Goal: Task Accomplishment & Management: Manage account settings

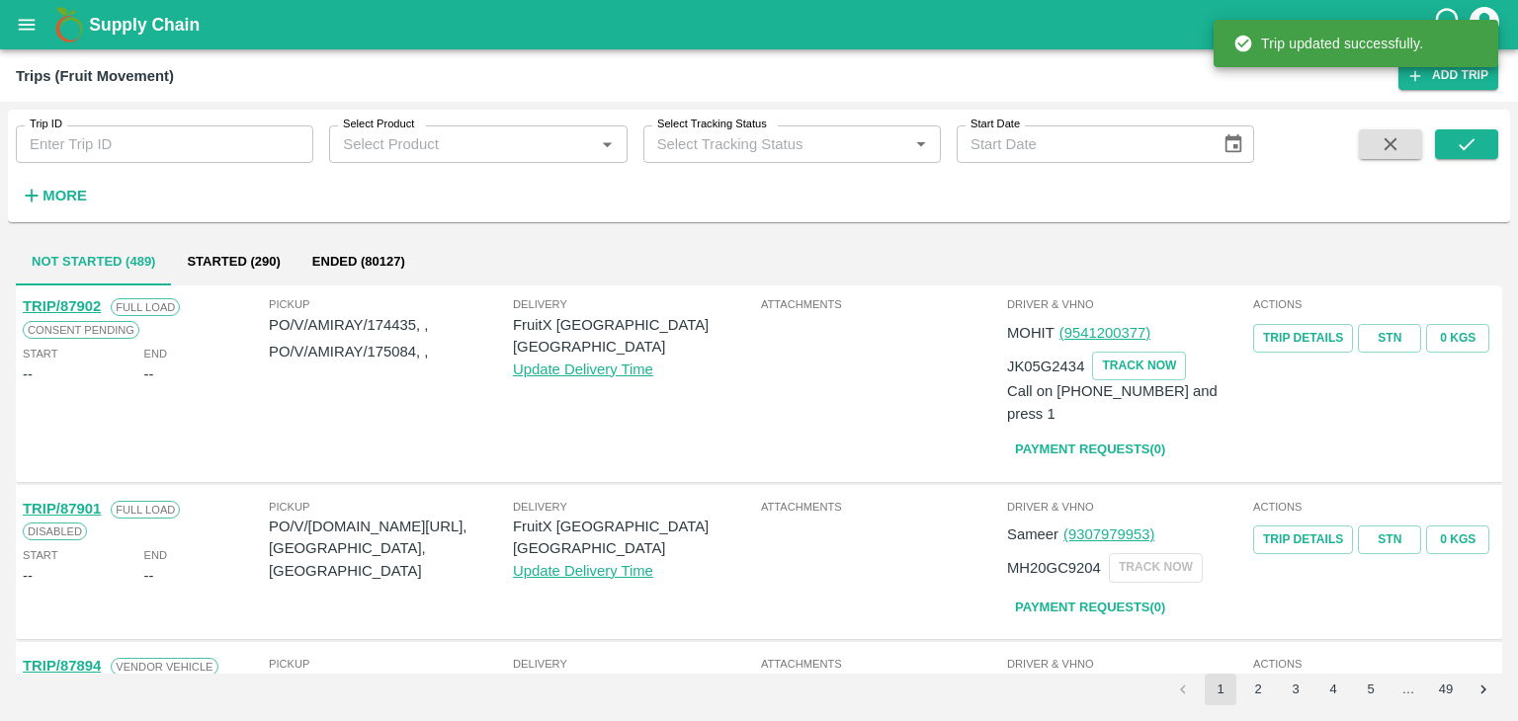
click at [16, 19] on icon "open drawer" at bounding box center [27, 25] width 22 height 22
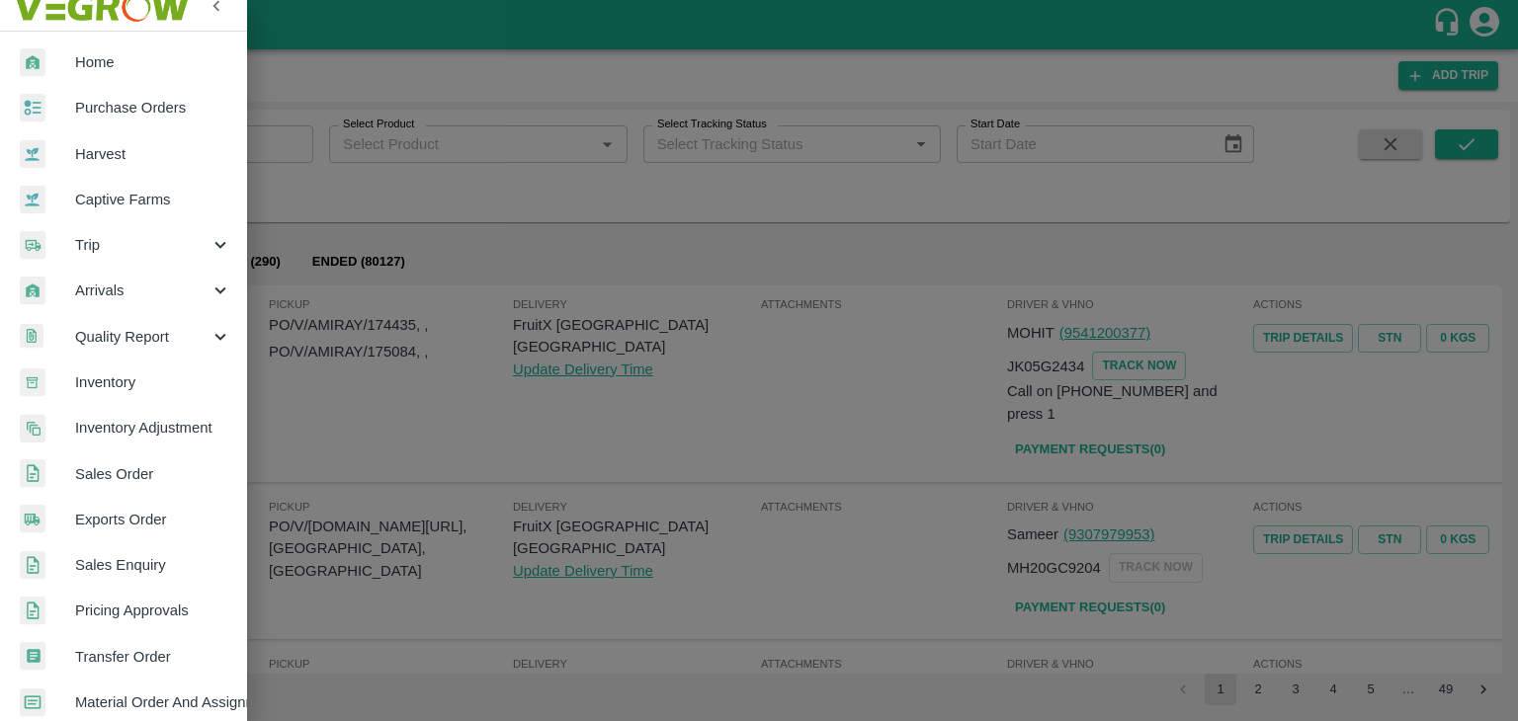
scroll to position [20, 0]
click at [125, 99] on span "Purchase Orders" at bounding box center [153, 107] width 156 height 22
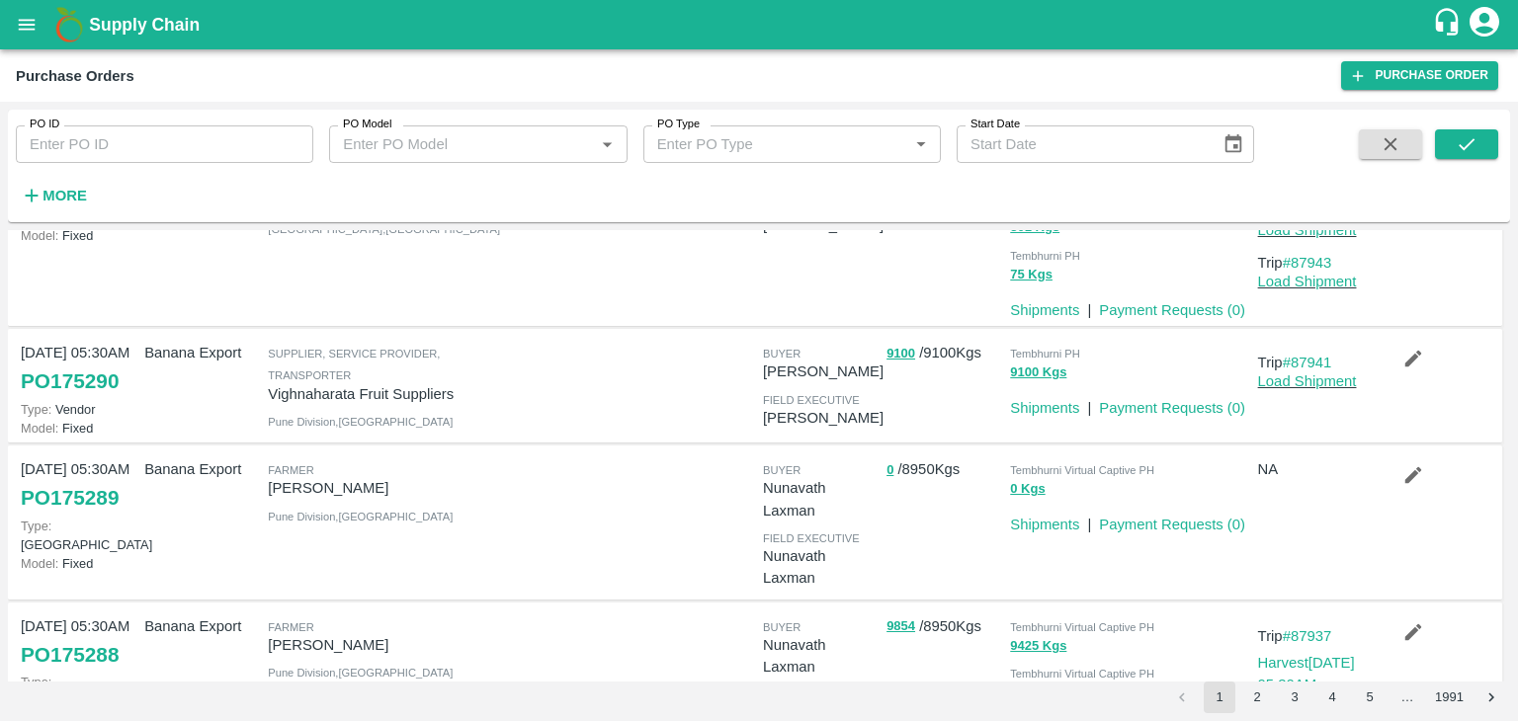
scroll to position [128, 0]
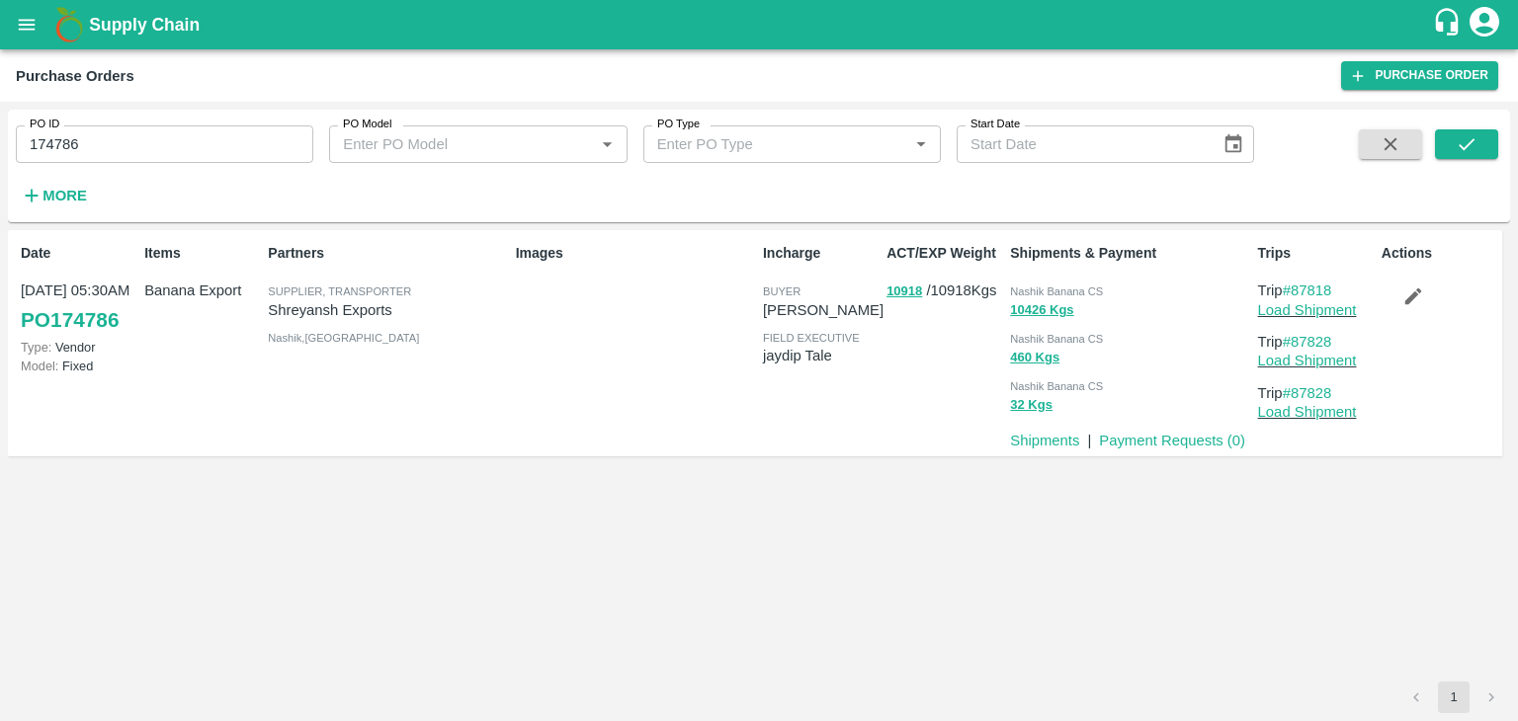
click at [125, 137] on input "174786" at bounding box center [164, 144] width 297 height 38
paste input "text"
type input "174694"
click at [1445, 146] on button "submit" at bounding box center [1466, 144] width 63 height 30
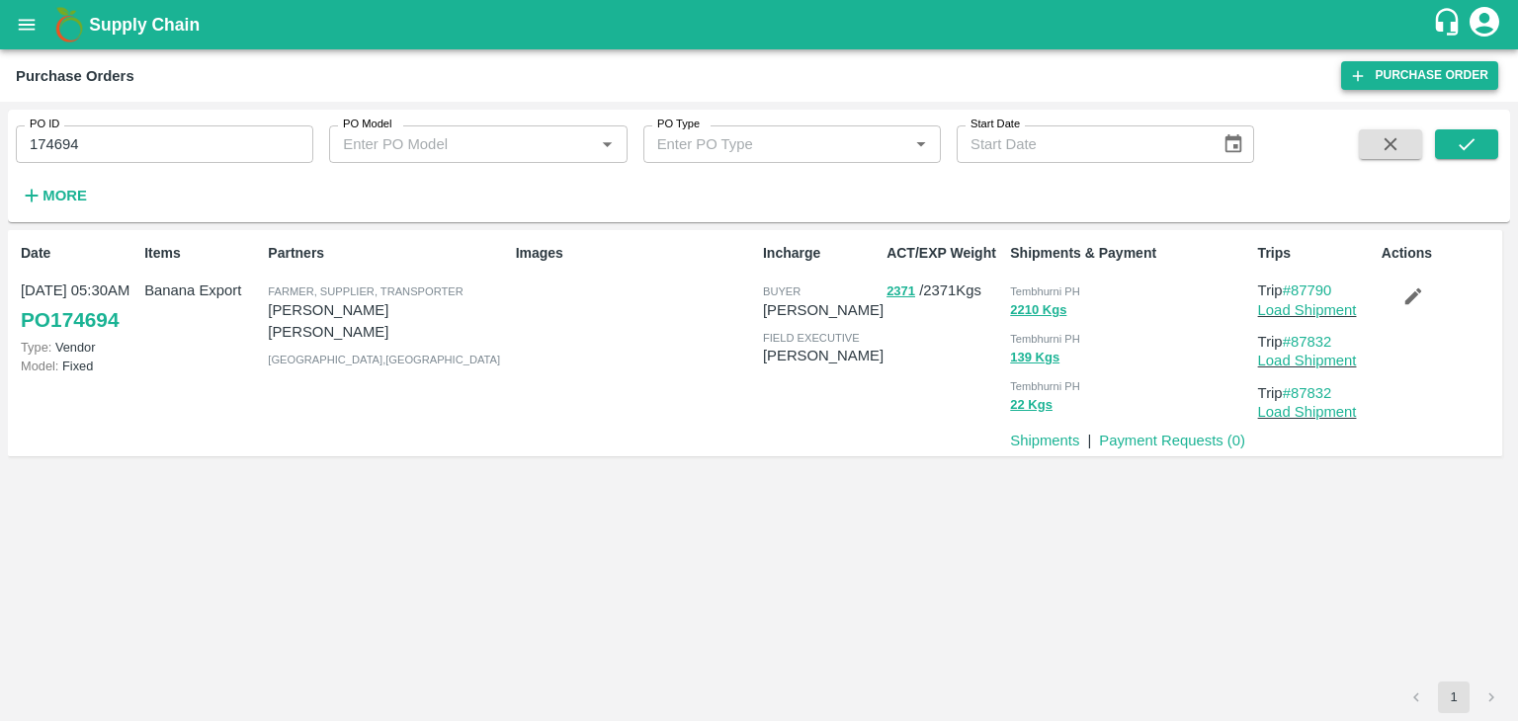
click at [1423, 64] on link "Purchase Order" at bounding box center [1419, 75] width 157 height 29
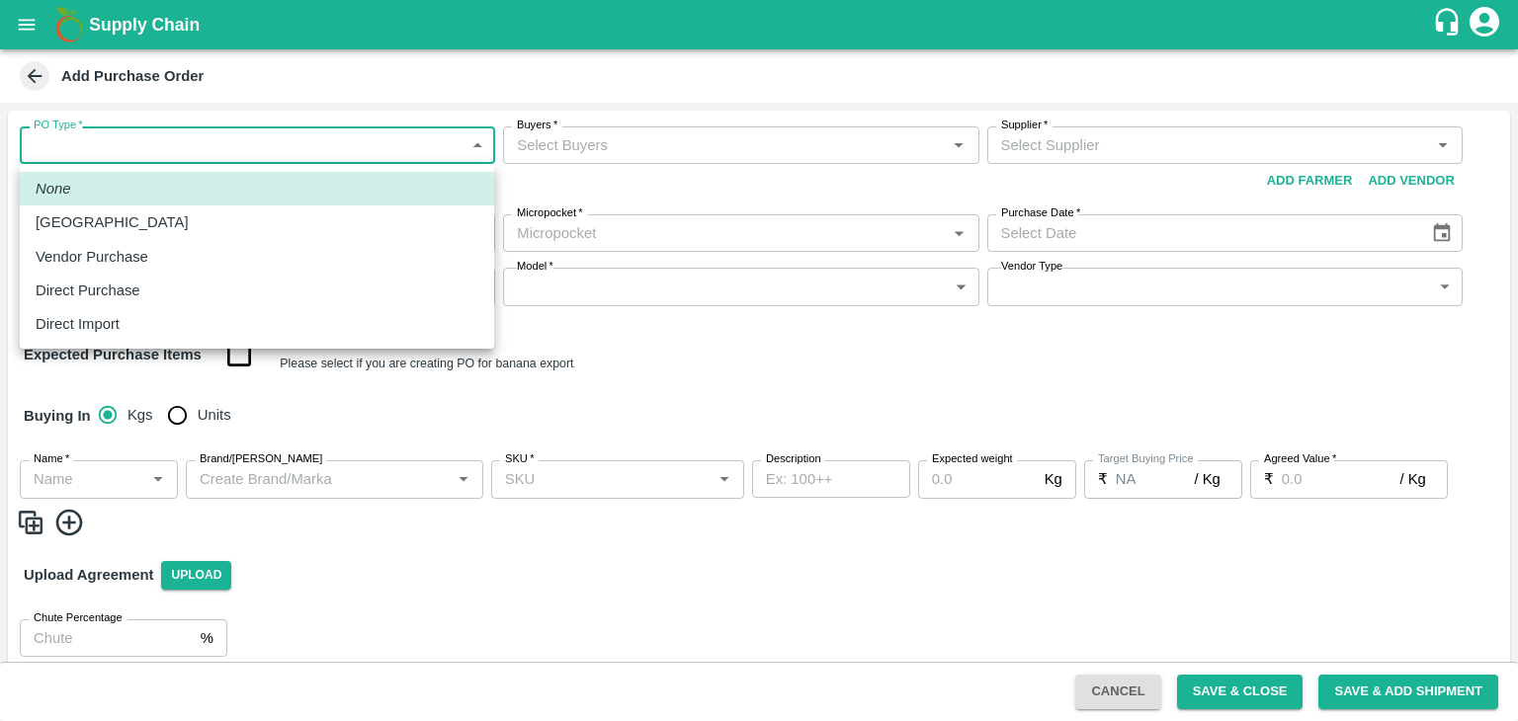
click at [79, 143] on body "Supply Chain Add Purchase Order PO Type   * ​ PO Type Buyers   * Buyers   * Sup…" at bounding box center [759, 360] width 1518 height 721
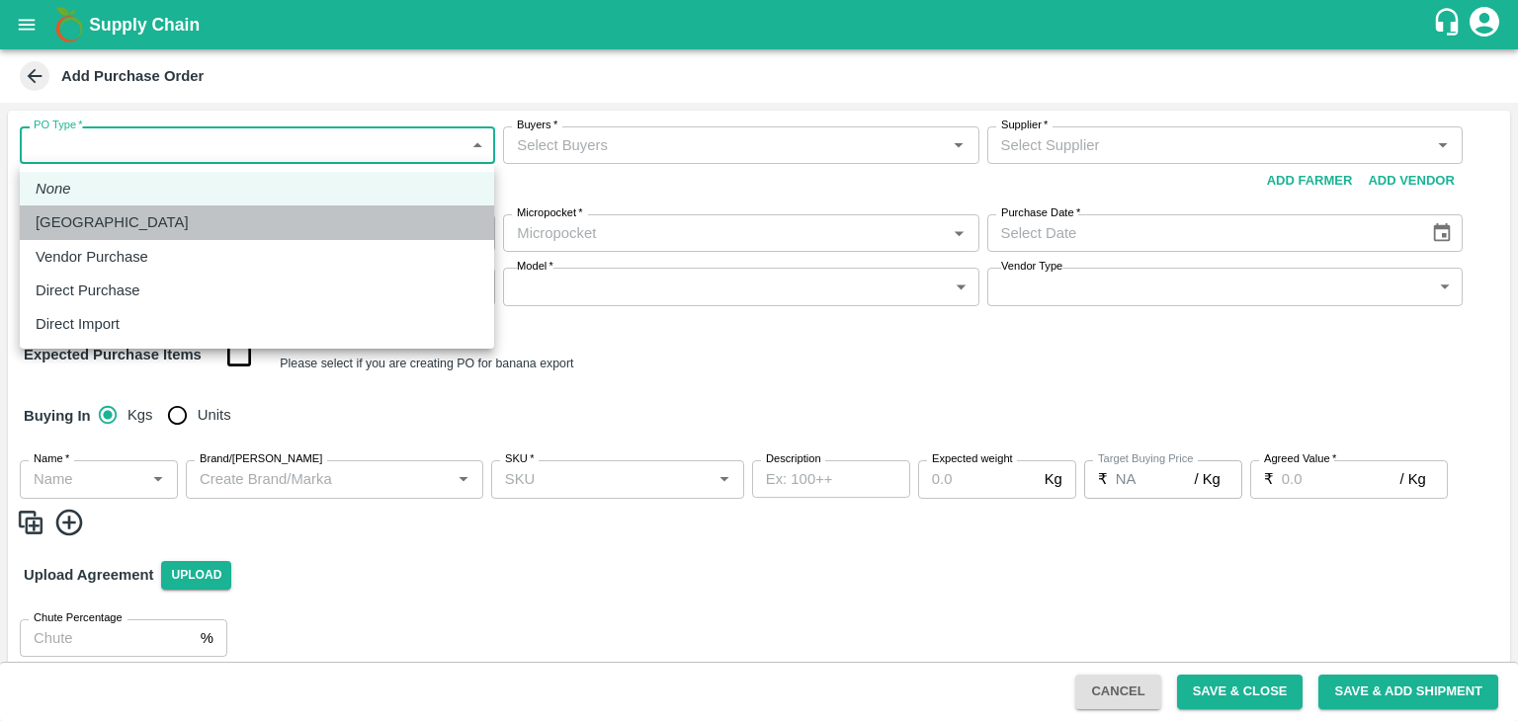
click at [138, 233] on div "Farm Gate" at bounding box center [257, 222] width 443 height 22
type input "1"
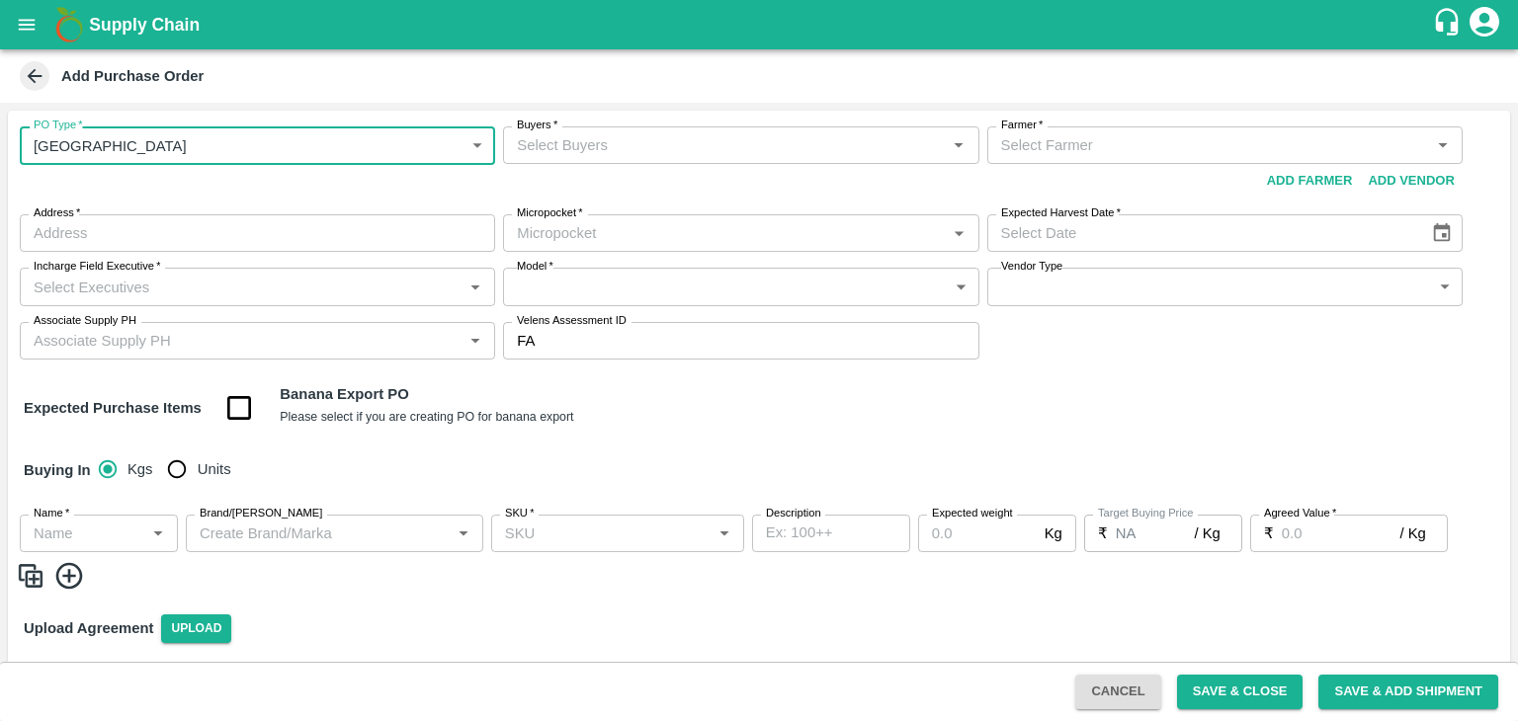
click at [676, 148] on input "Buyers   *" at bounding box center [724, 145] width 431 height 26
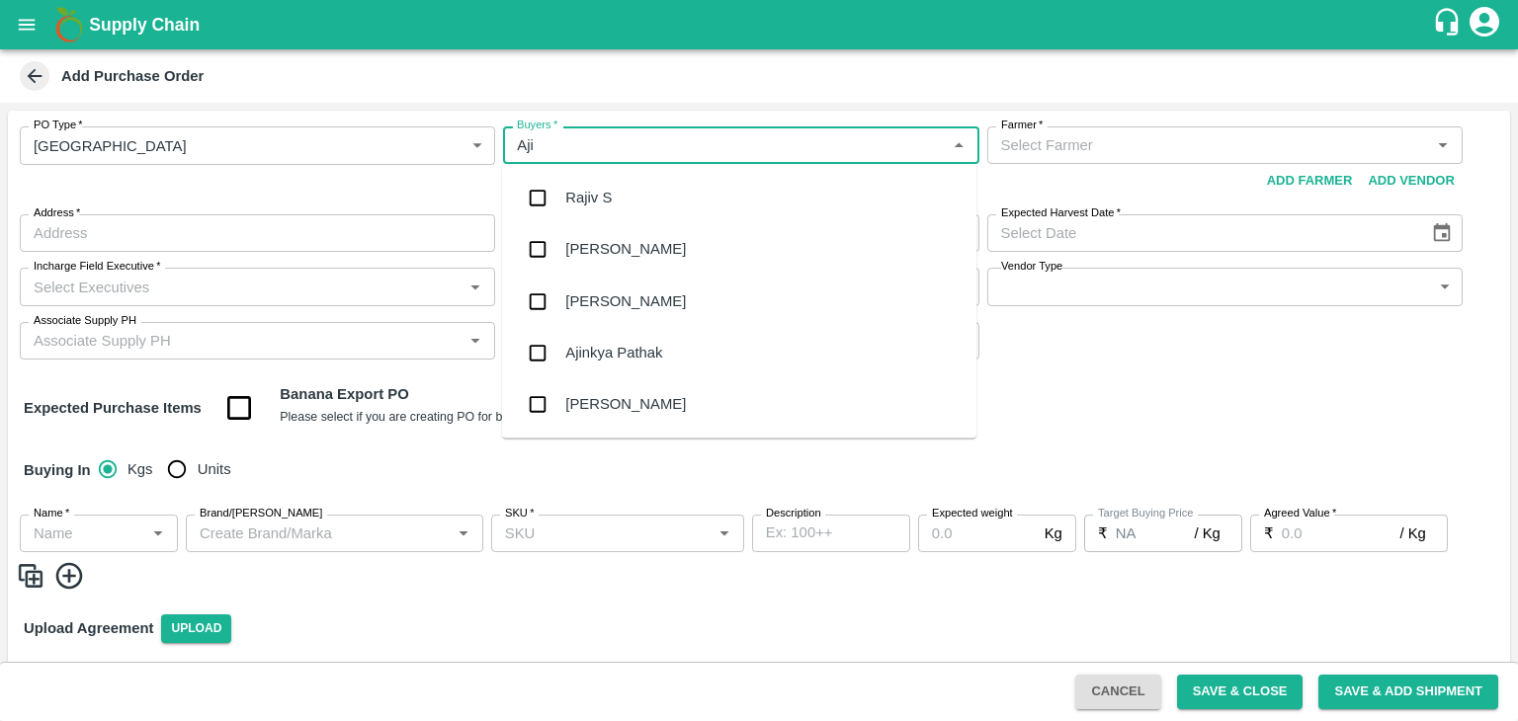
type input "Ajit"
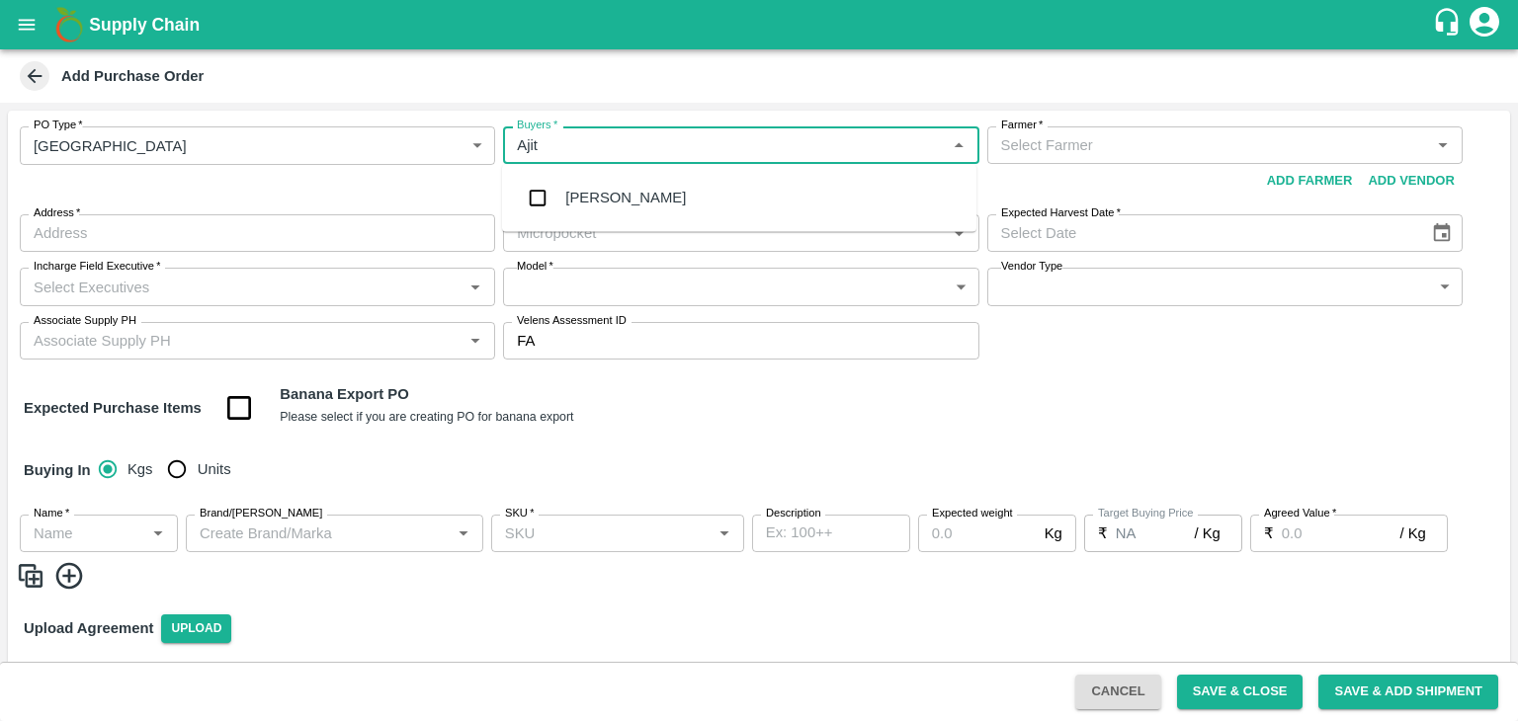
click at [602, 207] on div "Ajit Otari" at bounding box center [625, 198] width 121 height 22
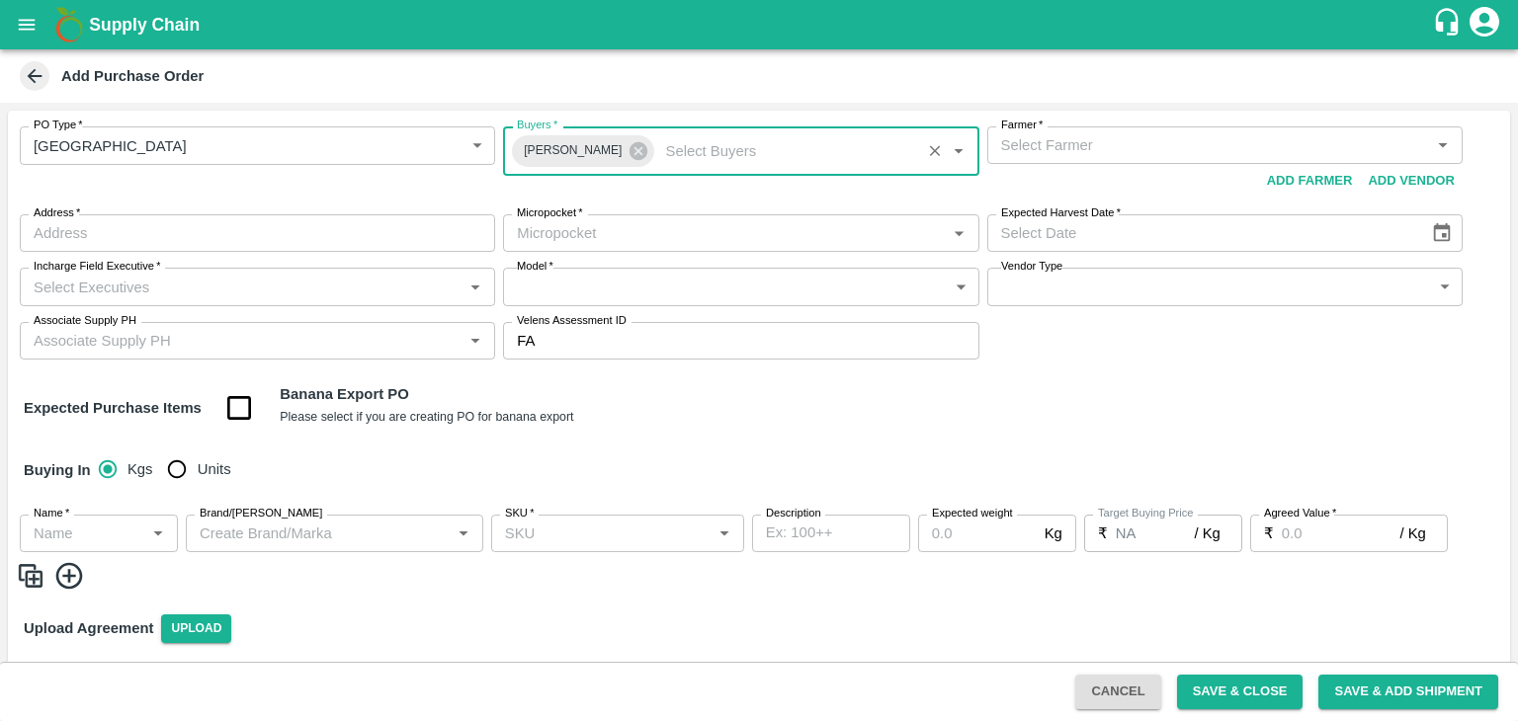
click at [1077, 143] on input "Farmer   *" at bounding box center [1208, 145] width 431 height 26
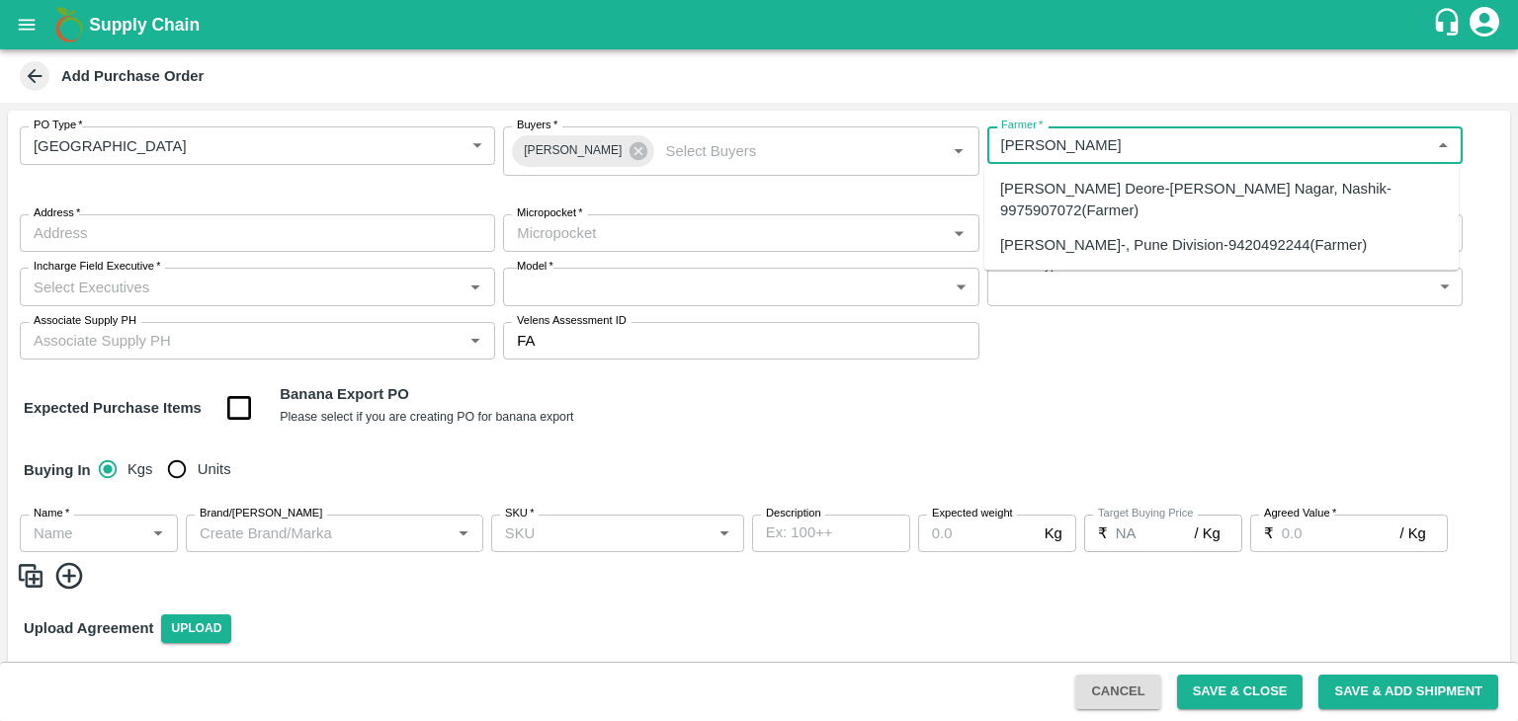
click at [1146, 243] on div "Sharada Ramesh Shinde-, Pune Division-9420492244(Farmer)" at bounding box center [1183, 245] width 367 height 22
type input "Sharada Ramesh Shinde-, Pune Division-9420492244(Farmer)"
type input ", Pune Division, , Maharashtra"
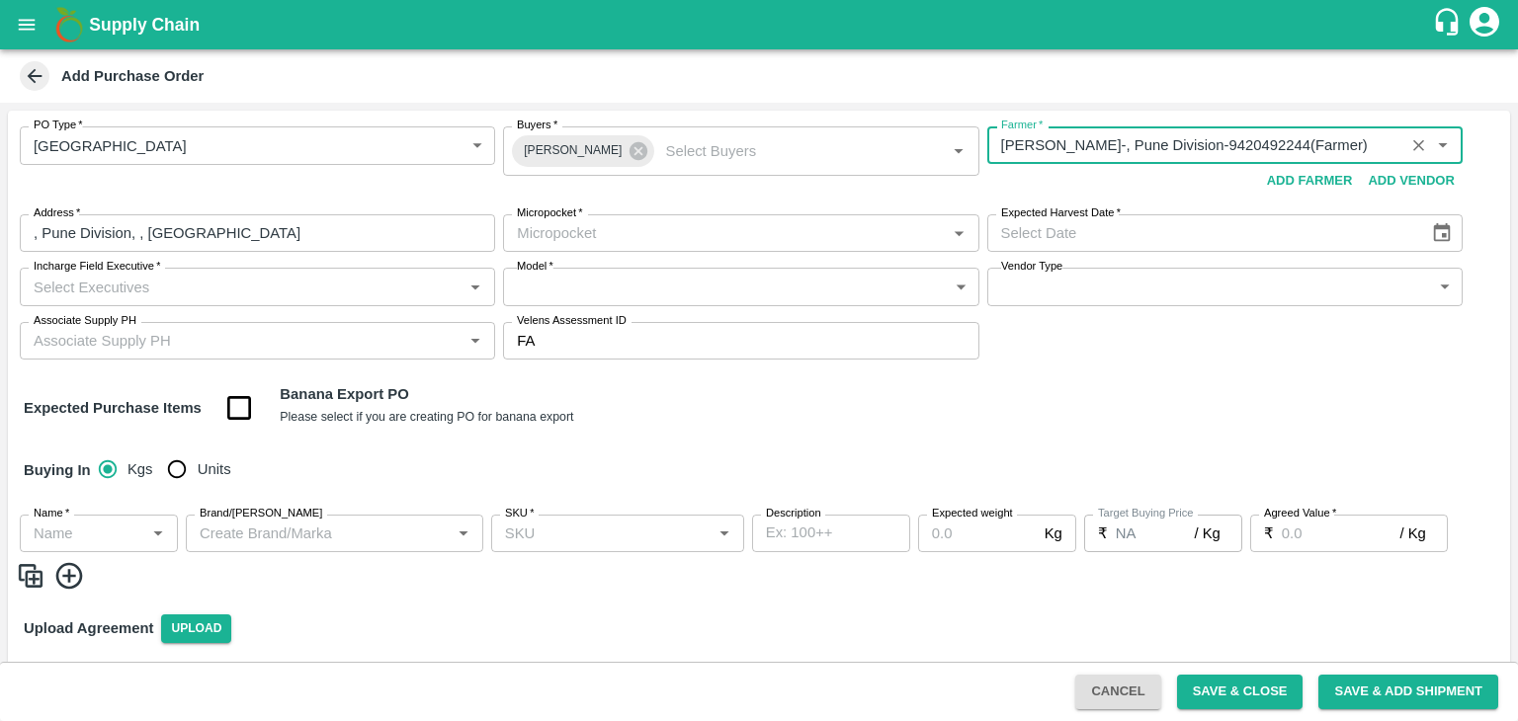
type input "Sharada Ramesh Shinde-, Pune Division-9420492244(Farmer)"
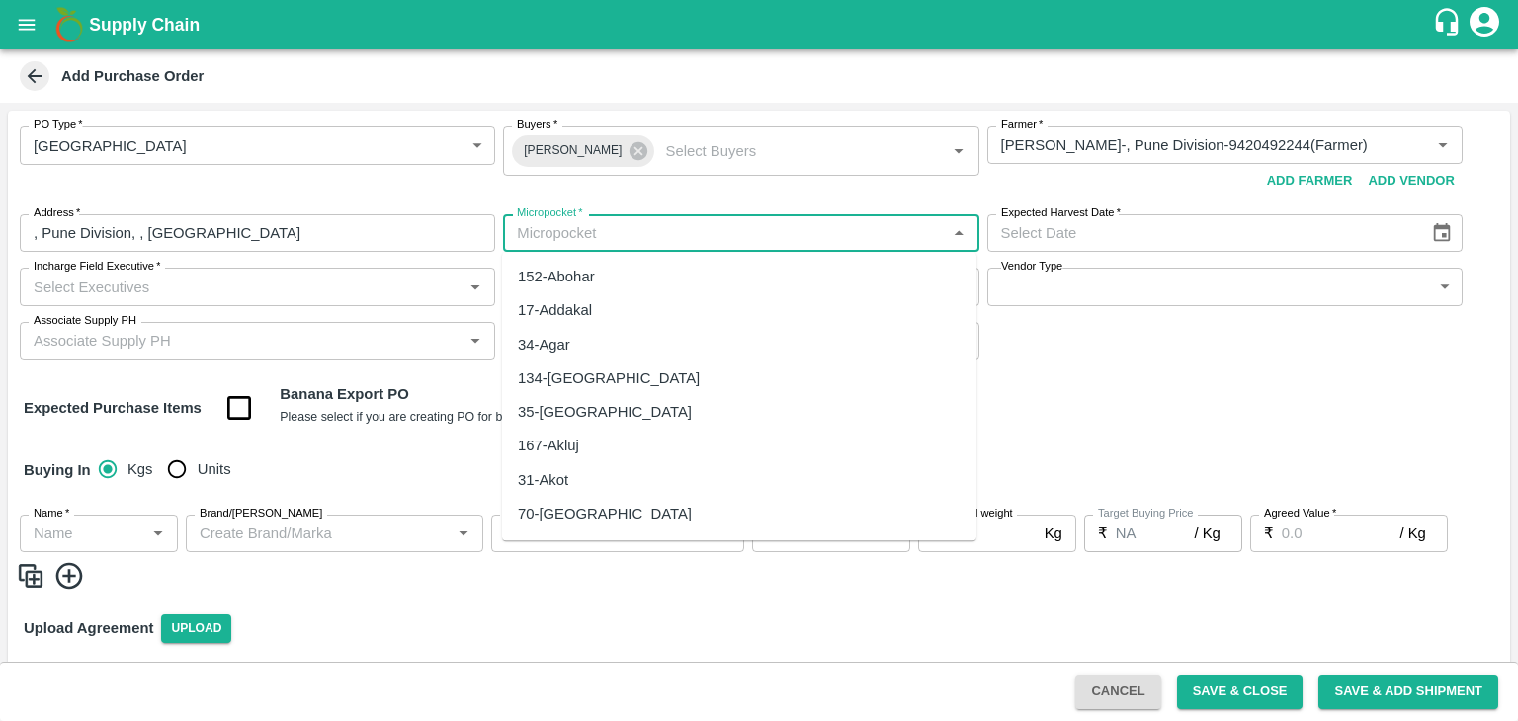
click at [692, 238] on input "Micropocket   *" at bounding box center [724, 233] width 431 height 26
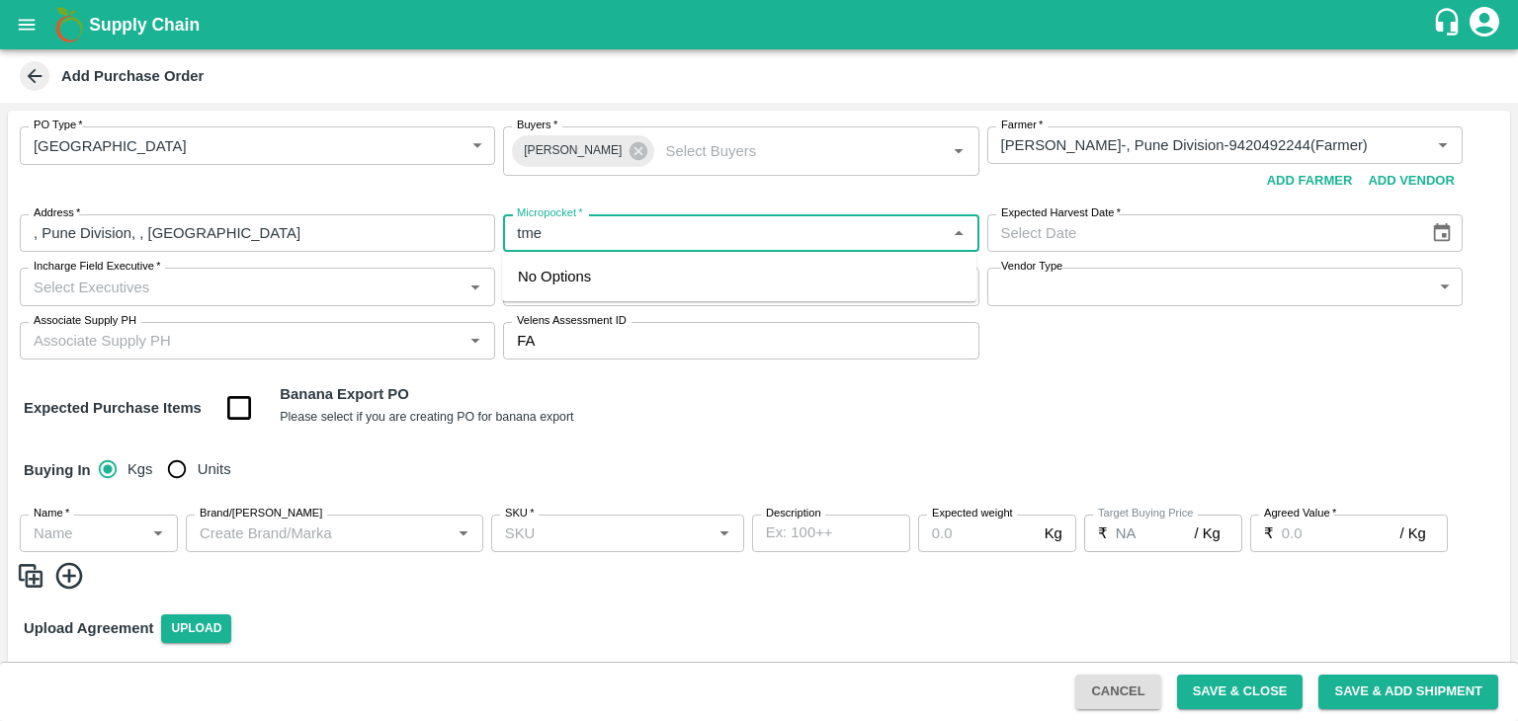
click at [601, 282] on div "No Options" at bounding box center [739, 276] width 474 height 49
click at [579, 241] on input "Micropocket   *" at bounding box center [724, 233] width 431 height 26
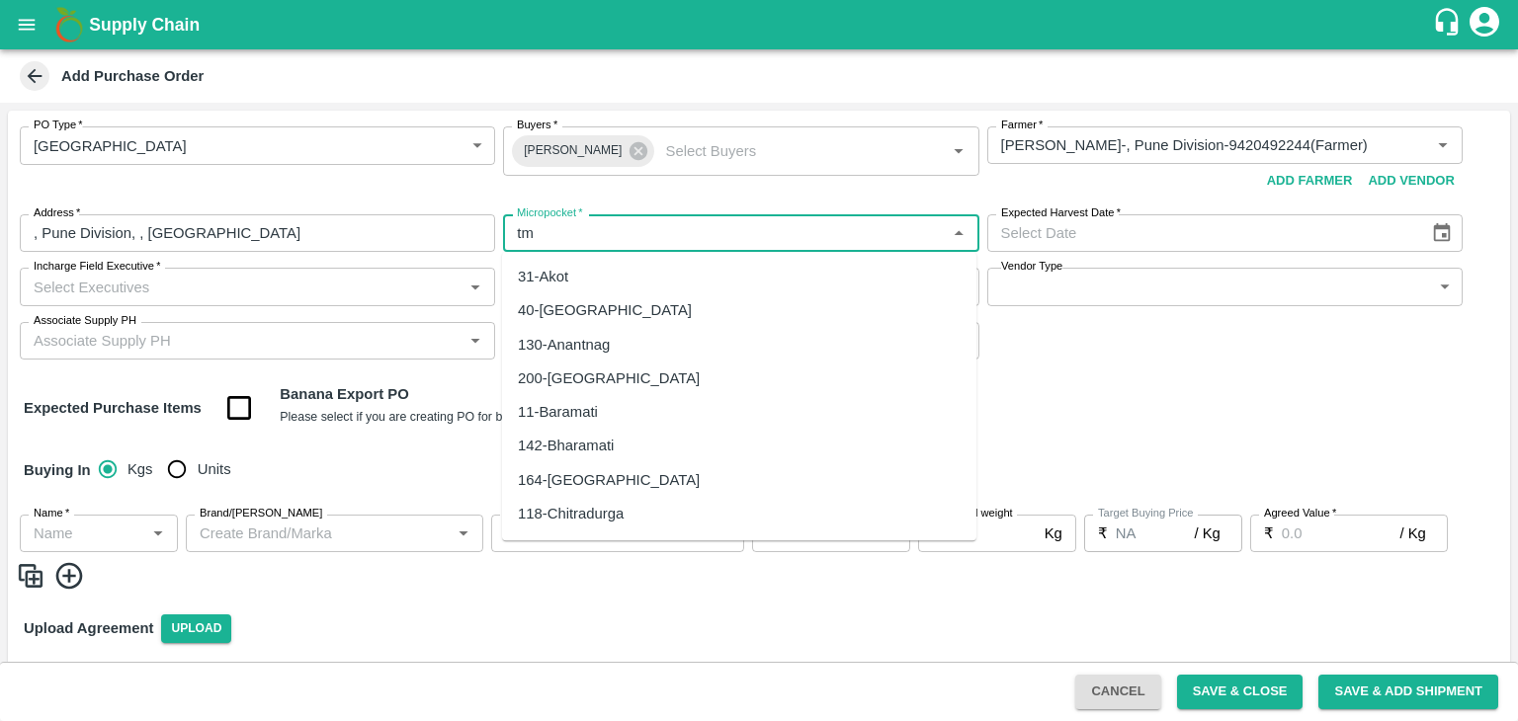
type input "t"
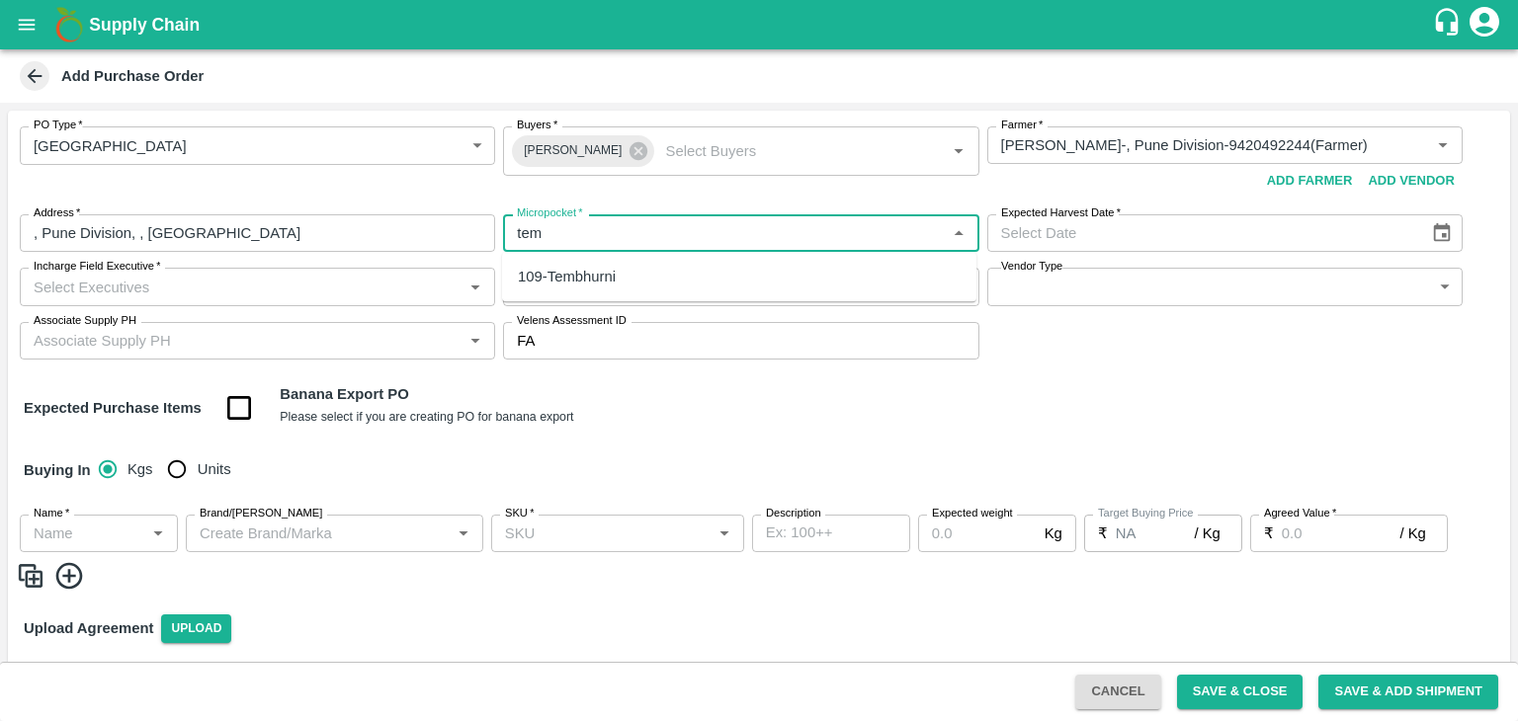
click at [590, 273] on div "109-Tembhurni" at bounding box center [567, 277] width 98 height 22
drag, startPoint x: 581, startPoint y: 168, endPoint x: 585, endPoint y: 156, distance: 12.5
click at [585, 156] on div "Ajit Otari Buyers   *" at bounding box center [740, 150] width 475 height 49
type input "109-Tembhurni"
click at [629, 156] on icon at bounding box center [638, 151] width 18 height 18
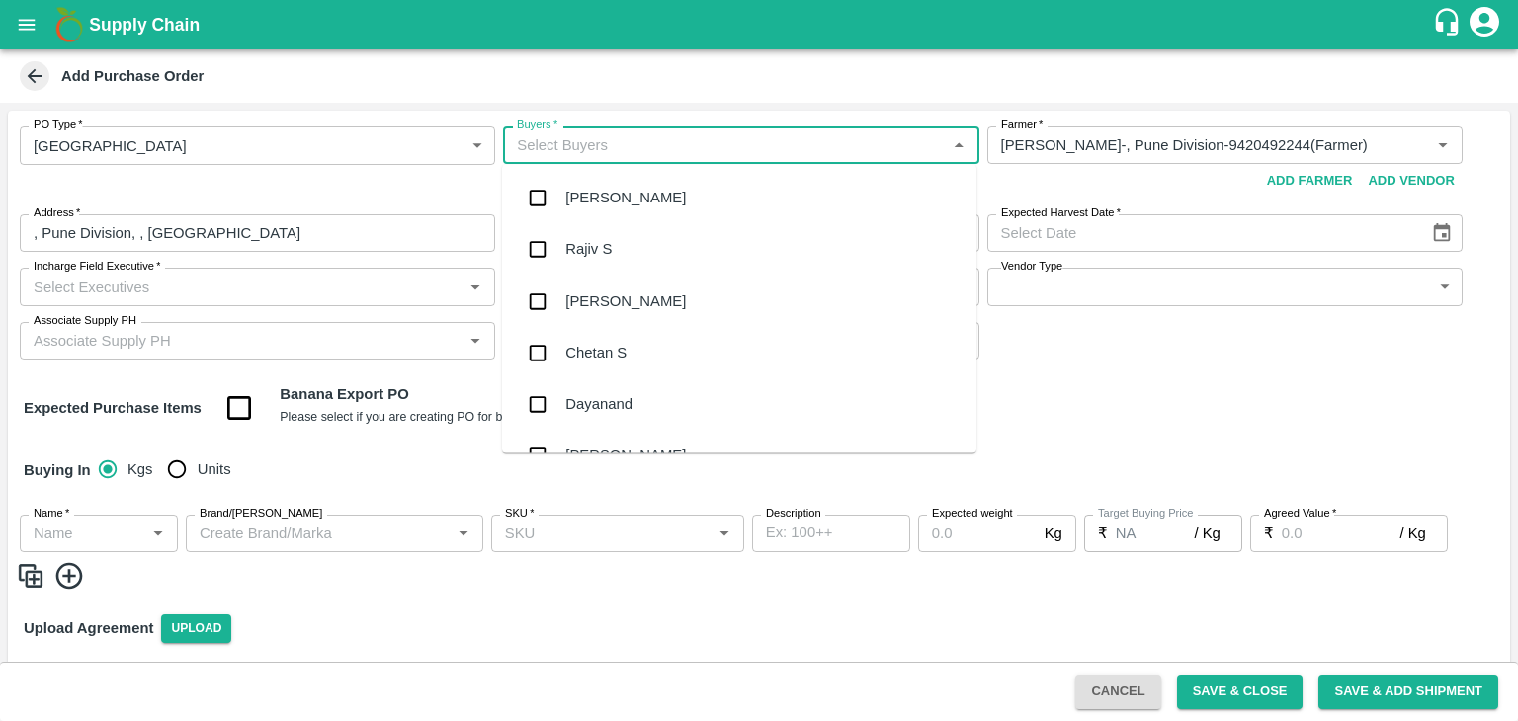
click at [582, 148] on input "Buyers   *" at bounding box center [724, 145] width 431 height 26
type input "Lax"
click at [611, 233] on div "Nunavath Laxman" at bounding box center [739, 249] width 474 height 51
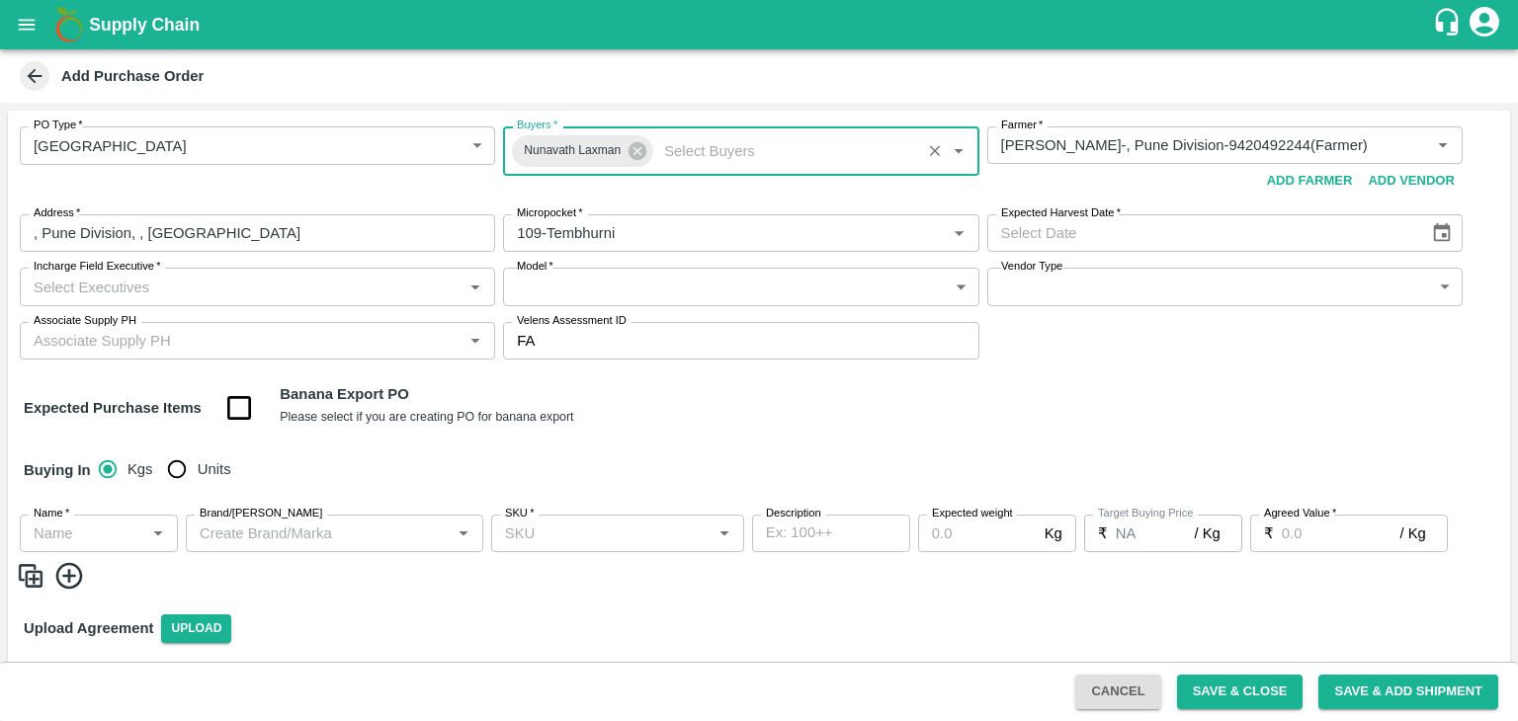
click at [249, 282] on input "Incharge Field Executive   *" at bounding box center [241, 287] width 431 height 26
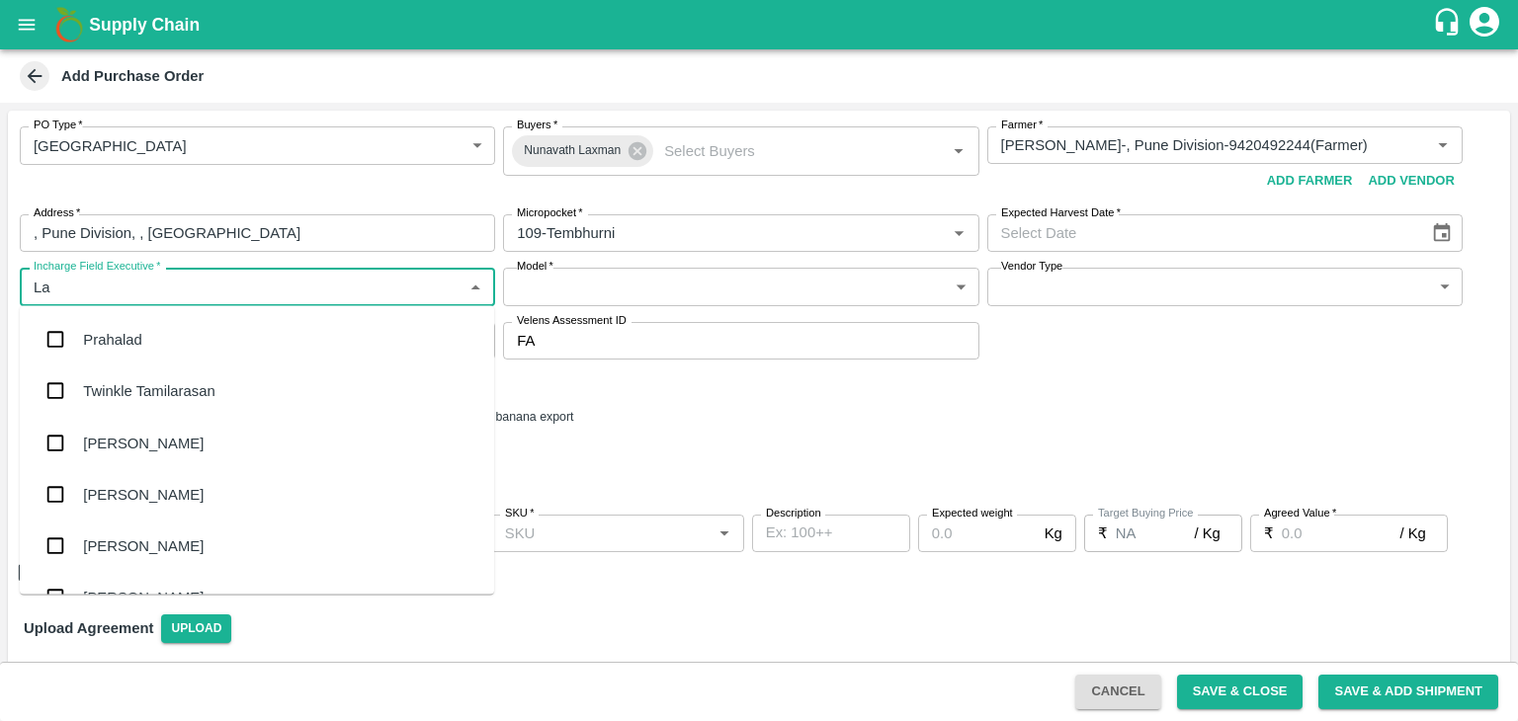
type input "Lax"
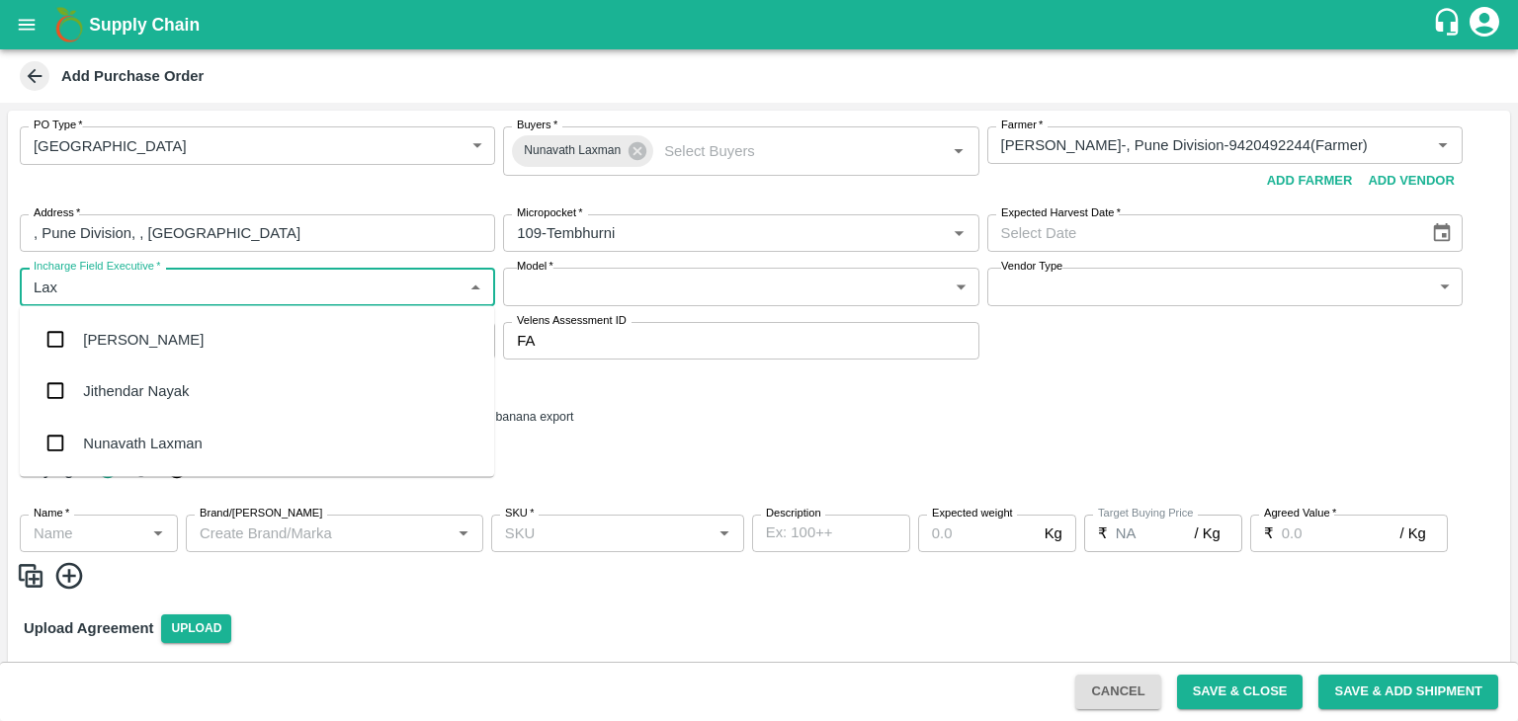
click at [168, 423] on div "Nunavath Laxman" at bounding box center [257, 442] width 474 height 51
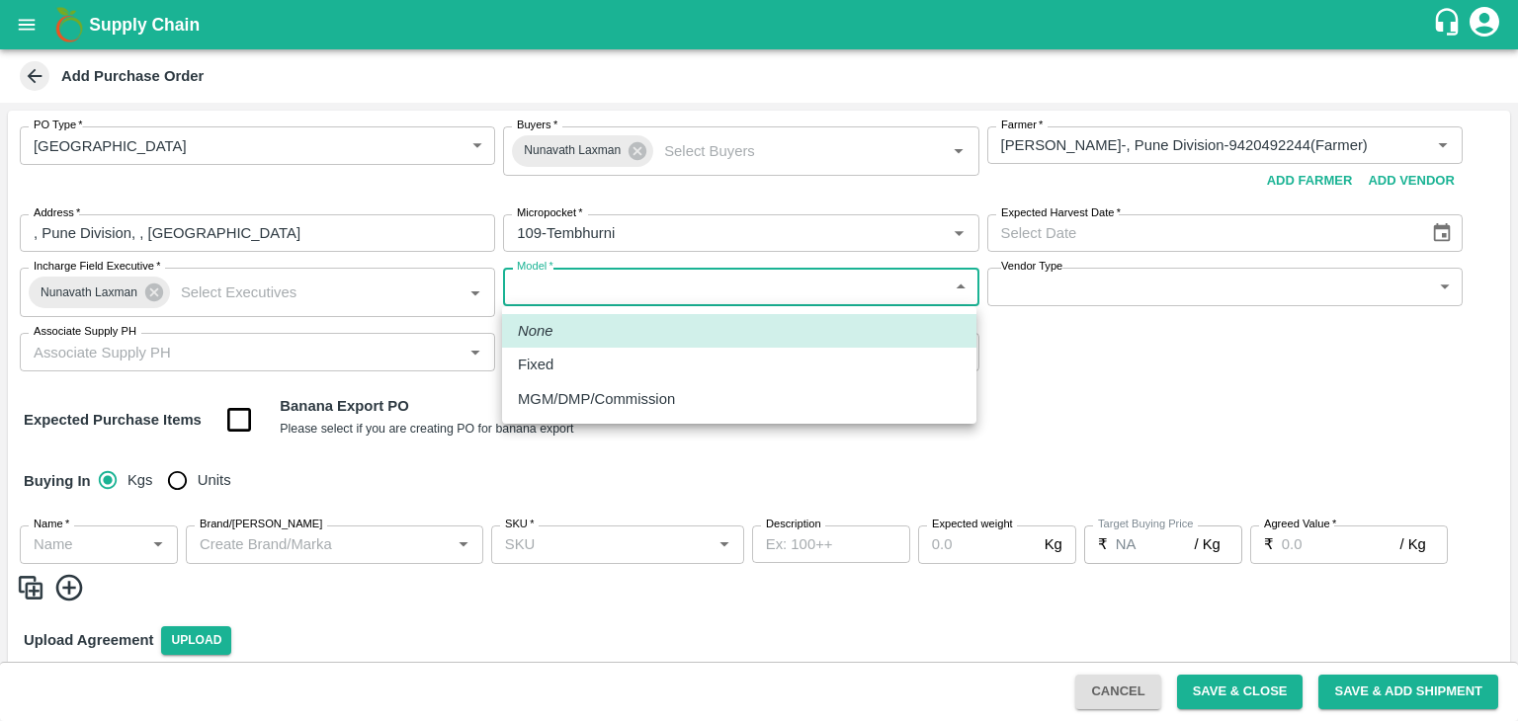
click at [714, 303] on body "Supply Chain Add Purchase Order PO Type   * Farm Gate 1 PO Type Buyers   * Nuna…" at bounding box center [759, 360] width 1518 height 721
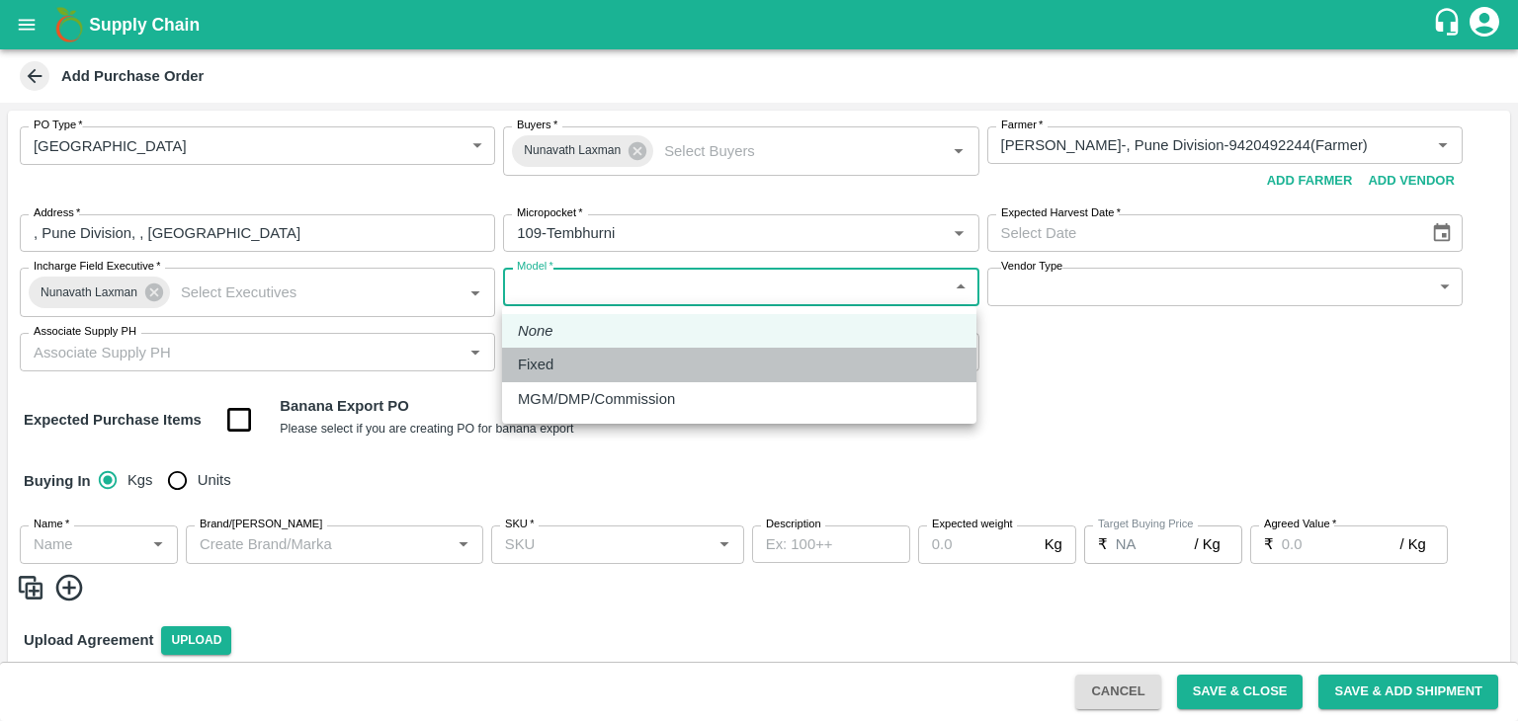
click at [578, 353] on li "Fixed" at bounding box center [739, 365] width 474 height 34
type input "Fixed"
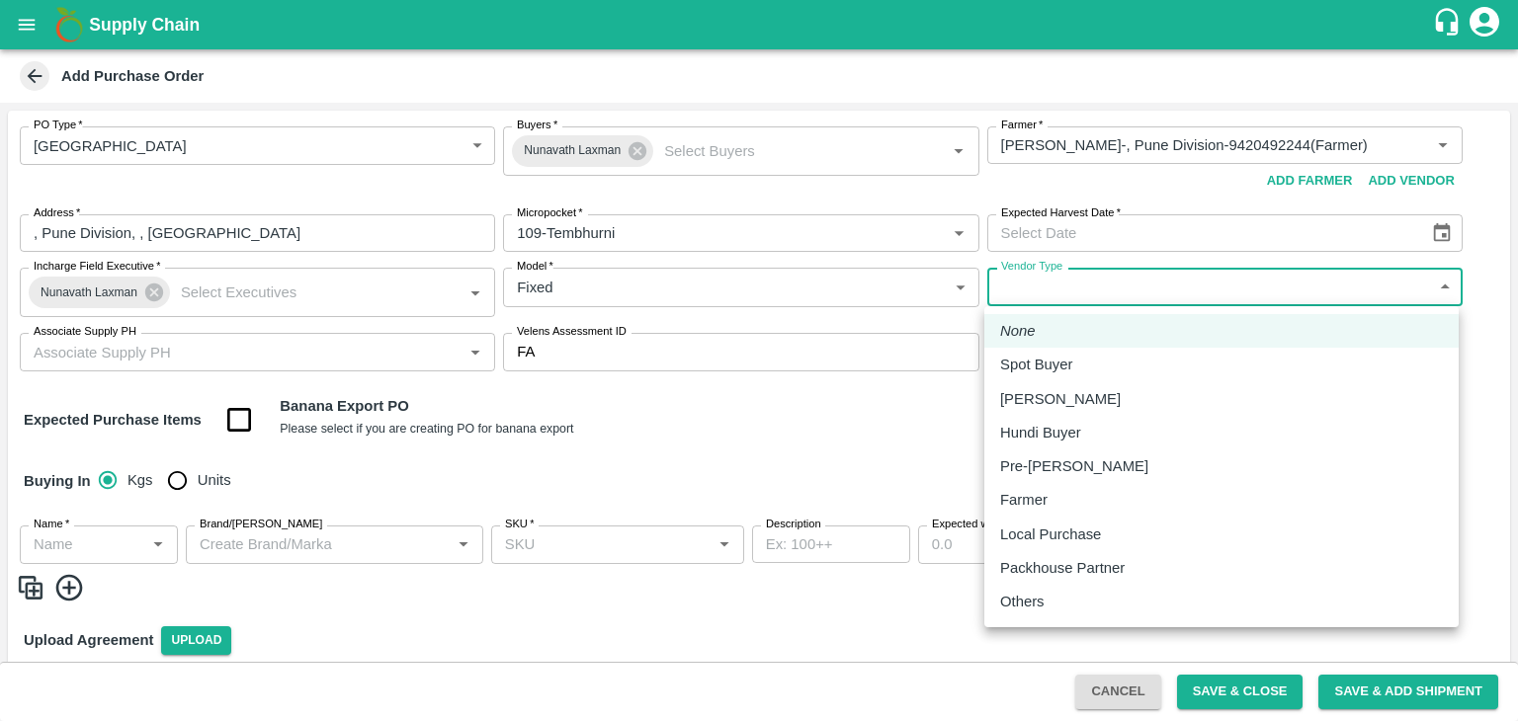
click at [1060, 293] on body "Supply Chain Add Purchase Order PO Type   * Farm Gate 1 PO Type Buyers   * Nuna…" at bounding box center [759, 360] width 1518 height 721
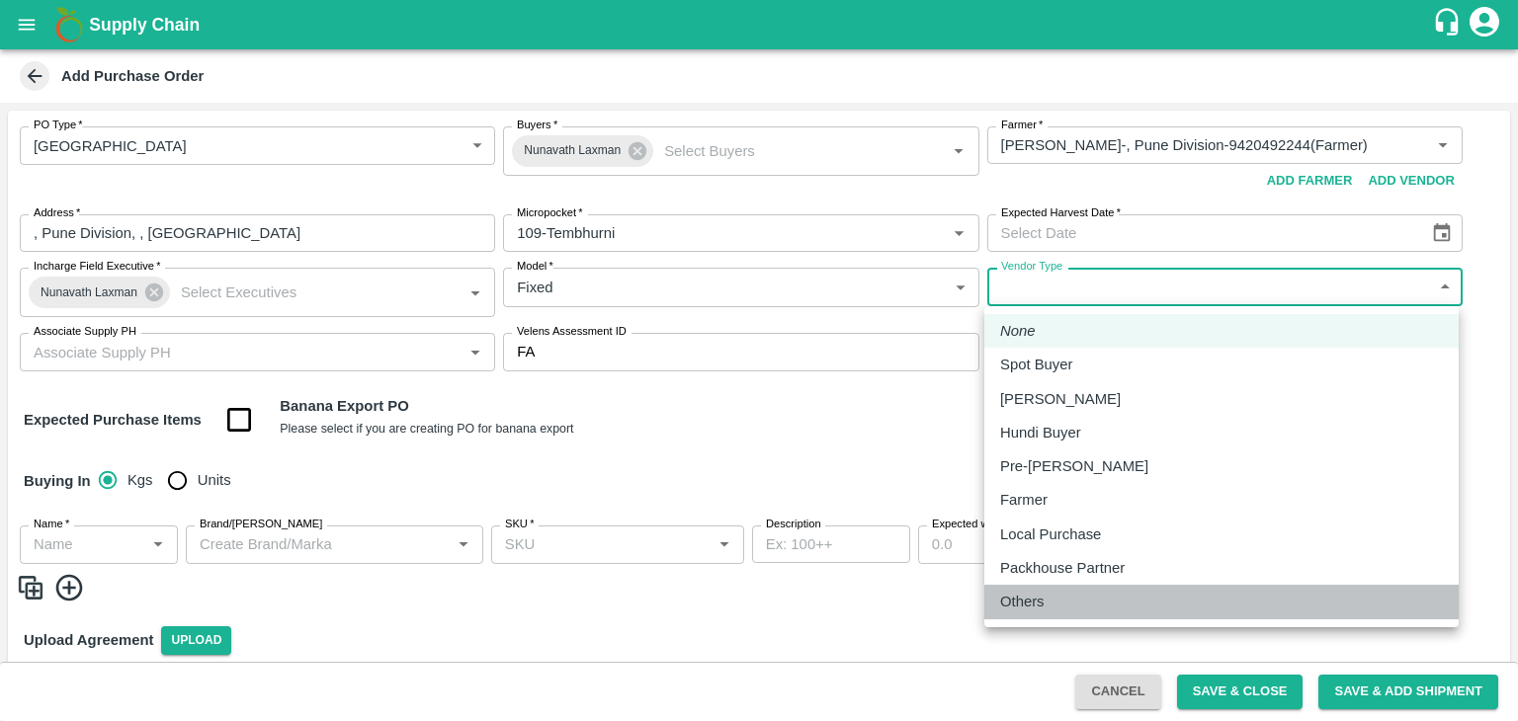
click at [1032, 599] on p "Others" at bounding box center [1022, 602] width 44 height 22
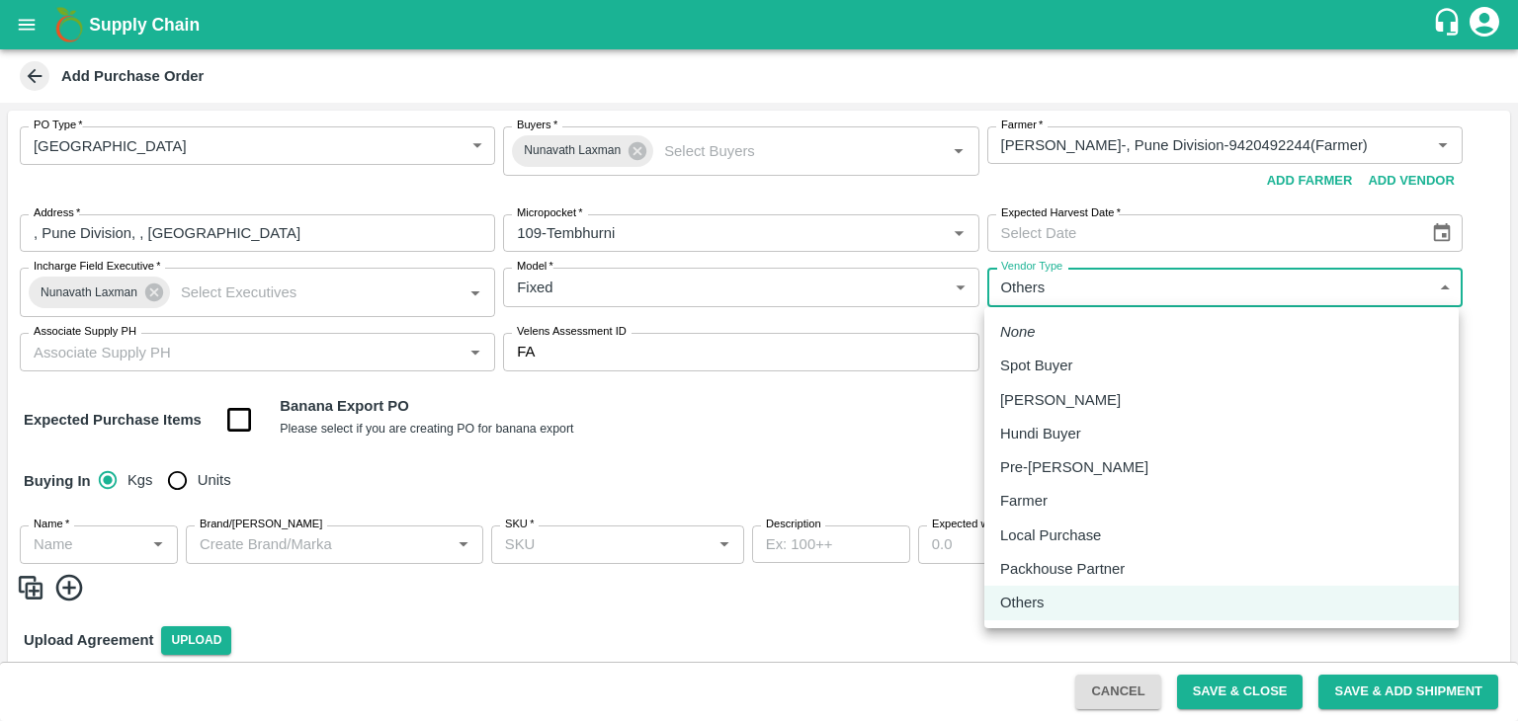
drag, startPoint x: 1084, startPoint y: 289, endPoint x: 1020, endPoint y: 505, distance: 225.7
click at [1020, 505] on body "Supply Chain Add Purchase Order PO Type   * Farm Gate 1 PO Type Buyers   * Nuna…" at bounding box center [759, 360] width 1518 height 721
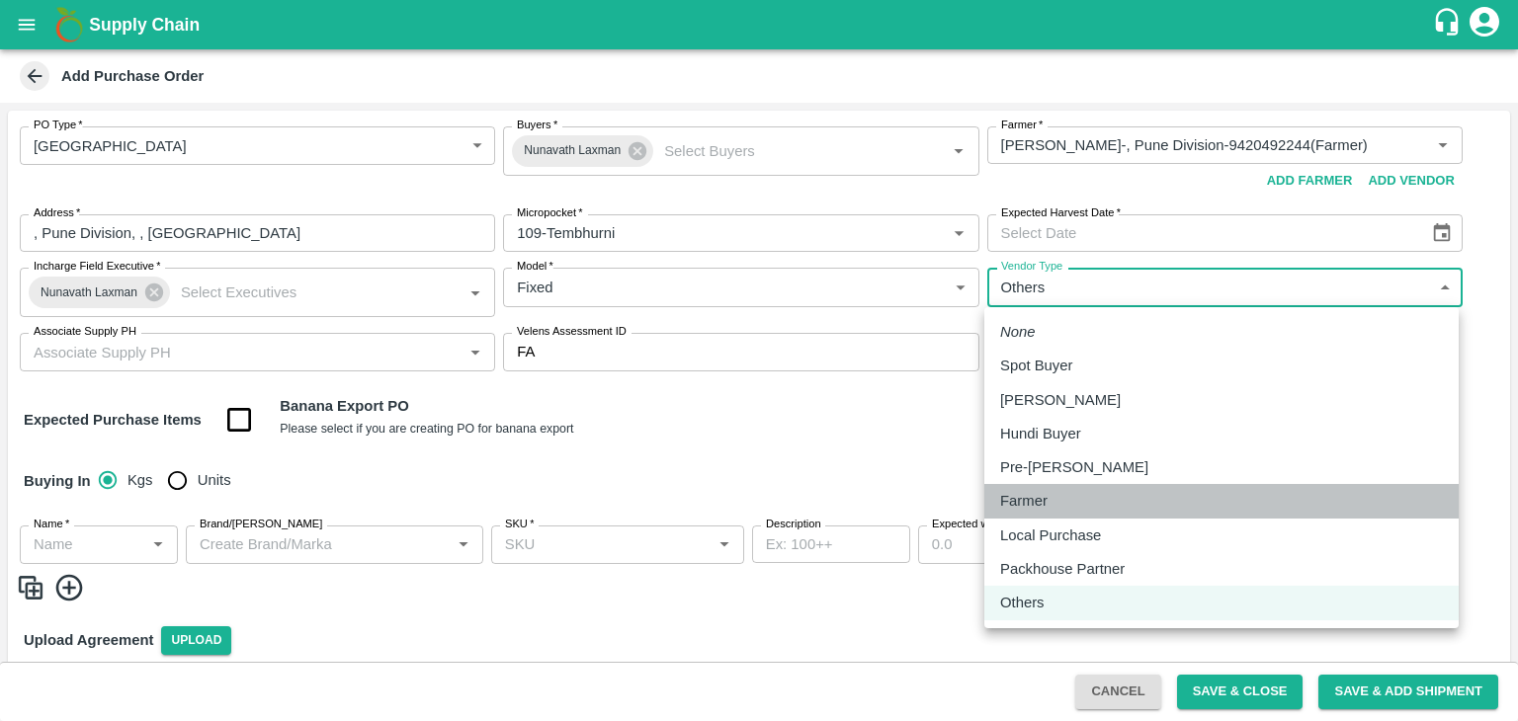
click at [1020, 505] on p "Farmer" at bounding box center [1023, 501] width 47 height 22
type input "FARMER"
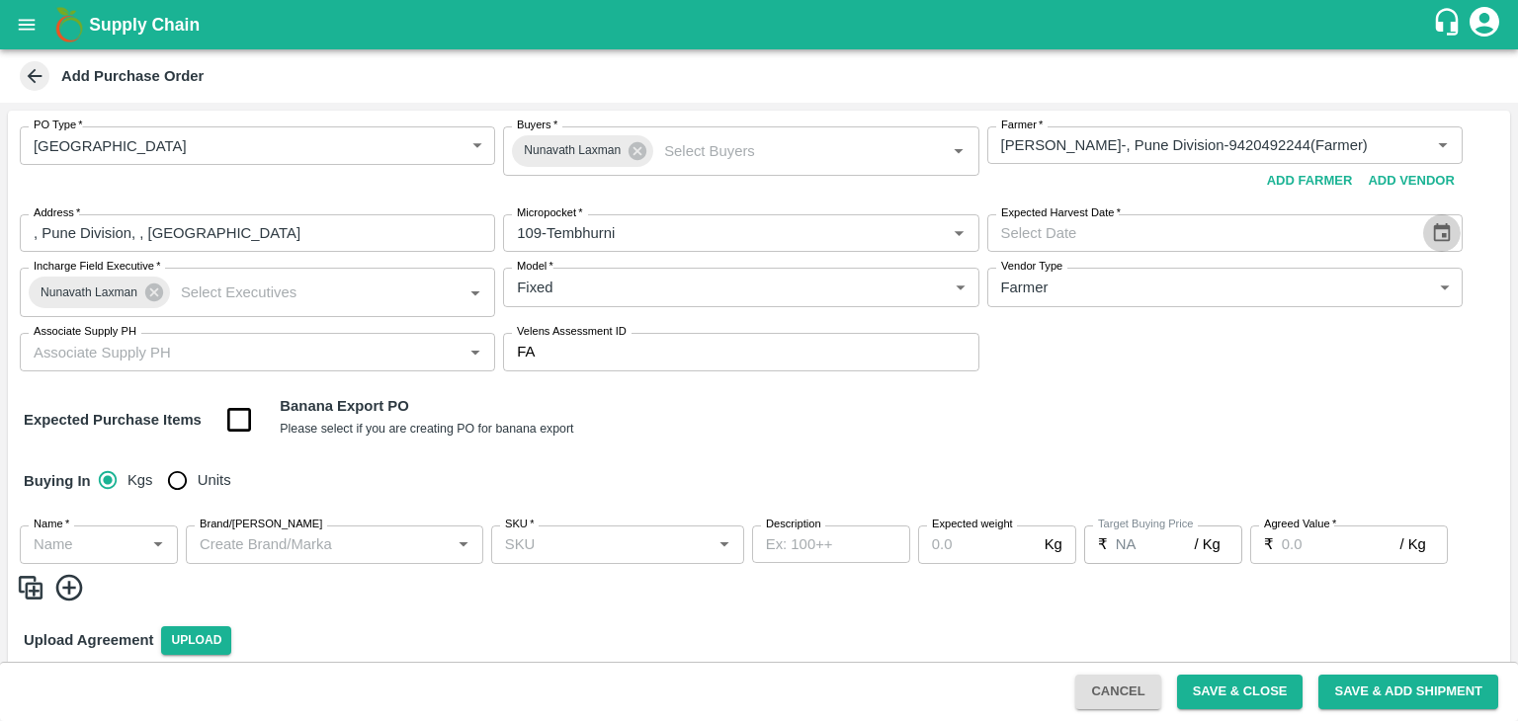
click at [1436, 227] on icon "Choose date" at bounding box center [1441, 232] width 17 height 19
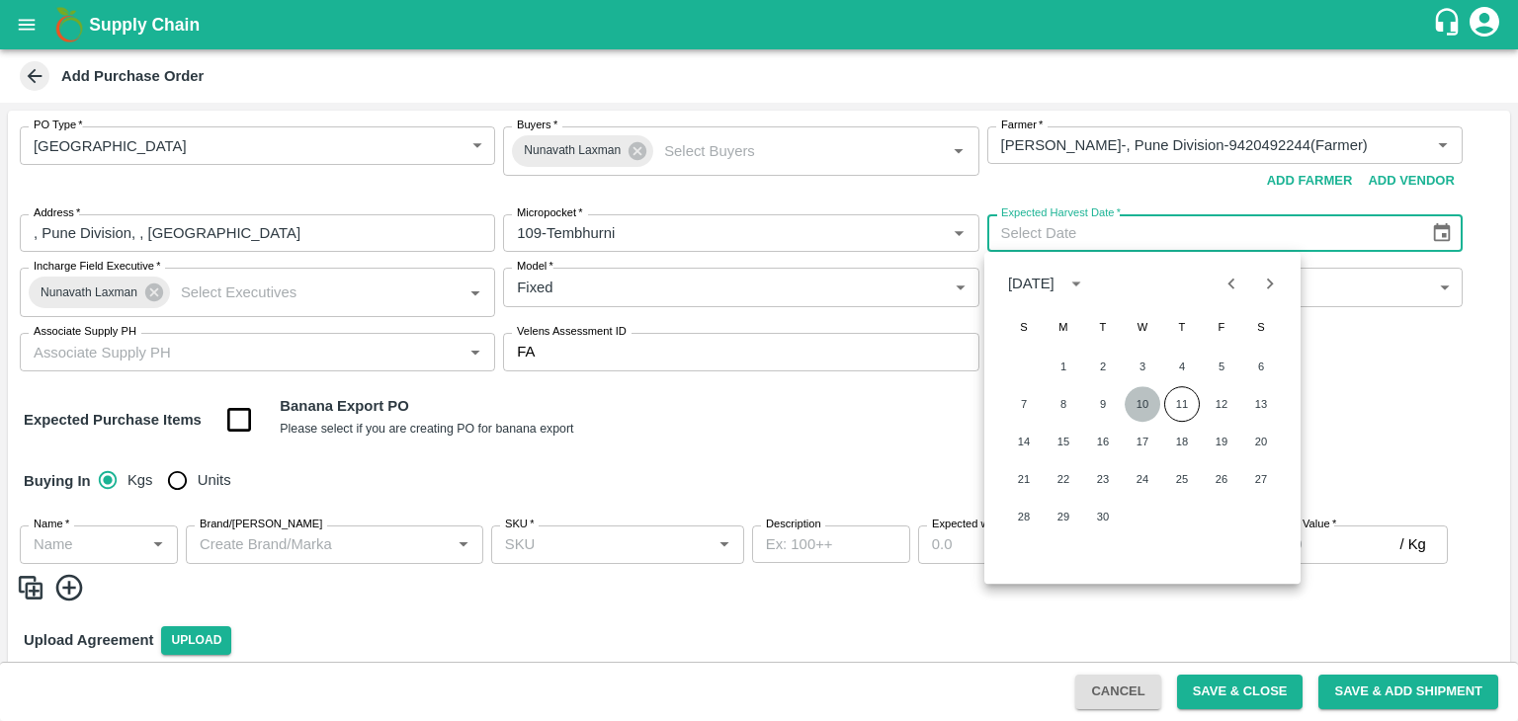
click at [1138, 392] on button "10" at bounding box center [1142, 404] width 36 height 36
type input "10/09/2025"
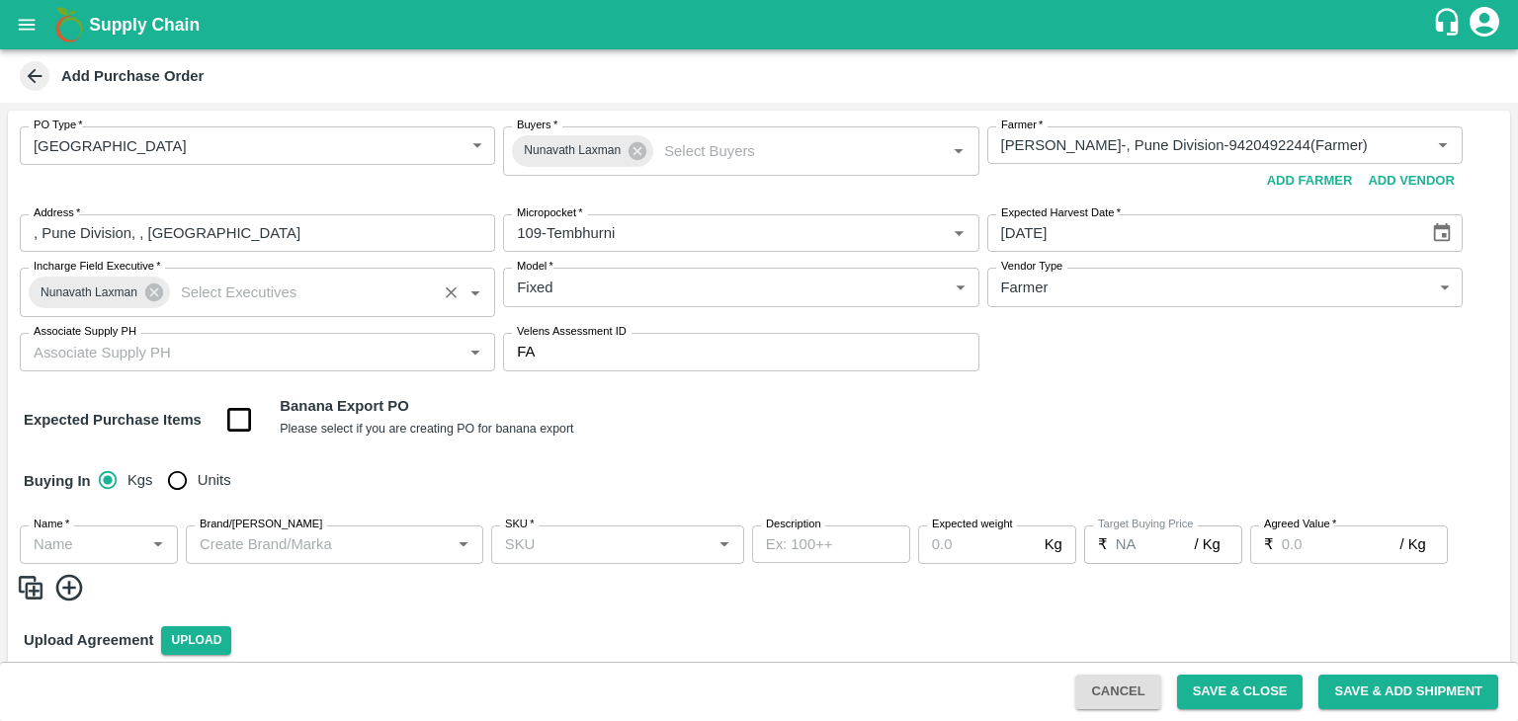
click at [284, 286] on input "Incharge Field Executive   *" at bounding box center [302, 293] width 258 height 26
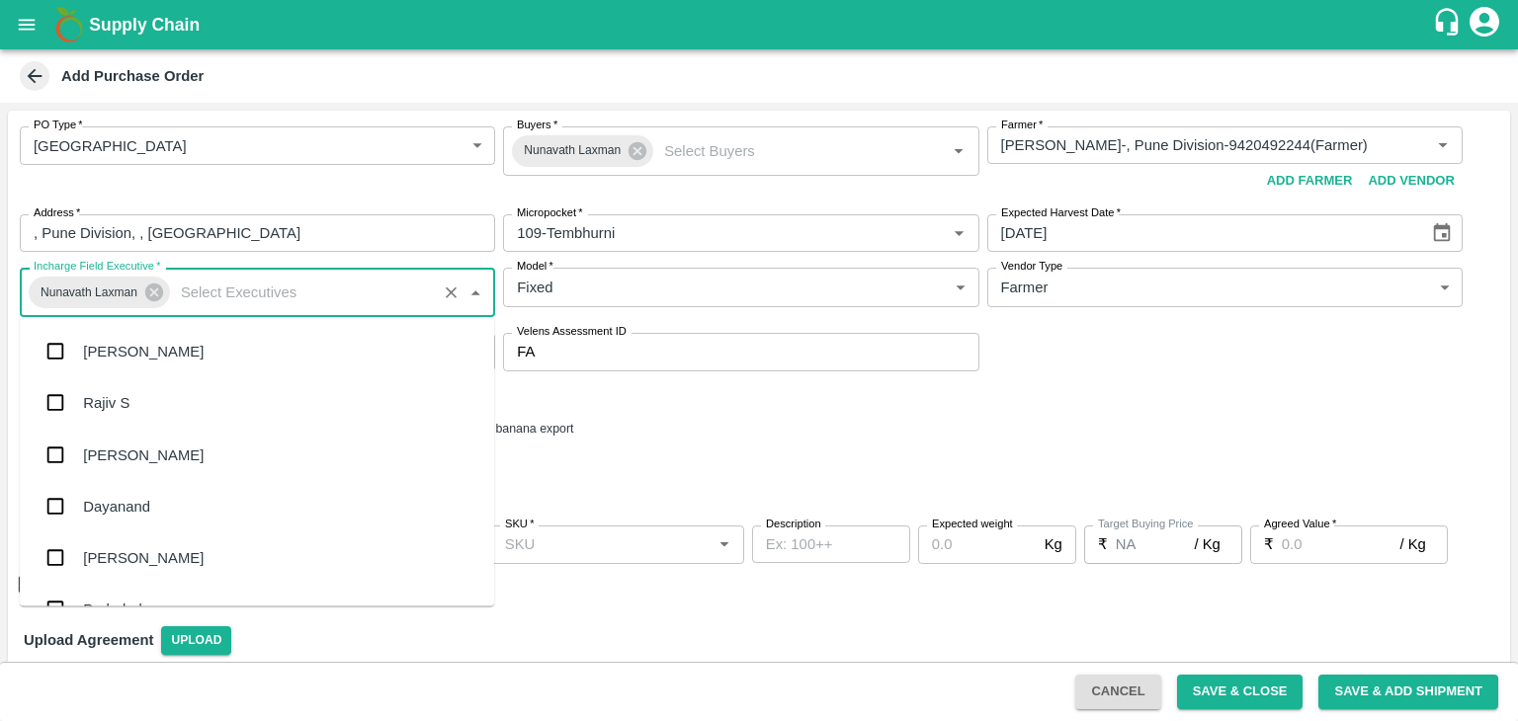
click at [663, 497] on div "Buying In Kgs Units" at bounding box center [759, 481] width 1502 height 57
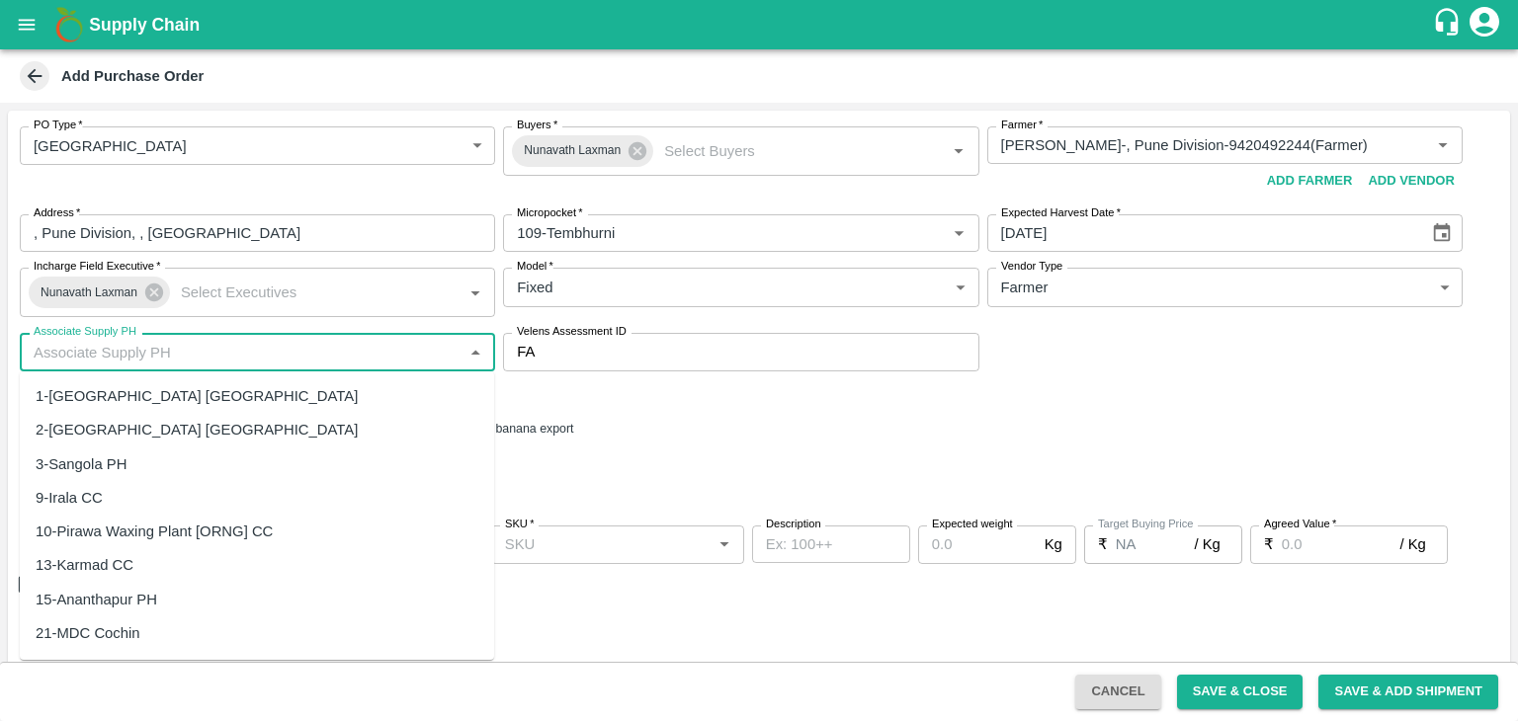
click at [261, 354] on input "Associate Supply PH" at bounding box center [241, 352] width 431 height 26
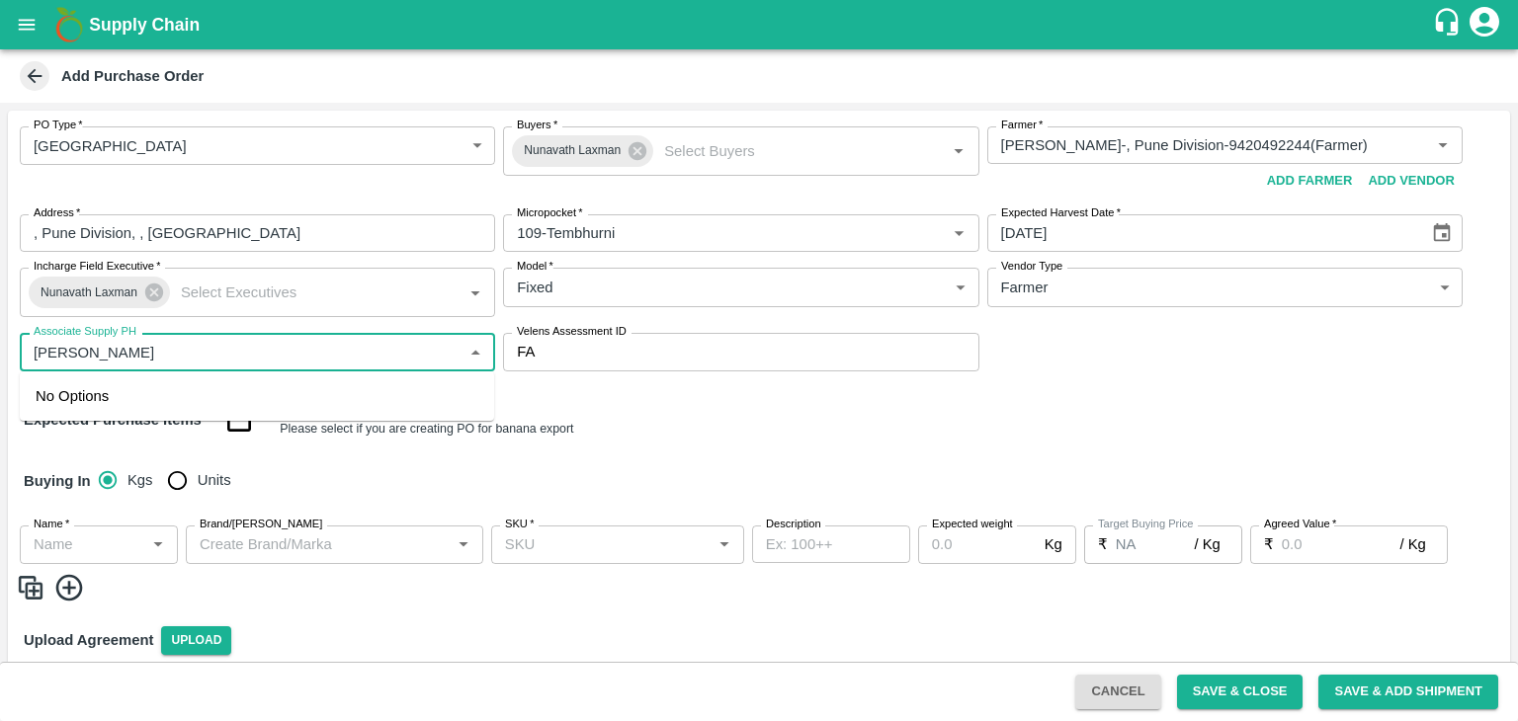
type input "J"
click at [178, 388] on div "61-Tembhurni PH" at bounding box center [257, 396] width 474 height 34
type input "61-Tembhurni PH"
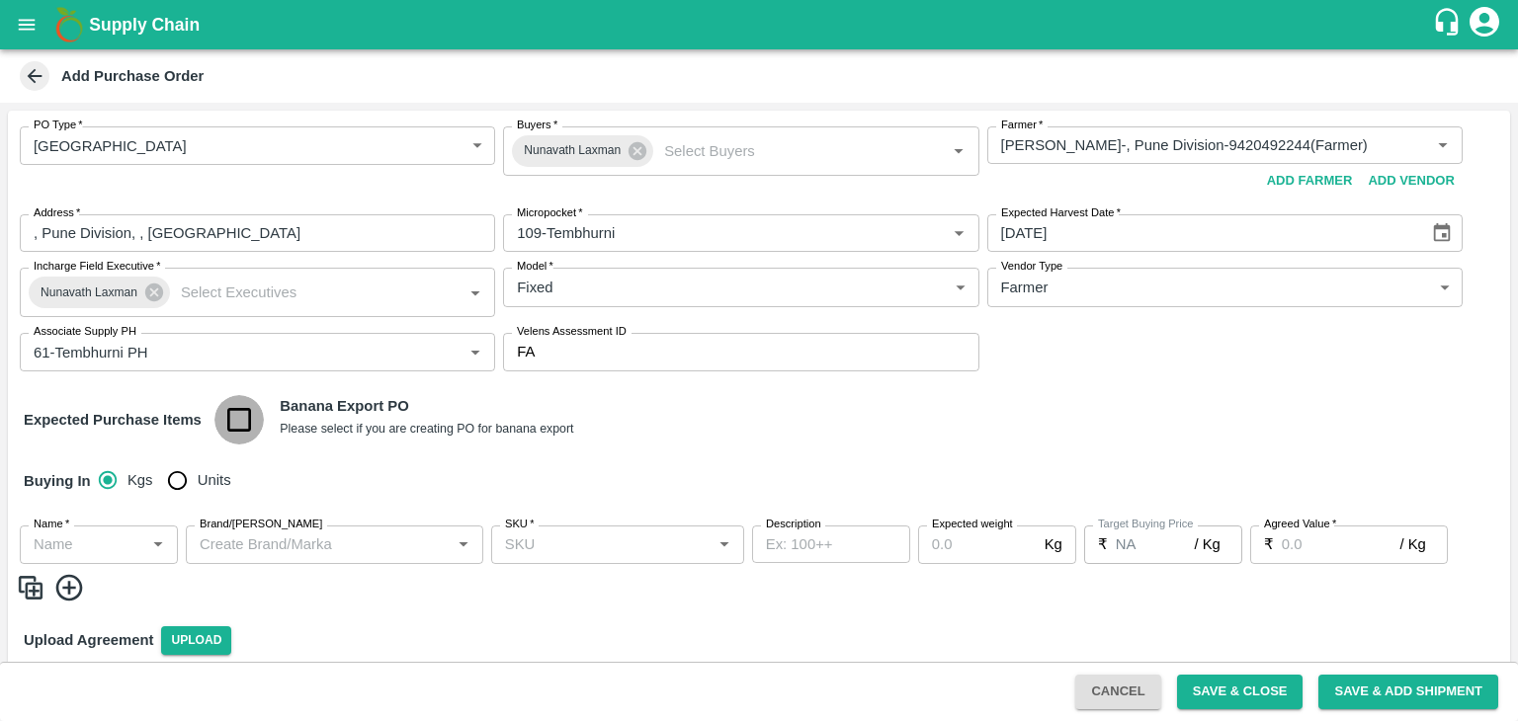
click at [236, 425] on input "checkbox" at bounding box center [239, 420] width 50 height 50
checkbox input "true"
type input "Banana Export"
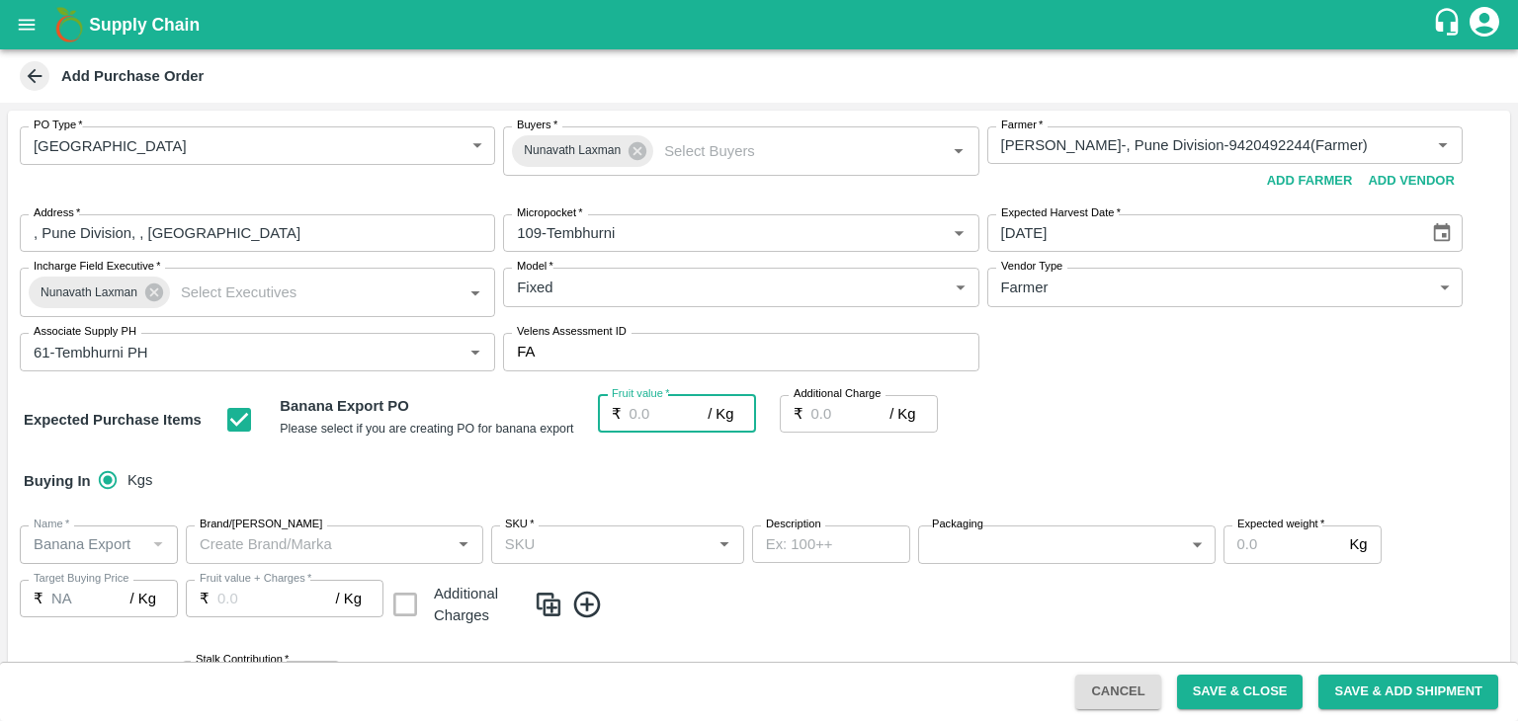
click at [686, 408] on input "Fruit value   *" at bounding box center [668, 414] width 79 height 38
type input "2"
type input "26"
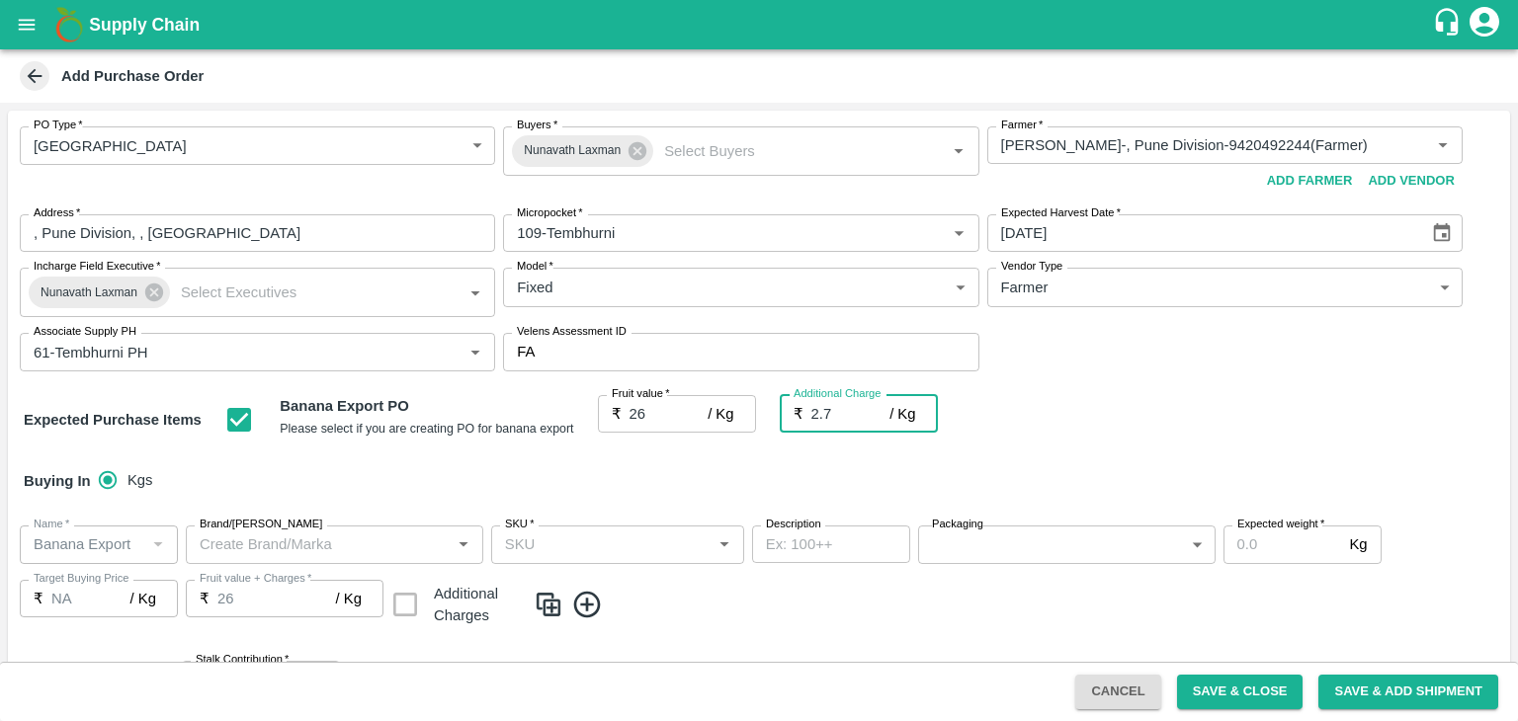
type input "2"
type input "0"
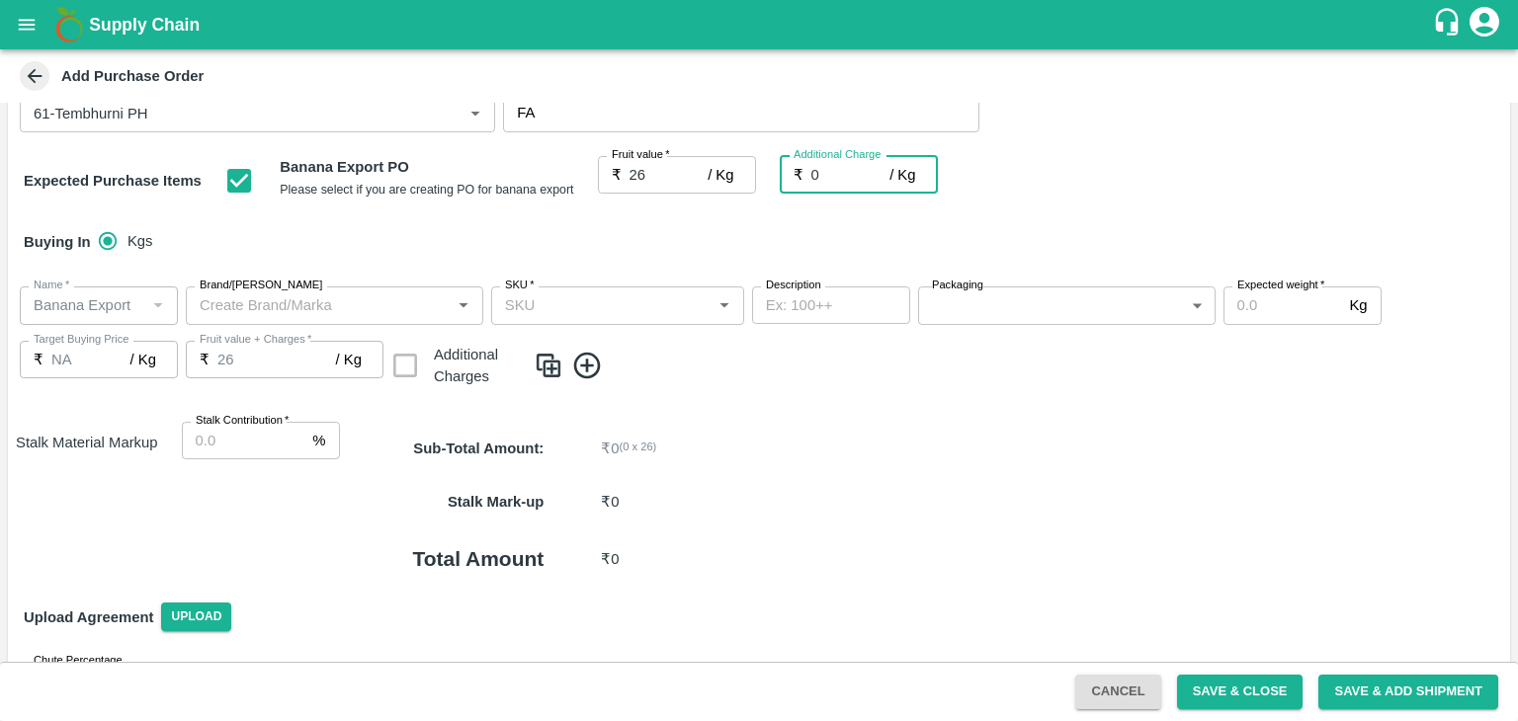
scroll to position [249, 0]
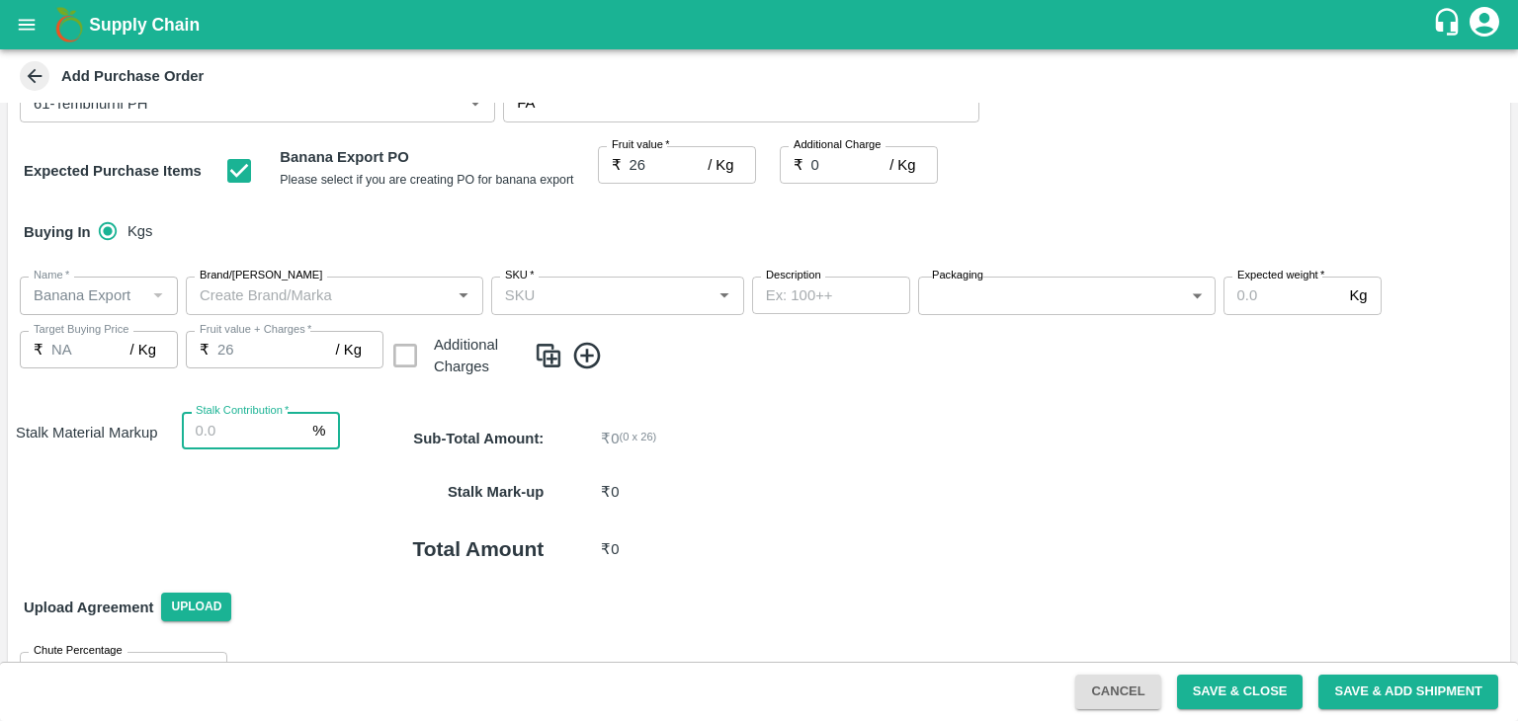
click at [268, 433] on input "Stalk Contribution   *" at bounding box center [244, 431] width 124 height 38
type input "8"
click at [751, 452] on div "Sub-Total Amount : ₹ 0 ( 0 x 26 )" at bounding box center [925, 438] width 1170 height 53
click at [592, 367] on icon at bounding box center [587, 355] width 27 height 27
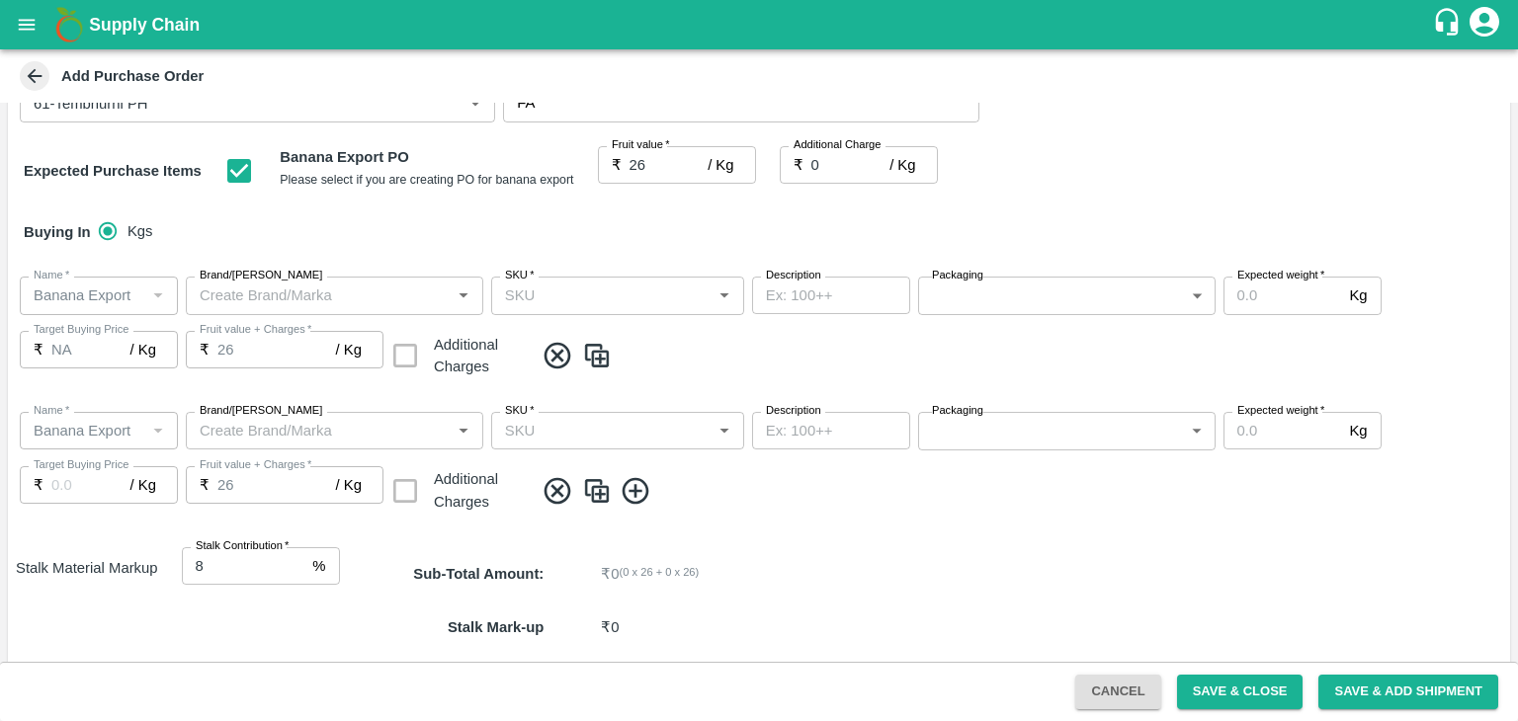
click at [627, 475] on icon at bounding box center [636, 491] width 33 height 33
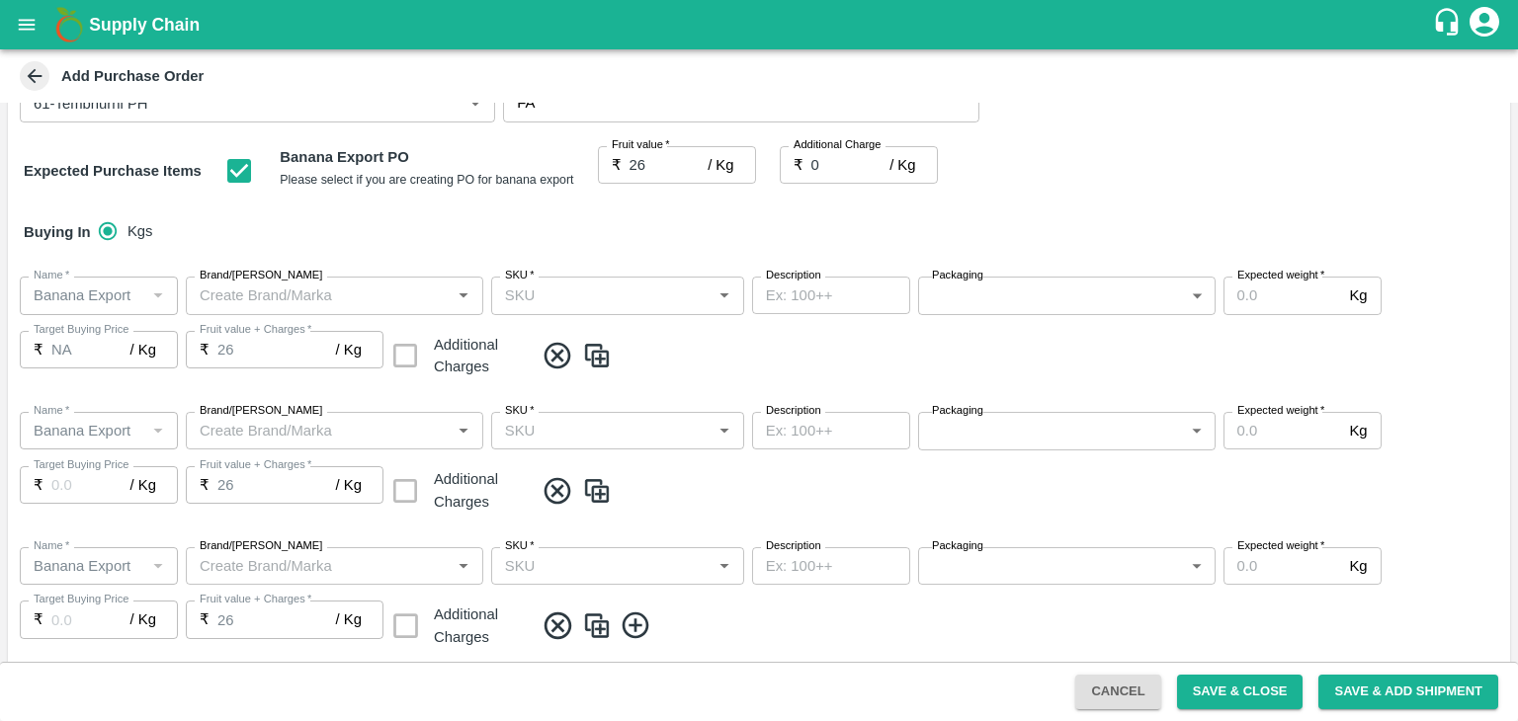
click at [644, 615] on icon at bounding box center [636, 626] width 33 height 33
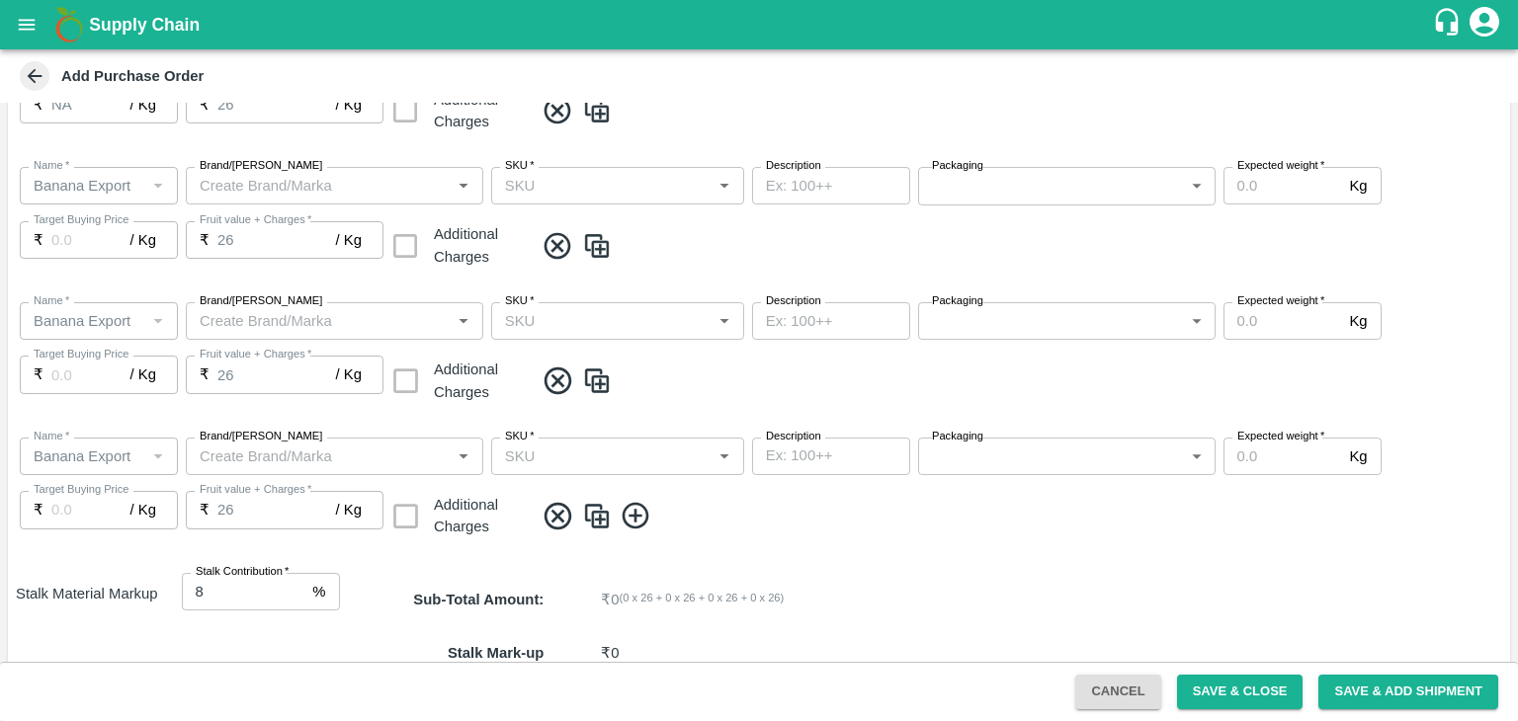
scroll to position [497, 0]
click at [640, 519] on icon at bounding box center [636, 513] width 33 height 33
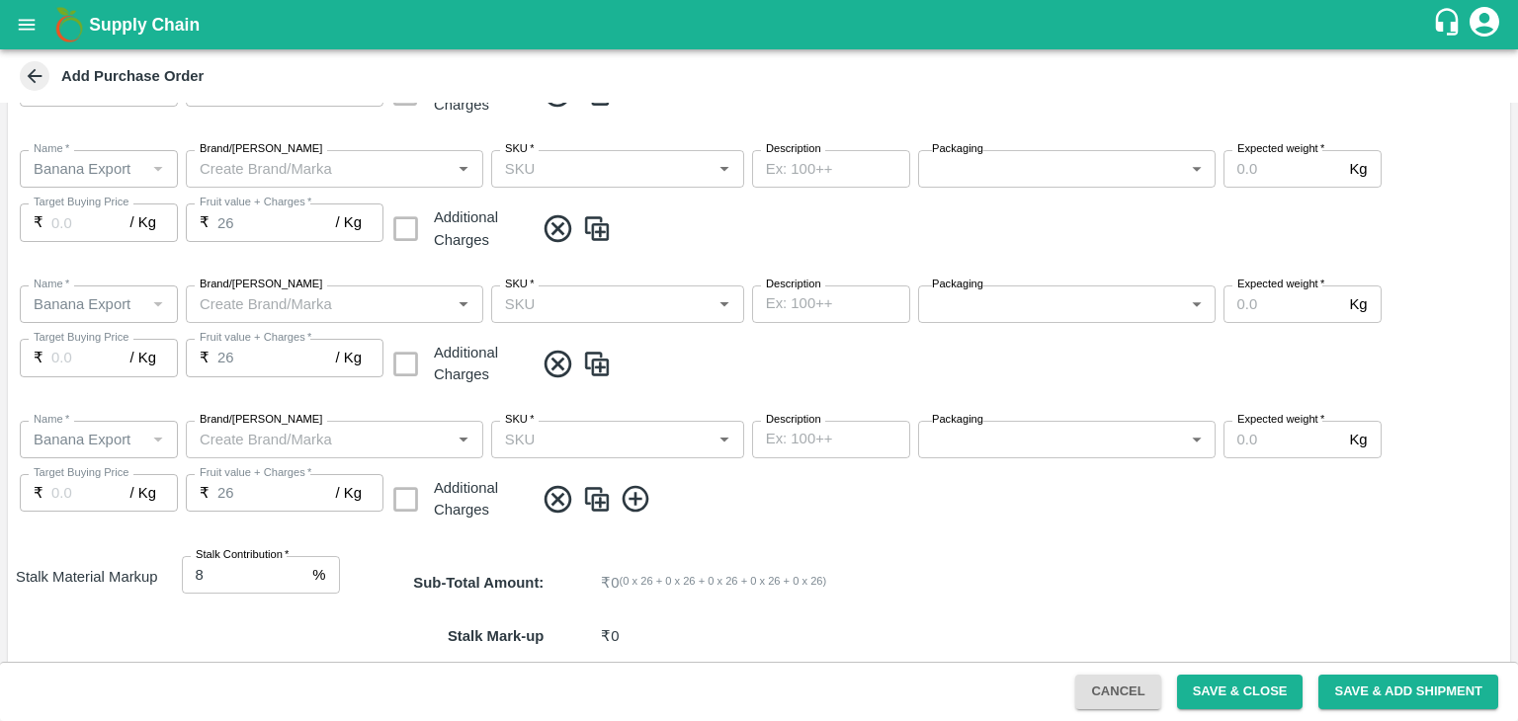
scroll to position [841, 0]
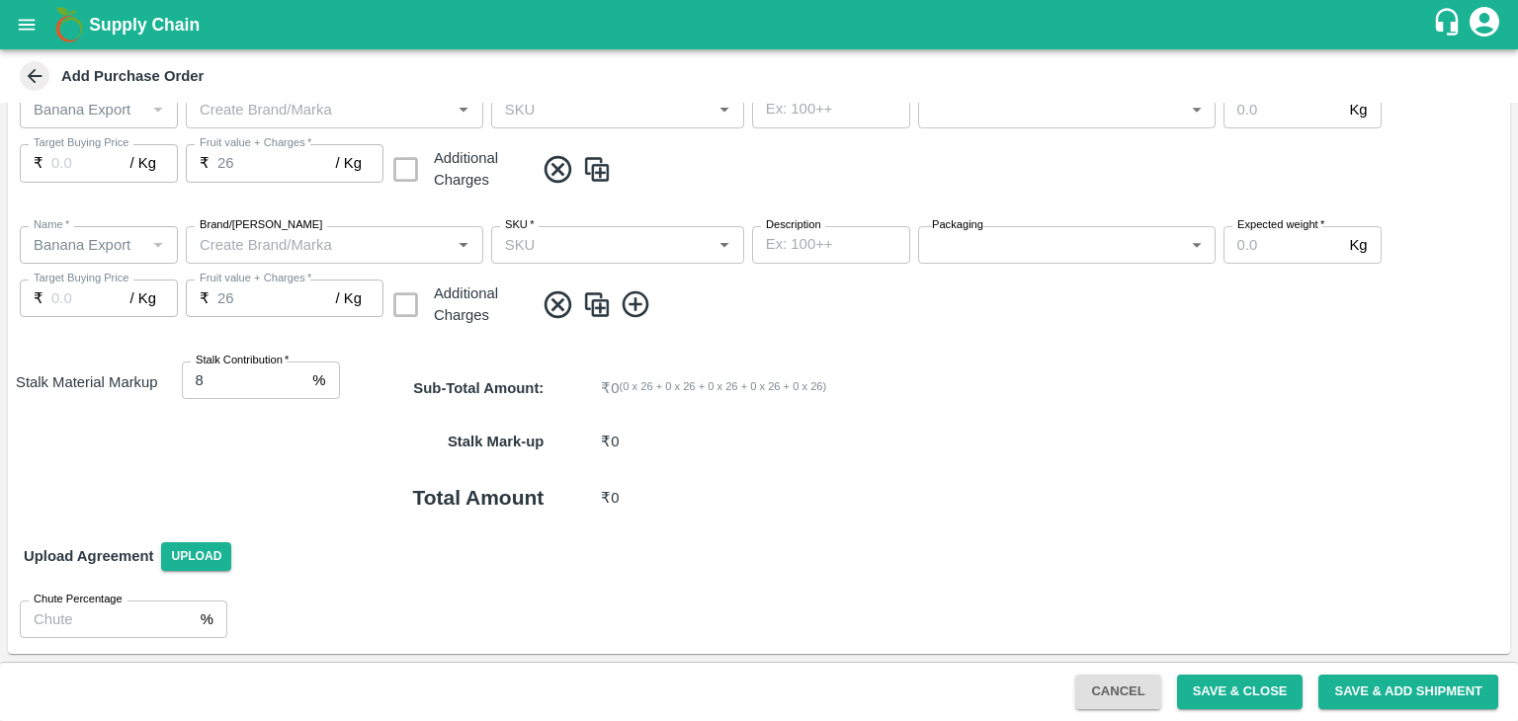
click at [630, 309] on icon at bounding box center [636, 305] width 33 height 33
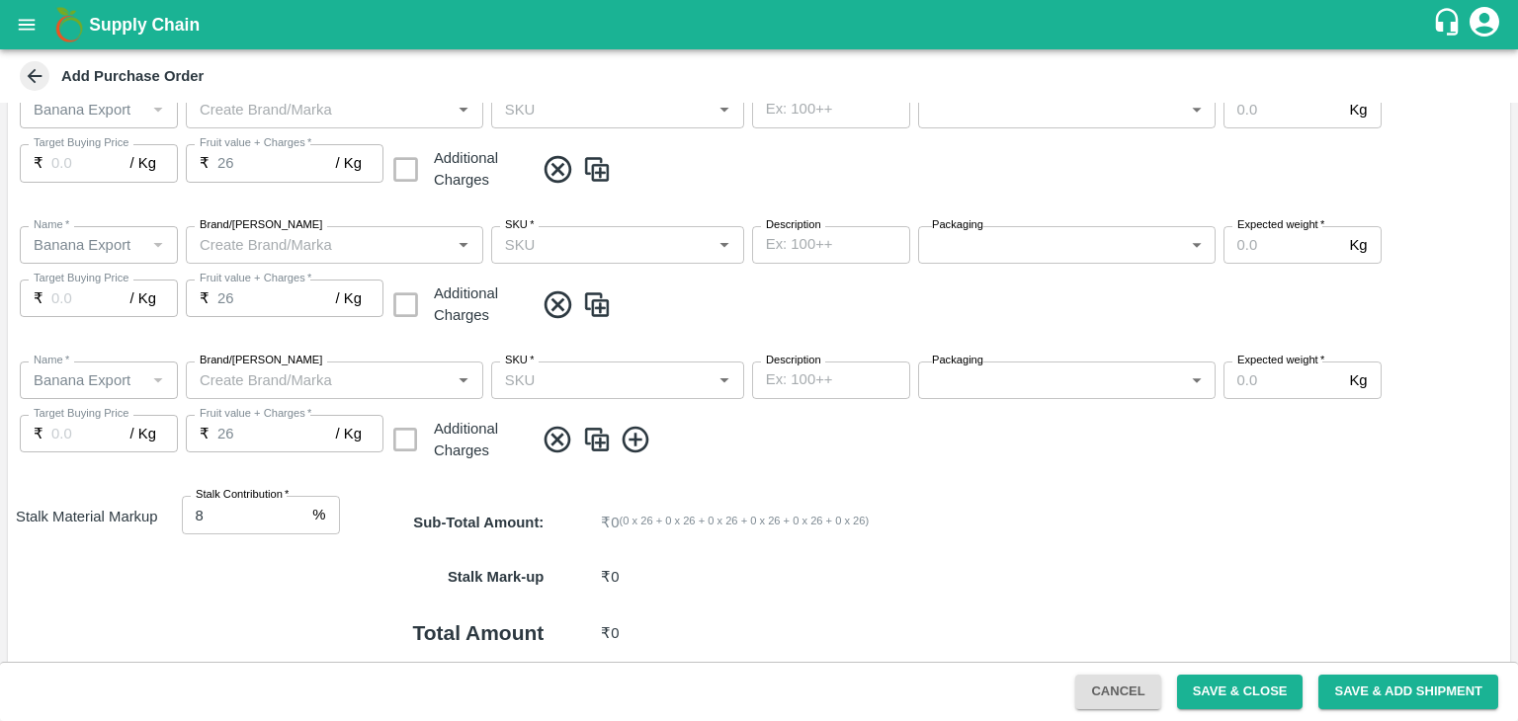
click at [628, 428] on icon at bounding box center [635, 440] width 27 height 27
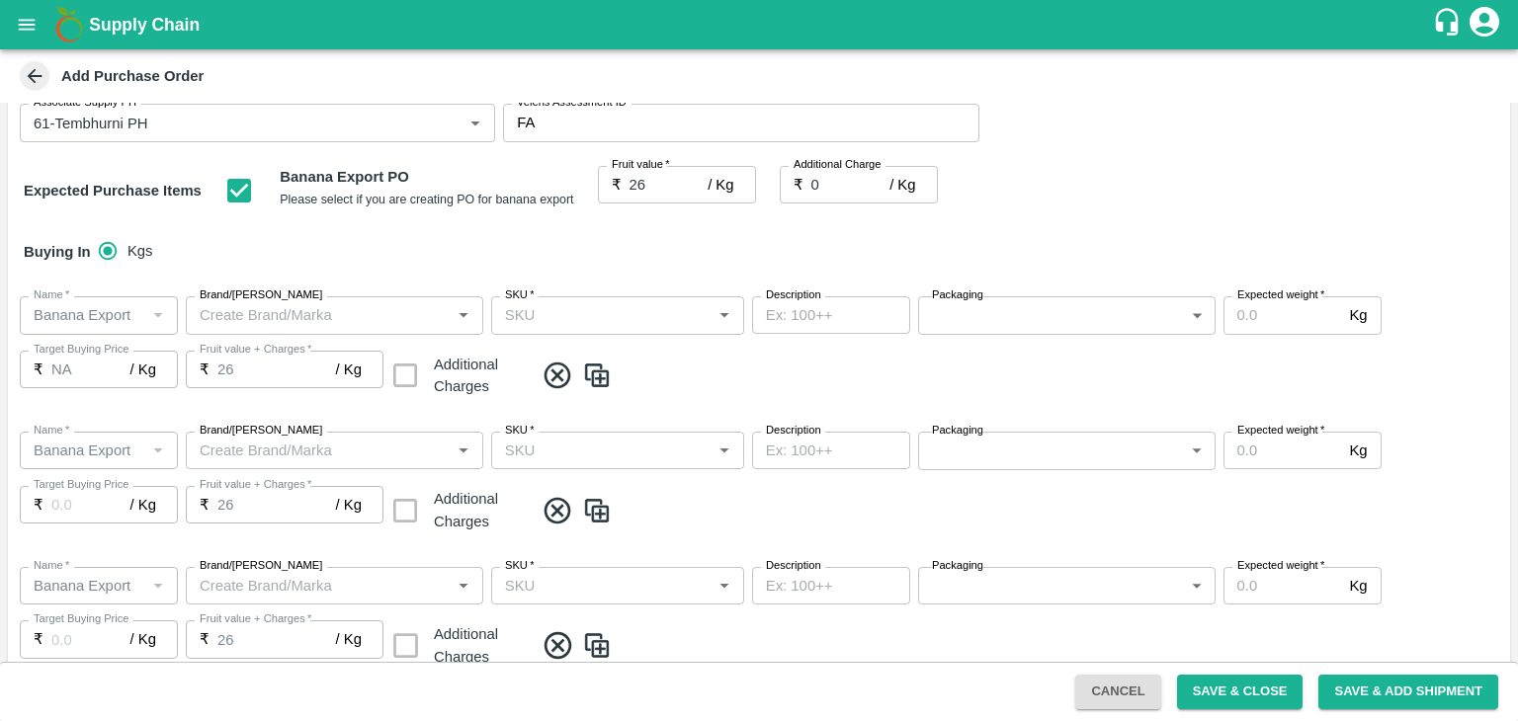
scroll to position [228, 0]
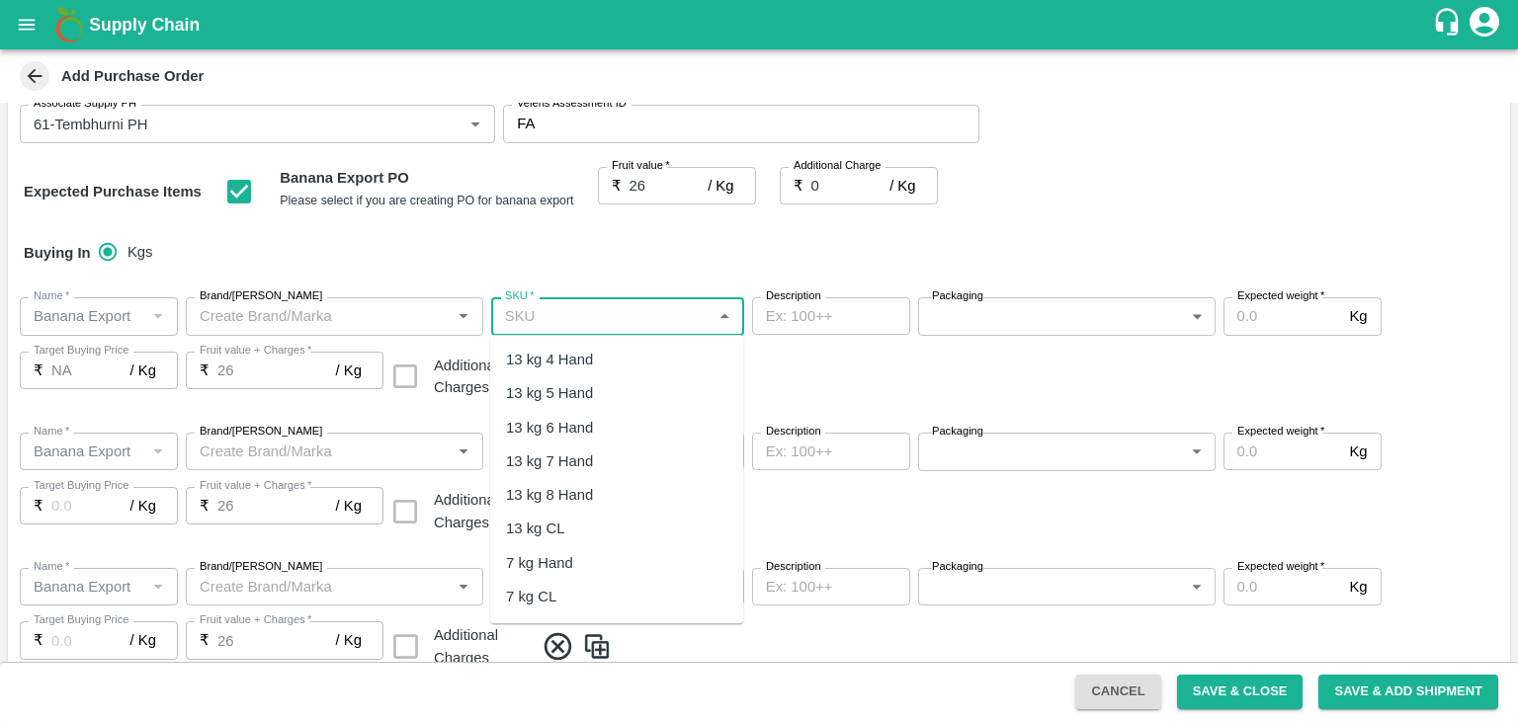
click at [577, 317] on input "SKU   *" at bounding box center [601, 316] width 208 height 26
click at [585, 351] on div "13 kg M N-CHL 4 Hand" at bounding box center [582, 360] width 152 height 22
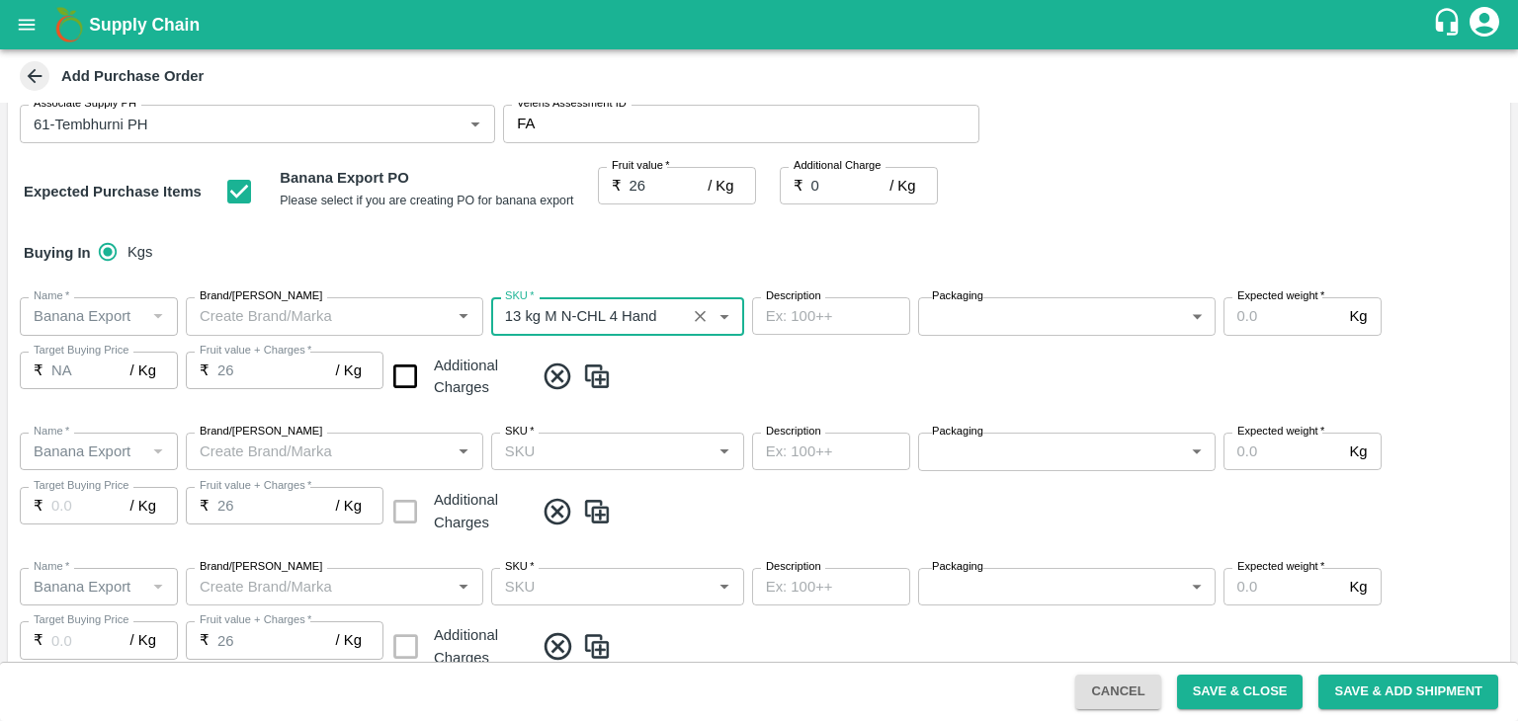
type input "13 kg M N-CHL 4 Hand"
click at [644, 452] on input "SKU   *" at bounding box center [601, 452] width 208 height 26
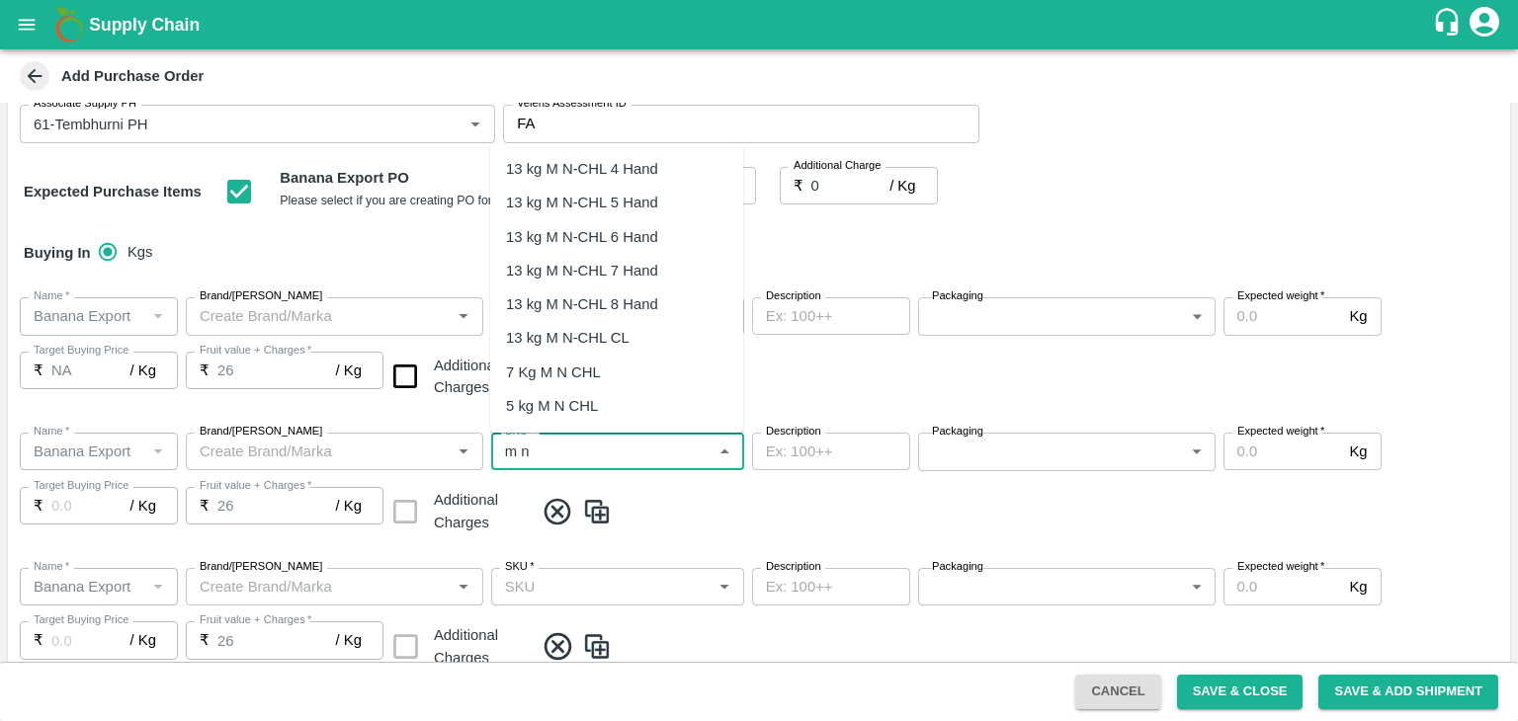
click at [624, 210] on div "13 kg M N-CHL 5 Hand" at bounding box center [582, 203] width 152 height 22
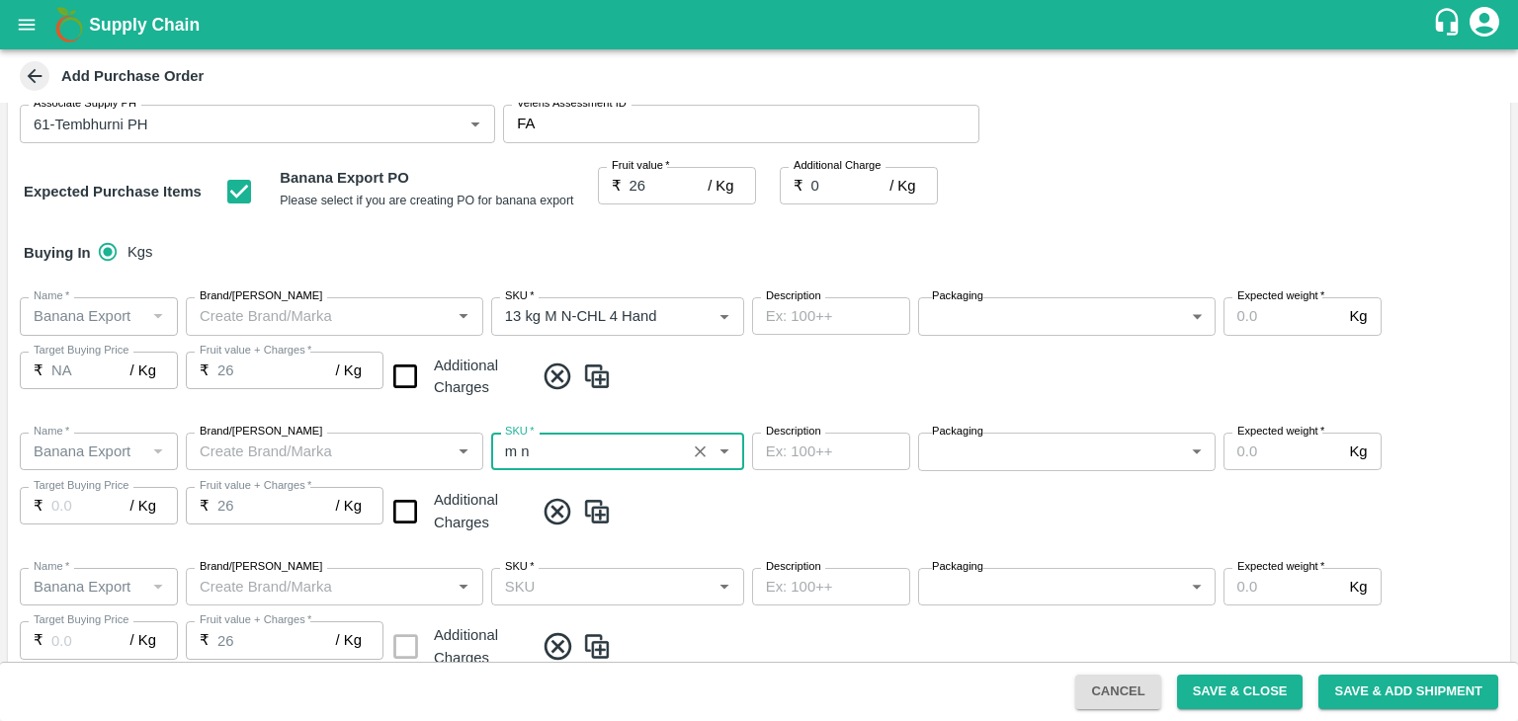
type input "13 kg M N-CHL 5 Hand"
type input "NA"
type input "13 kg M N-CHL 5 Hand"
click at [627, 582] on input "SKU   *" at bounding box center [601, 587] width 208 height 26
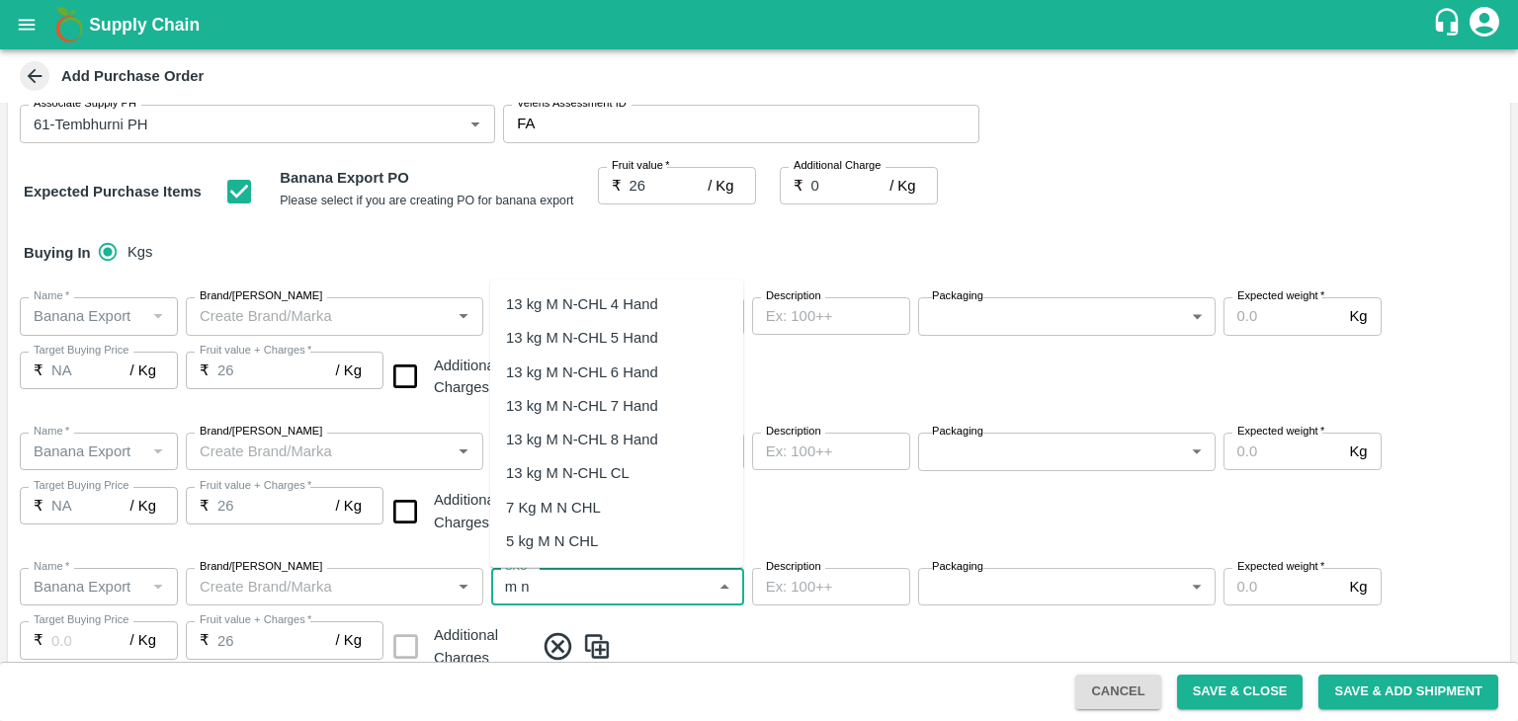
click at [583, 361] on div "13 kg M N-CHL 6 Hand" at bounding box center [582, 372] width 152 height 22
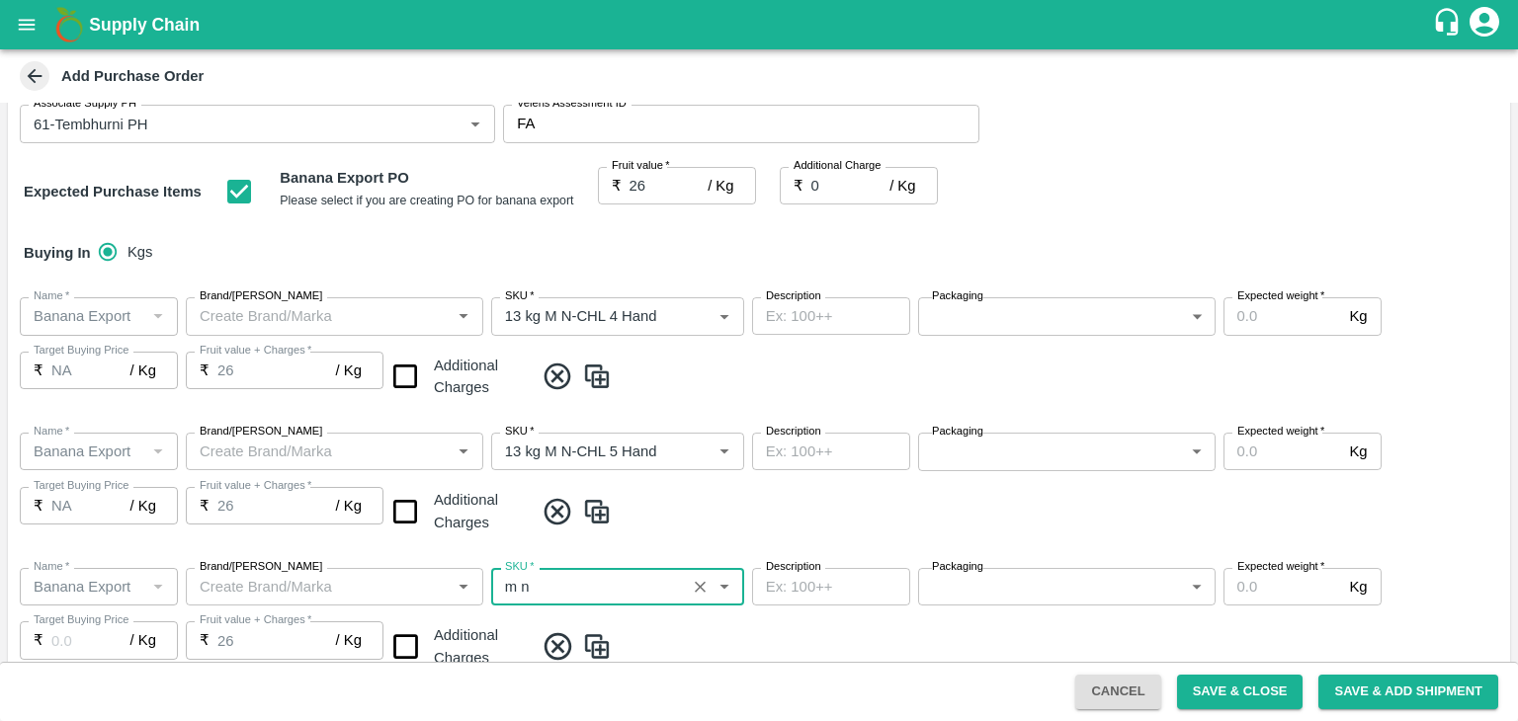
type input "13 kg M N-CHL 6 Hand"
type input "NA"
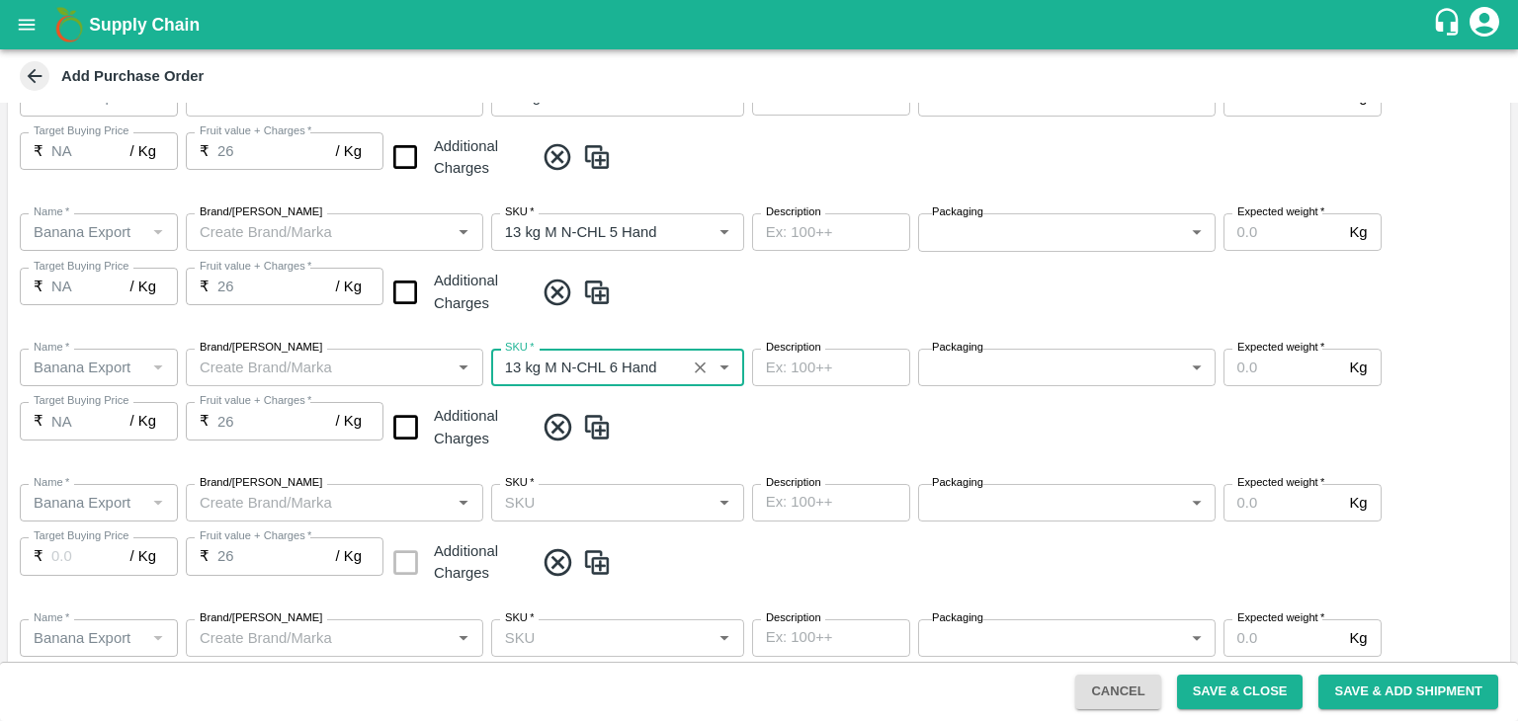
type input "13 kg M N-CHL 6 Hand"
click at [648, 508] on input "SKU   *" at bounding box center [601, 503] width 208 height 26
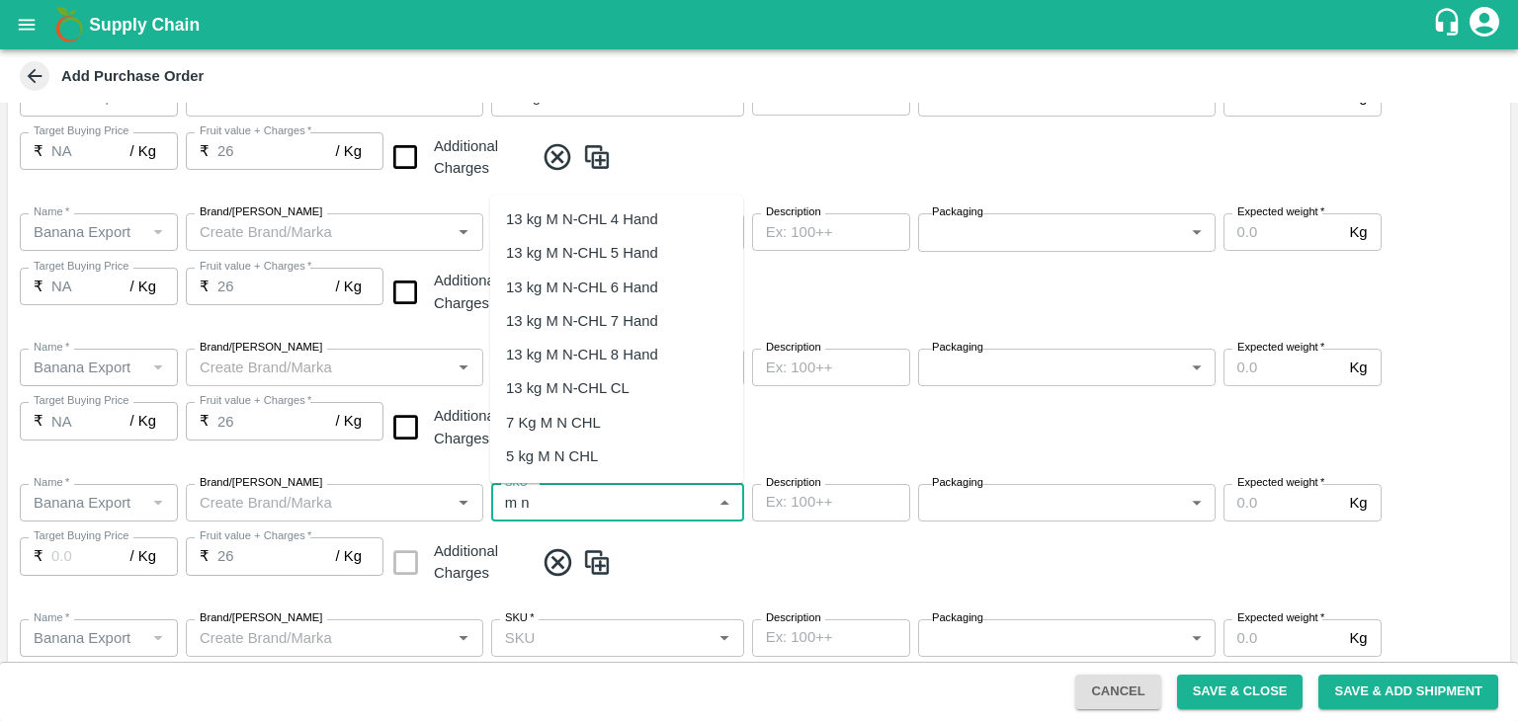
click at [628, 351] on div "13 kg M N-CHL 8 Hand" at bounding box center [582, 355] width 152 height 22
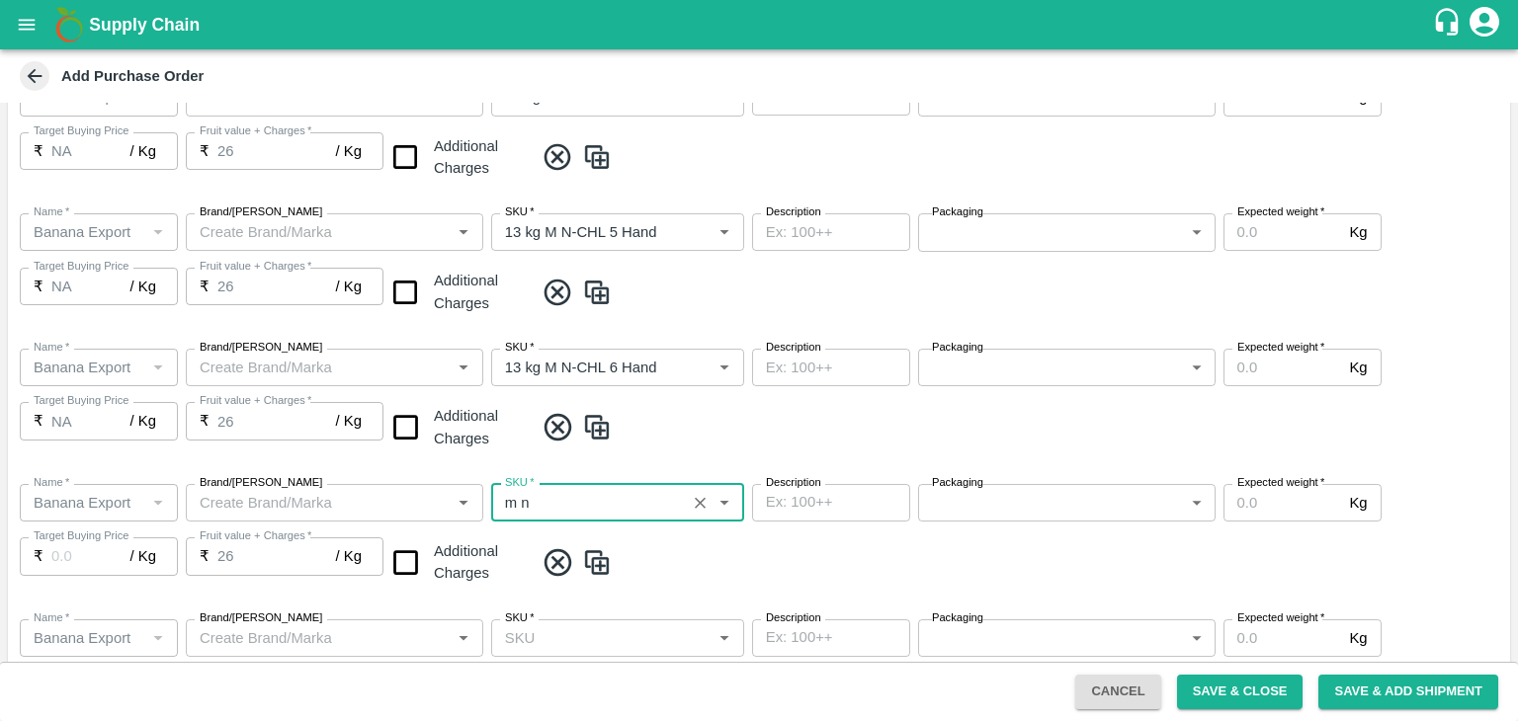
type input "13 kg M N-CHL 8 Hand"
type input "NA"
type input "13 kg M N-CHL 8 Hand"
click at [672, 568] on span at bounding box center [1018, 562] width 968 height 33
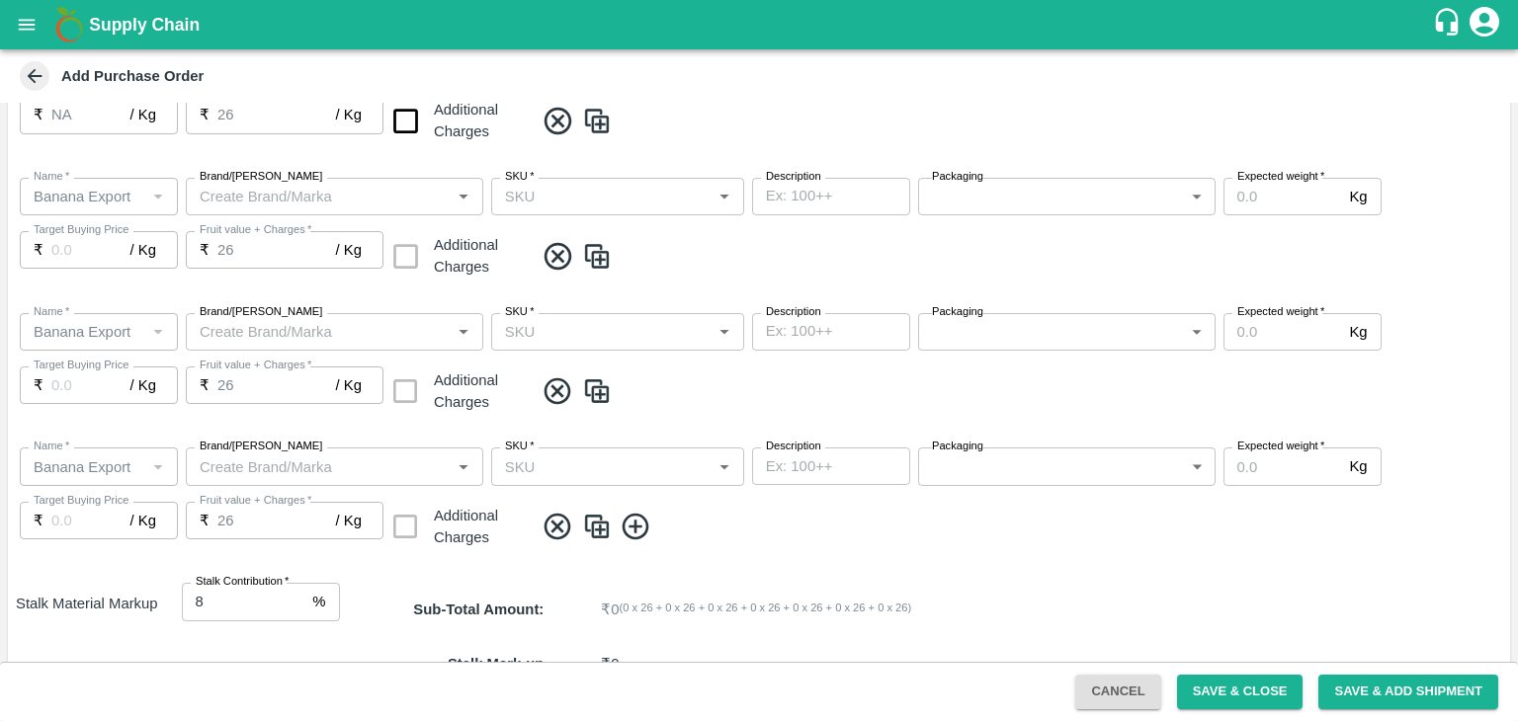
click at [653, 187] on input "SKU   *" at bounding box center [601, 197] width 208 height 26
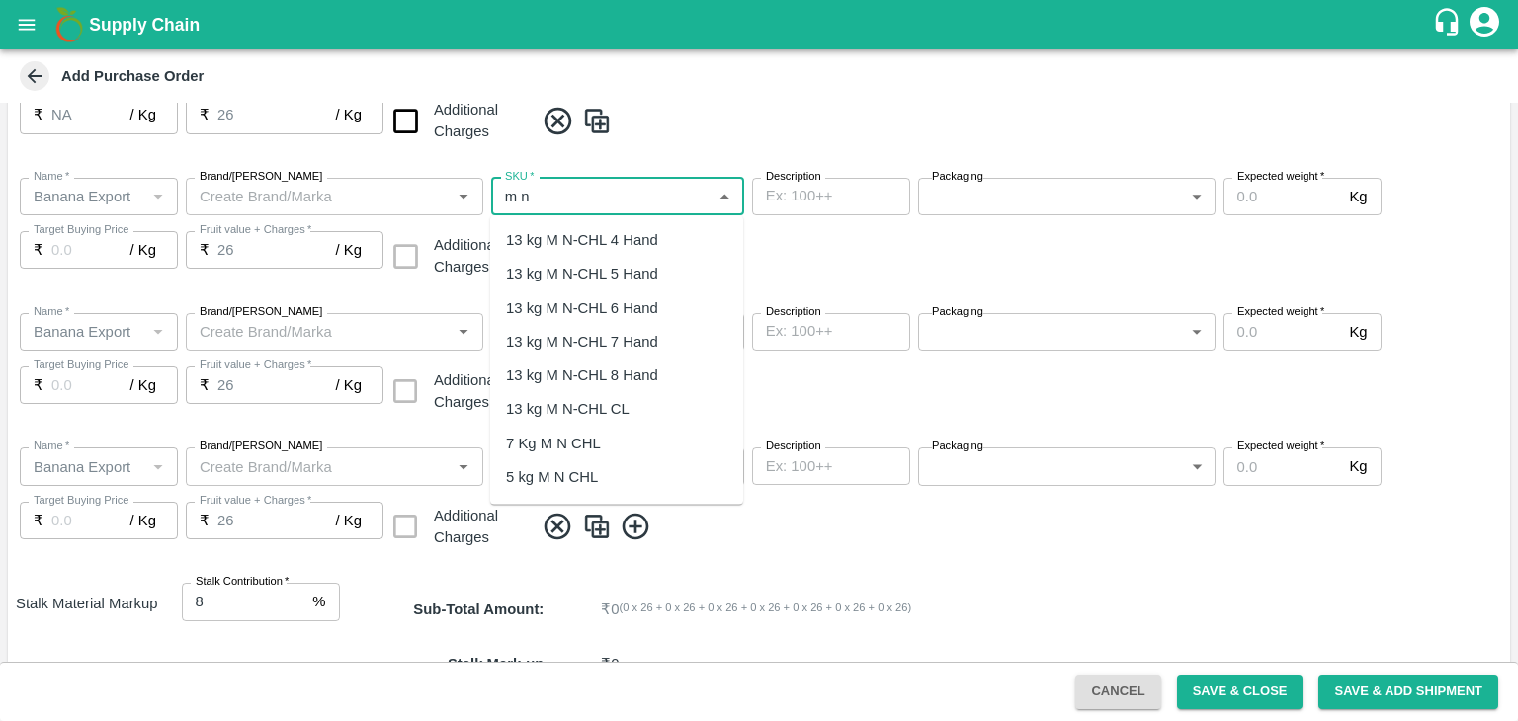
click at [638, 406] on div "13 kg M N-CHL CL" at bounding box center [616, 410] width 253 height 34
type input "13 kg M N-CHL CL"
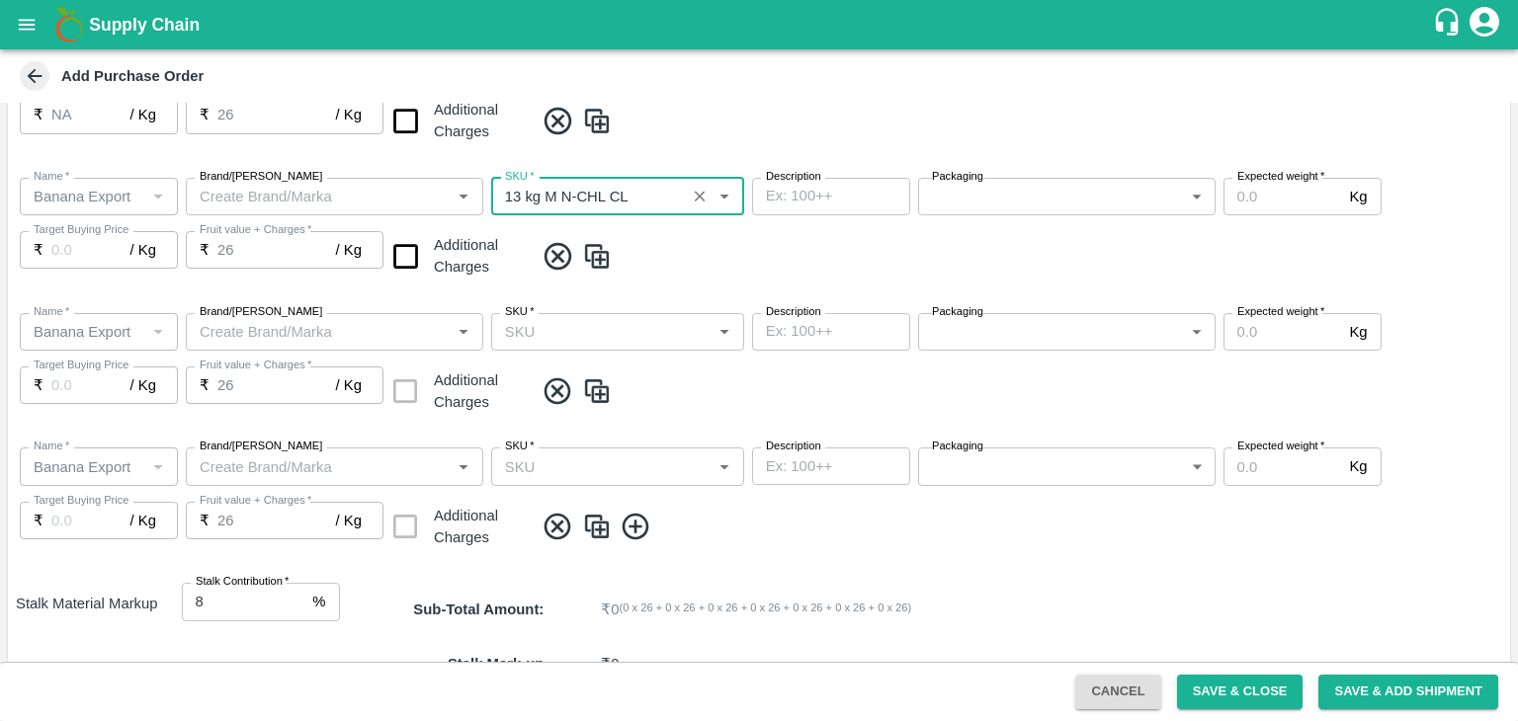
type input "NA"
type input "13 kg M N-CHL CL"
click at [625, 321] on input "SKU   *" at bounding box center [601, 332] width 208 height 26
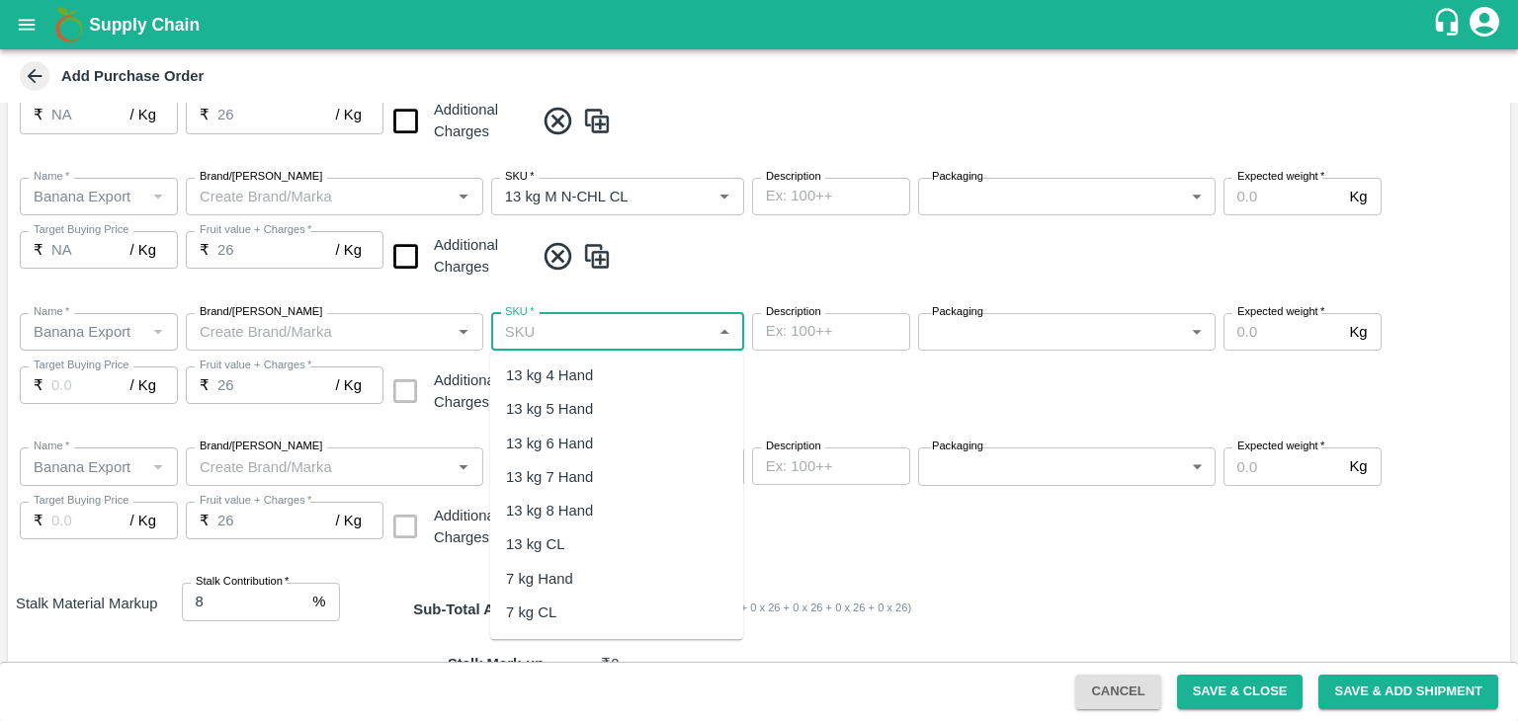
scroll to position [394, 0]
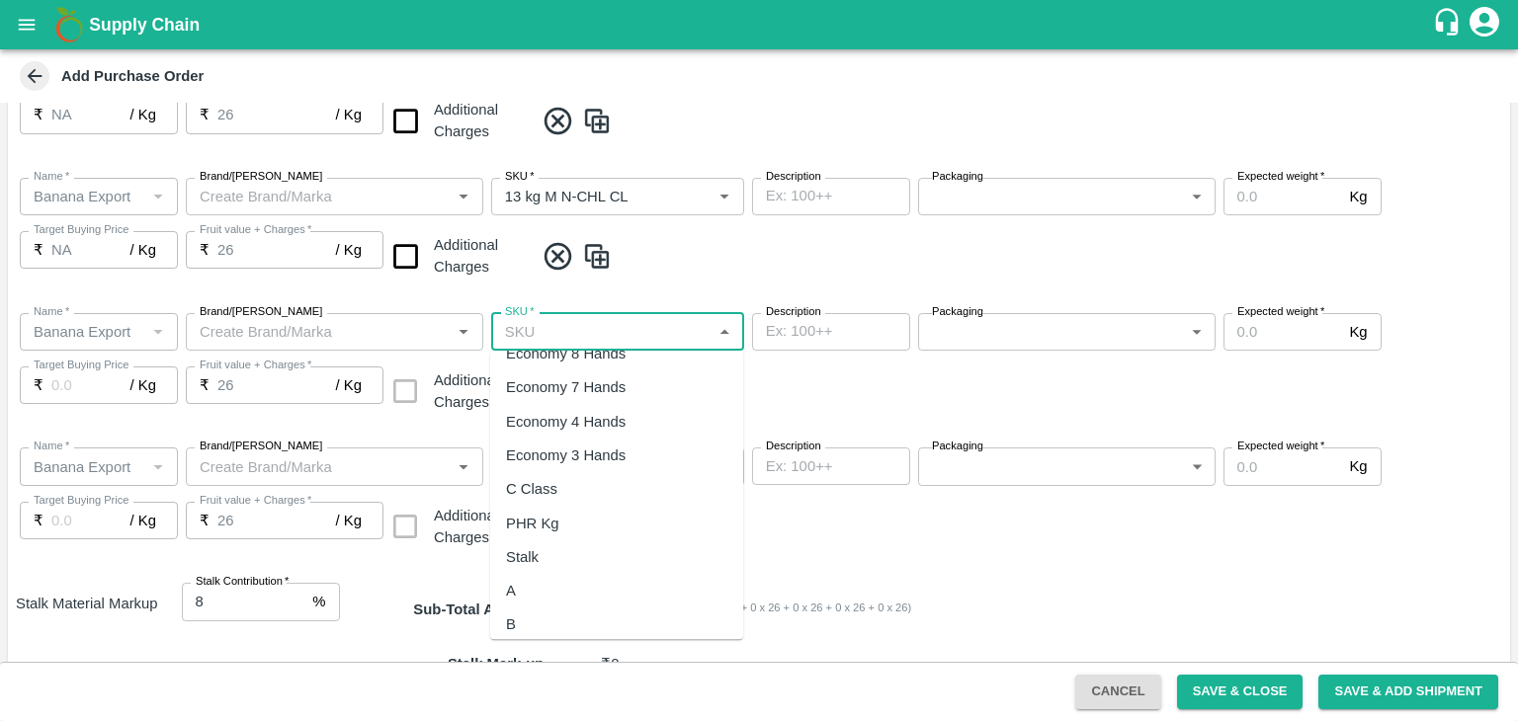
click at [560, 515] on div "PHR Kg" at bounding box center [616, 524] width 253 height 34
type input "PHR Kg"
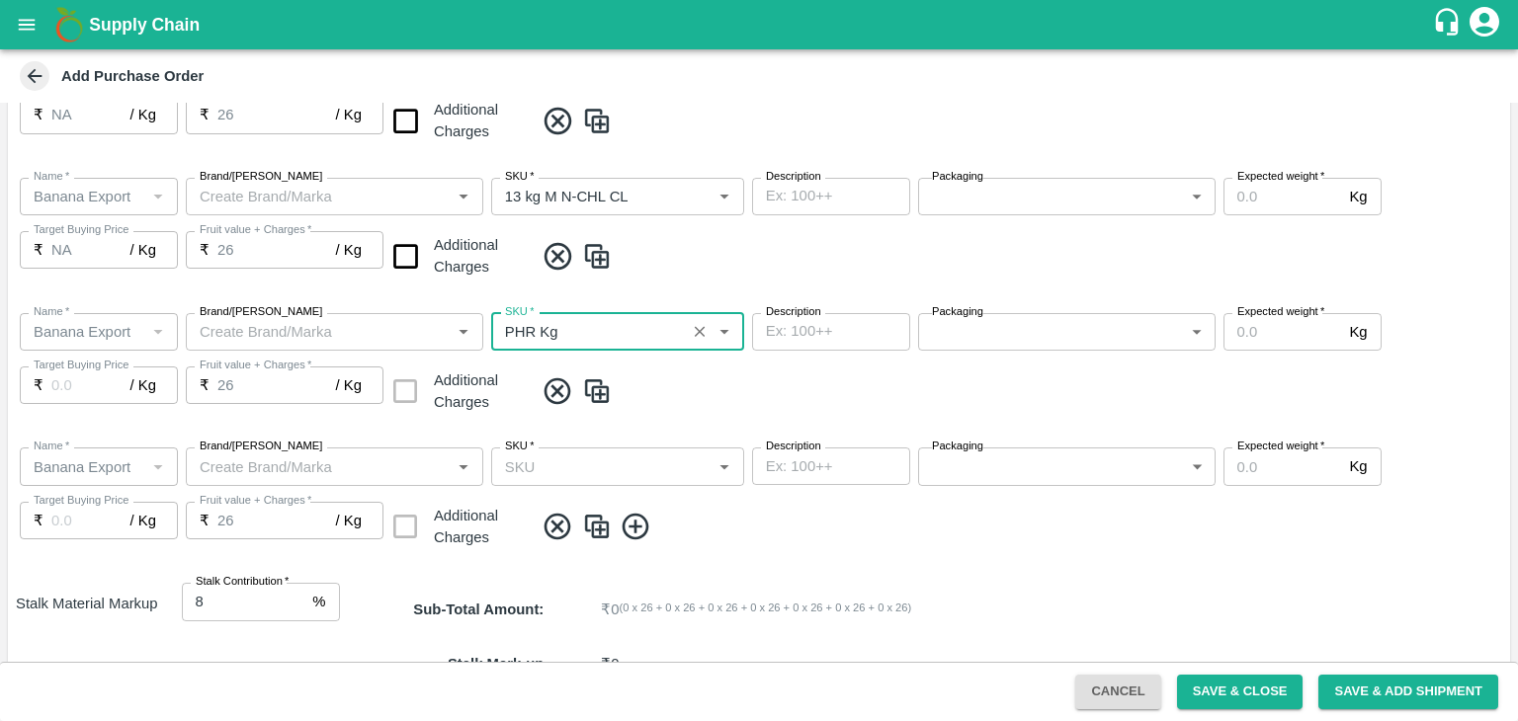
type input "NA"
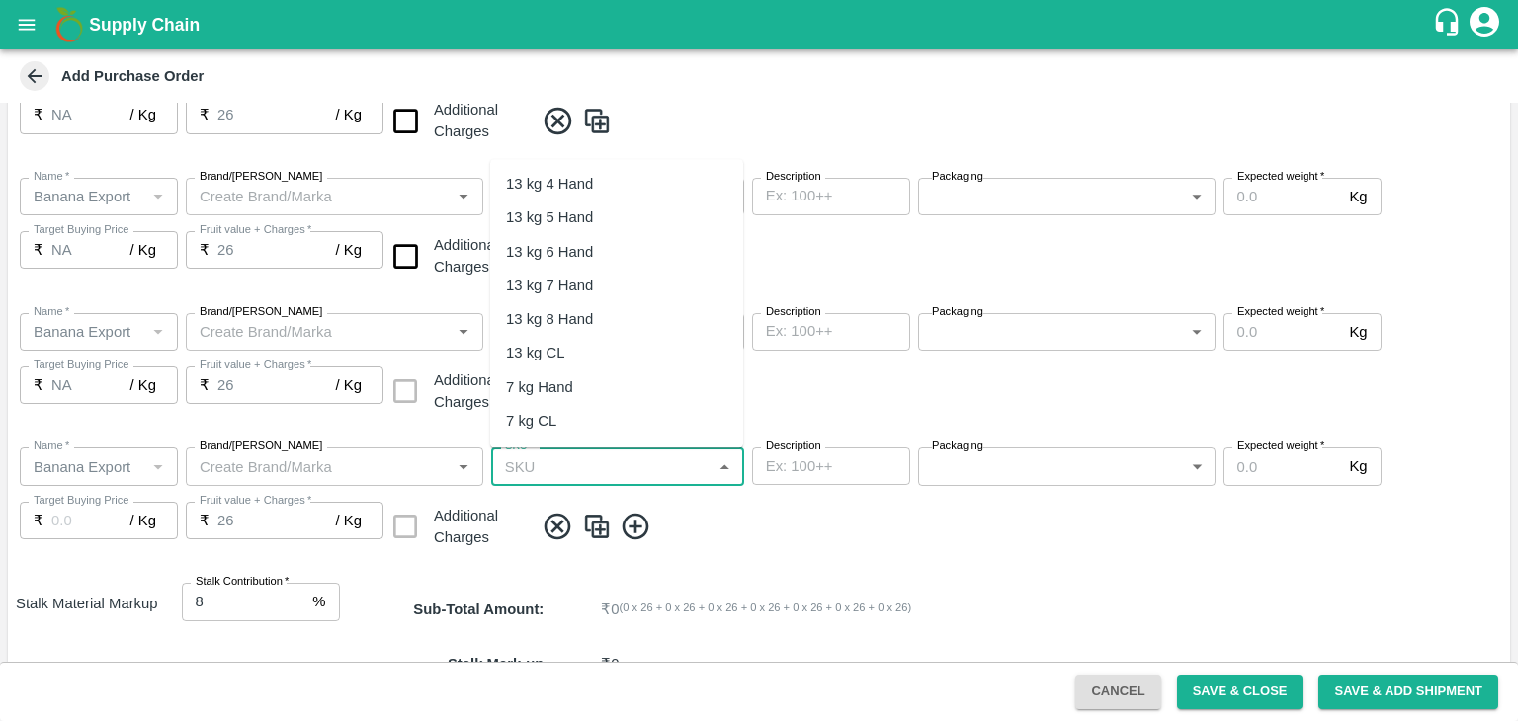
click at [632, 459] on input "SKU   *" at bounding box center [601, 467] width 208 height 26
click at [578, 386] on div "C Class" at bounding box center [616, 384] width 253 height 34
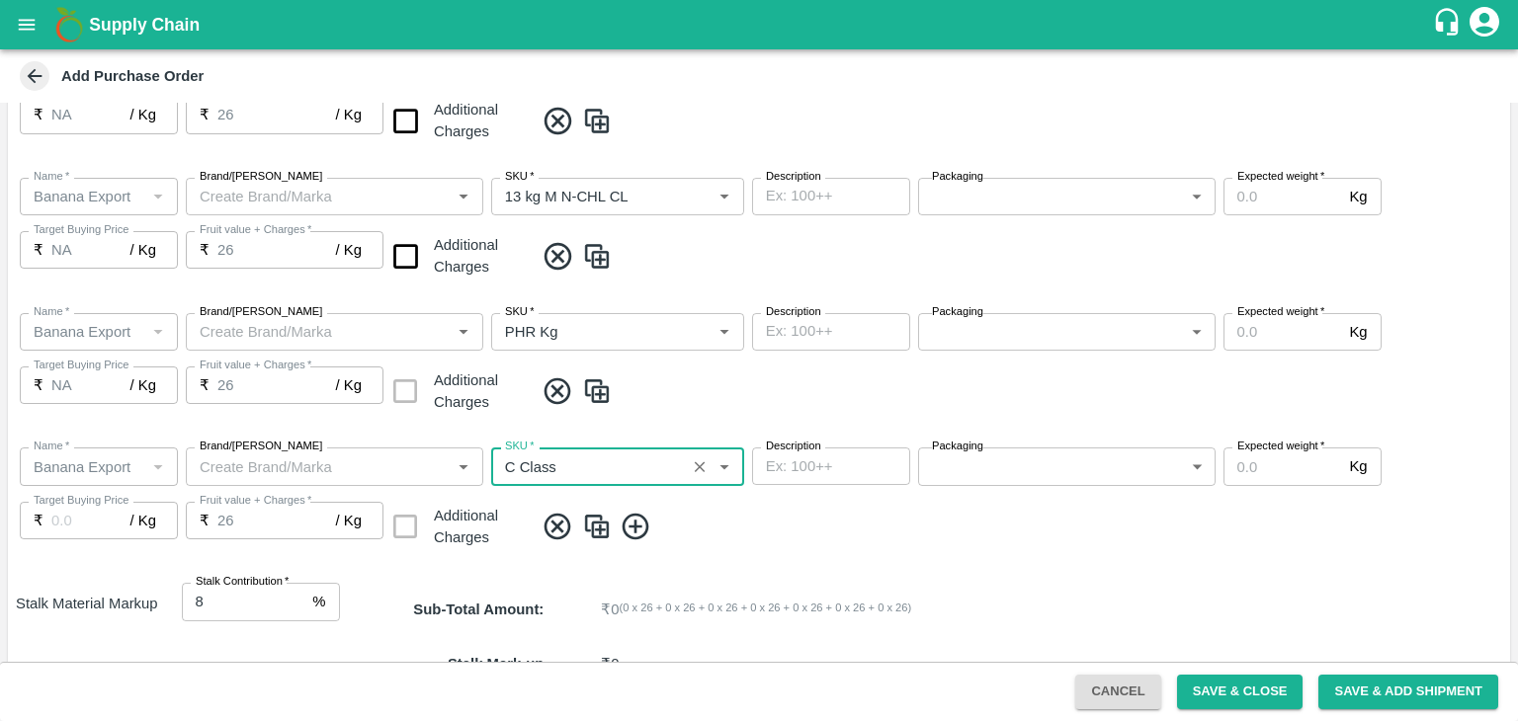
type input "C Class"
type input "NA"
click at [406, 261] on input "checkbox" at bounding box center [405, 256] width 50 height 50
checkbox input "true"
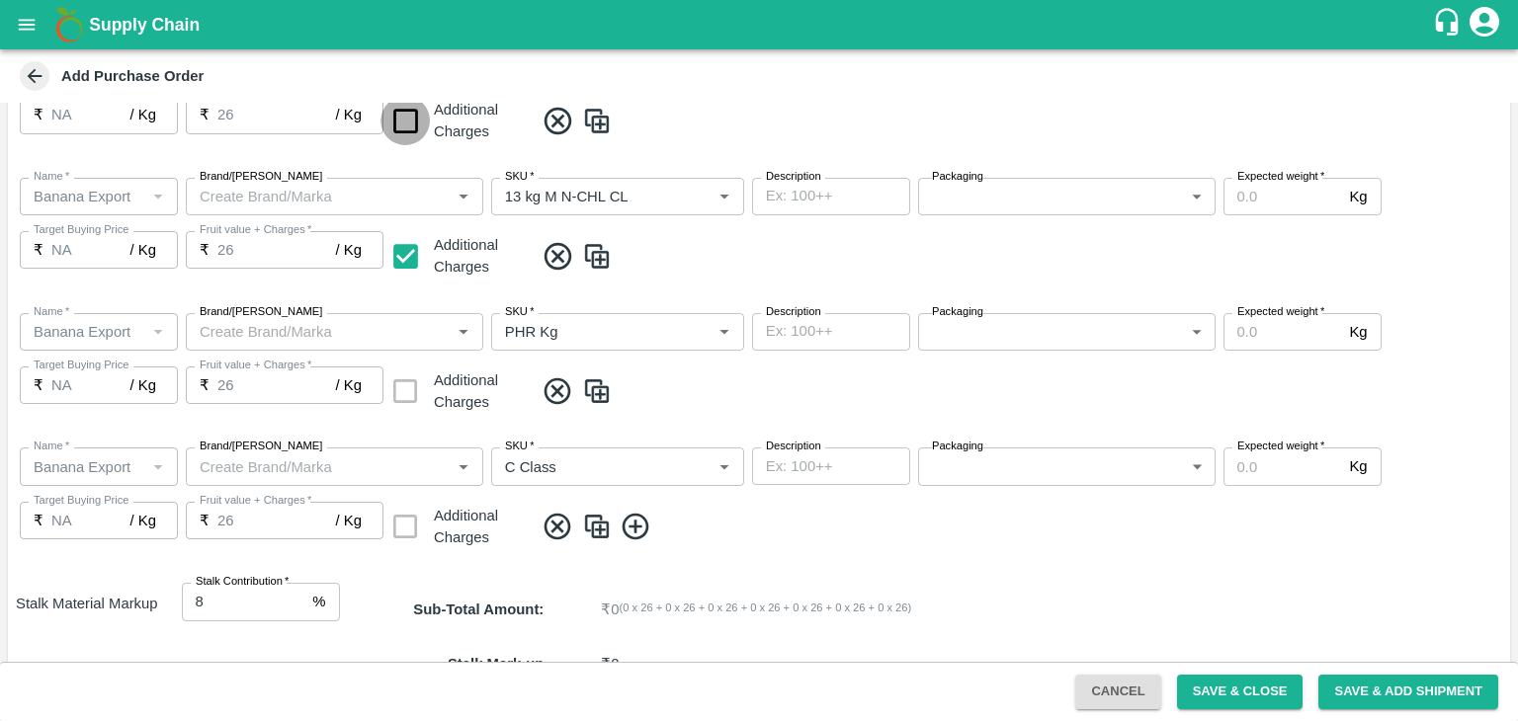
click at [396, 116] on input "checkbox" at bounding box center [405, 121] width 50 height 50
checkbox input "true"
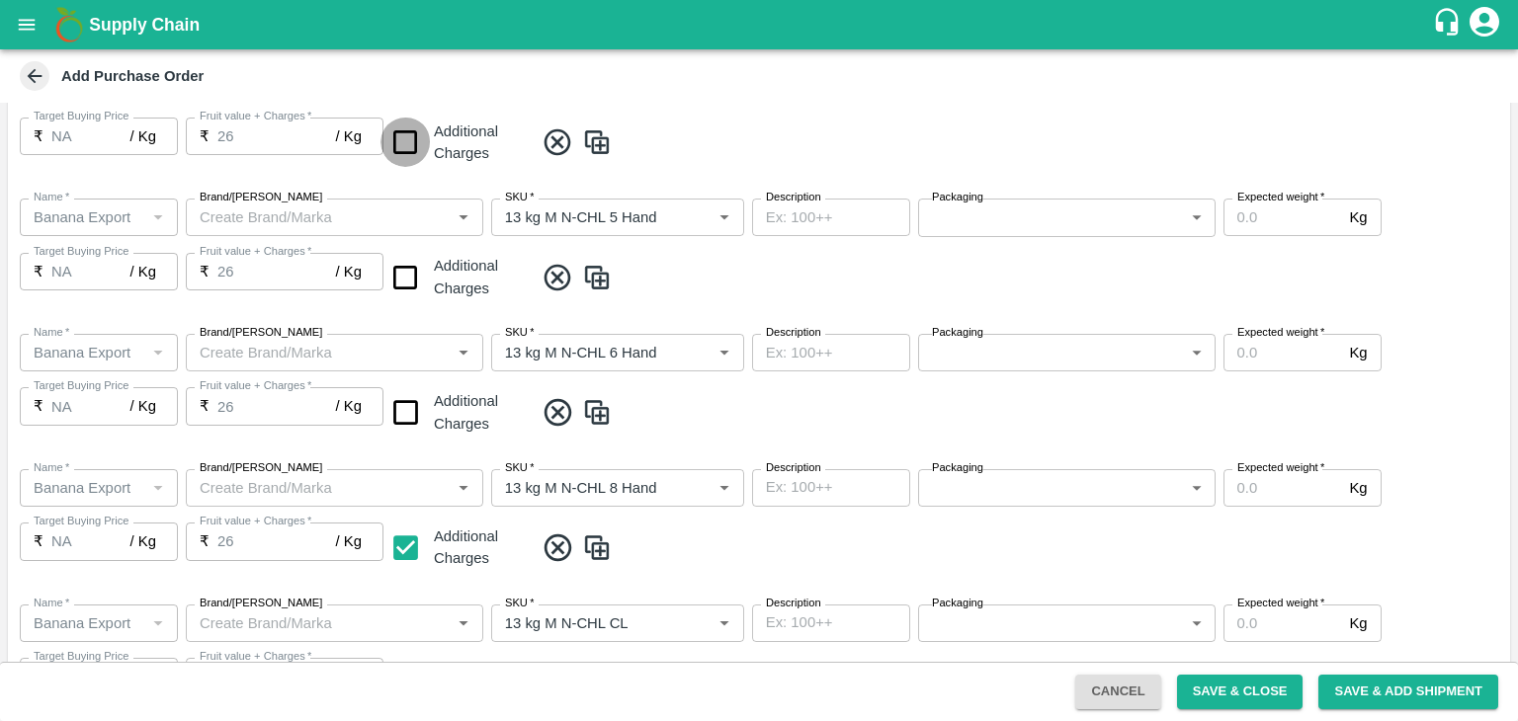
click at [416, 145] on input "checkbox" at bounding box center [405, 143] width 50 height 50
checkbox input "true"
click at [408, 278] on input "checkbox" at bounding box center [405, 278] width 50 height 50
checkbox input "true"
click at [402, 432] on input "checkbox" at bounding box center [405, 412] width 50 height 50
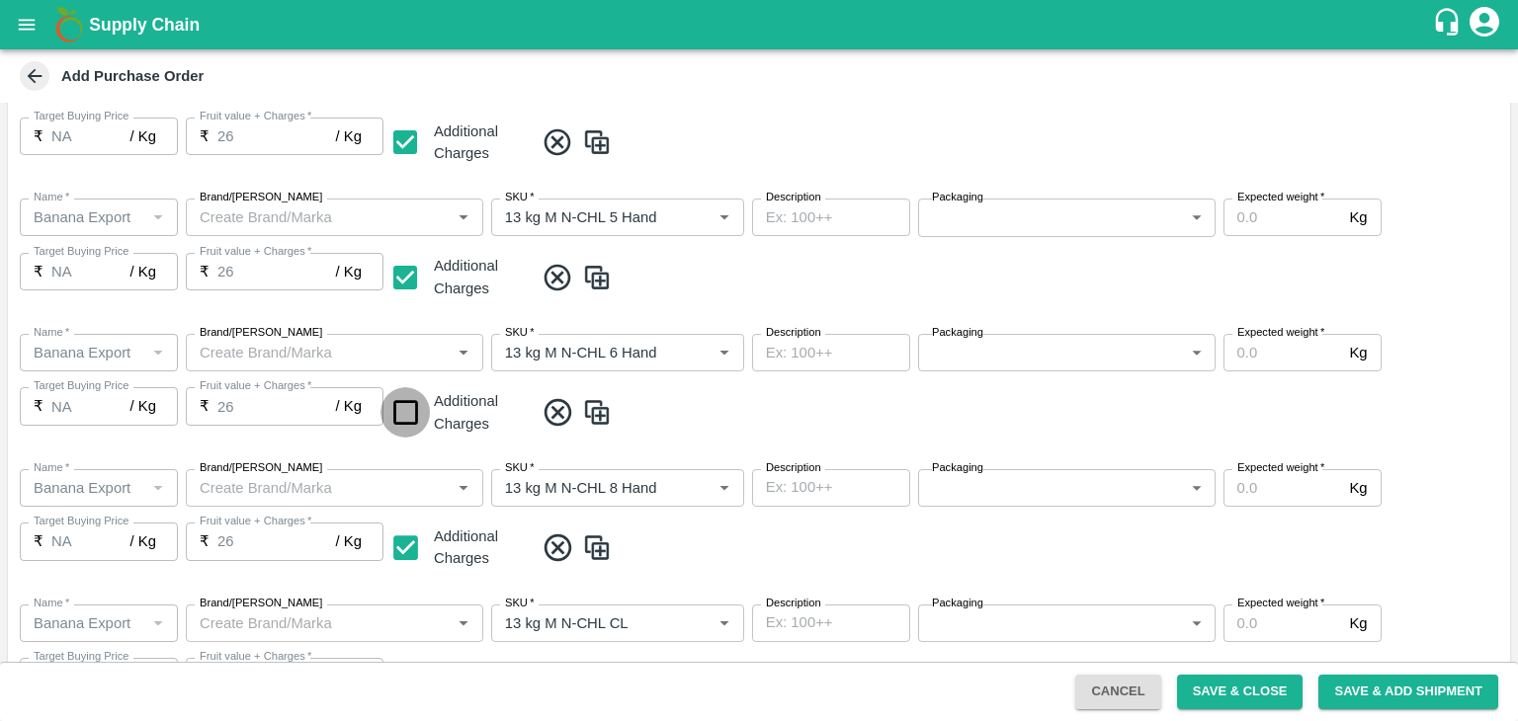
checkbox input "true"
click at [877, 396] on span at bounding box center [1018, 412] width 968 height 33
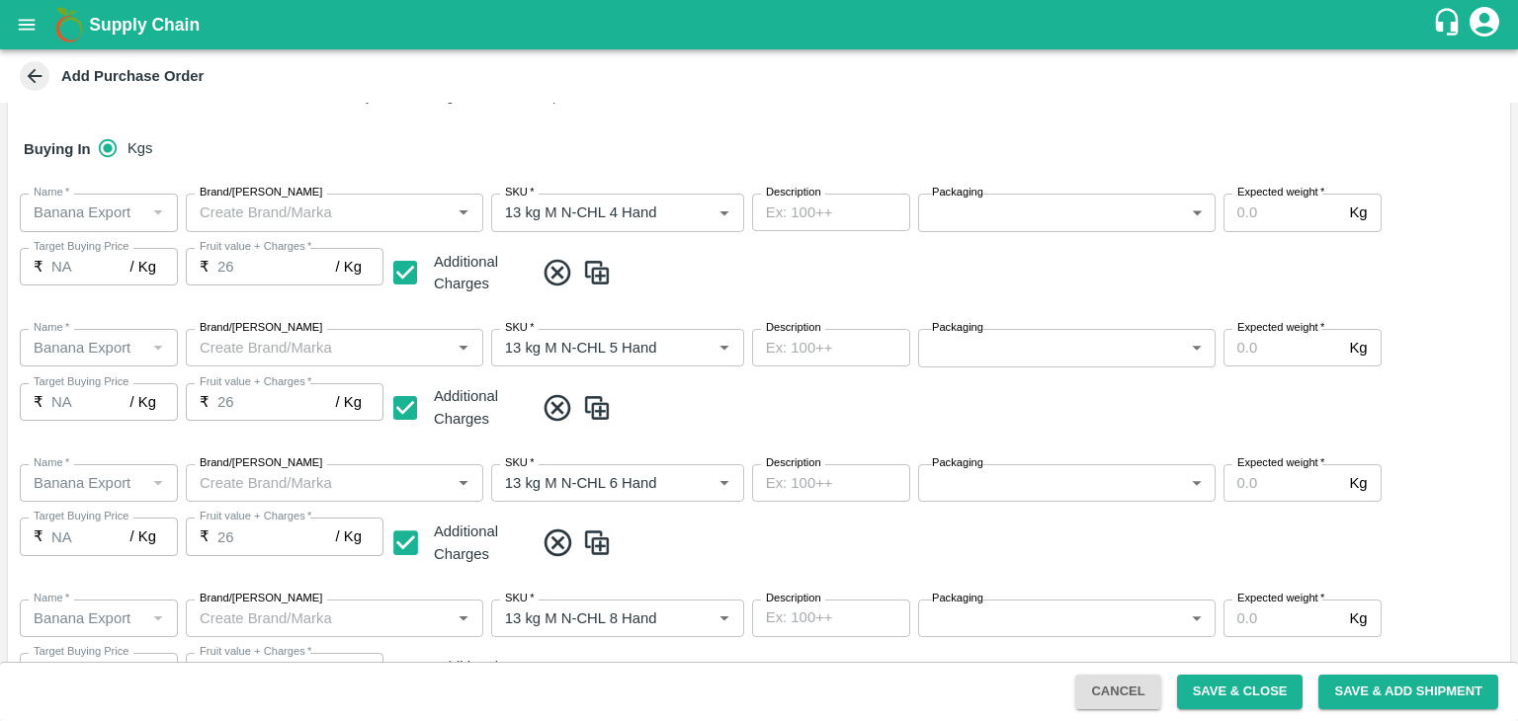
scroll to position [329, 0]
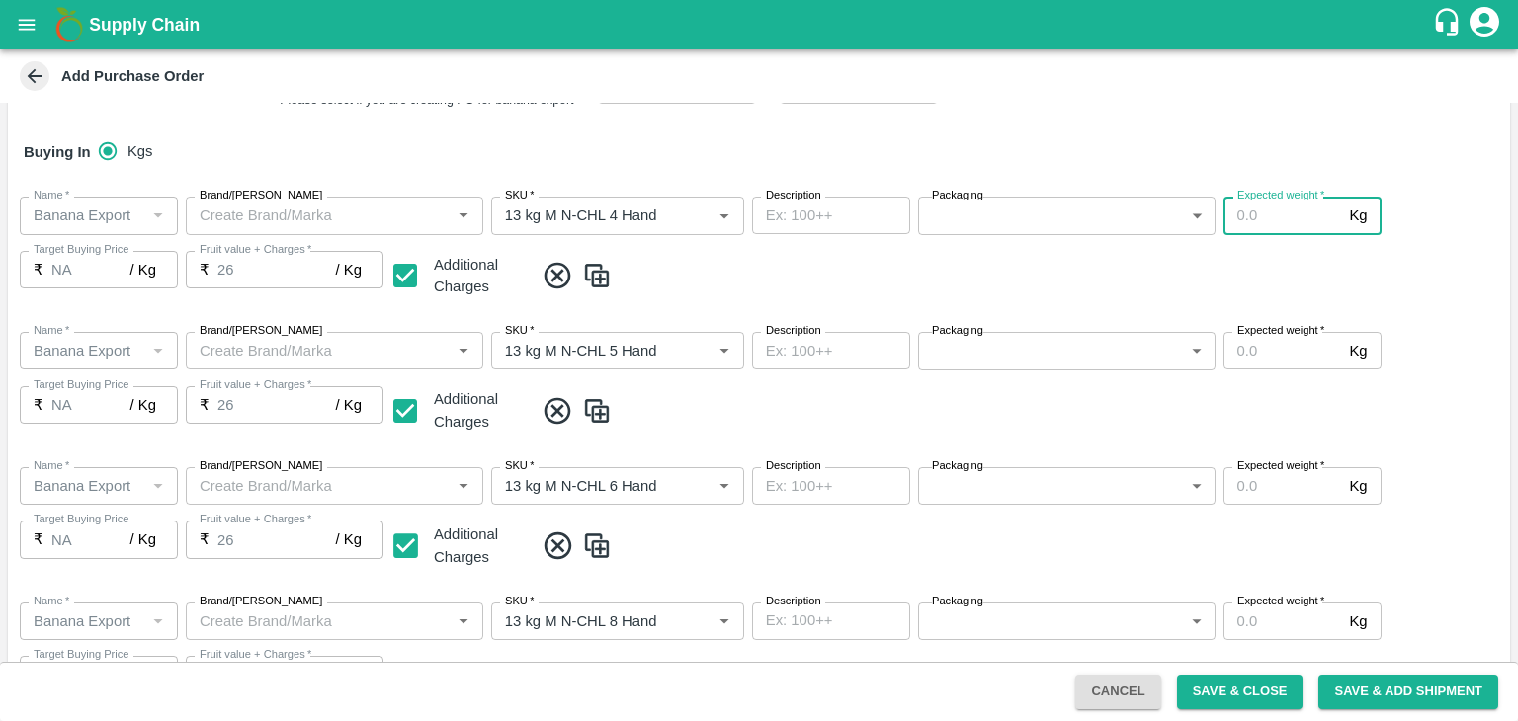
click at [1252, 223] on input "Expected weight   *" at bounding box center [1282, 216] width 119 height 38
type input "1500"
click at [1284, 341] on div "Expected weight   * Kg Expected weight" at bounding box center [1302, 351] width 158 height 38
click at [1284, 341] on input "Expected weight   *" at bounding box center [1282, 351] width 119 height 38
type input "1500"
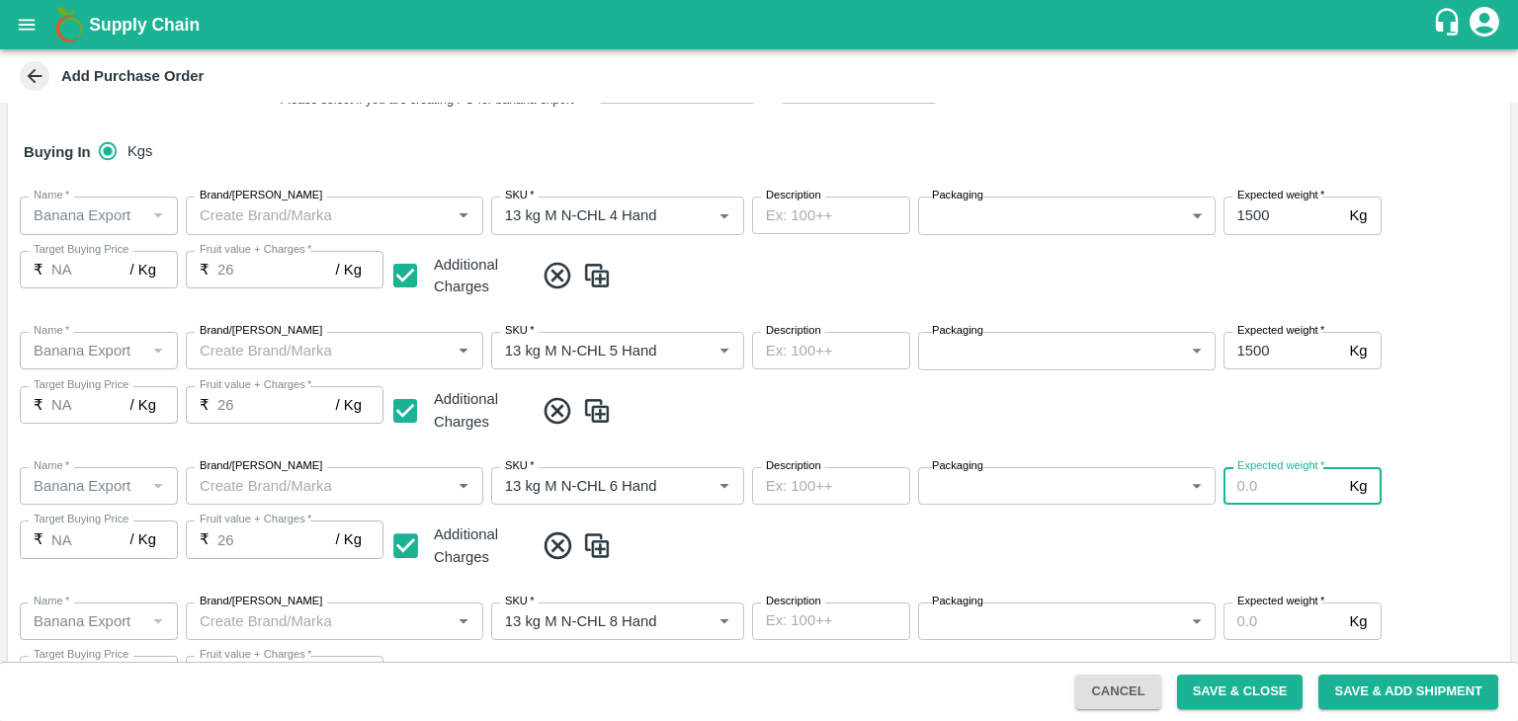
click at [1281, 479] on input "Expected weight   *" at bounding box center [1282, 486] width 119 height 38
type input "2000"
click at [1300, 622] on input "Expected weight   *" at bounding box center [1282, 622] width 119 height 38
type input "2000"
click at [1416, 585] on div "Name   * Name   * Brand/Marka Brand/Marka SKU   * SKU   * Description x Descrip…" at bounding box center [759, 519] width 1502 height 135
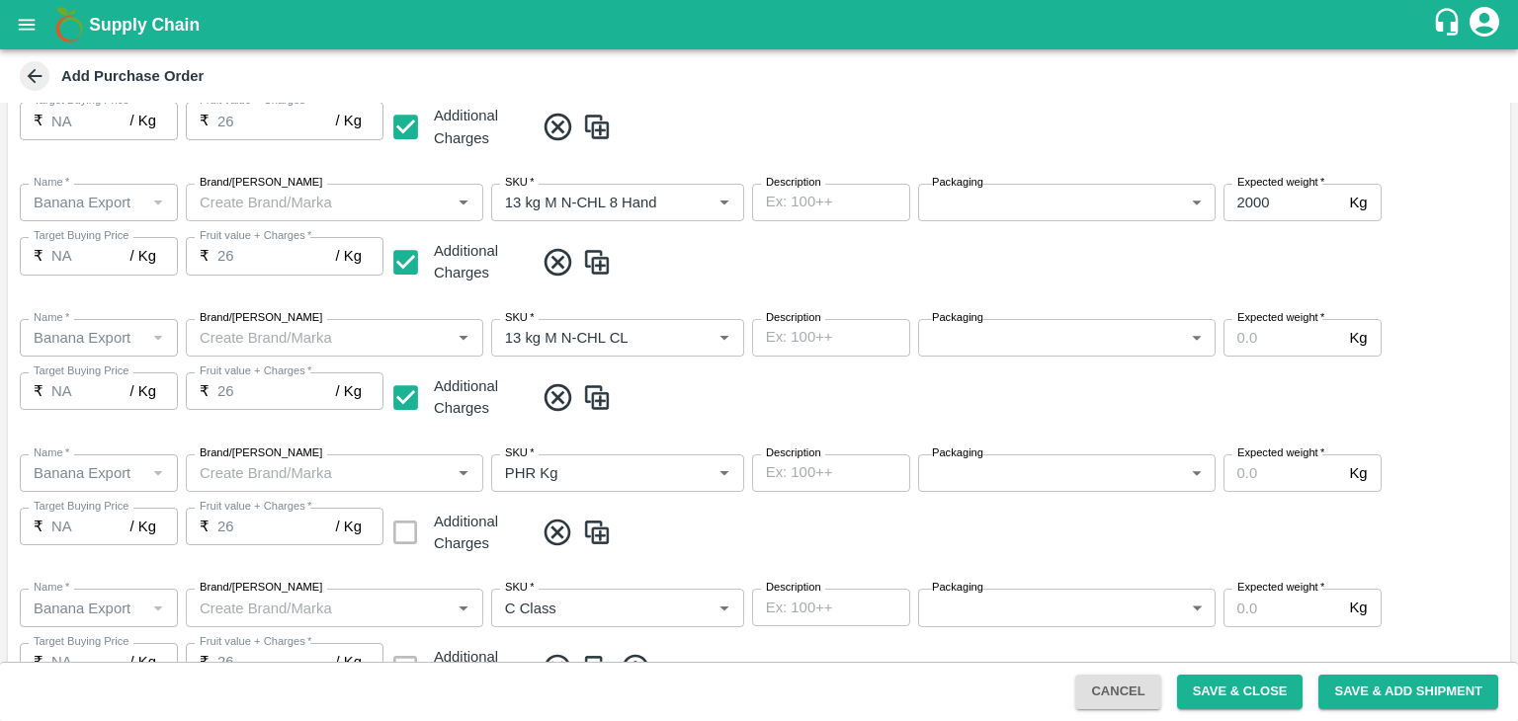
scroll to position [763, 0]
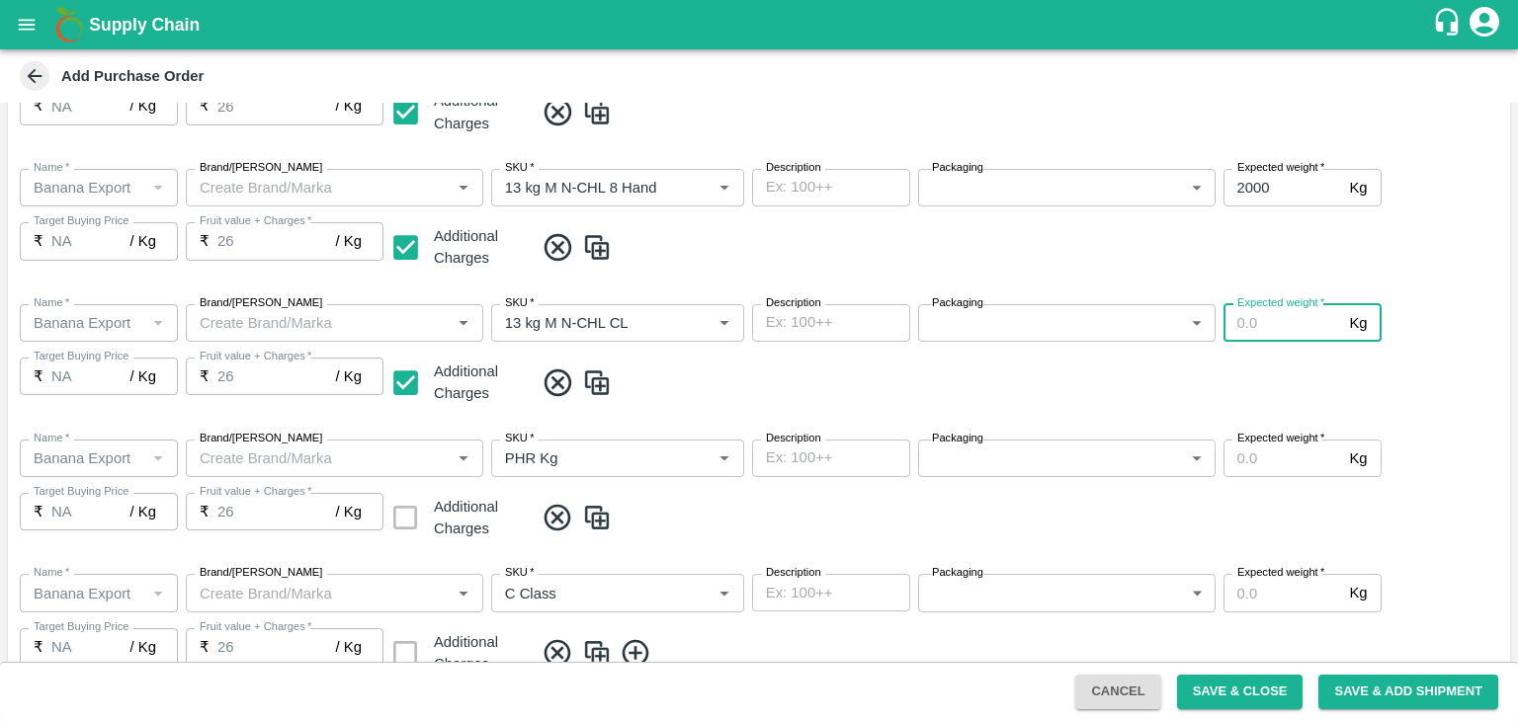
click at [1272, 319] on input "Expected weight   *" at bounding box center [1282, 323] width 119 height 38
type input "1500"
click at [1276, 467] on input "Expected weight   *" at bounding box center [1282, 459] width 119 height 38
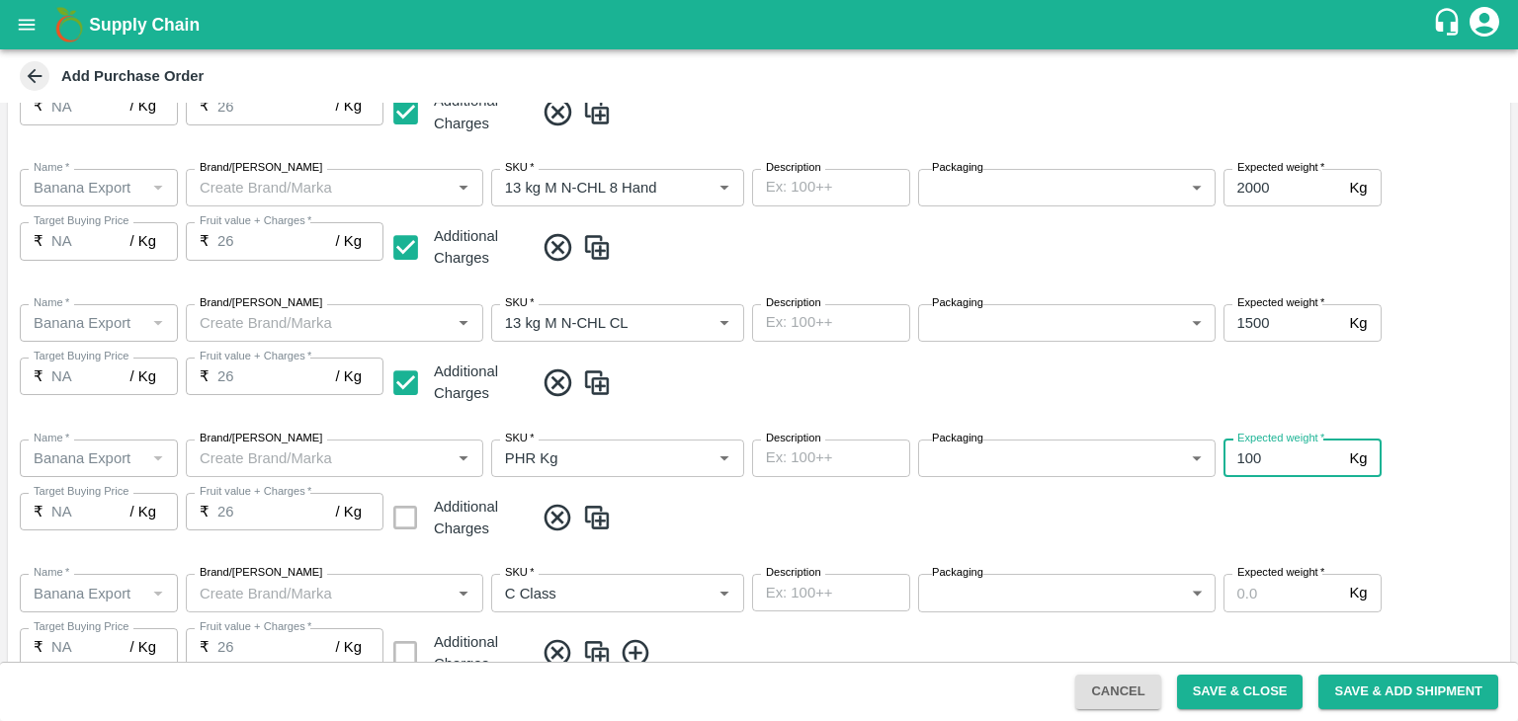
type input "100"
click at [1277, 601] on input "Expected weight   *" at bounding box center [1282, 593] width 119 height 38
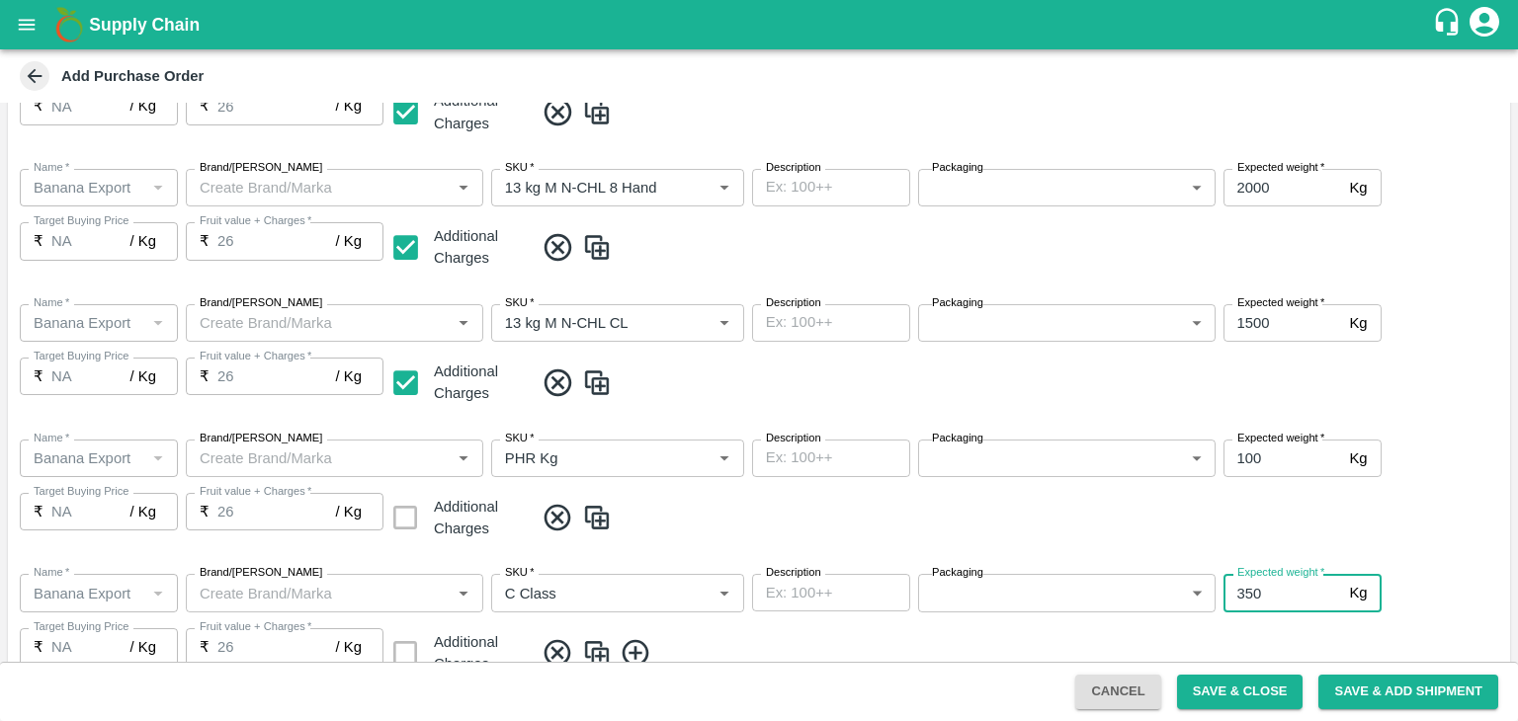
type input "350"
click at [1139, 523] on span at bounding box center [1018, 518] width 968 height 33
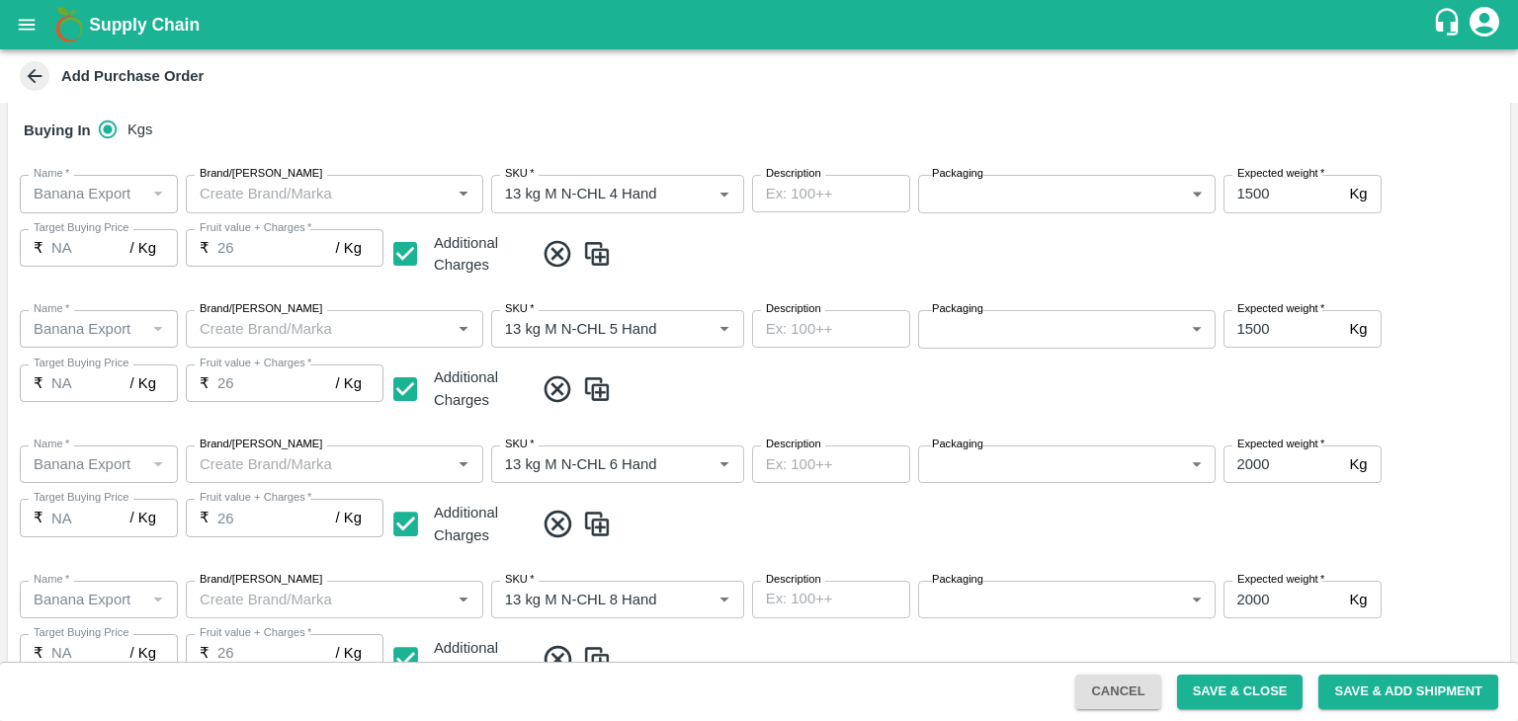
scroll to position [213, 0]
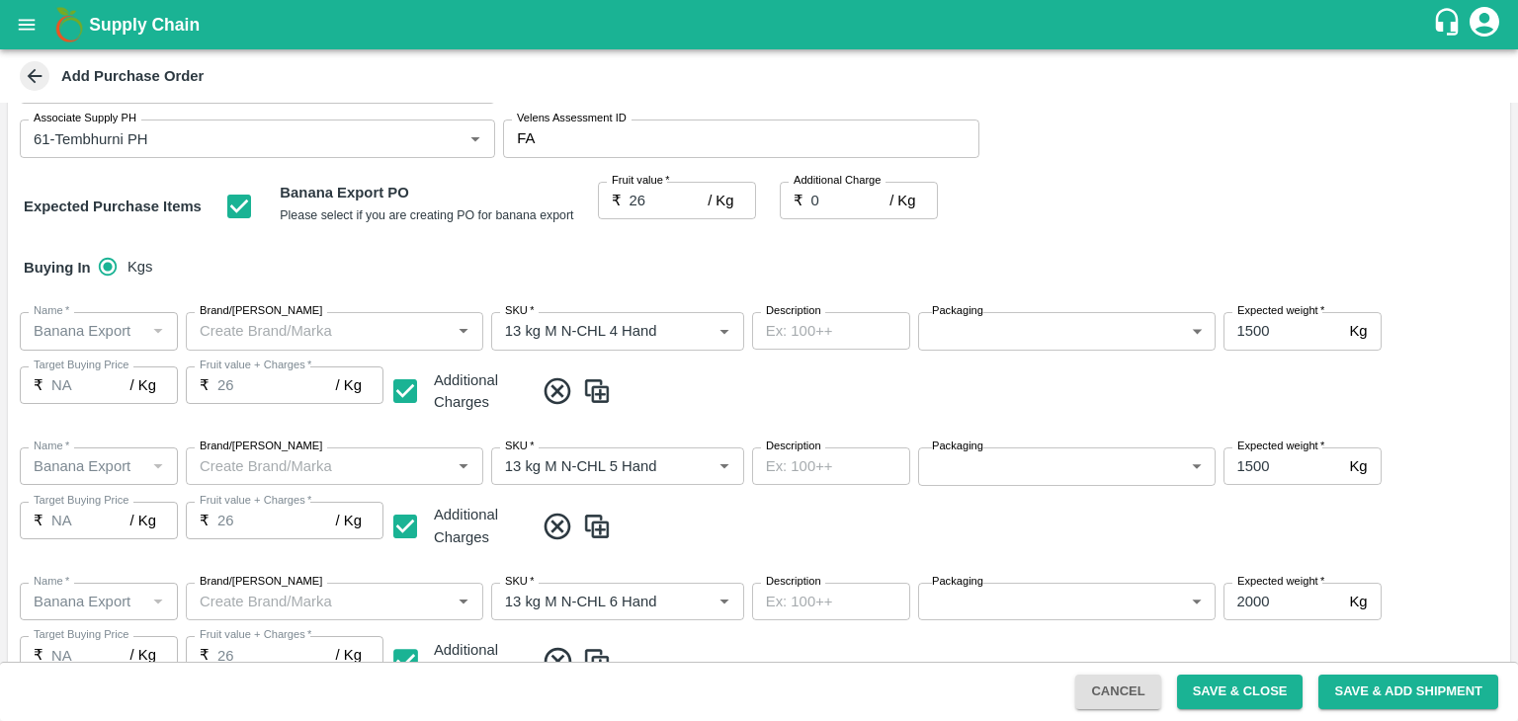
click at [1009, 350] on div "Packaging ​ Packaging" at bounding box center [1066, 331] width 297 height 38
click at [1022, 341] on body "Supply Chain Add Purchase Order PO Type   * Farm Gate 1 PO Type Buyers   * Nuna…" at bounding box center [759, 360] width 1518 height 721
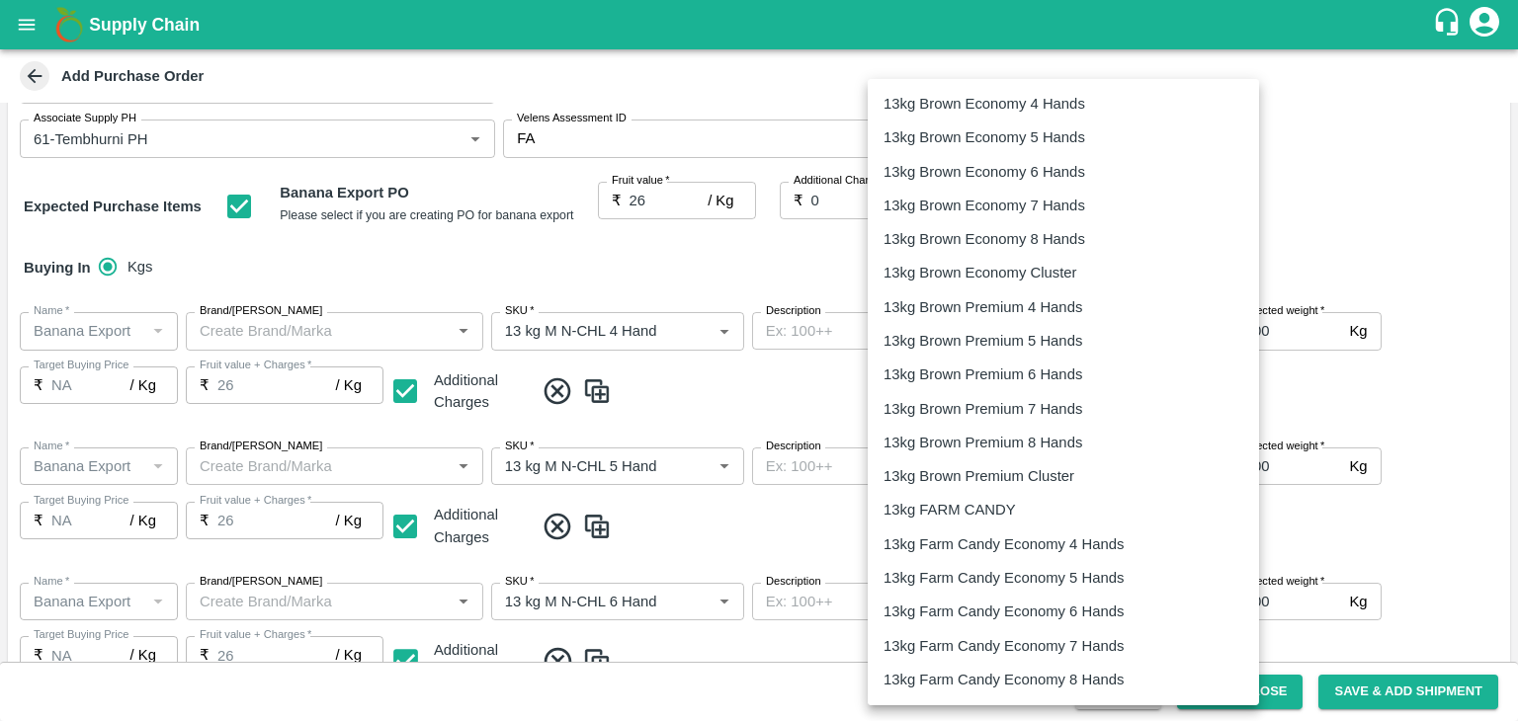
scroll to position [36, 0]
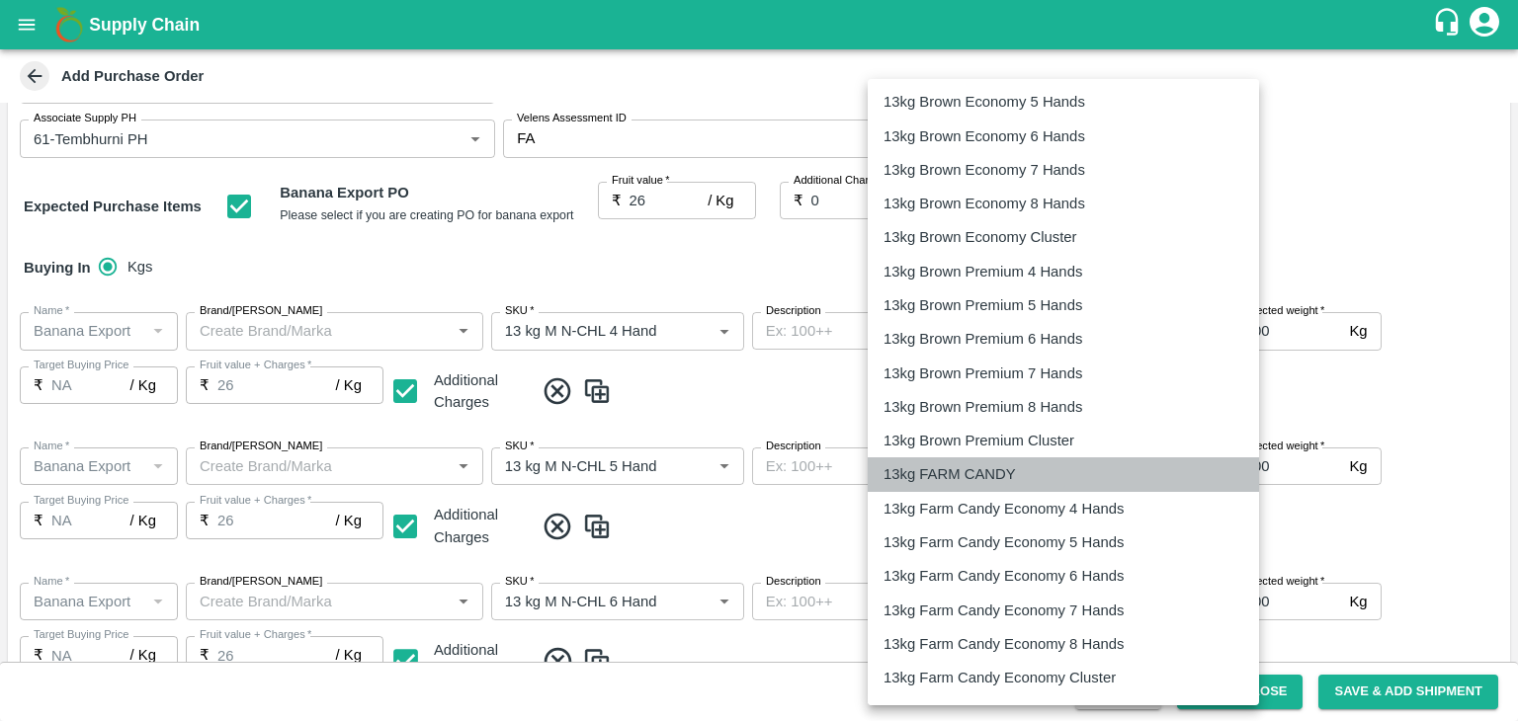
click at [988, 471] on p "13kg FARM CANDY" at bounding box center [949, 474] width 132 height 22
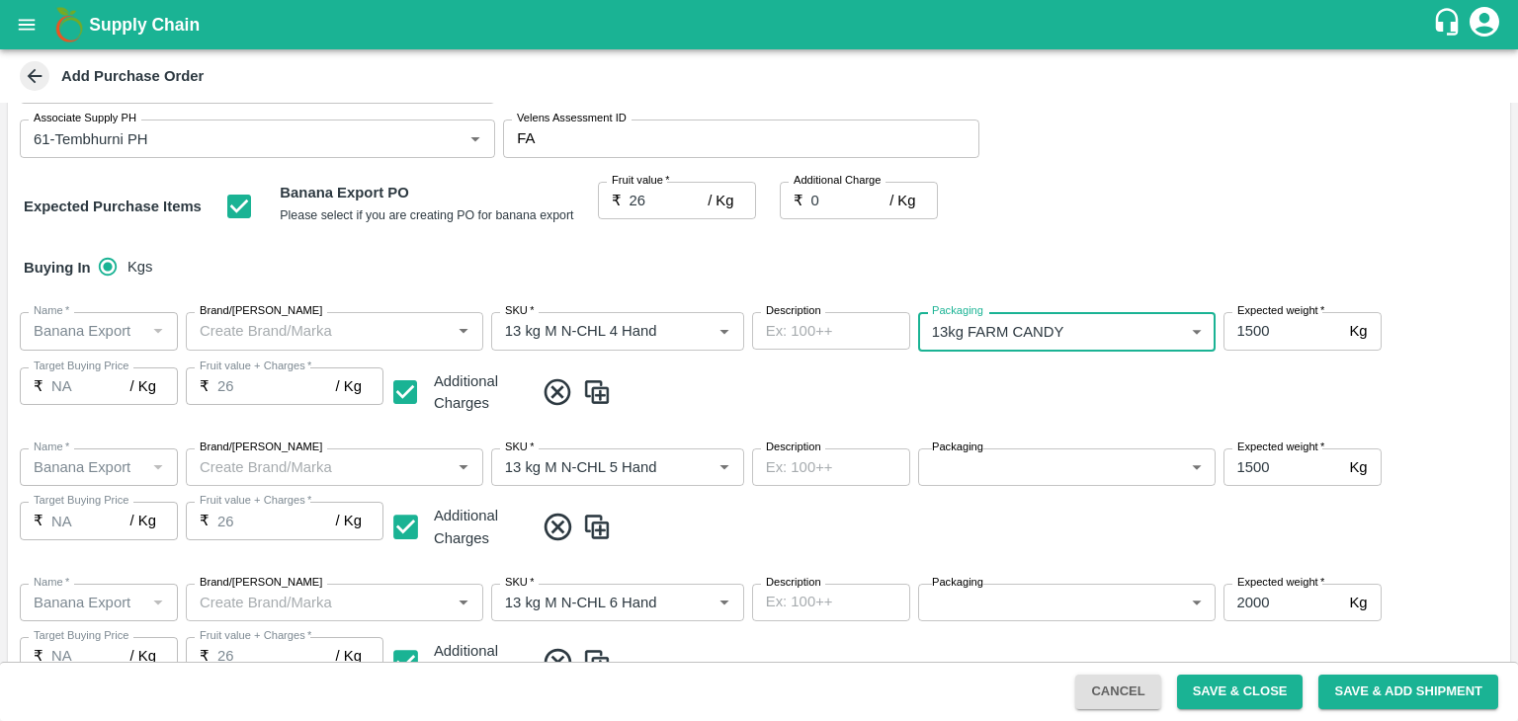
click at [1039, 463] on p "13kg Farm Candy Economy 5 Hands" at bounding box center [1019, 459] width 181 height 13
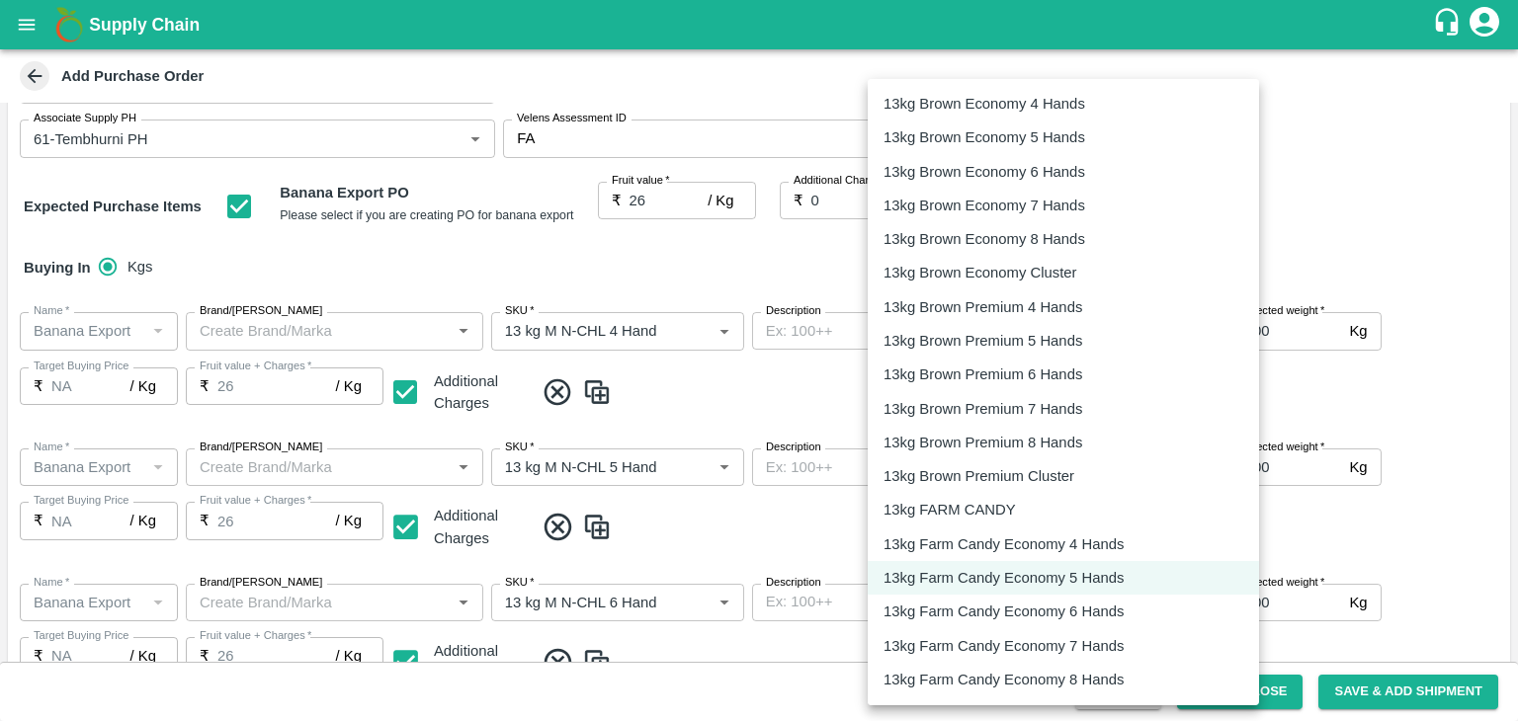
click at [1059, 329] on body "Supply Chain Add Purchase Order PO Type   * Farm Gate 1 PO Type Buyers   * Nuna…" at bounding box center [759, 360] width 1518 height 721
click at [992, 518] on p "13kg FARM CANDY" at bounding box center [949, 510] width 132 height 22
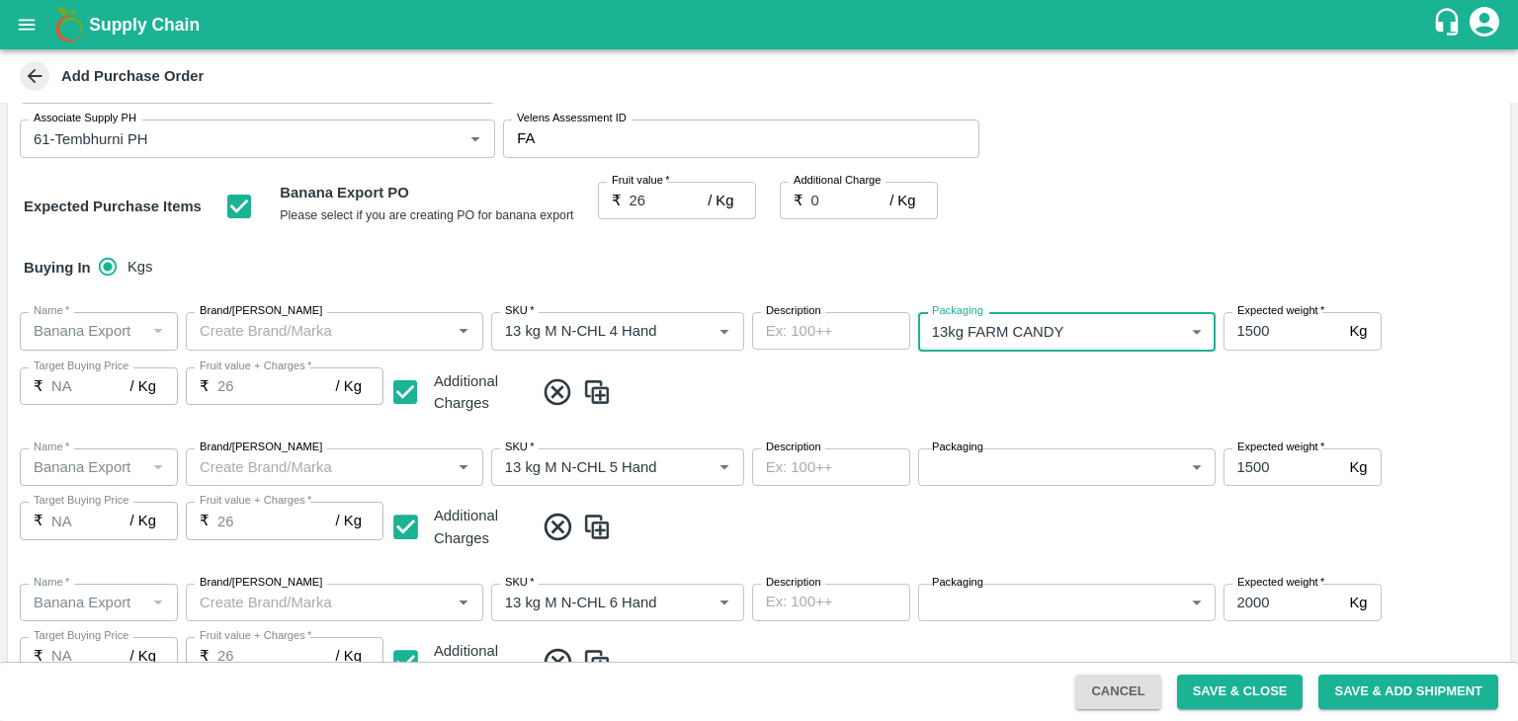
type input "466"
click at [1036, 468] on body "Supply Chain Add Purchase Order PO Type   * Farm Gate 1 PO Type Buyers   * Nuna…" at bounding box center [759, 360] width 1518 height 721
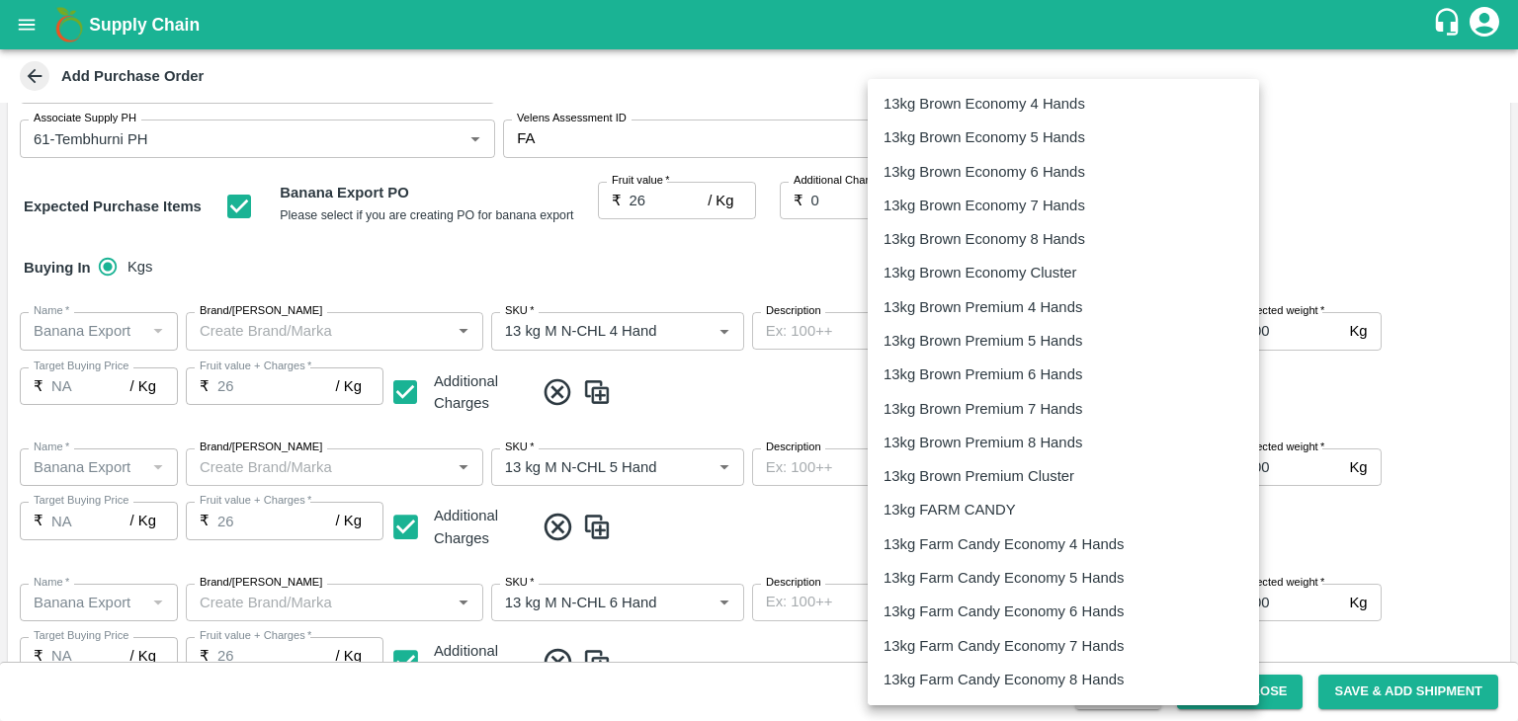
click at [1014, 511] on p "13kg FARM CANDY" at bounding box center [949, 510] width 132 height 22
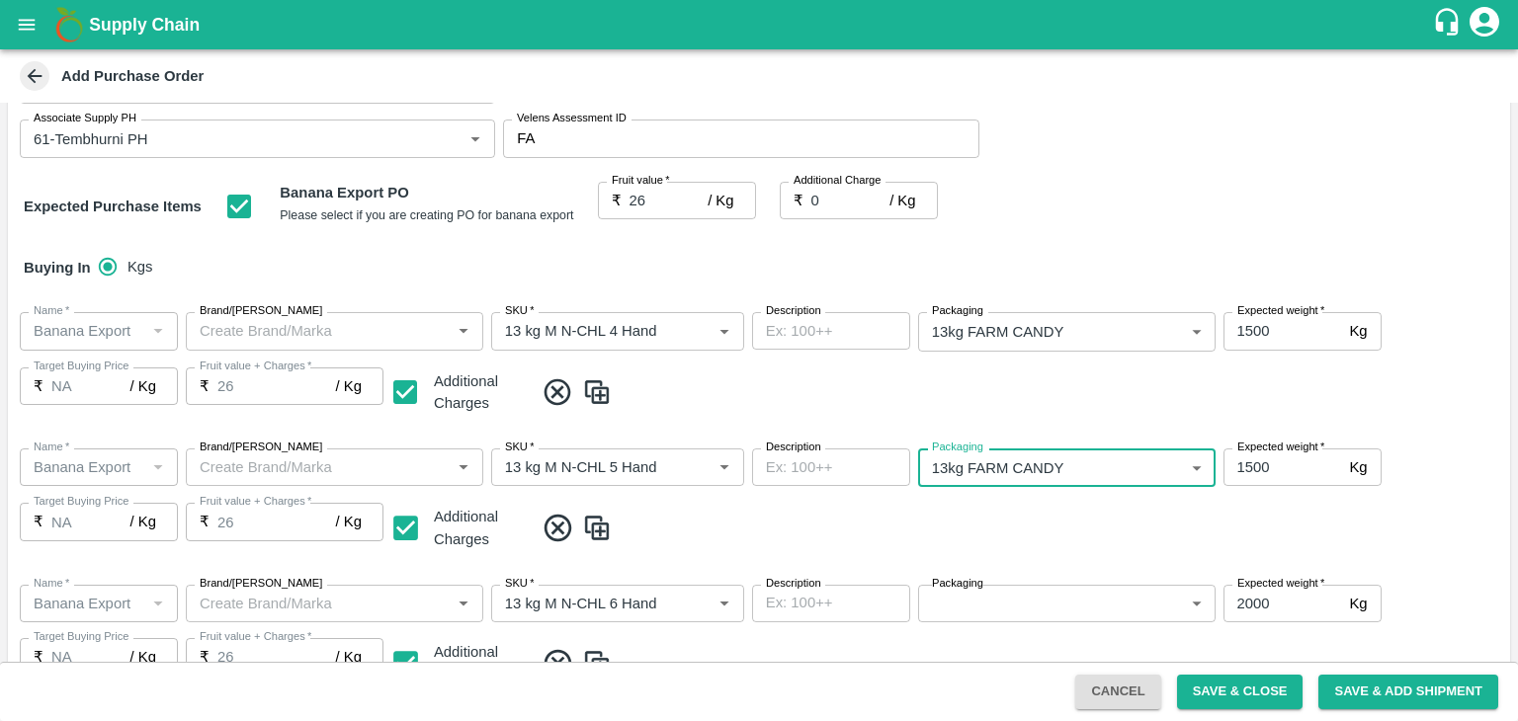
type input "466"
click at [1060, 527] on span at bounding box center [1018, 528] width 968 height 33
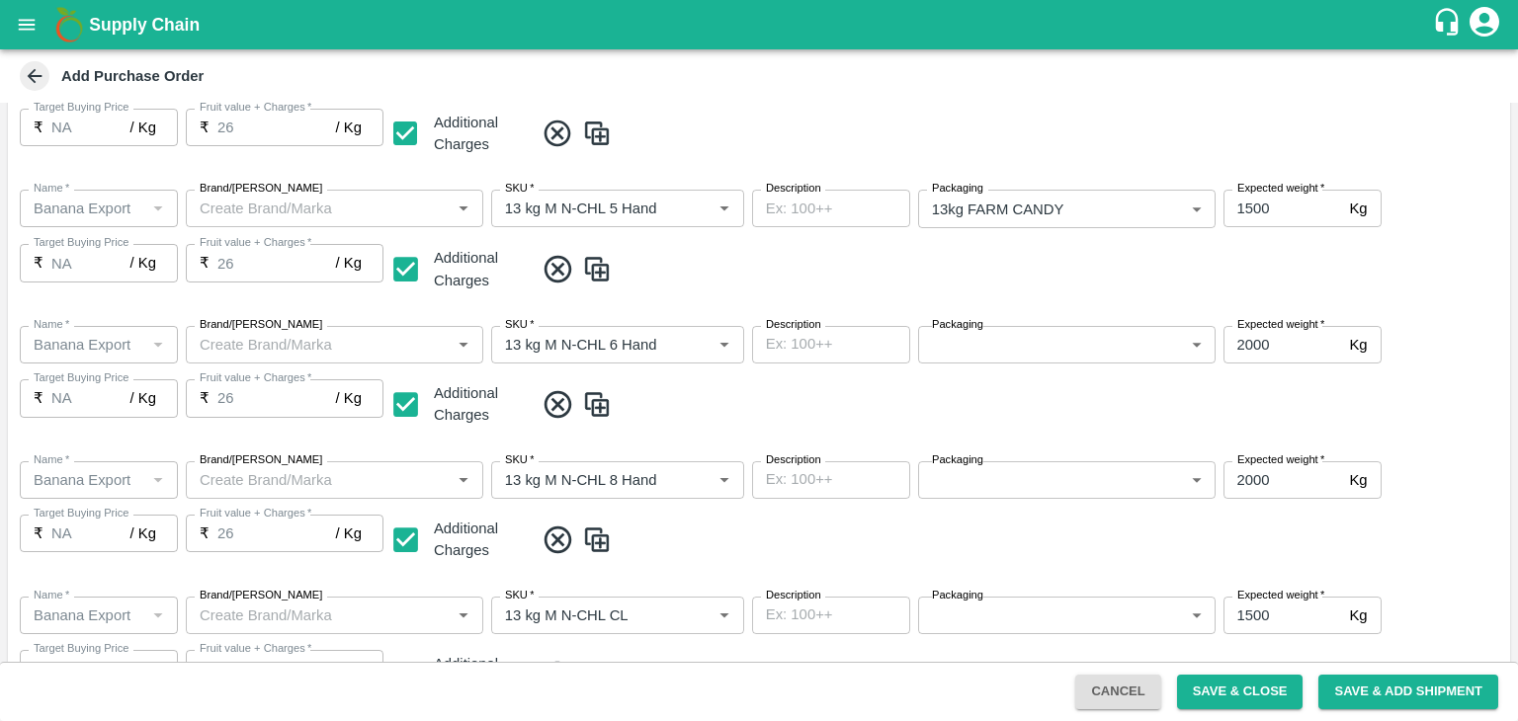
scroll to position [481, 0]
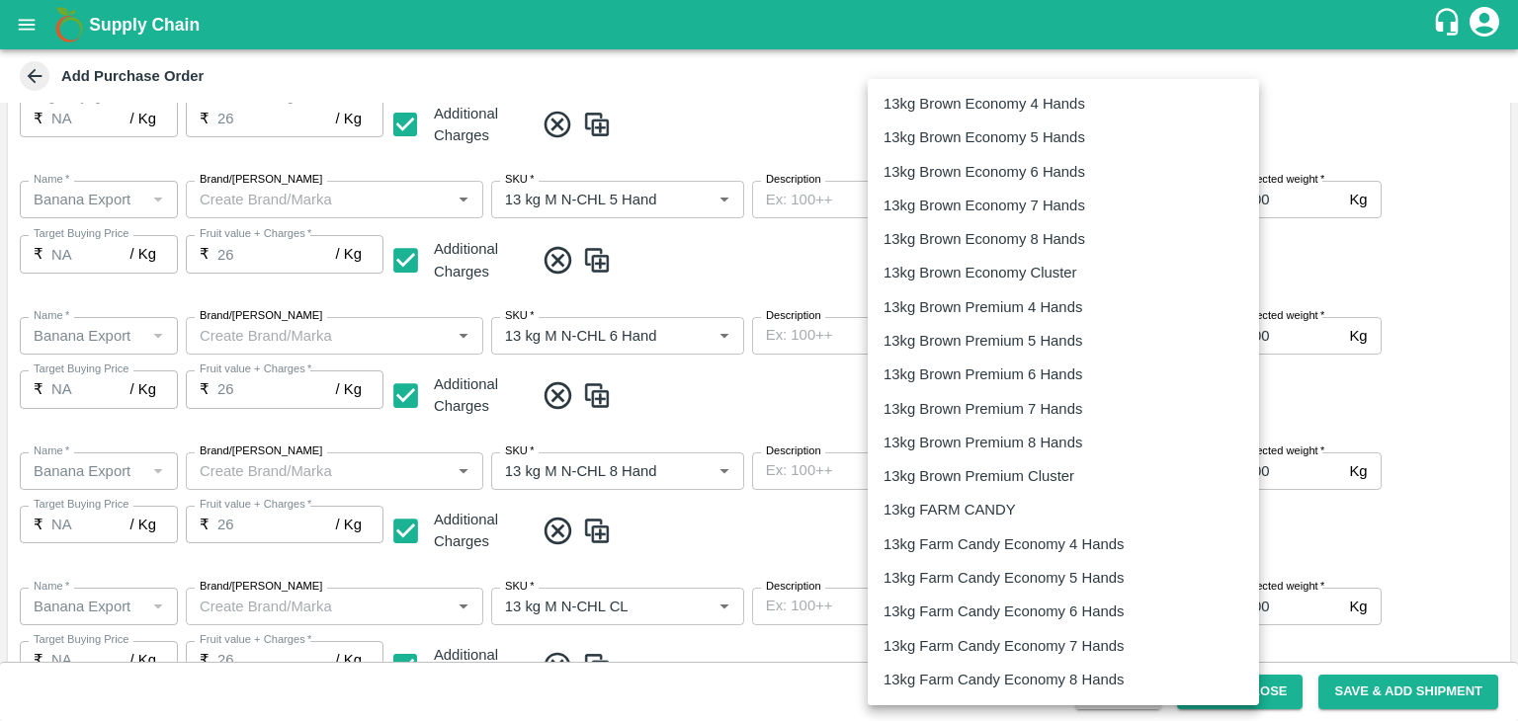
click at [1033, 328] on body "Supply Chain Add Purchase Order PO Type   * Farm Gate 1 PO Type Buyers   * Nuna…" at bounding box center [759, 360] width 1518 height 721
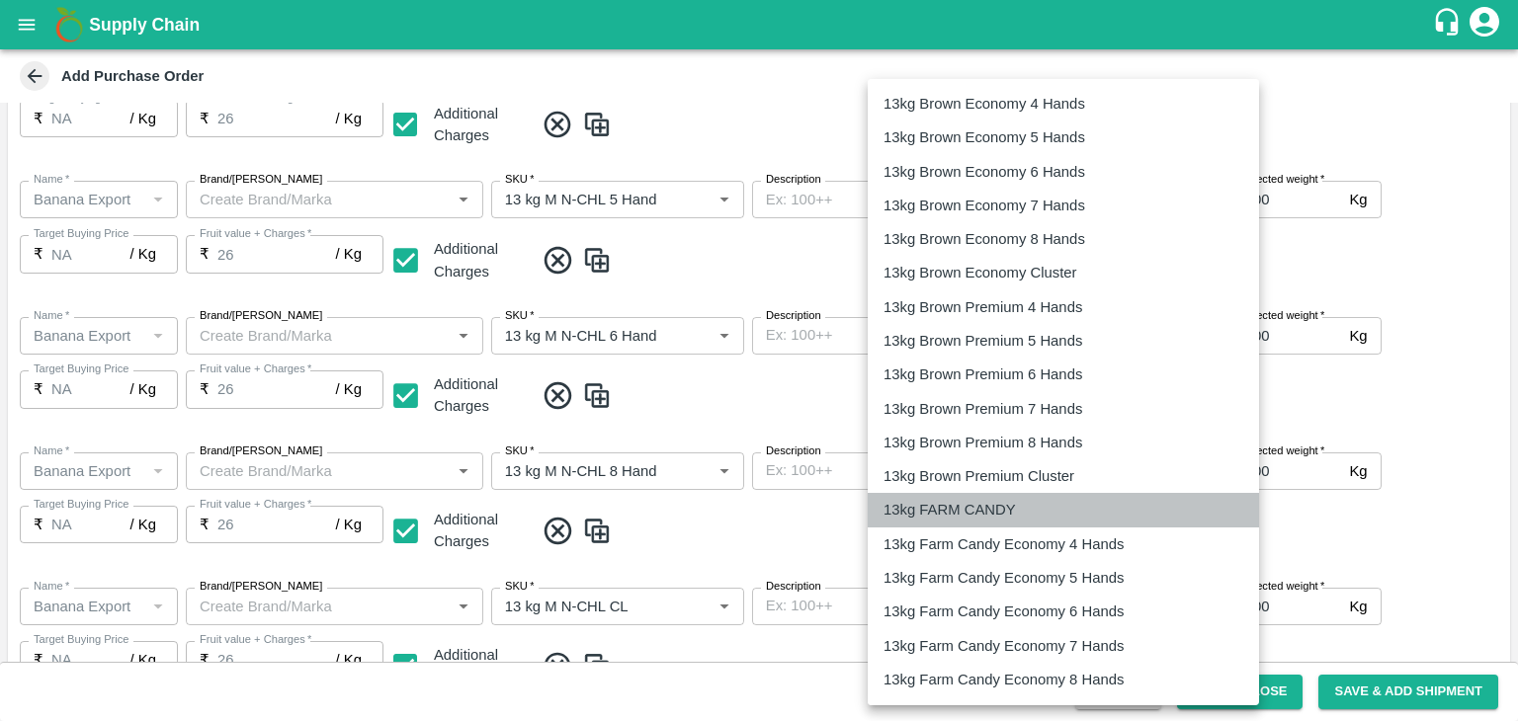
click at [999, 500] on p "13kg FARM CANDY" at bounding box center [949, 510] width 132 height 22
type input "466"
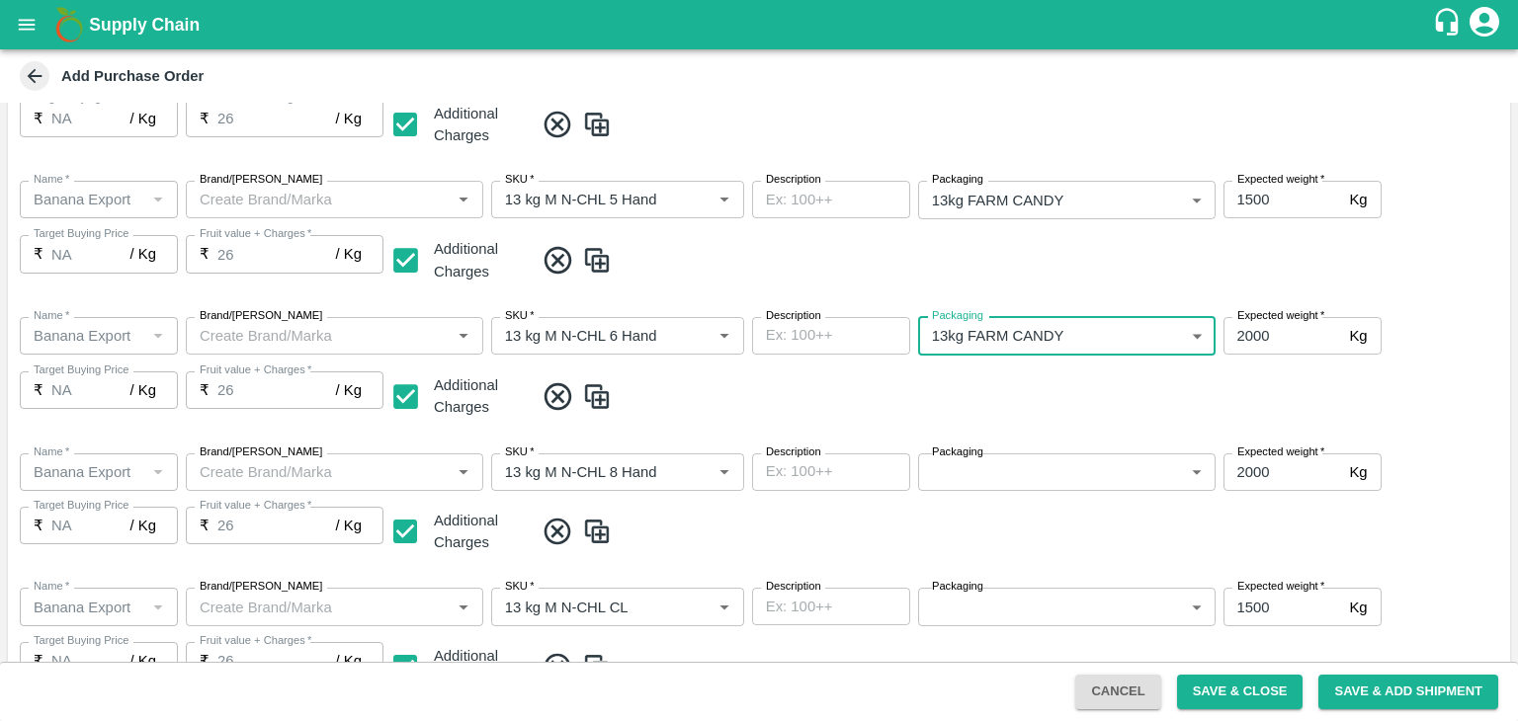
click at [1052, 478] on body "Supply Chain Add Purchase Order PO Type   * Farm Gate 1 PO Type Buyers   * Nuna…" at bounding box center [759, 360] width 1518 height 721
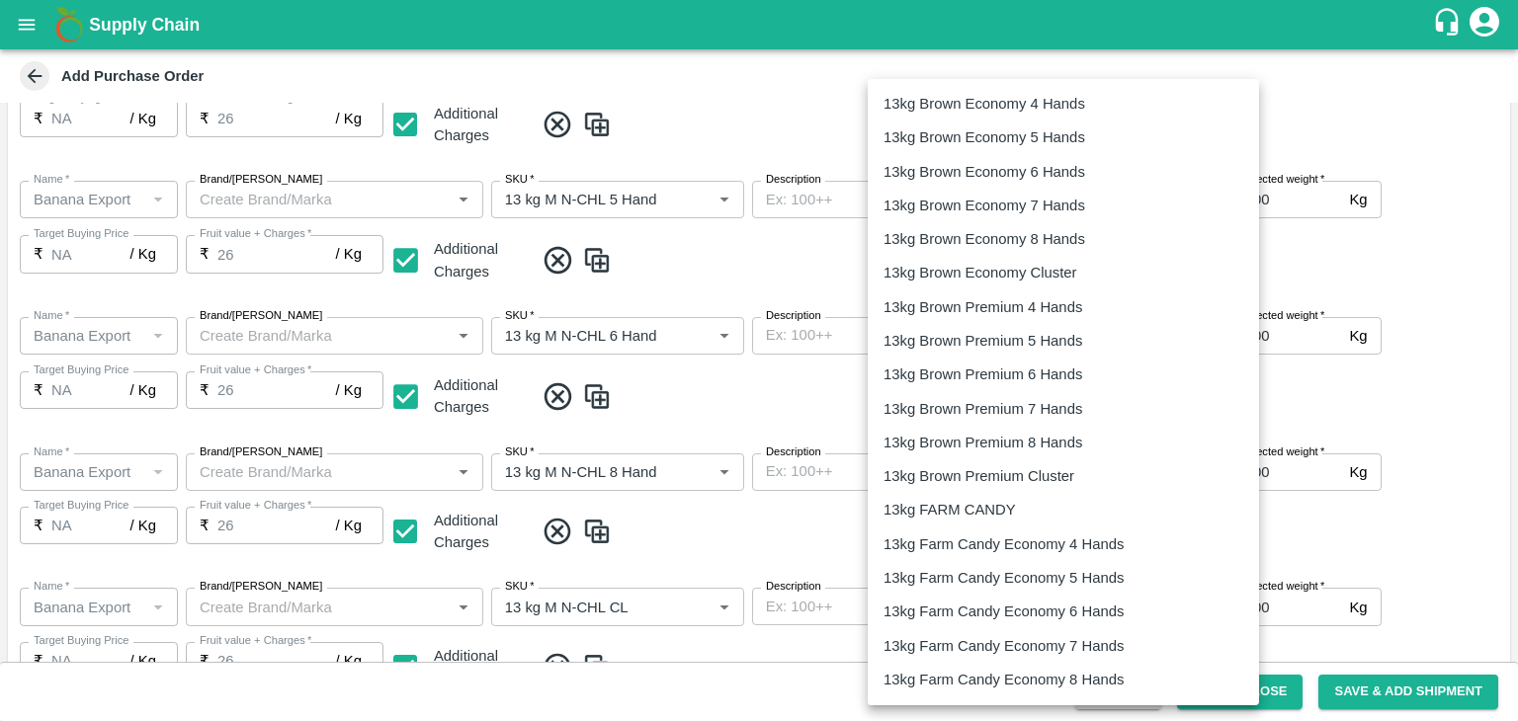
scroll to position [211, 0]
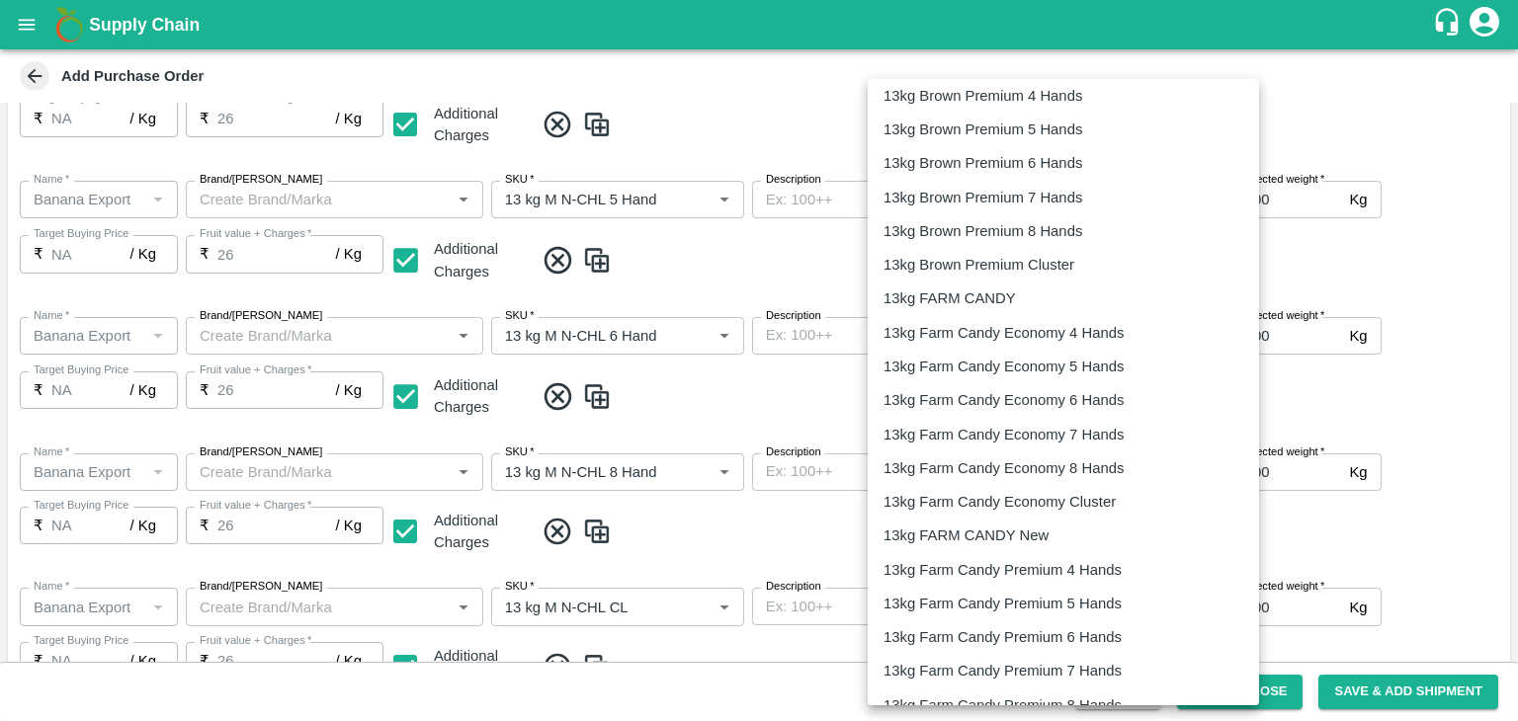
click at [998, 300] on p "13kg FARM CANDY" at bounding box center [949, 299] width 132 height 22
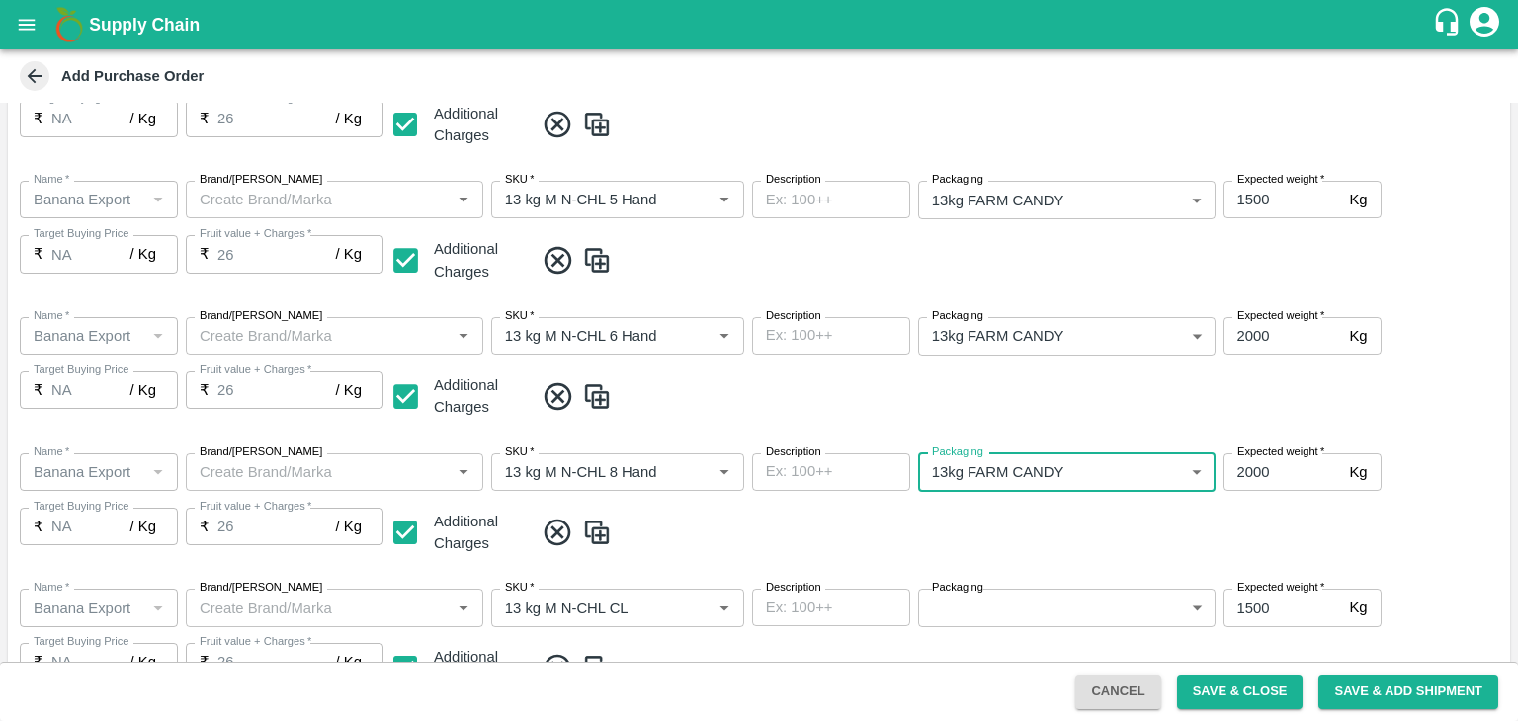
type input "466"
click at [1004, 554] on div "Name   * Name   * Brand/Marka Brand/Marka SKU   * SKU   * Description x Descrip…" at bounding box center [759, 506] width 1502 height 136
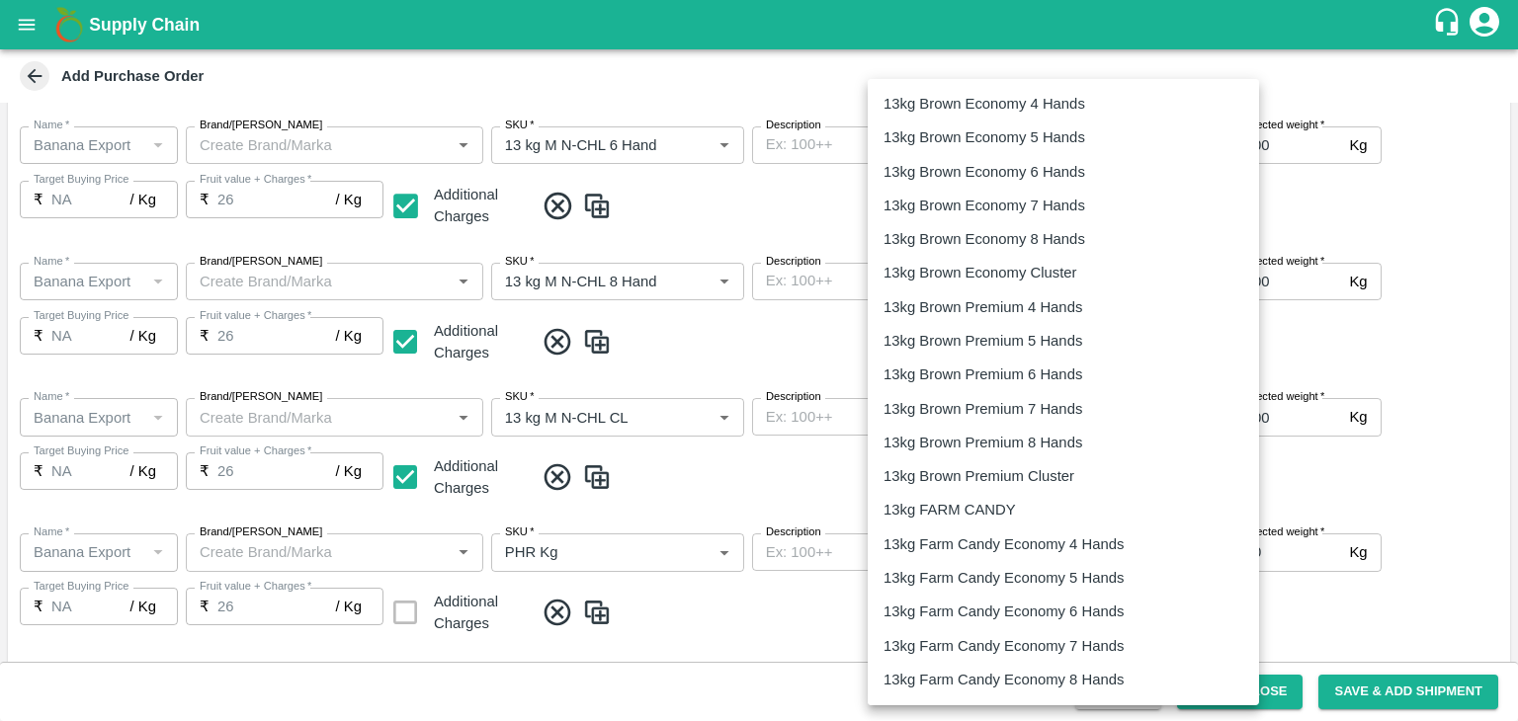
click at [1034, 407] on body "Supply Chain Add Purchase Order PO Type   * Farm Gate 1 PO Type Buyers   * Nuna…" at bounding box center [759, 360] width 1518 height 721
click at [1019, 499] on div "13kg FARM CANDY" at bounding box center [954, 510] width 142 height 22
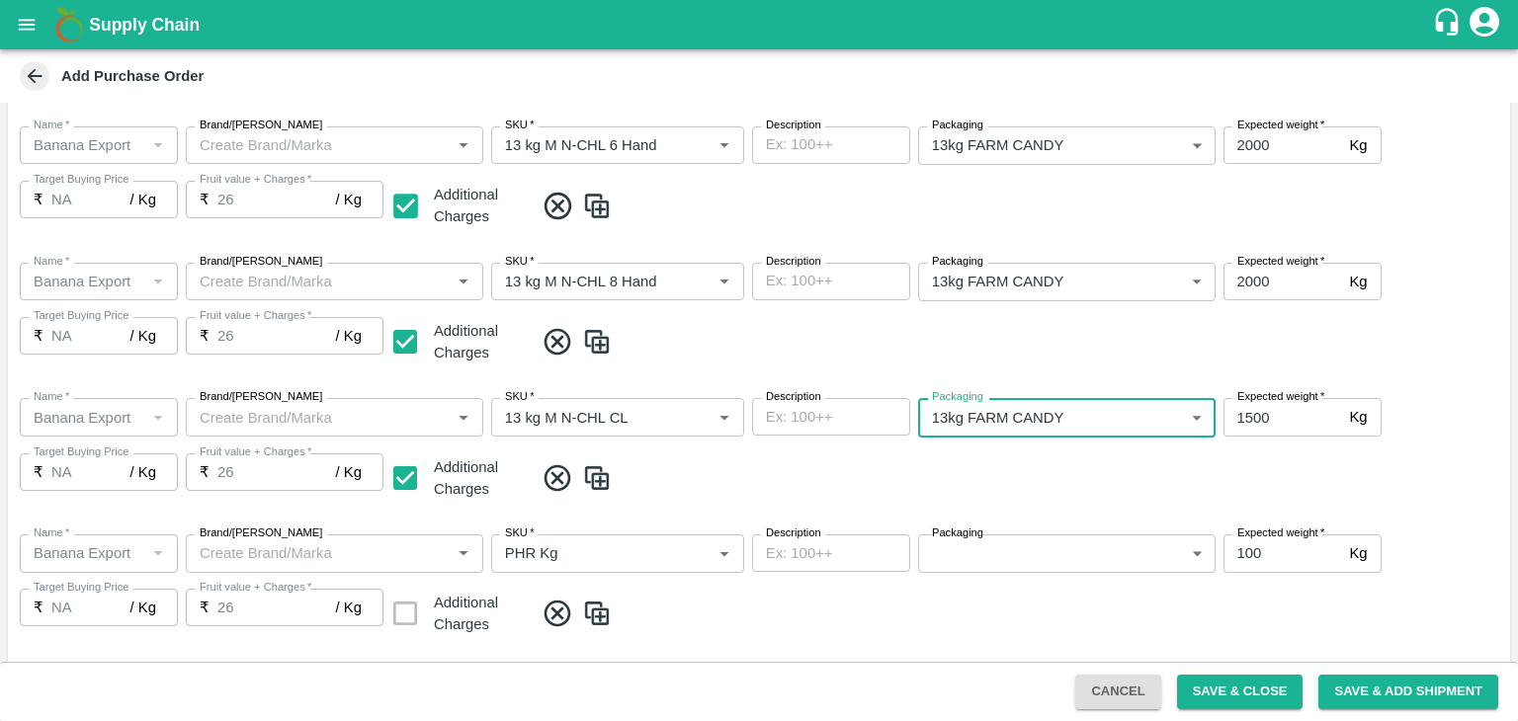
click at [1053, 521] on li "13kg Farm Candy Economy 6 Hands" at bounding box center [1063, 528] width 293 height 19
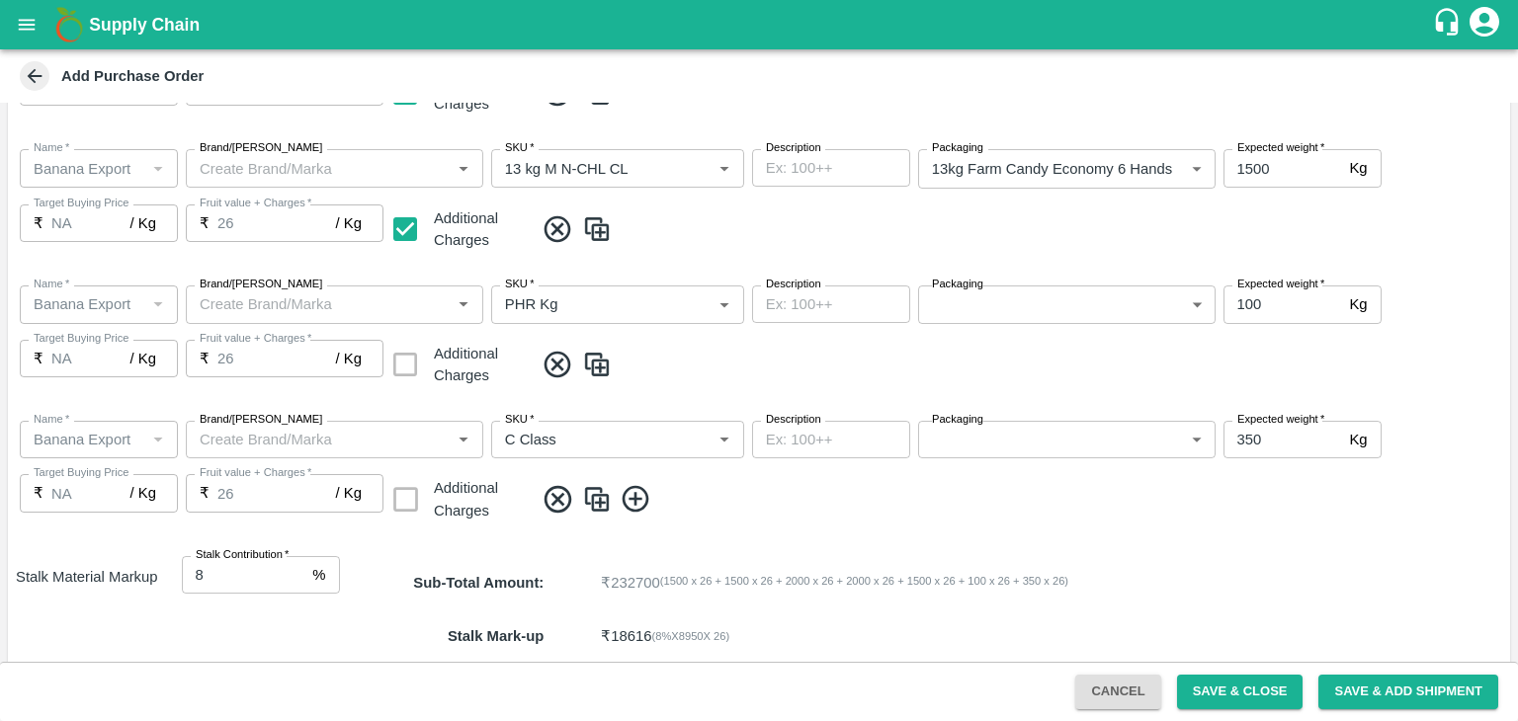
click at [1065, 171] on body "Supply Chain Add Purchase Order PO Type   * Farm Gate 1 PO Type Buyers   * Nuna…" at bounding box center [759, 360] width 1518 height 721
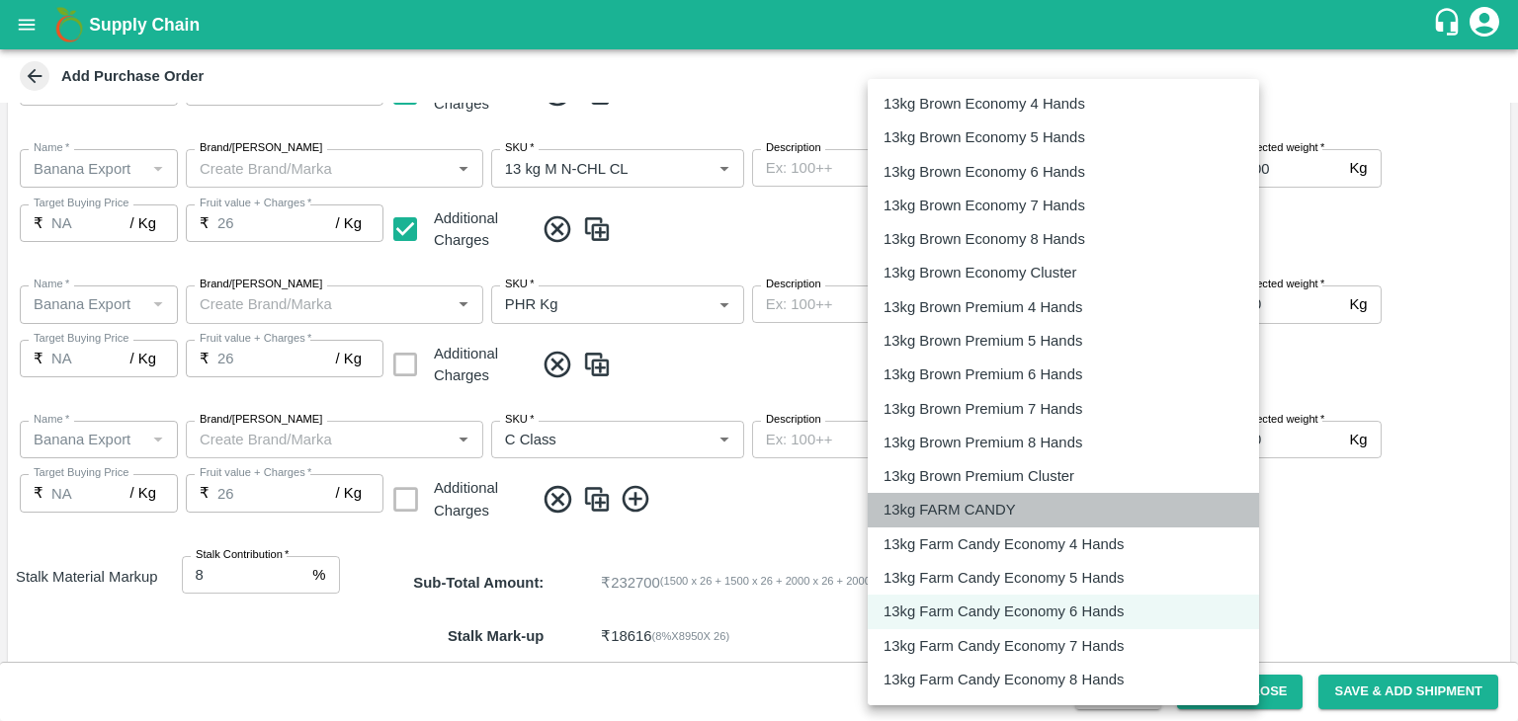
click at [1004, 508] on p "13kg FARM CANDY" at bounding box center [949, 510] width 132 height 22
type input "466"
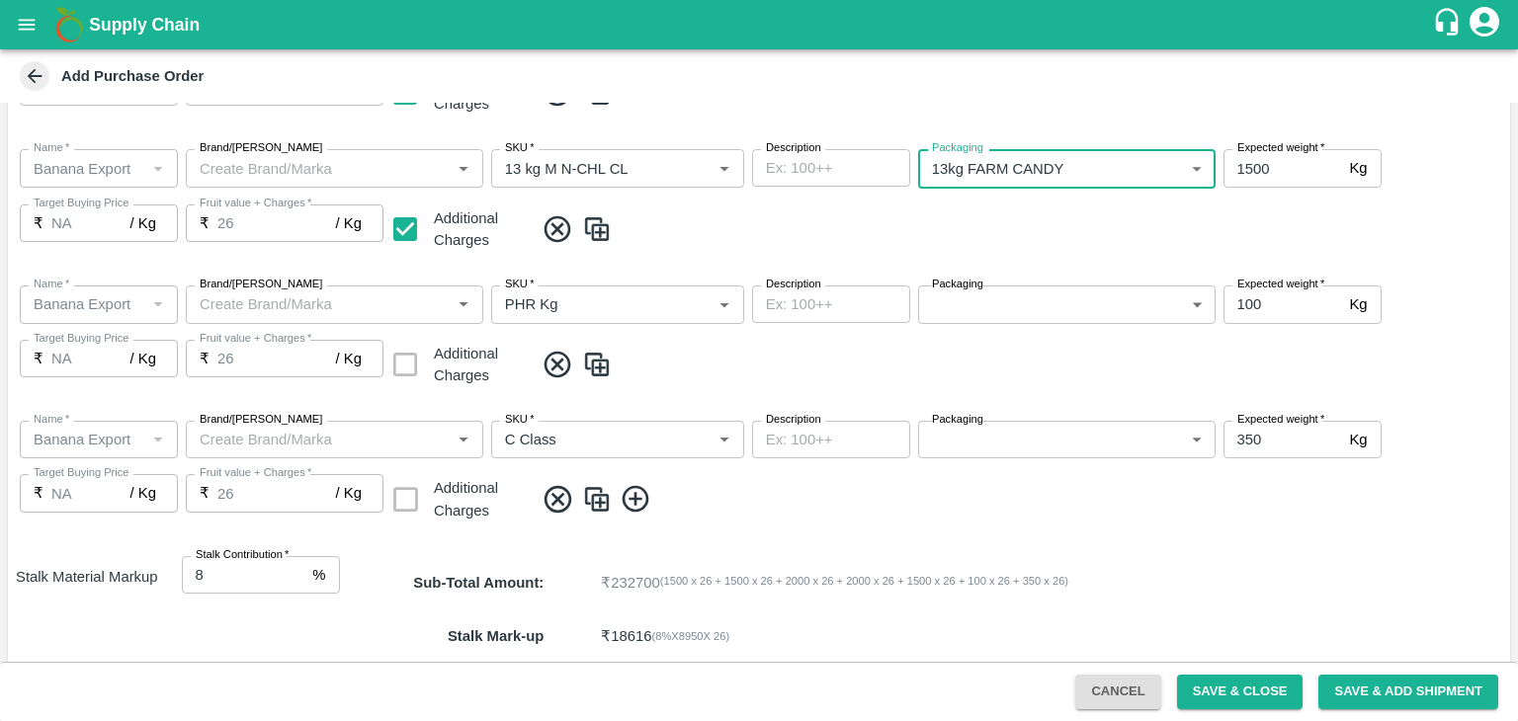
click at [961, 309] on body "Supply Chain Add Purchase Order PO Type   * Farm Gate 1 PO Type Buyers   * Nuna…" at bounding box center [759, 360] width 1518 height 721
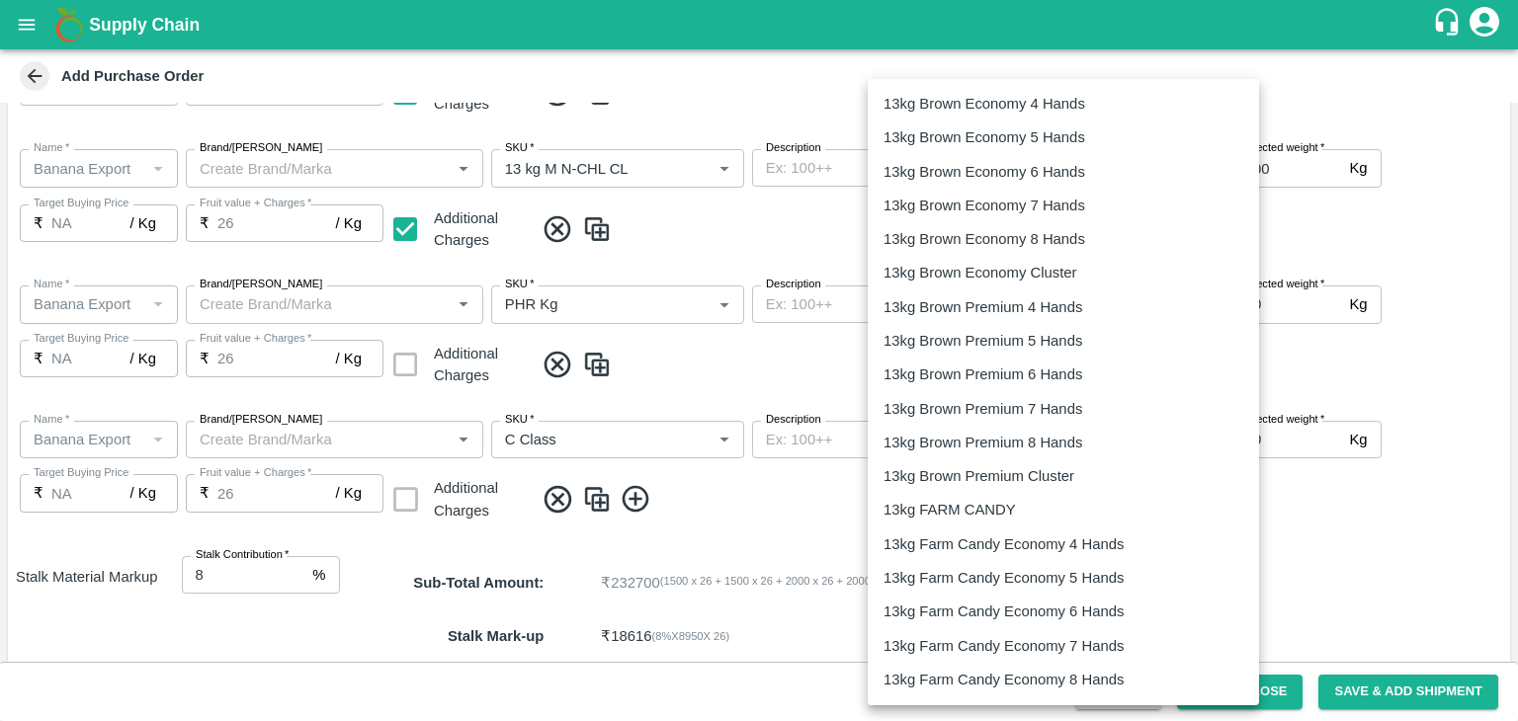
scroll to position [3184, 0]
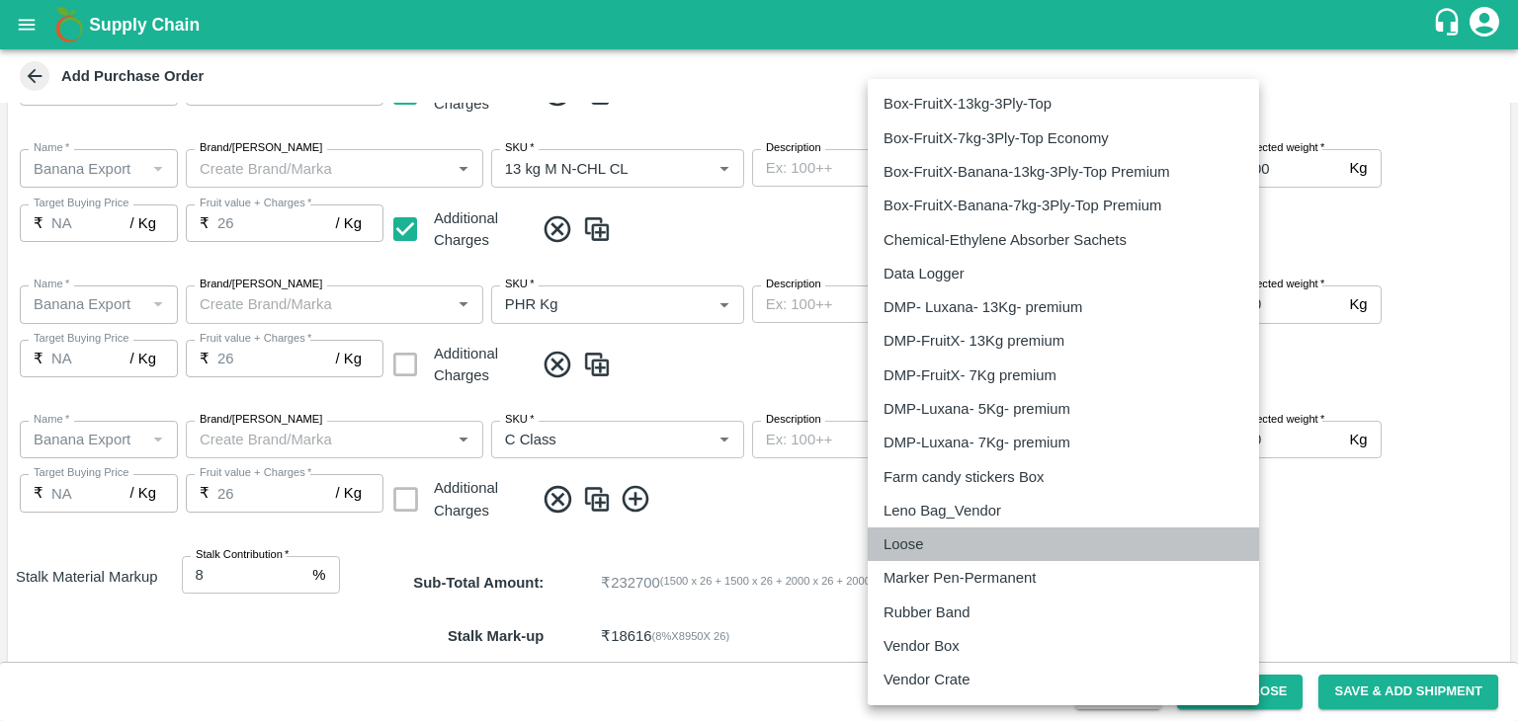
click at [919, 539] on p "Loose" at bounding box center [903, 545] width 40 height 22
type input "258"
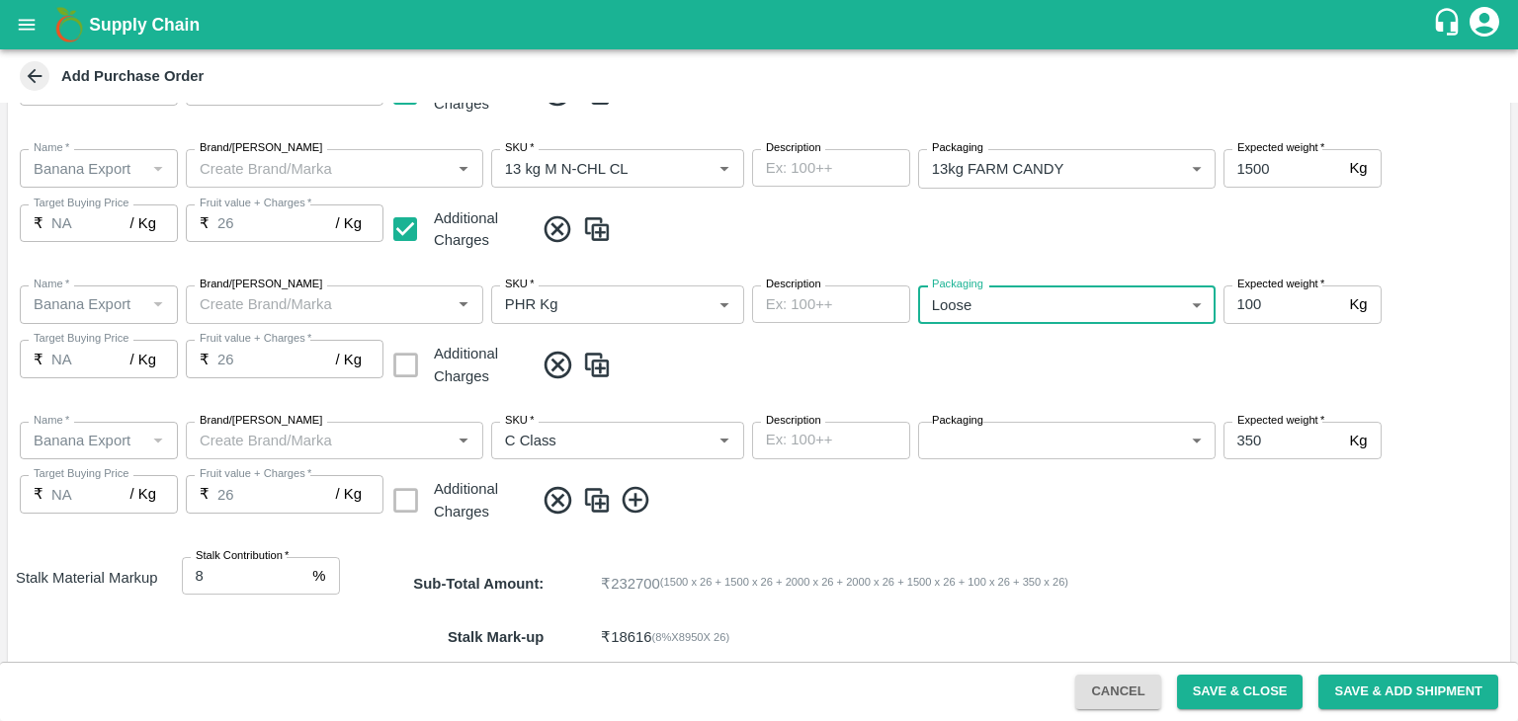
click at [955, 452] on body "Supply Chain Add Purchase Order PO Type   * Farm Gate 1 PO Type Buyers   * Nuna…" at bounding box center [759, 360] width 1518 height 721
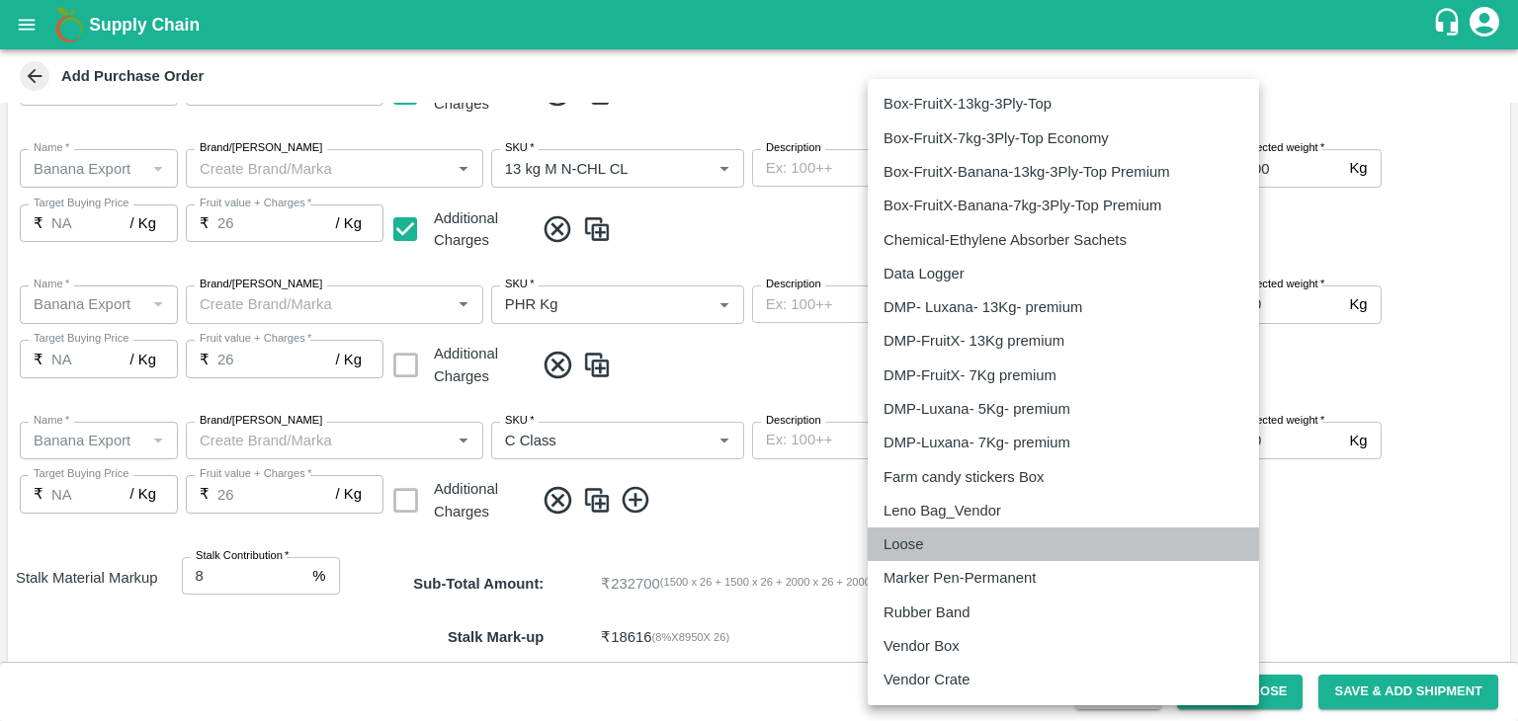
click at [911, 536] on p "Loose" at bounding box center [903, 545] width 40 height 22
type input "258"
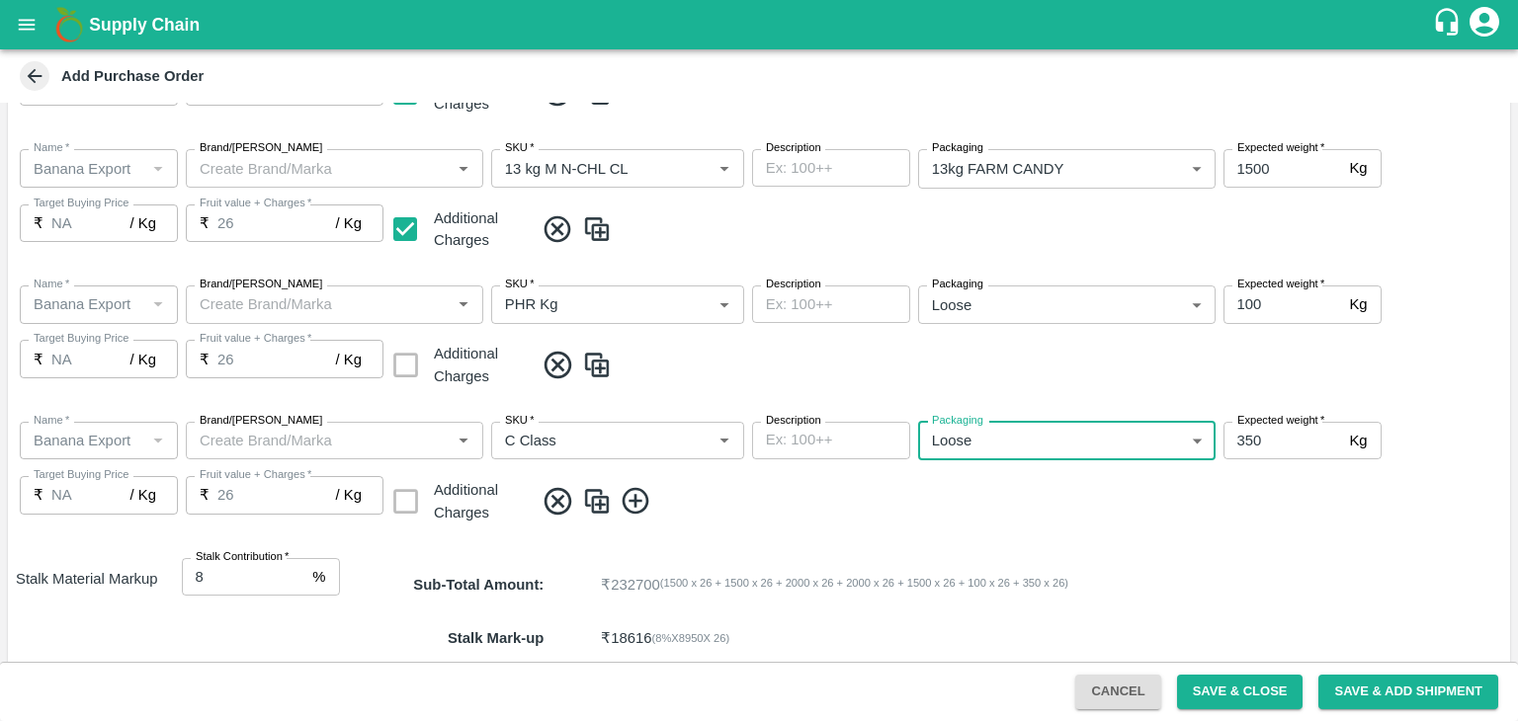
click at [1020, 506] on span at bounding box center [1018, 501] width 968 height 33
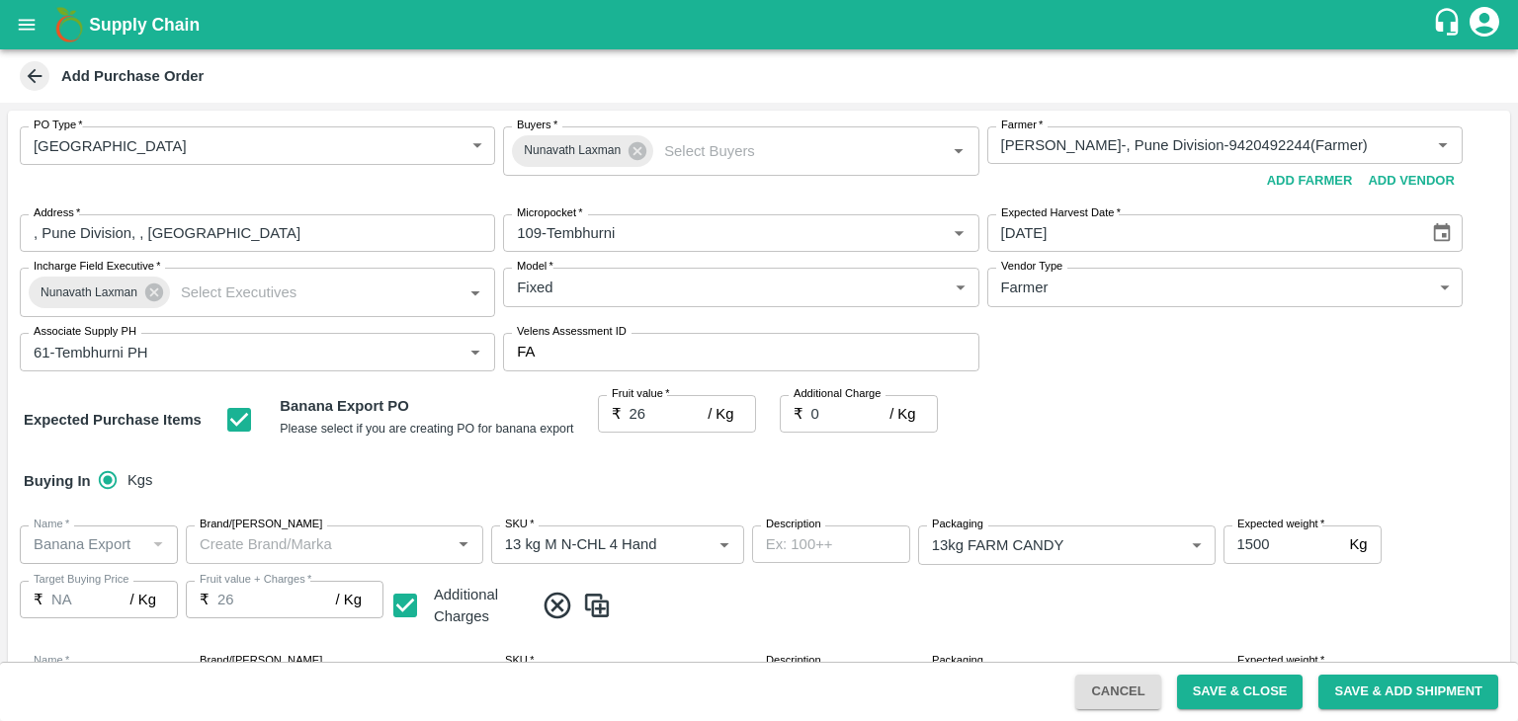
scroll to position [1118, 0]
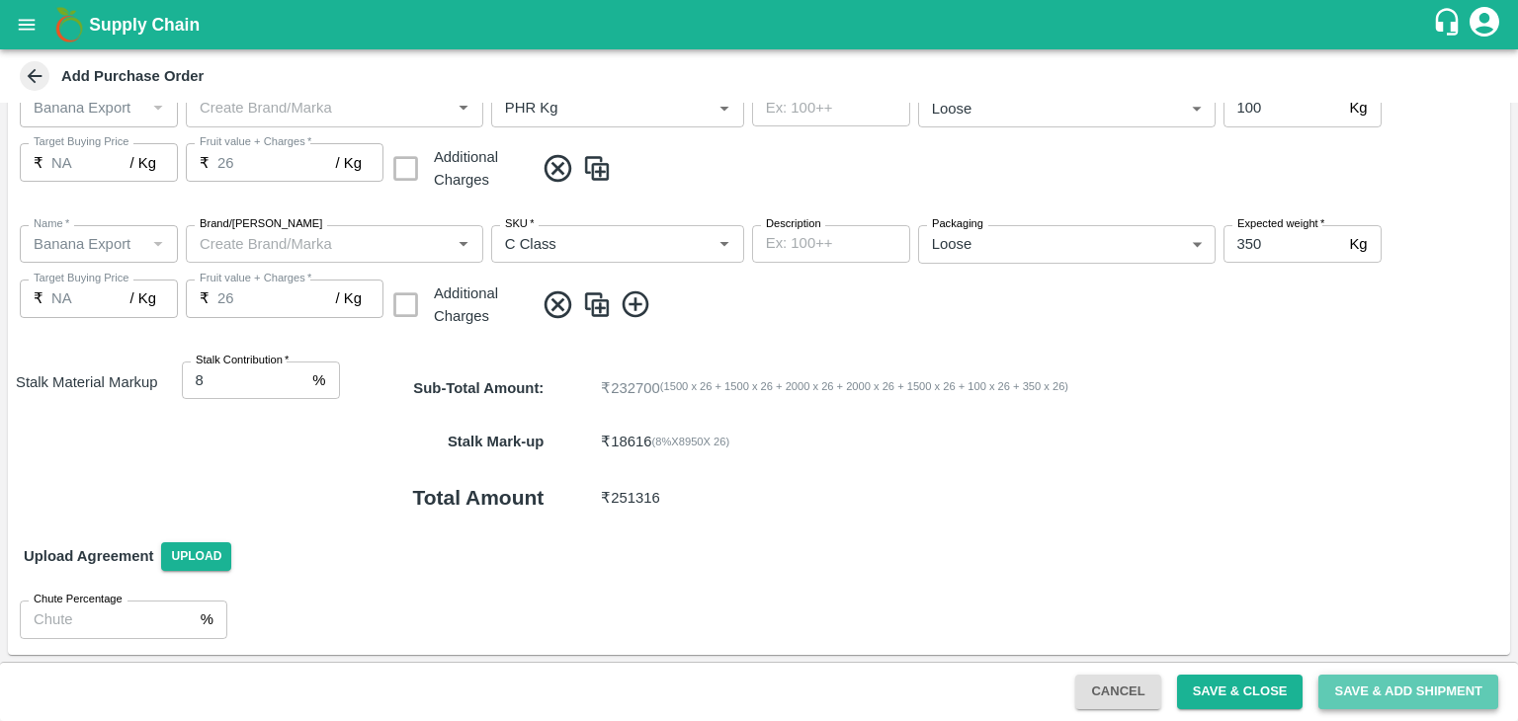
click at [1384, 684] on button "Save & Add Shipment" at bounding box center [1408, 692] width 180 height 35
click at [1384, 684] on span "Save & Add Shipment" at bounding box center [1408, 692] width 196 height 16
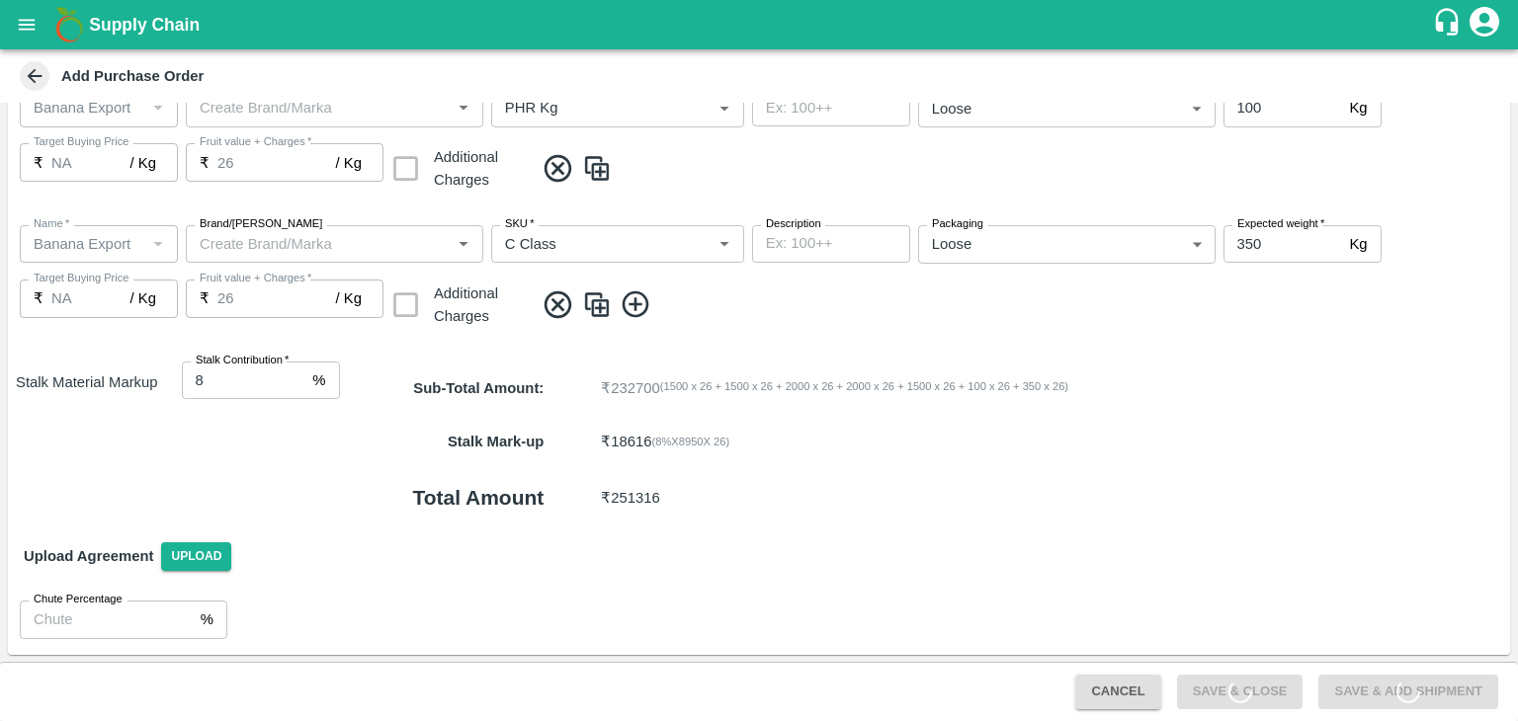
click at [1384, 684] on span "Save & Add Shipment" at bounding box center [1408, 692] width 196 height 16
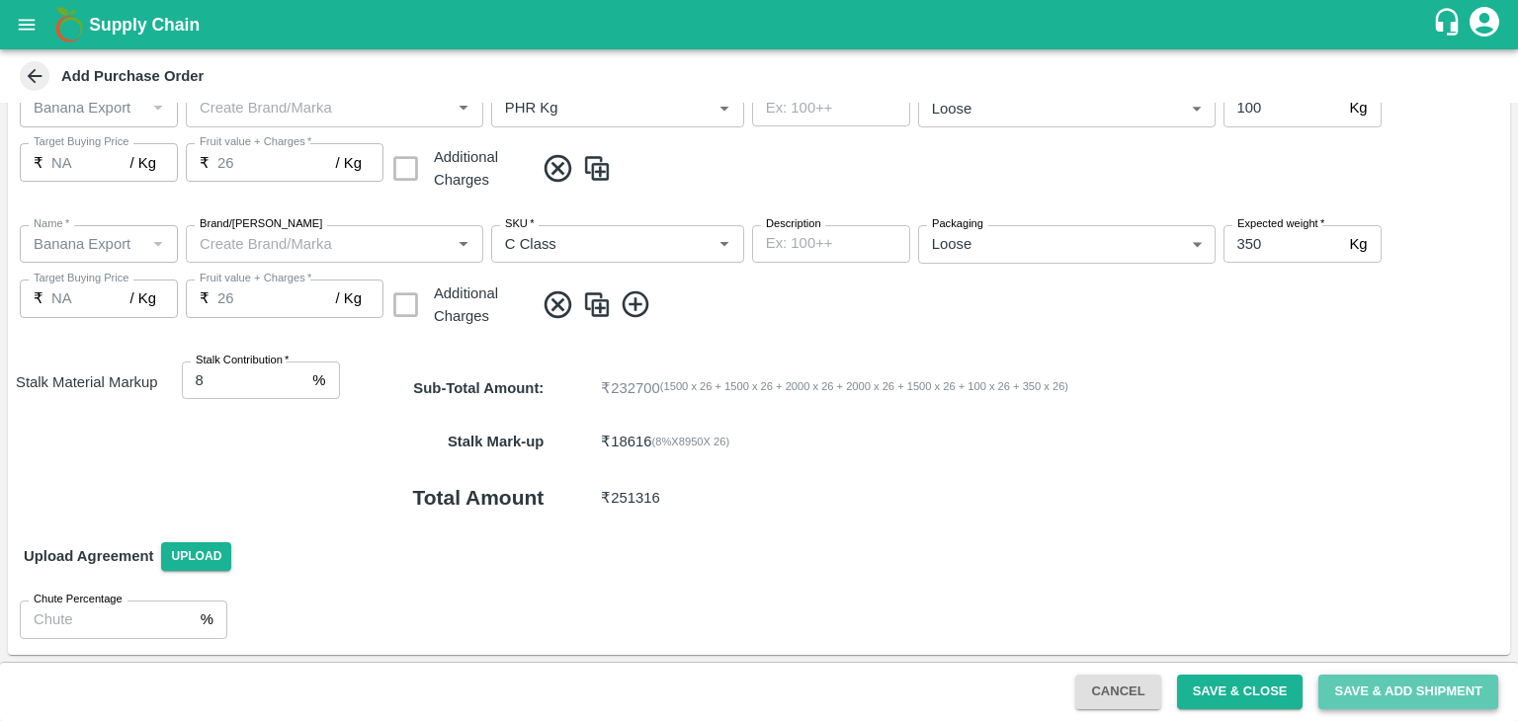
click at [1384, 684] on button "Save & Add Shipment" at bounding box center [1408, 692] width 180 height 35
click at [1384, 684] on span "Save & Add Shipment" at bounding box center [1408, 692] width 196 height 16
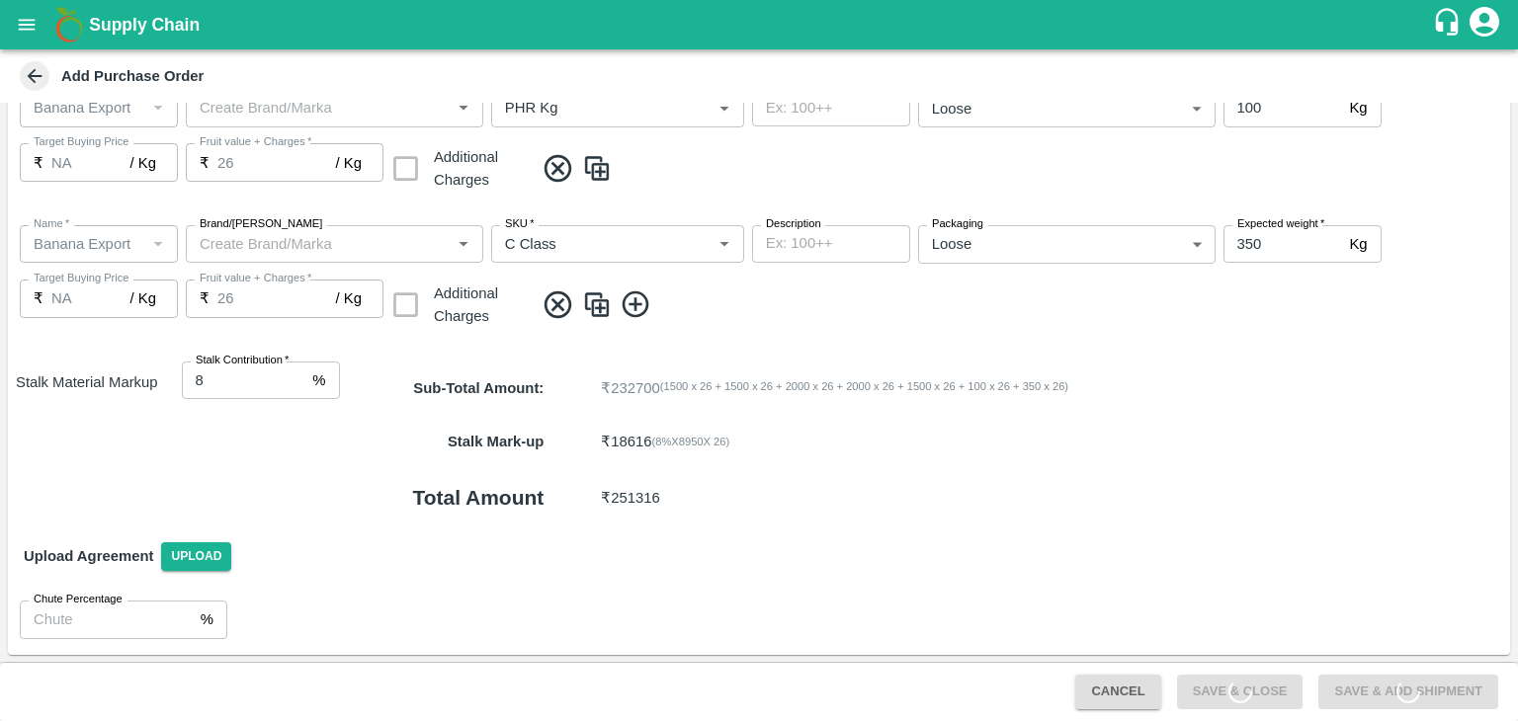
click at [1384, 684] on span "Save & Add Shipment" at bounding box center [1408, 692] width 196 height 16
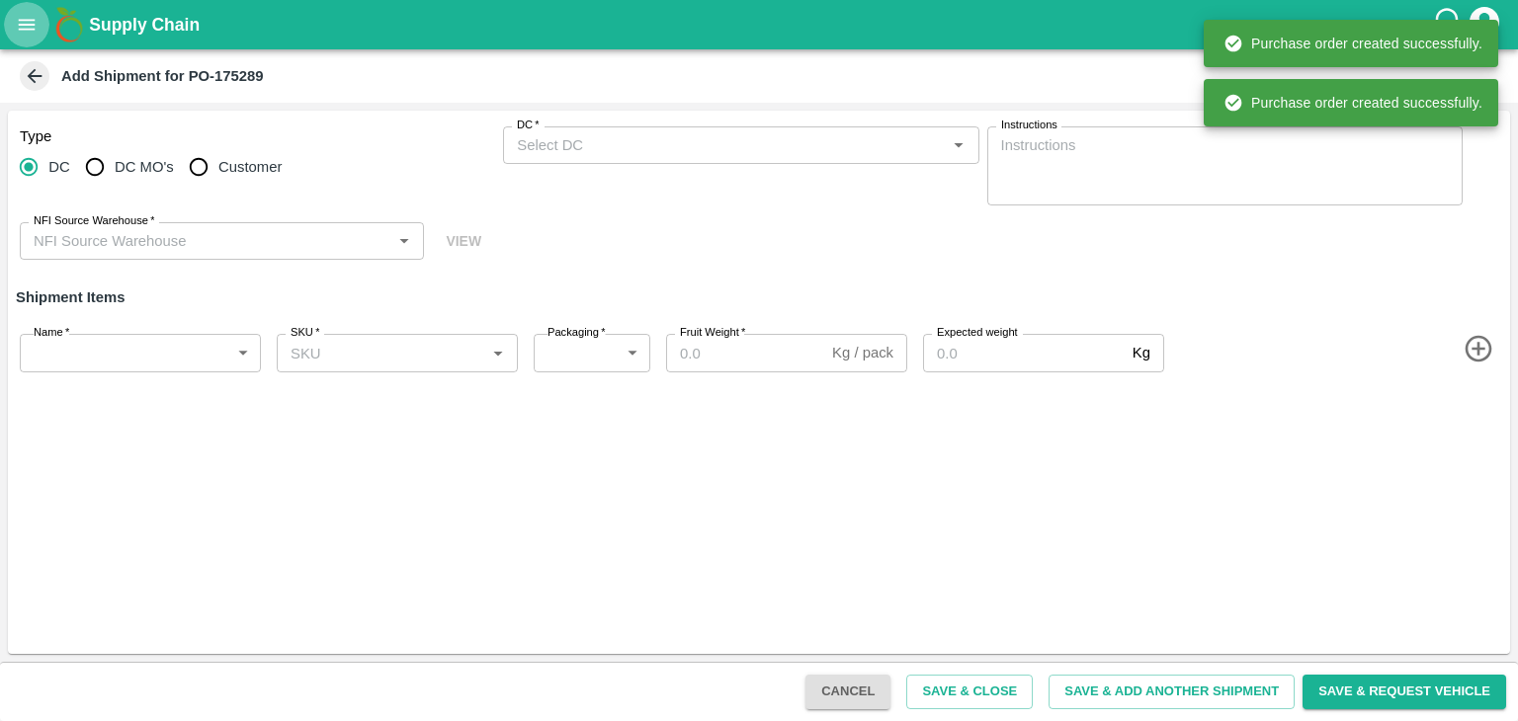
click at [16, 17] on icon "open drawer" at bounding box center [27, 25] width 22 height 22
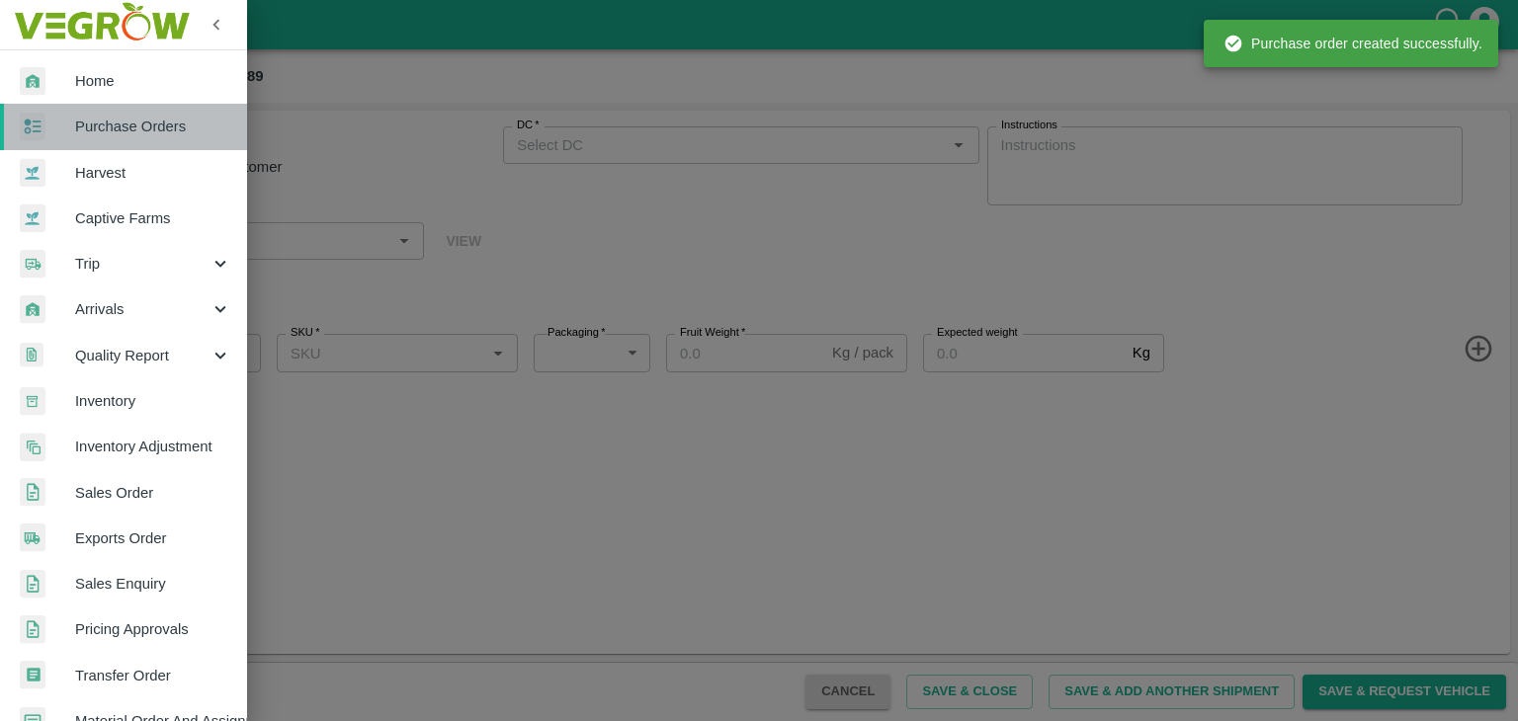
click at [174, 136] on span "Purchase Orders" at bounding box center [153, 127] width 156 height 22
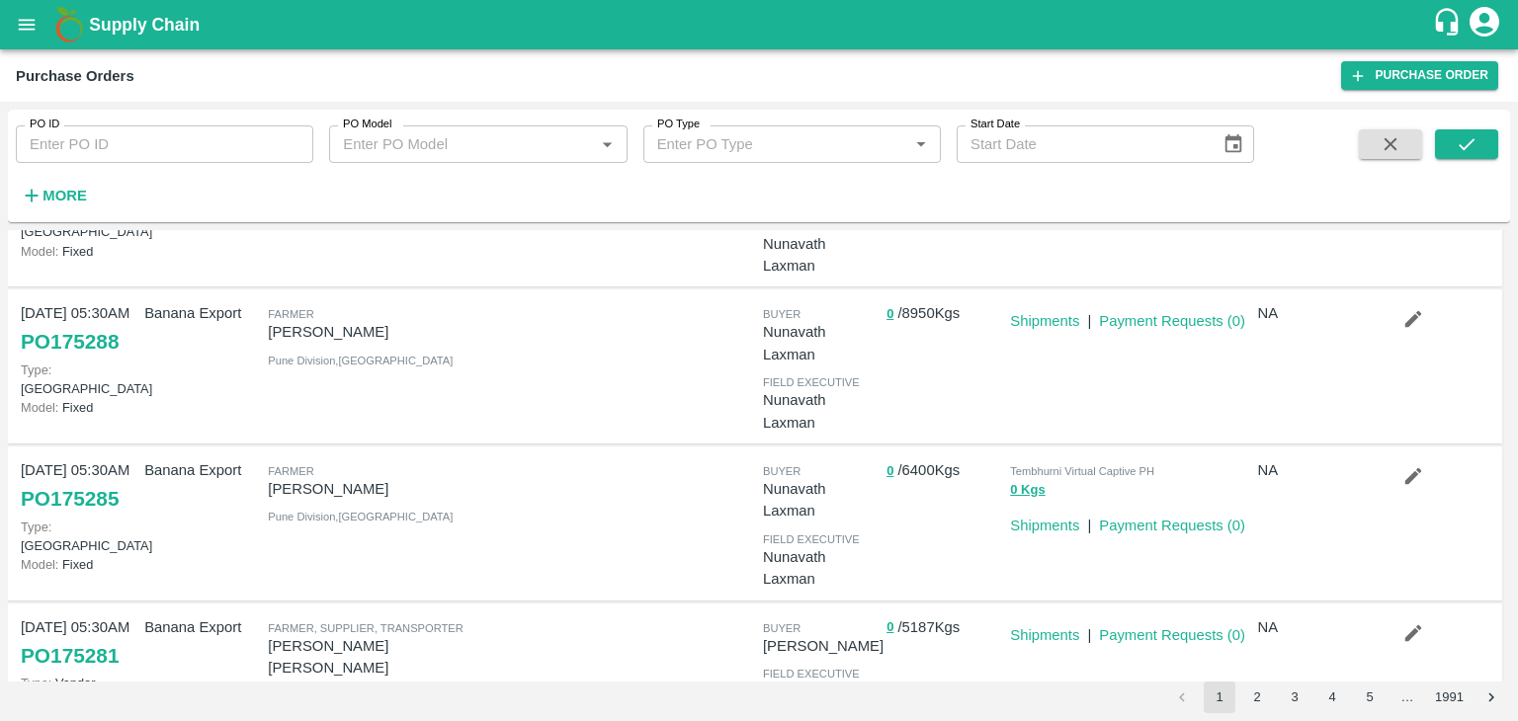
scroll to position [142, 0]
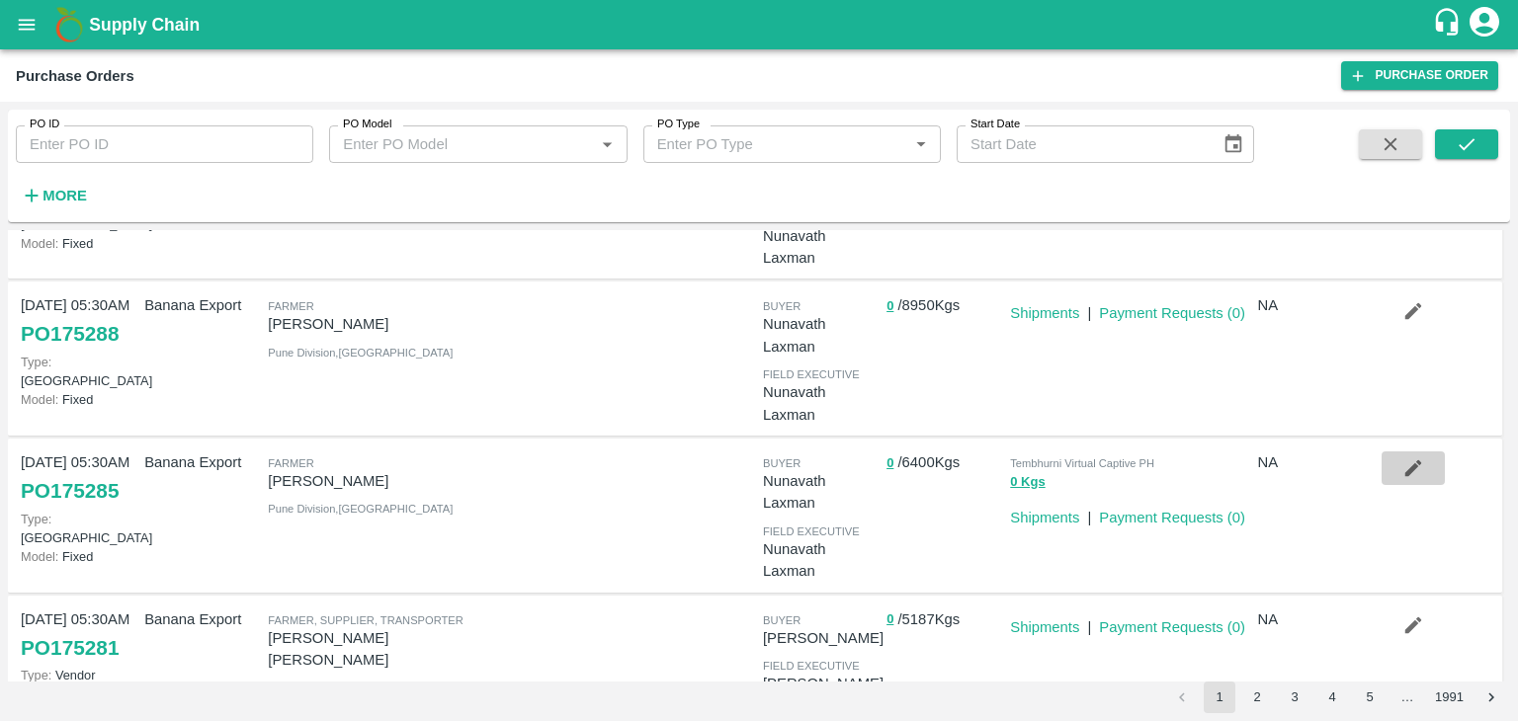
click at [1415, 483] on button "button" at bounding box center [1412, 469] width 63 height 34
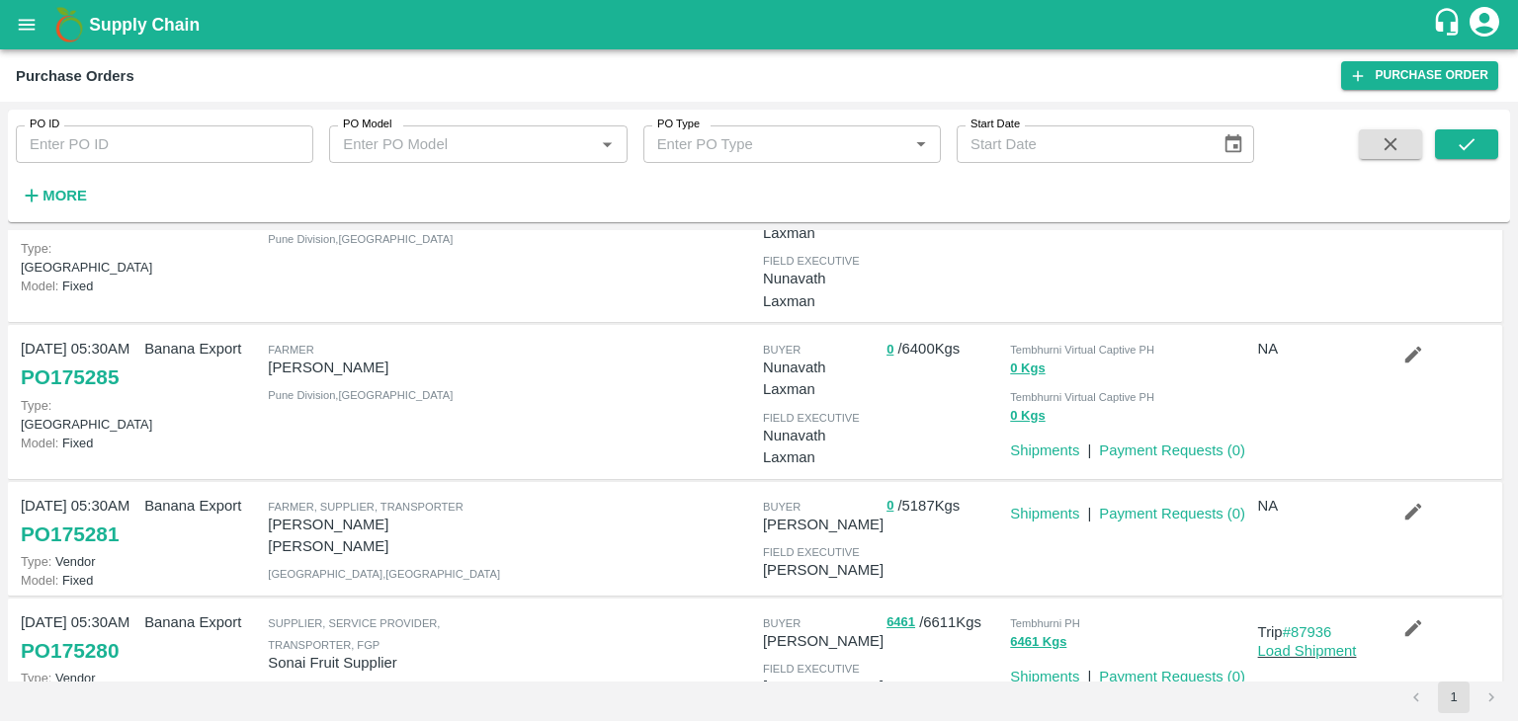
scroll to position [257, 0]
click at [1487, 142] on button "submit" at bounding box center [1466, 144] width 63 height 30
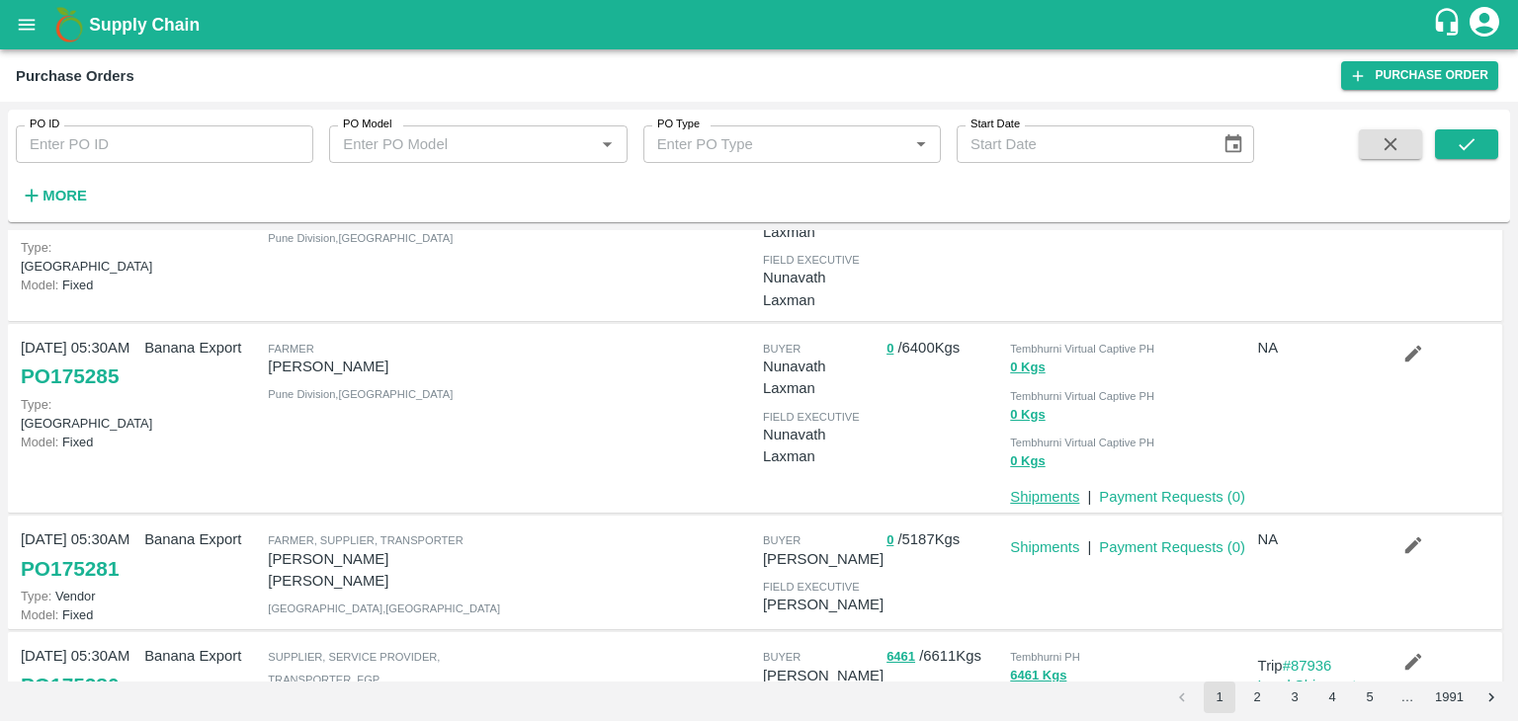
click at [1032, 495] on link "Shipments" at bounding box center [1044, 497] width 69 height 16
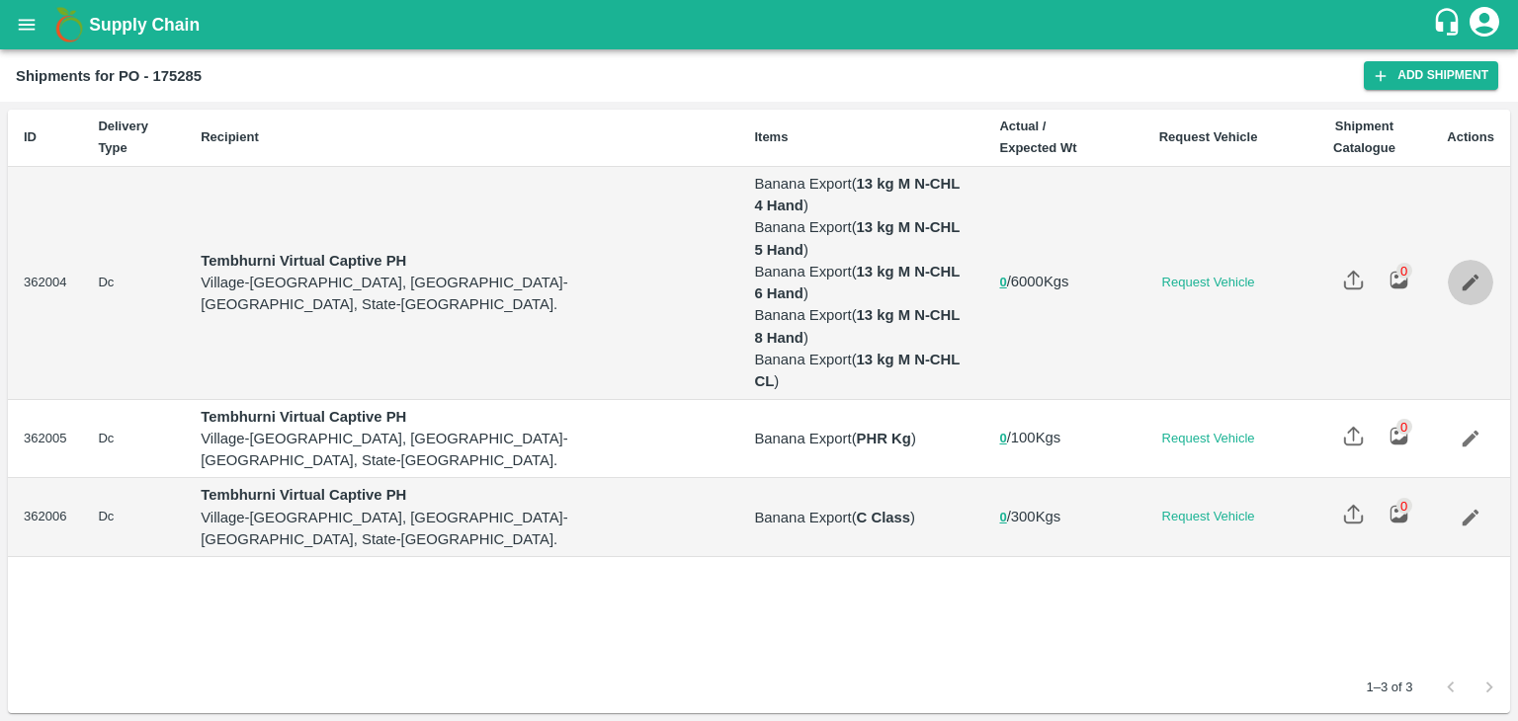
click at [1474, 272] on icon "Edit" at bounding box center [1470, 283] width 22 height 22
click at [1471, 428] on icon "Edit" at bounding box center [1470, 439] width 22 height 22
click at [1459, 507] on icon "Edit" at bounding box center [1470, 518] width 22 height 22
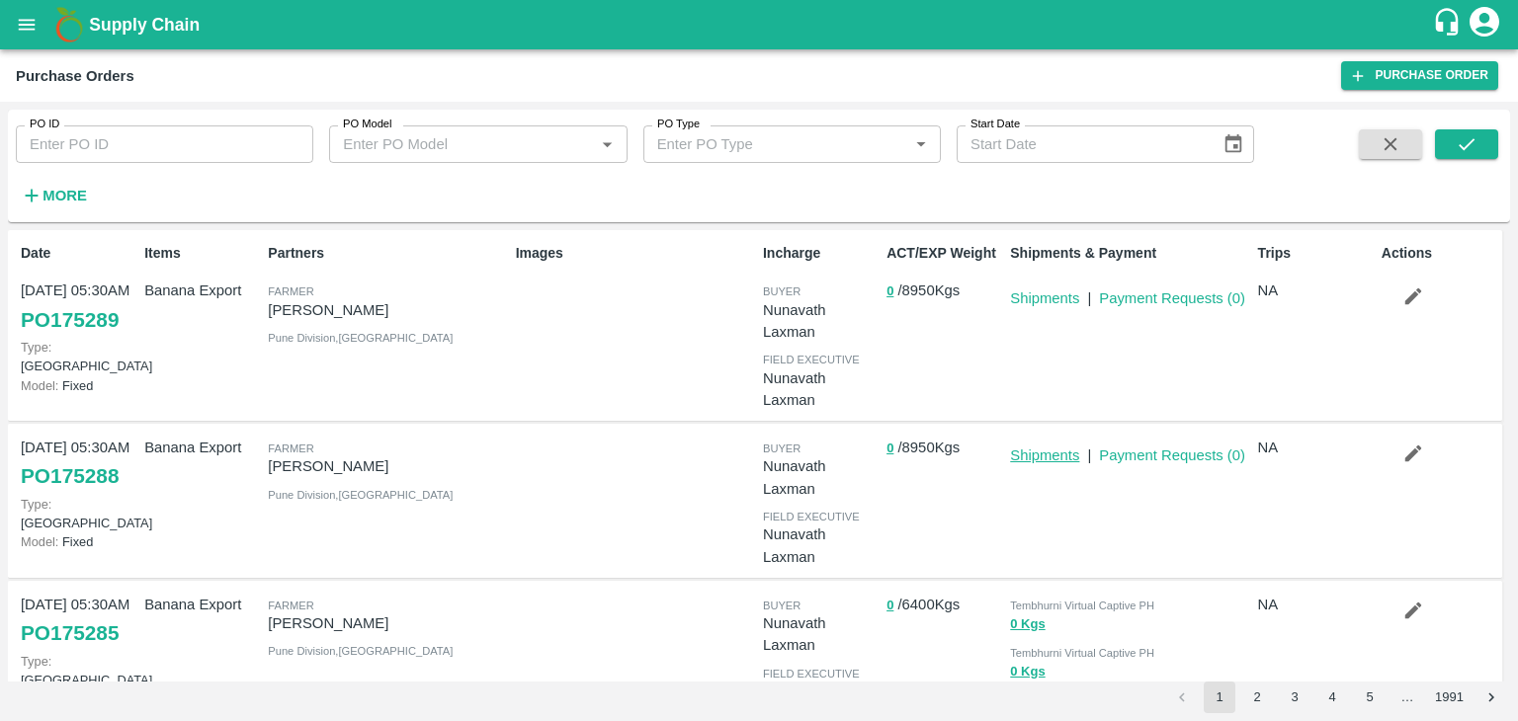
click at [1037, 448] on link "Shipments" at bounding box center [1044, 456] width 69 height 16
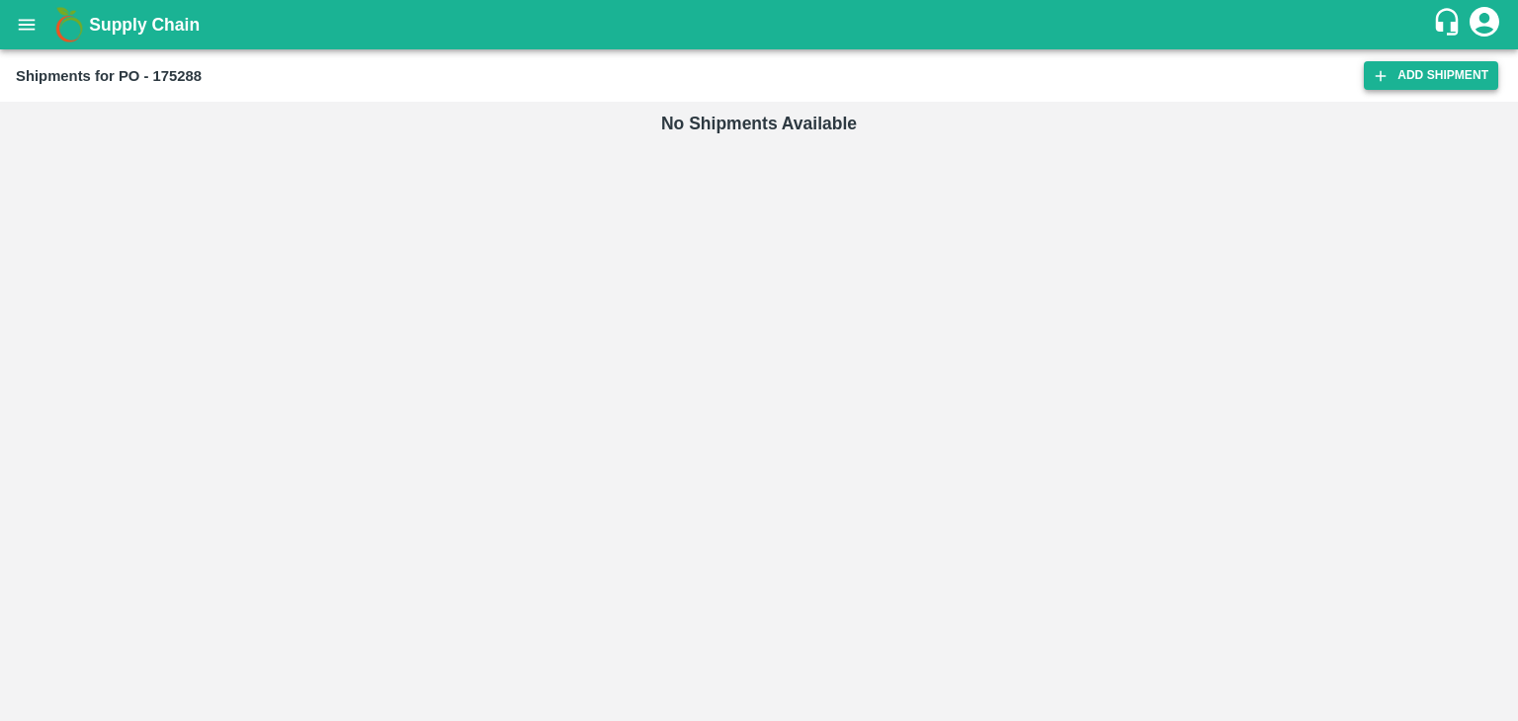
click at [1405, 78] on link "Add Shipment" at bounding box center [1431, 75] width 134 height 29
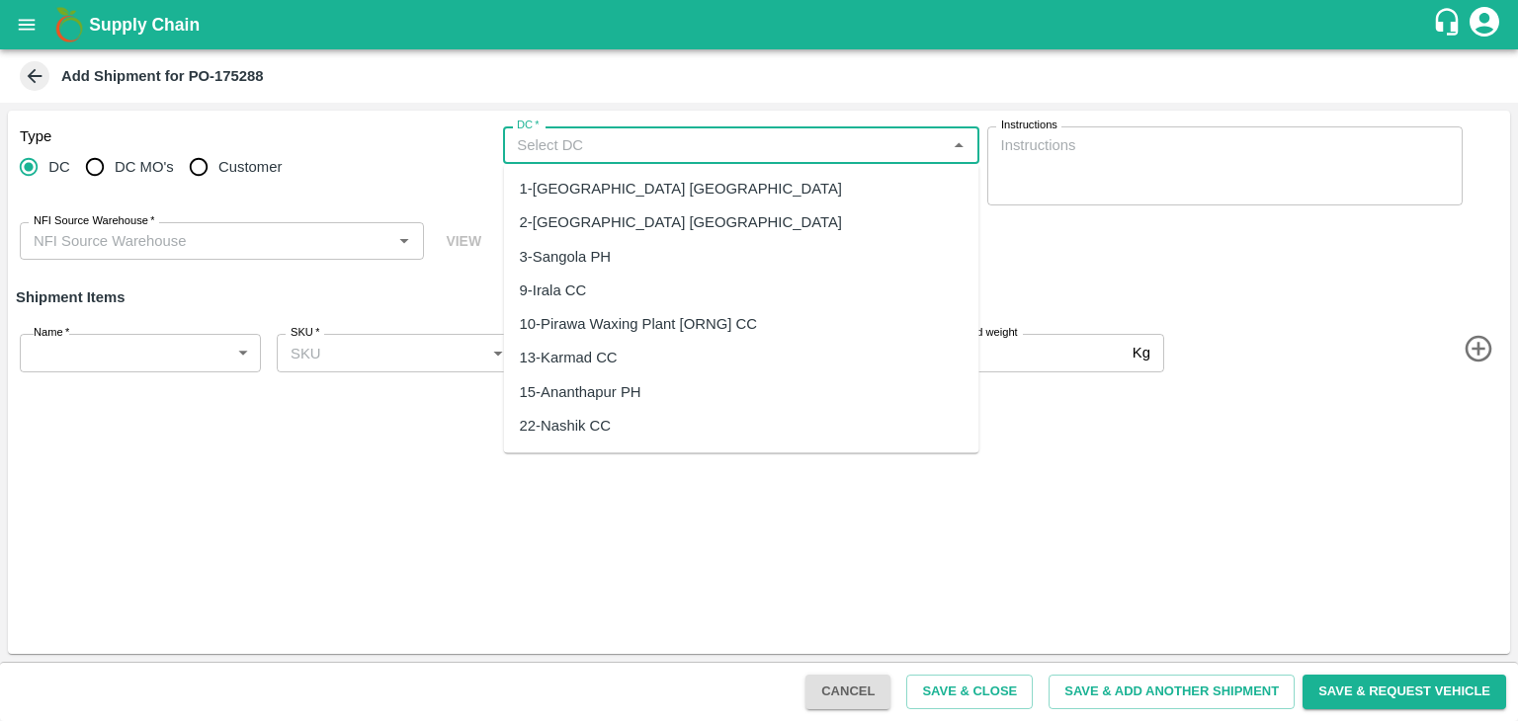
click at [619, 141] on input "DC   *" at bounding box center [724, 145] width 431 height 26
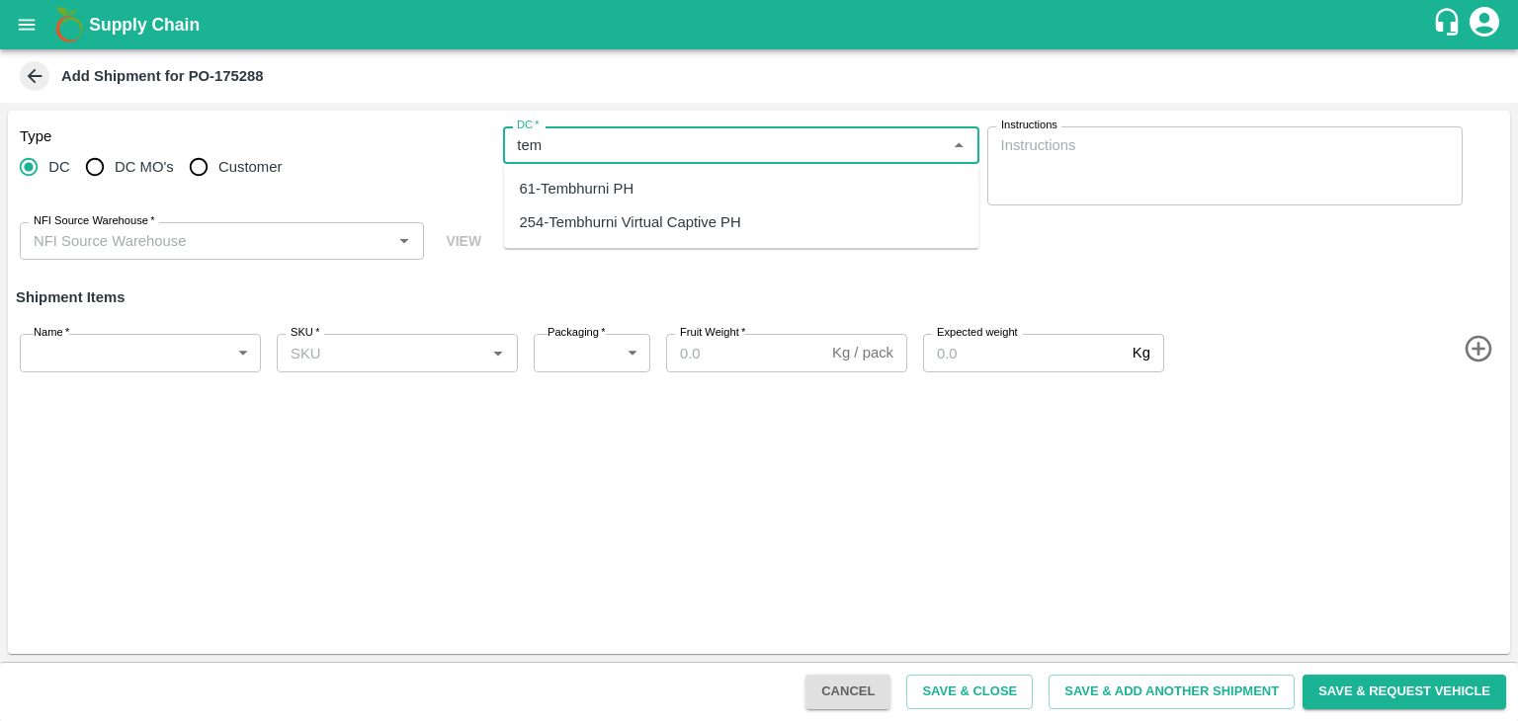
click at [653, 221] on div "254-Tembhurni Virtual Captive PH" at bounding box center [630, 223] width 221 height 22
type input "254-Tembhurni Virtual Captive PH"
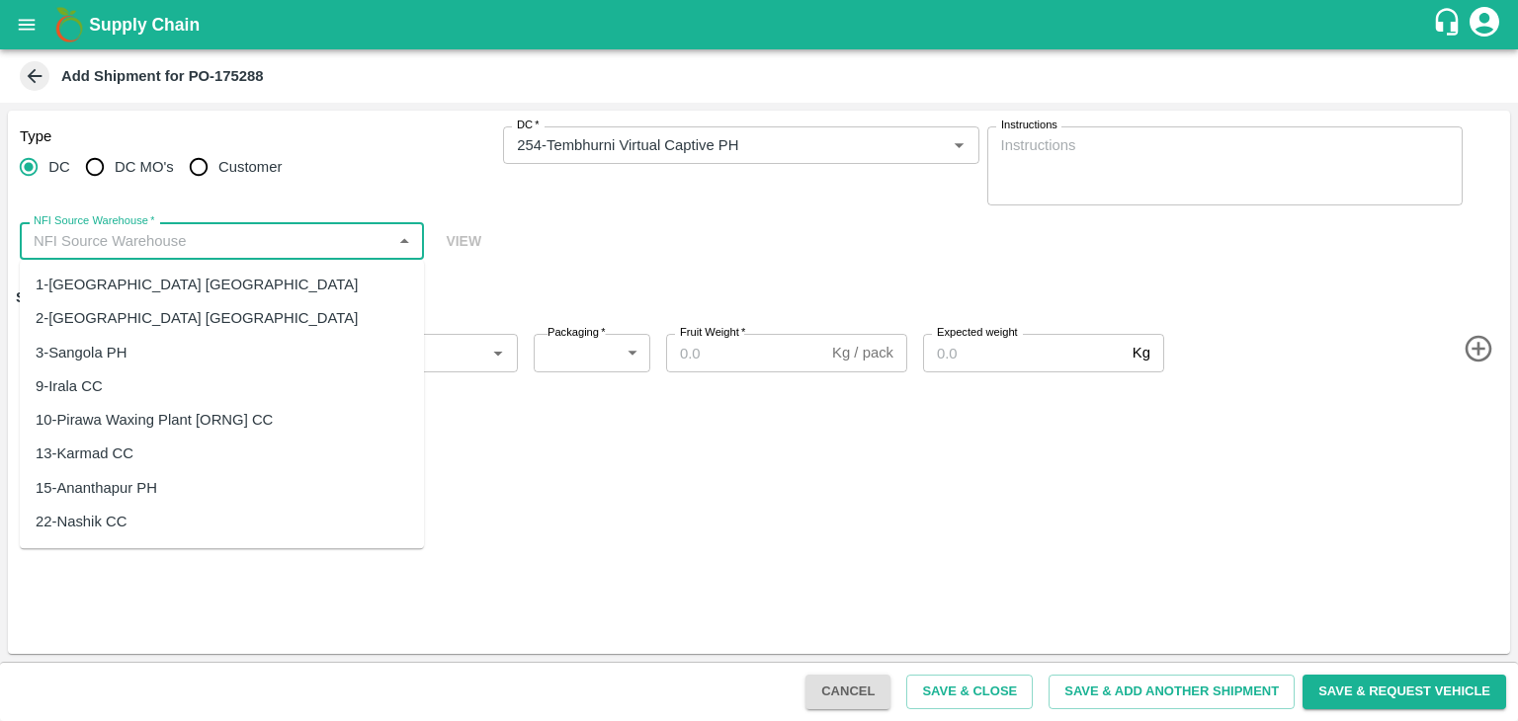
click at [256, 240] on input "NFI Source Warehouse   *" at bounding box center [206, 241] width 360 height 26
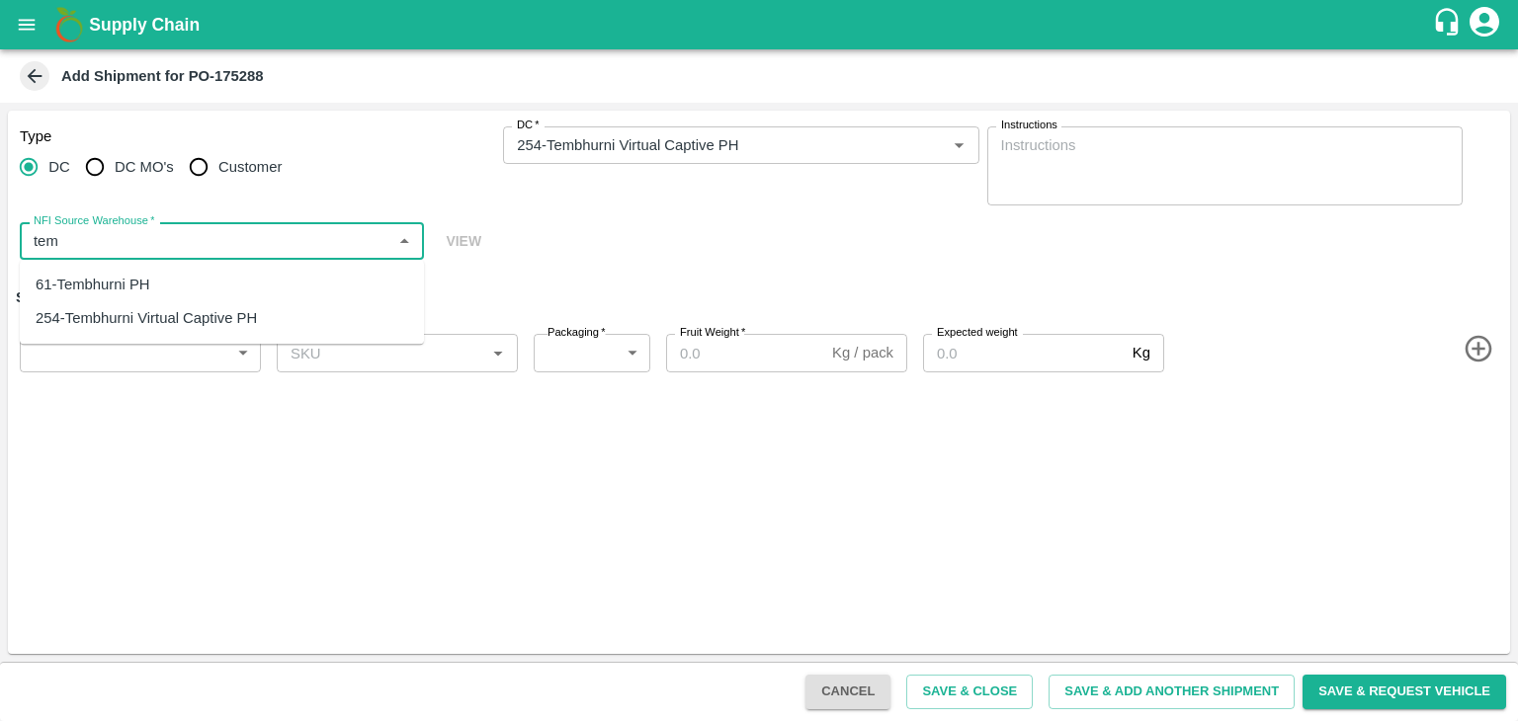
click at [143, 284] on div "61-Tembhurni PH" at bounding box center [93, 285] width 115 height 22
type input "61-Tembhurni PH"
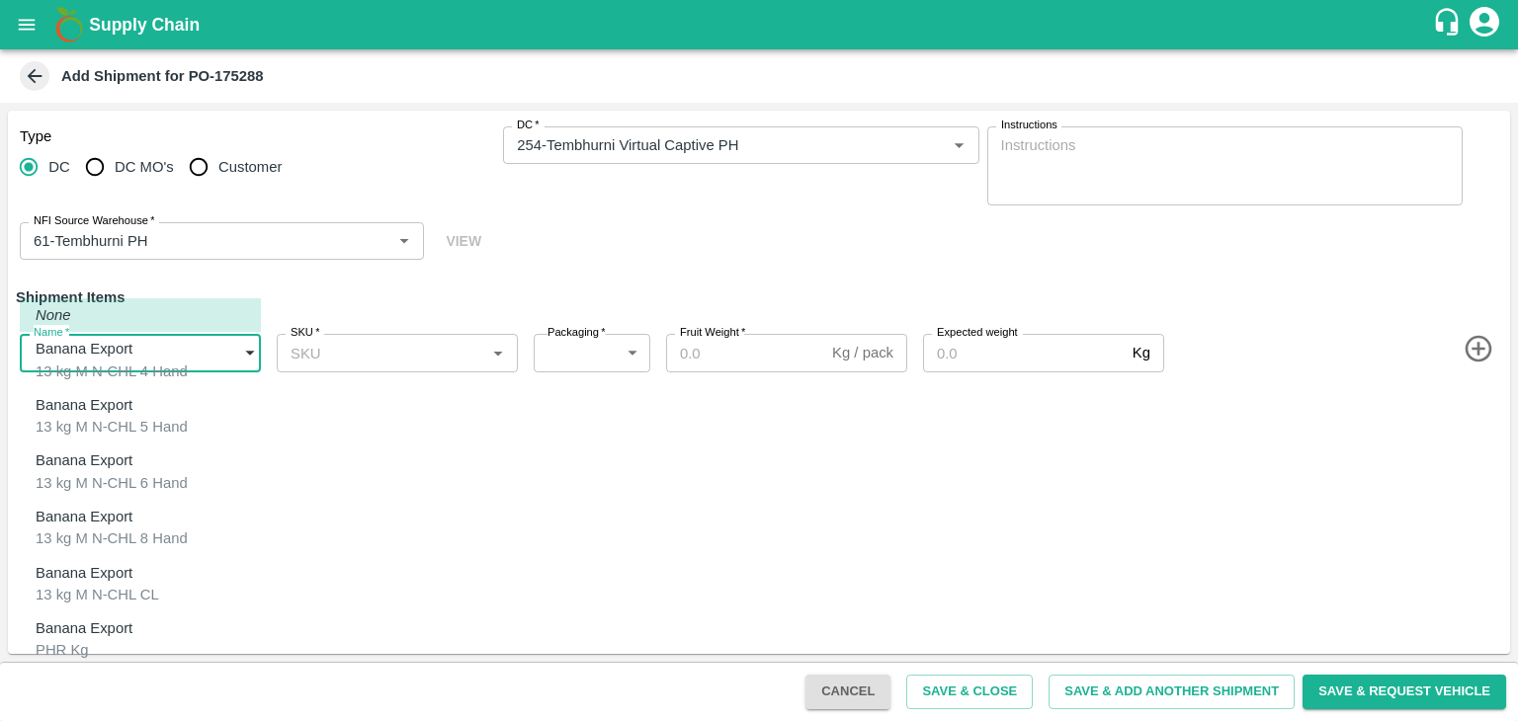
click at [147, 349] on body "Supply Chain Add Shipment for PO-175288 Type DC DC MO's Customer DC   * DC   * …" at bounding box center [759, 360] width 1518 height 721
click at [534, 446] on div at bounding box center [759, 360] width 1518 height 721
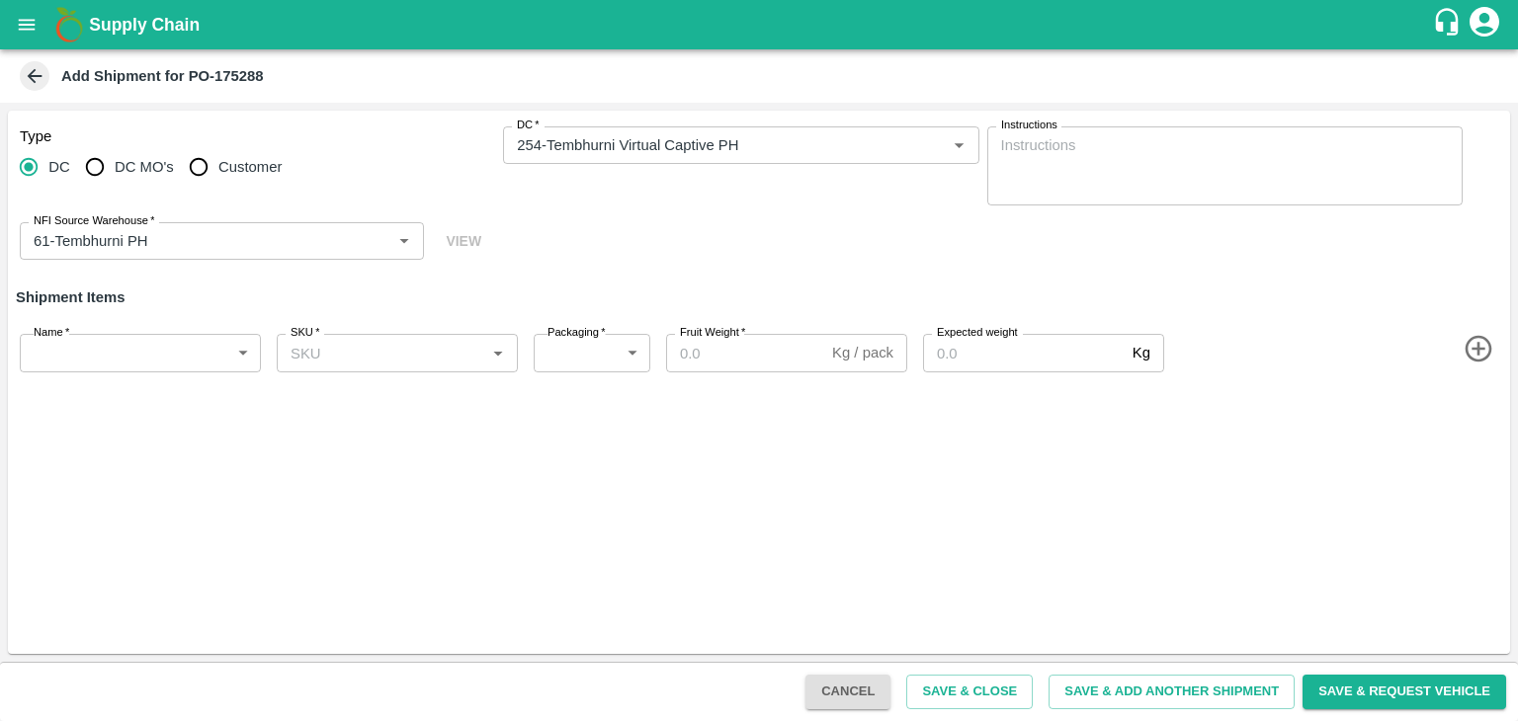
click at [1473, 348] on icon "button" at bounding box center [1477, 349] width 27 height 27
click at [1479, 421] on icon "button" at bounding box center [1478, 419] width 33 height 33
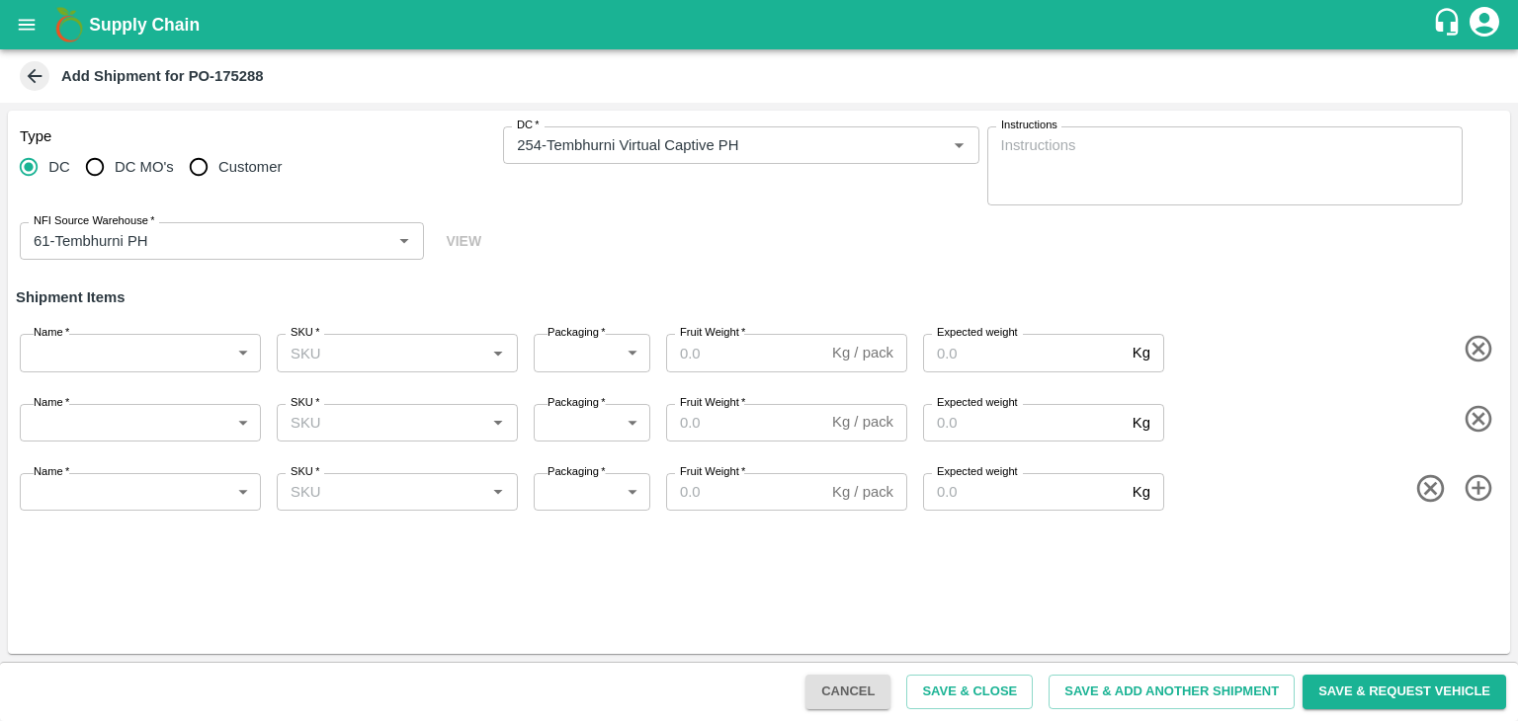
click at [1474, 490] on icon "button" at bounding box center [1478, 488] width 33 height 33
click at [1477, 546] on icon "button" at bounding box center [1477, 557] width 27 height 27
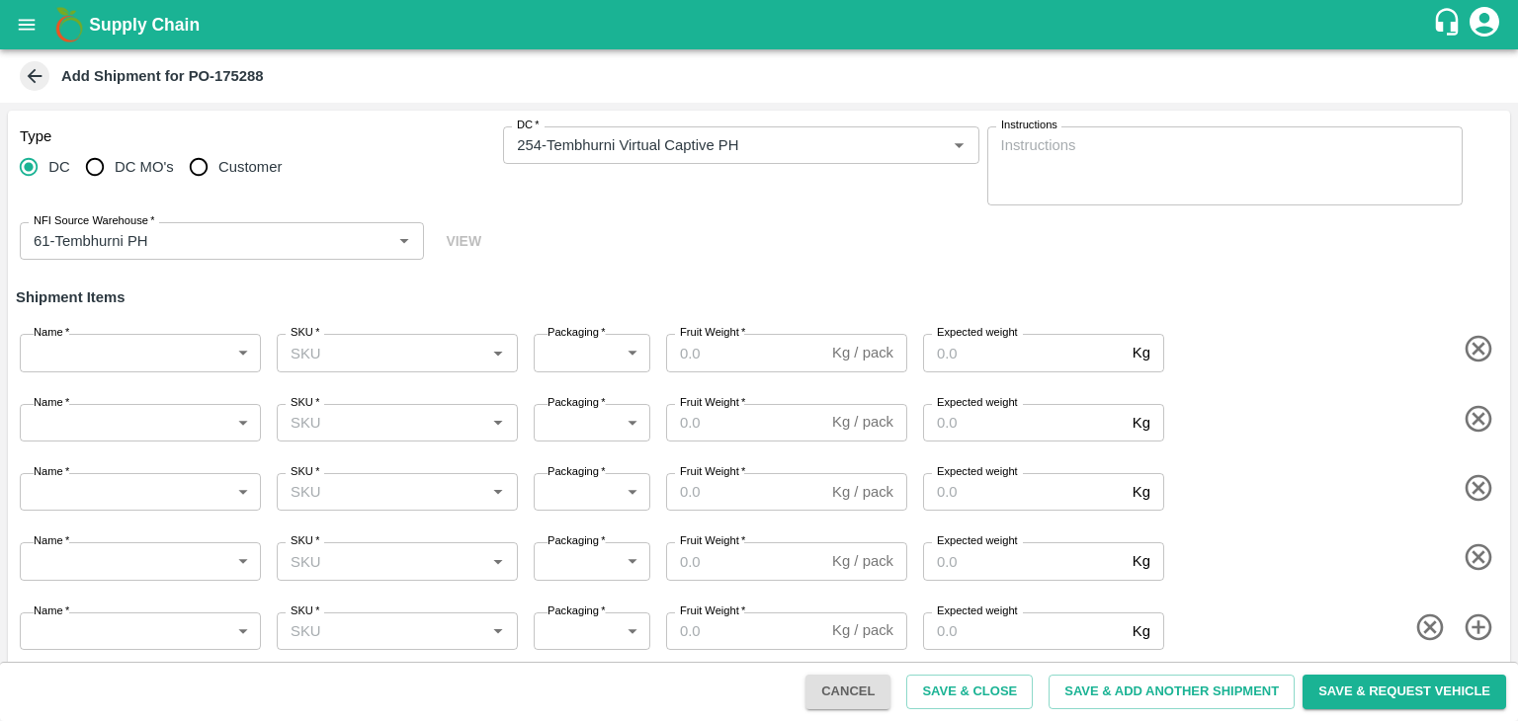
scroll to position [12, 0]
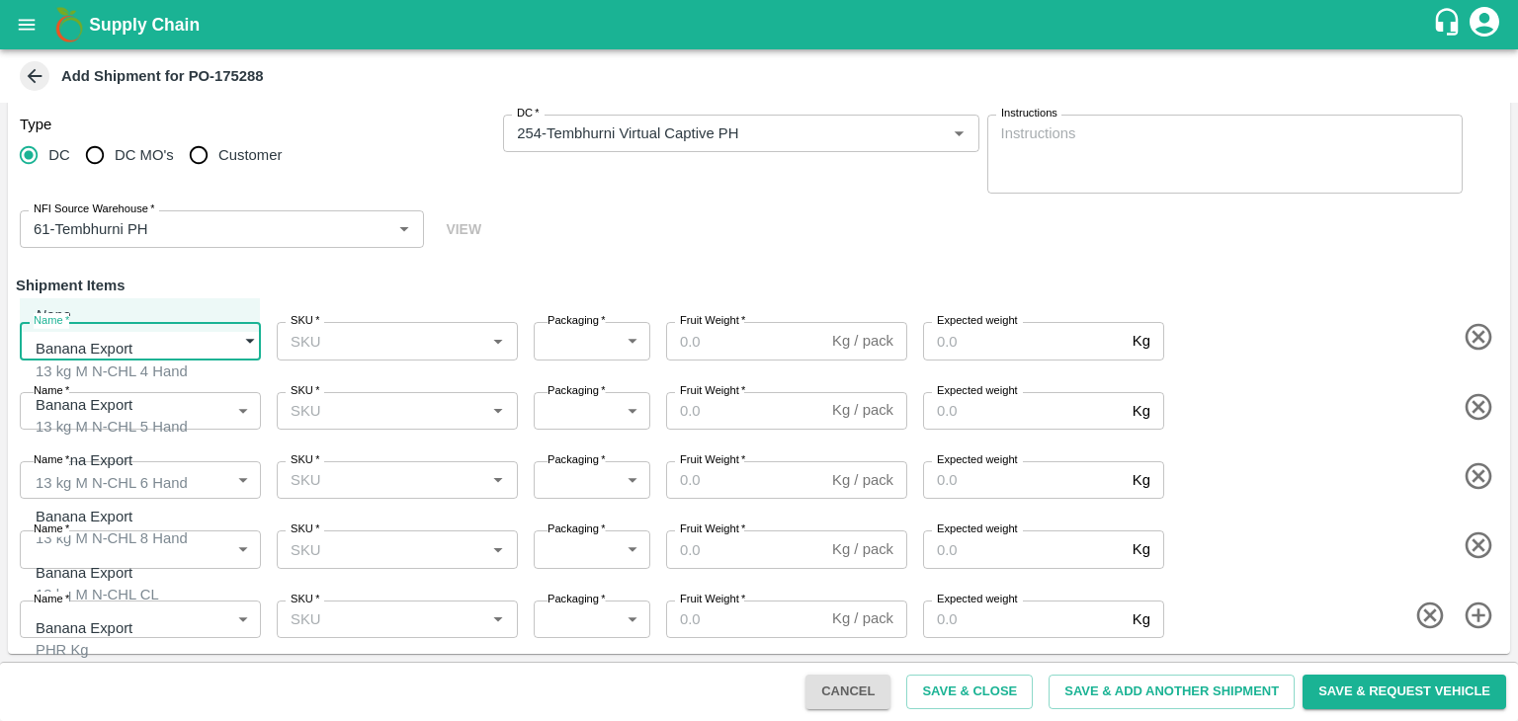
drag, startPoint x: 83, startPoint y: 336, endPoint x: 106, endPoint y: 361, distance: 33.6
click at [106, 361] on body "Supply Chain Add Shipment for PO-175288 Type DC DC MO's Customer DC   * DC   * …" at bounding box center [759, 360] width 1518 height 721
click at [106, 361] on div "13 kg M N-CHL 4 Hand" at bounding box center [112, 372] width 152 height 22
type input "2015434"
type input "466"
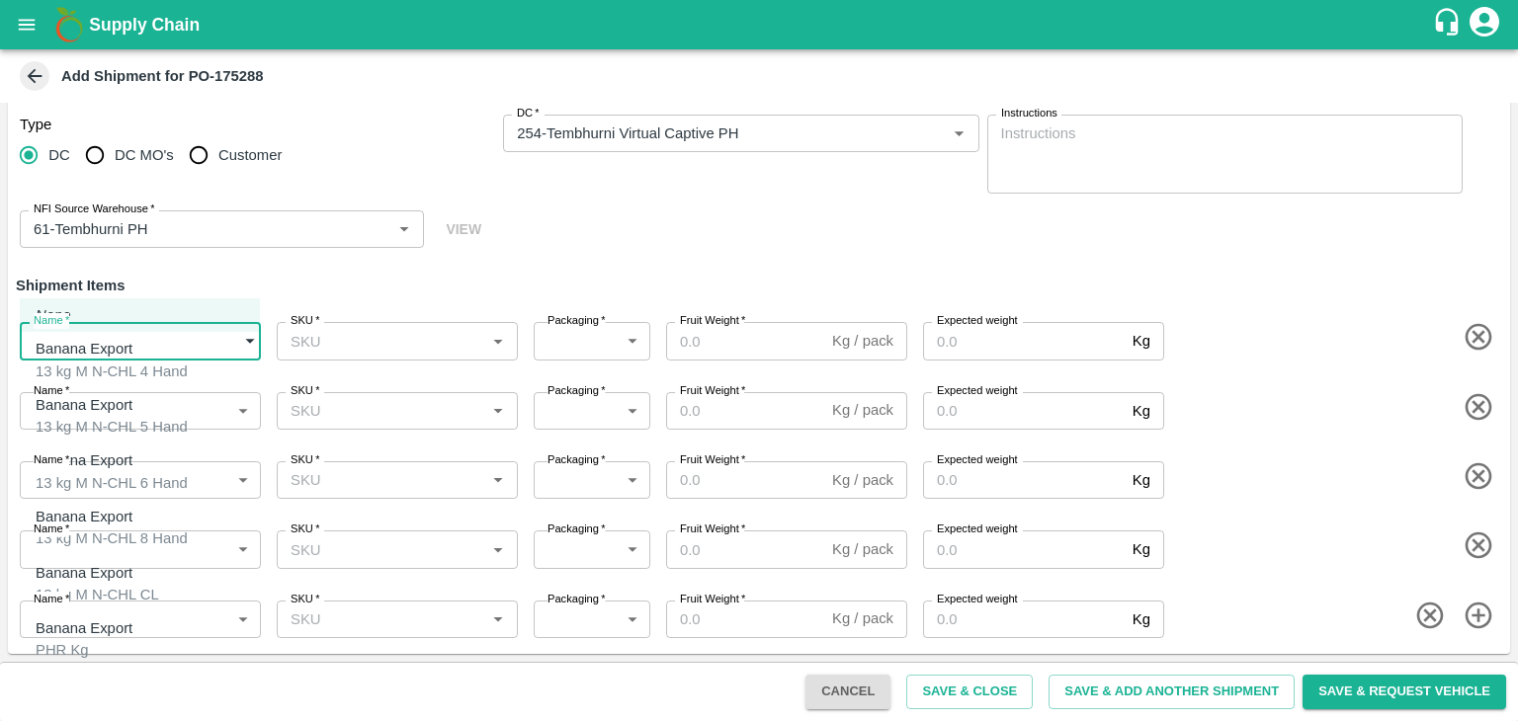
type input "1500"
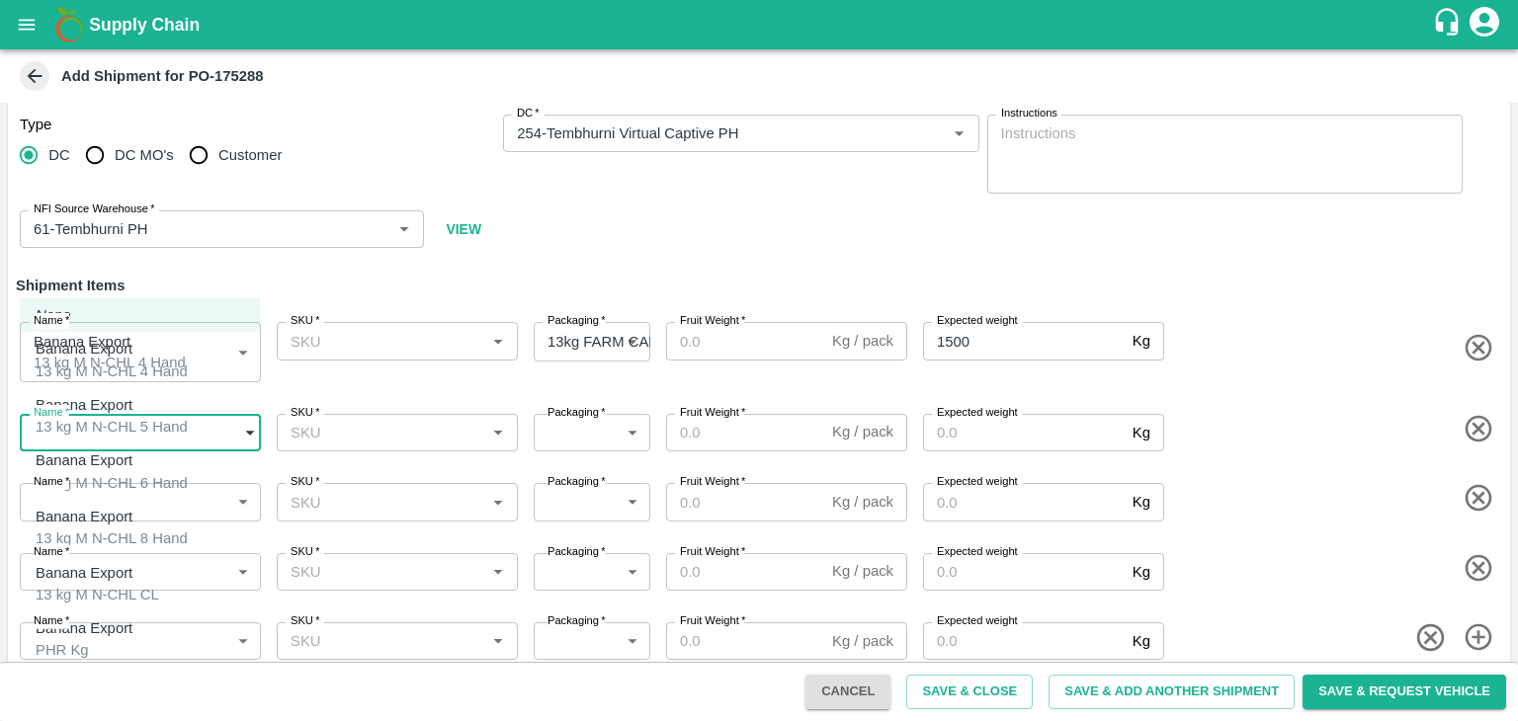
click at [143, 447] on body "Supply Chain Add Shipment for PO-175288 Type DC DC MO's Customer DC   * DC   * …" at bounding box center [759, 360] width 1518 height 721
click at [148, 411] on div "Banana Export 13 kg M N-CHL 5 Hand" at bounding box center [112, 416] width 152 height 44
type input "2015435"
type input "466"
type input "1500"
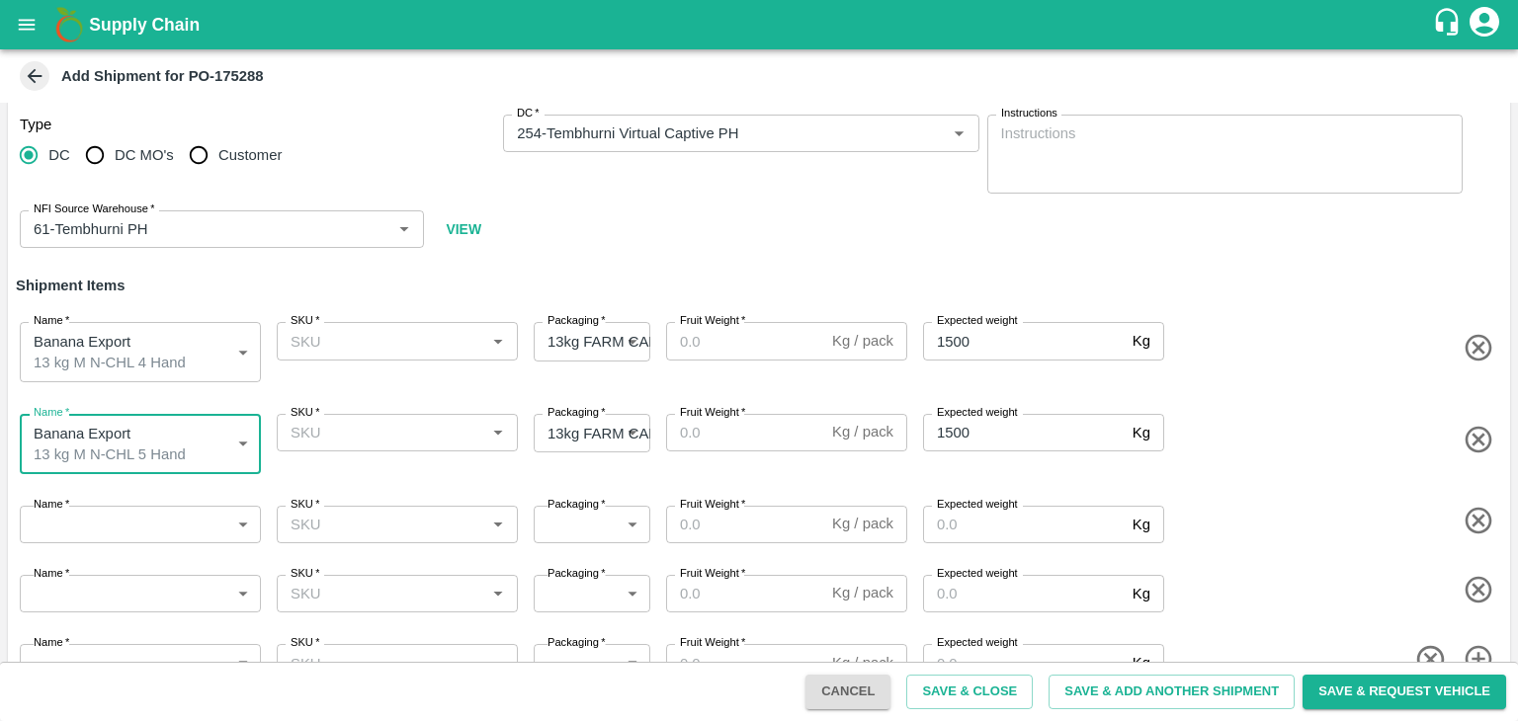
scroll to position [49, 0]
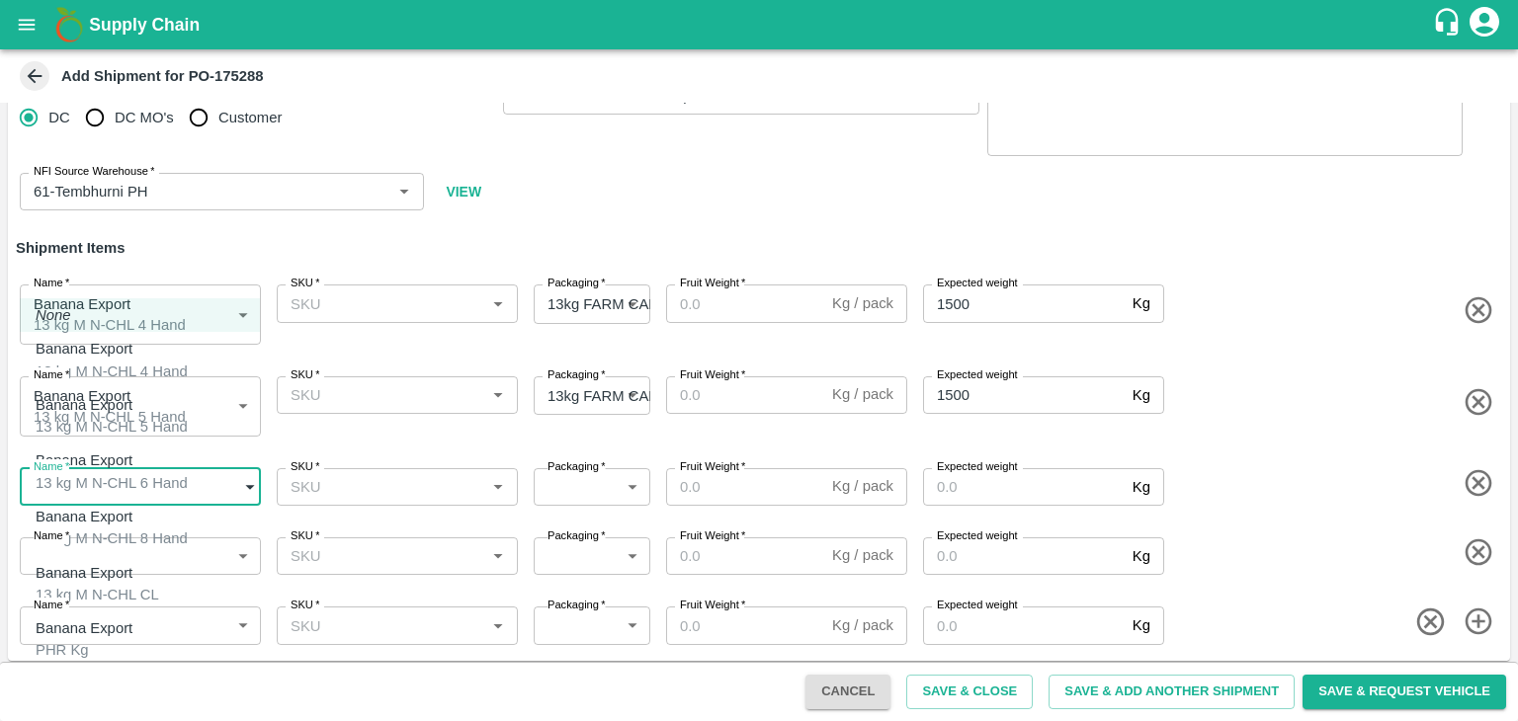
click at [162, 475] on body "Supply Chain Add Shipment for PO-175288 Type DC DC MO's Customer DC   * DC   * …" at bounding box center [759, 360] width 1518 height 721
click at [167, 460] on div "Banana Export 13 kg M N-CHL 6 Hand" at bounding box center [112, 472] width 152 height 44
type input "2015436"
type input "466"
type input "2000"
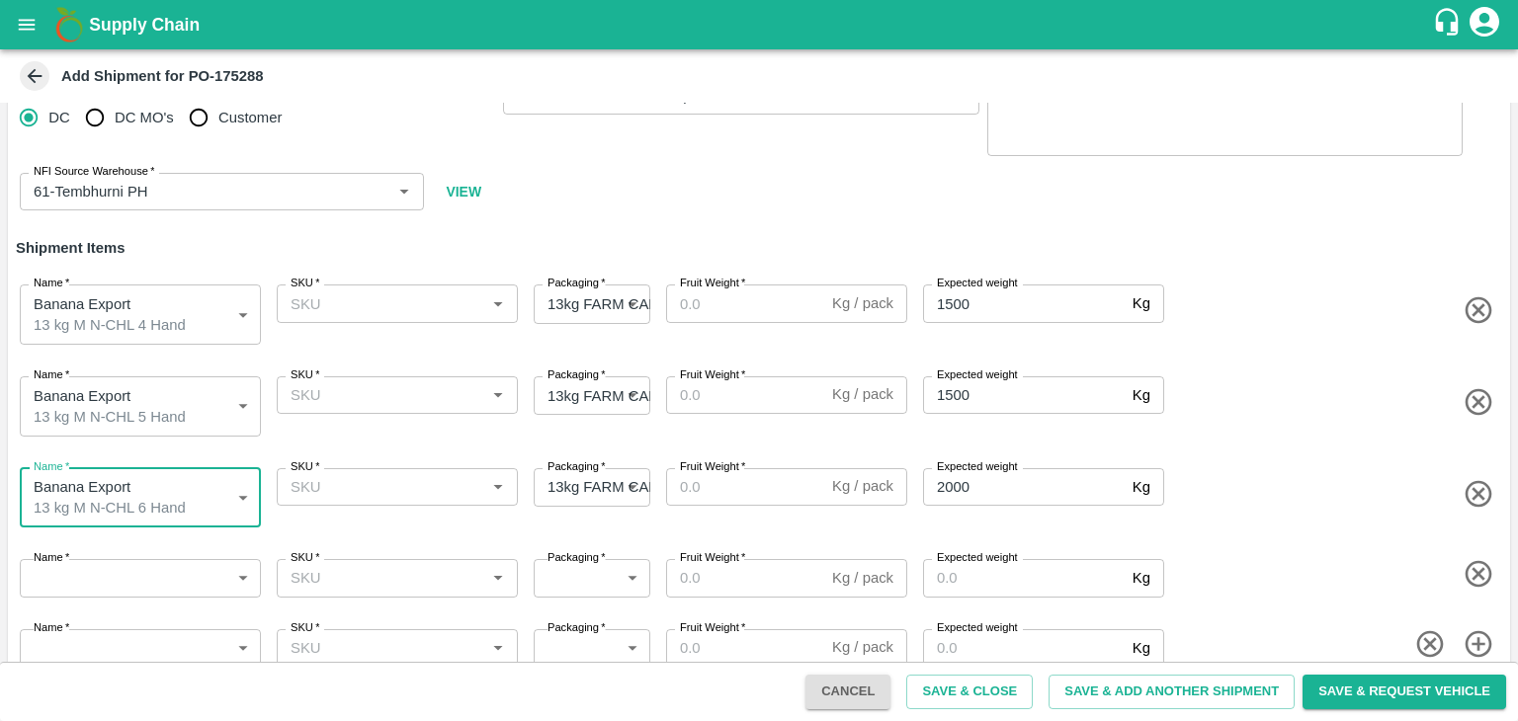
scroll to position [69, 0]
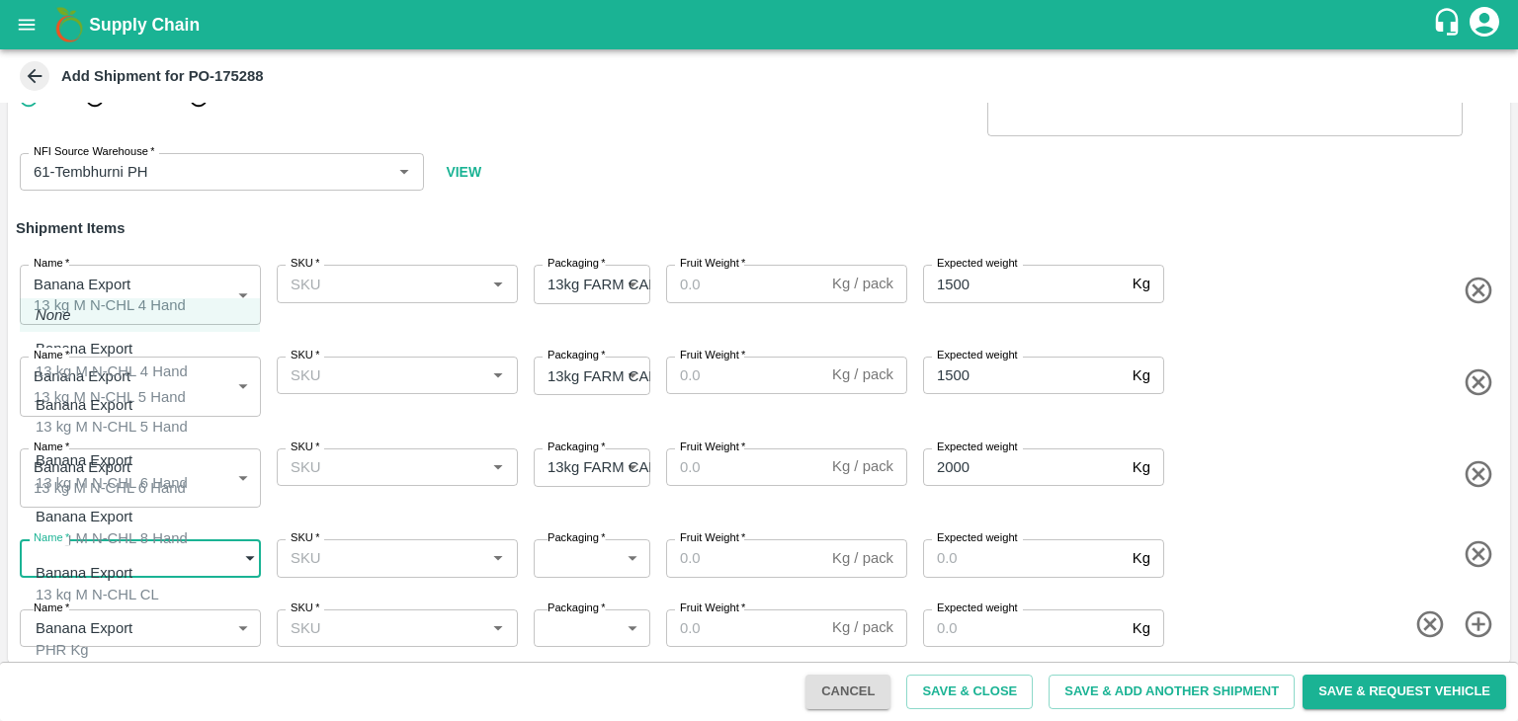
click at [154, 567] on body "Supply Chain Add Shipment for PO-175288 Type DC DC MO's Customer DC   * DC   * …" at bounding box center [759, 360] width 1518 height 721
click at [150, 516] on div "Banana Export 13 kg M N-CHL 8 Hand" at bounding box center [112, 528] width 152 height 44
type input "2015437"
type input "466"
type input "2000"
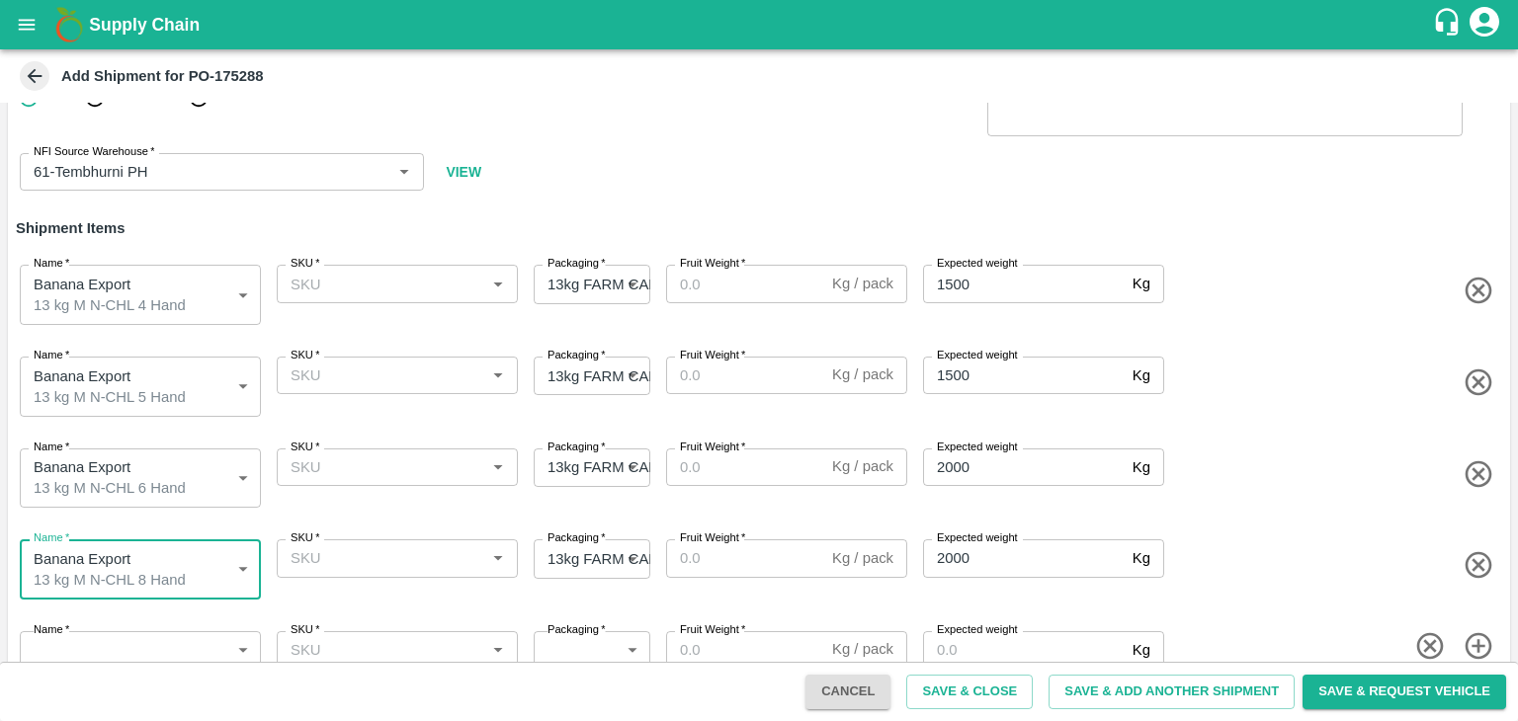
scroll to position [88, 0]
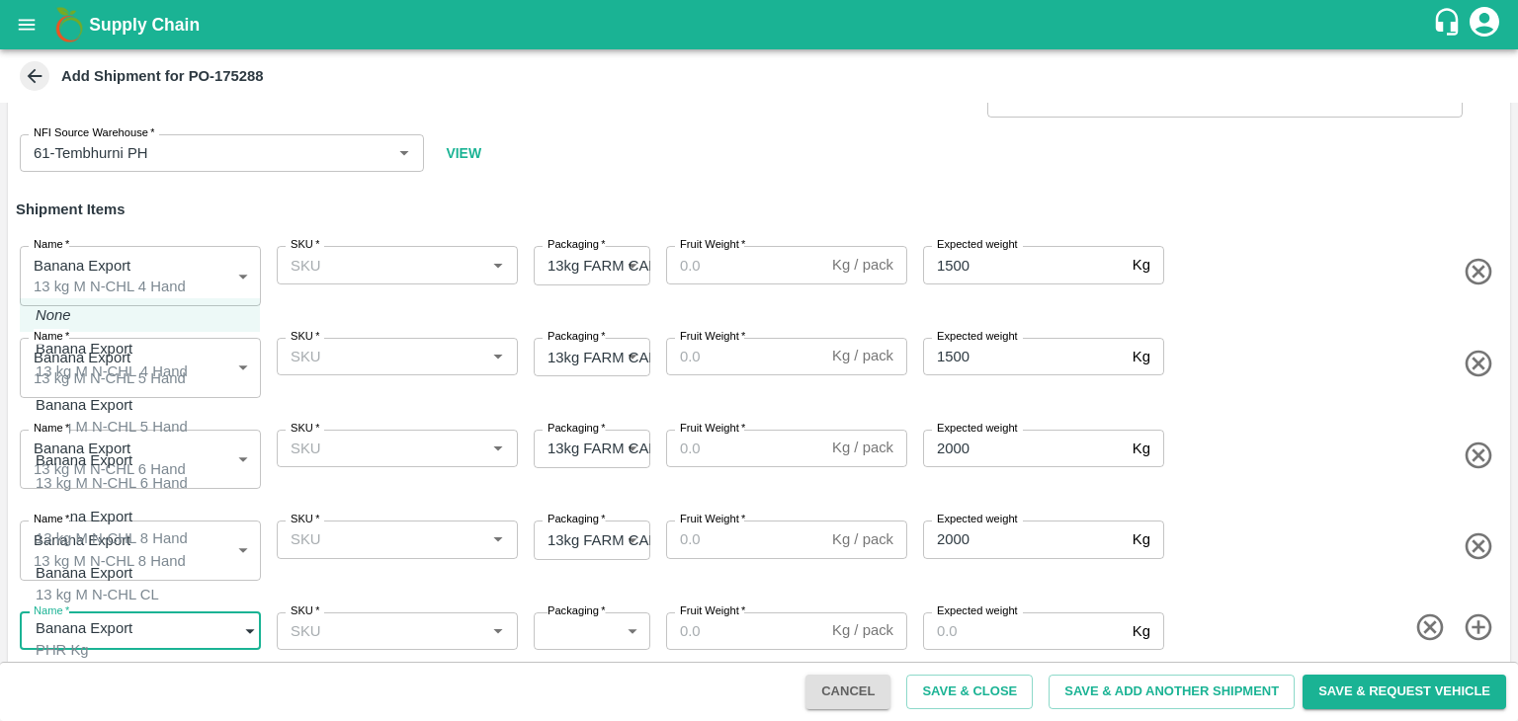
click at [162, 606] on body "Supply Chain Add Shipment for PO-175288 Type DC DC MO's Customer DC   * DC   * …" at bounding box center [759, 360] width 1518 height 721
click at [153, 577] on div "Banana Export 13 kg M N-CHL CL" at bounding box center [98, 584] width 124 height 44
type input "2015438"
type input "466"
type input "1500"
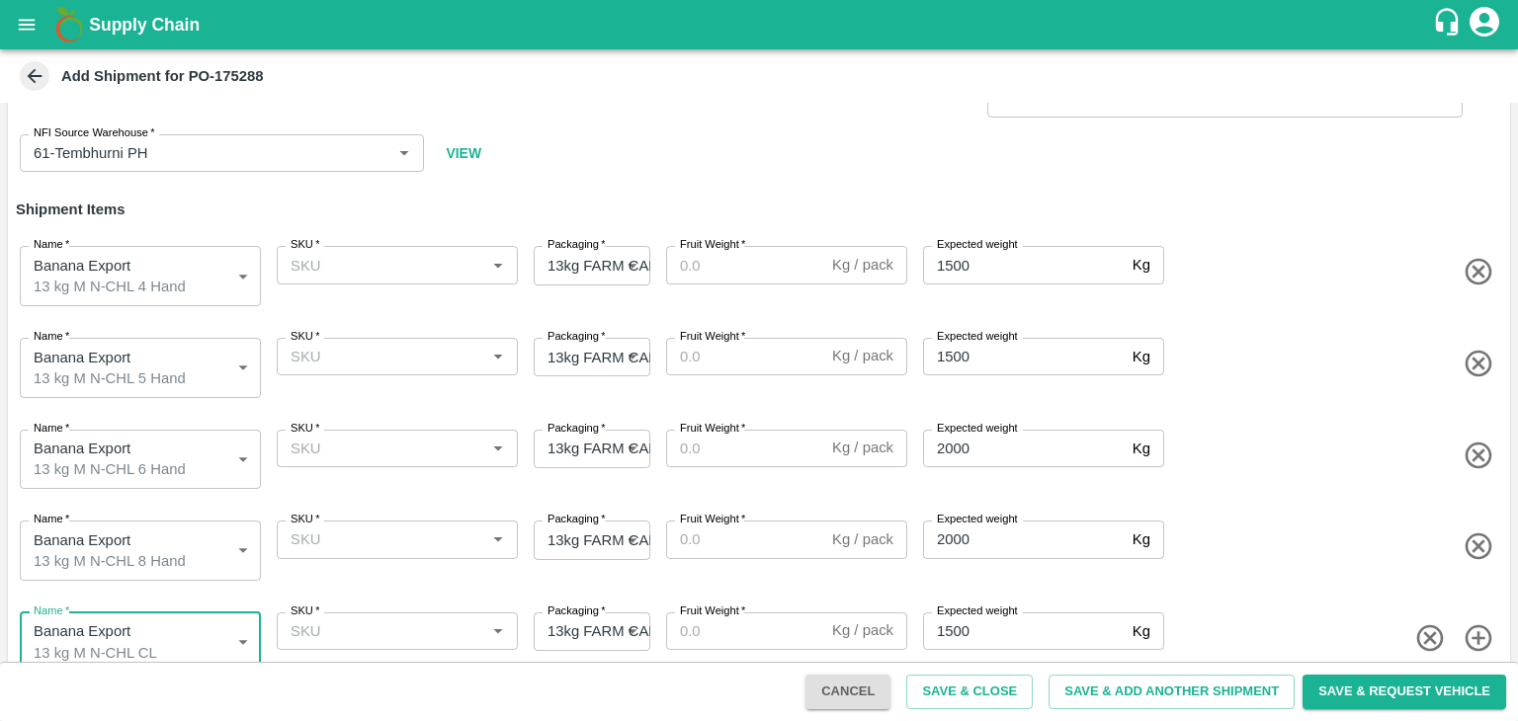
click at [365, 262] on input "SKU   *" at bounding box center [381, 265] width 197 height 26
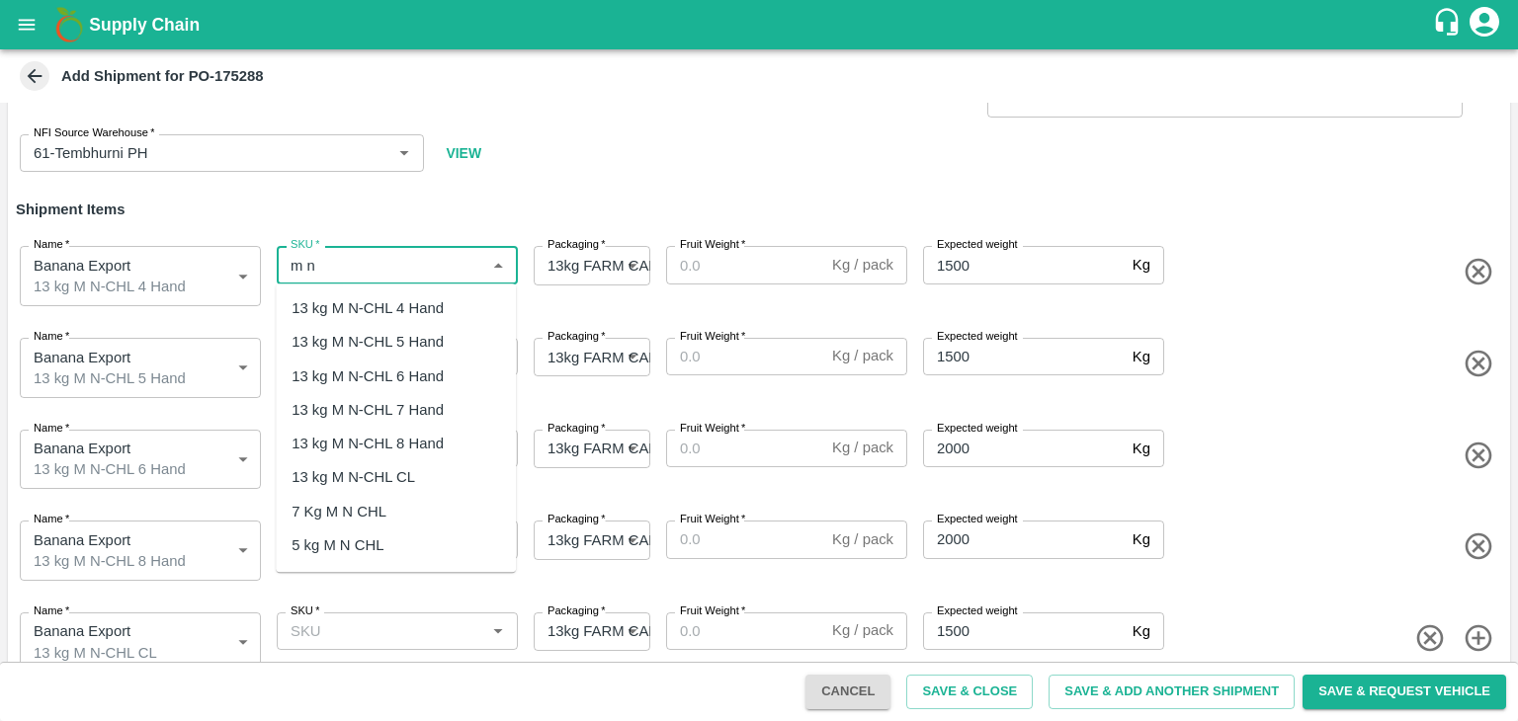
click at [402, 331] on div "13 kg M N-CHL 5 Hand" at bounding box center [367, 342] width 152 height 22
type input "13 kg M N-CHL 5 Hand"
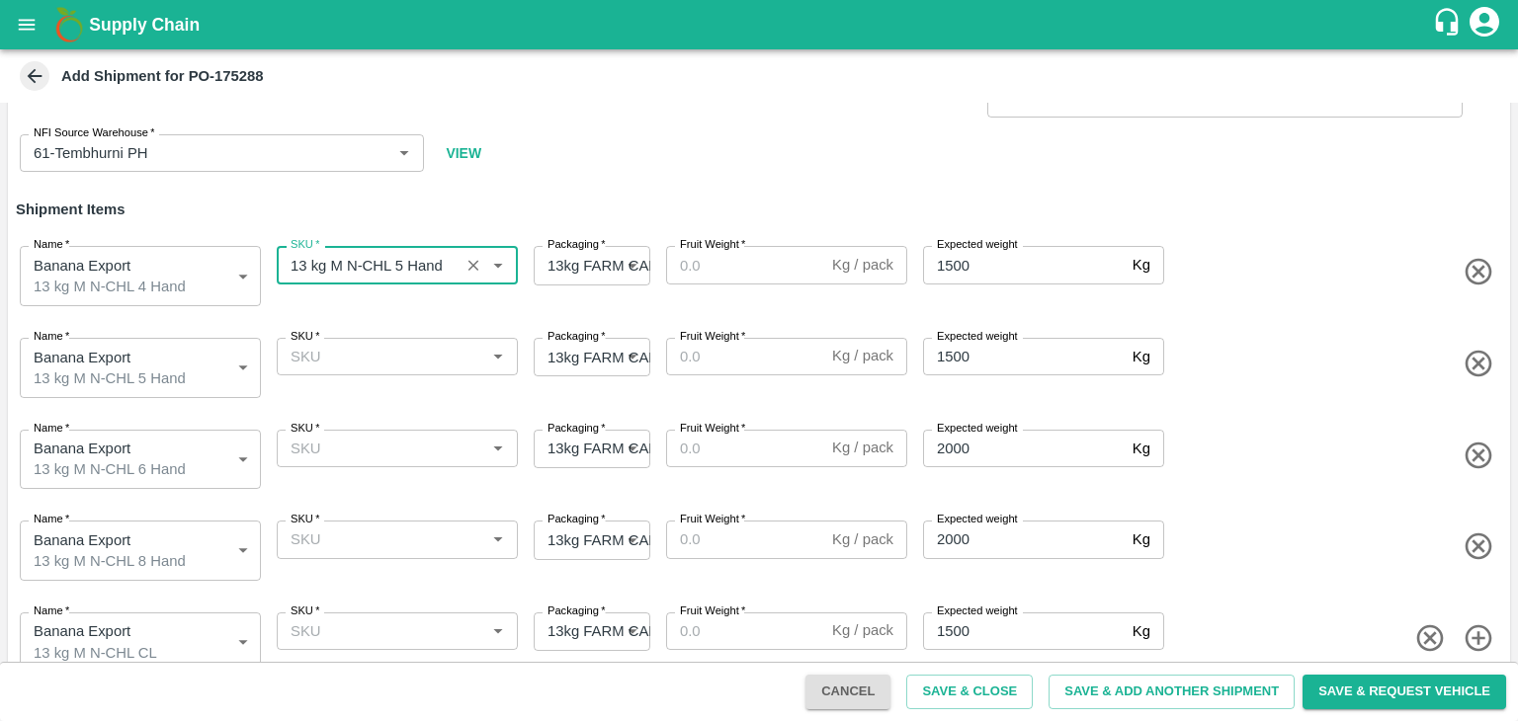
click at [465, 271] on icon "Clear" at bounding box center [473, 265] width 19 height 19
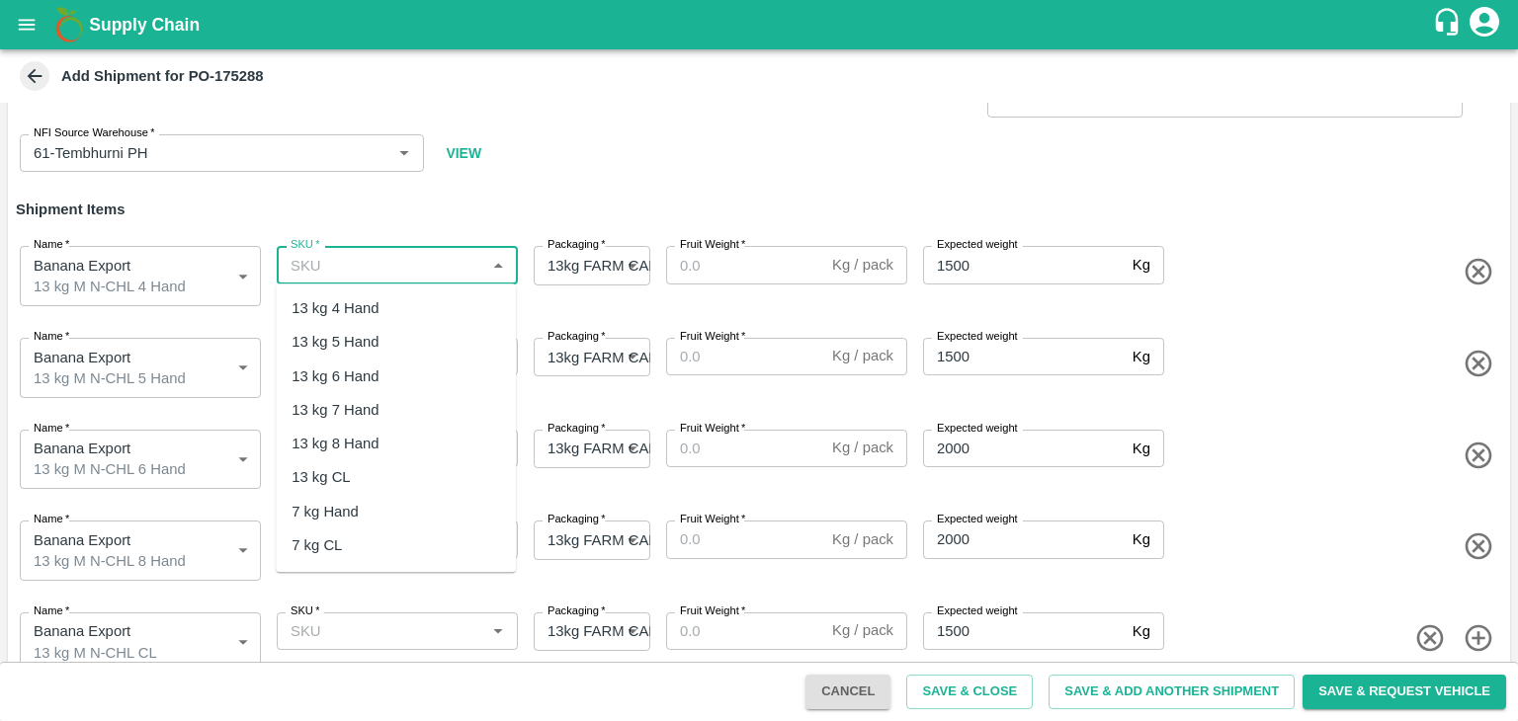
click at [439, 262] on input "SKU   *" at bounding box center [381, 265] width 197 height 26
click at [397, 309] on div "13 kg M N-CHL 4 Hand" at bounding box center [367, 308] width 152 height 22
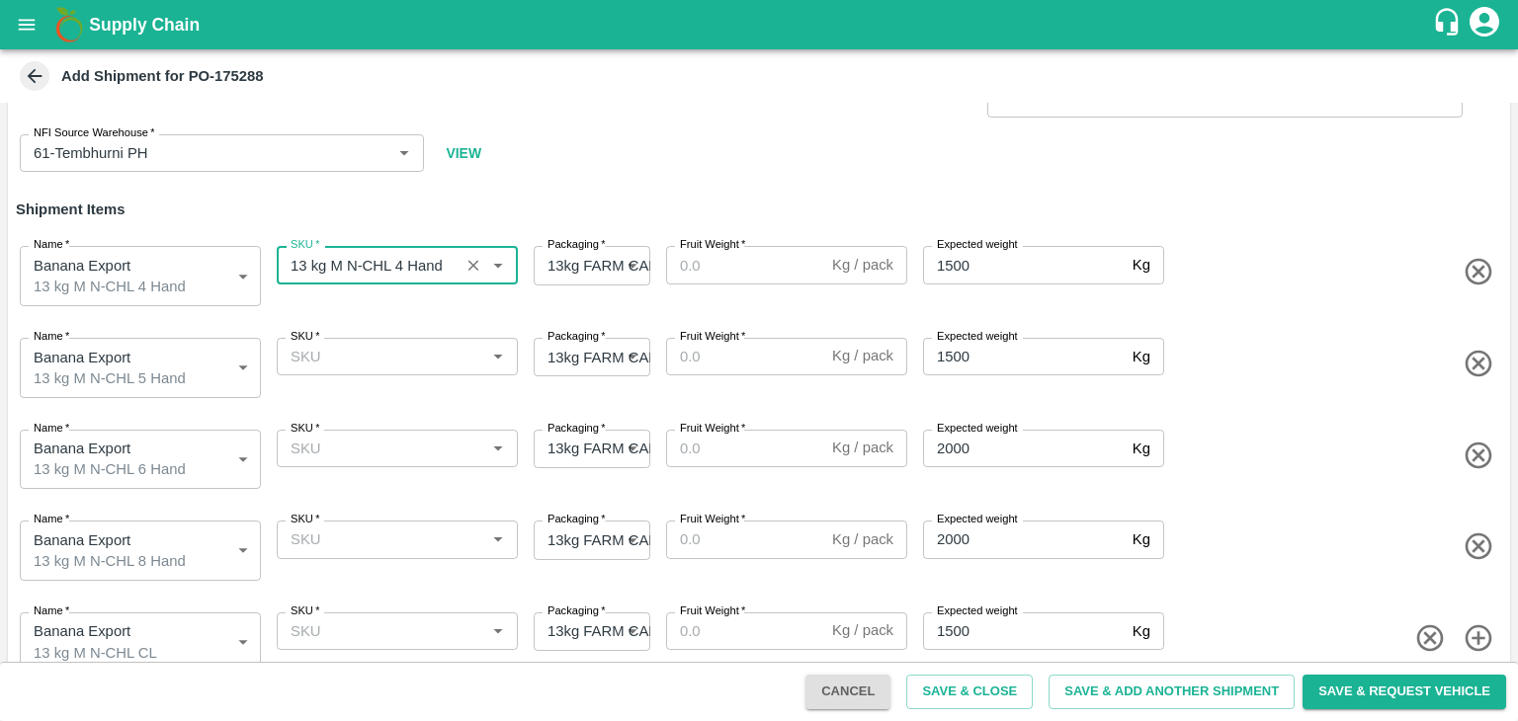
type input "13 kg M N-CHL 4 Hand"
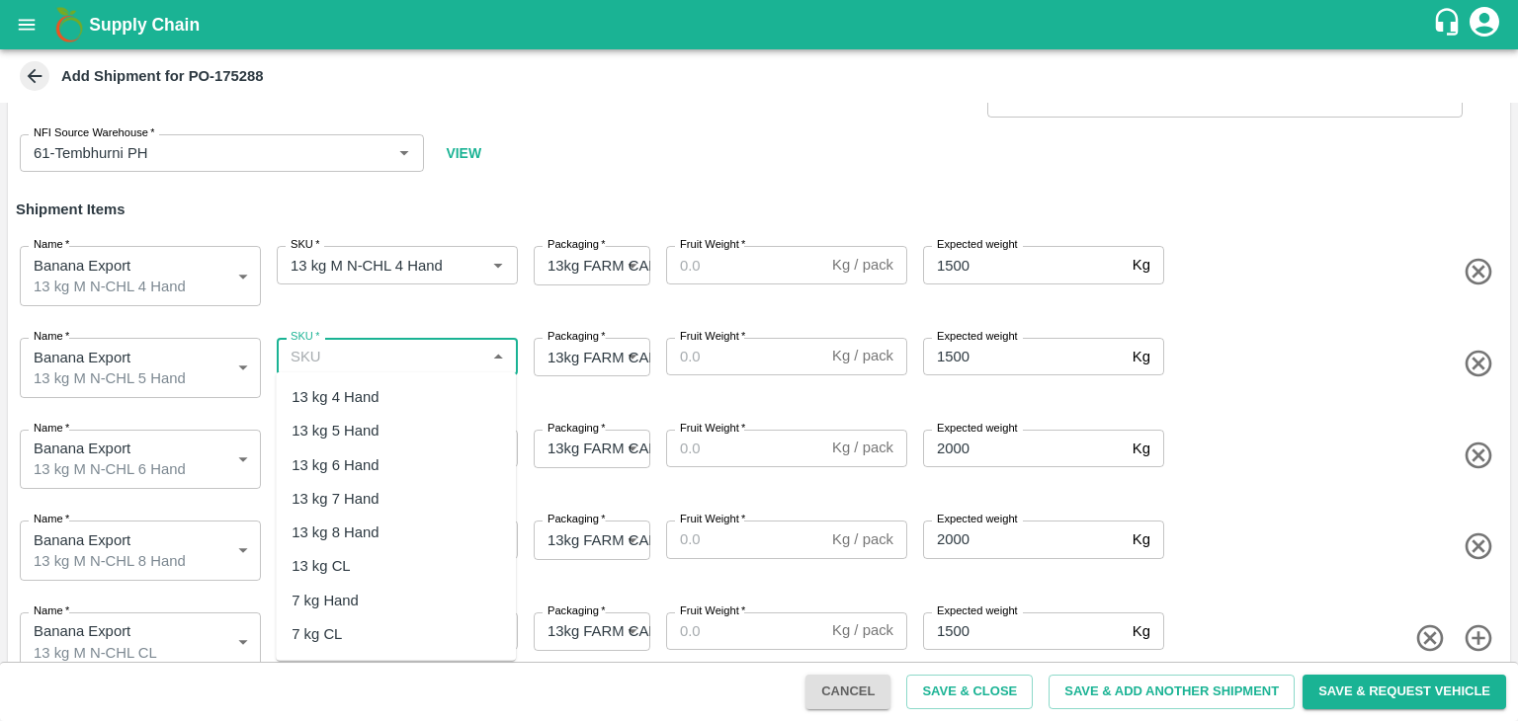
click at [425, 349] on input "SKU   *" at bounding box center [381, 357] width 197 height 26
click at [412, 420] on div "13 kg M N-CHL 5 Hand" at bounding box center [367, 431] width 152 height 22
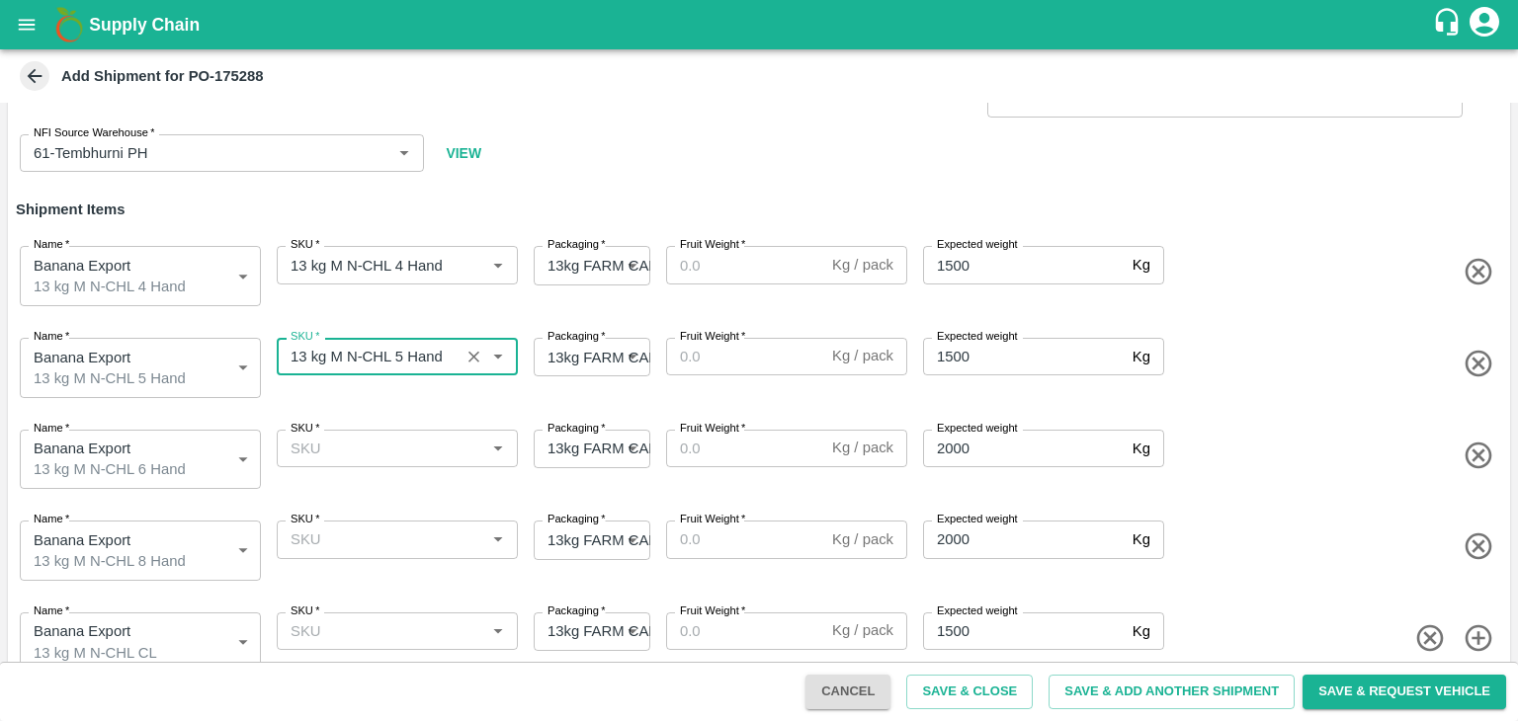
type input "13 kg M N-CHL 5 Hand"
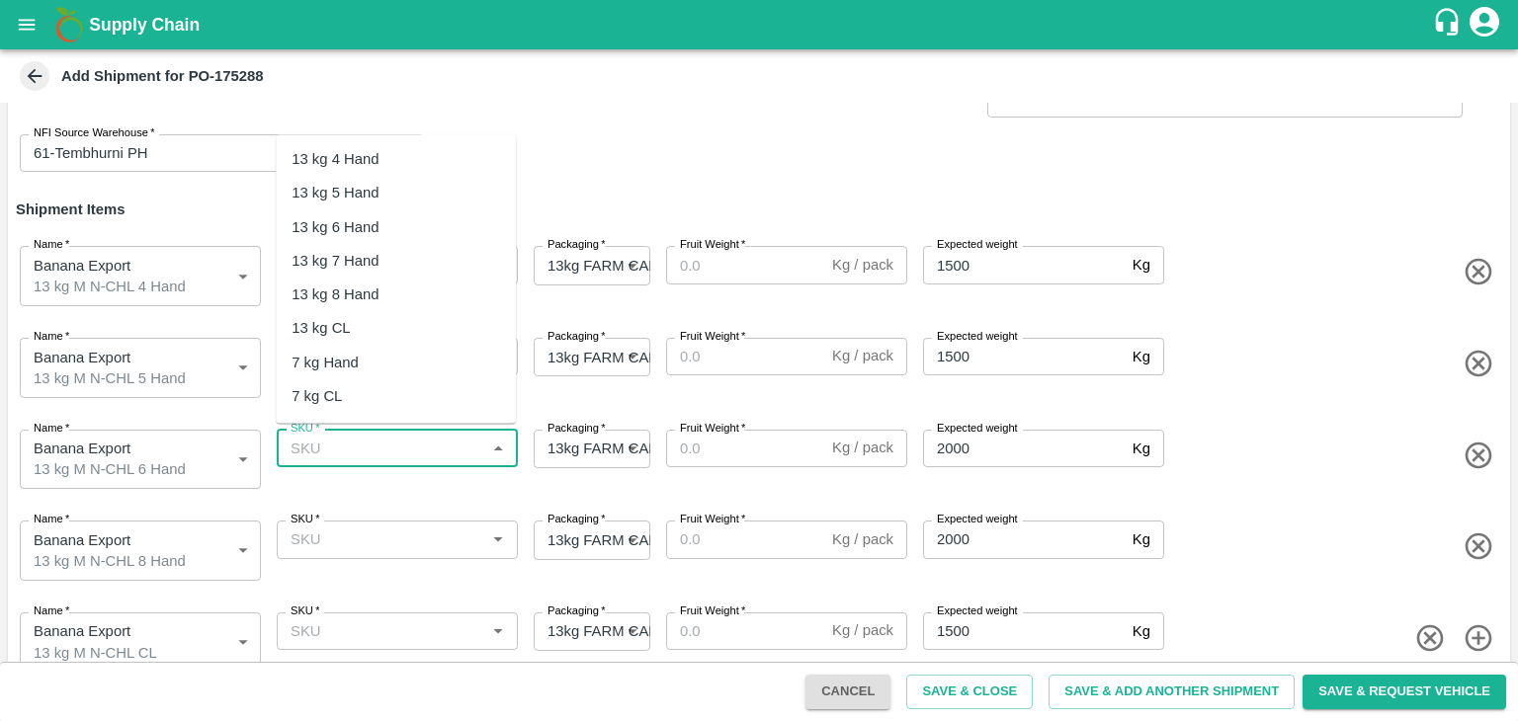
click at [435, 443] on input "SKU   *" at bounding box center [381, 449] width 197 height 26
drag, startPoint x: 399, startPoint y: 221, endPoint x: 405, endPoint y: 560, distance: 339.0
click at [405, 560] on body "Supply Chain Add Shipment for PO-175288 Type DC DC MO's Customer DC   * DC   * …" at bounding box center [759, 360] width 1518 height 721
click at [392, 225] on div "13 kg M N-CHL 6 Hand" at bounding box center [367, 227] width 152 height 22
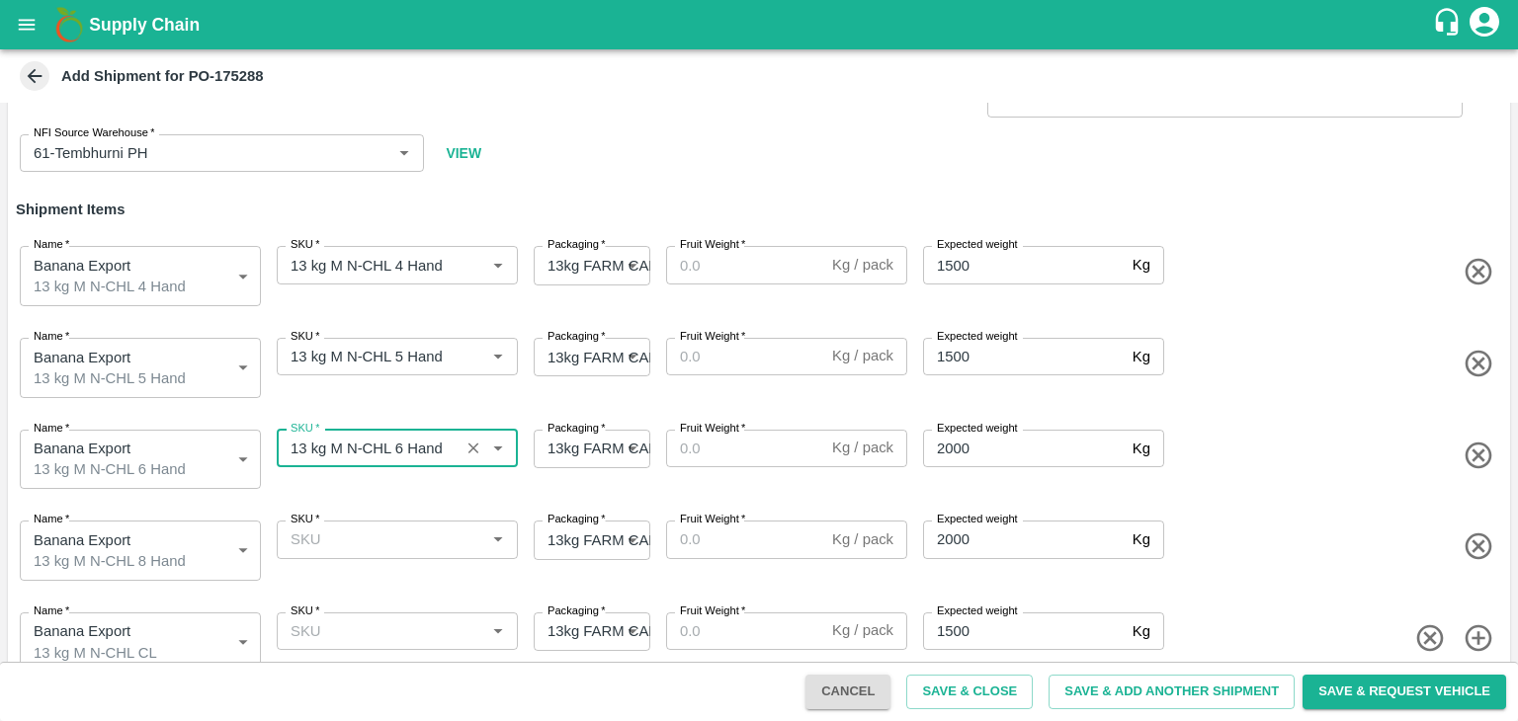
type input "13 kg M N-CHL 6 Hand"
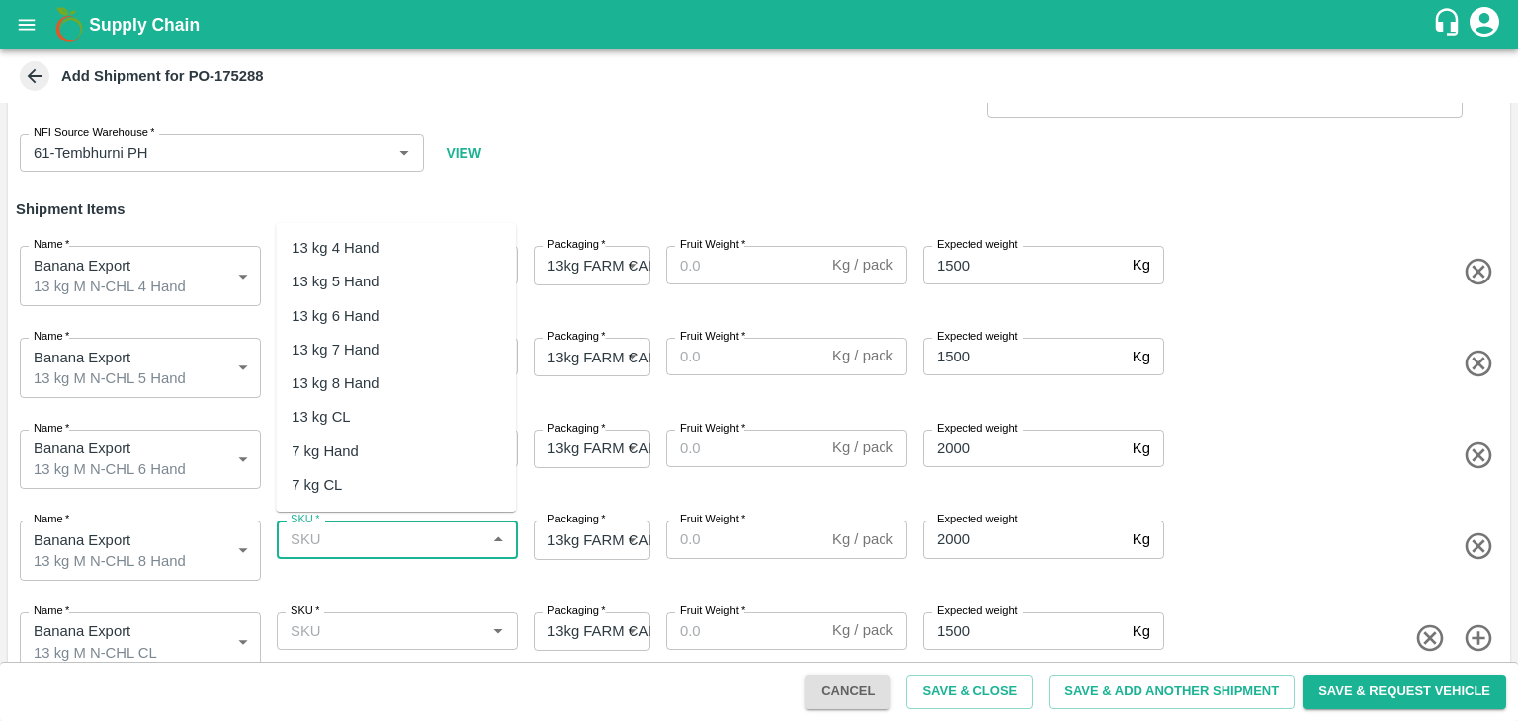
click at [402, 535] on input "SKU   *" at bounding box center [381, 540] width 197 height 26
click at [396, 380] on div "13 kg M N-CHL 8 Hand" at bounding box center [367, 384] width 152 height 22
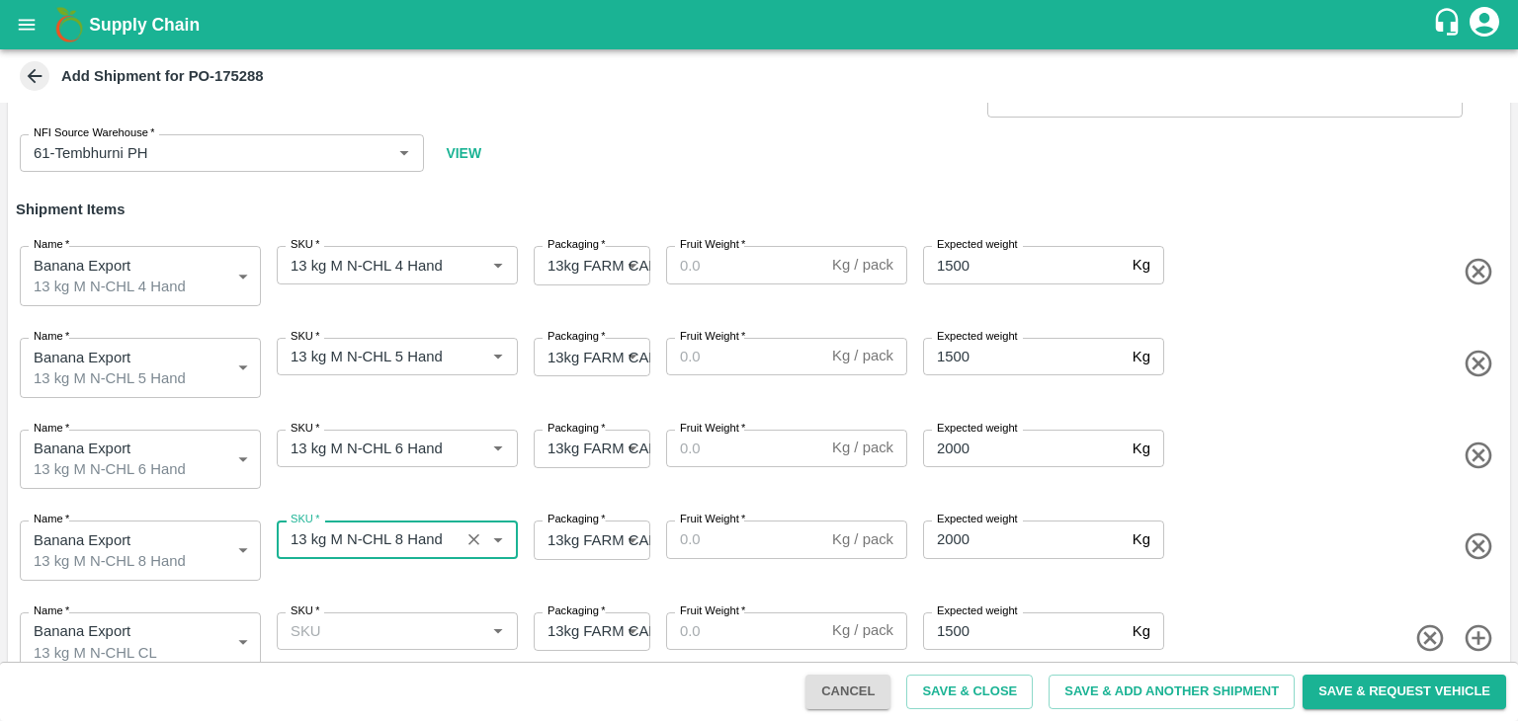
type input "13 kg M N-CHL 8 Hand"
click at [403, 619] on input "SKU   *" at bounding box center [381, 632] width 197 height 26
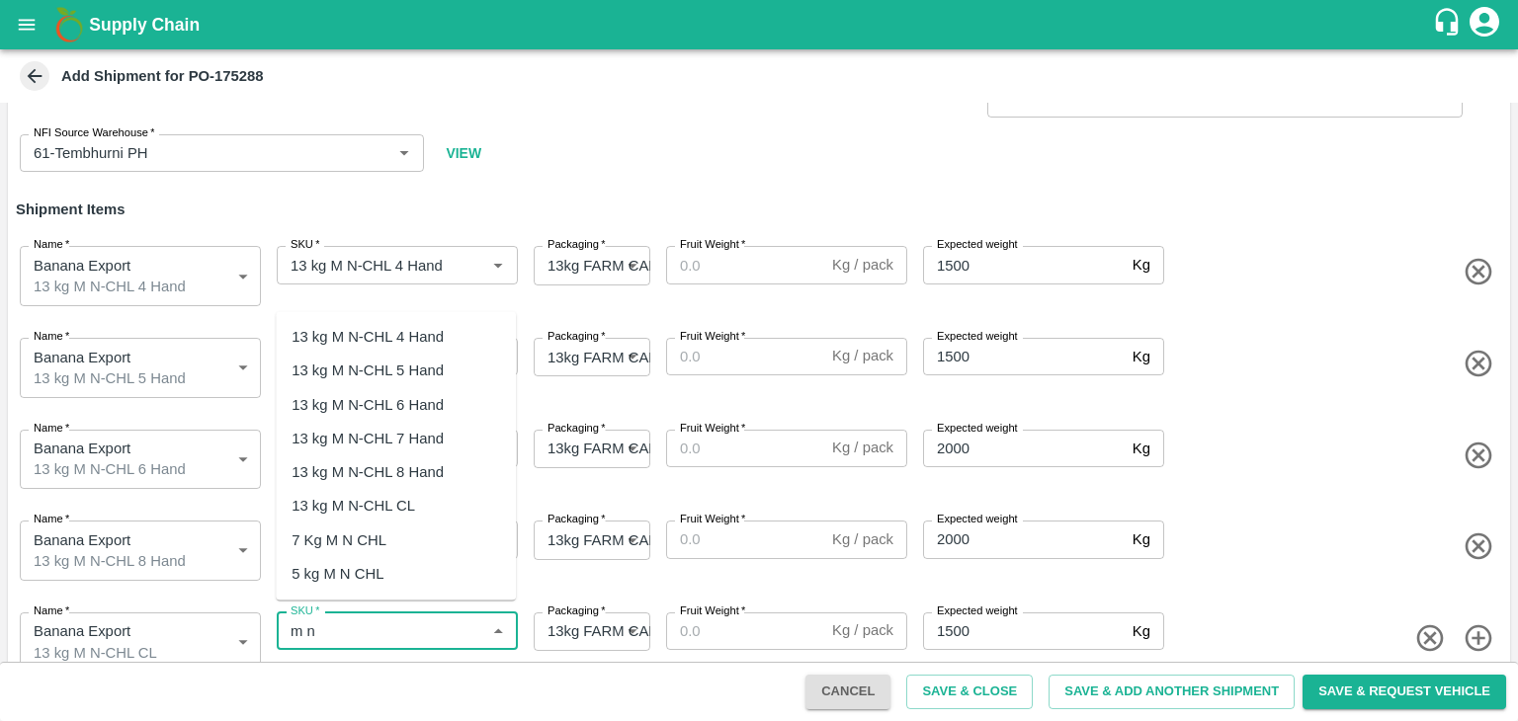
drag, startPoint x: 402, startPoint y: 487, endPoint x: 407, endPoint y: 504, distance: 17.5
click at [407, 504] on ul "13 kg M N-CHL 4 Hand 13 kg M N-CHL 5 Hand 13 kg M N-CHL 6 Hand 13 kg M N-CHL 7 …" at bounding box center [396, 456] width 240 height 289
click at [407, 504] on div "13 kg M N-CHL CL" at bounding box center [353, 506] width 124 height 22
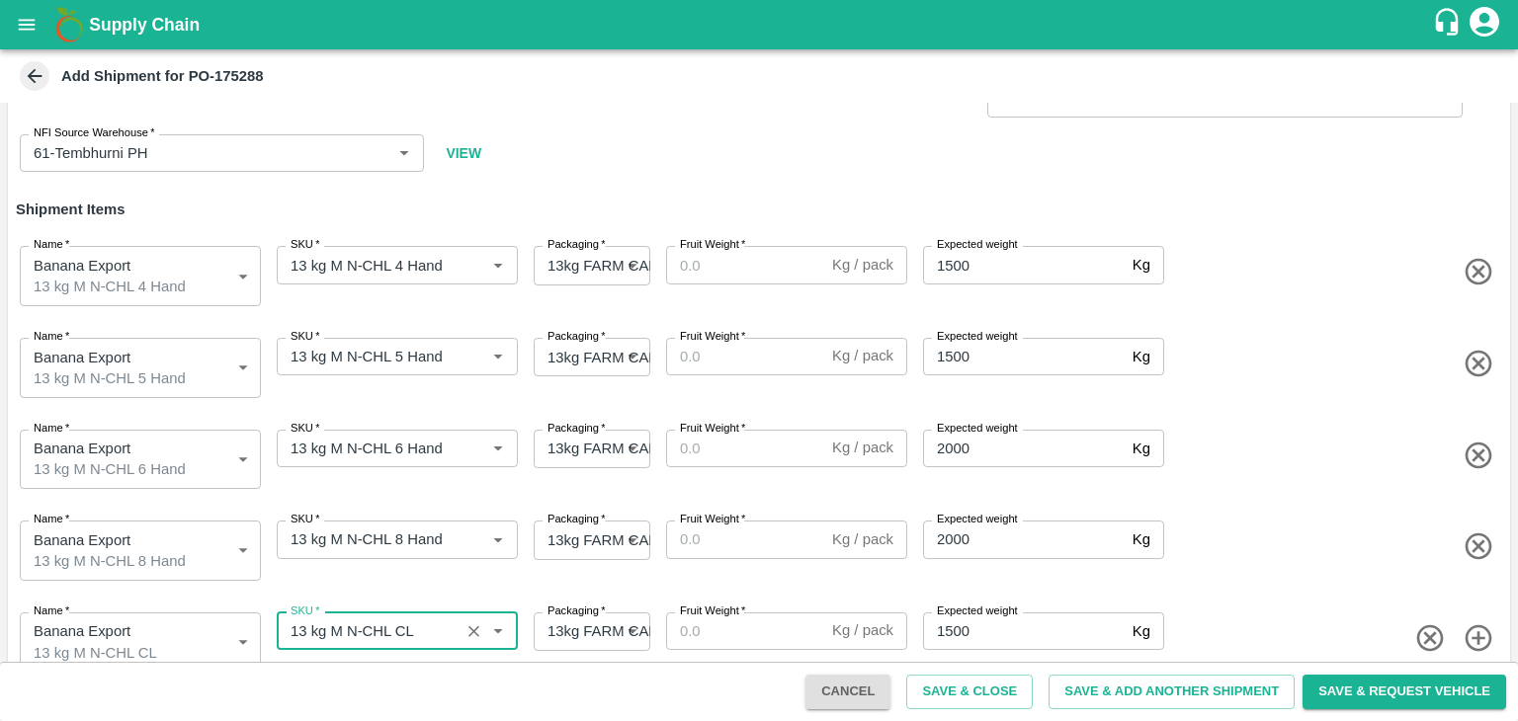
type input "13 kg M N-CHL CL"
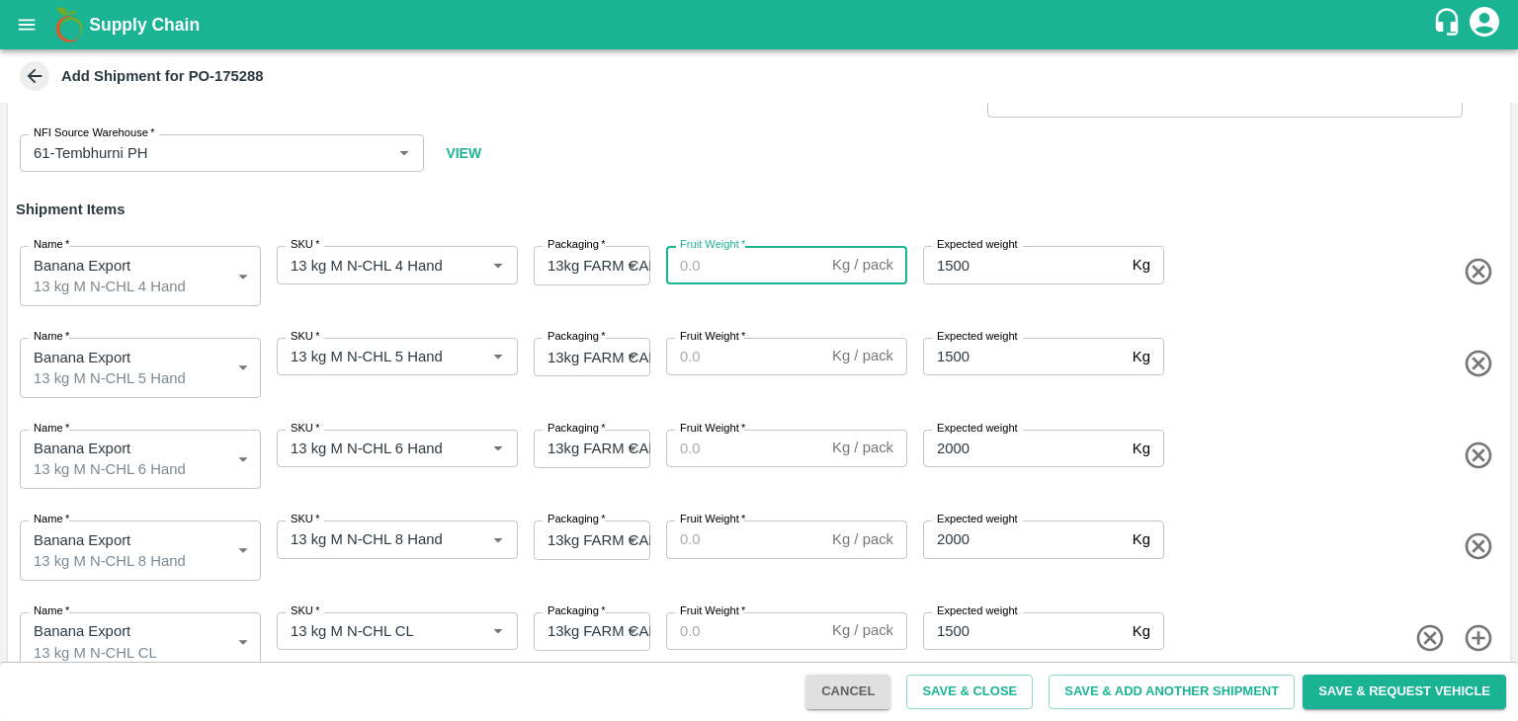
click at [738, 271] on input "Fruit Weight   *" at bounding box center [745, 265] width 158 height 38
type input "13"
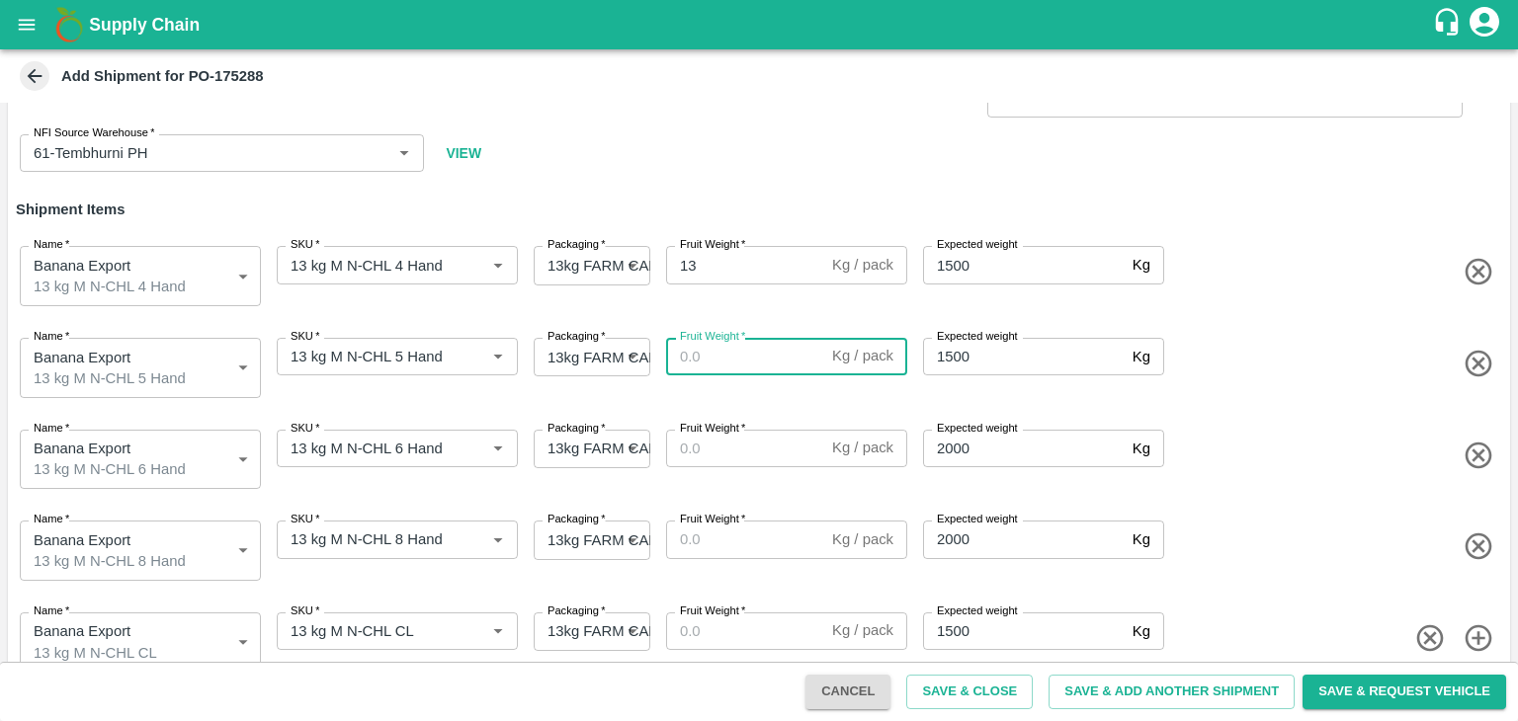
click at [729, 347] on input "Fruit Weight   *" at bounding box center [745, 357] width 158 height 38
type input "13"
click at [730, 441] on input "Fruit Weight   *" at bounding box center [745, 449] width 158 height 38
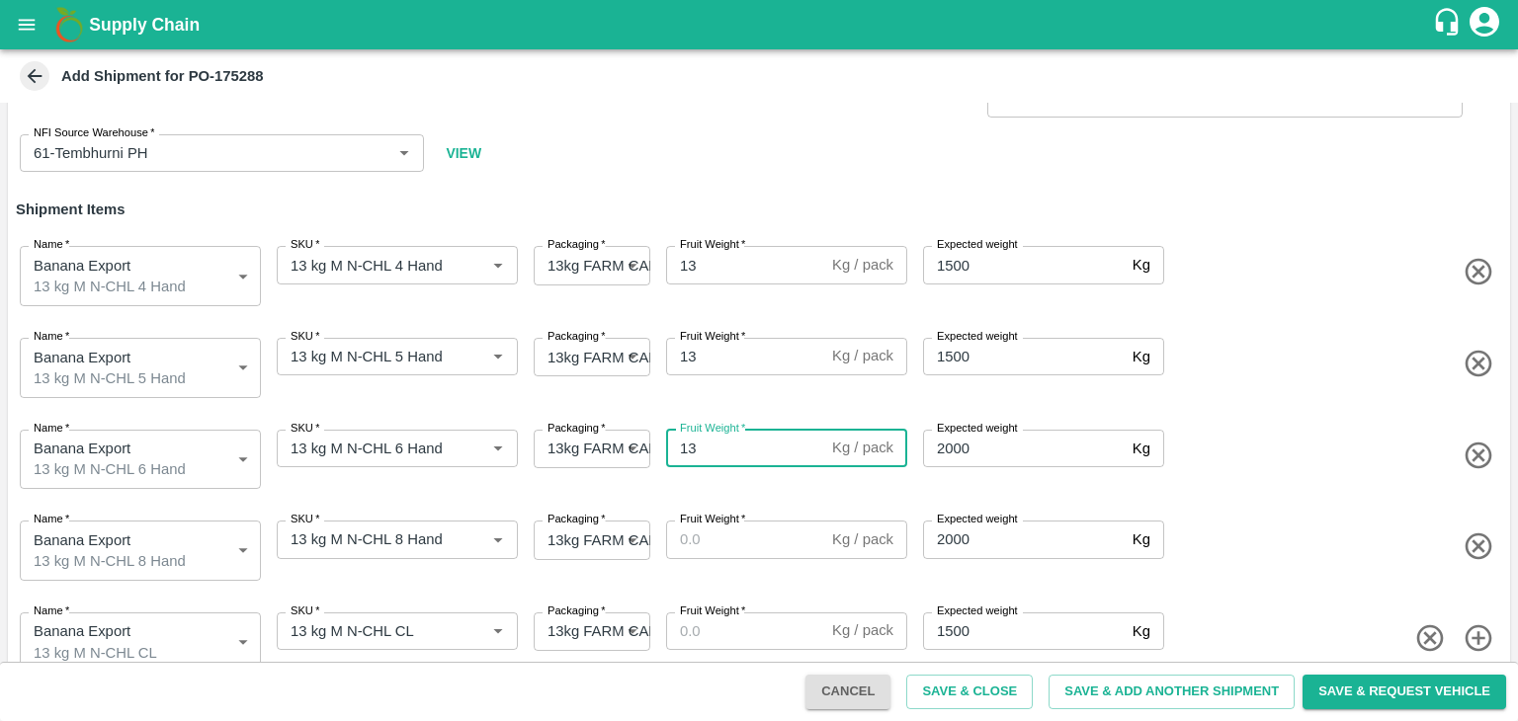
type input "13"
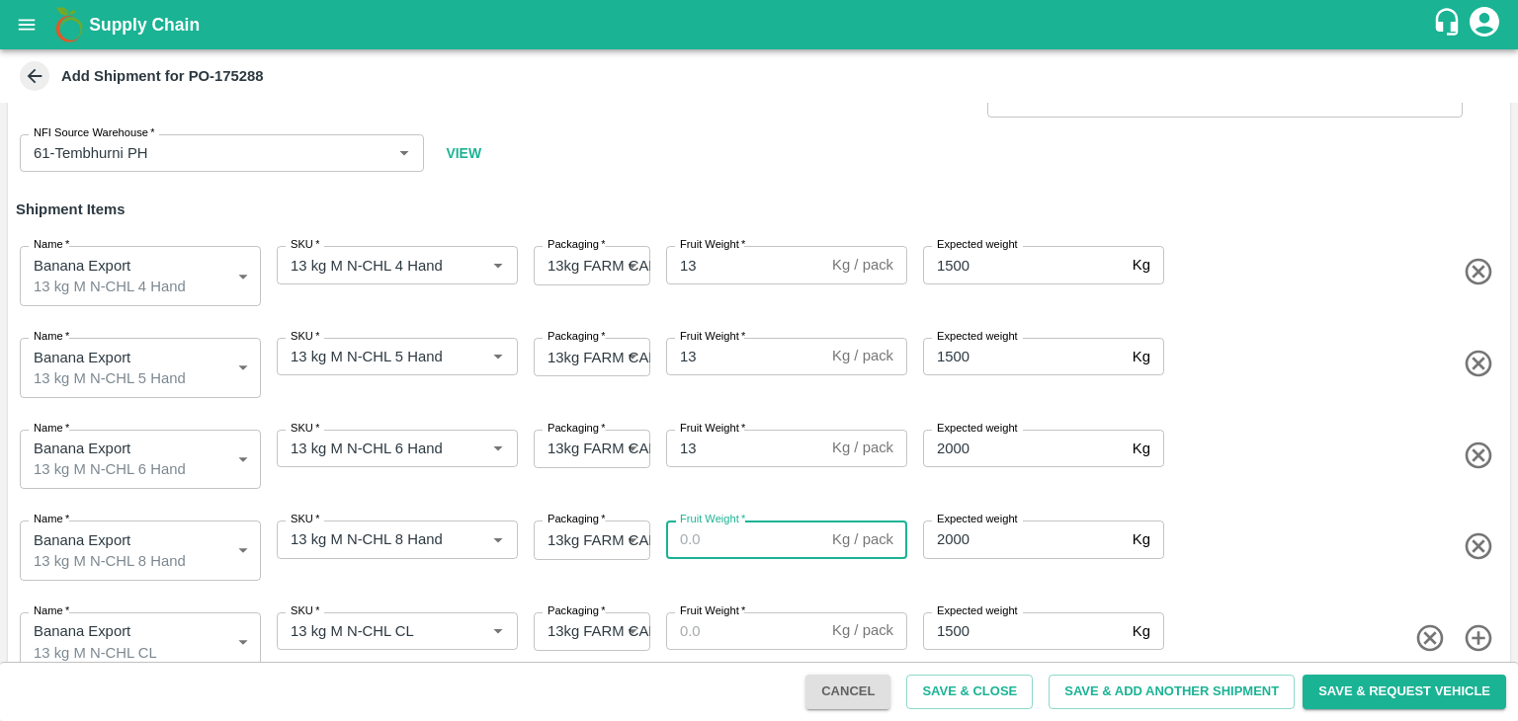
click at [737, 527] on input "Fruit Weight   *" at bounding box center [745, 540] width 158 height 38
type input "13"
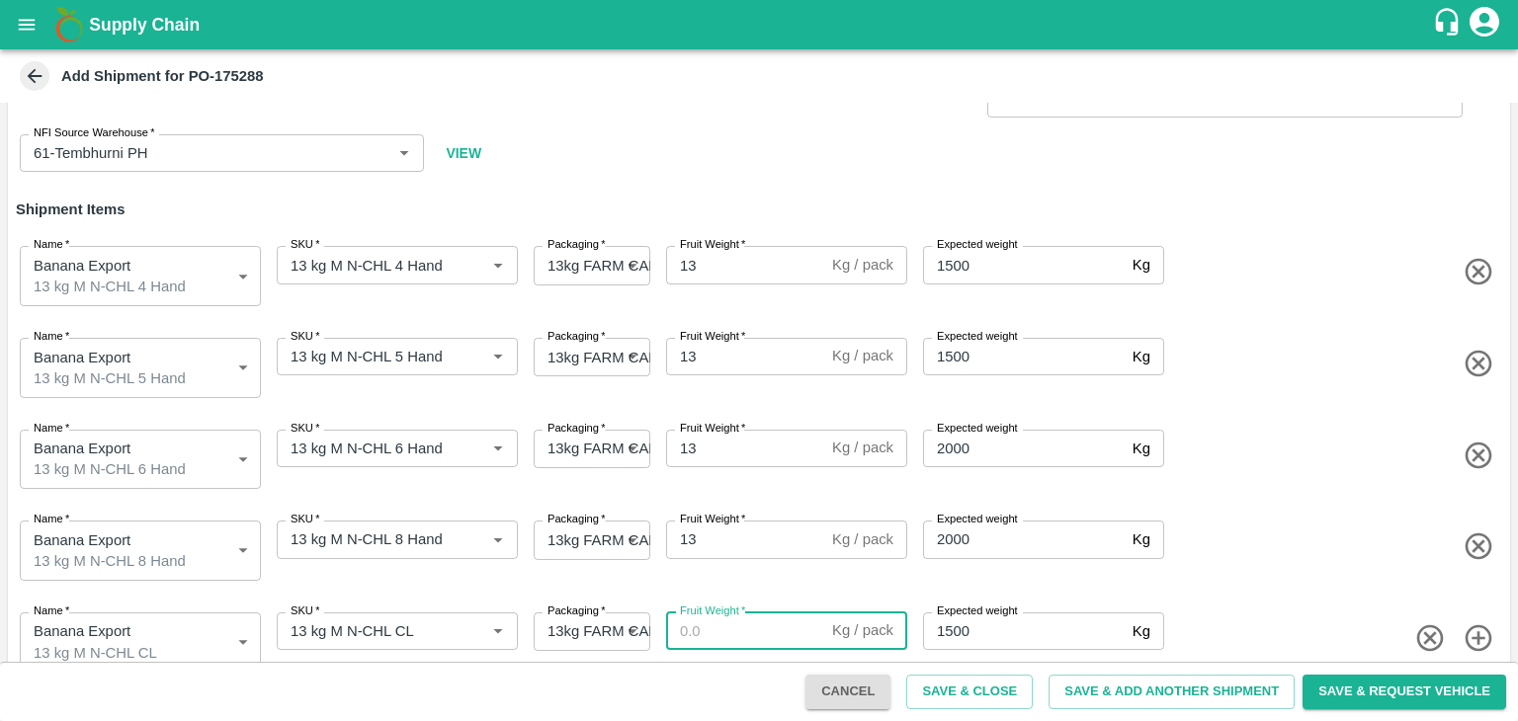
click at [729, 617] on input "Fruit Weight   *" at bounding box center [745, 632] width 158 height 38
type input "13"
click at [1110, 683] on button "Save & Add Another Shipment" at bounding box center [1171, 692] width 246 height 35
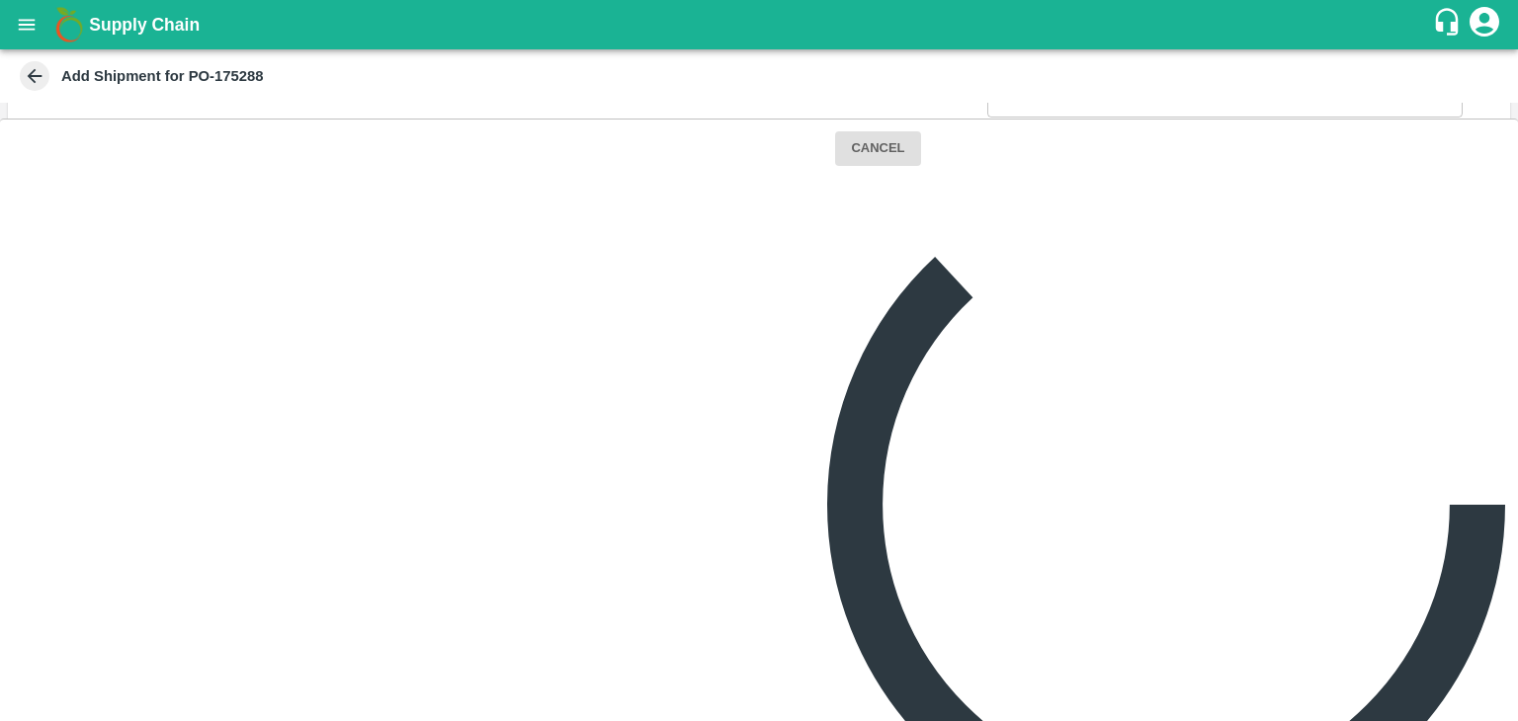
scroll to position [0, 0]
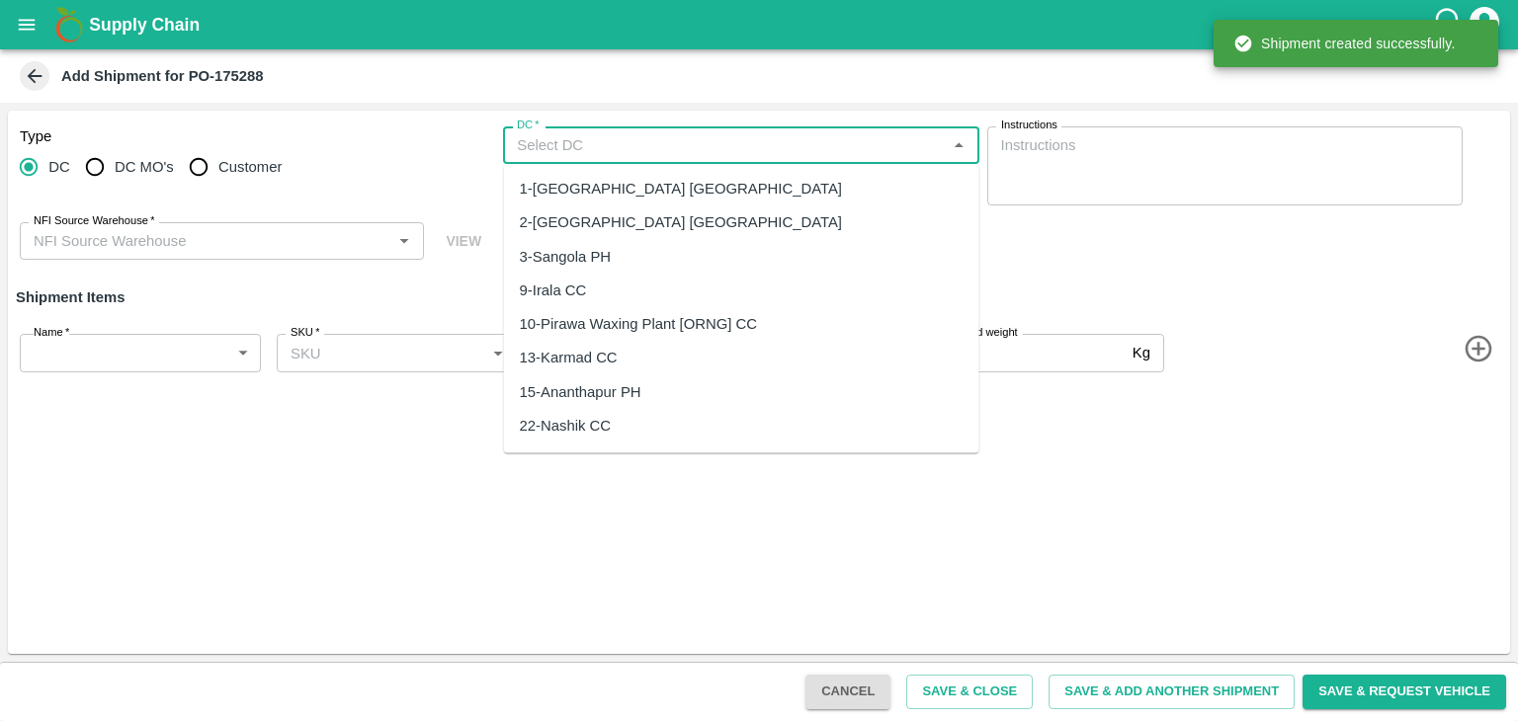
click at [632, 154] on input "DC   *" at bounding box center [724, 145] width 431 height 26
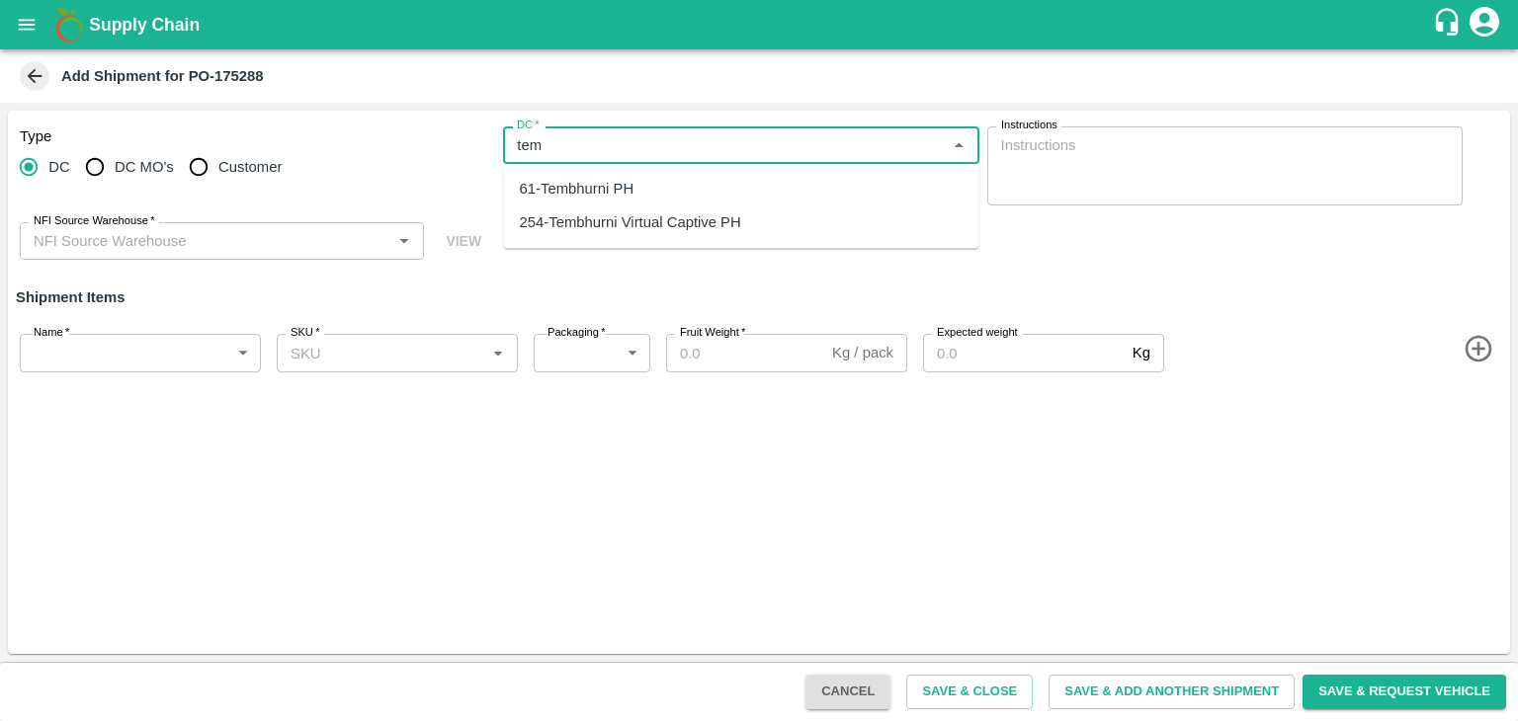
click at [656, 218] on div "254-Tembhurni Virtual Captive PH" at bounding box center [630, 223] width 221 height 22
type input "254-Tembhurni Virtual Captive PH"
click at [230, 234] on input "NFI Source Warehouse   *" at bounding box center [206, 241] width 360 height 26
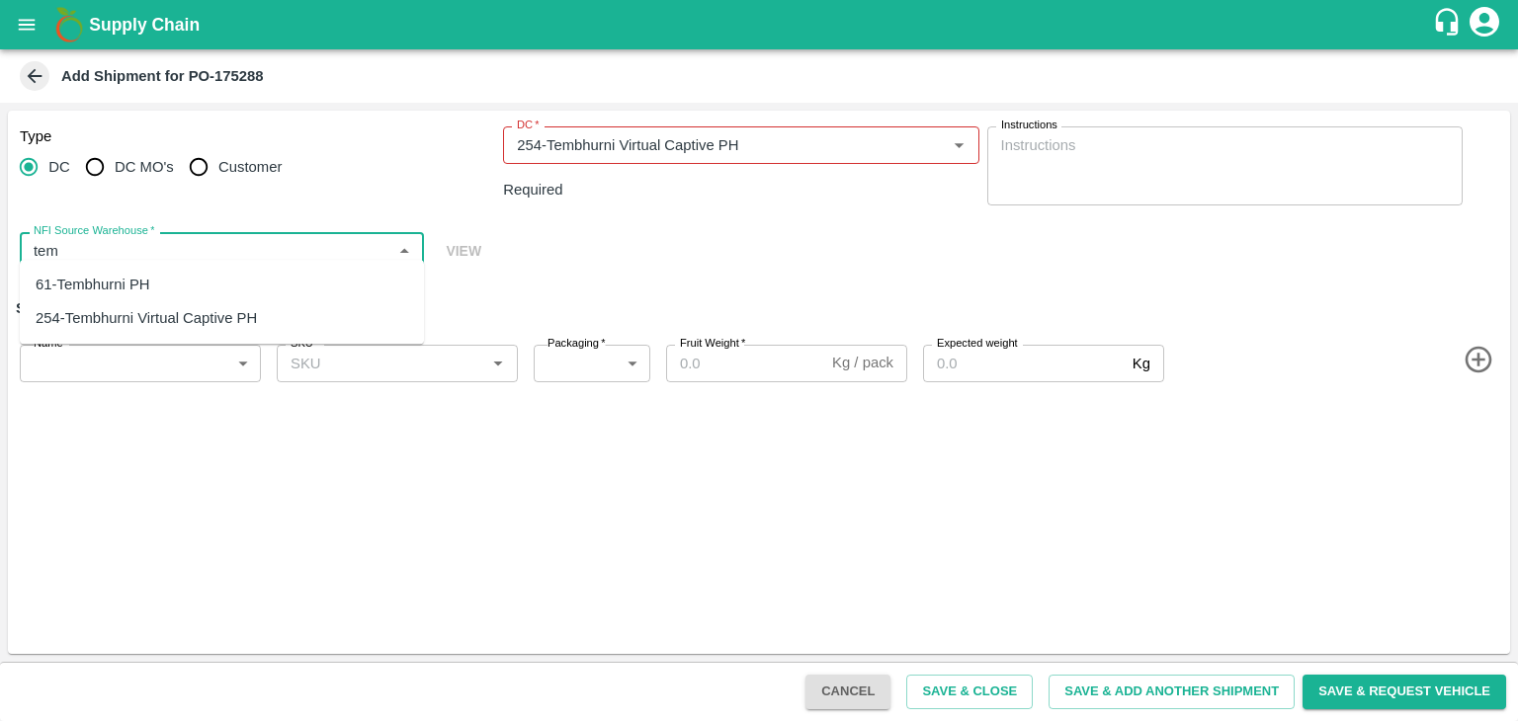
click at [140, 280] on div "61-Tembhurni PH" at bounding box center [93, 285] width 115 height 22
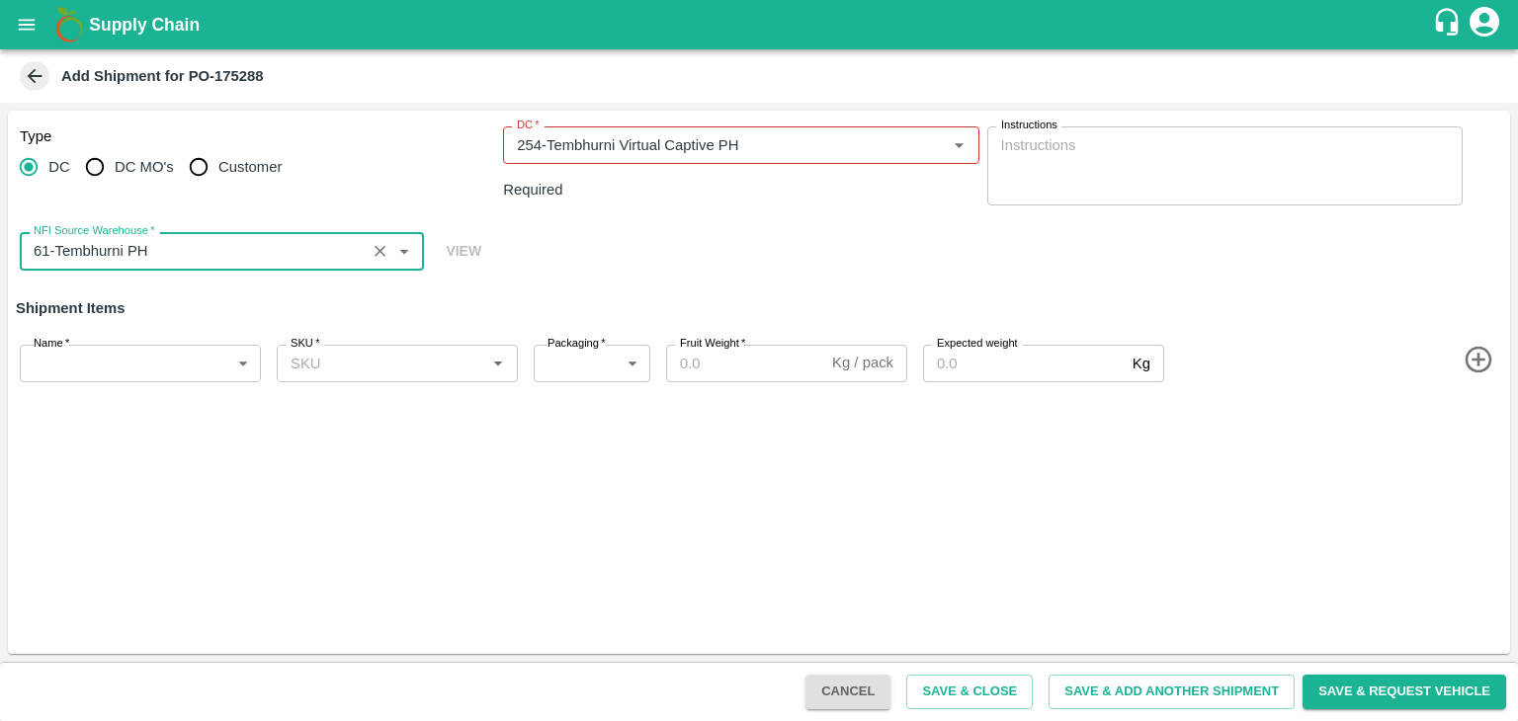
type input "61-Tembhurni PH"
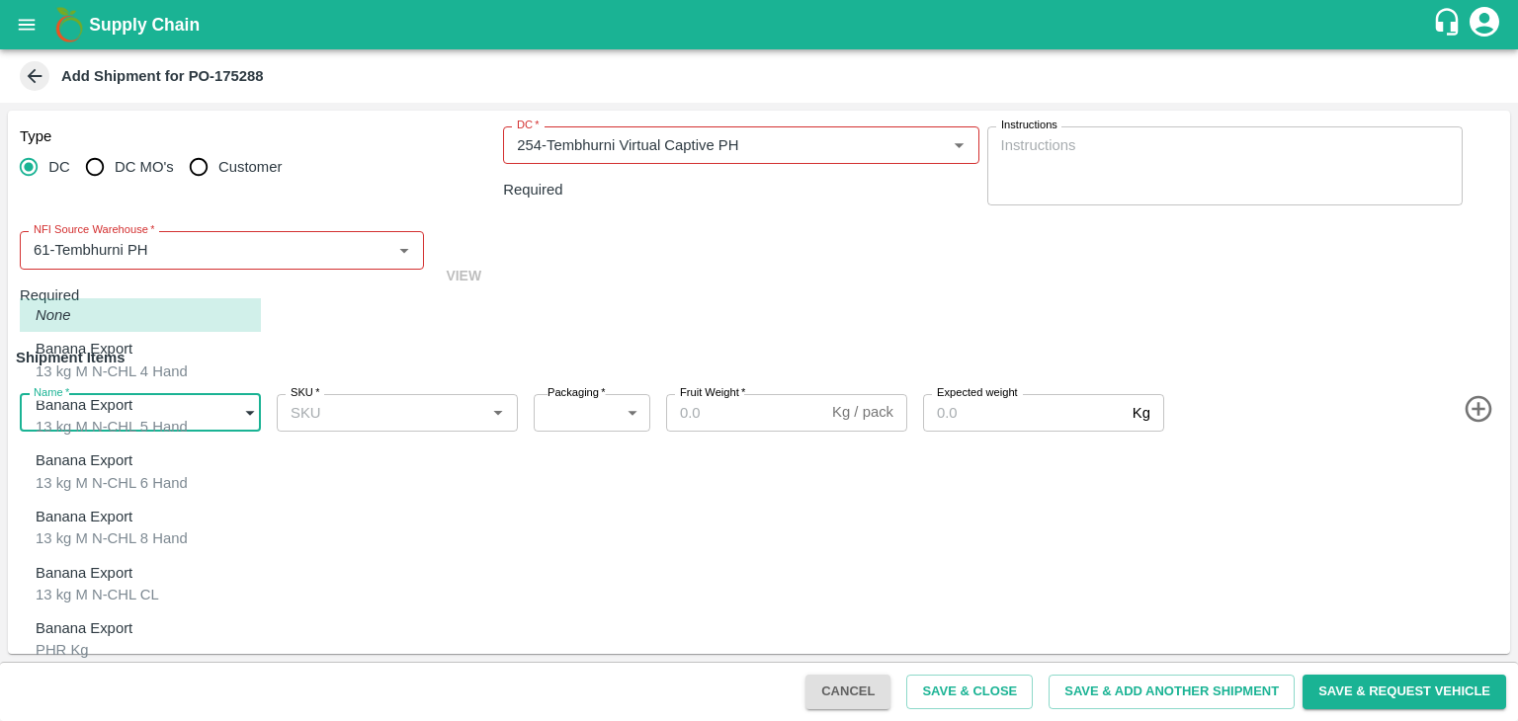
click at [98, 352] on body "Supply Chain Add Shipment for PO-175288 Type DC DC MO's Customer DC   * DC   * …" at bounding box center [759, 360] width 1518 height 721
click at [107, 631] on div "Banana Export PHR Kg" at bounding box center [89, 640] width 107 height 44
type input "2015439"
type input "258"
type input "100"
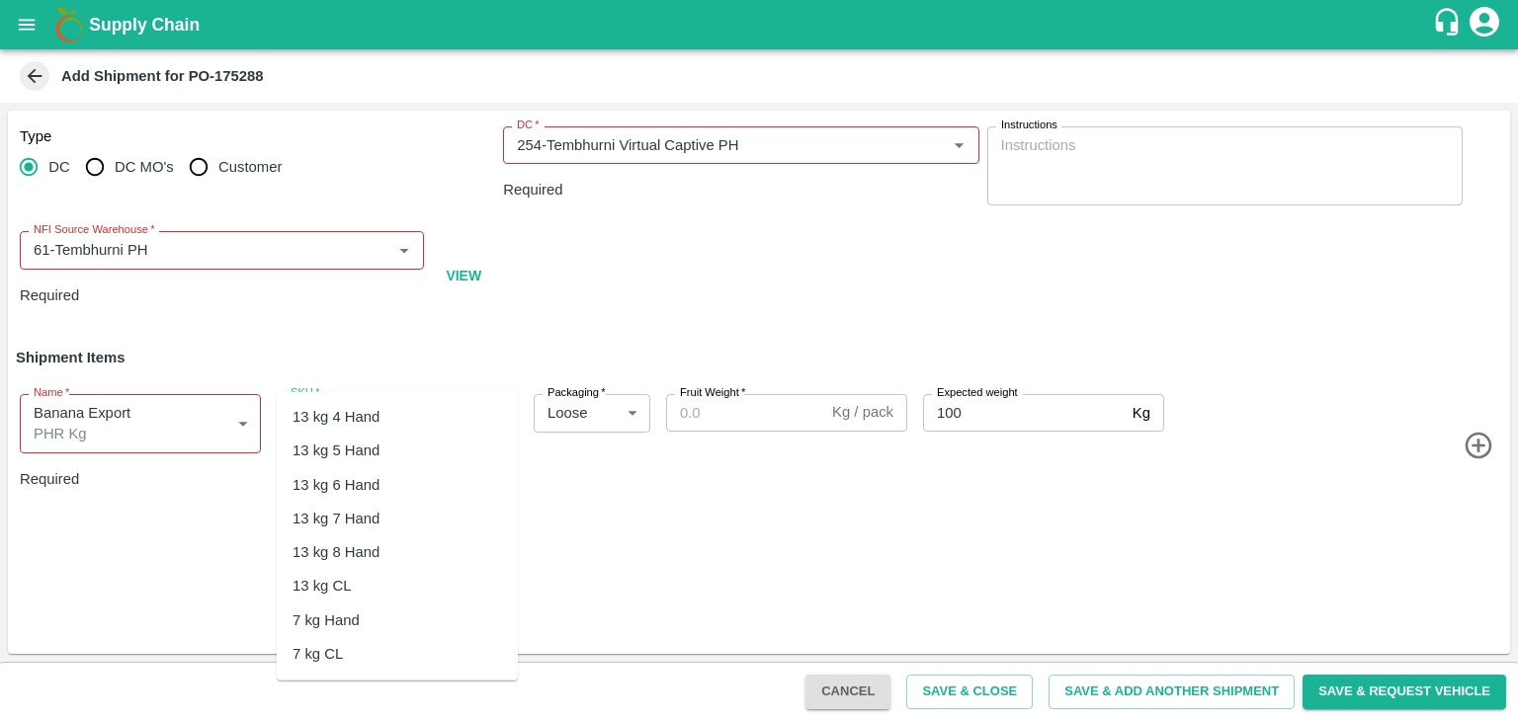
click at [417, 400] on input "SKU   *" at bounding box center [381, 413] width 197 height 26
click at [359, 510] on div "PHR Kg" at bounding box center [397, 516] width 241 height 34
type input "PHR Kg"
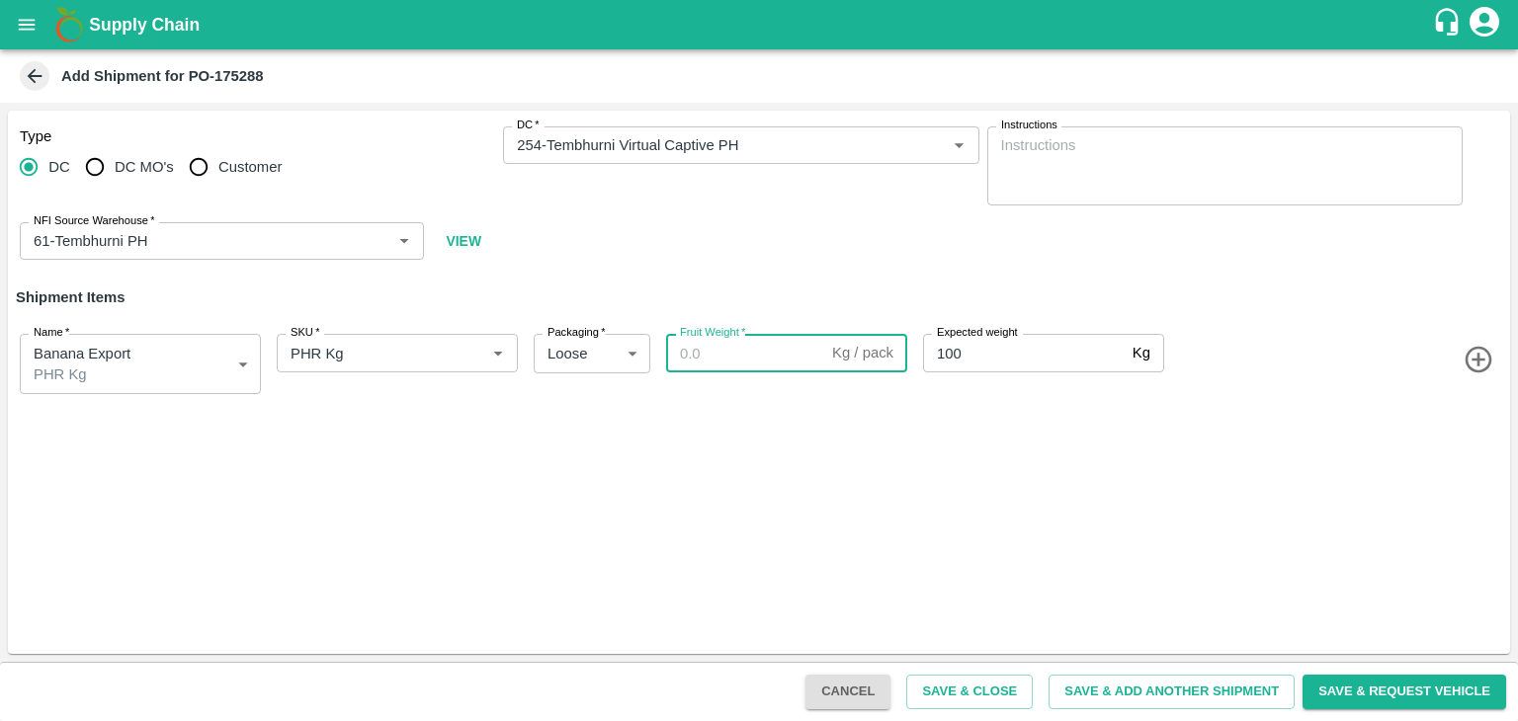
click at [779, 375] on div "Fruit Weight   * Kg / pack Fruit Weight" at bounding box center [782, 360] width 249 height 68
paste input "90"
type input "90"
click at [1179, 675] on button "Save & Add Another Shipment" at bounding box center [1171, 692] width 246 height 35
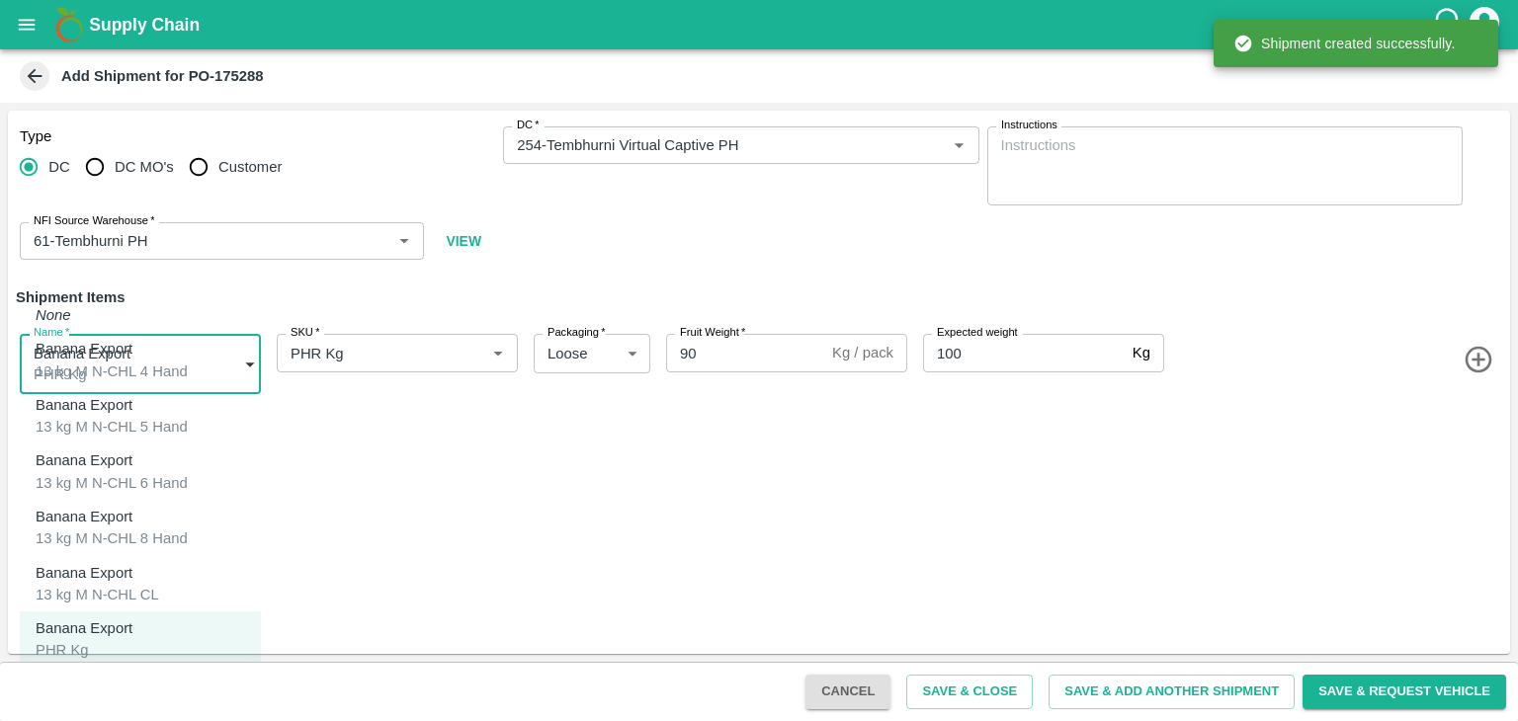
click at [170, 375] on body "Supply Chain Add Shipment for PO-175288 Type DC DC MO's Customer DC   * DC   * …" at bounding box center [759, 360] width 1518 height 721
click at [142, 674] on div "Banana Export C Class" at bounding box center [89, 696] width 107 height 44
type input "2015440"
type input "350"
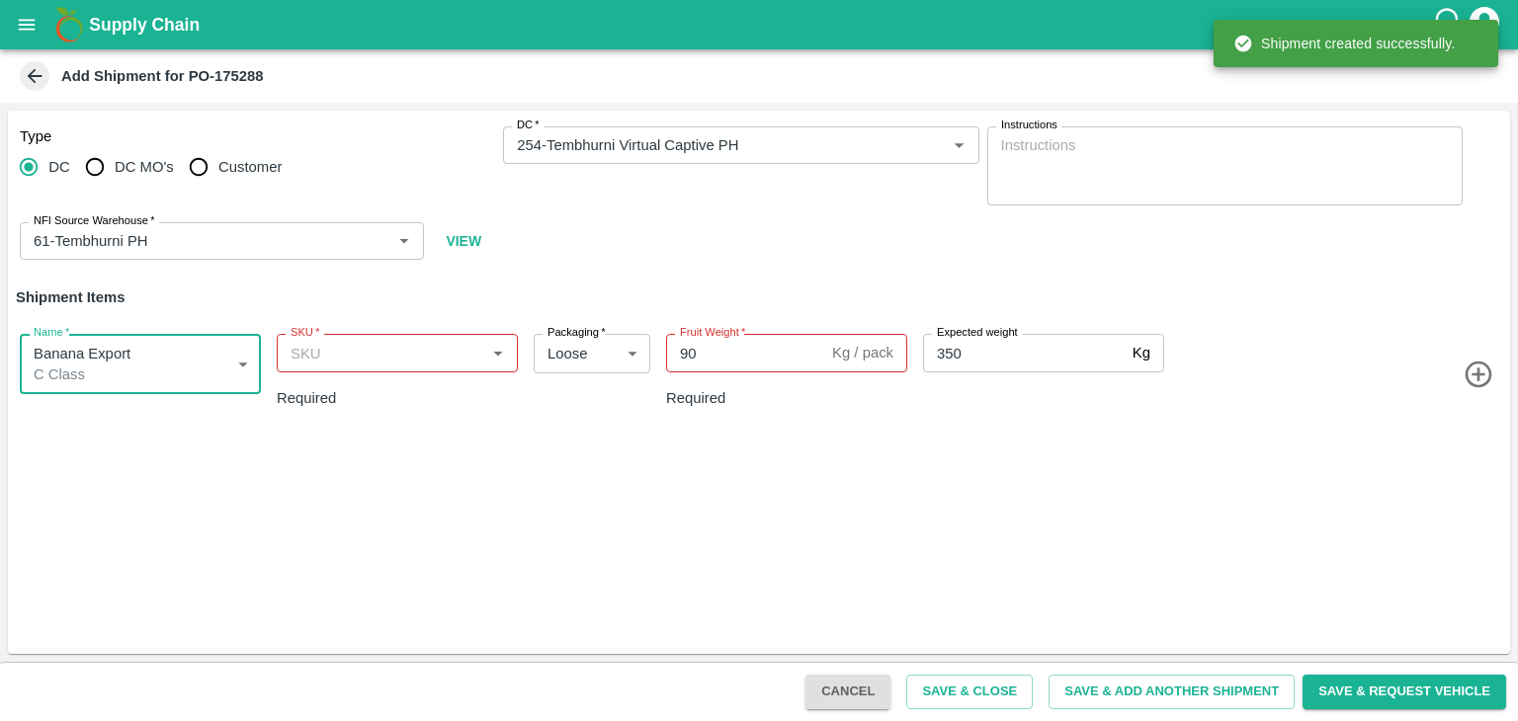
drag, startPoint x: 416, startPoint y: 337, endPoint x: 427, endPoint y: 357, distance: 22.6
click at [427, 357] on div "SKU   *" at bounding box center [397, 353] width 241 height 38
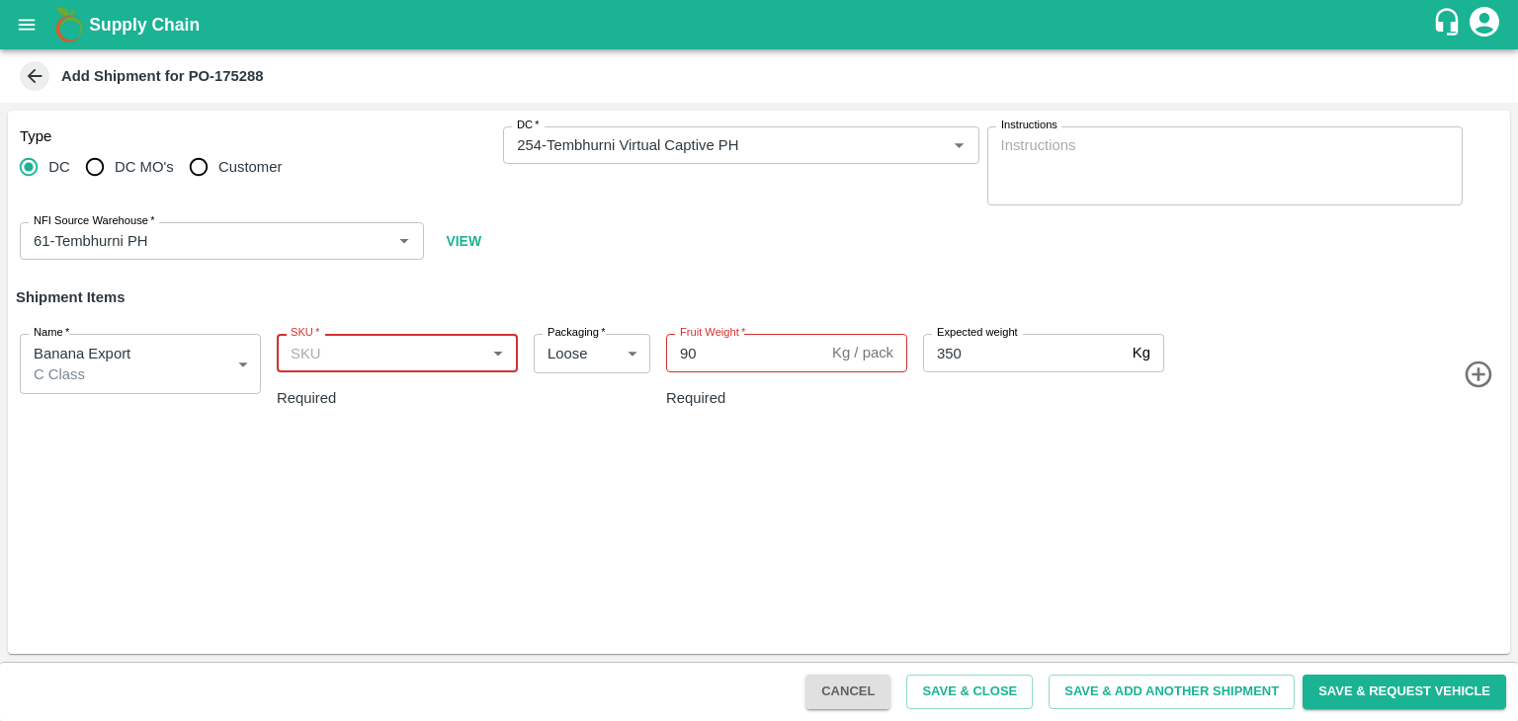
drag, startPoint x: 427, startPoint y: 357, endPoint x: 401, endPoint y: 602, distance: 246.4
click at [401, 602] on div "Type DC DC MO's Customer DC   * DC   * Instructions x Instructions NFI Source W…" at bounding box center [759, 382] width 1502 height 543
click at [391, 345] on input "SKU   *" at bounding box center [381, 353] width 197 height 26
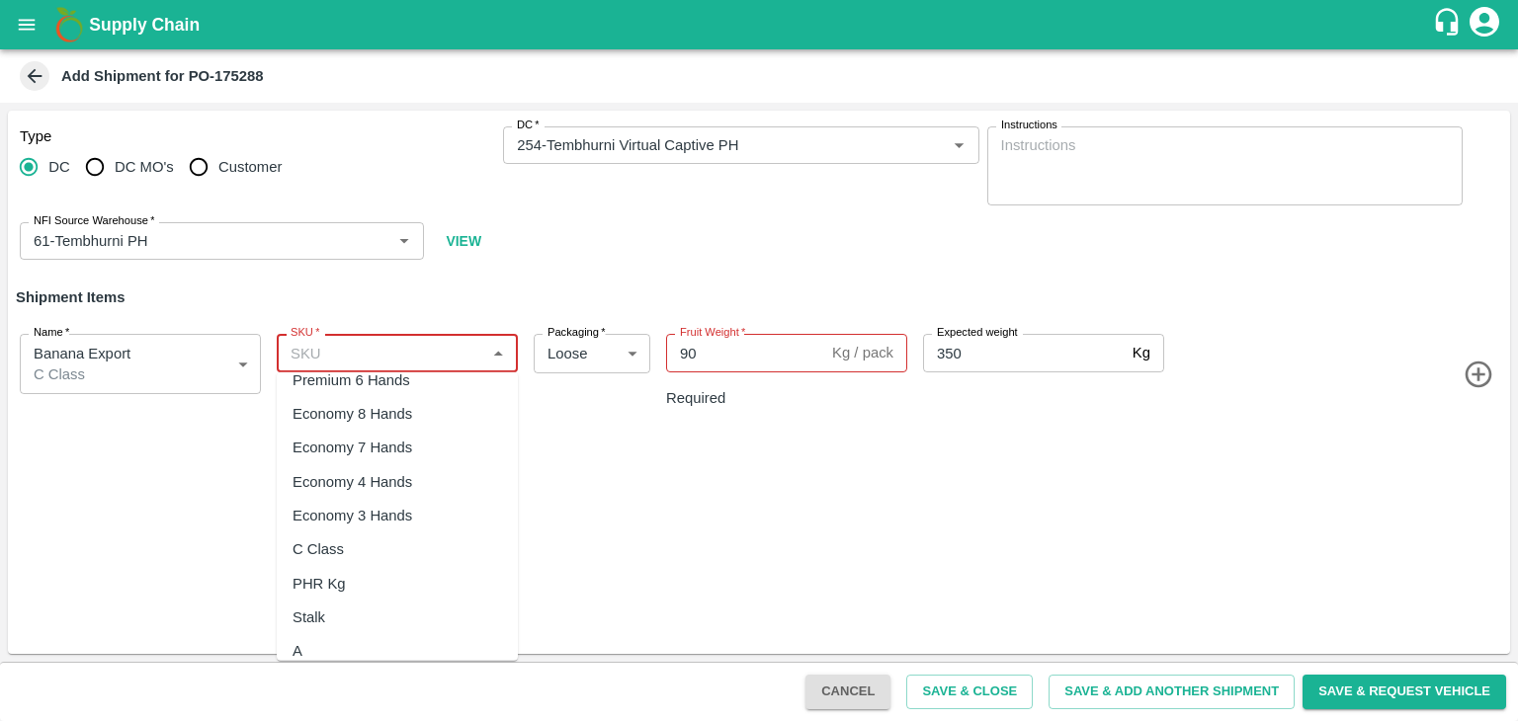
scroll to position [358, 0]
click at [368, 544] on div "C Class" at bounding box center [397, 548] width 241 height 34
type input "C Class"
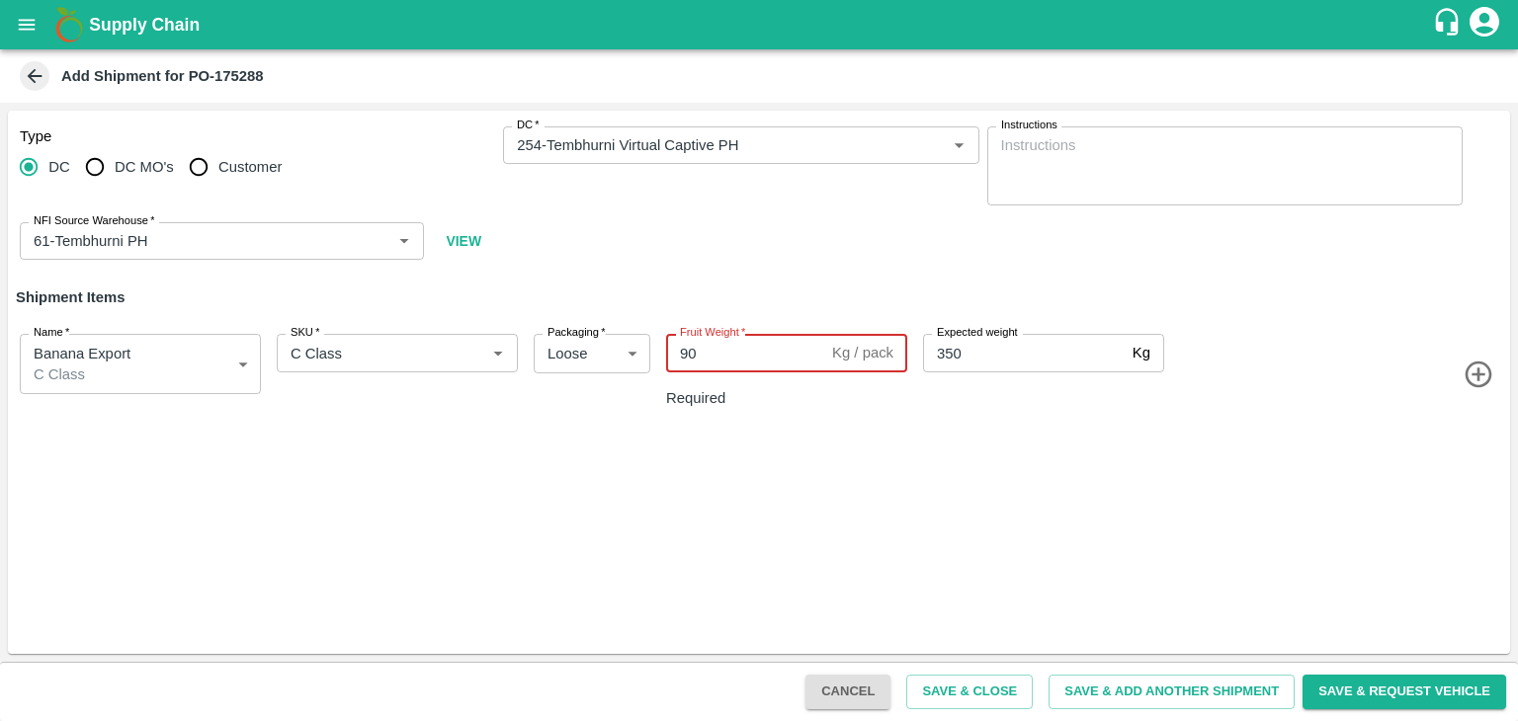
click at [747, 359] on input "90" at bounding box center [745, 353] width 158 height 38
type input "9"
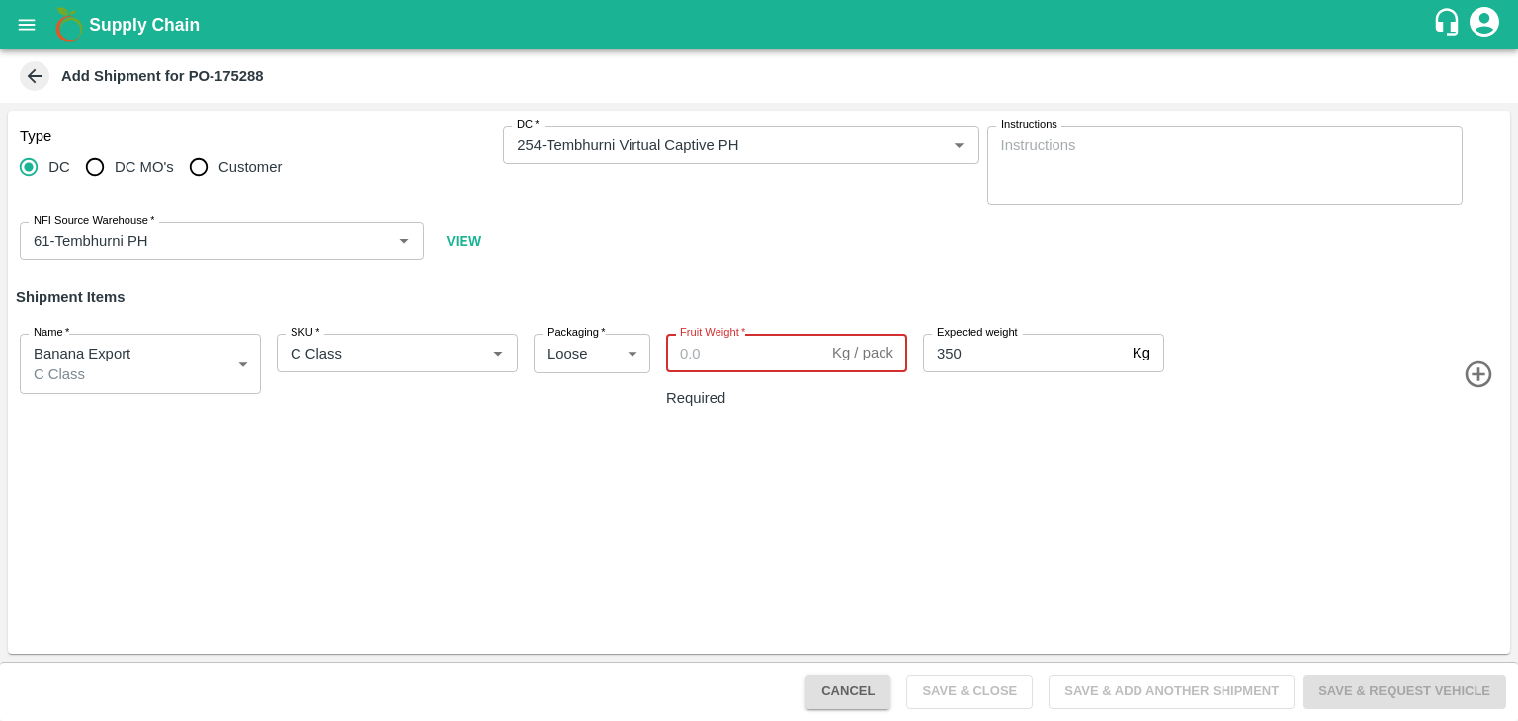
paste input "339"
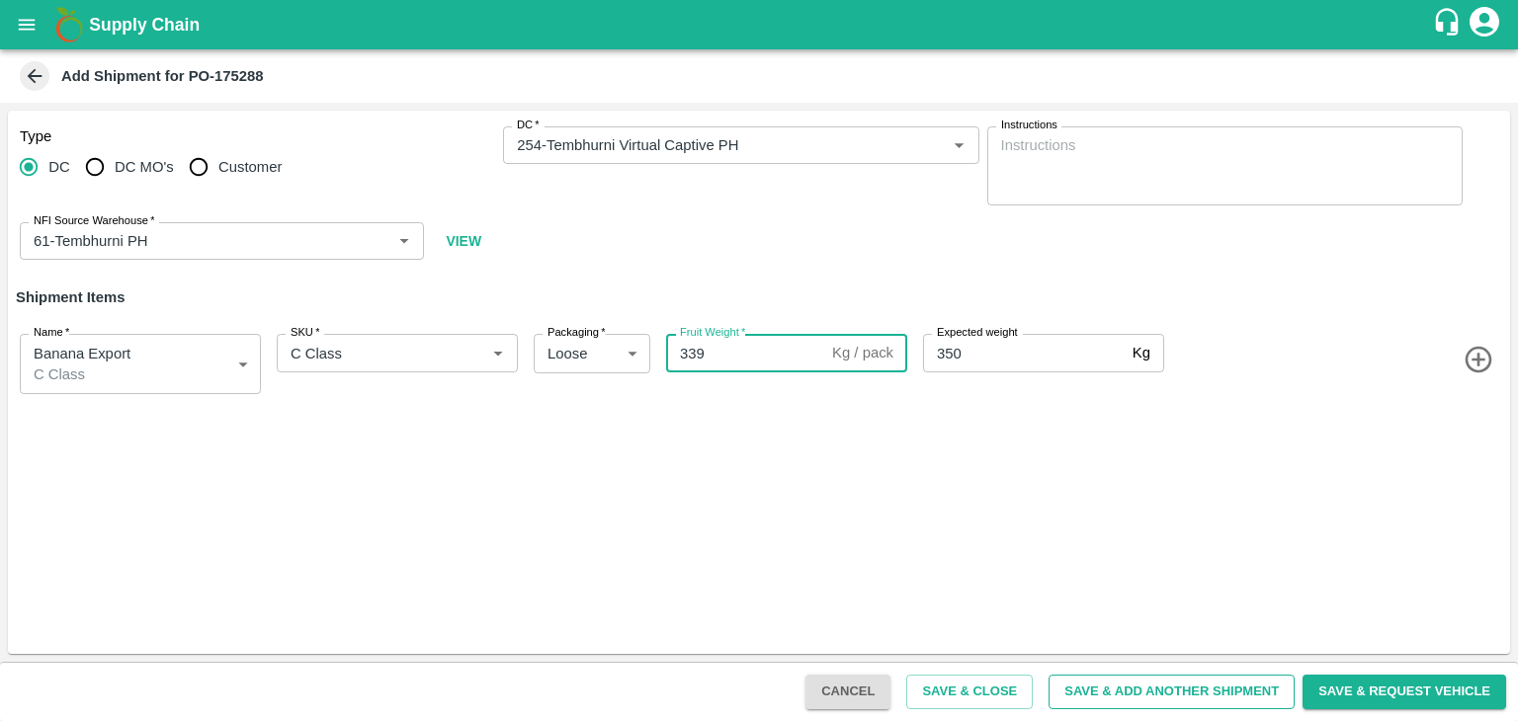
type input "339"
click at [1217, 701] on button "Save & Add Another Shipment" at bounding box center [1171, 692] width 246 height 35
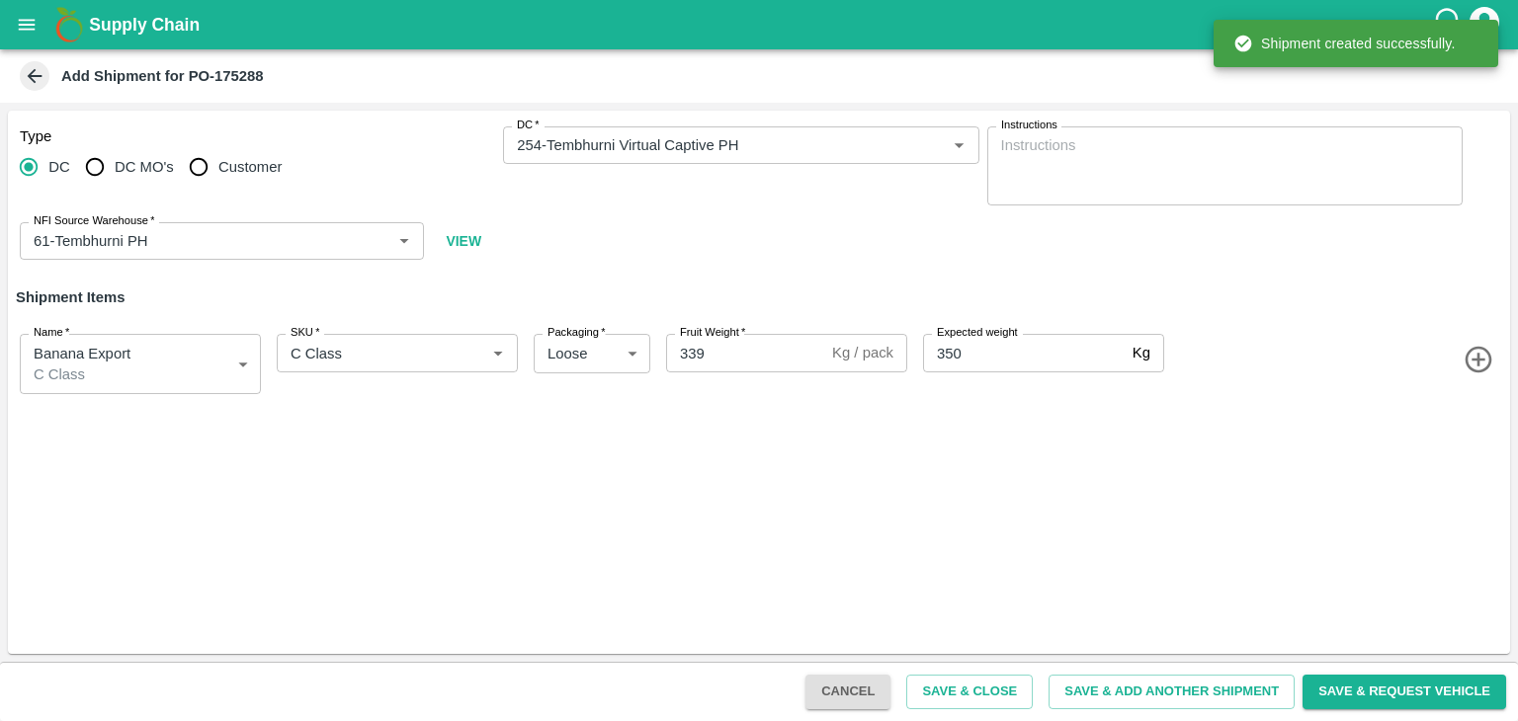
click at [12, 34] on button "open drawer" at bounding box center [26, 24] width 45 height 45
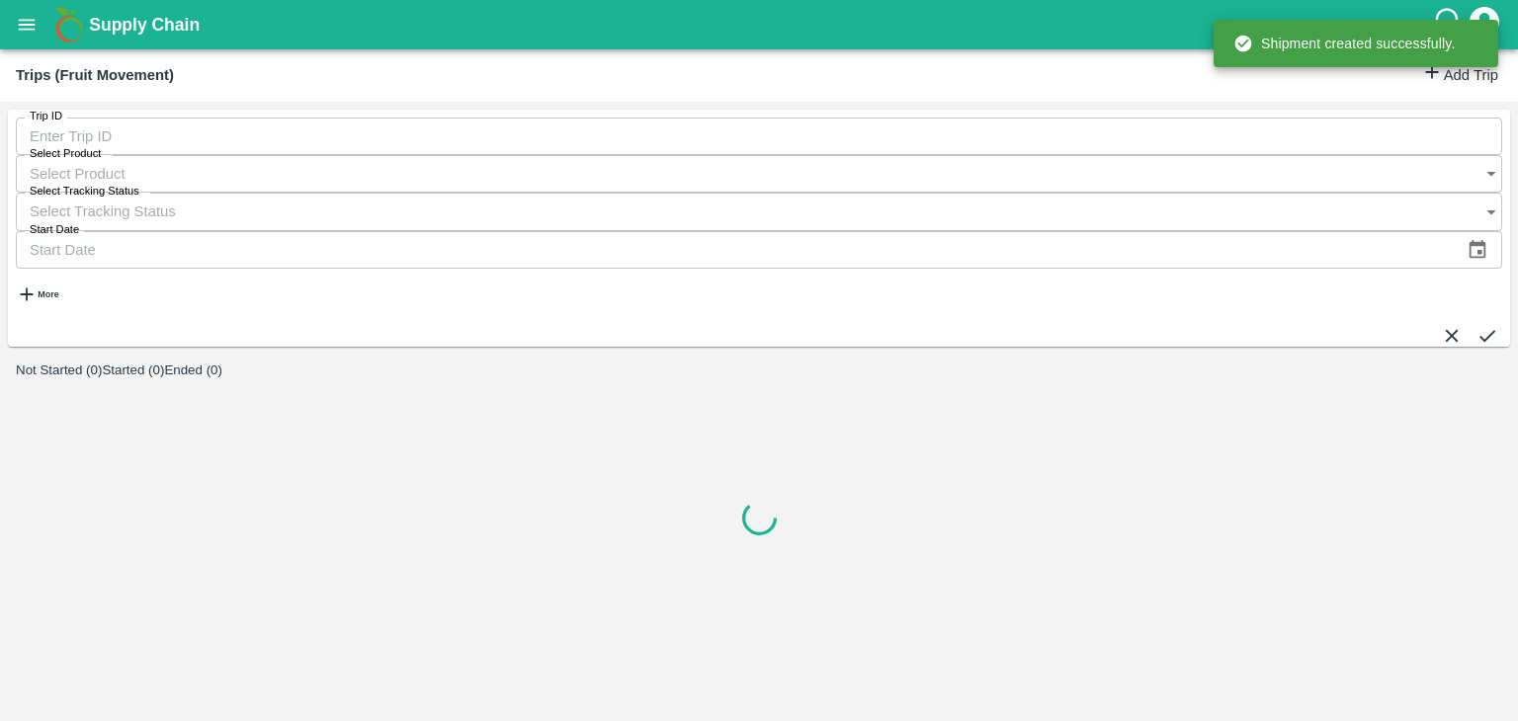
click at [1465, 88] on link "Add Trip" at bounding box center [1459, 75] width 77 height 29
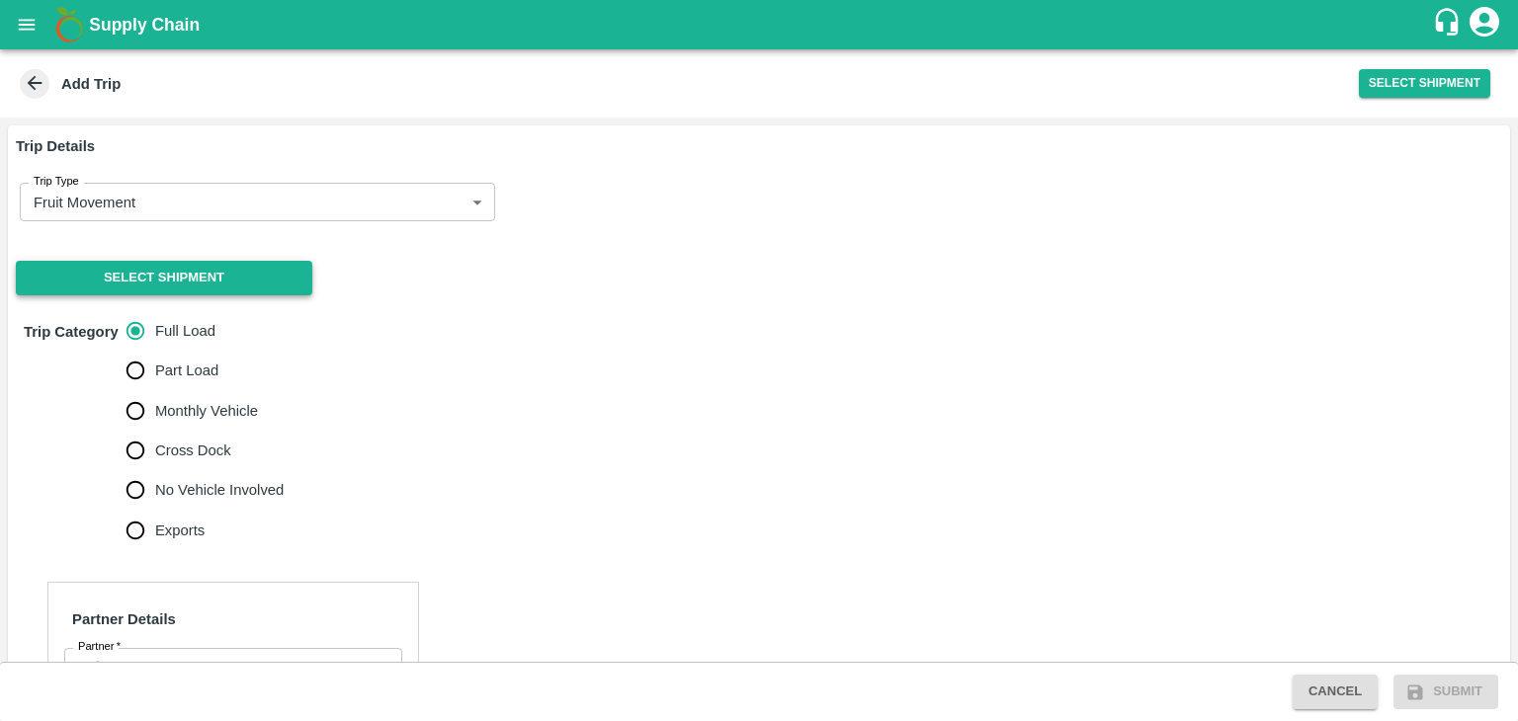
click at [148, 285] on button "Select Shipment" at bounding box center [164, 278] width 296 height 35
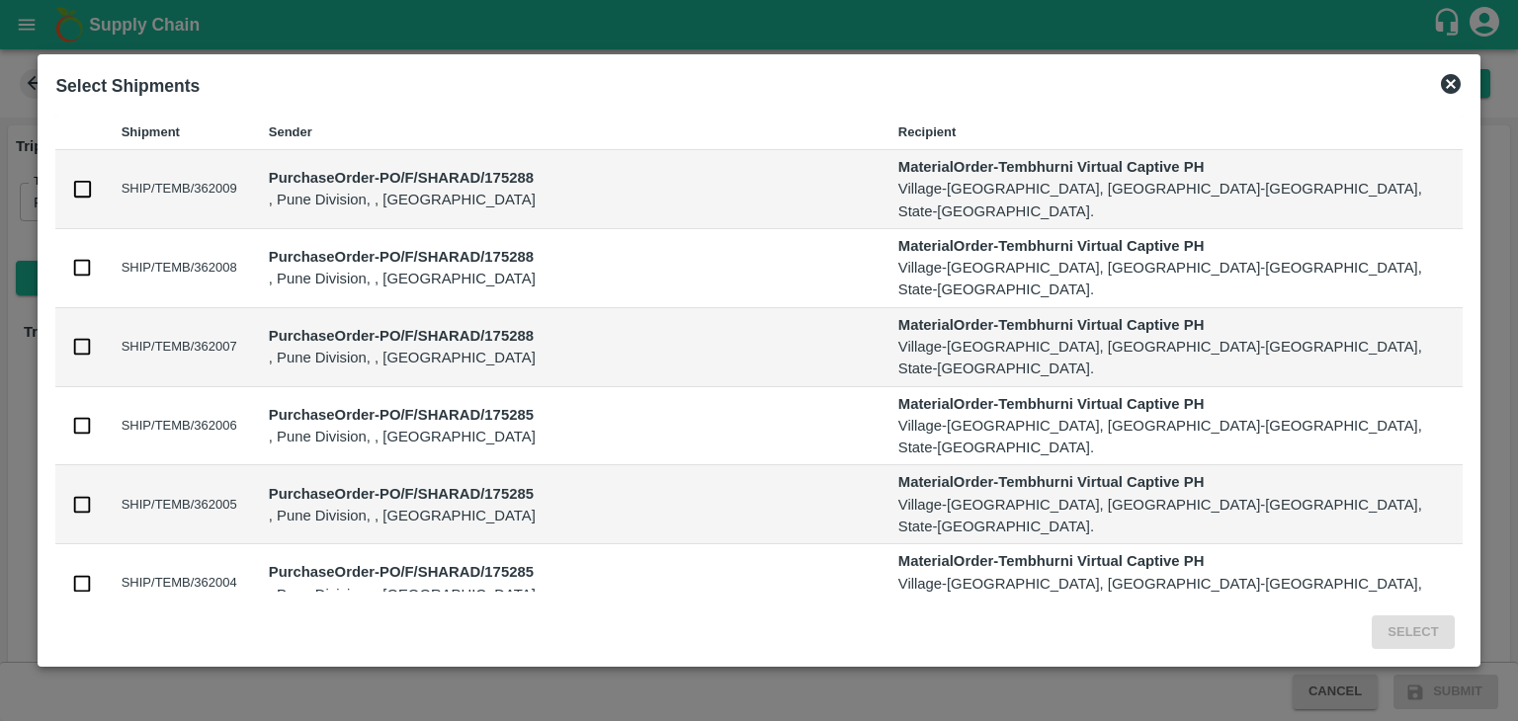
click at [93, 336] on input "checkbox" at bounding box center [82, 347] width 22 height 22
checkbox input "true"
click at [1371, 642] on button "Select" at bounding box center [1412, 633] width 82 height 35
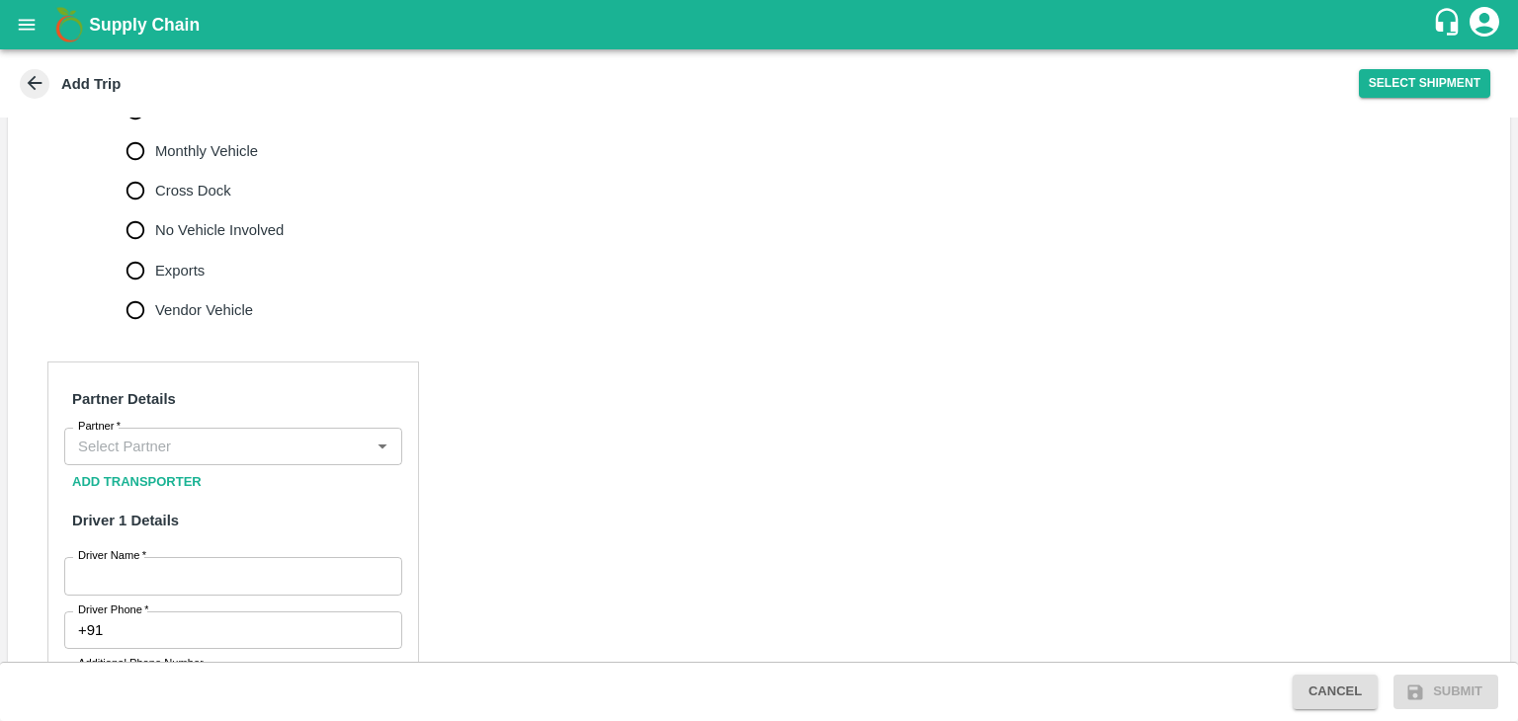
scroll to position [671, 0]
click at [182, 433] on input "Partner   *" at bounding box center [216, 446] width 293 height 26
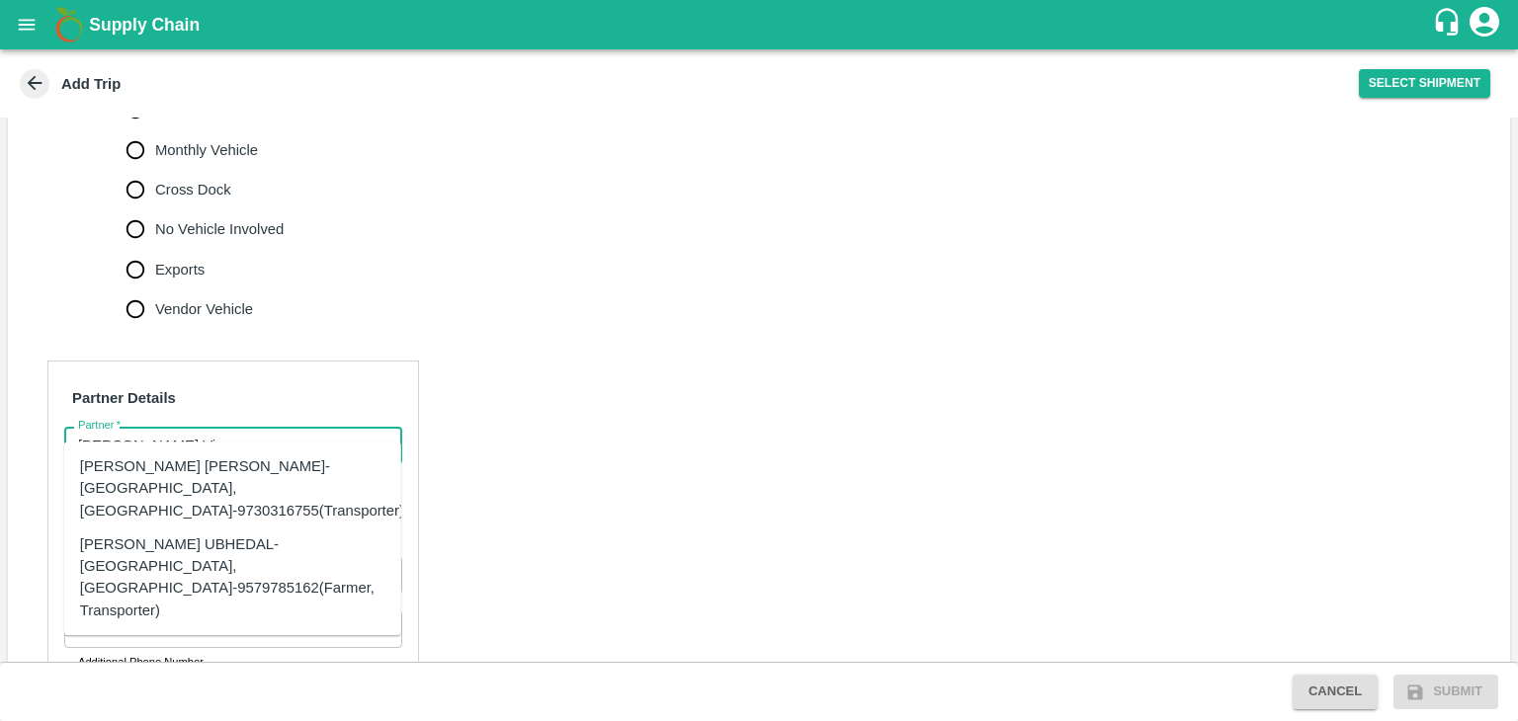
click at [235, 462] on div "[PERSON_NAME] [PERSON_NAME]-[GEOGRAPHIC_DATA], [GEOGRAPHIC_DATA]-9730316755(Tra…" at bounding box center [242, 489] width 324 height 66
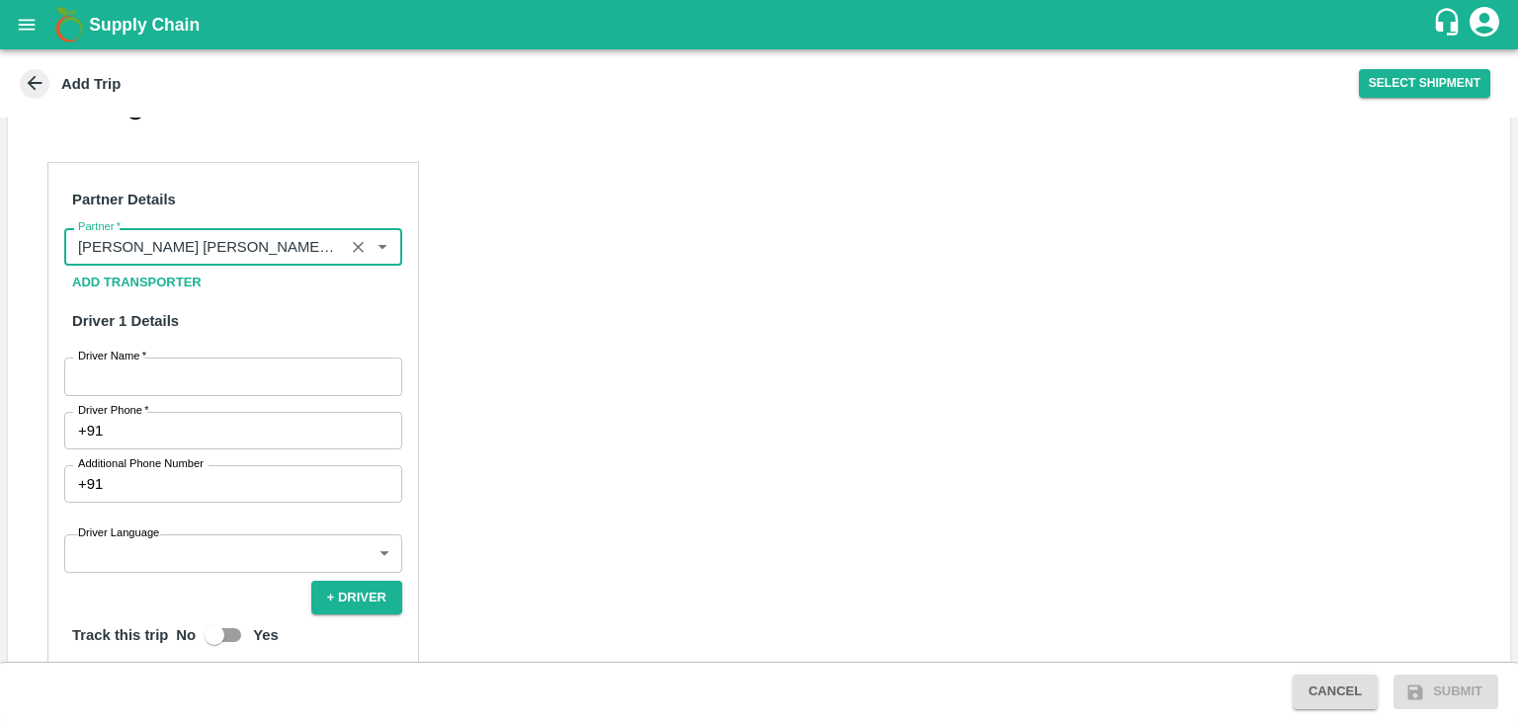
scroll to position [872, 0]
type input "[PERSON_NAME] [PERSON_NAME]-[GEOGRAPHIC_DATA], [GEOGRAPHIC_DATA]-9730316755(Tra…"
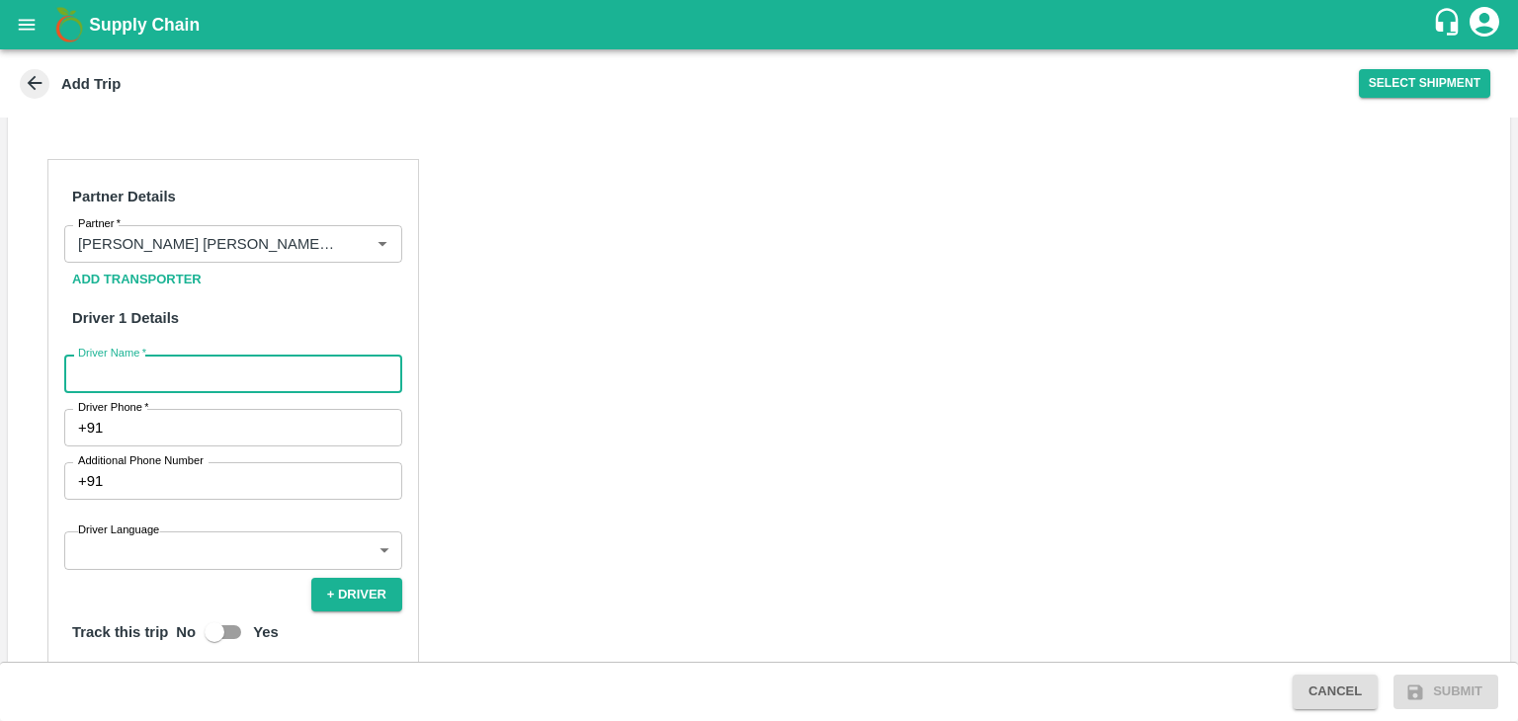
click at [244, 365] on input "Driver Name   *" at bounding box center [233, 374] width 338 height 38
type input "Shaikh"
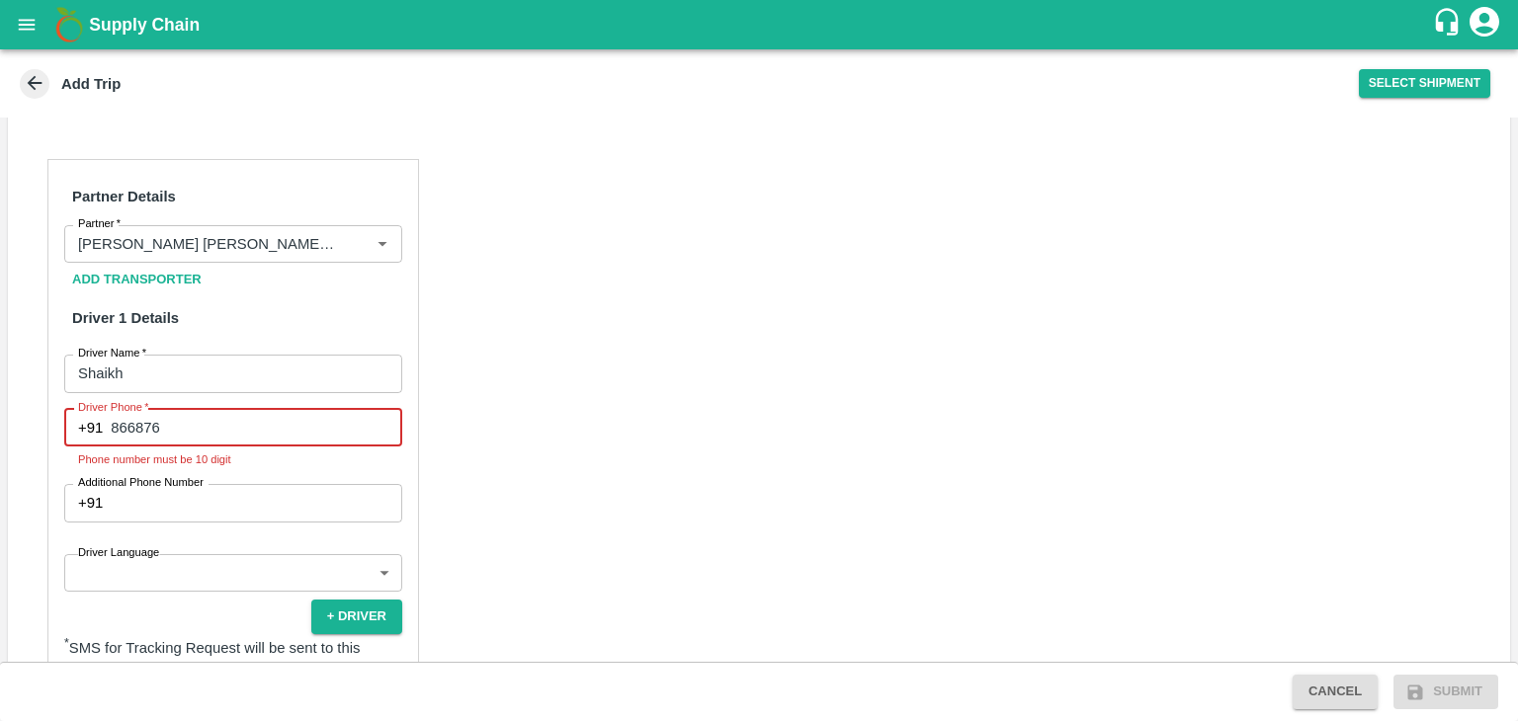
type input "8668769877"
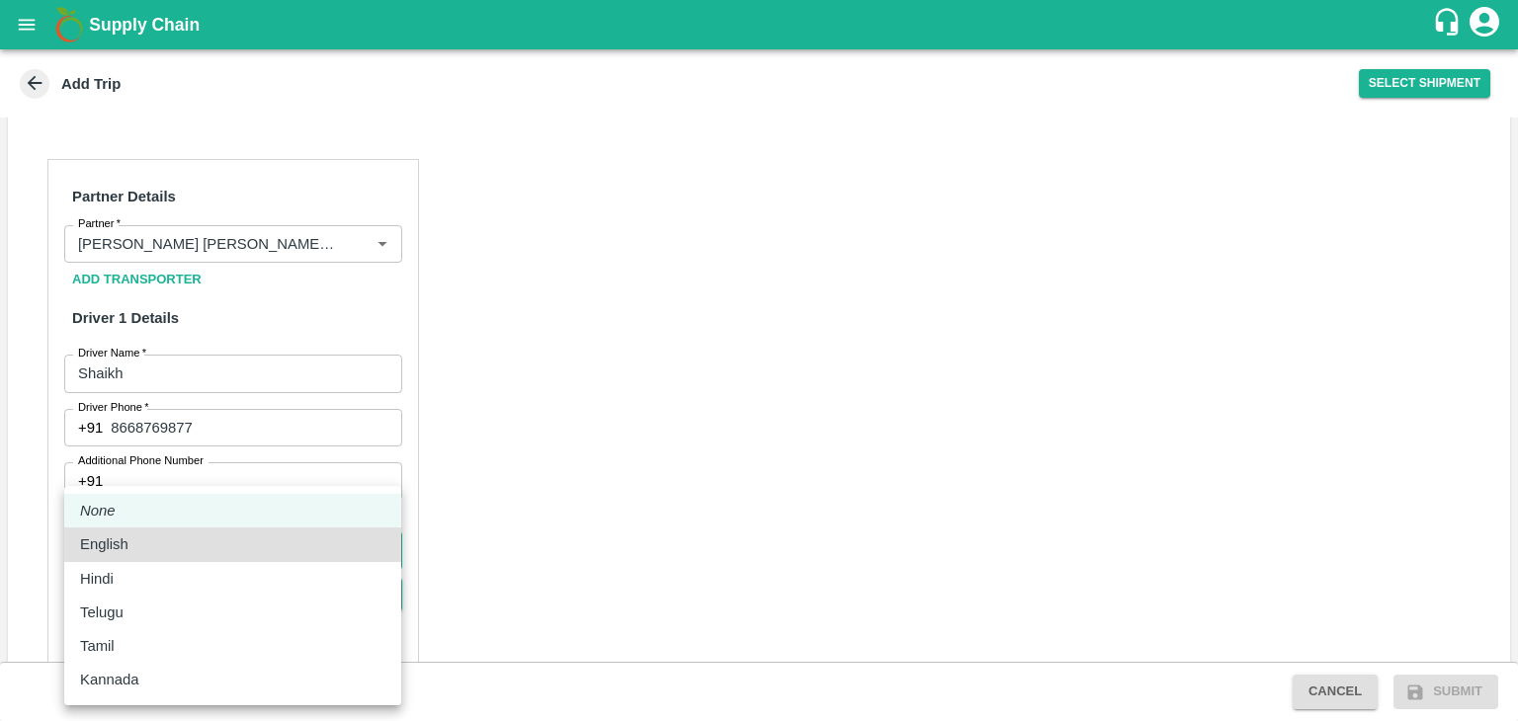
type input "hi"
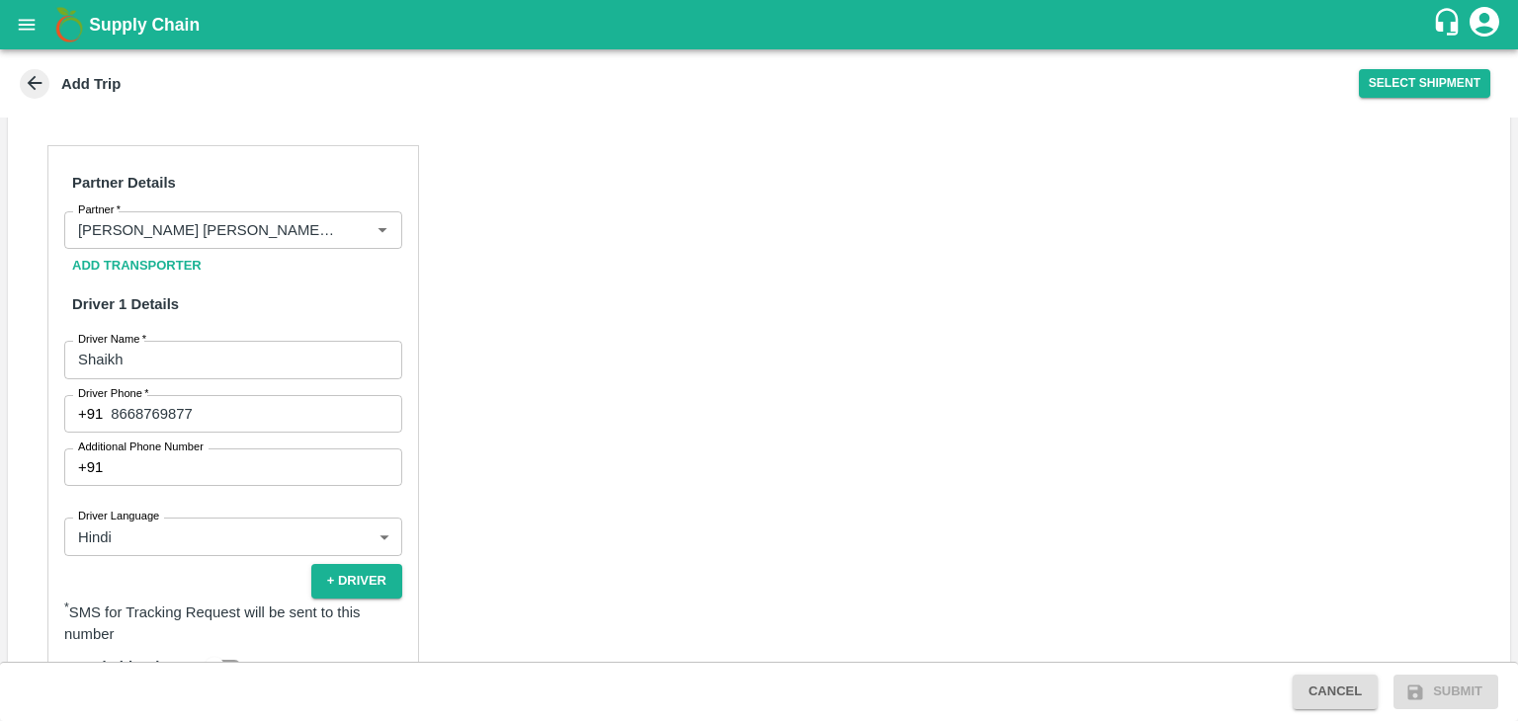
scroll to position [1237, 0]
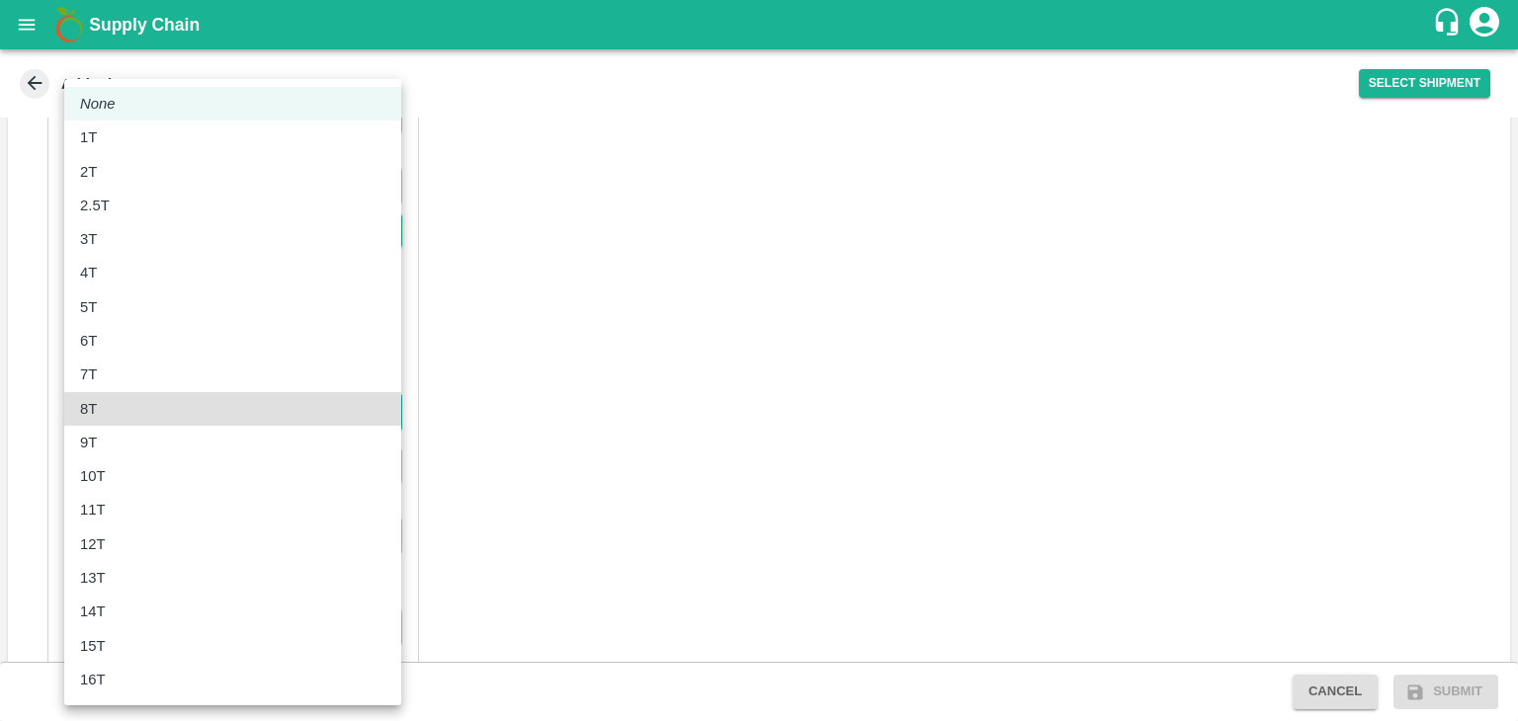
type input "8000"
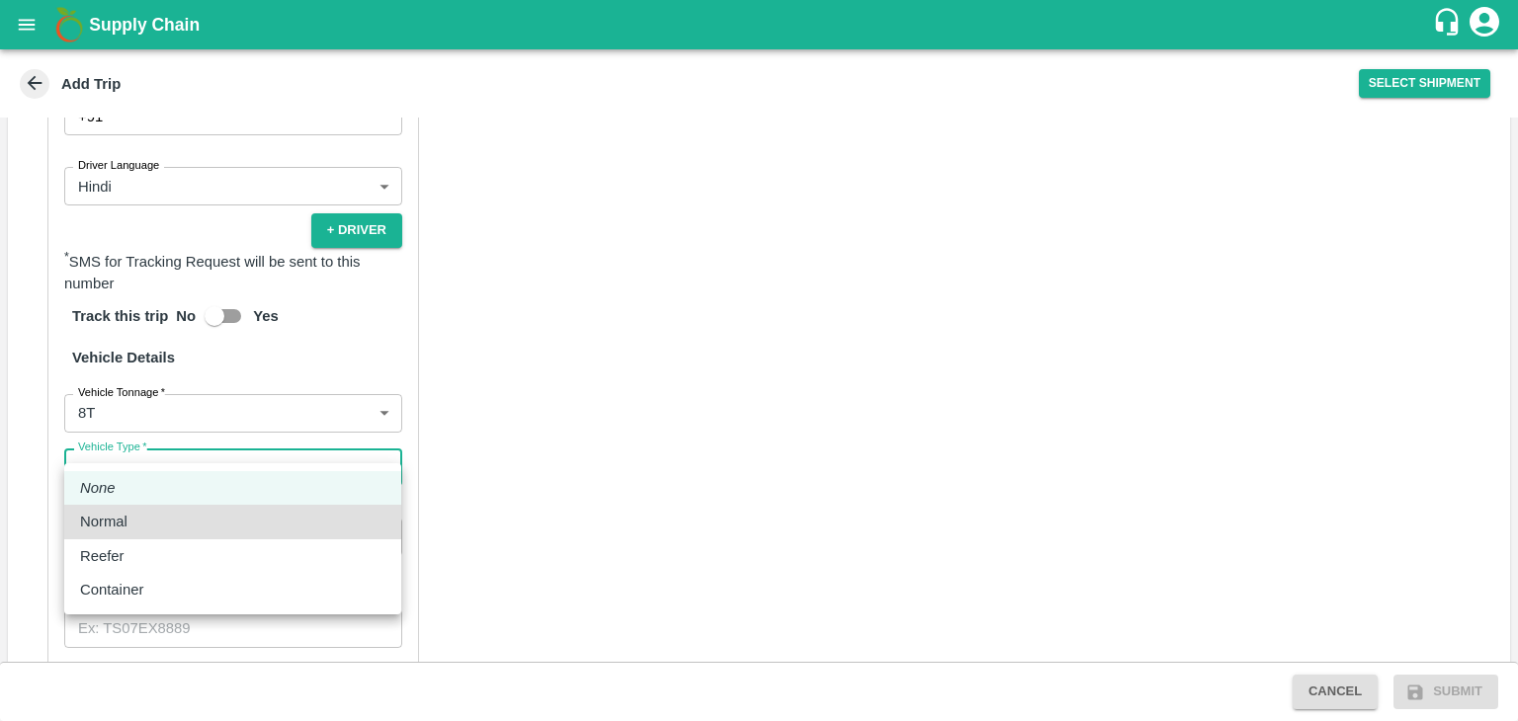
type input "Normal"
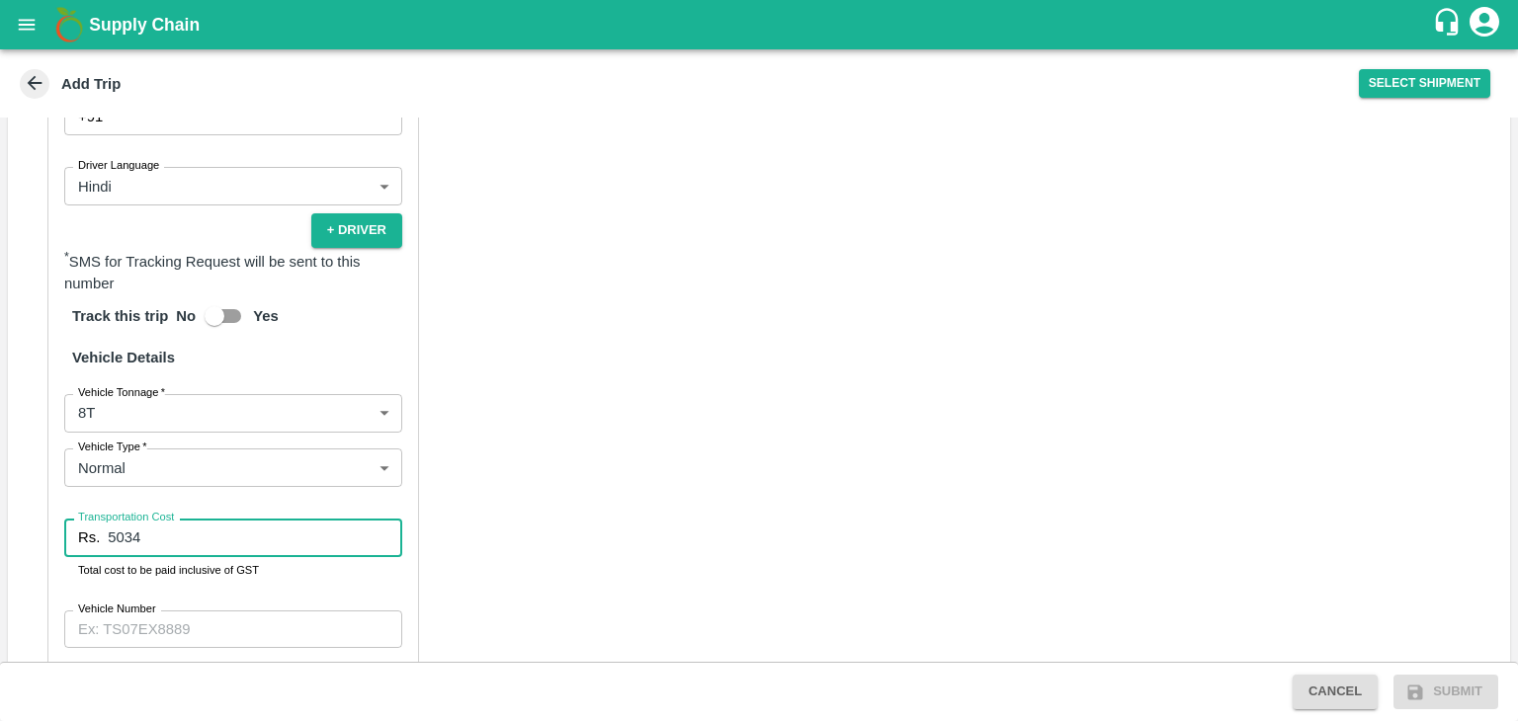
type input "5034"
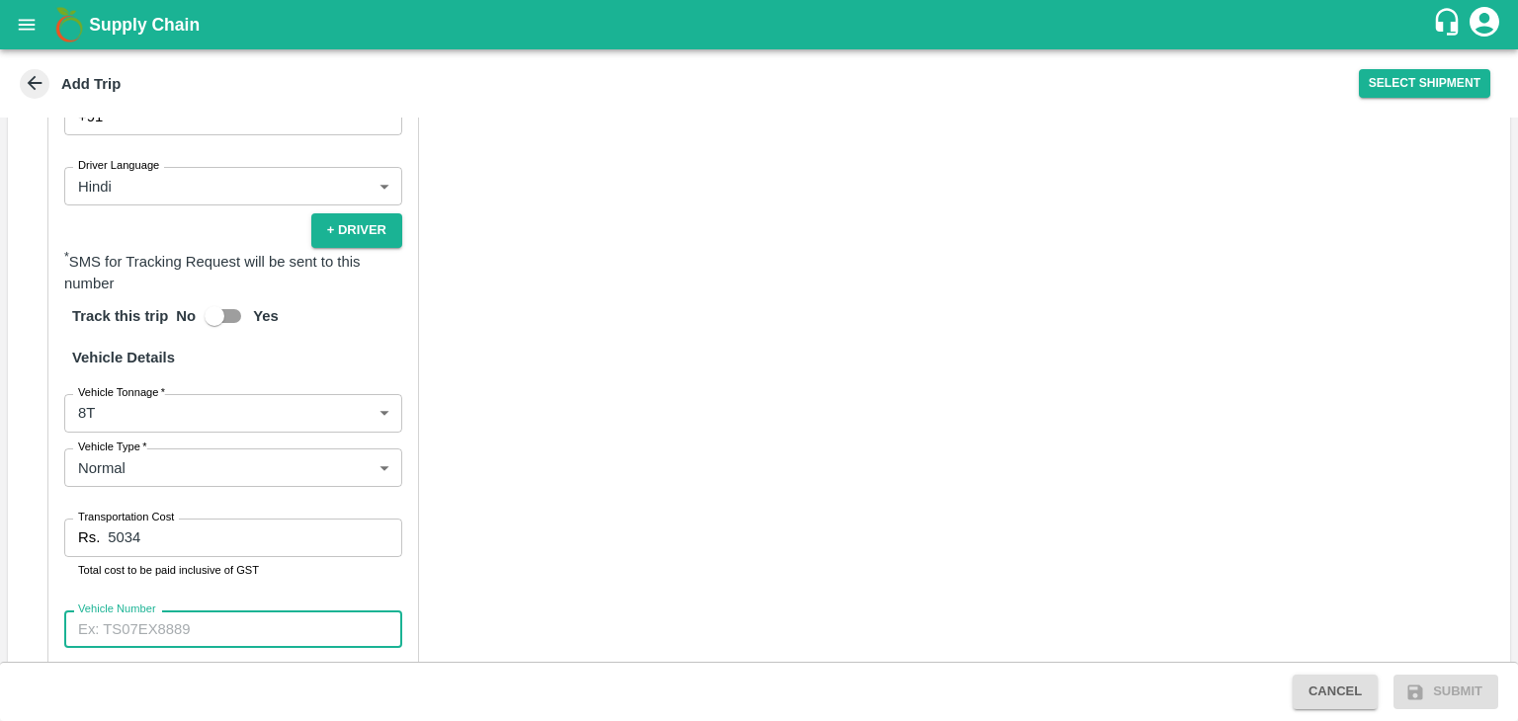
paste input "MH45AX3780"
type input "MH45AX3780"
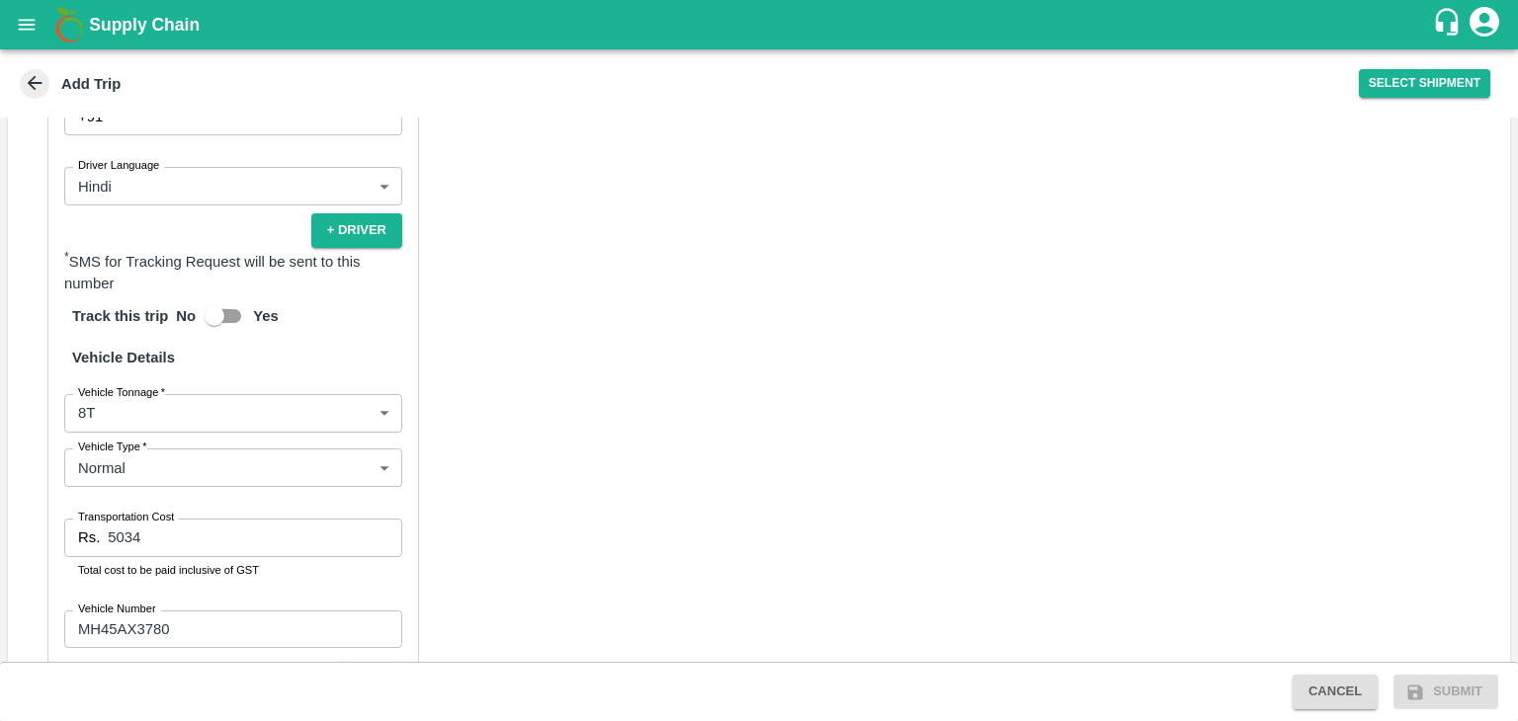
click at [387, 664] on button "Verify" at bounding box center [370, 678] width 63 height 29
click at [1445, 680] on button "Submit" at bounding box center [1445, 692] width 105 height 35
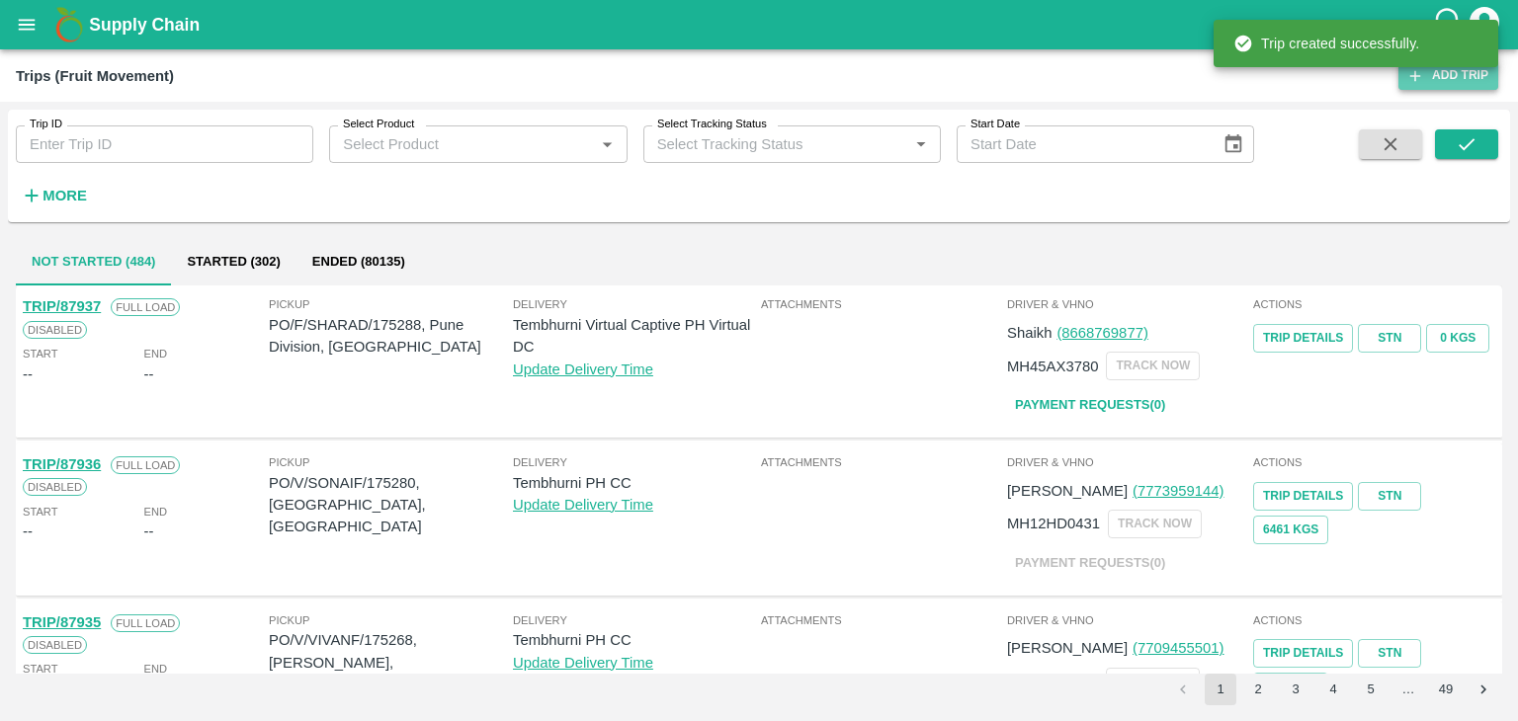
click at [1443, 80] on link "Add Trip" at bounding box center [1448, 75] width 100 height 29
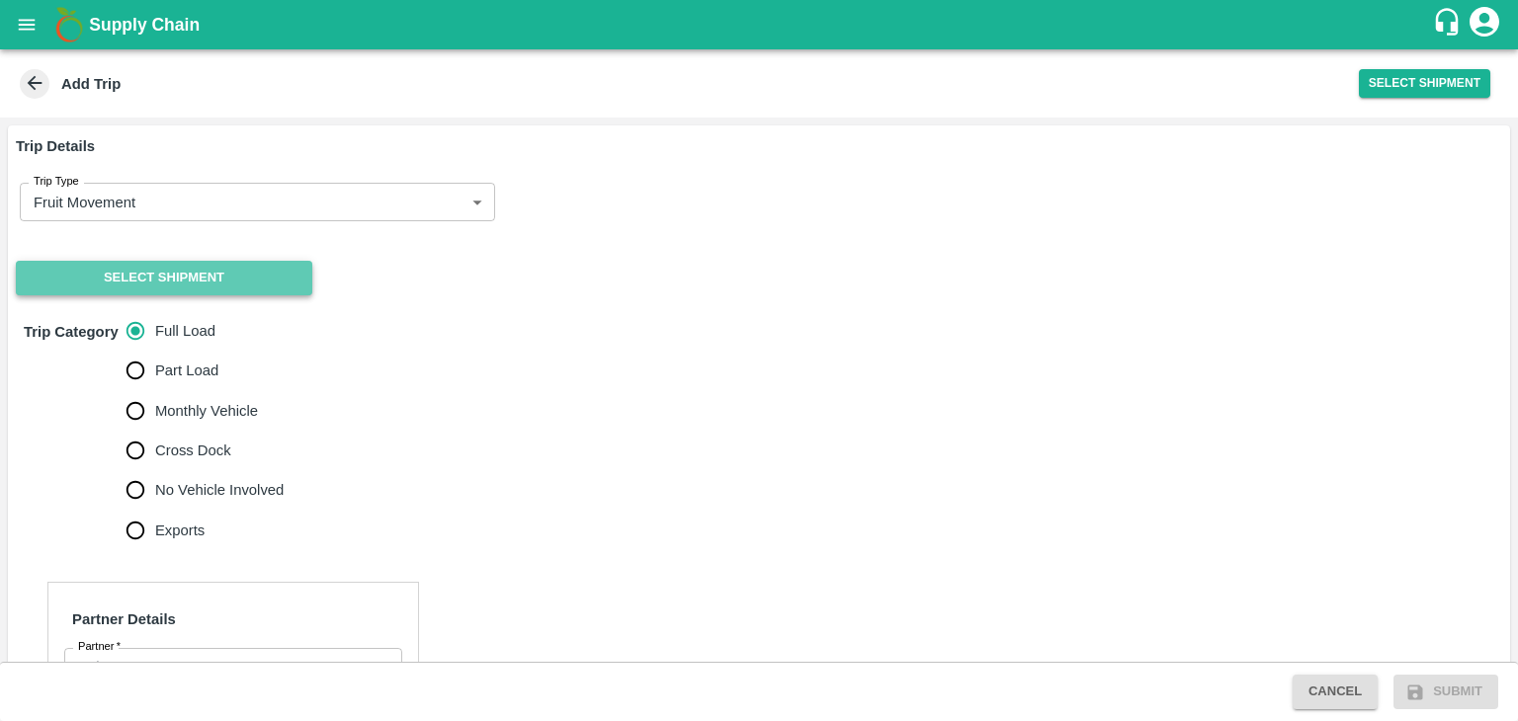
click at [138, 290] on button "Select Shipment" at bounding box center [164, 278] width 296 height 35
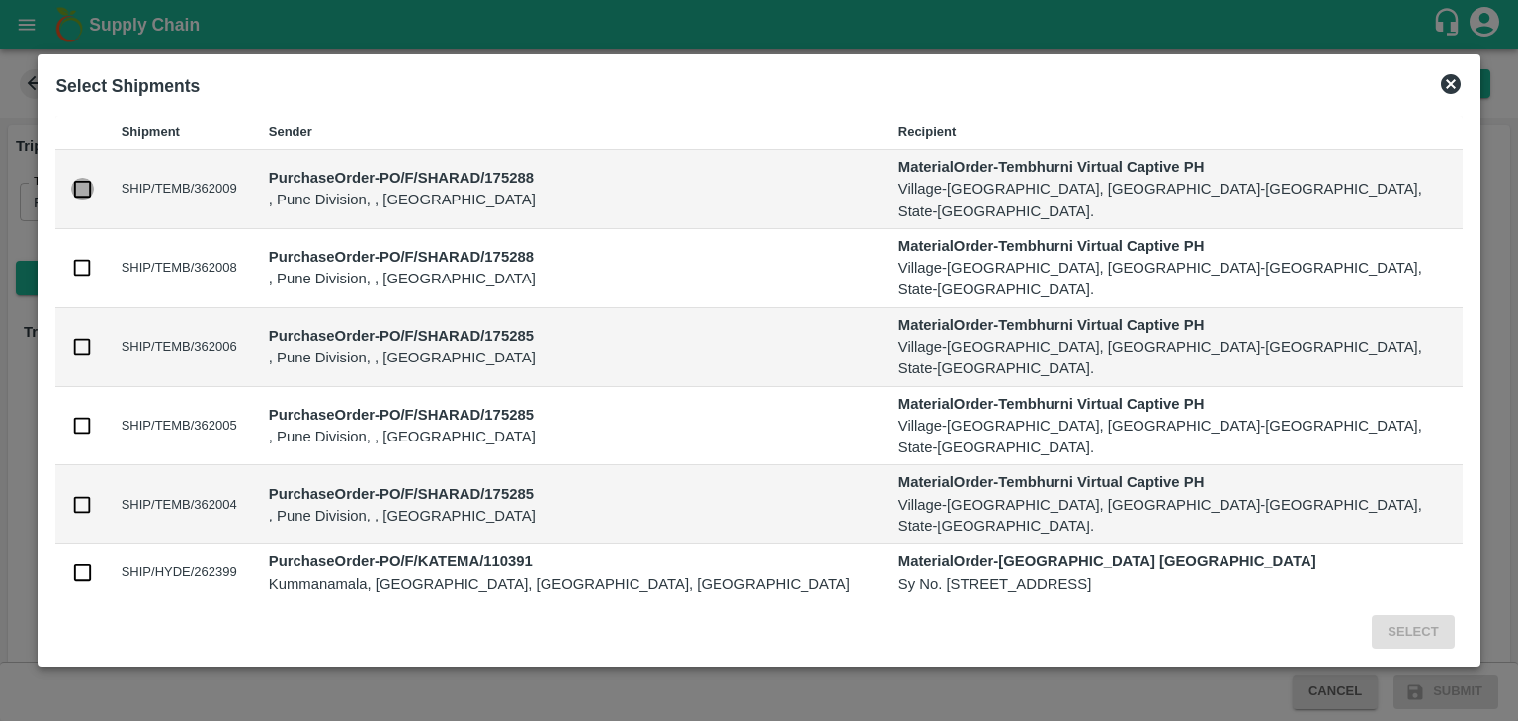
click at [93, 187] on input "checkbox" at bounding box center [82, 189] width 22 height 22
checkbox input "true"
drag, startPoint x: 168, startPoint y: 245, endPoint x: 158, endPoint y: 233, distance: 15.4
click at [105, 233] on td at bounding box center [79, 268] width 49 height 79
click at [93, 257] on input "checkbox" at bounding box center [82, 268] width 22 height 22
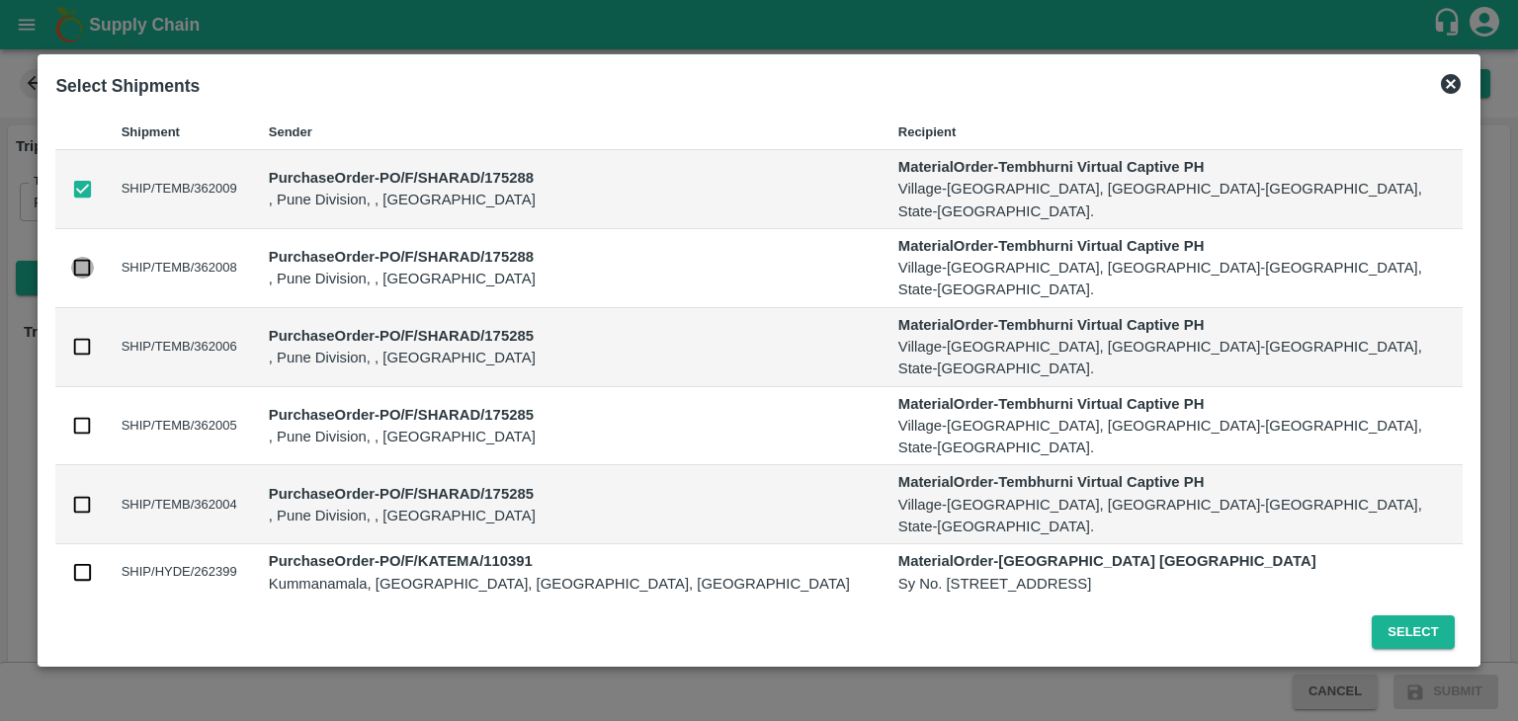
checkbox input "true"
click at [1371, 622] on button "Select" at bounding box center [1412, 633] width 82 height 35
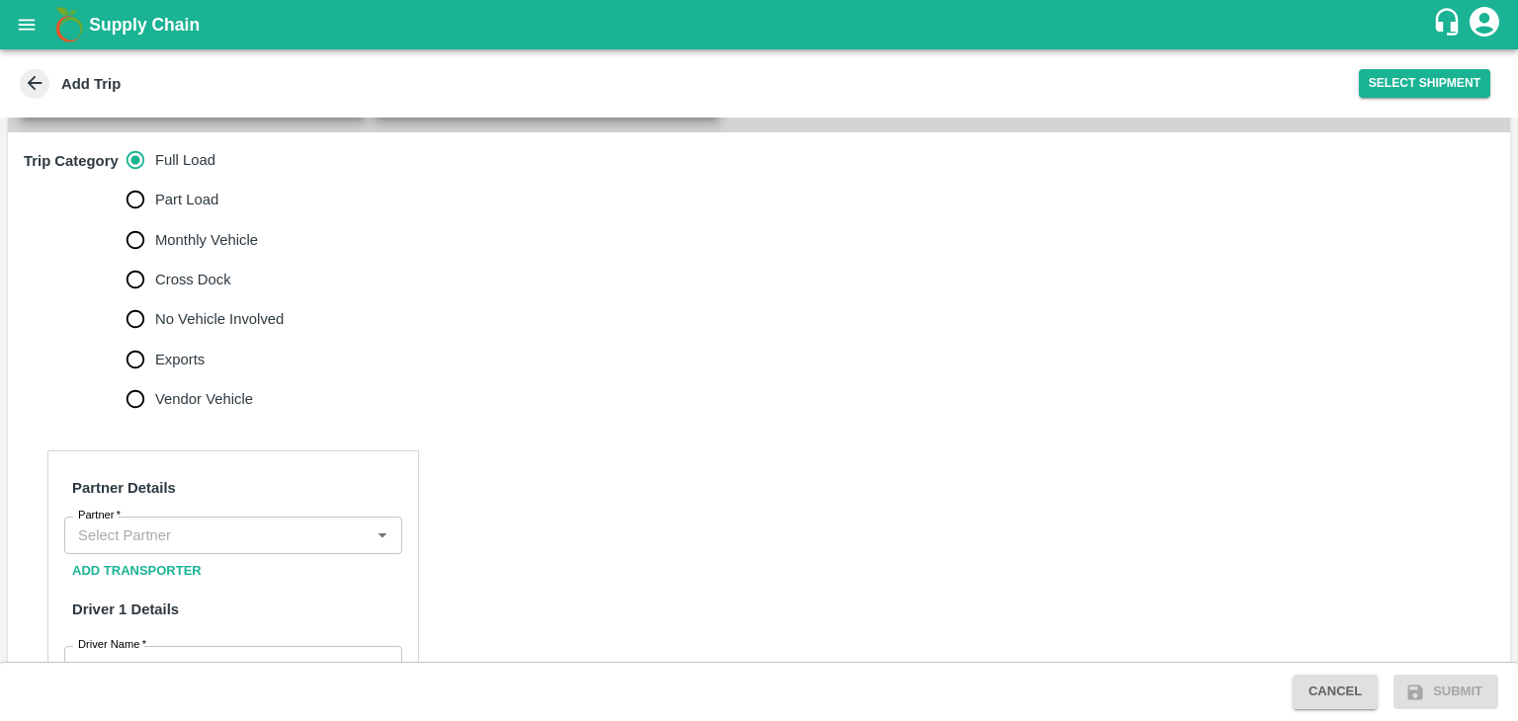
scroll to position [605, 0]
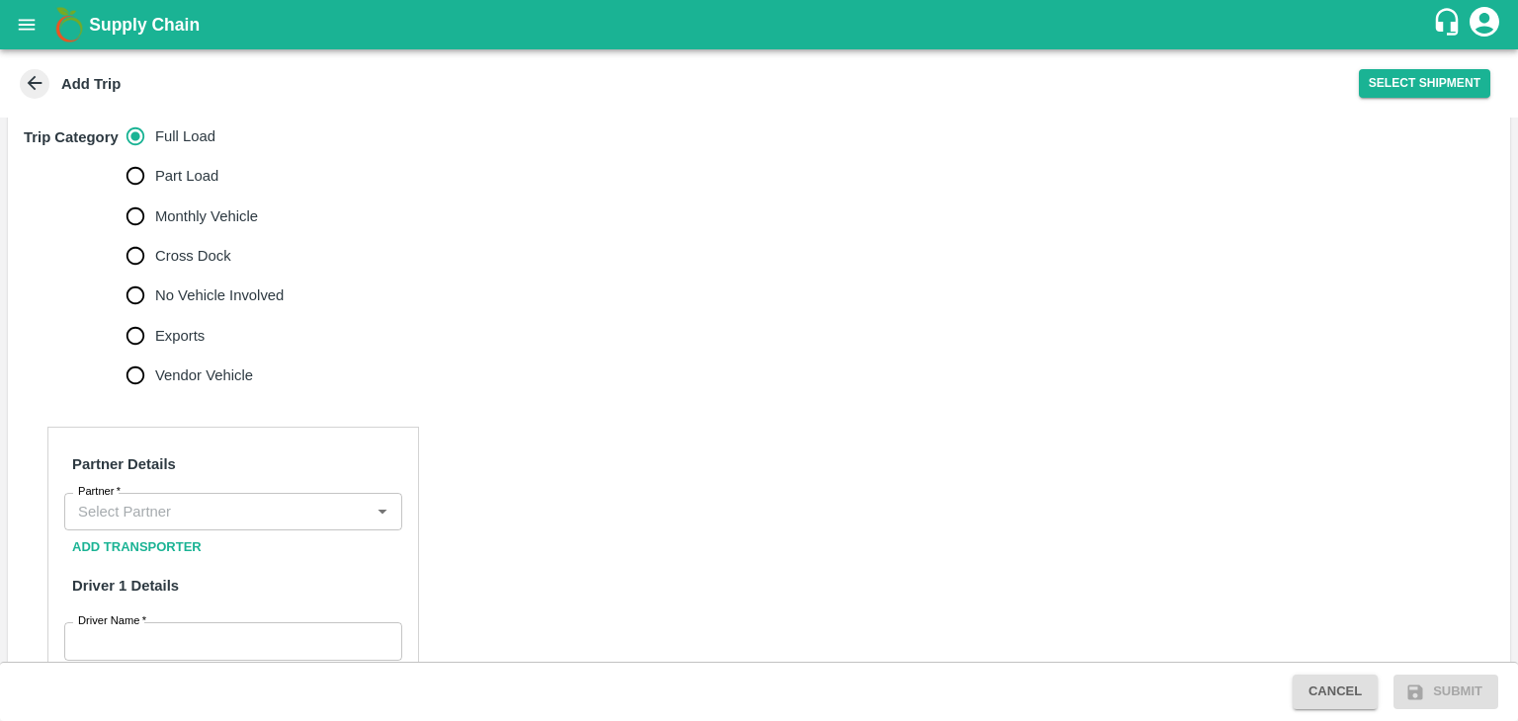
click at [157, 285] on span "No Vehicle Involved" at bounding box center [219, 296] width 128 height 22
click at [155, 276] on input "No Vehicle Involved" at bounding box center [136, 296] width 40 height 40
radio input "true"
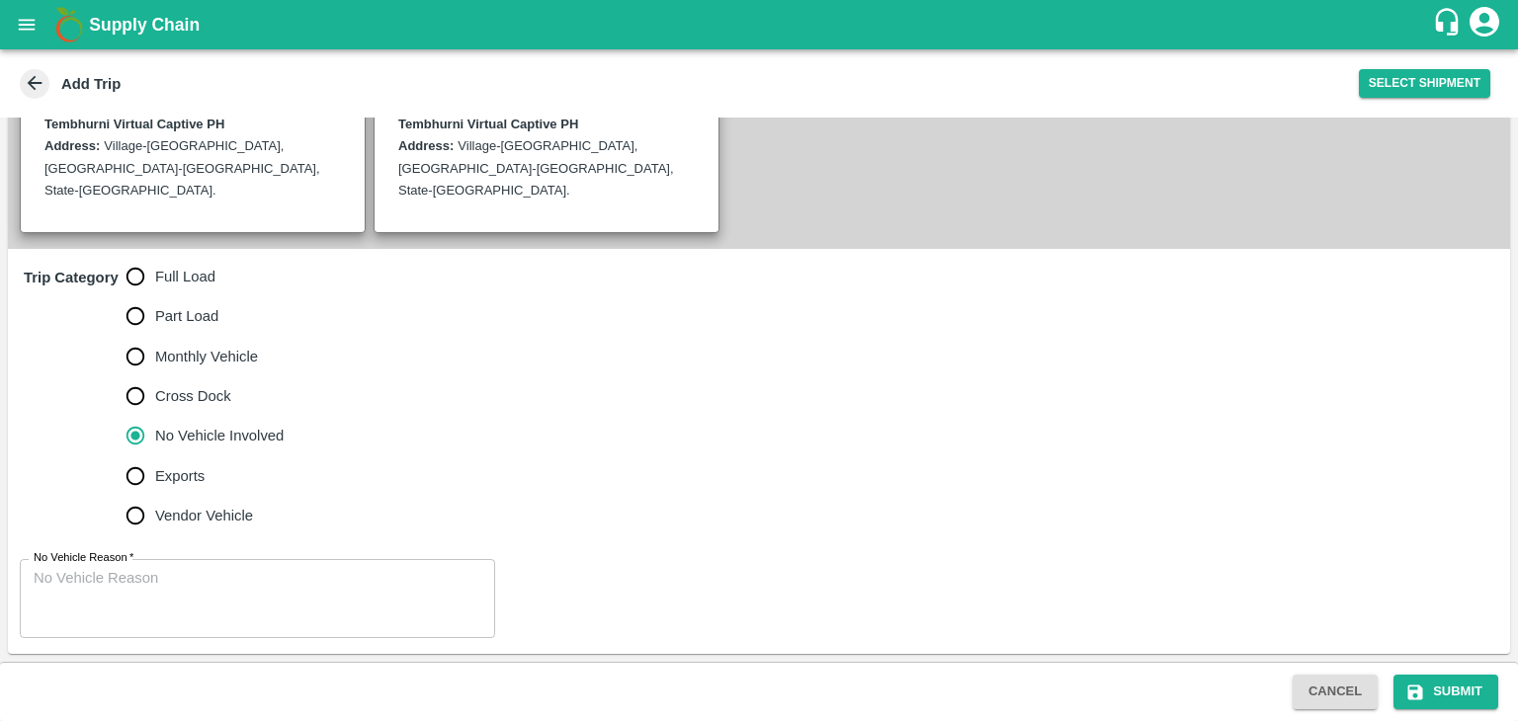
scroll to position [441, 0]
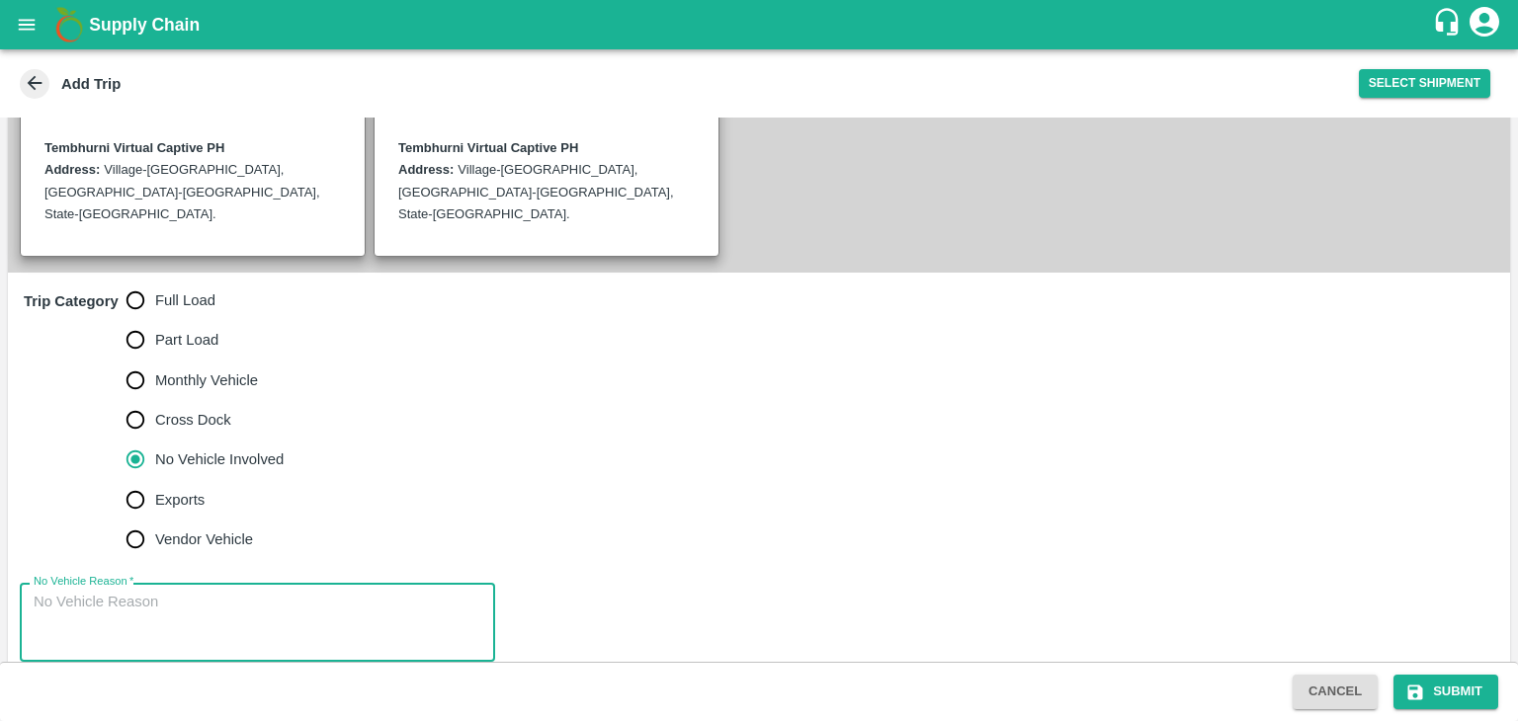
click at [285, 592] on textarea "No Vehicle Reason   *" at bounding box center [258, 623] width 448 height 62
type textarea "Field Dump"
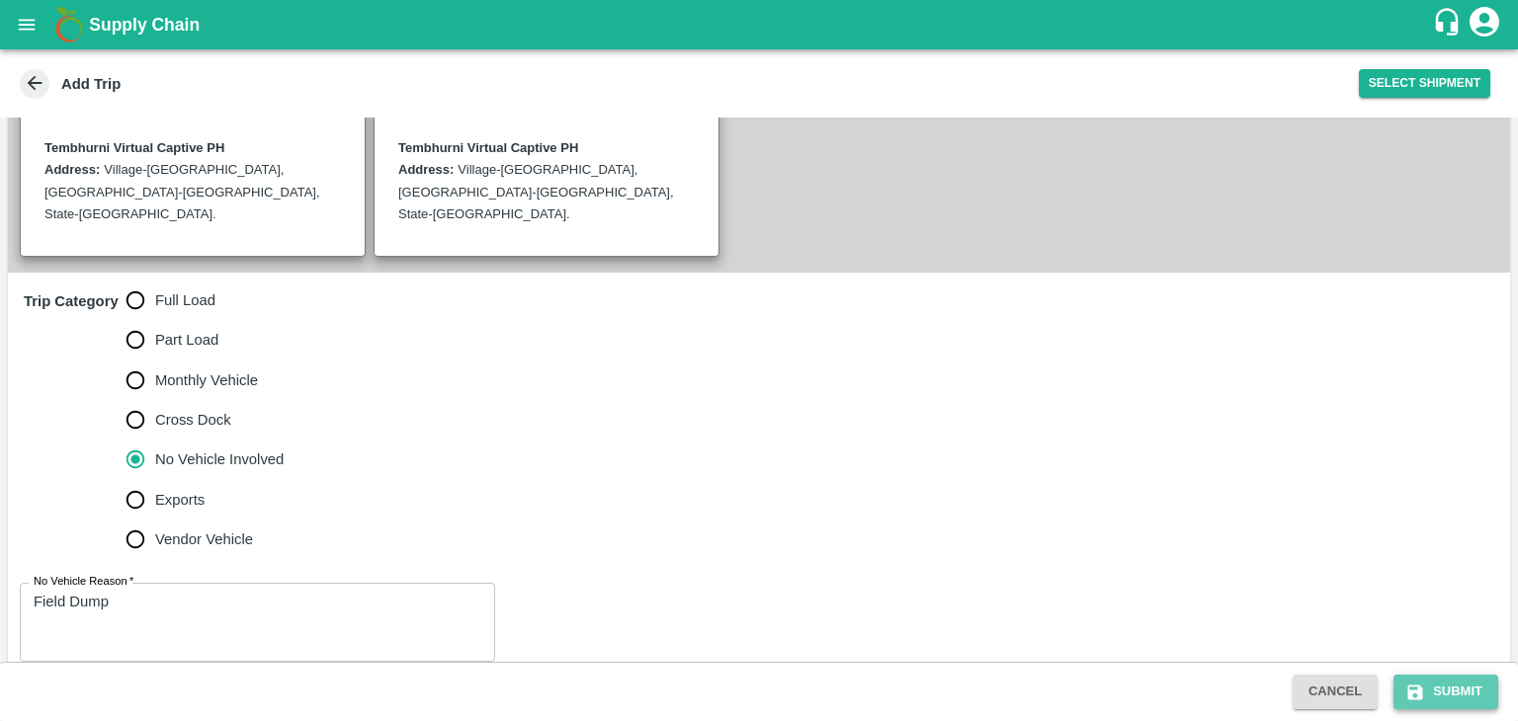
click at [1433, 700] on button "Submit" at bounding box center [1445, 692] width 105 height 35
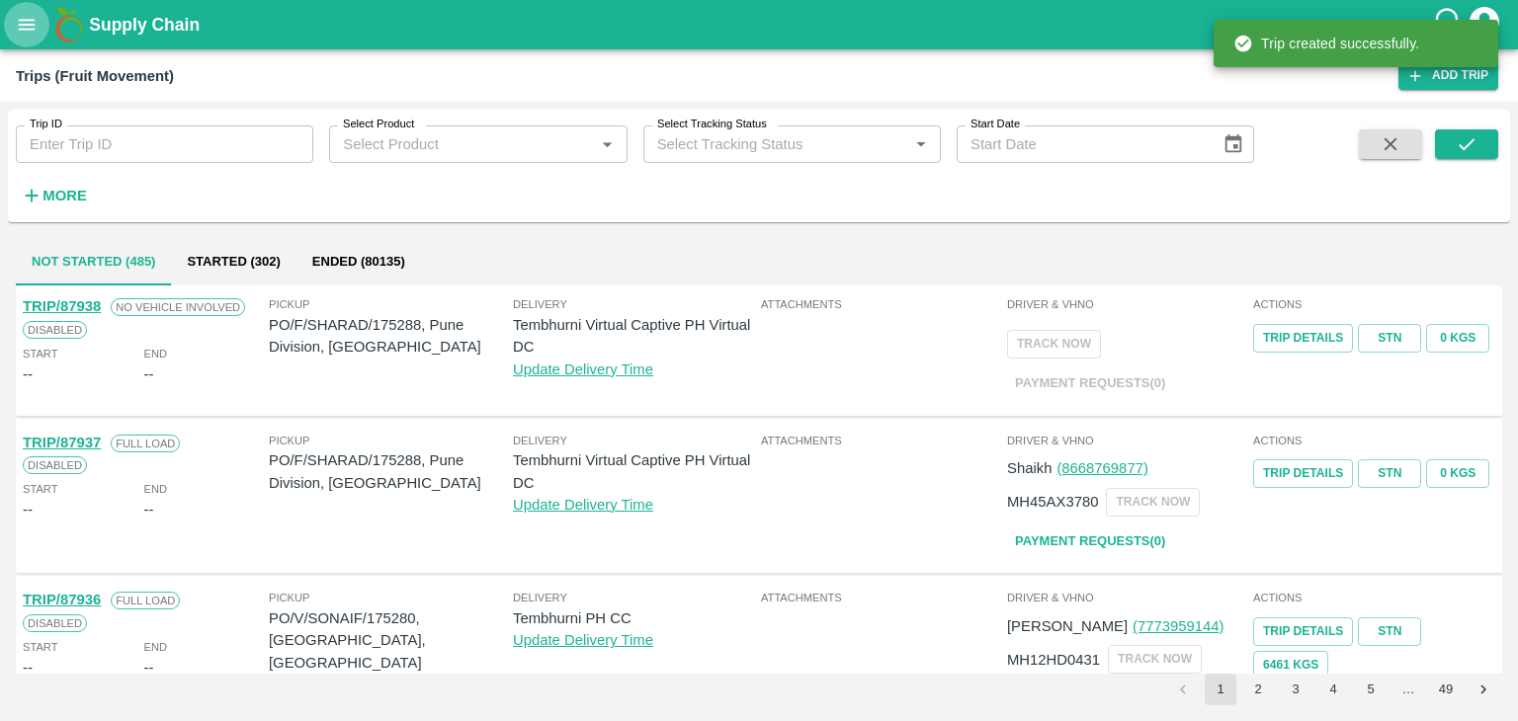
click at [35, 41] on button "open drawer" at bounding box center [26, 24] width 45 height 45
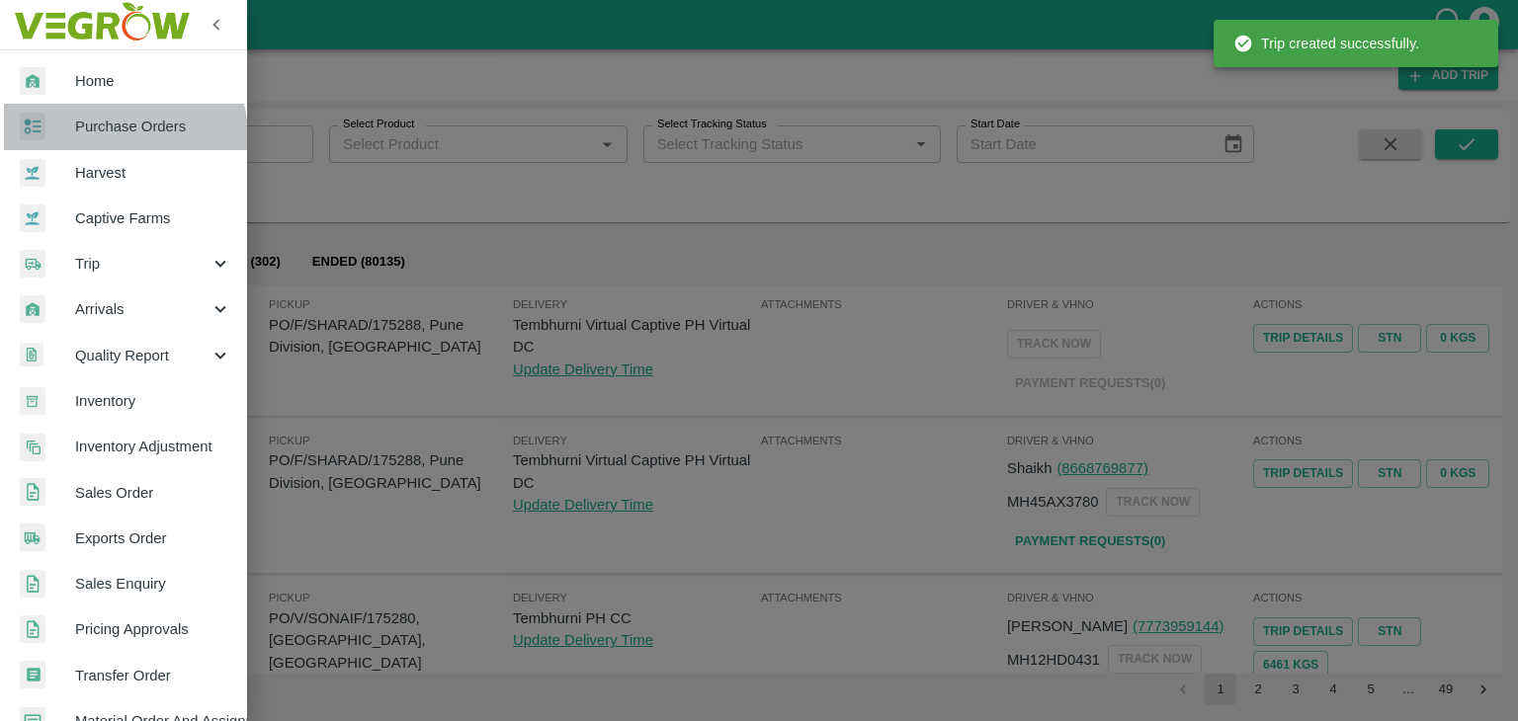
click at [115, 136] on span "Purchase Orders" at bounding box center [153, 127] width 156 height 22
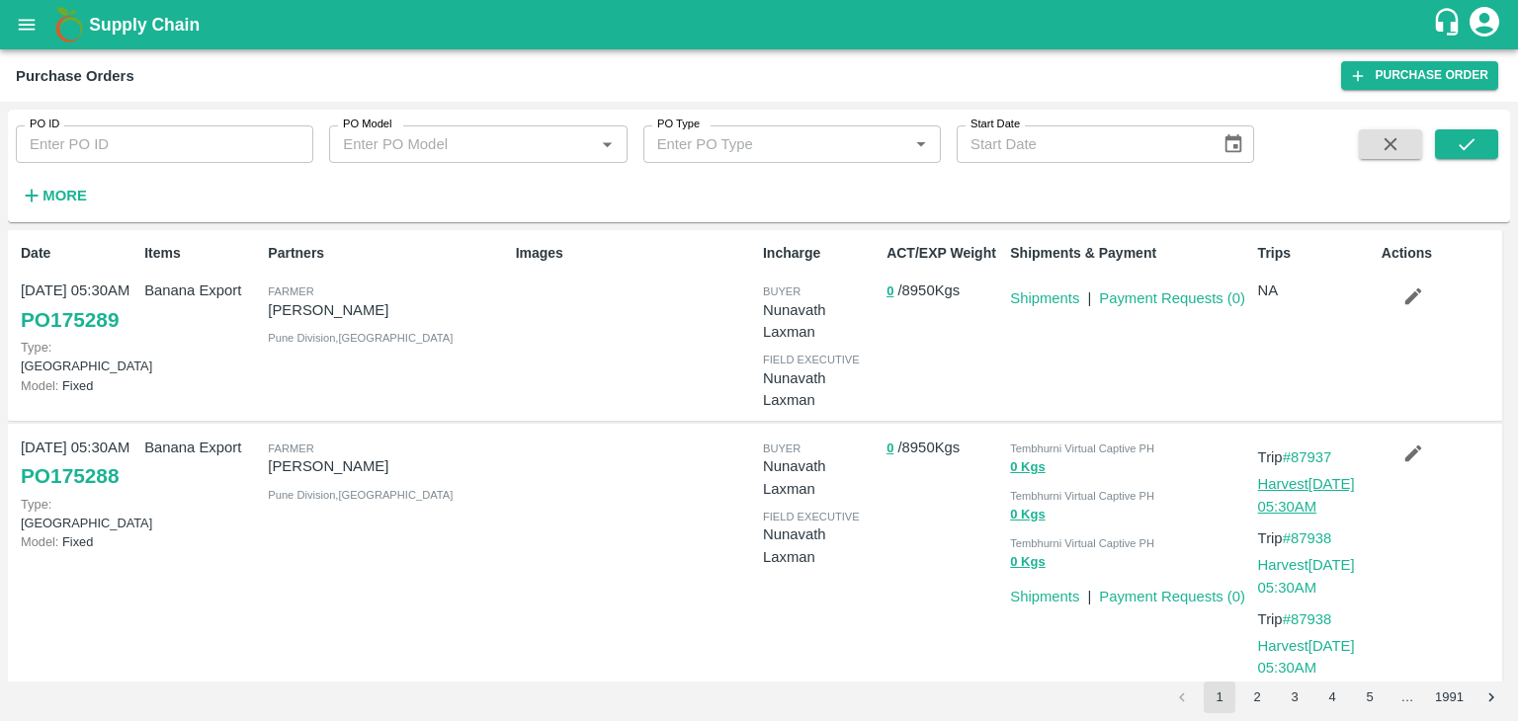
click at [1322, 489] on link "Harvest 10 Sep, 05:30AM" at bounding box center [1306, 495] width 97 height 38
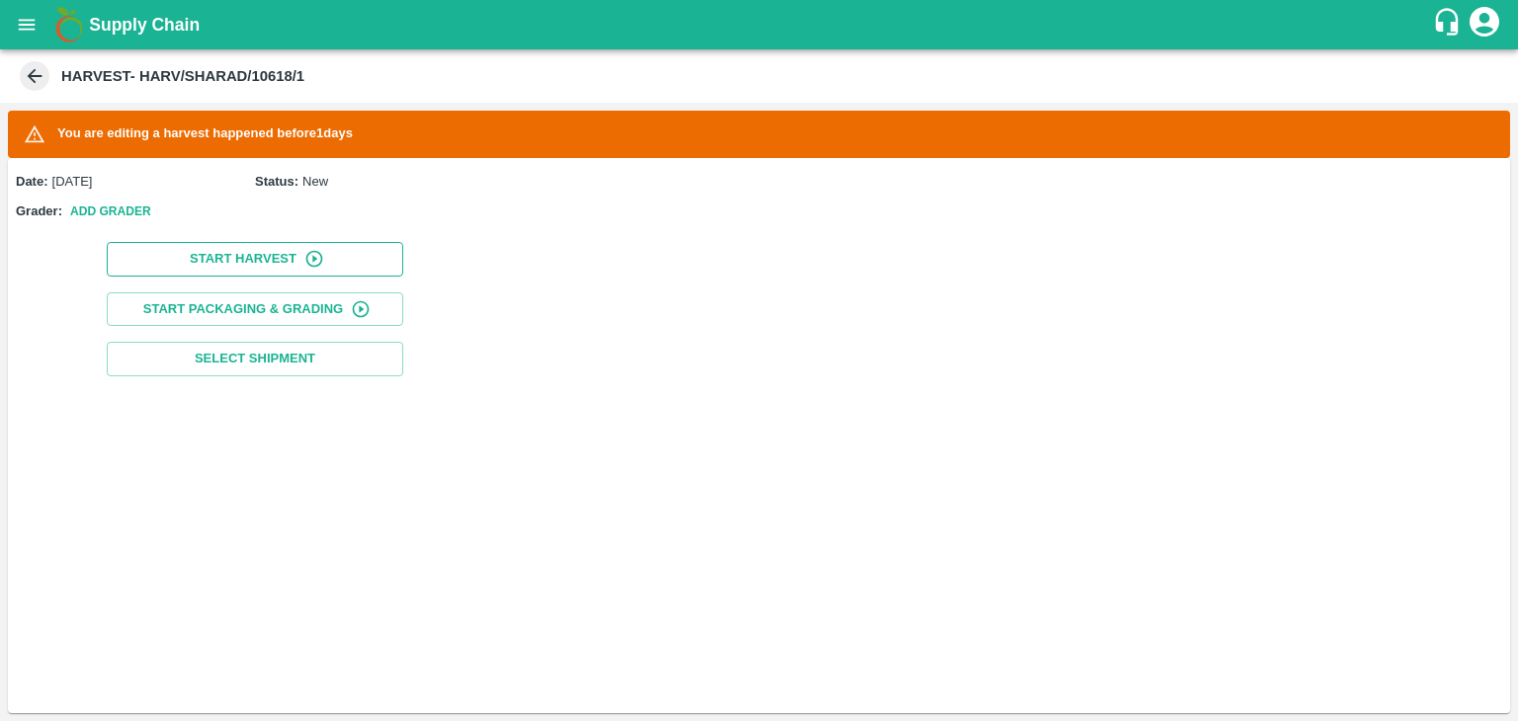
click at [255, 256] on button "Start Harvest" at bounding box center [255, 259] width 296 height 35
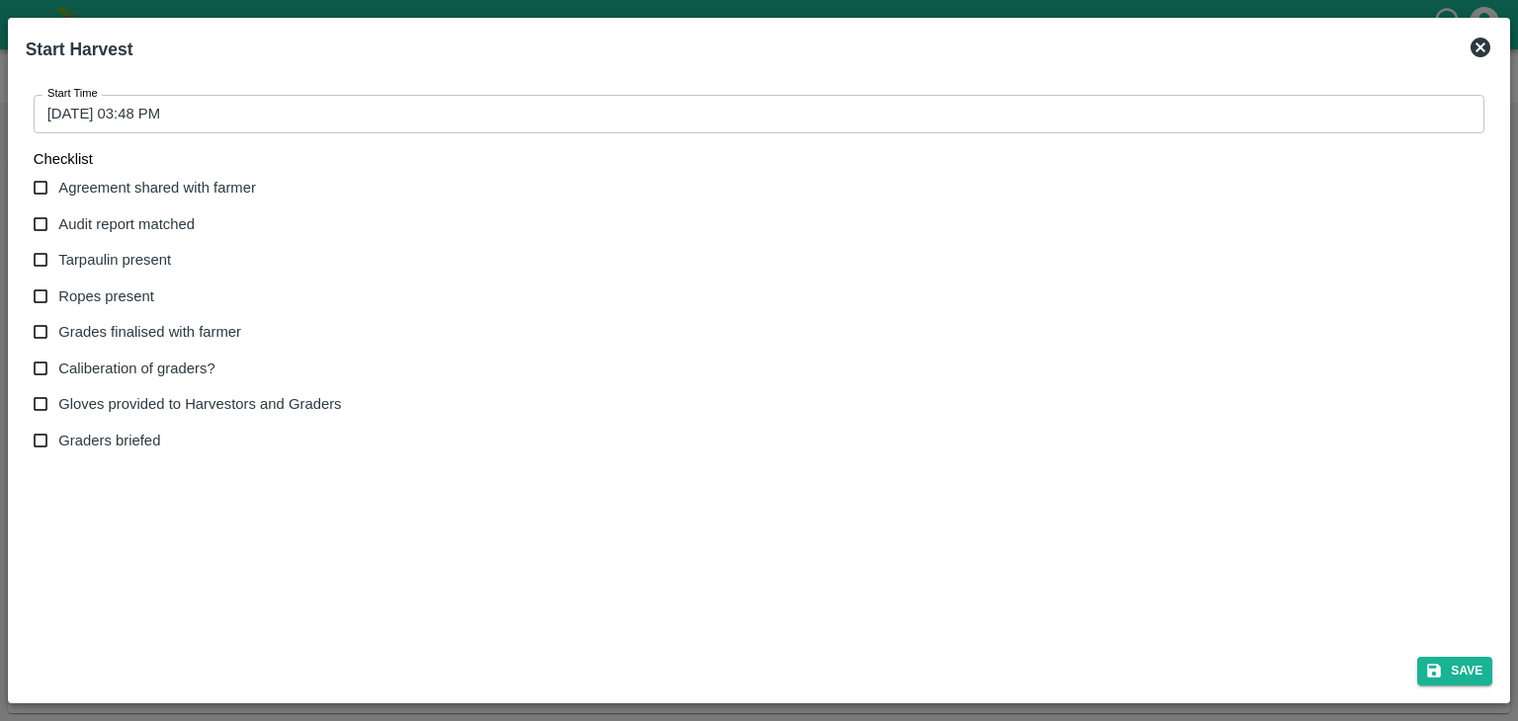
click at [122, 195] on span "Agreement shared with farmer" at bounding box center [157, 188] width 198 height 22
click at [59, 195] on input "Agreement shared with farmer" at bounding box center [41, 188] width 37 height 37
checkbox input "true"
drag, startPoint x: 124, startPoint y: 222, endPoint x: 124, endPoint y: 248, distance: 25.7
click at [124, 248] on div "Agreement shared with farmer Audit report matched Tarpaulin present Ropes prese…" at bounding box center [196, 315] width 324 height 290
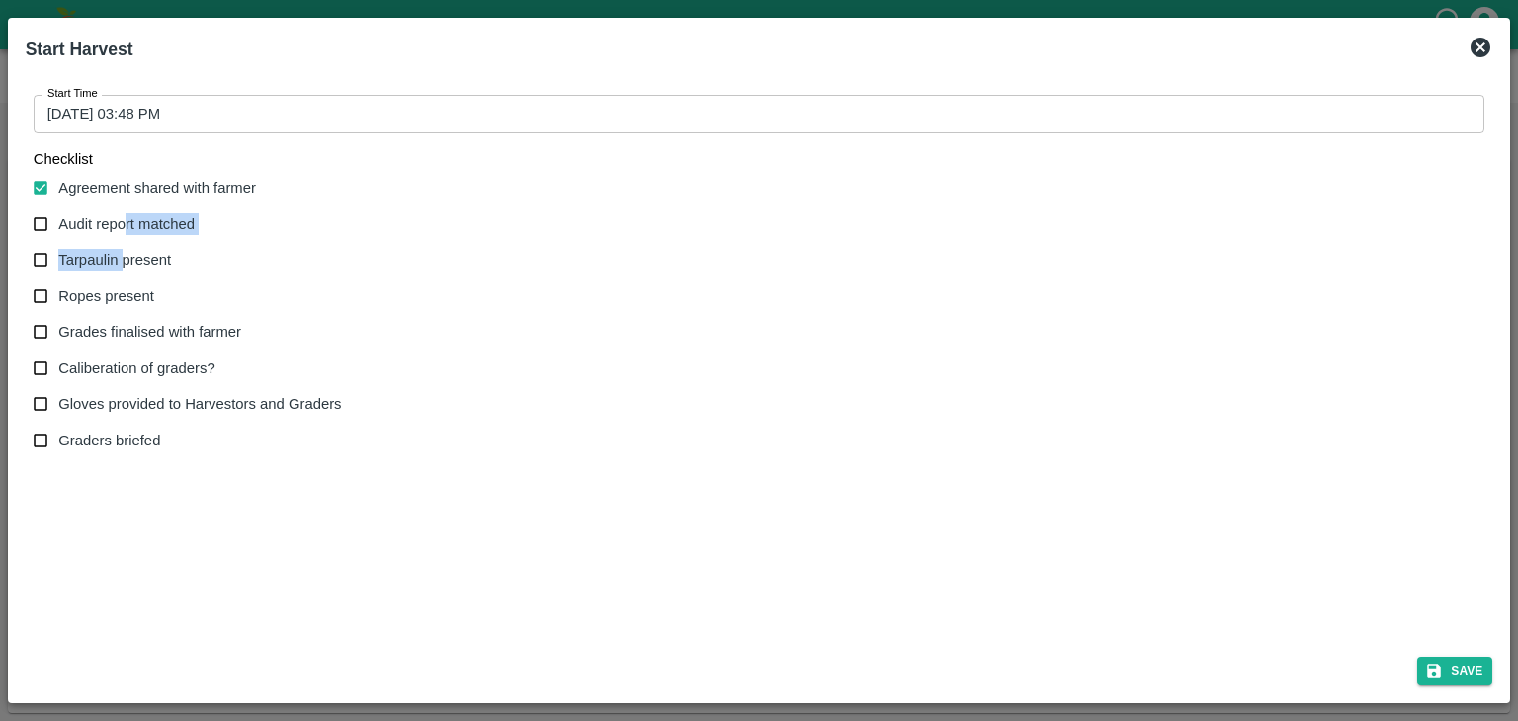
click at [124, 248] on label "Tarpaulin present" at bounding box center [182, 260] width 319 height 37
click at [59, 248] on input "Tarpaulin present" at bounding box center [41, 260] width 37 height 37
checkbox input "true"
click at [121, 221] on span "Audit report matched" at bounding box center [126, 224] width 136 height 22
click at [59, 221] on input "Audit report matched" at bounding box center [41, 225] width 37 height 37
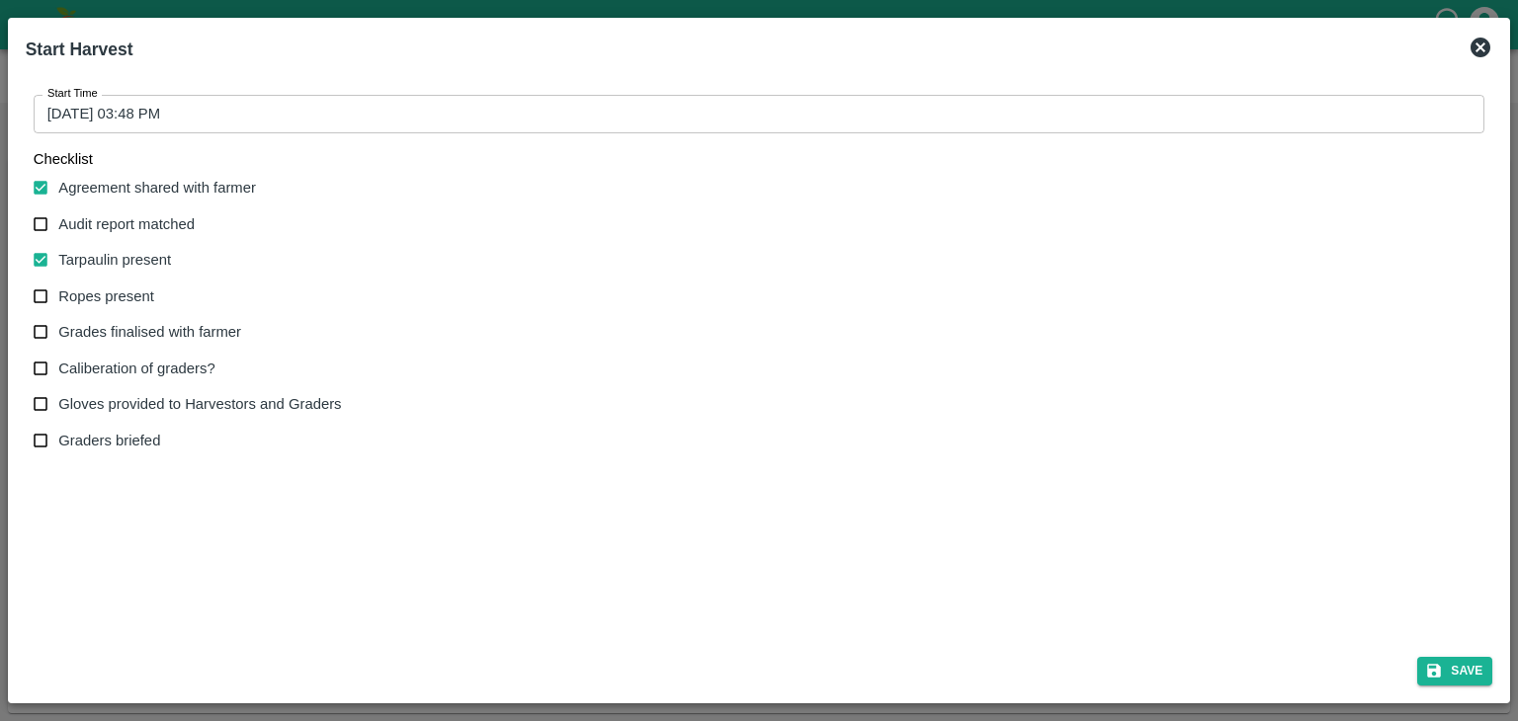
checkbox input "true"
click at [128, 297] on span "Ropes present" at bounding box center [106, 297] width 96 height 22
click at [59, 297] on input "Ropes present" at bounding box center [41, 297] width 37 height 37
checkbox input "true"
click at [165, 332] on span "Grades finalised with farmer" at bounding box center [149, 332] width 183 height 22
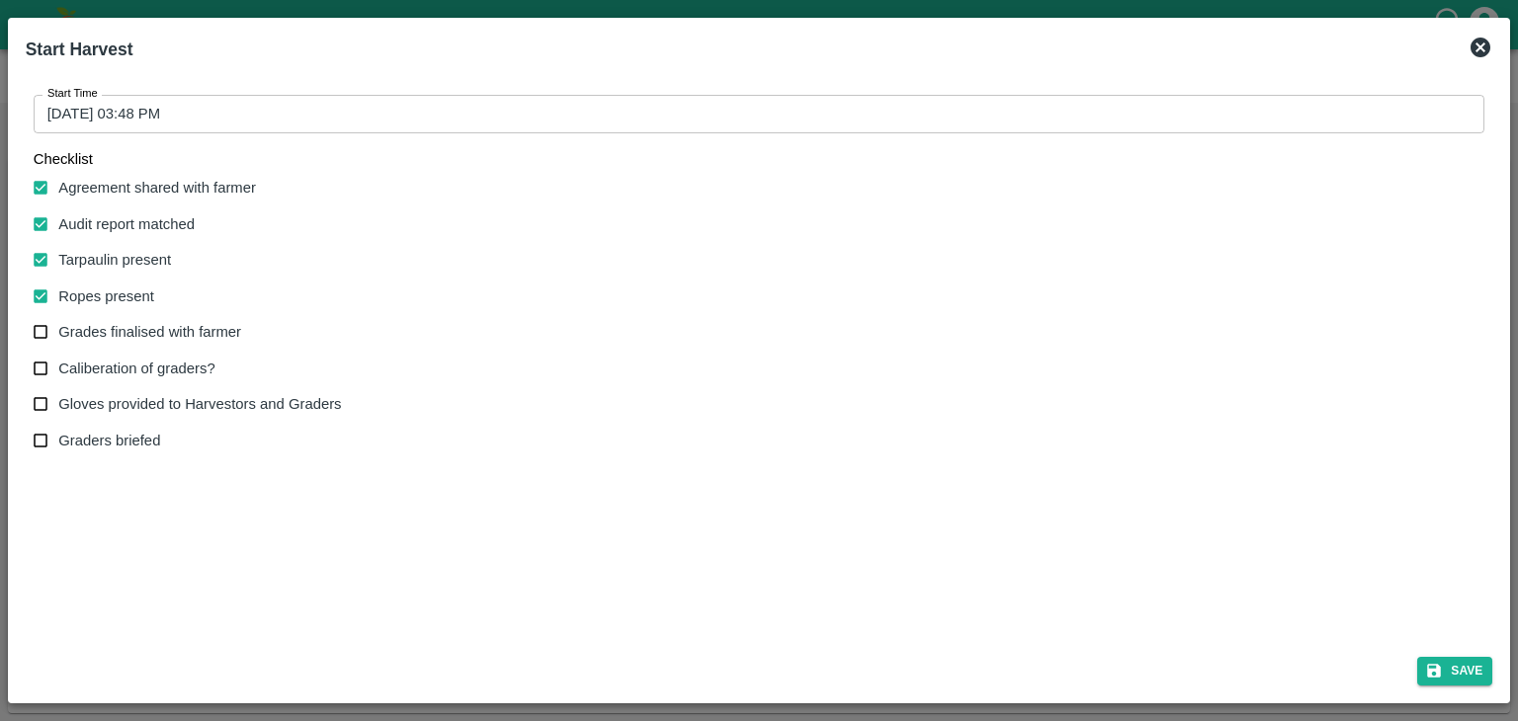
click at [59, 332] on input "Grades finalised with farmer" at bounding box center [41, 332] width 37 height 37
checkbox input "true"
click at [146, 380] on label "Caliberation of graders?" at bounding box center [182, 369] width 319 height 37
click at [59, 380] on input "Caliberation of graders?" at bounding box center [41, 369] width 37 height 37
checkbox input "true"
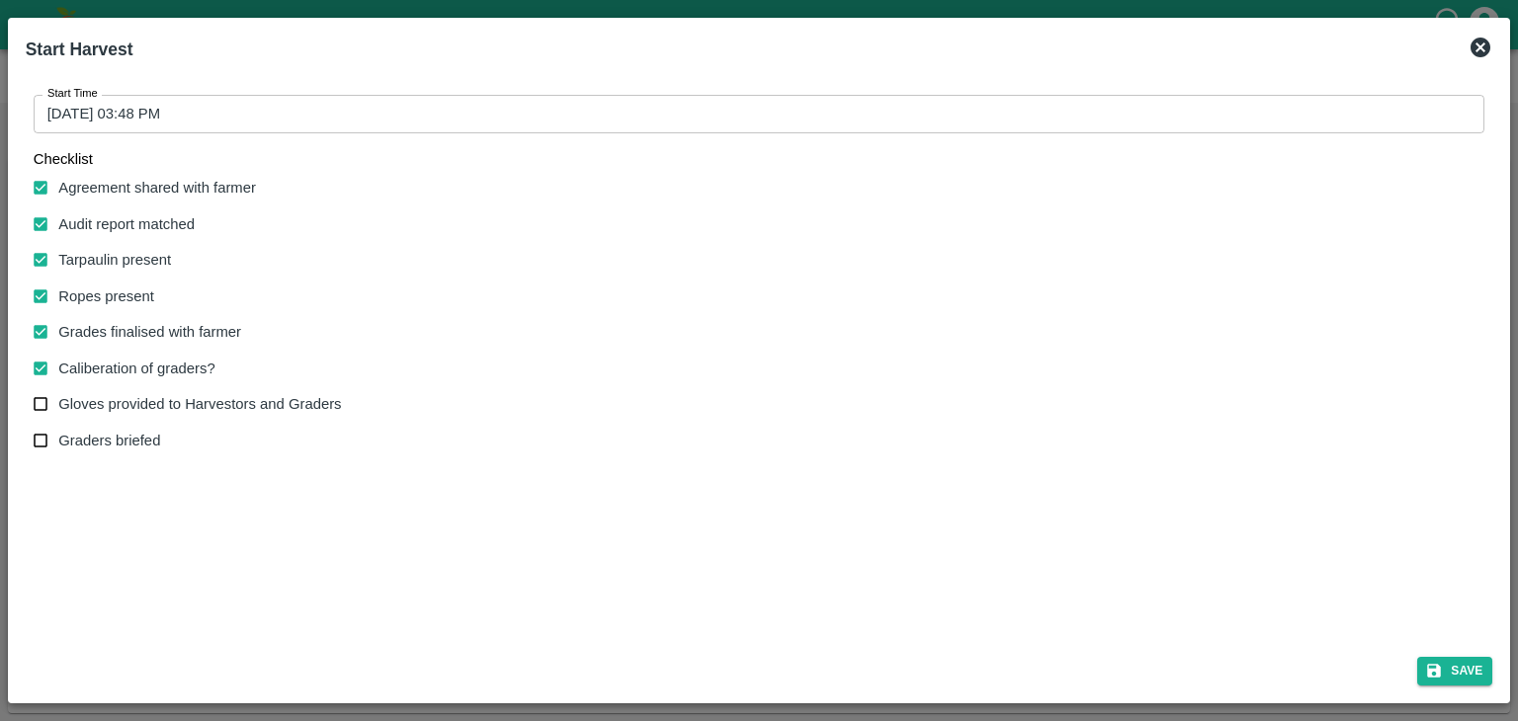
click at [162, 403] on span "Gloves provided to Harvestors and Graders" at bounding box center [199, 404] width 283 height 22
click at [59, 403] on input "Gloves provided to Harvestors and Graders" at bounding box center [41, 404] width 37 height 37
checkbox input "true"
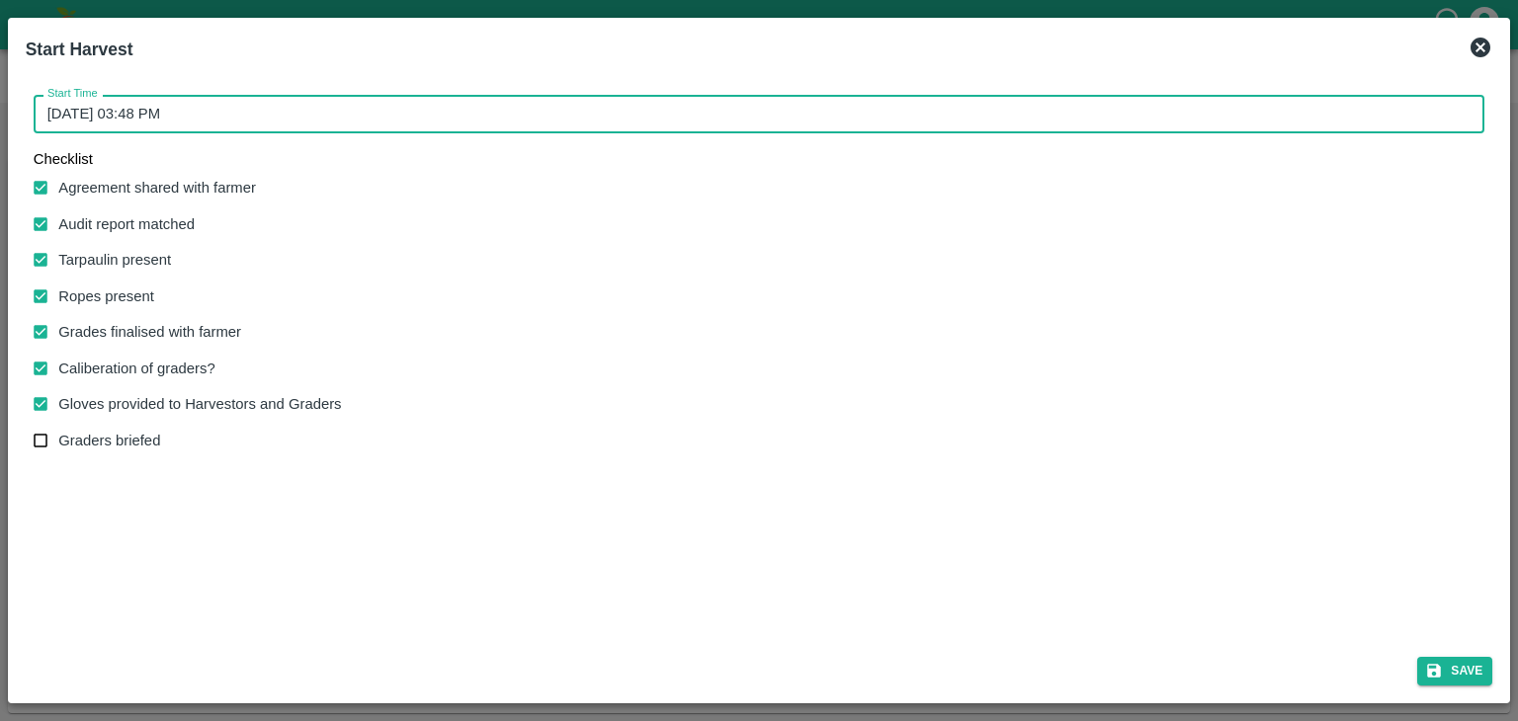
click at [620, 119] on input "11/09/2025 03:48 PM" at bounding box center [753, 114] width 1438 height 38
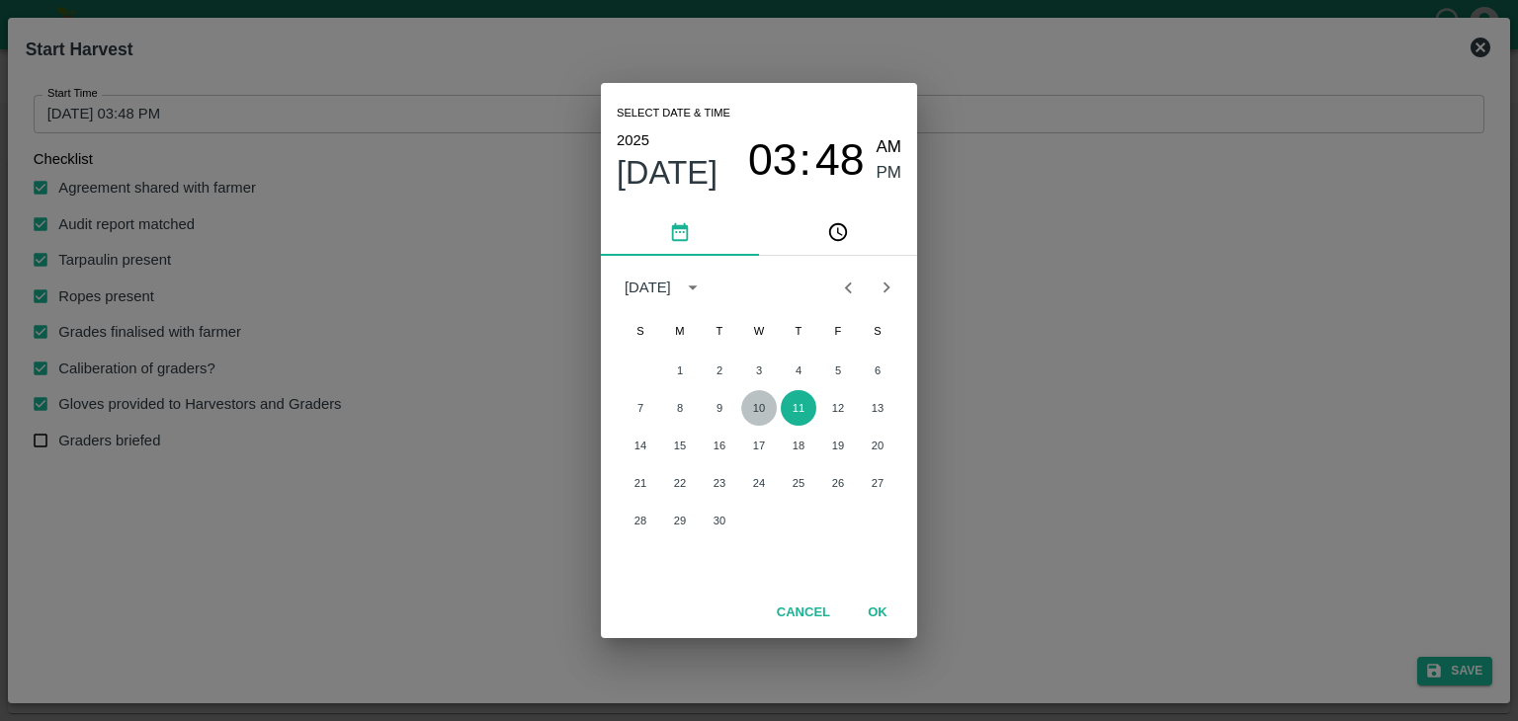
click at [745, 399] on button "10" at bounding box center [759, 408] width 36 height 36
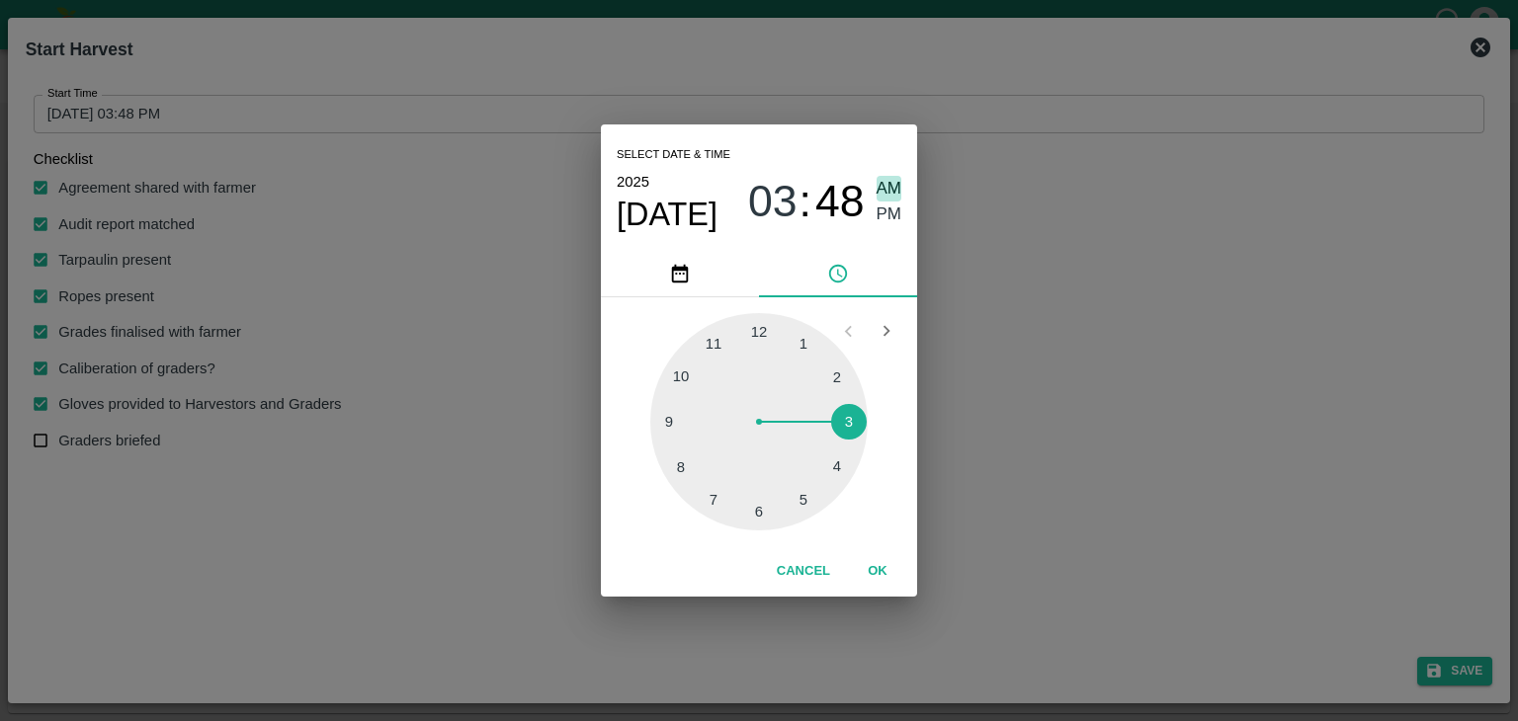
click at [893, 189] on span "AM" at bounding box center [889, 189] width 26 height 27
click at [651, 432] on div at bounding box center [758, 421] width 217 height 217
type input "10/09/2025 09:44 AM"
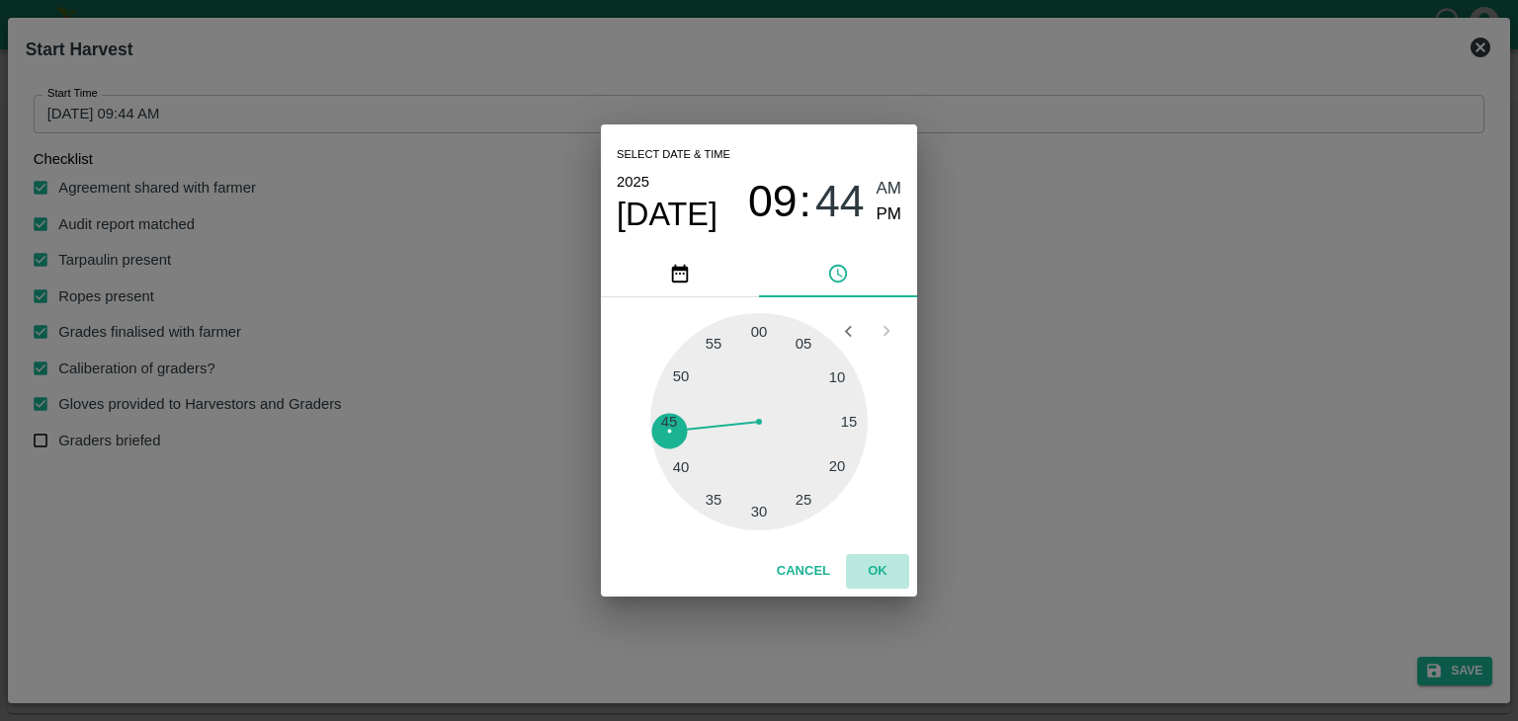
click at [902, 575] on button "OK" at bounding box center [877, 571] width 63 height 35
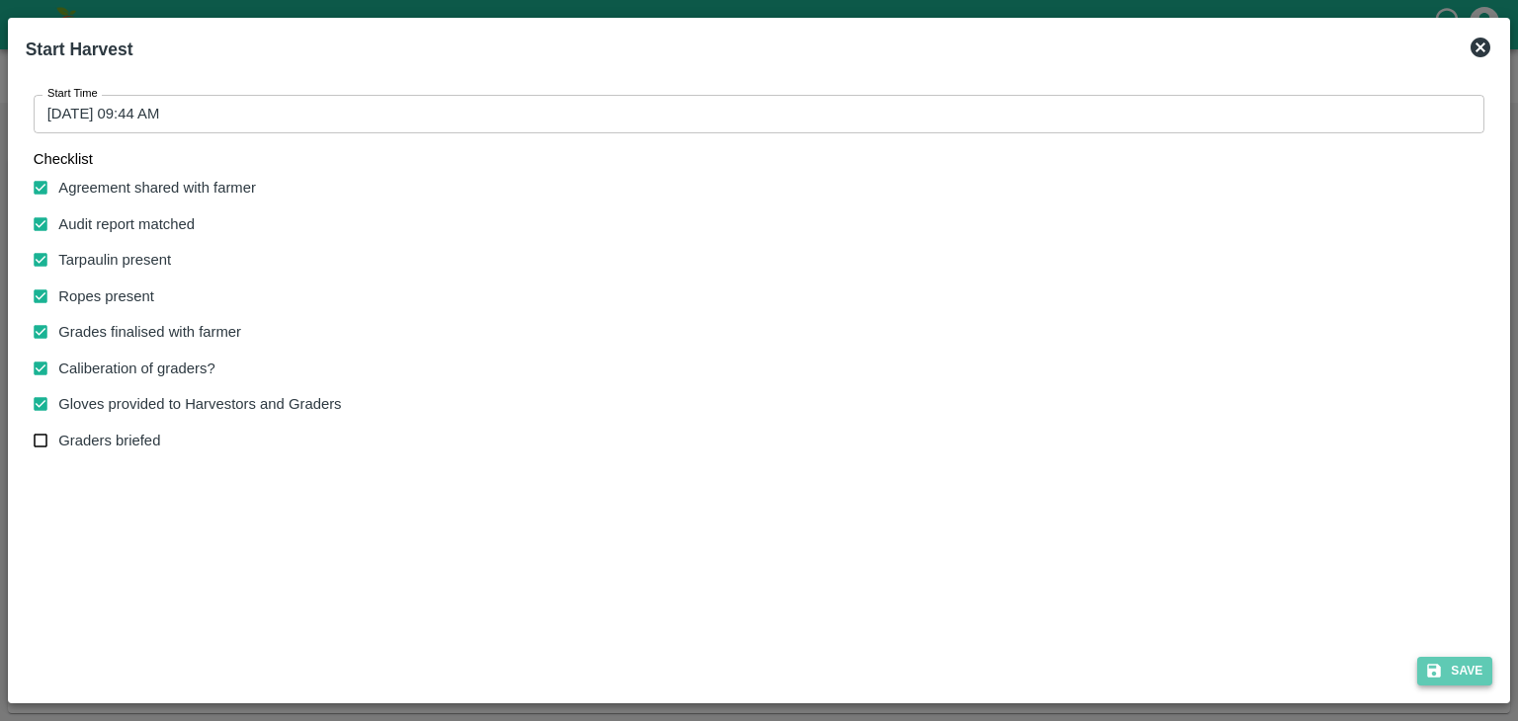
click at [1462, 670] on button "Save" at bounding box center [1454, 671] width 75 height 29
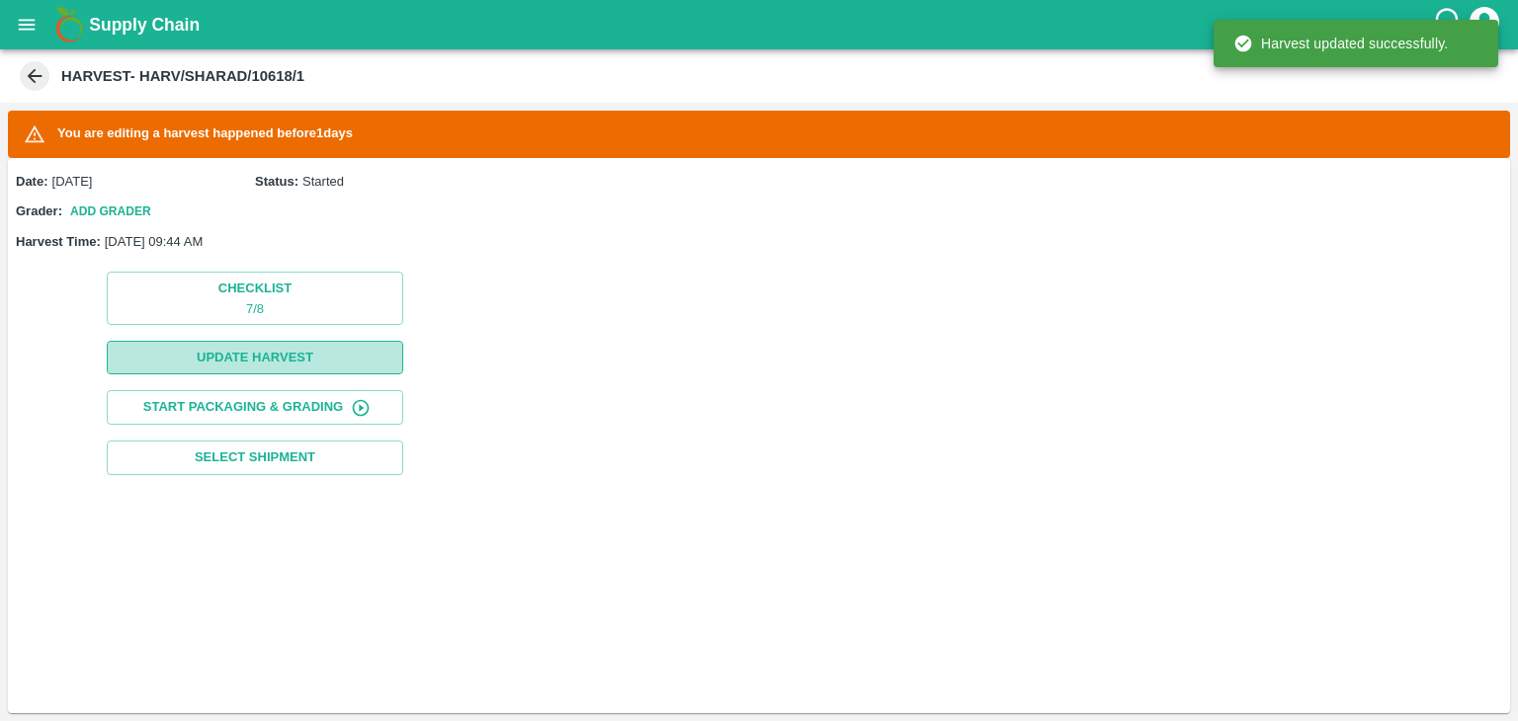
click at [261, 343] on button "Update Harvest" at bounding box center [255, 358] width 296 height 35
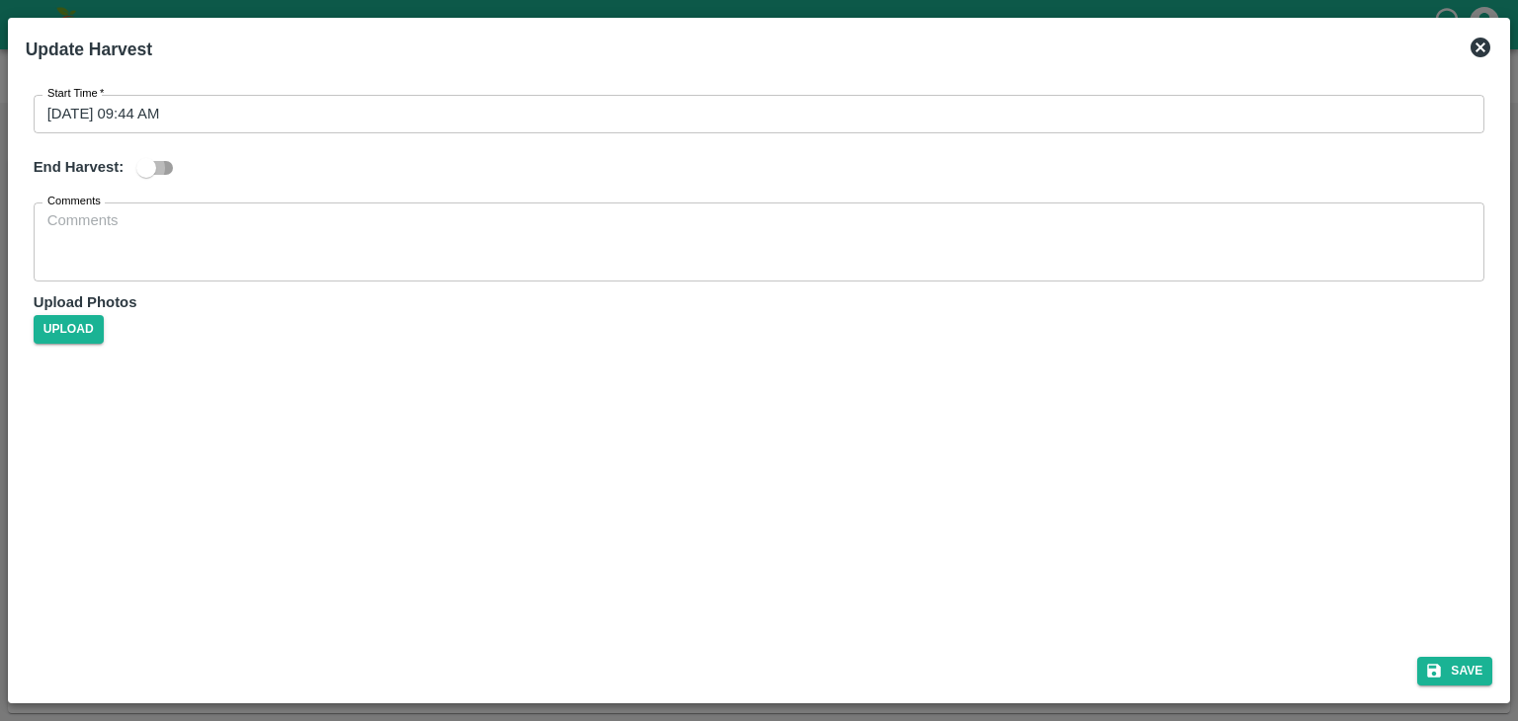
click at [161, 169] on input "checkbox" at bounding box center [146, 168] width 113 height 38
checkbox input "true"
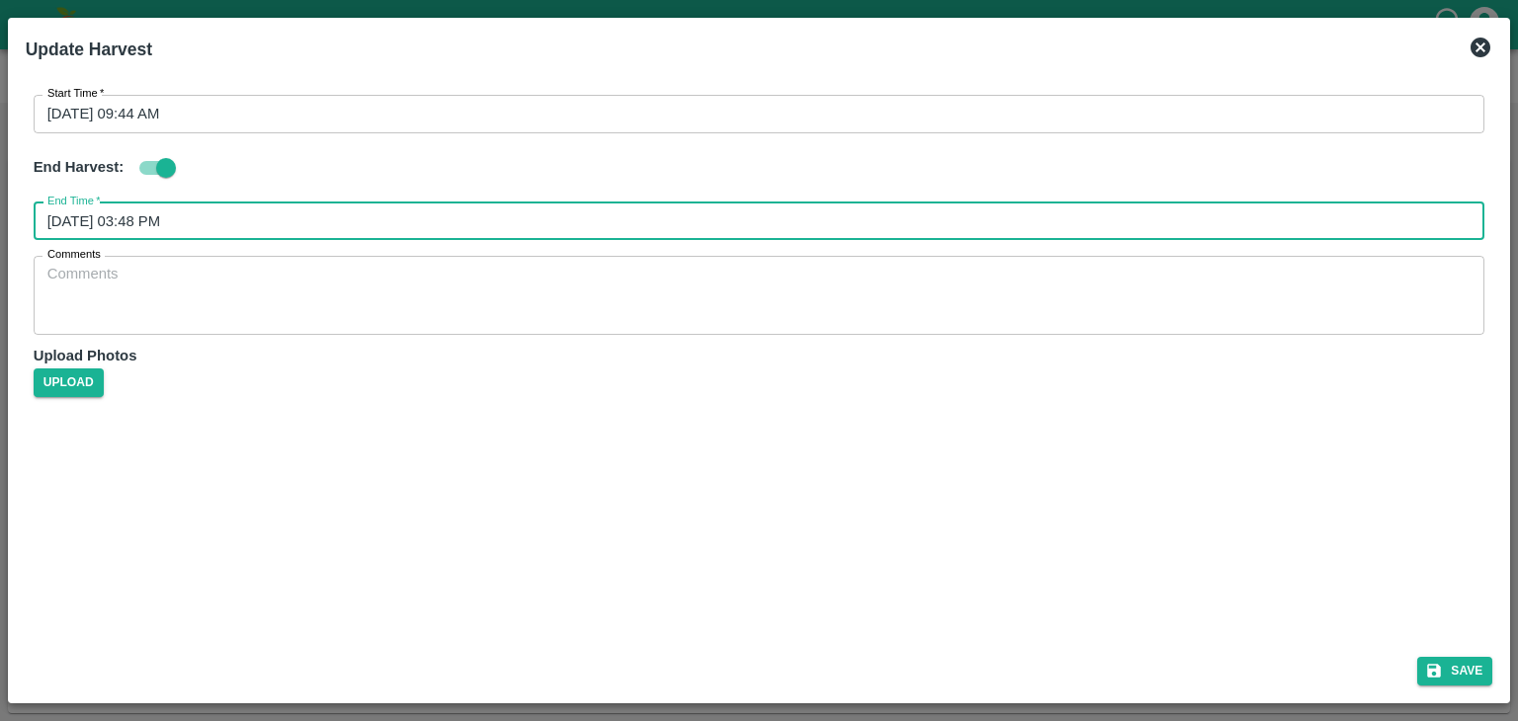
click at [434, 229] on input "11/09/2025 03:48 PM" at bounding box center [753, 222] width 1438 height 38
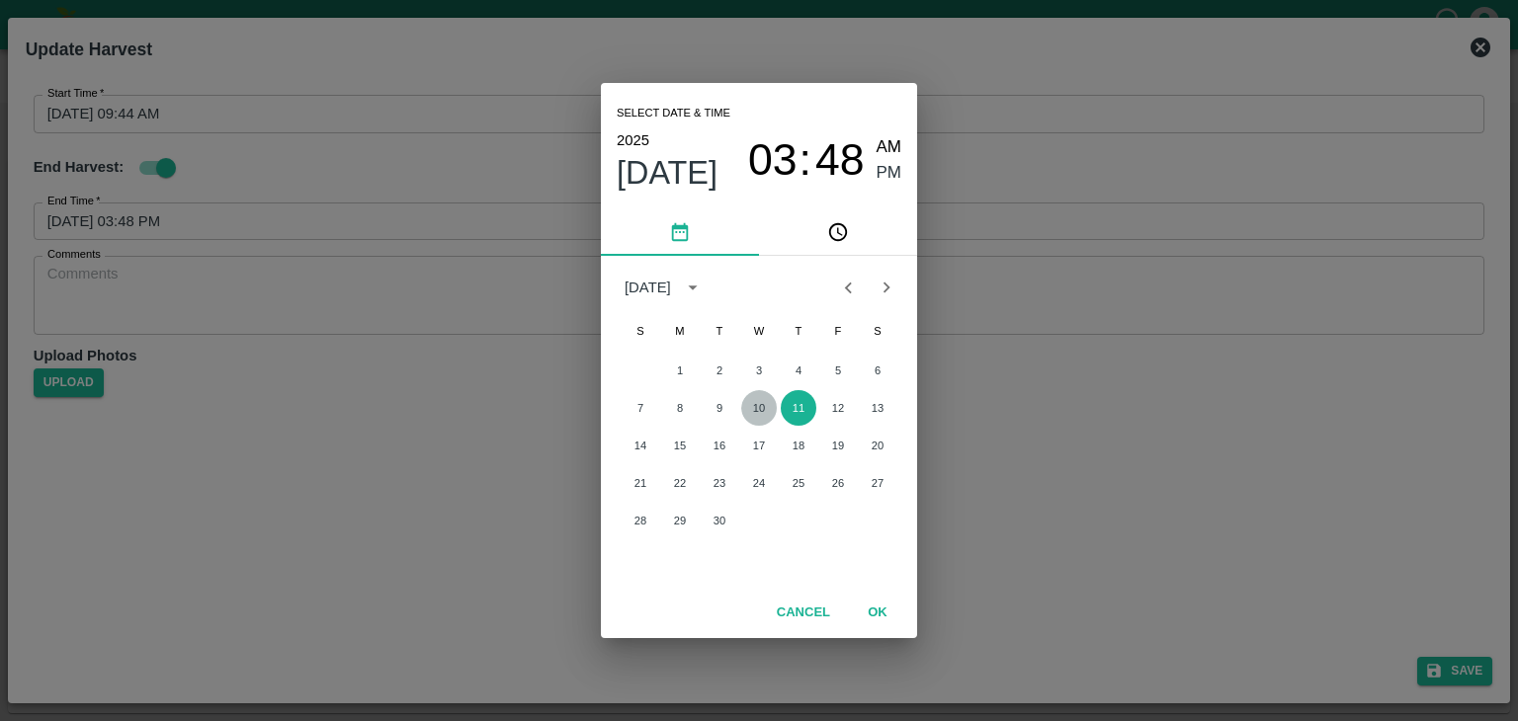
click at [760, 412] on button "10" at bounding box center [759, 408] width 36 height 36
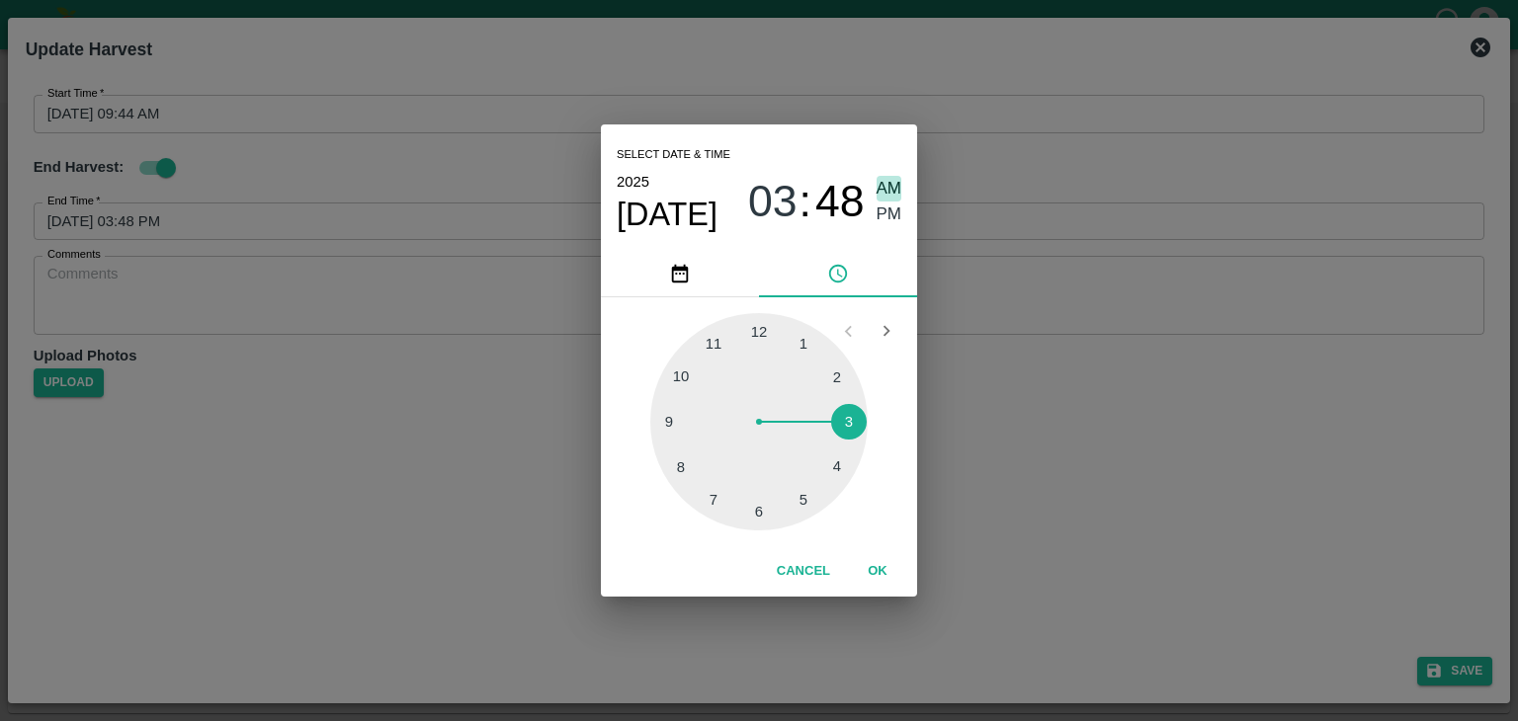
click at [889, 189] on span "AM" at bounding box center [889, 189] width 26 height 27
click at [684, 426] on div at bounding box center [758, 421] width 217 height 217
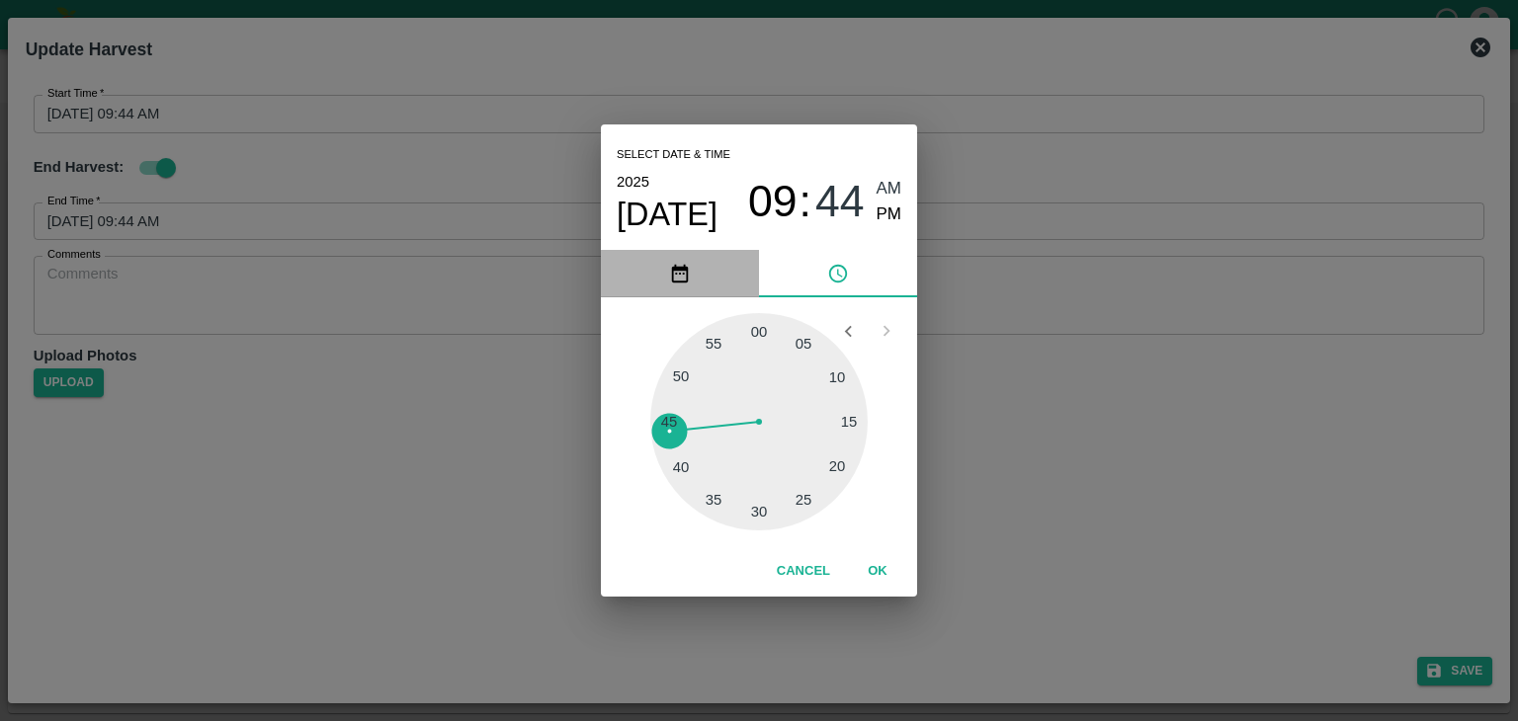
click at [679, 272] on icon "pick date" at bounding box center [680, 274] width 22 height 22
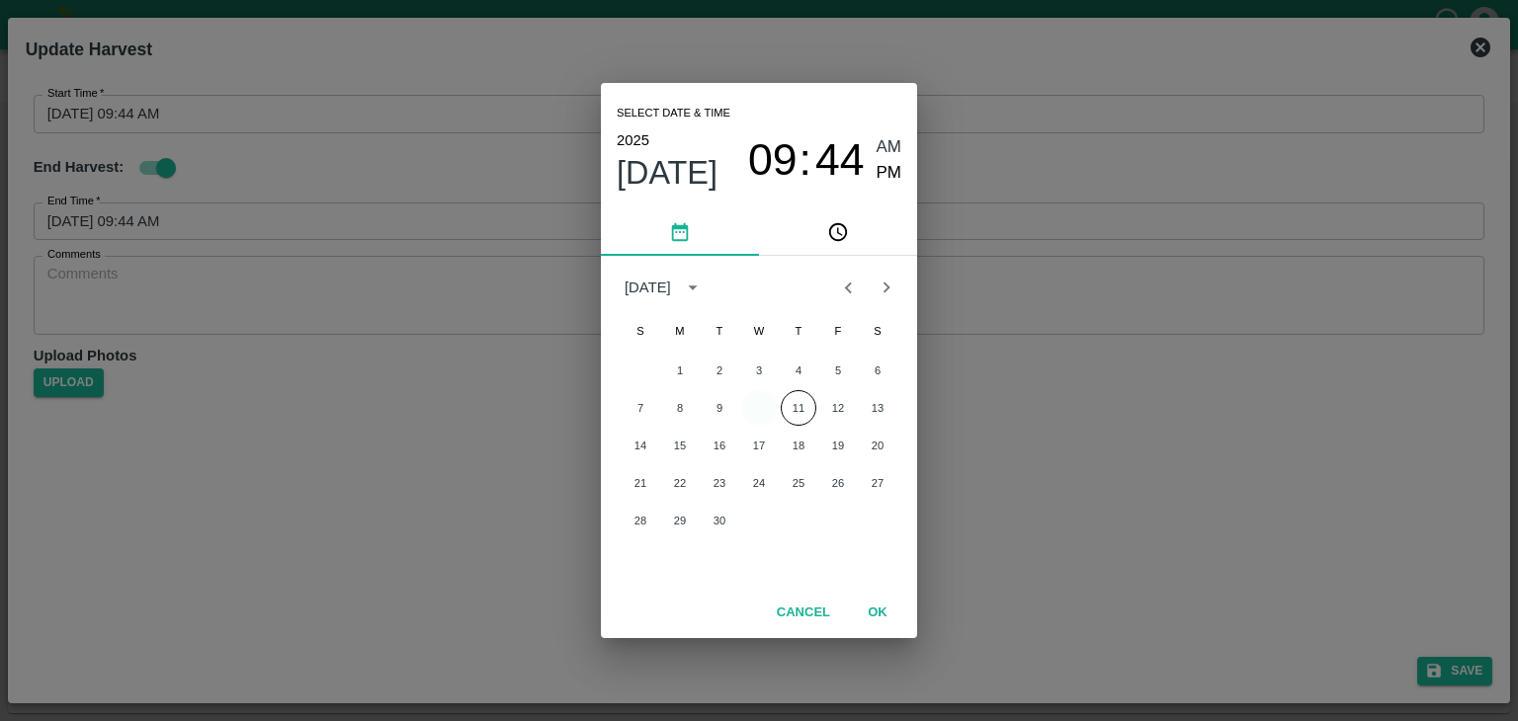
click at [748, 399] on button "10" at bounding box center [759, 408] width 36 height 36
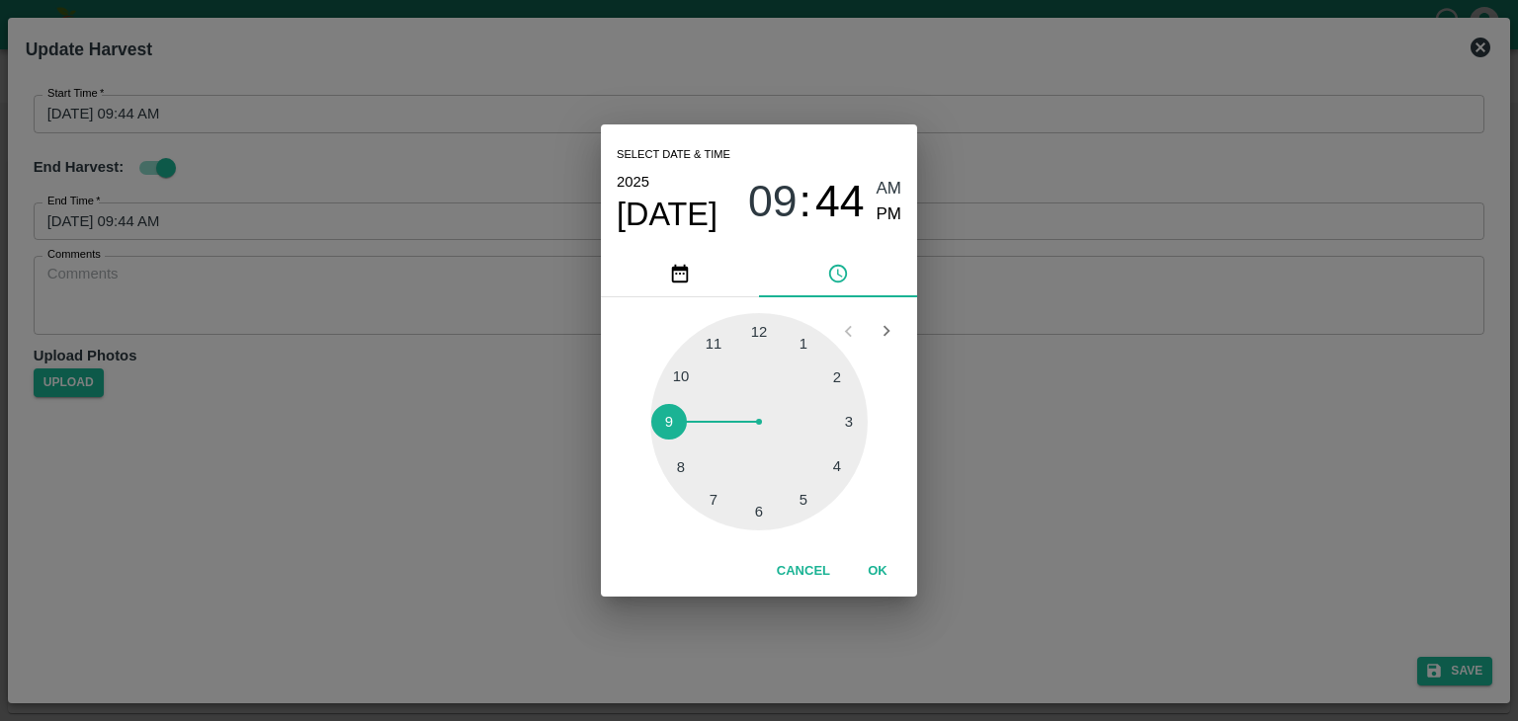
click at [801, 499] on div at bounding box center [758, 421] width 217 height 217
click at [892, 217] on span "PM" at bounding box center [889, 215] width 26 height 27
type input "[DATE] 05:25 PM"
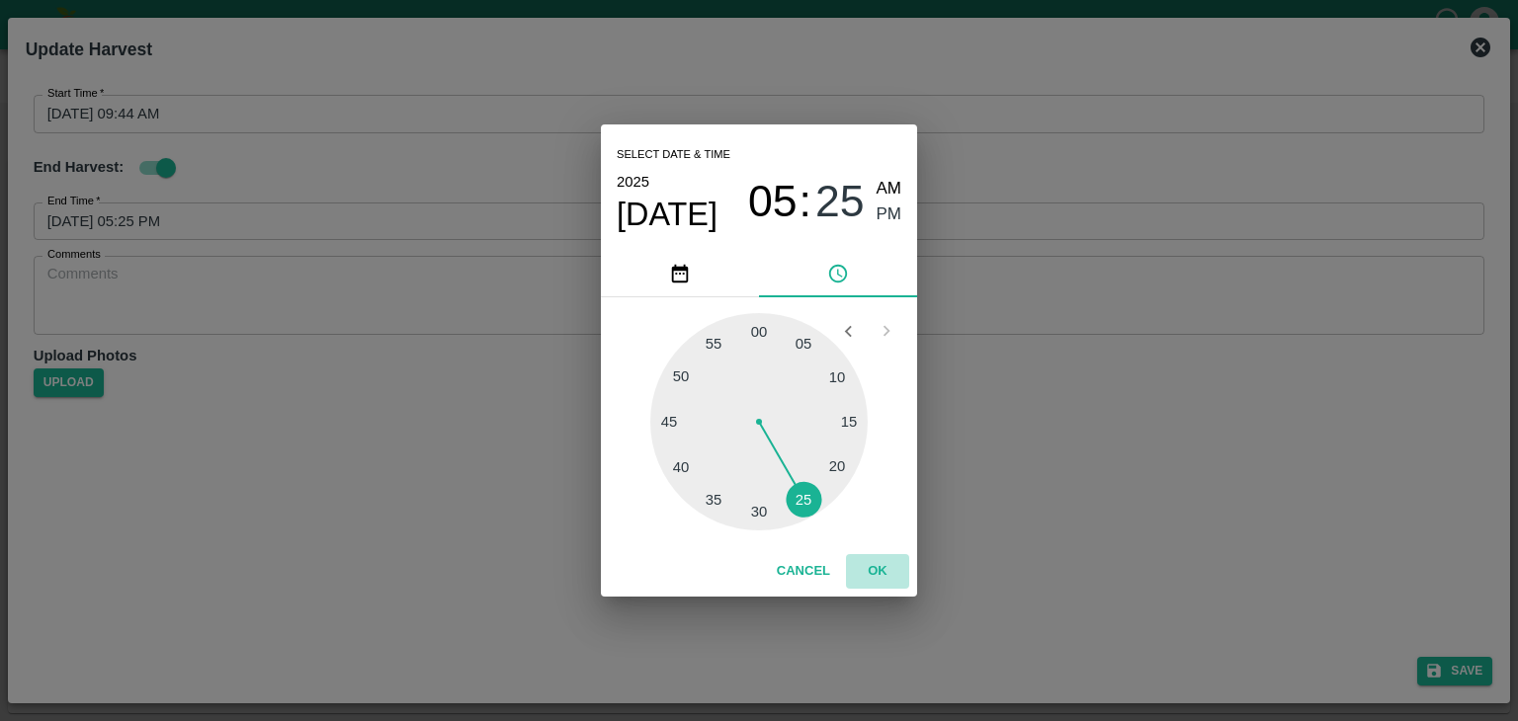
click at [880, 558] on button "OK" at bounding box center [877, 571] width 63 height 35
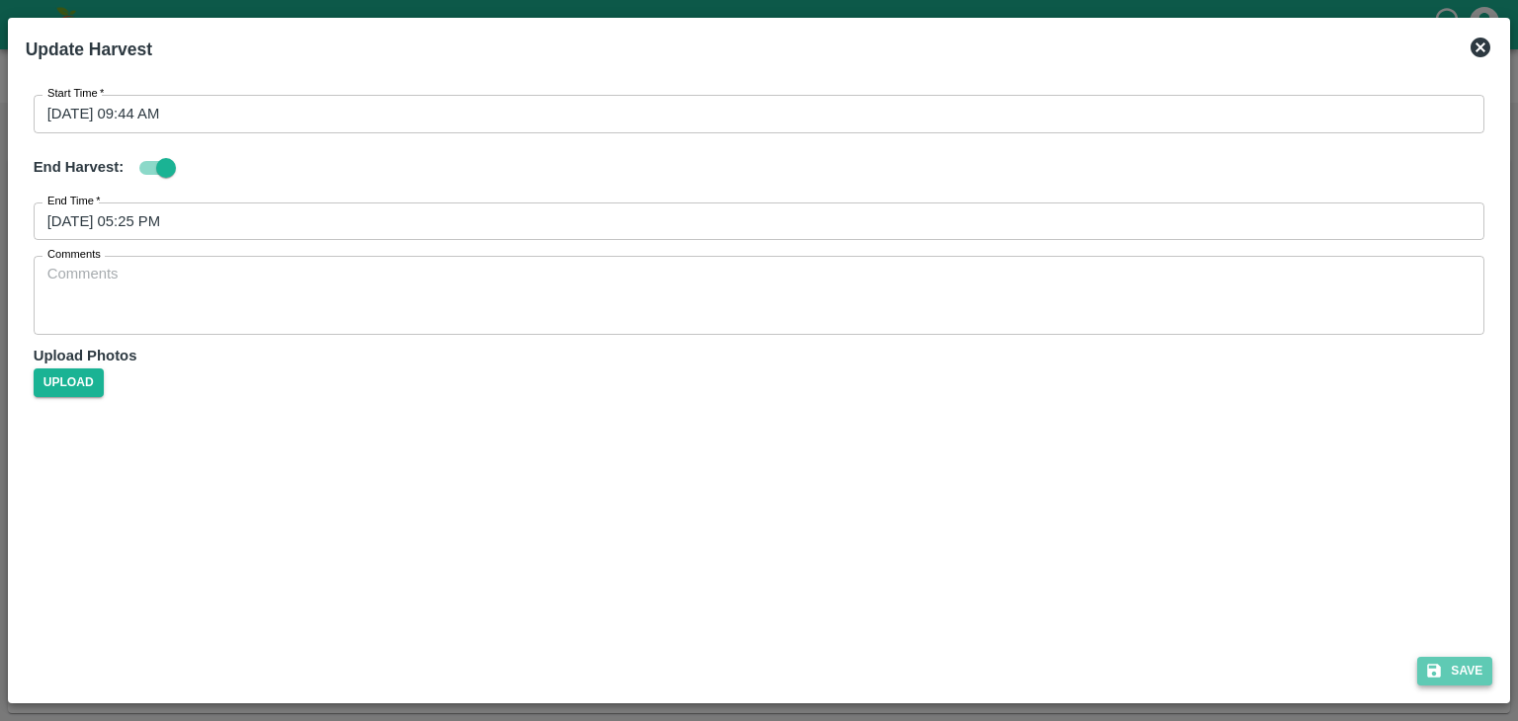
click at [1444, 658] on button "Save" at bounding box center [1454, 671] width 75 height 29
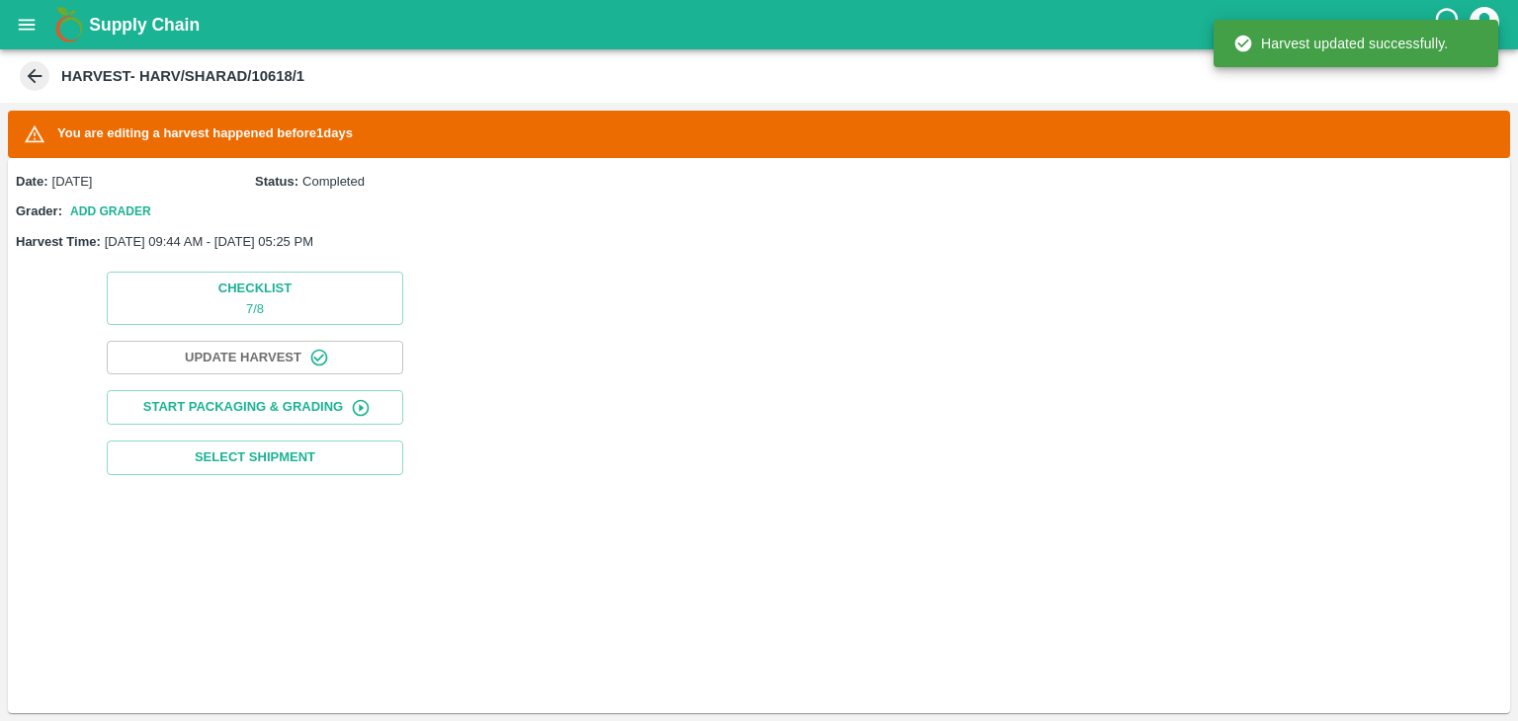
click at [237, 384] on div "Checklist 7 / 8 Update Harvest Start Packaging & Grading Select Shipment" at bounding box center [255, 373] width 494 height 219
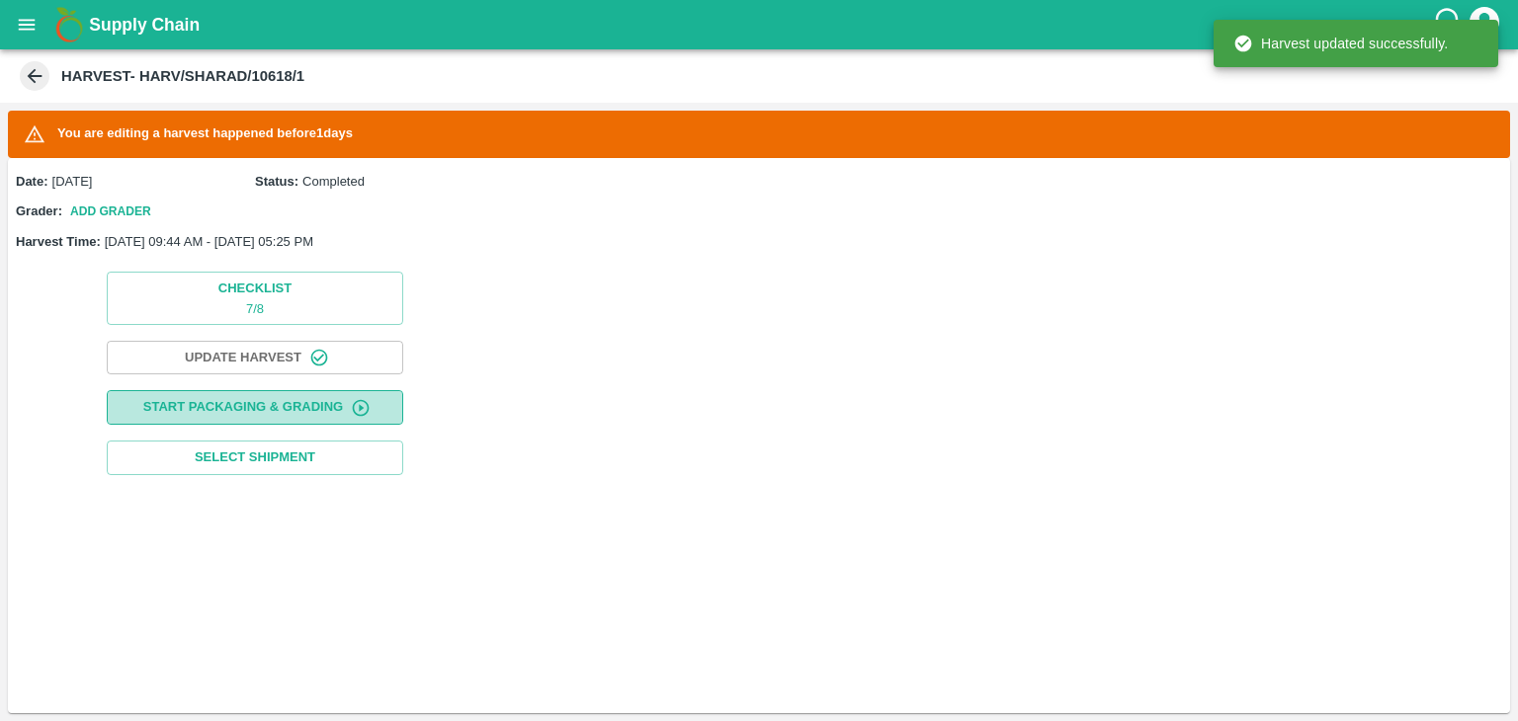
click at [267, 410] on button "Start Packaging & Grading" at bounding box center [255, 407] width 296 height 35
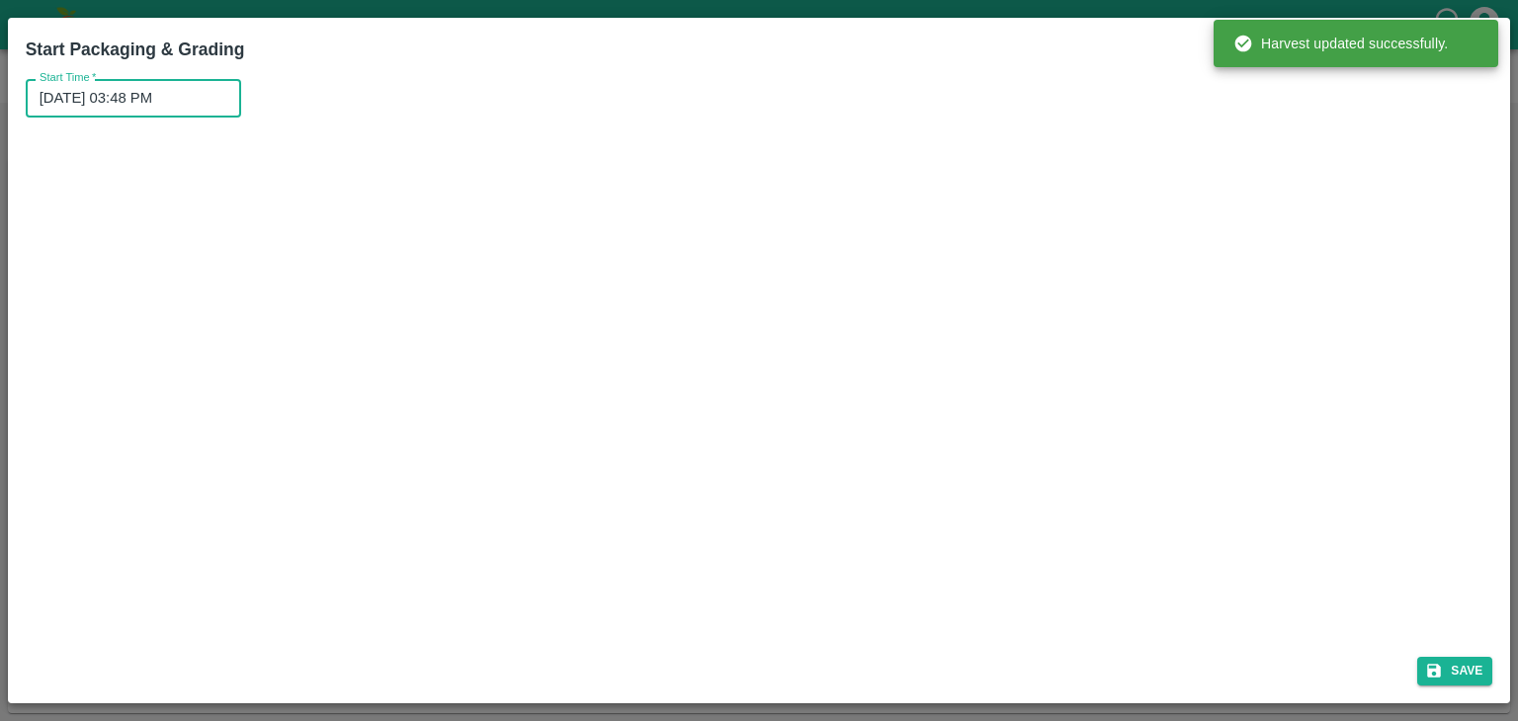
click at [169, 108] on input "11/09/2025 03:48 PM" at bounding box center [127, 98] width 202 height 38
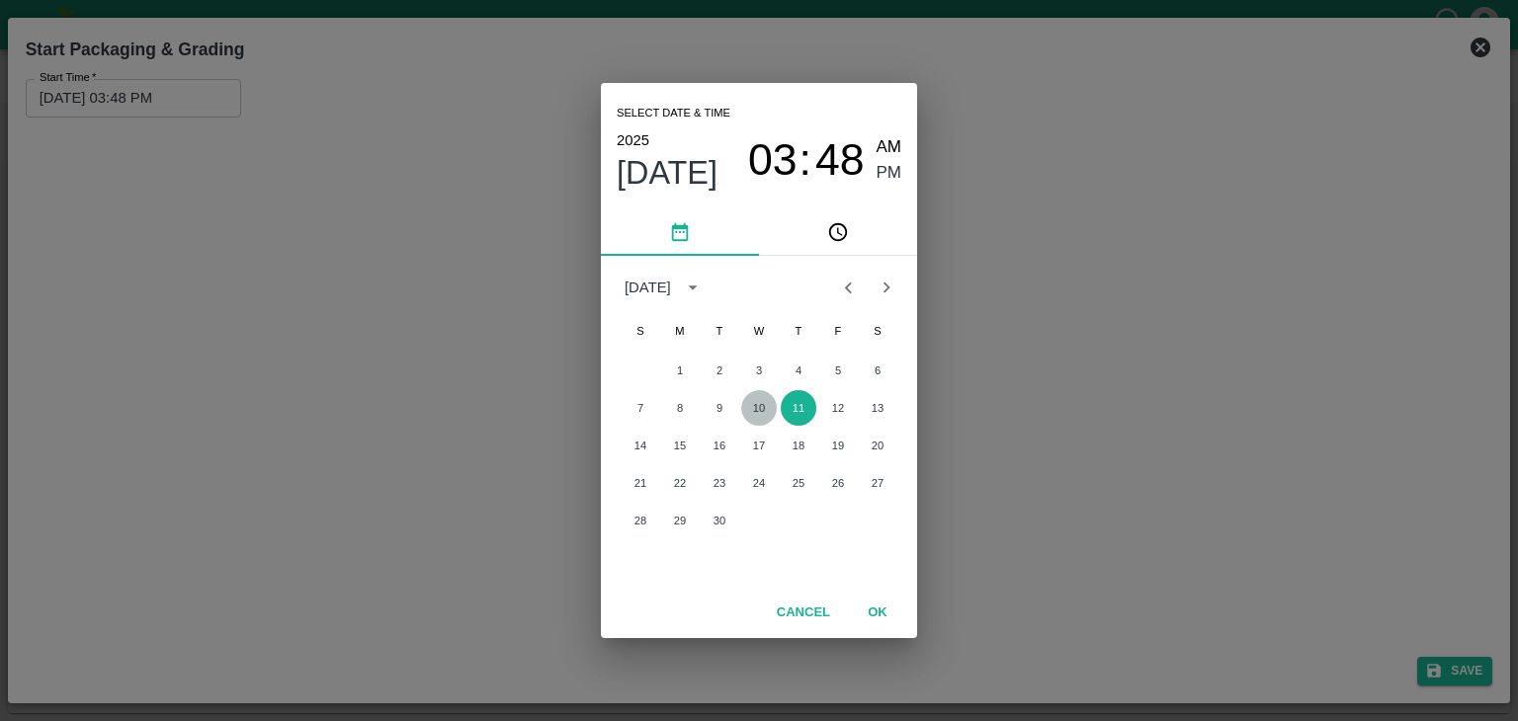
click at [750, 404] on button "10" at bounding box center [759, 408] width 36 height 36
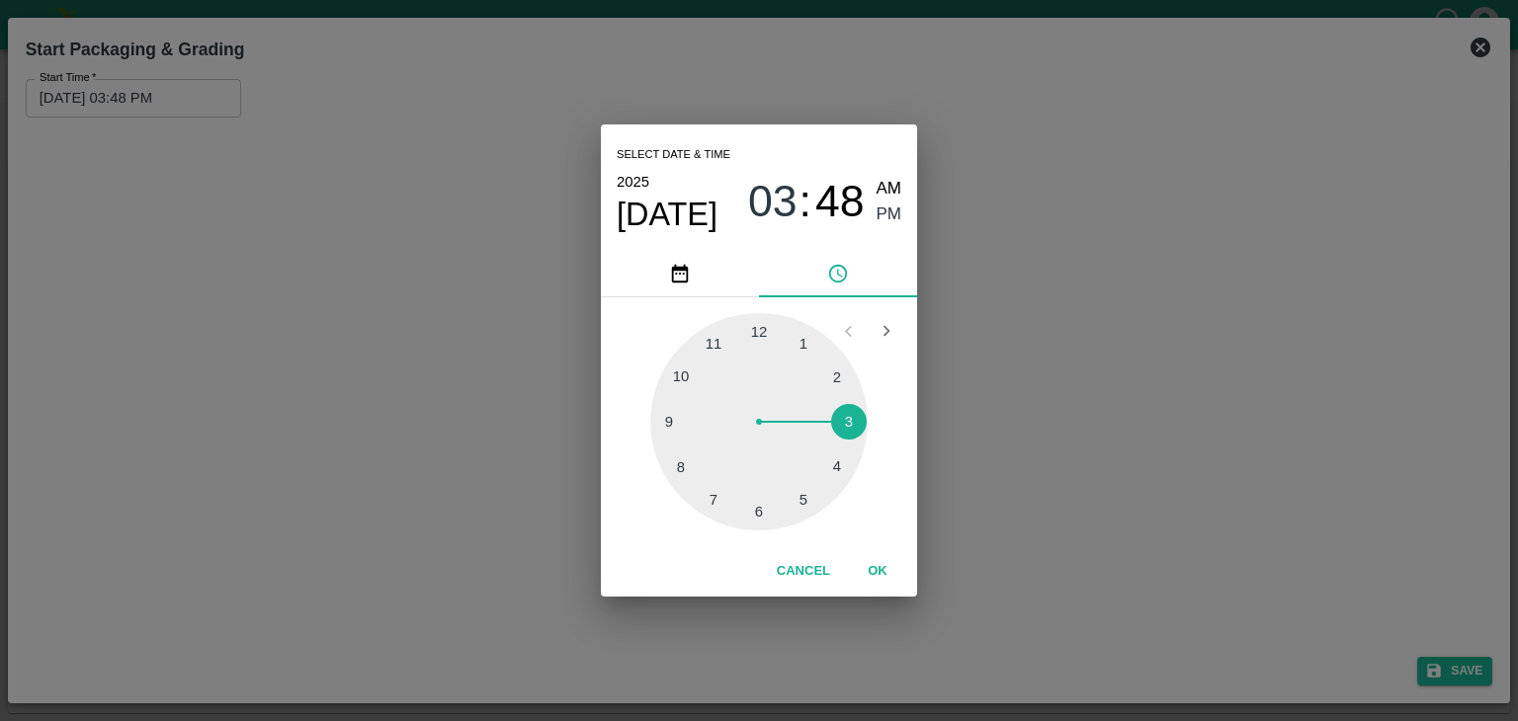
click at [901, 181] on div "Select date & time 2025 Sep 10 03 : 48 AM PM" at bounding box center [759, 187] width 316 height 126
click at [893, 184] on span "AM" at bounding box center [889, 189] width 26 height 27
click at [665, 428] on div at bounding box center [758, 421] width 217 height 217
type input "[DATE] 09:44 AM"
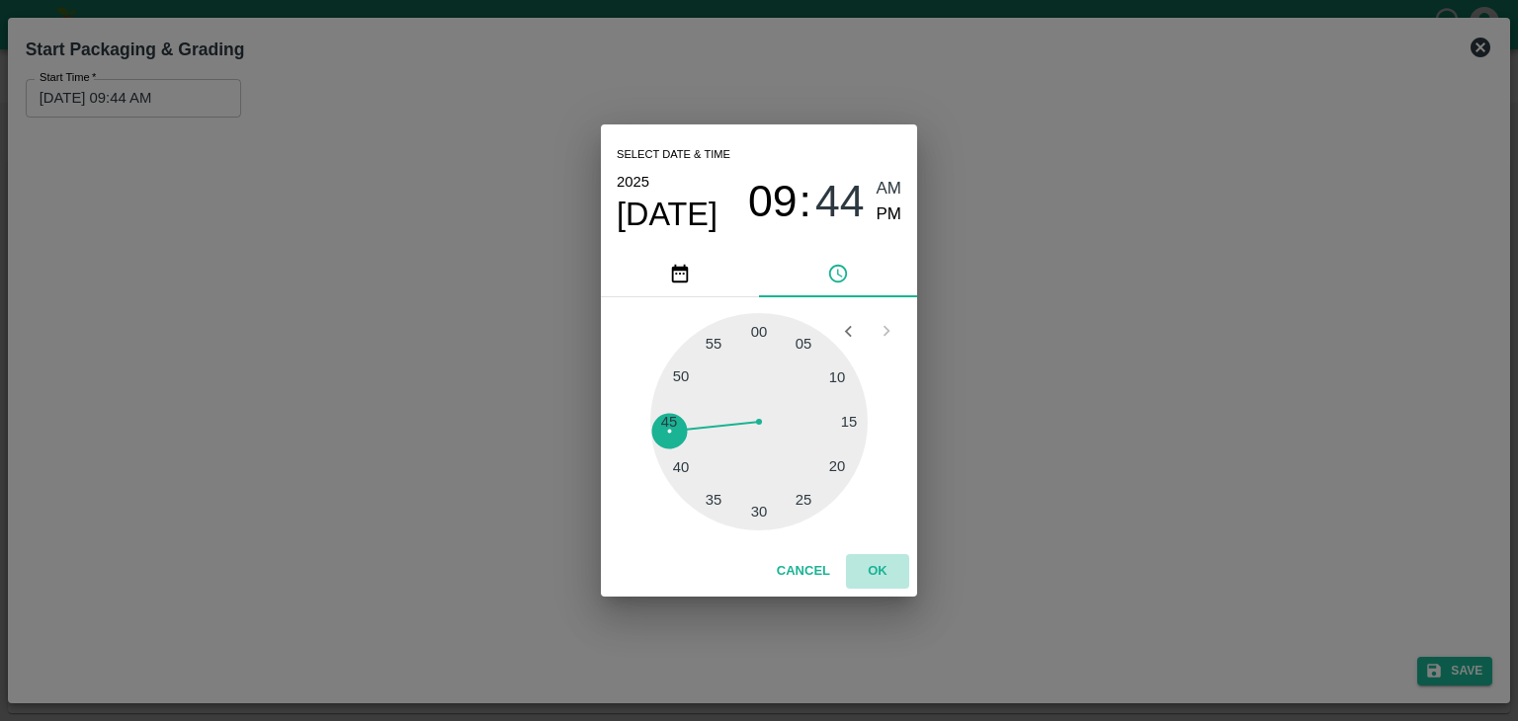
click at [895, 580] on button "OK" at bounding box center [877, 571] width 63 height 35
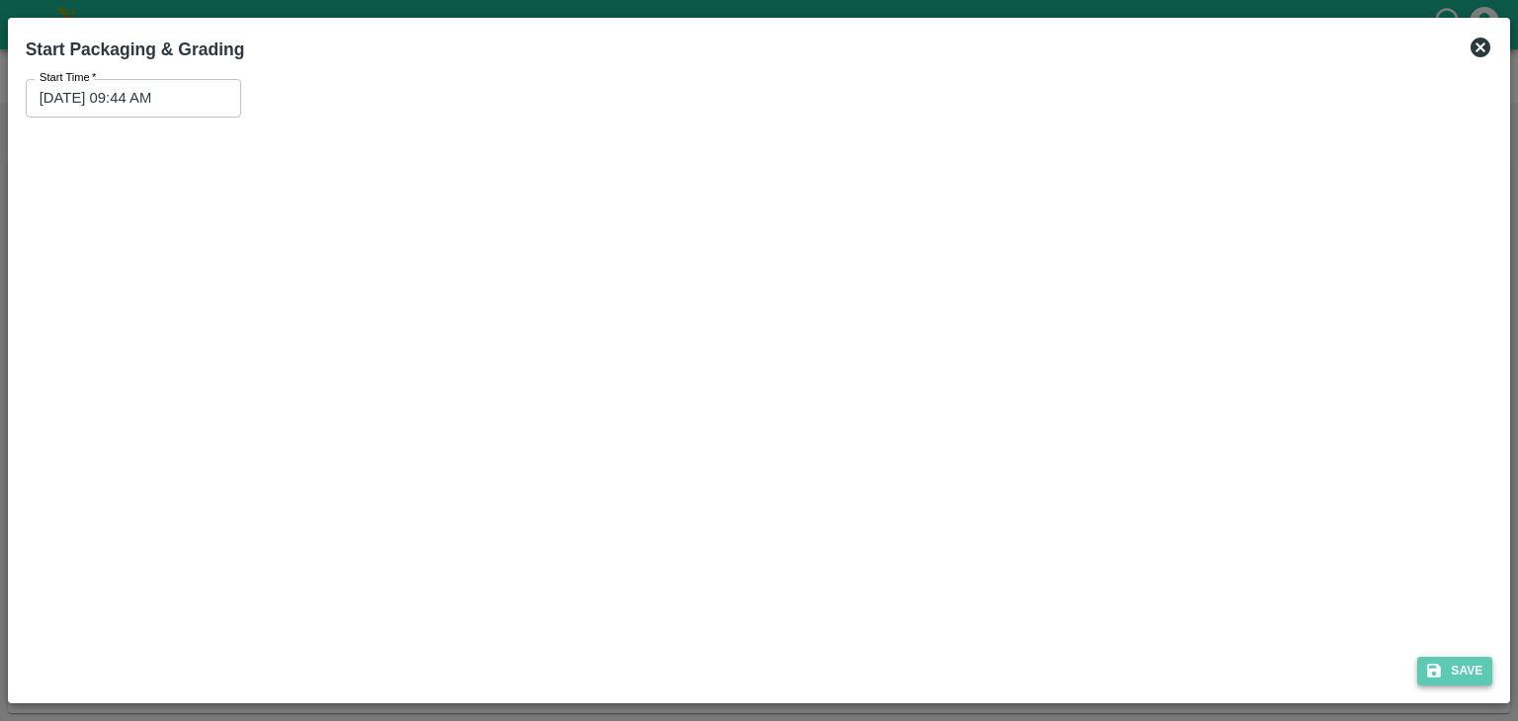
click at [1475, 662] on button "Save" at bounding box center [1454, 671] width 75 height 29
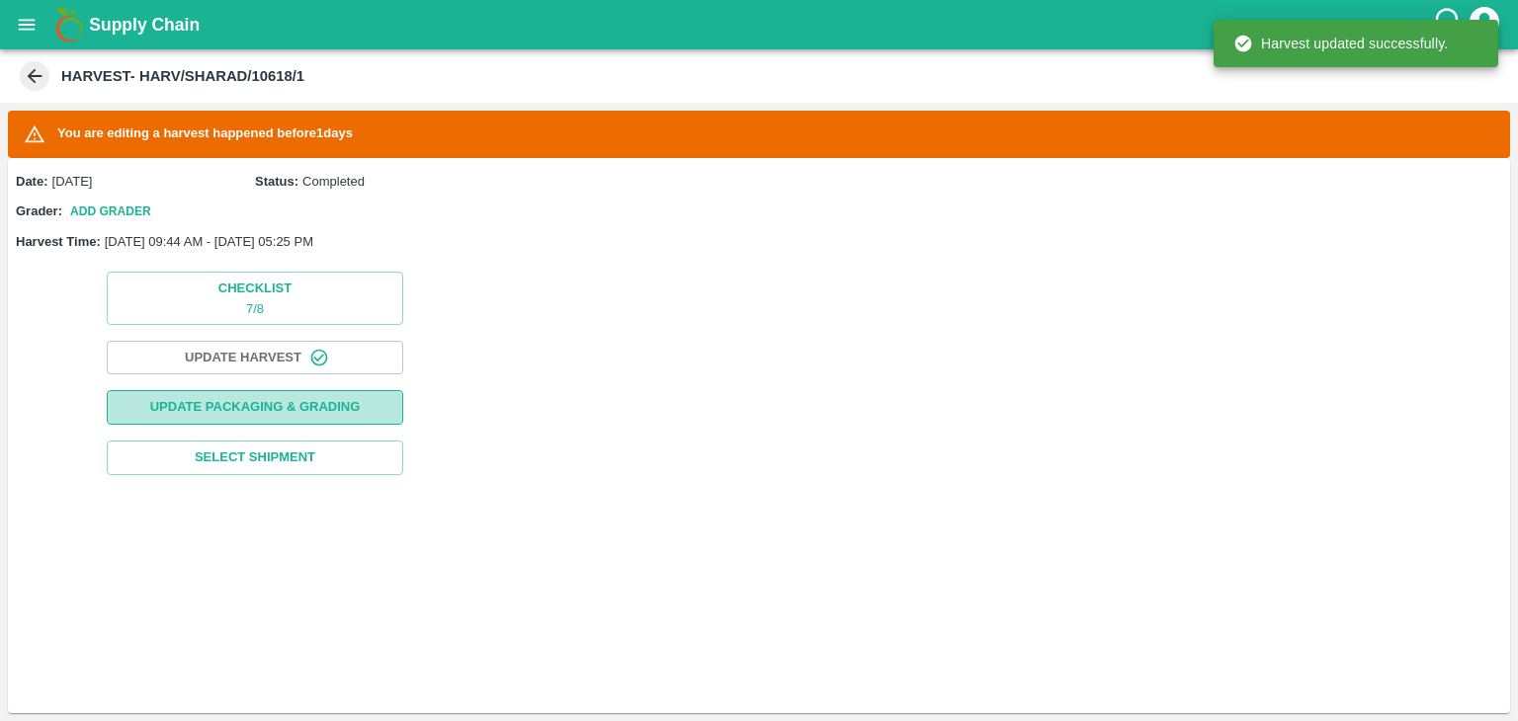
click at [251, 416] on button "Update Packaging & Grading" at bounding box center [255, 407] width 296 height 35
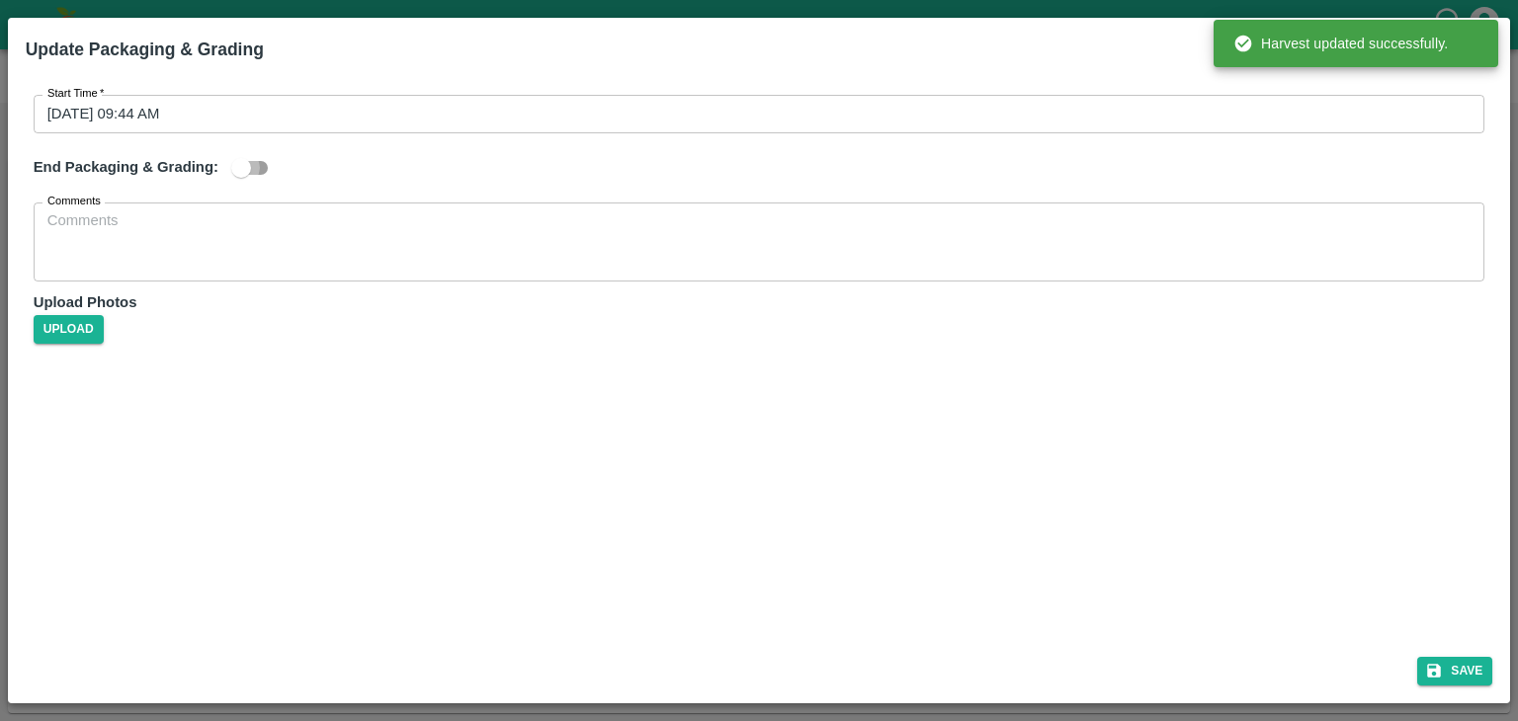
click at [240, 171] on input "checkbox" at bounding box center [241, 168] width 113 height 38
checkbox input "true"
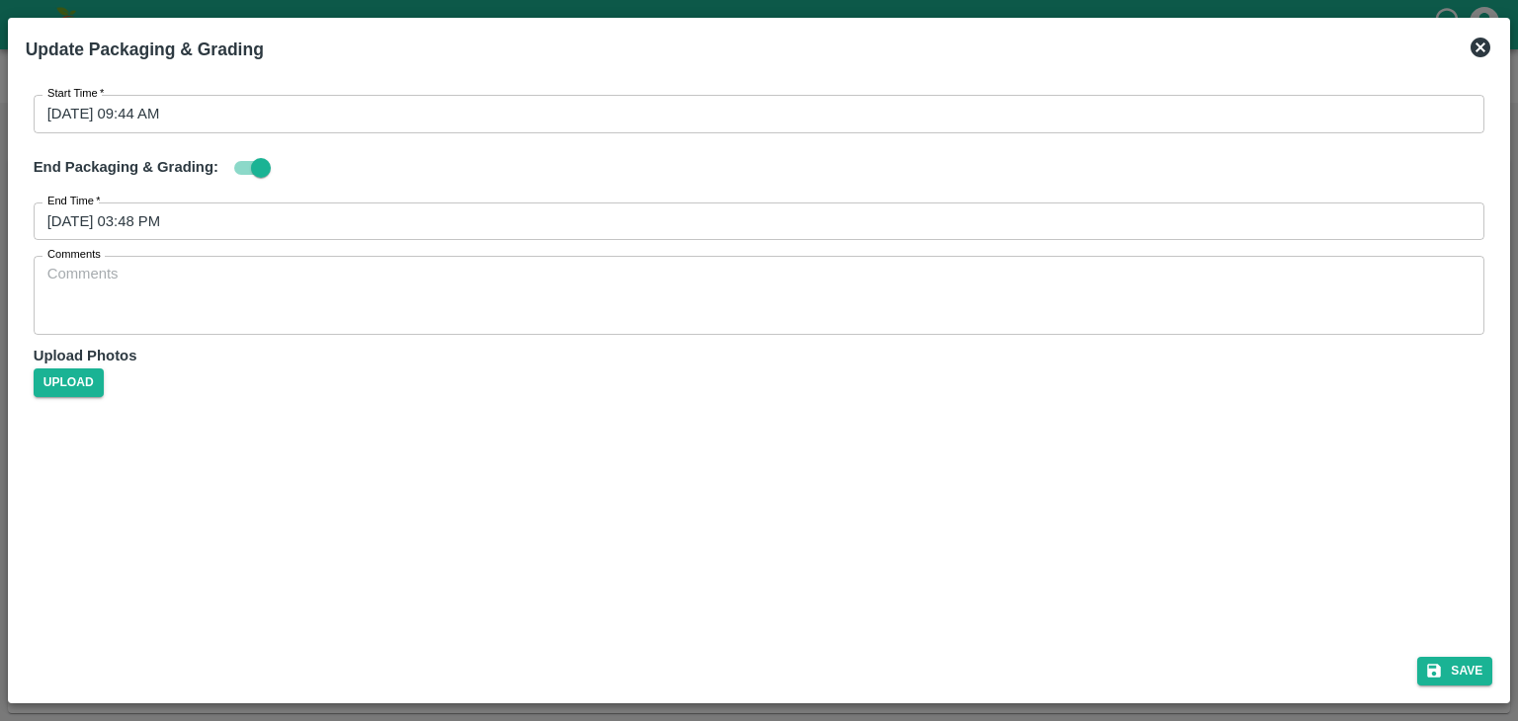
drag, startPoint x: 541, startPoint y: 194, endPoint x: 571, endPoint y: 210, distance: 34.1
click at [571, 210] on div "Start Time   * 10/09/2025 09:44 AM Start Time End Packaging & Grading: End Time…" at bounding box center [759, 242] width 1467 height 326
click at [571, 210] on input "11/09/2025 03:48 PM" at bounding box center [753, 222] width 1438 height 38
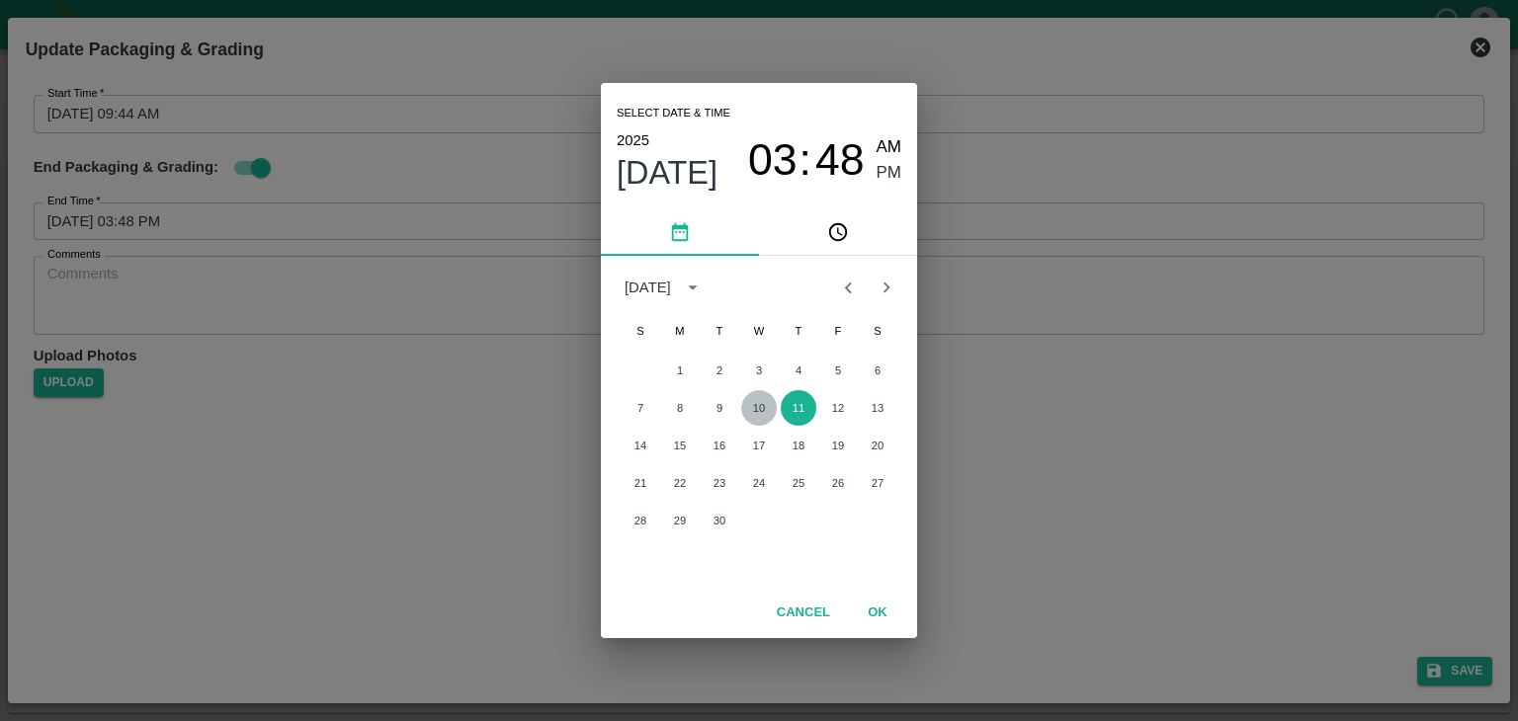
click at [752, 412] on button "10" at bounding box center [759, 408] width 36 height 36
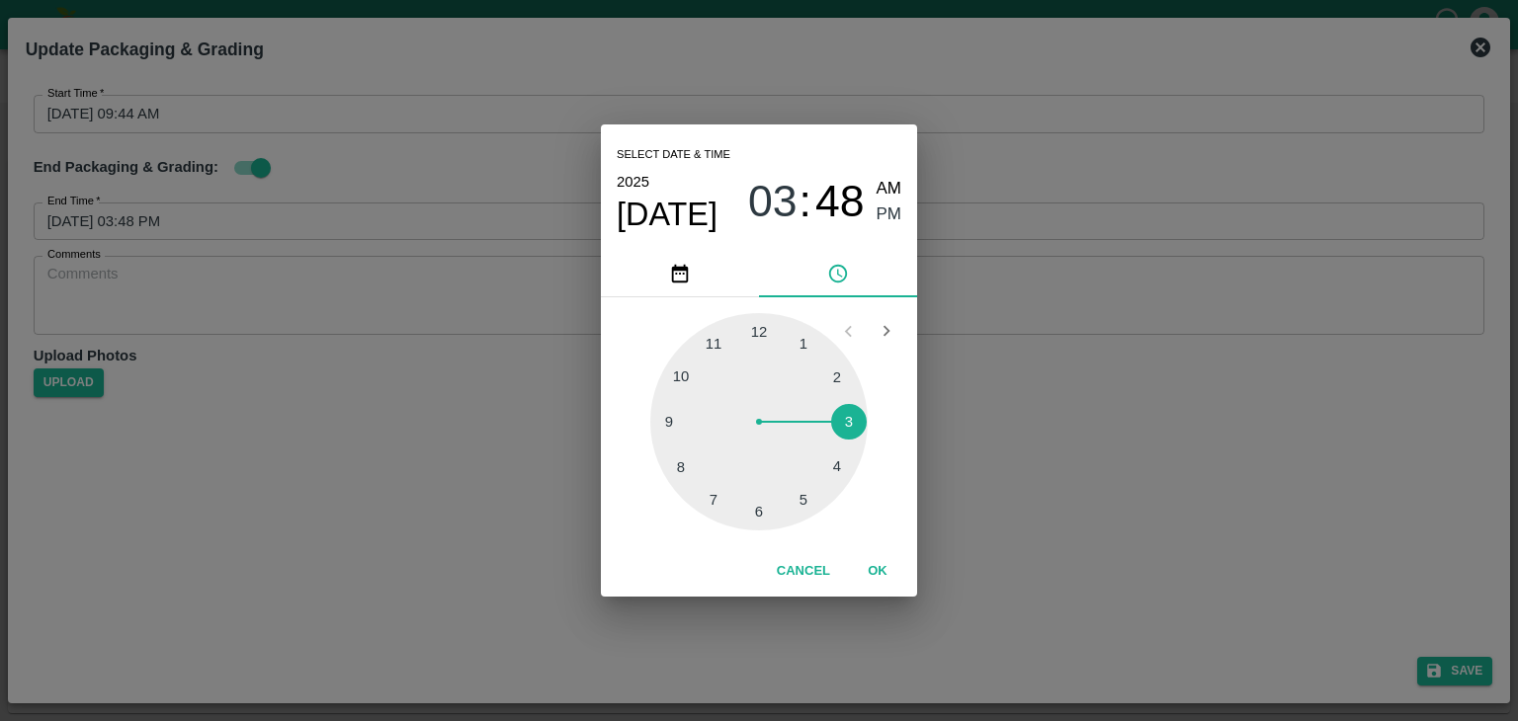
click at [789, 515] on div at bounding box center [758, 421] width 217 height 217
type input "10/09/2025 05:27 PM"
click at [882, 561] on button "OK" at bounding box center [877, 571] width 63 height 35
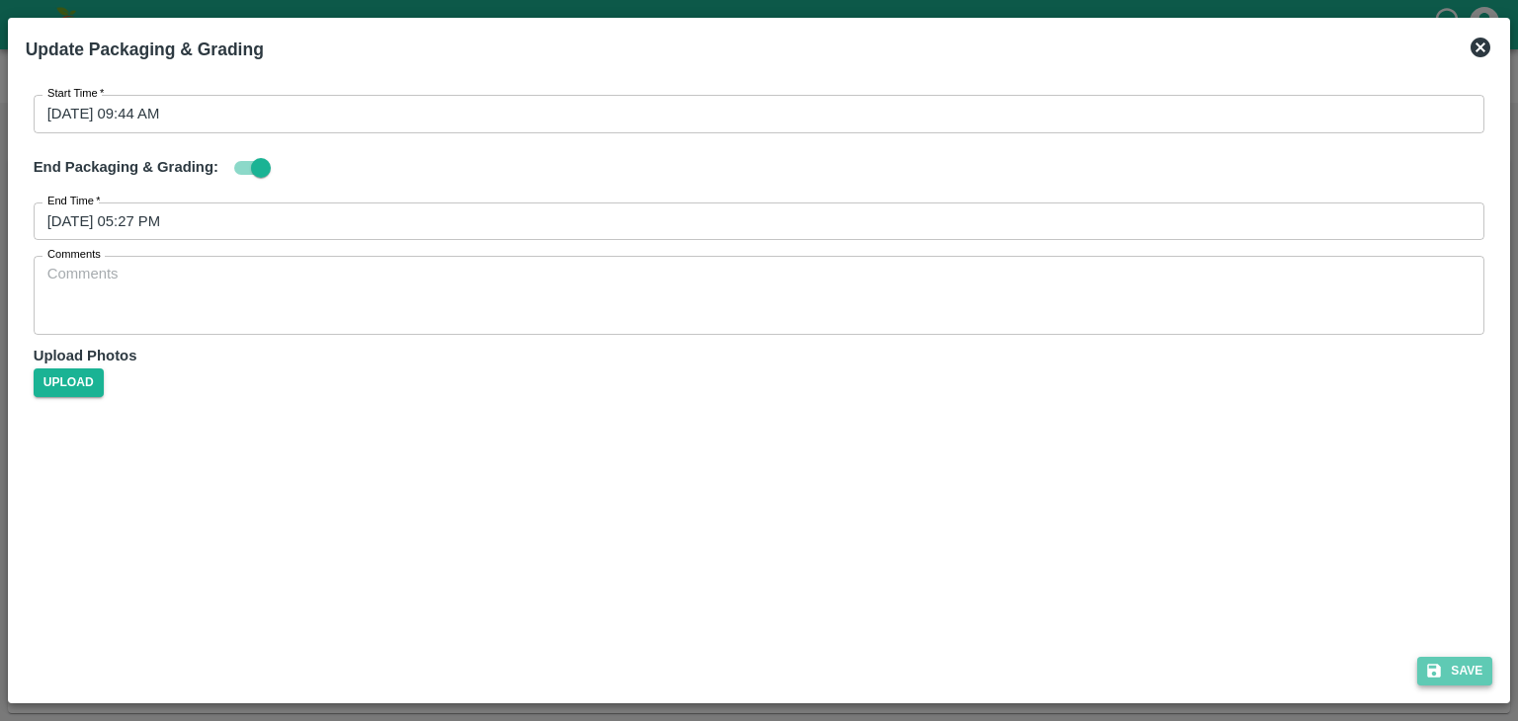
click at [1461, 671] on button "Save" at bounding box center [1454, 671] width 75 height 29
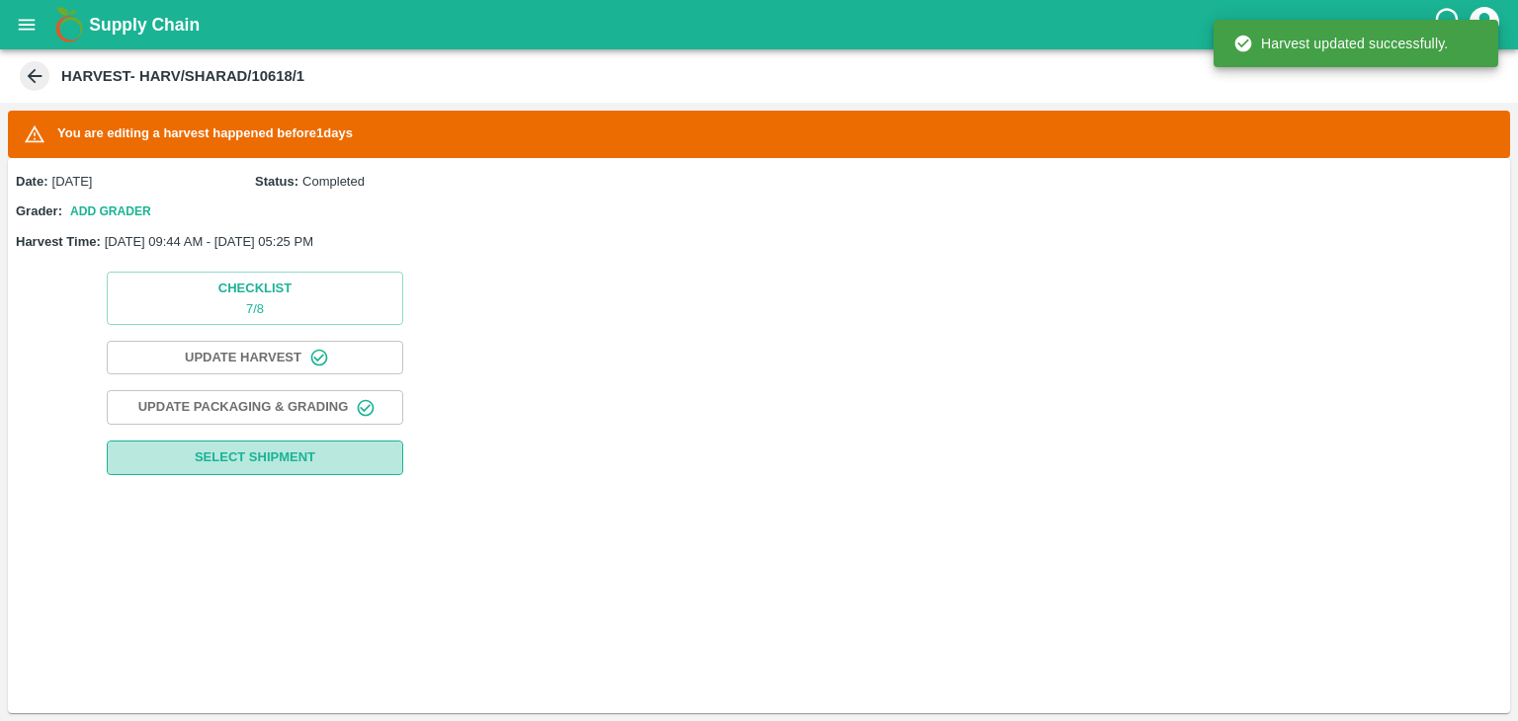
click at [298, 460] on span "Select Shipment" at bounding box center [255, 458] width 121 height 23
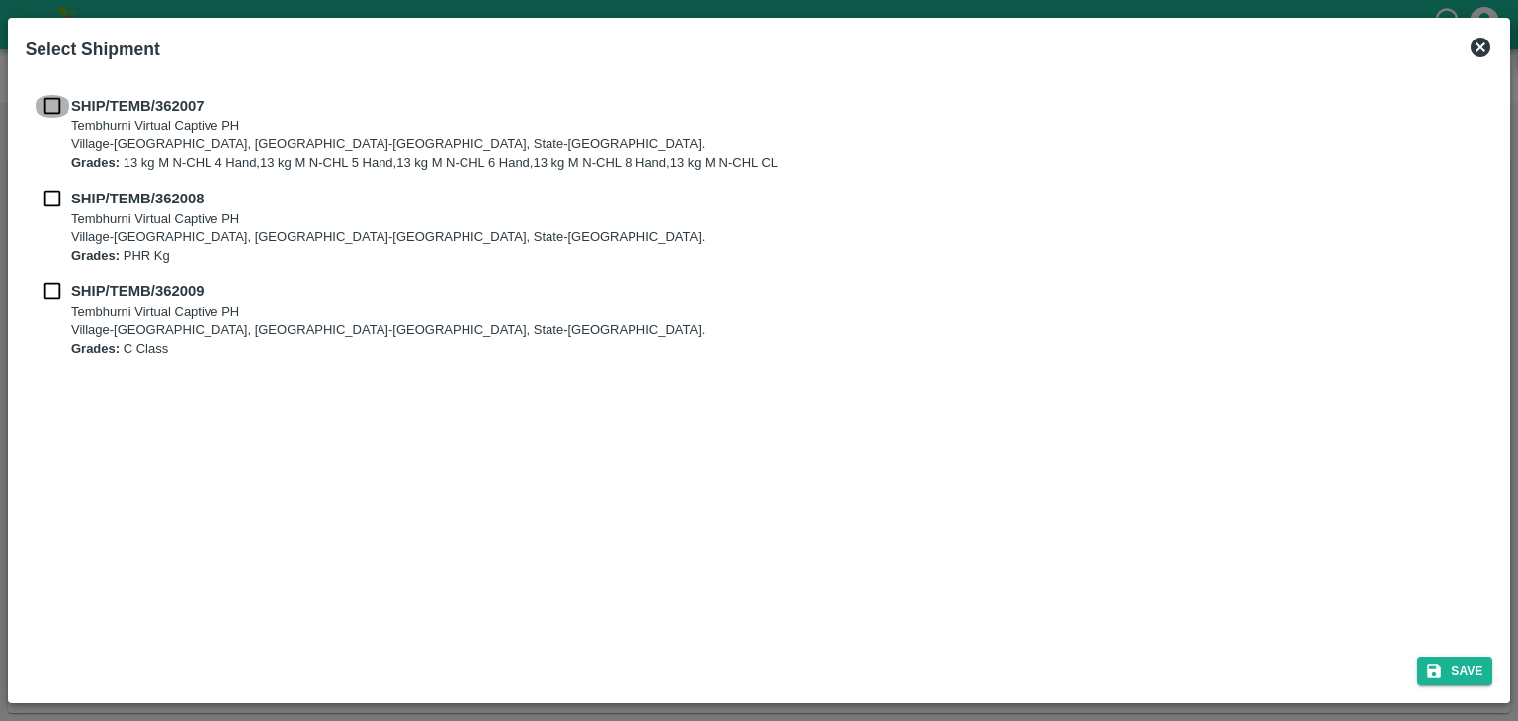
click at [45, 111] on input "checkbox" at bounding box center [53, 106] width 38 height 22
checkbox input "true"
drag, startPoint x: 51, startPoint y: 204, endPoint x: 49, endPoint y: 282, distance: 78.1
click at [49, 282] on div "SHIP/TEMB/362007 Tembhurni Virtual Captive PH Village-Tembhurni, District-Solap…" at bounding box center [759, 226] width 1467 height 294
click at [49, 282] on input "checkbox" at bounding box center [53, 292] width 38 height 22
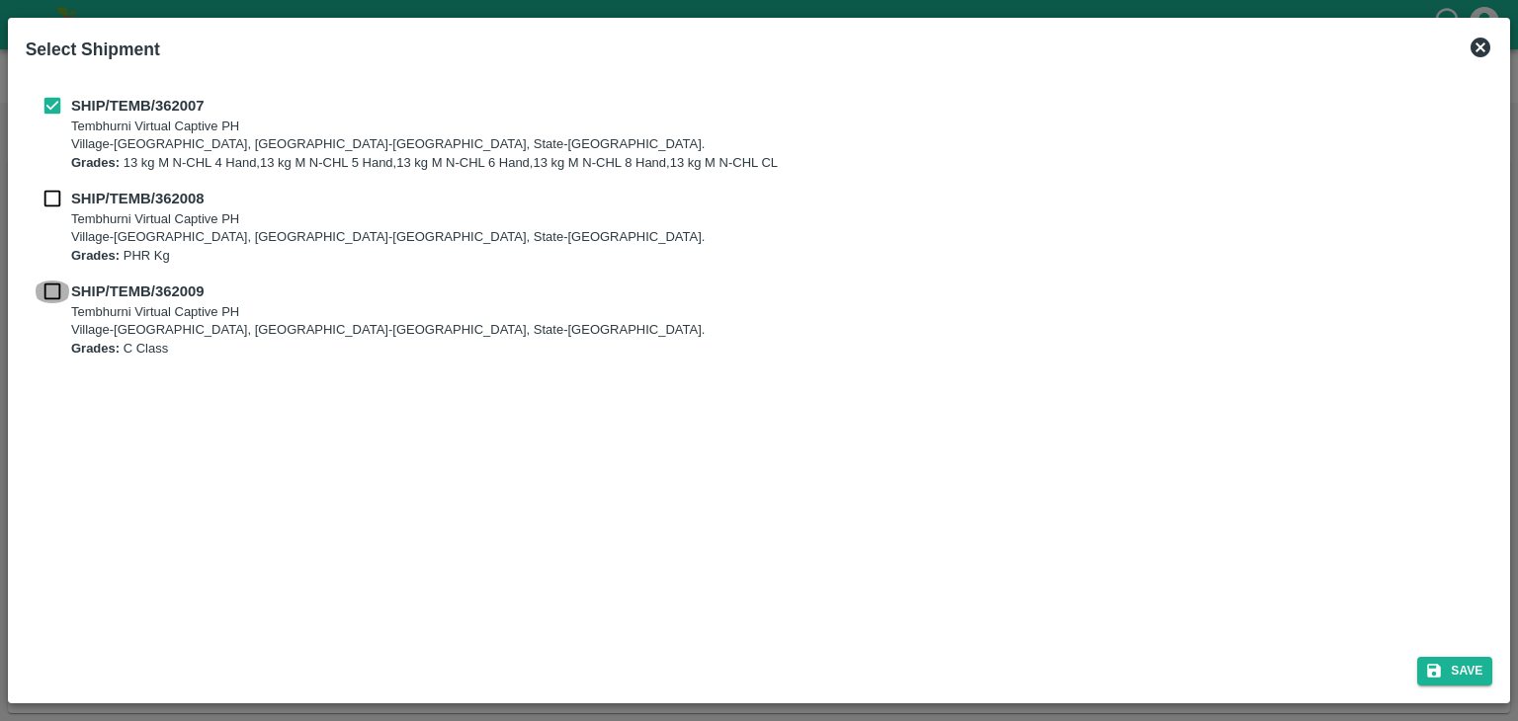
checkbox input "true"
click at [55, 183] on div "SHIP/TEMB/362007 Tembhurni Virtual Captive PH Village-Tembhurni, District-Solap…" at bounding box center [759, 226] width 1467 height 294
click at [53, 190] on input "checkbox" at bounding box center [53, 199] width 38 height 22
checkbox input "true"
click at [1446, 665] on button "Save" at bounding box center [1454, 671] width 75 height 29
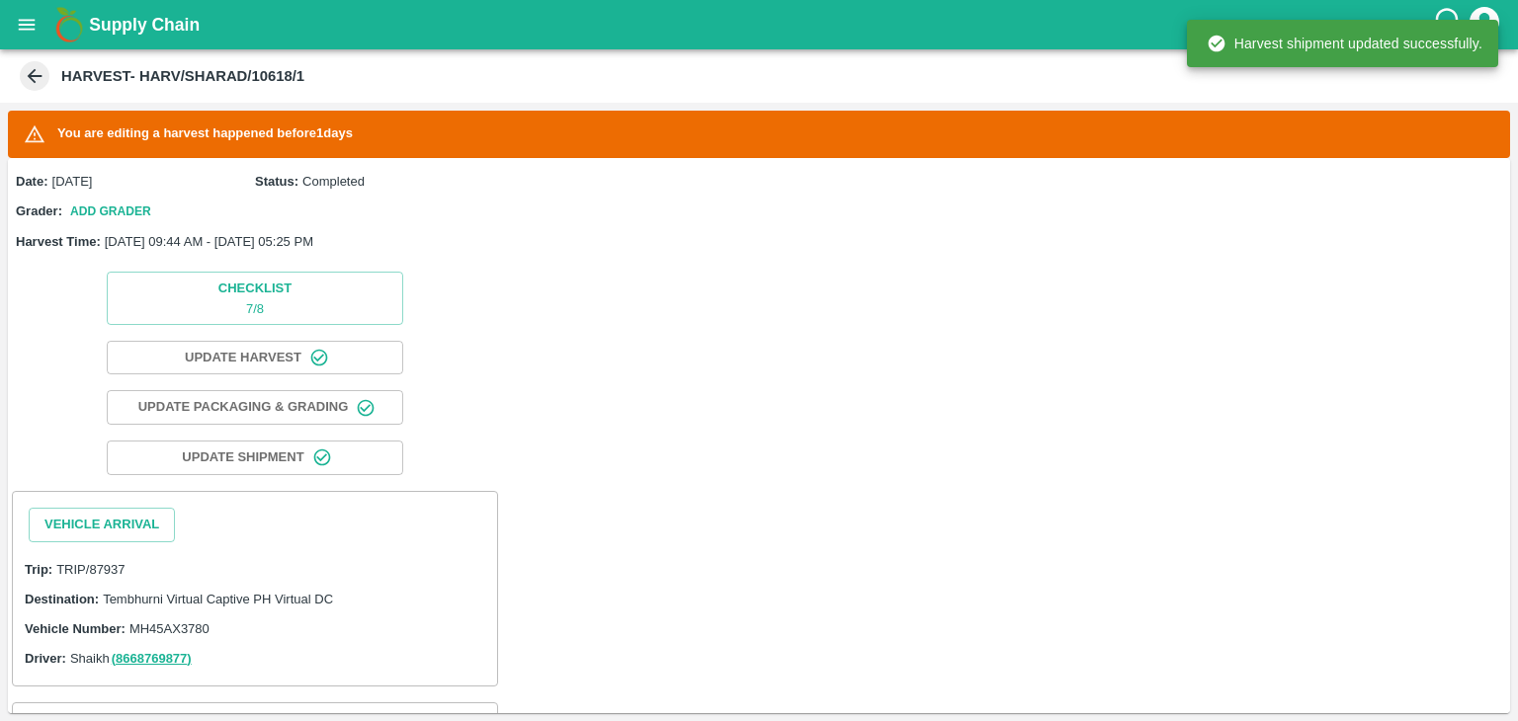
scroll to position [209, 0]
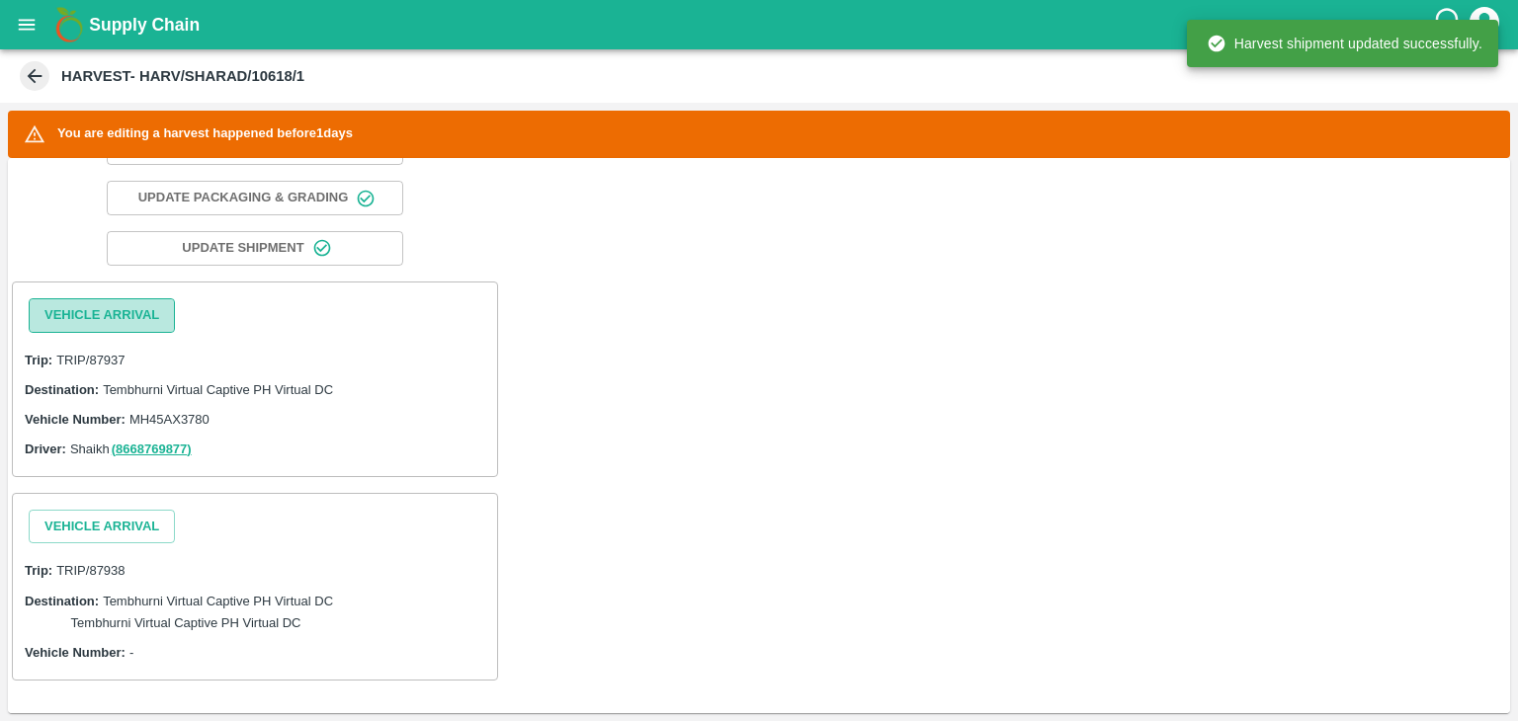
click at [129, 311] on button "Vehicle Arrival" at bounding box center [102, 315] width 146 height 35
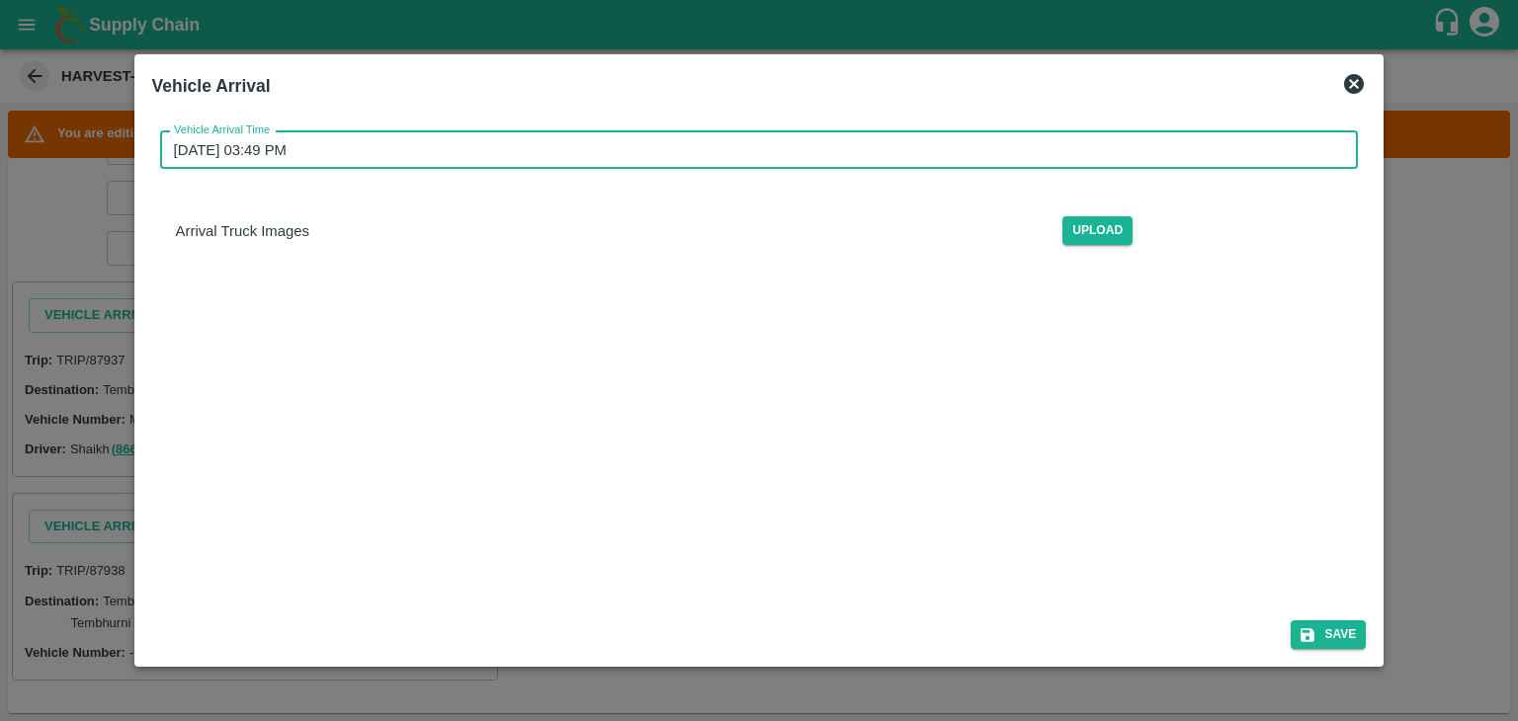
click at [644, 159] on input "11/09/2025 03:49 PM" at bounding box center [752, 150] width 1185 height 38
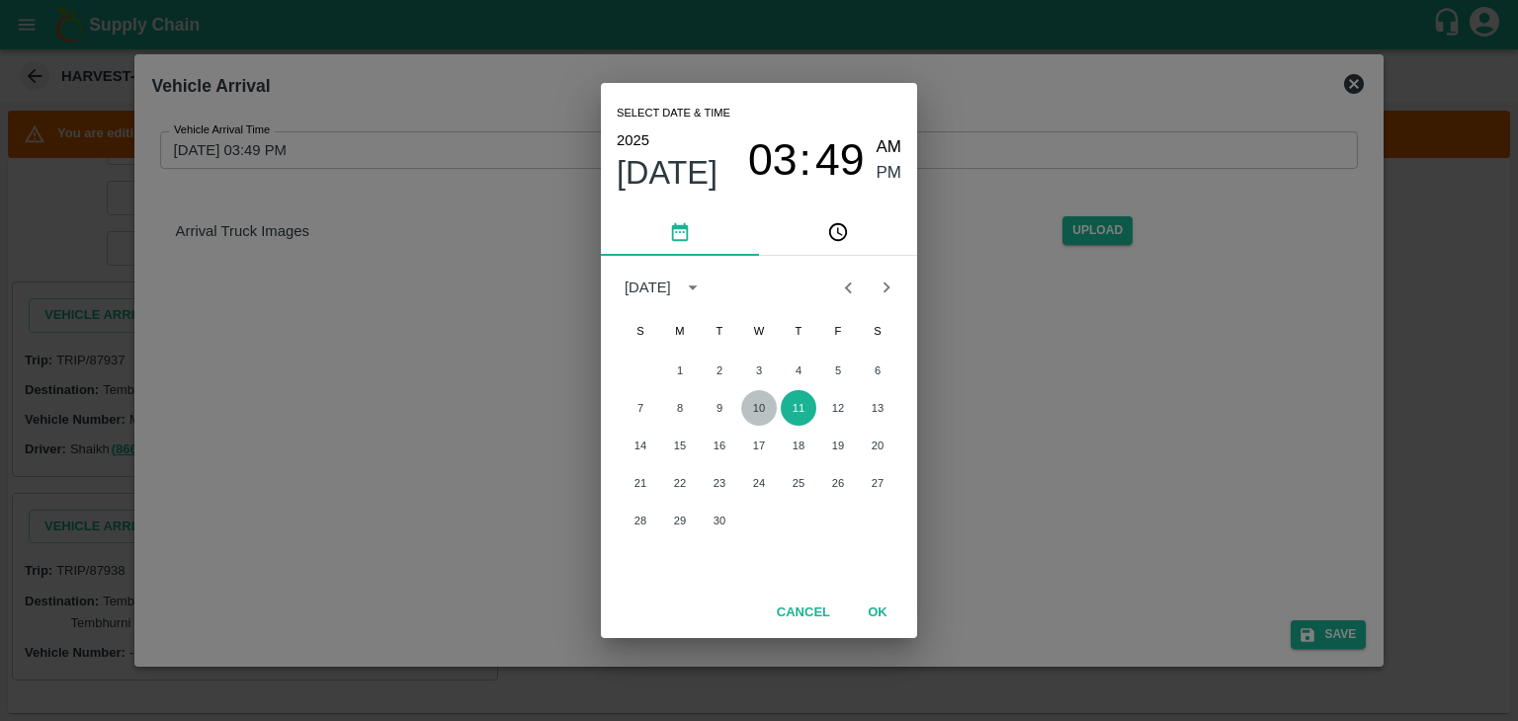
click at [755, 412] on button "10" at bounding box center [759, 408] width 36 height 36
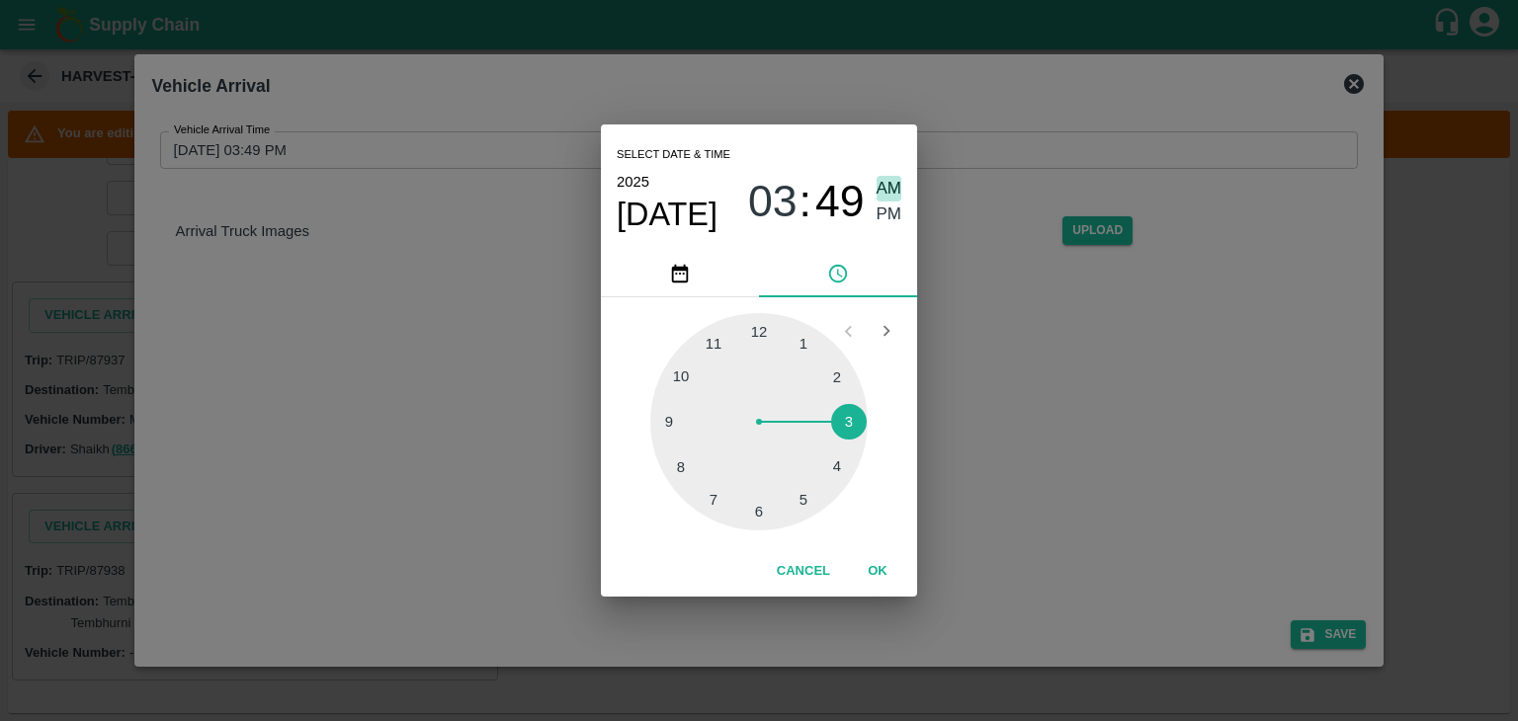
click at [881, 184] on span "AM" at bounding box center [889, 189] width 26 height 27
click at [668, 426] on div at bounding box center [758, 421] width 217 height 217
type input "[DATE] 09:45 AM"
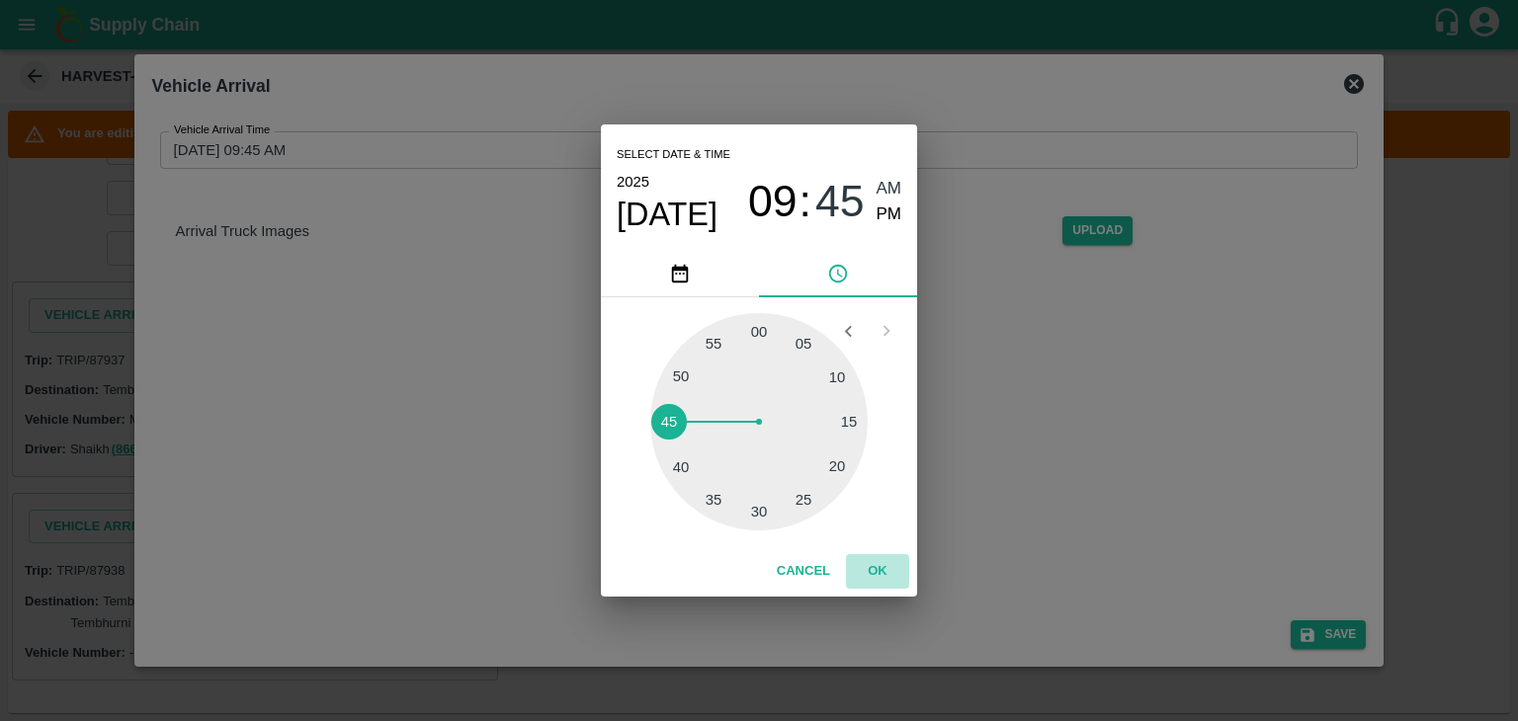
click at [899, 582] on button "OK" at bounding box center [877, 571] width 63 height 35
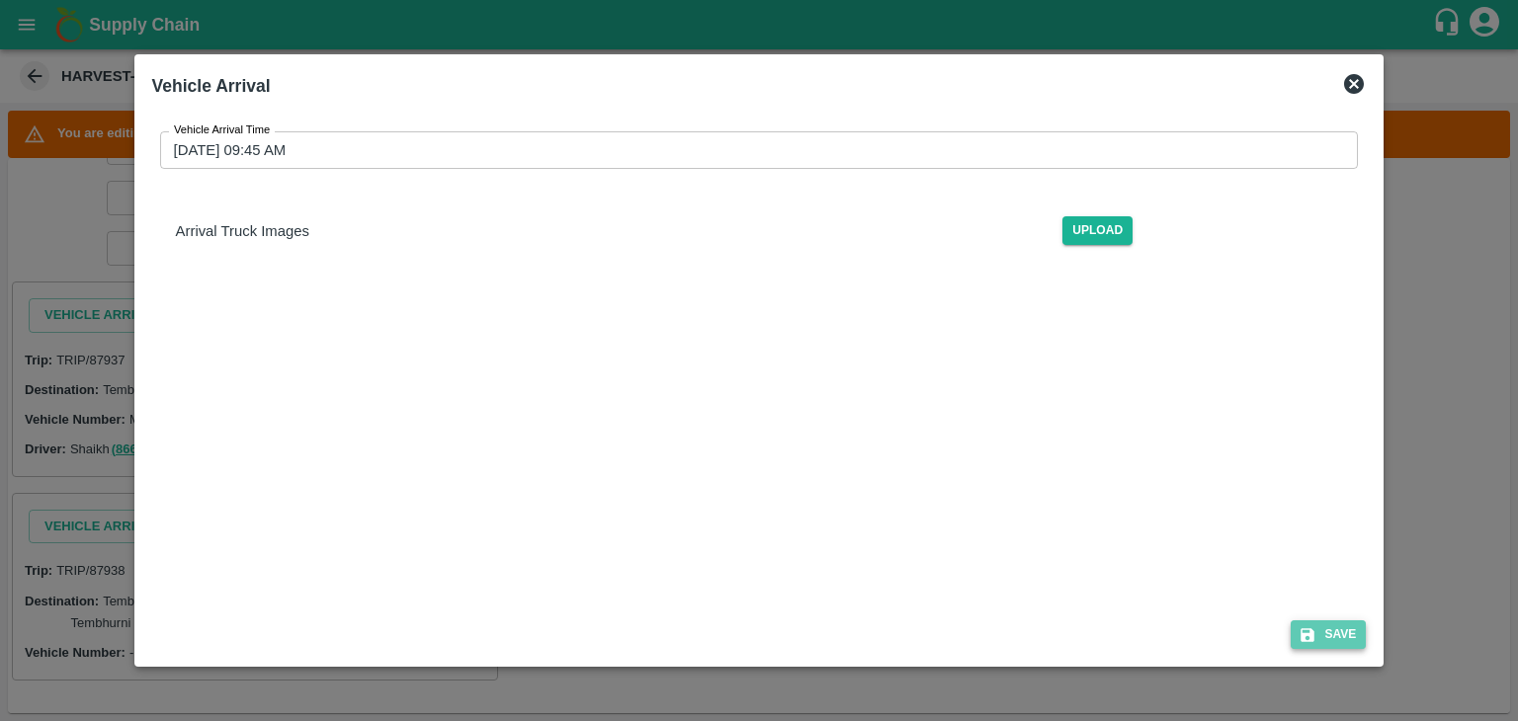
click at [1350, 627] on button "Save" at bounding box center [1327, 635] width 75 height 29
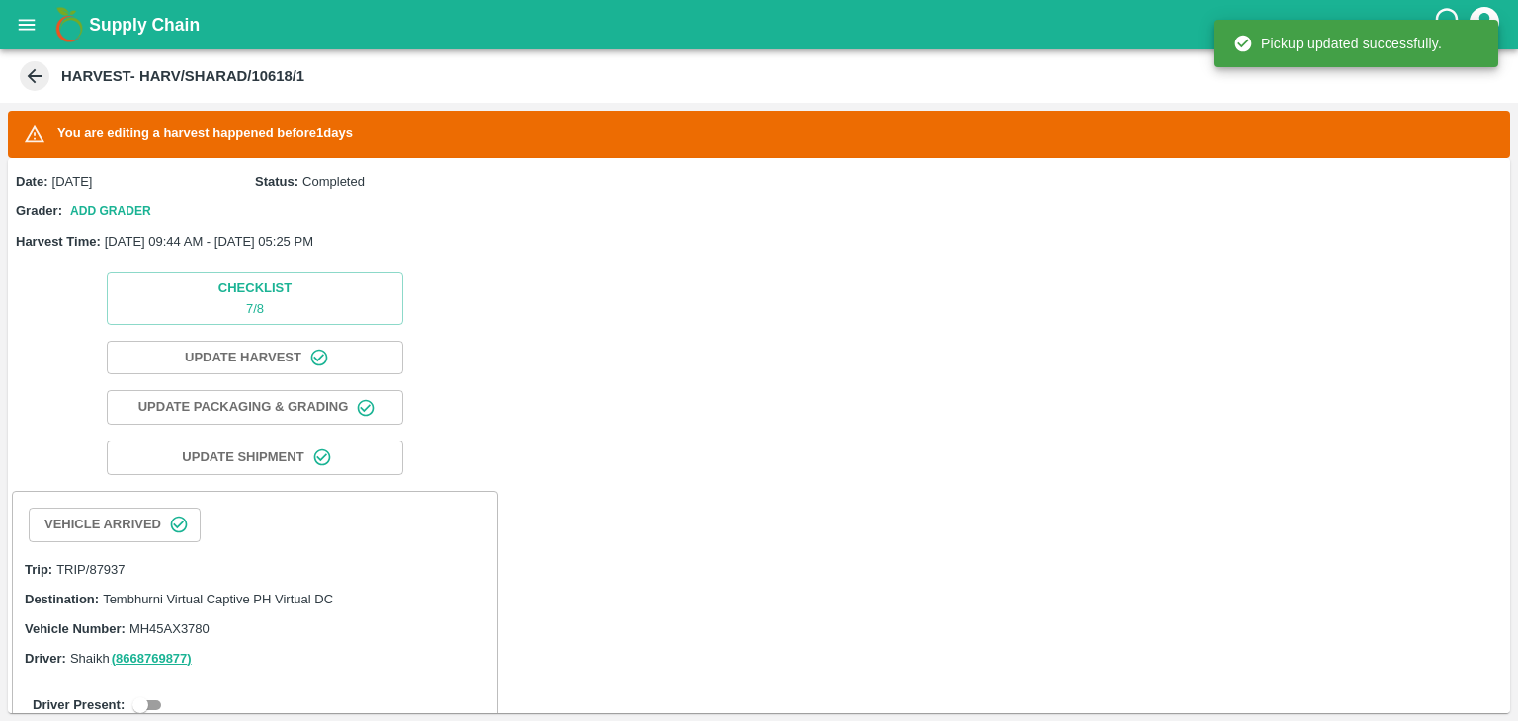
scroll to position [308, 0]
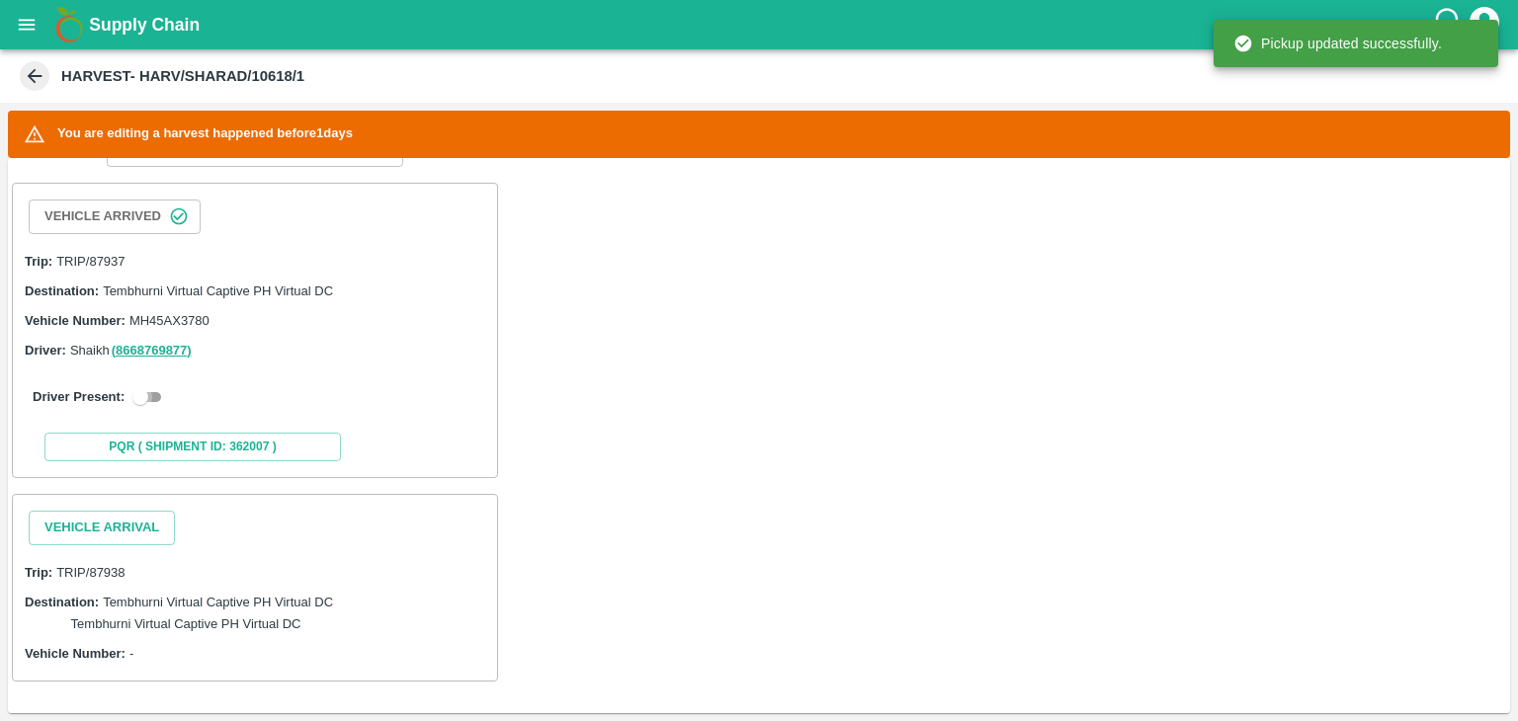
click at [138, 388] on input "checkbox" at bounding box center [140, 397] width 71 height 24
checkbox input "true"
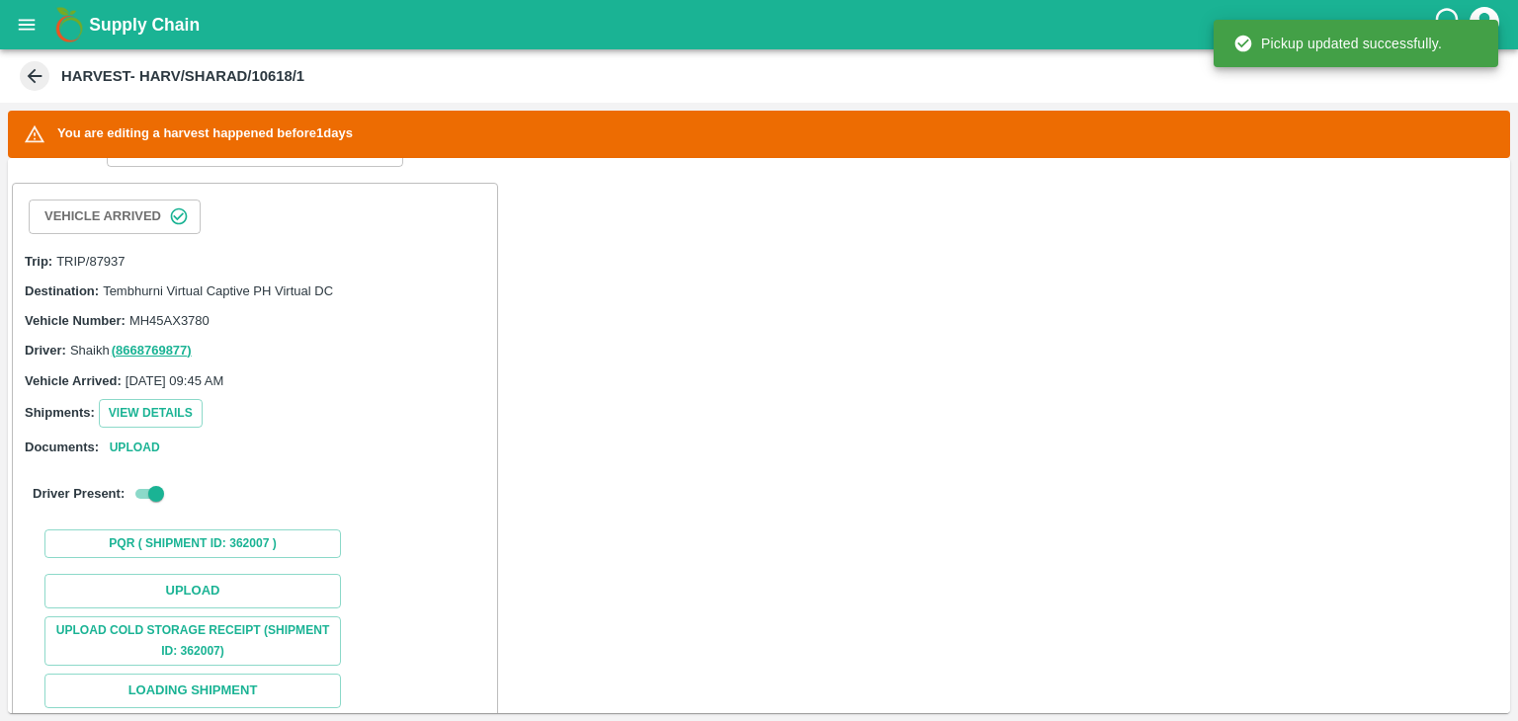
scroll to position [726, 0]
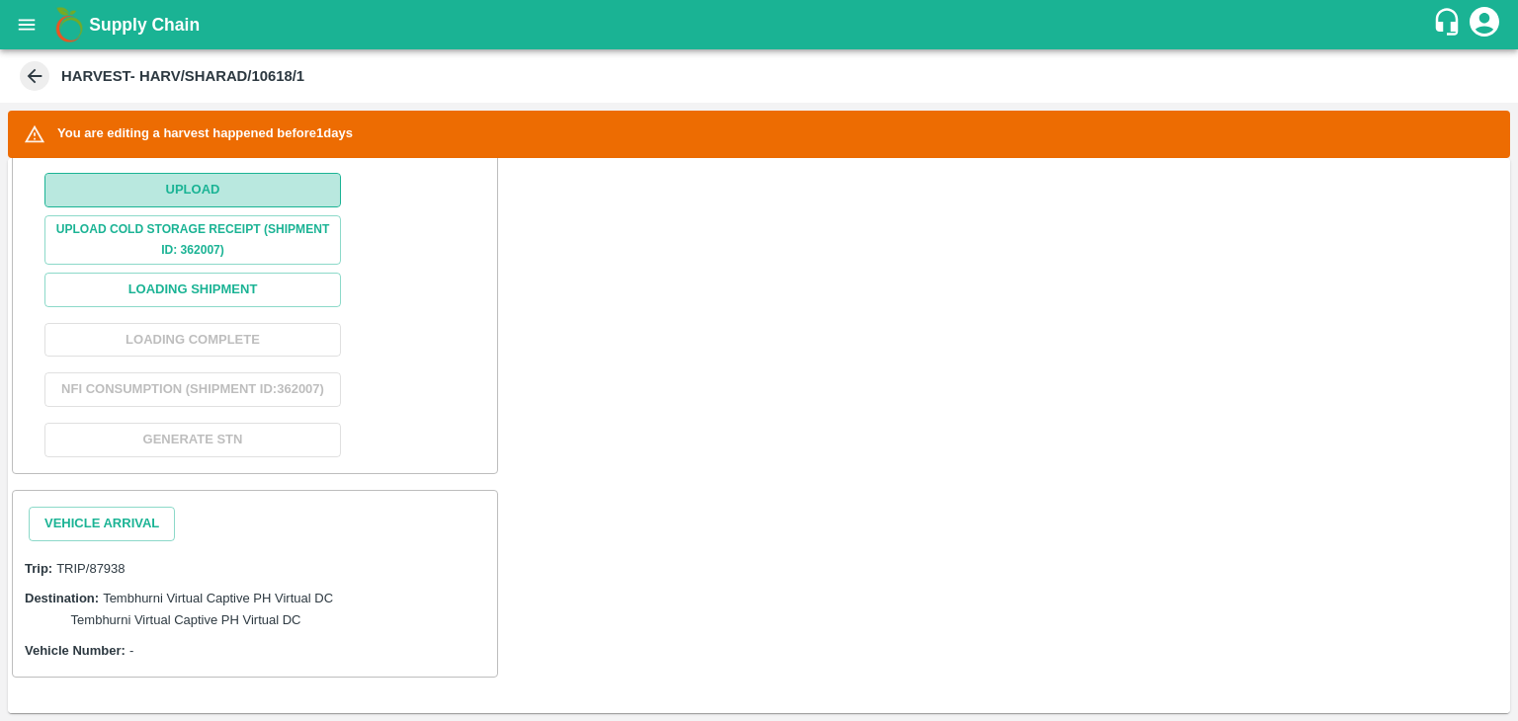
click at [228, 175] on button "Upload" at bounding box center [192, 190] width 296 height 35
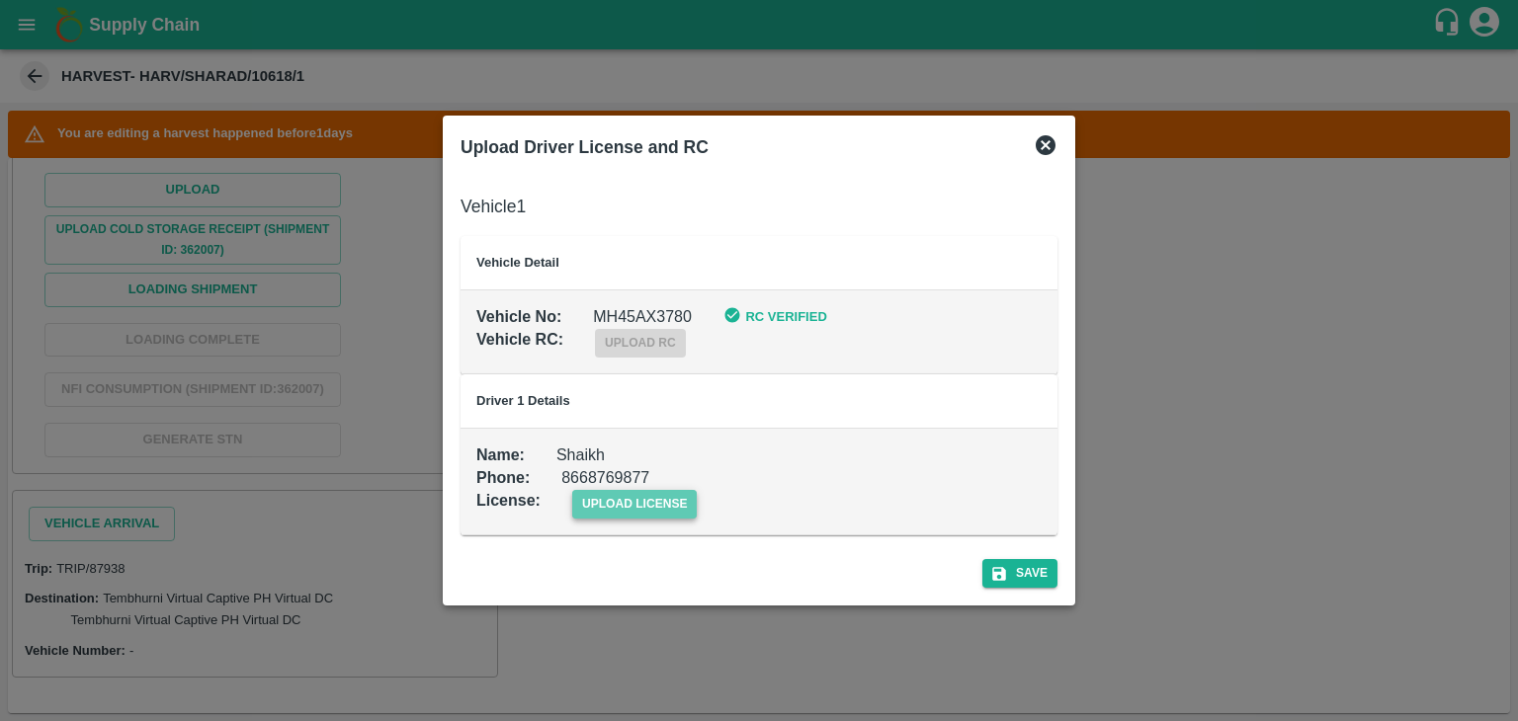
click at [673, 503] on span "upload license" at bounding box center [634, 504] width 125 height 29
click at [0, 0] on input "upload license" at bounding box center [0, 0] width 0 height 0
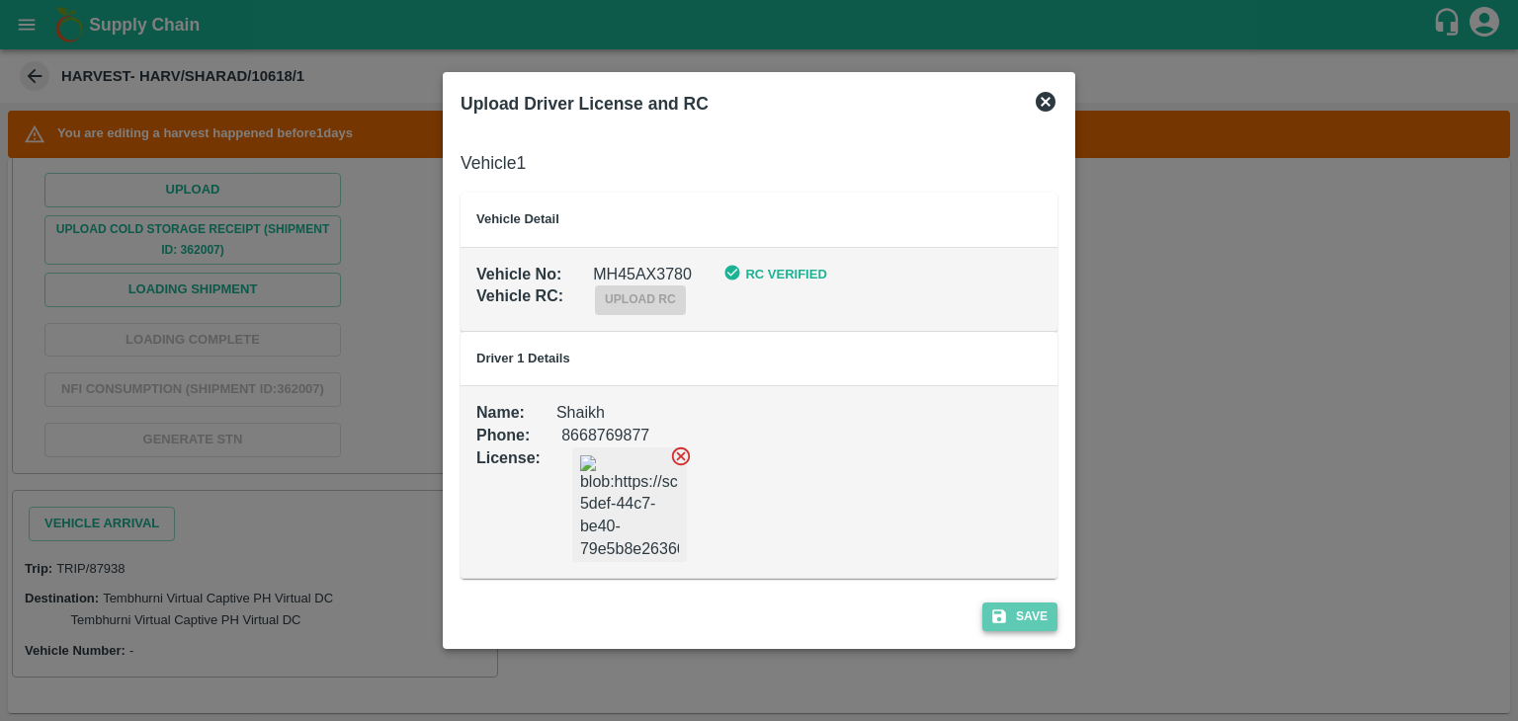
click at [1018, 616] on button "Save" at bounding box center [1019, 617] width 75 height 29
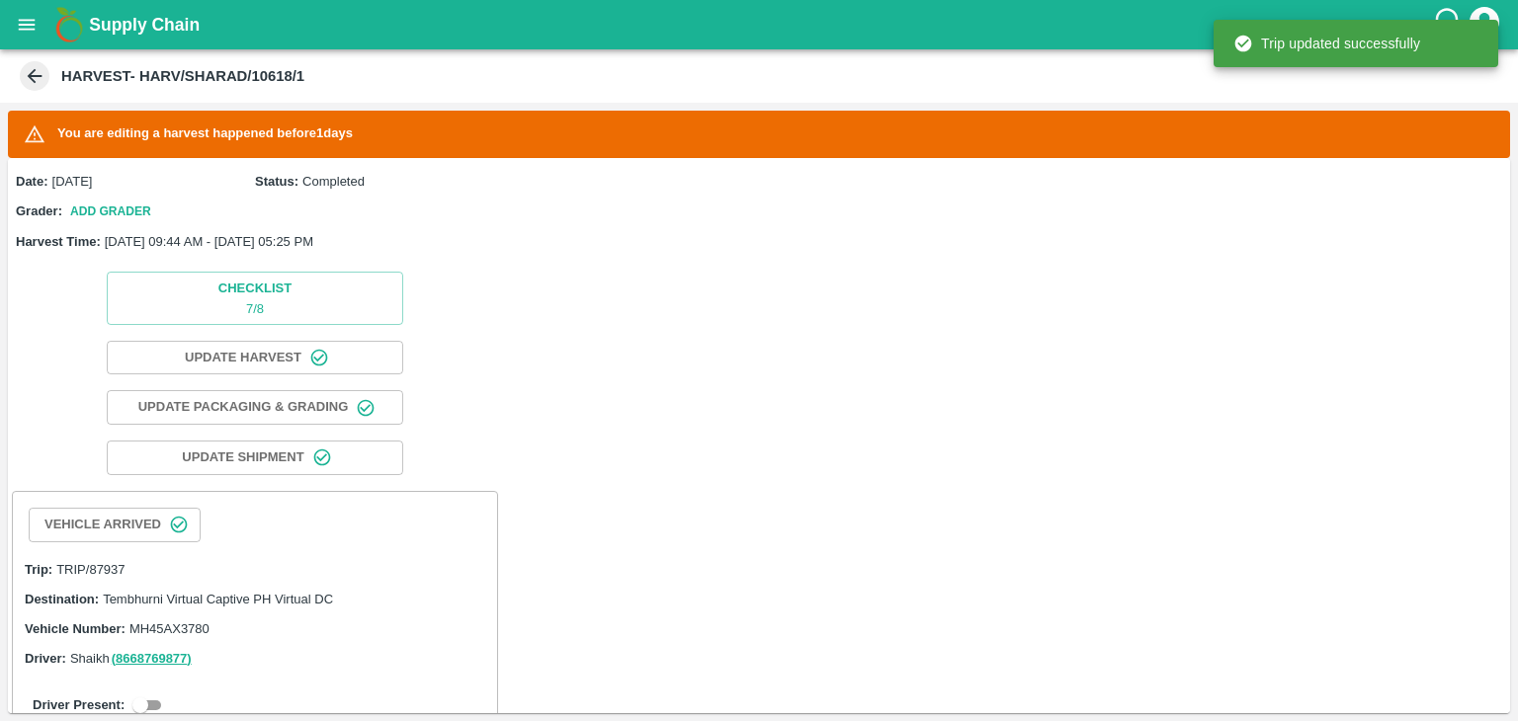
scroll to position [308, 0]
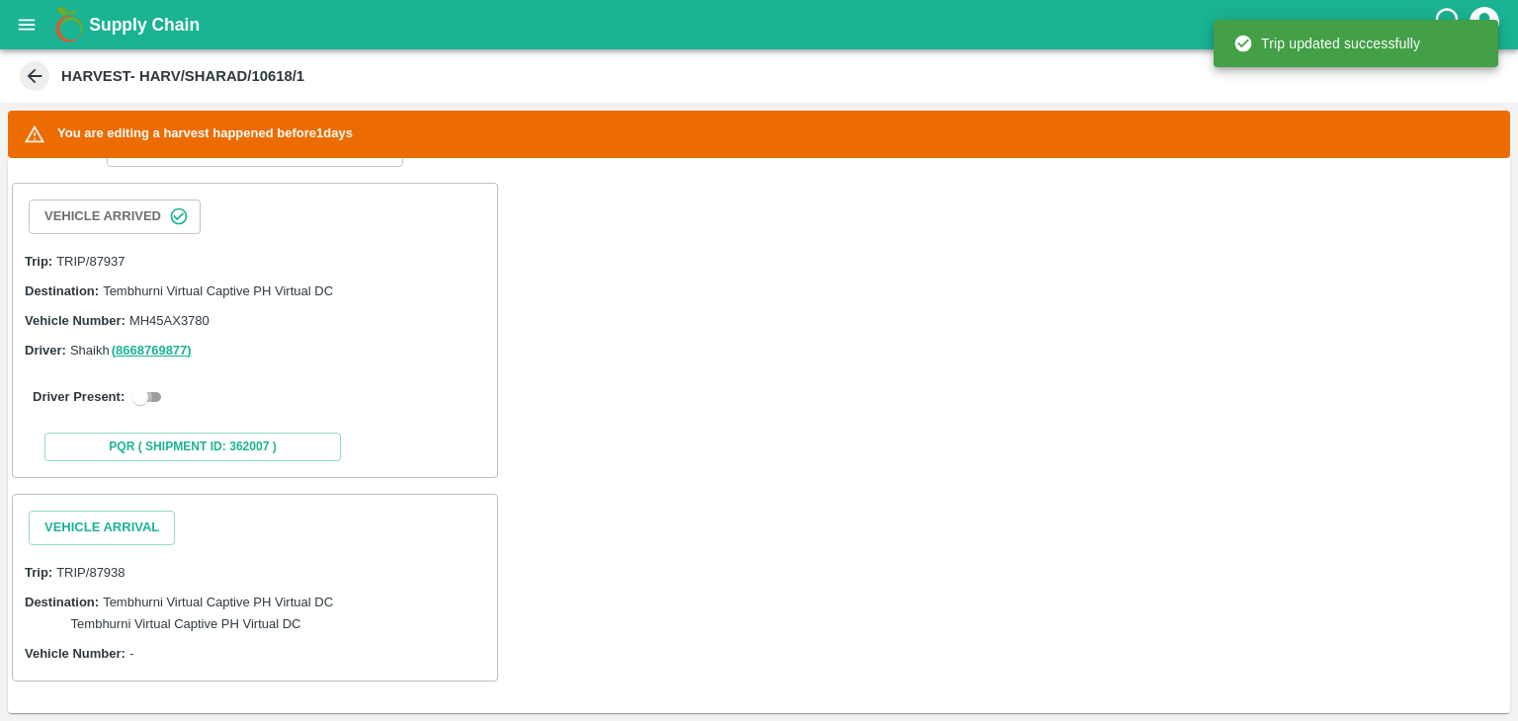
click at [151, 393] on input "checkbox" at bounding box center [140, 397] width 71 height 24
checkbox input "true"
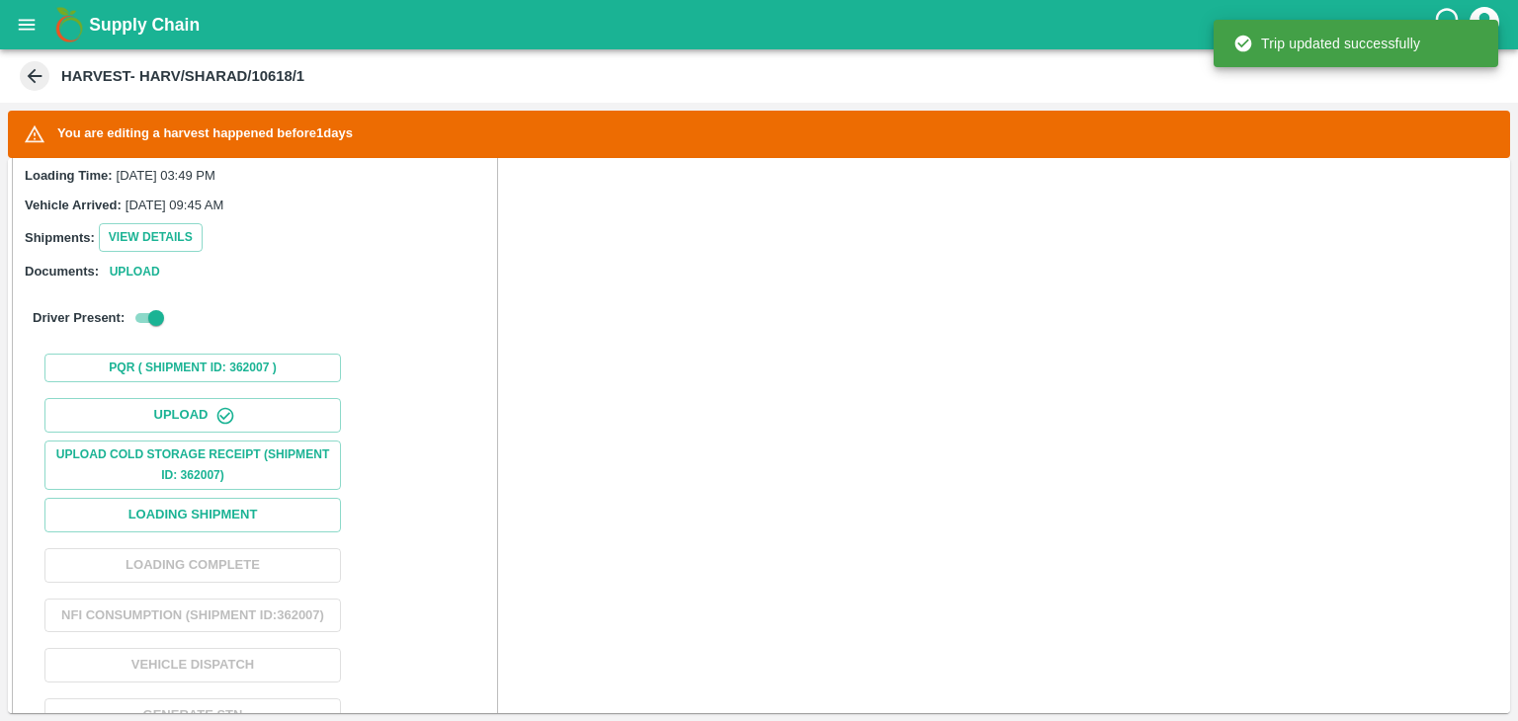
scroll to position [518, 0]
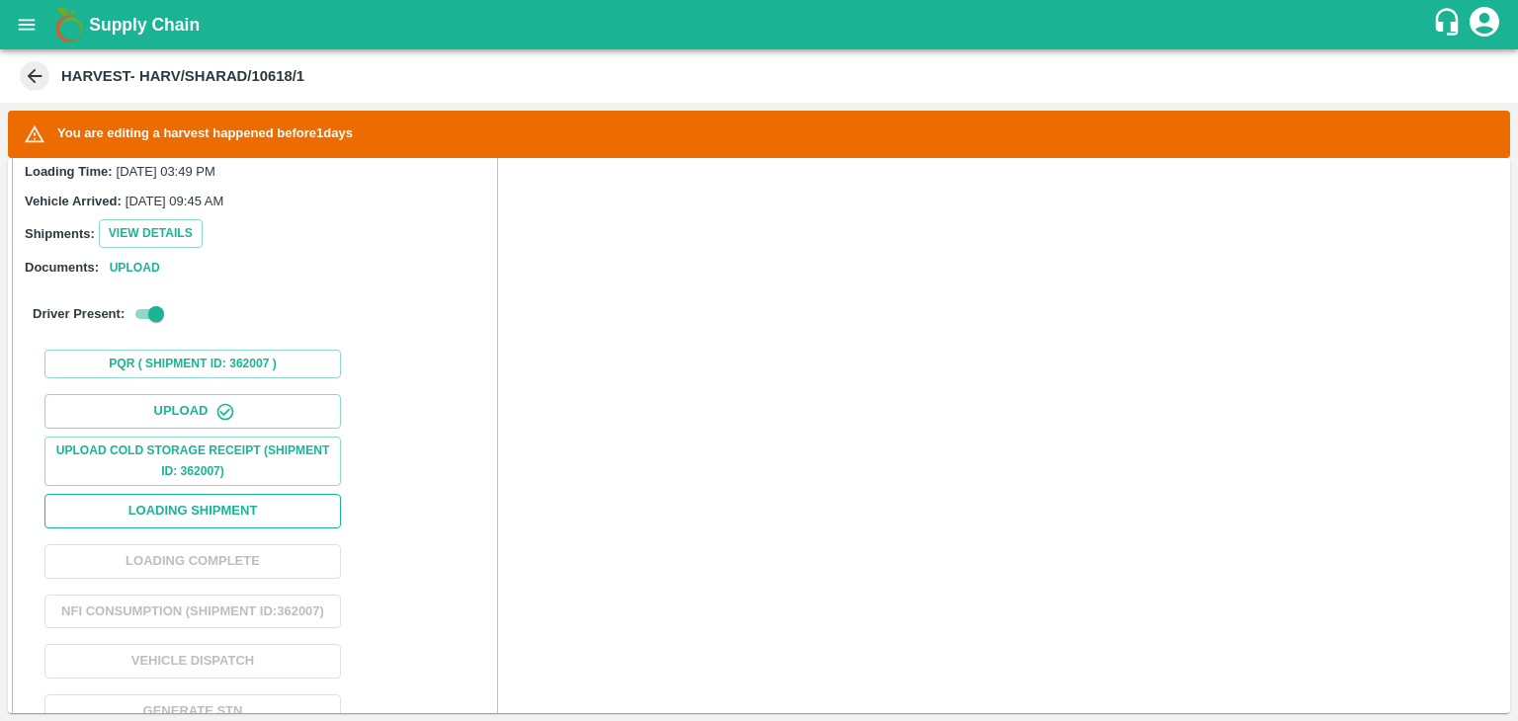
drag, startPoint x: 213, startPoint y: 527, endPoint x: 224, endPoint y: 514, distance: 16.8
click at [224, 514] on div "Upload Upload Cold Storage Receipt (SHIPMENT ID: 362007) Loading Shipment Loadi…" at bounding box center [255, 561] width 468 height 351
click at [224, 514] on button "Loading Shipment" at bounding box center [192, 511] width 296 height 35
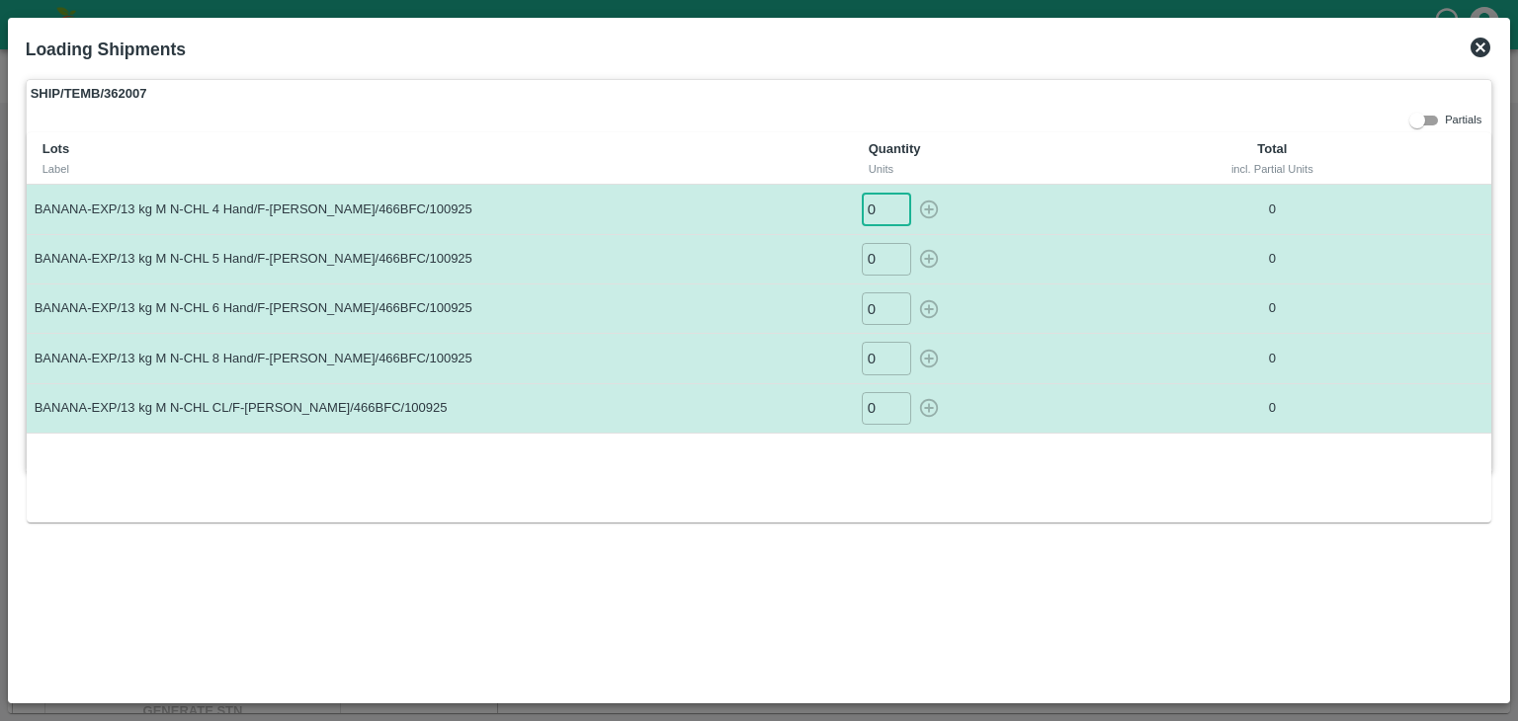
click at [882, 214] on input "0" at bounding box center [886, 209] width 49 height 33
type input "037"
click at [913, 193] on button "button" at bounding box center [929, 209] width 32 height 33
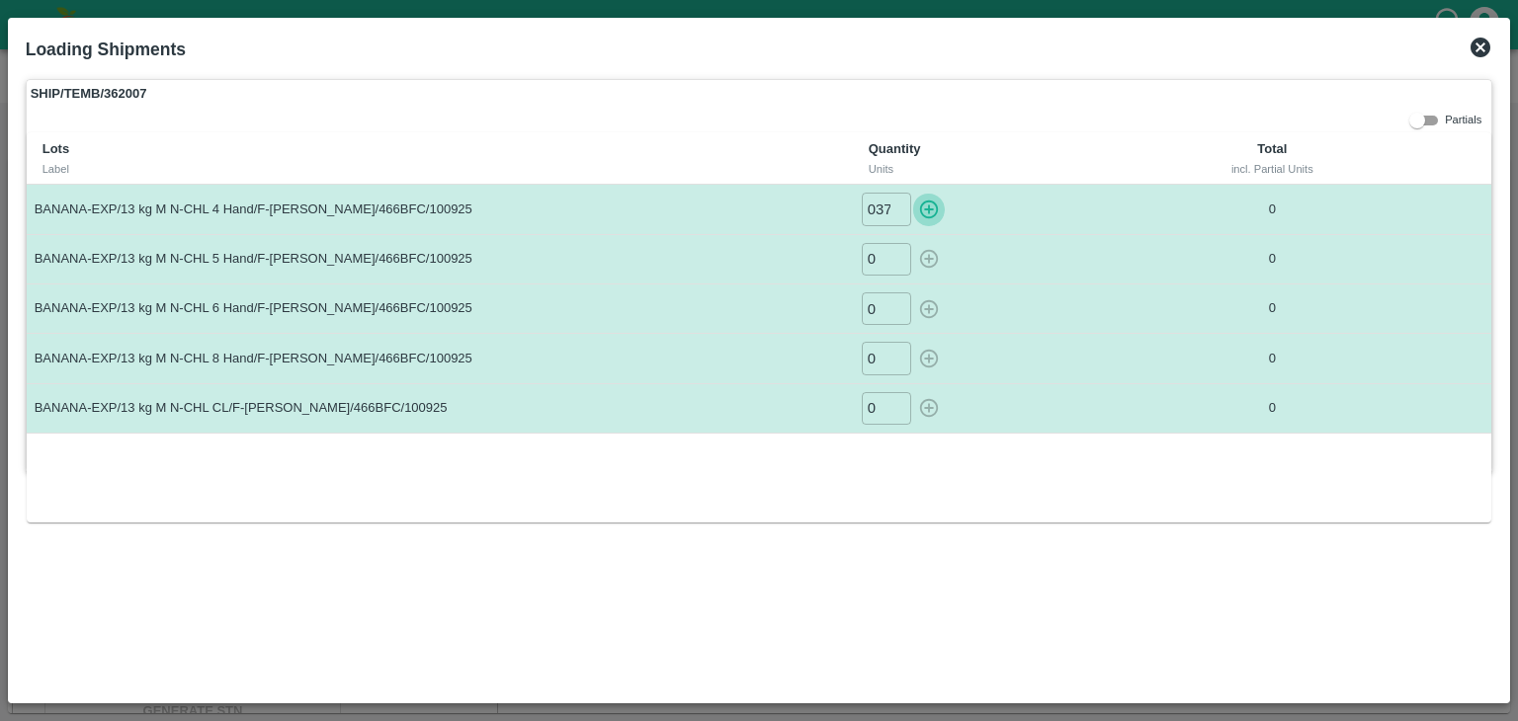
type input "0"
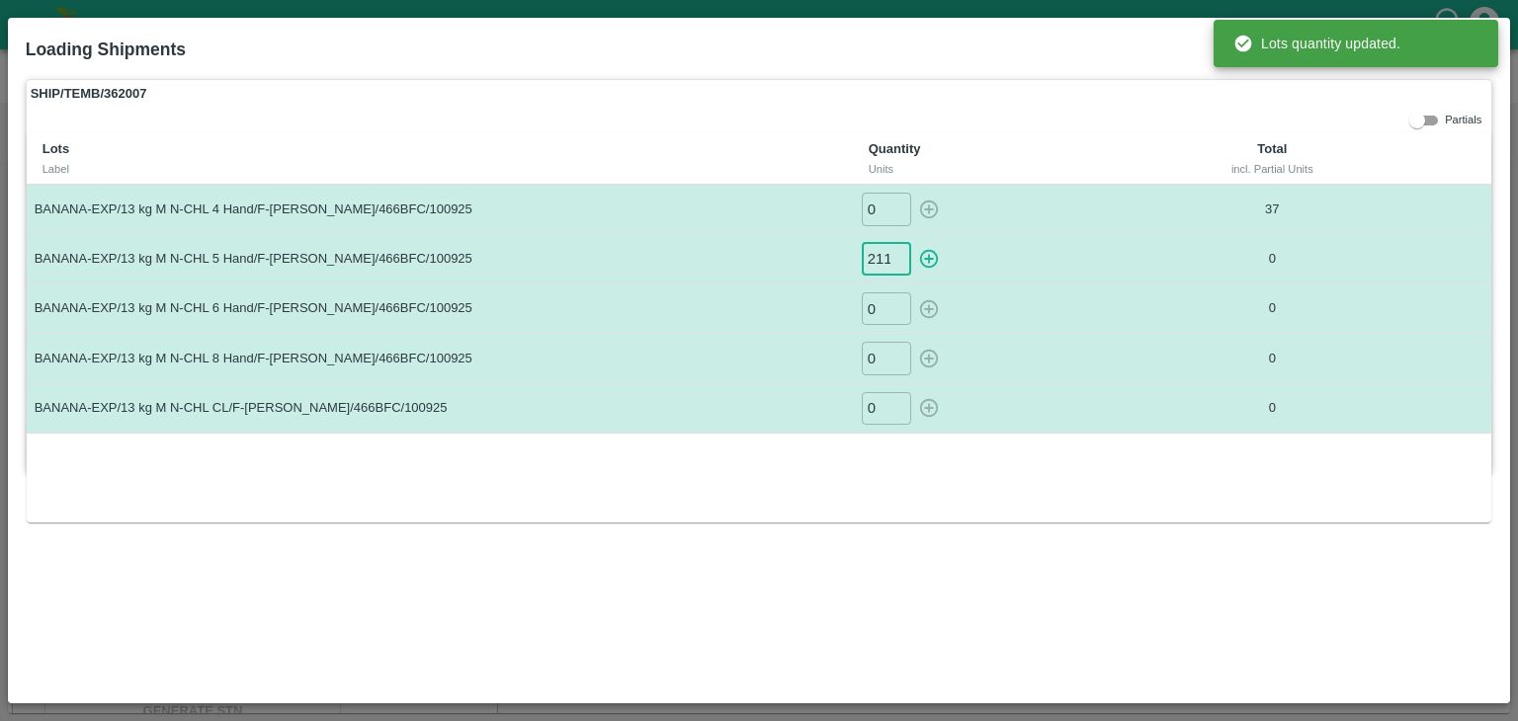
type input "211"
click at [913, 243] on button "button" at bounding box center [929, 259] width 32 height 33
type input "0"
type input "319"
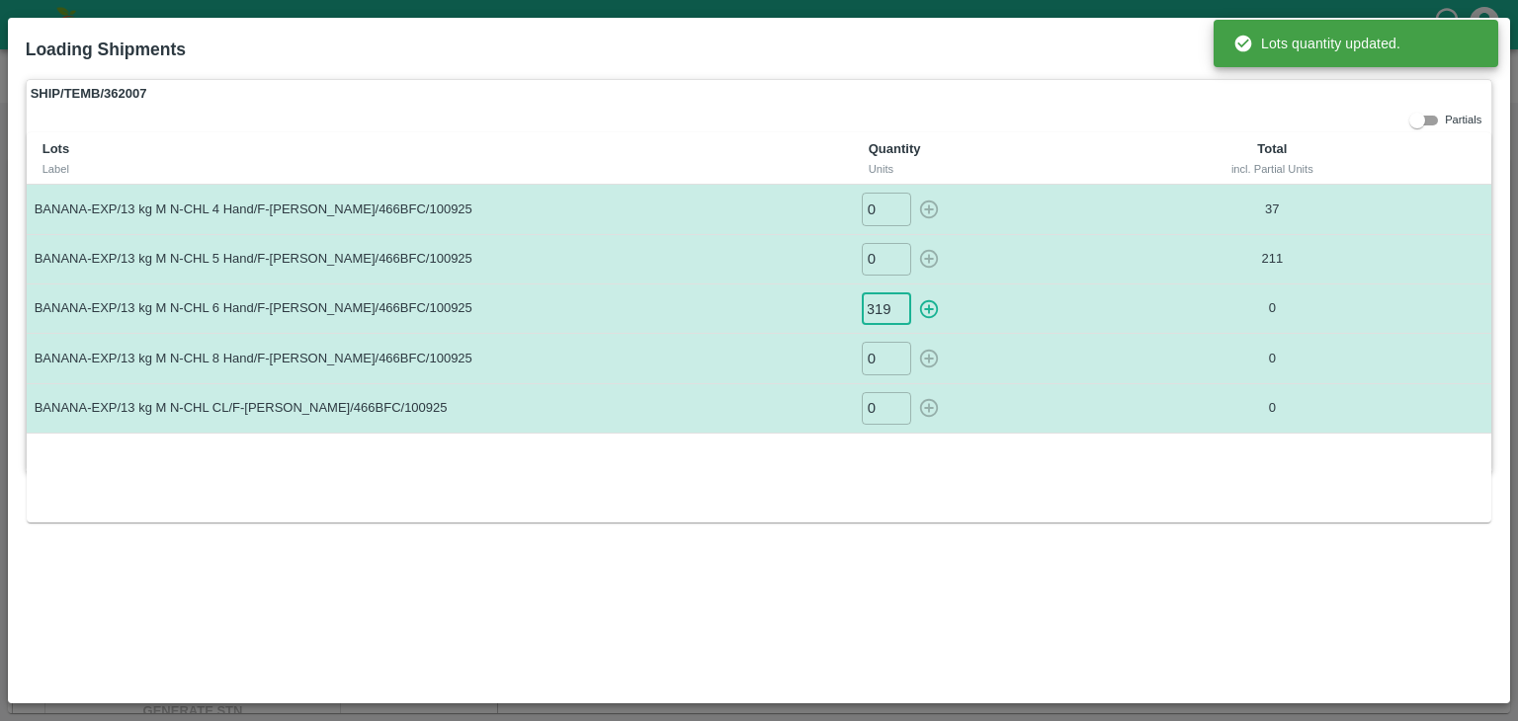
click at [913, 292] on button "button" at bounding box center [929, 308] width 32 height 33
type input "0"
type input "110"
click at [913, 342] on button "button" at bounding box center [929, 358] width 32 height 33
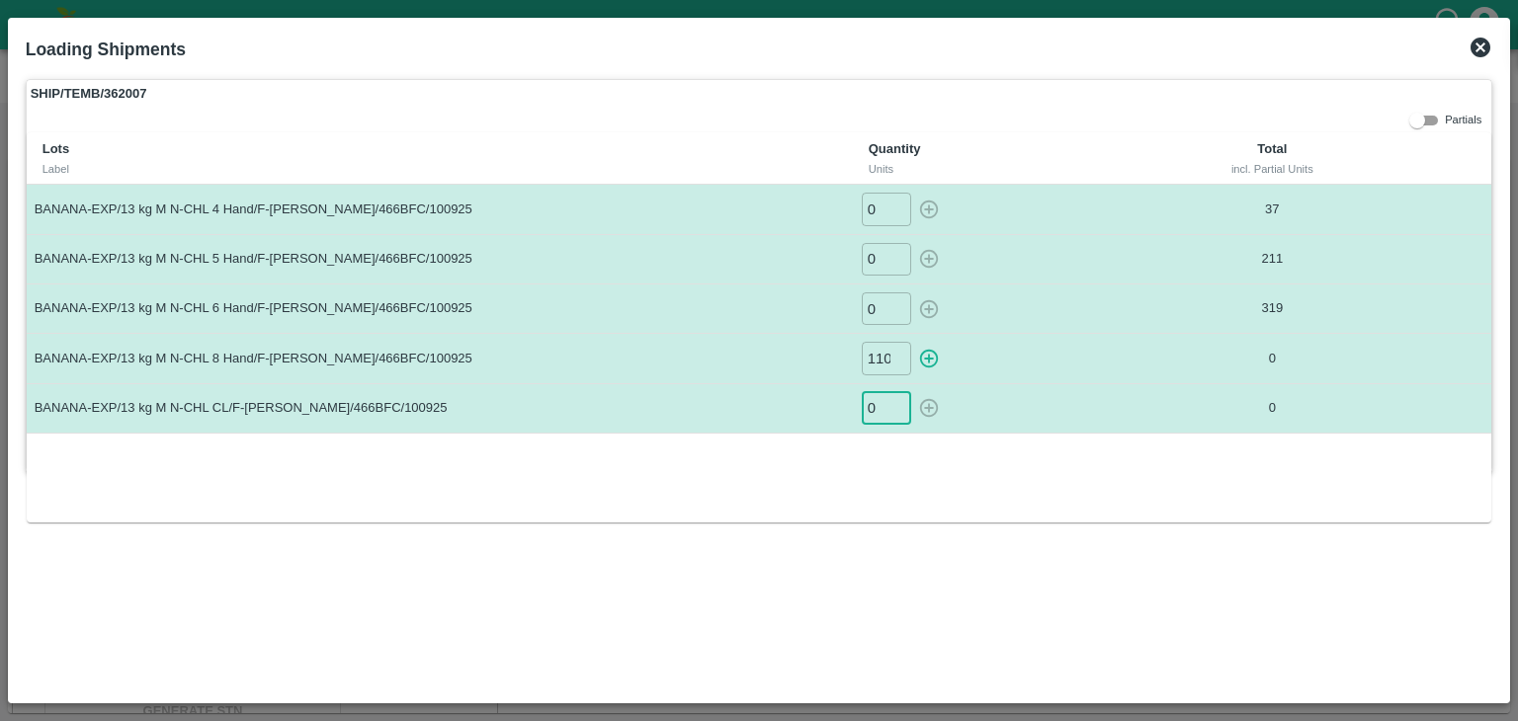
type input "0"
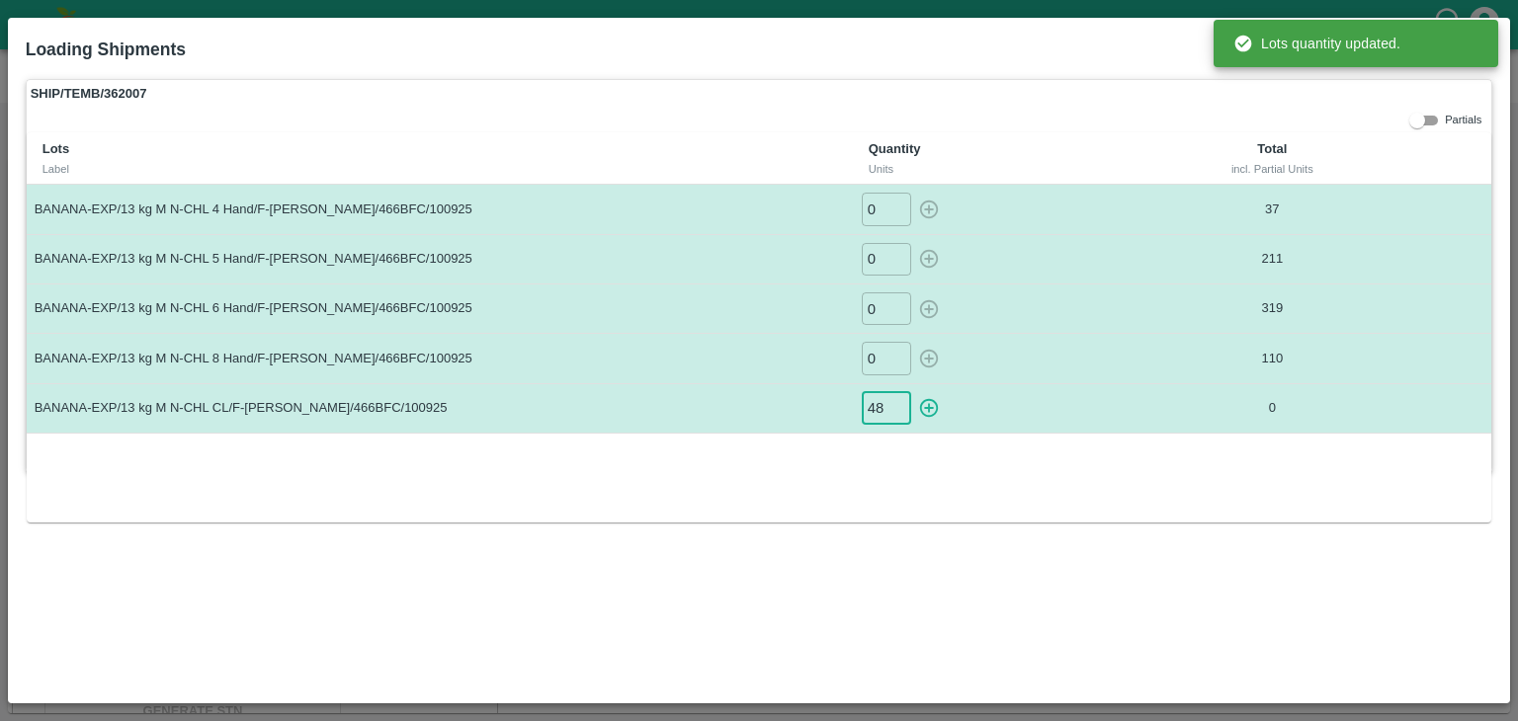
type input "48"
click at [913, 392] on button "button" at bounding box center [929, 408] width 32 height 33
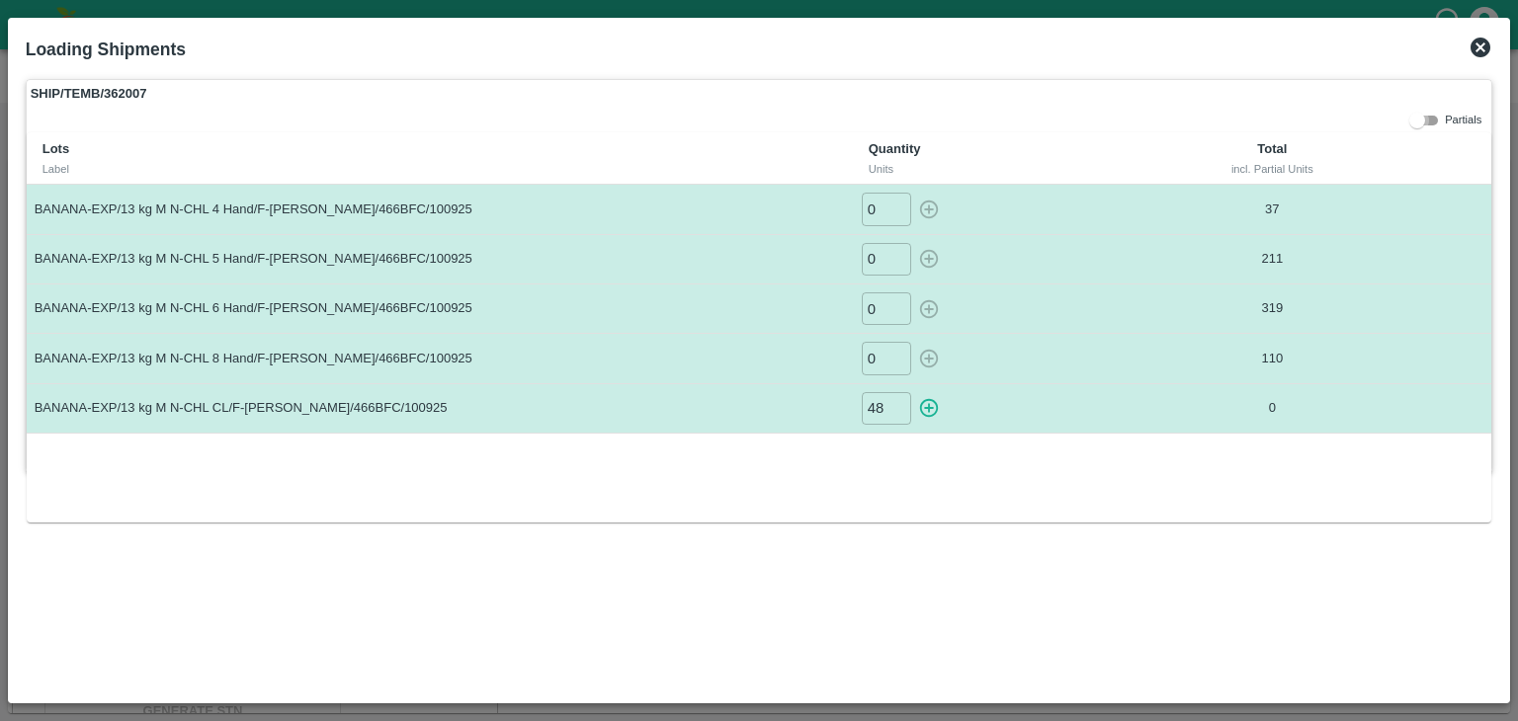
type input "0"
click at [1487, 41] on icon at bounding box center [1480, 48] width 24 height 24
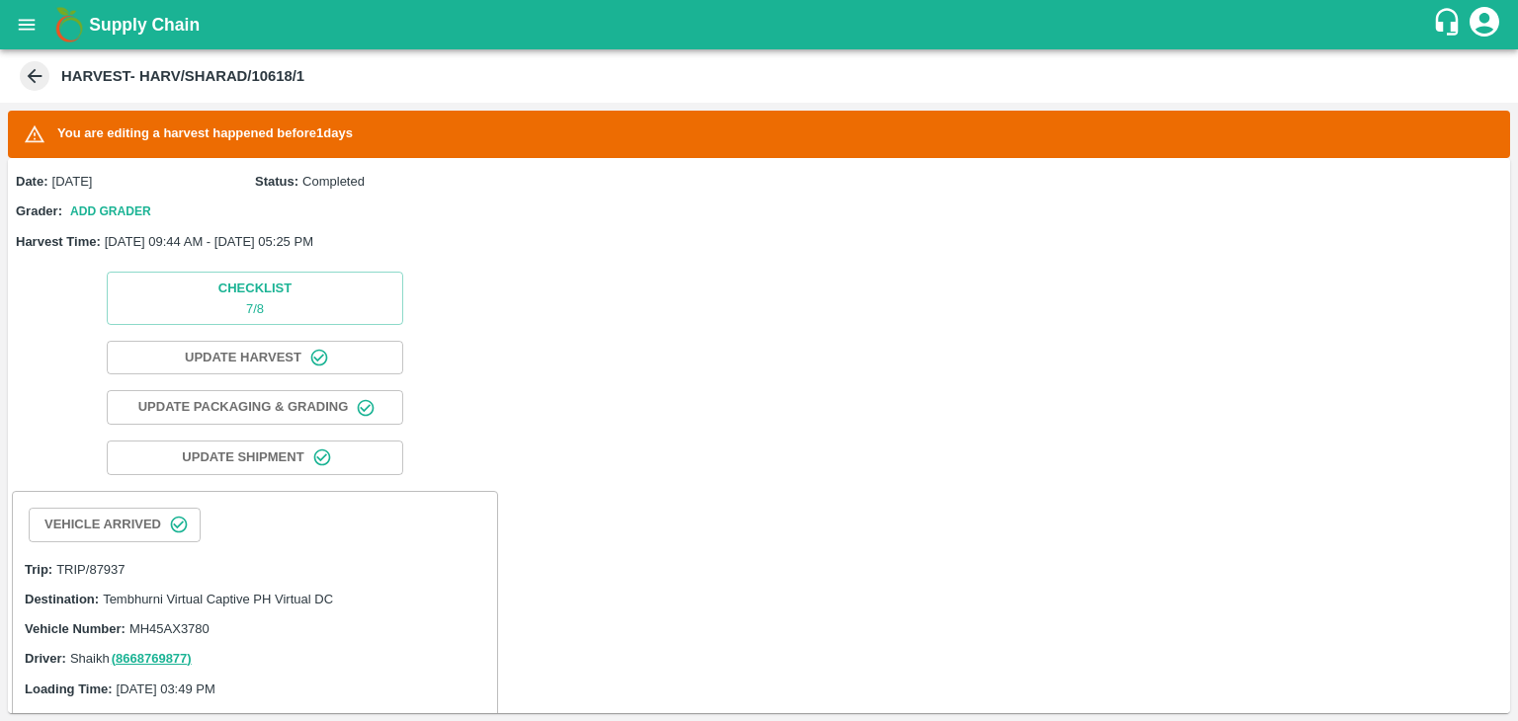
scroll to position [805, 0]
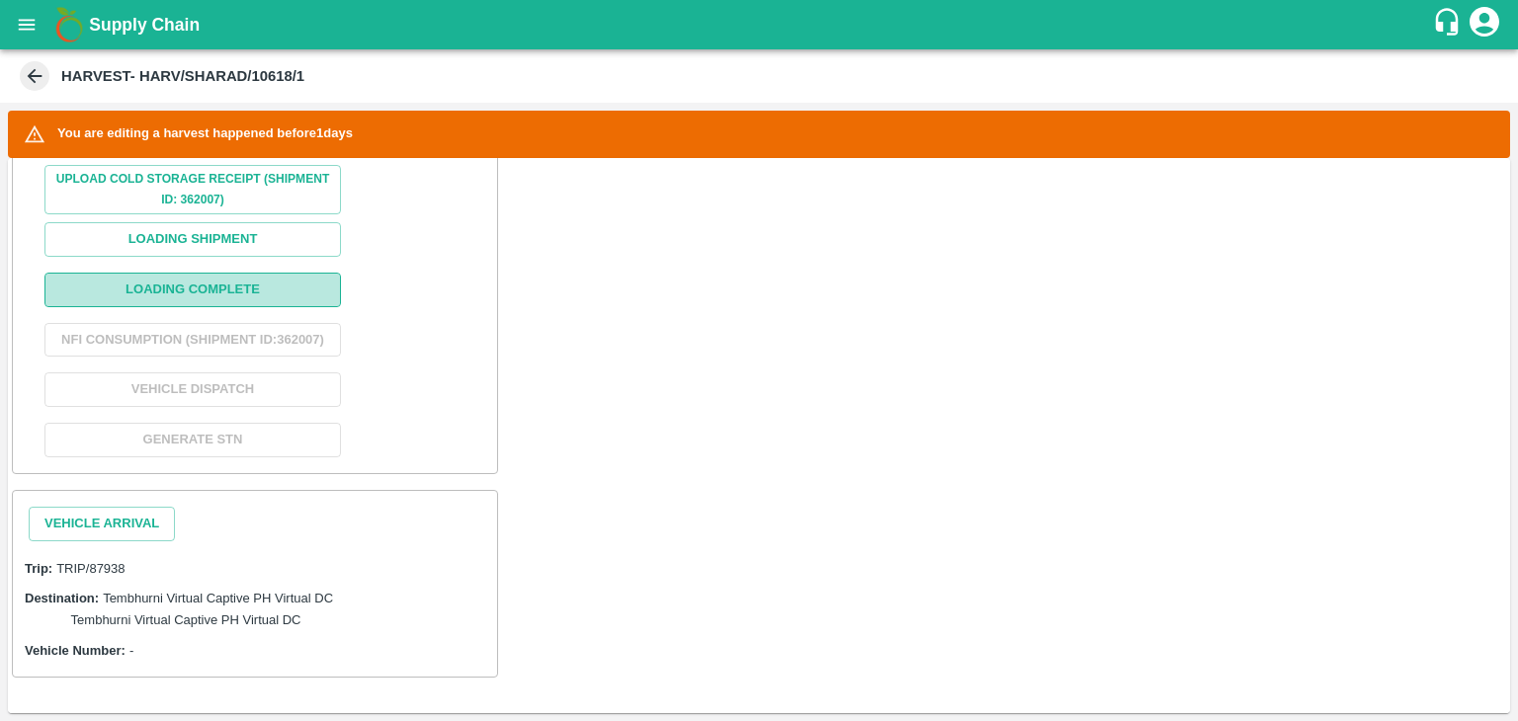
click at [217, 282] on button "Loading Complete" at bounding box center [192, 290] width 296 height 35
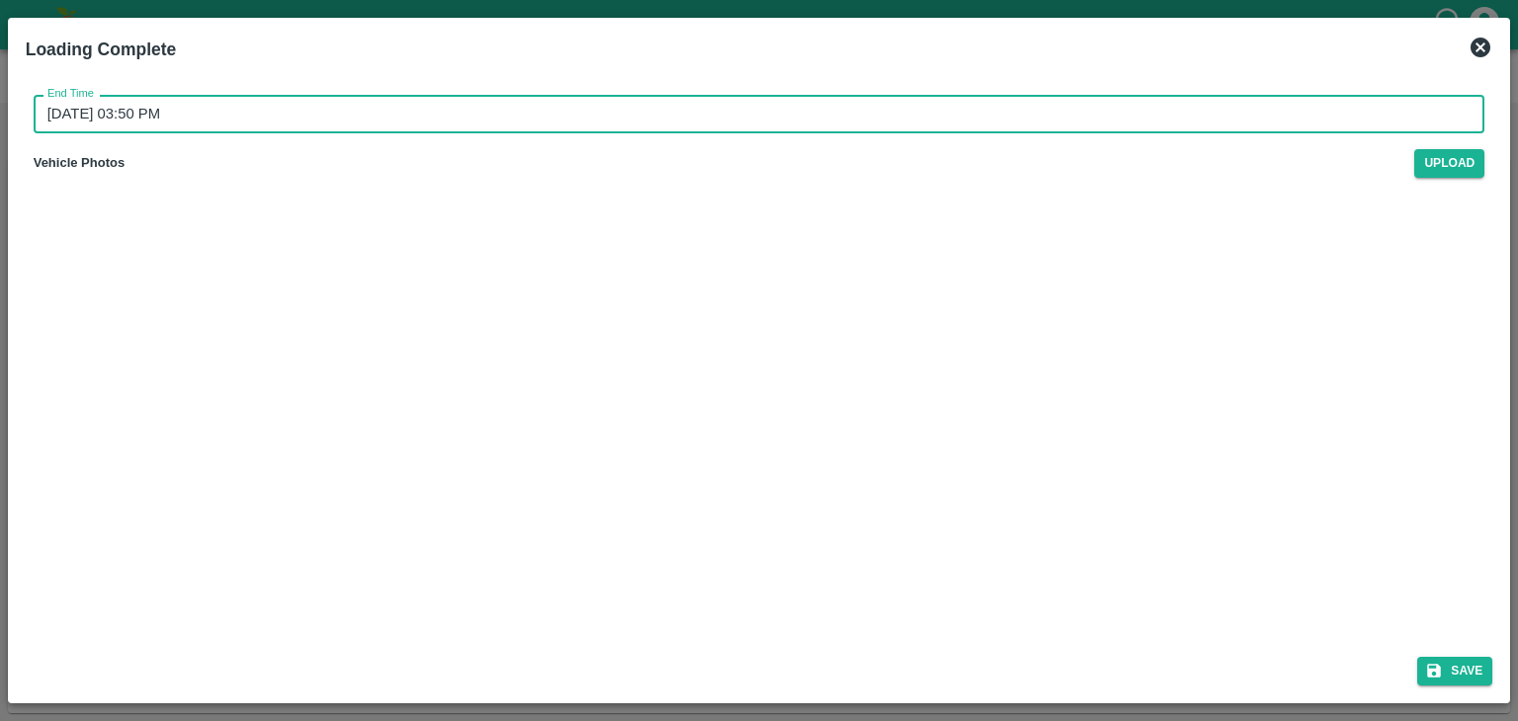
click at [661, 123] on input "11/09/2025 03:50 PM" at bounding box center [753, 114] width 1438 height 38
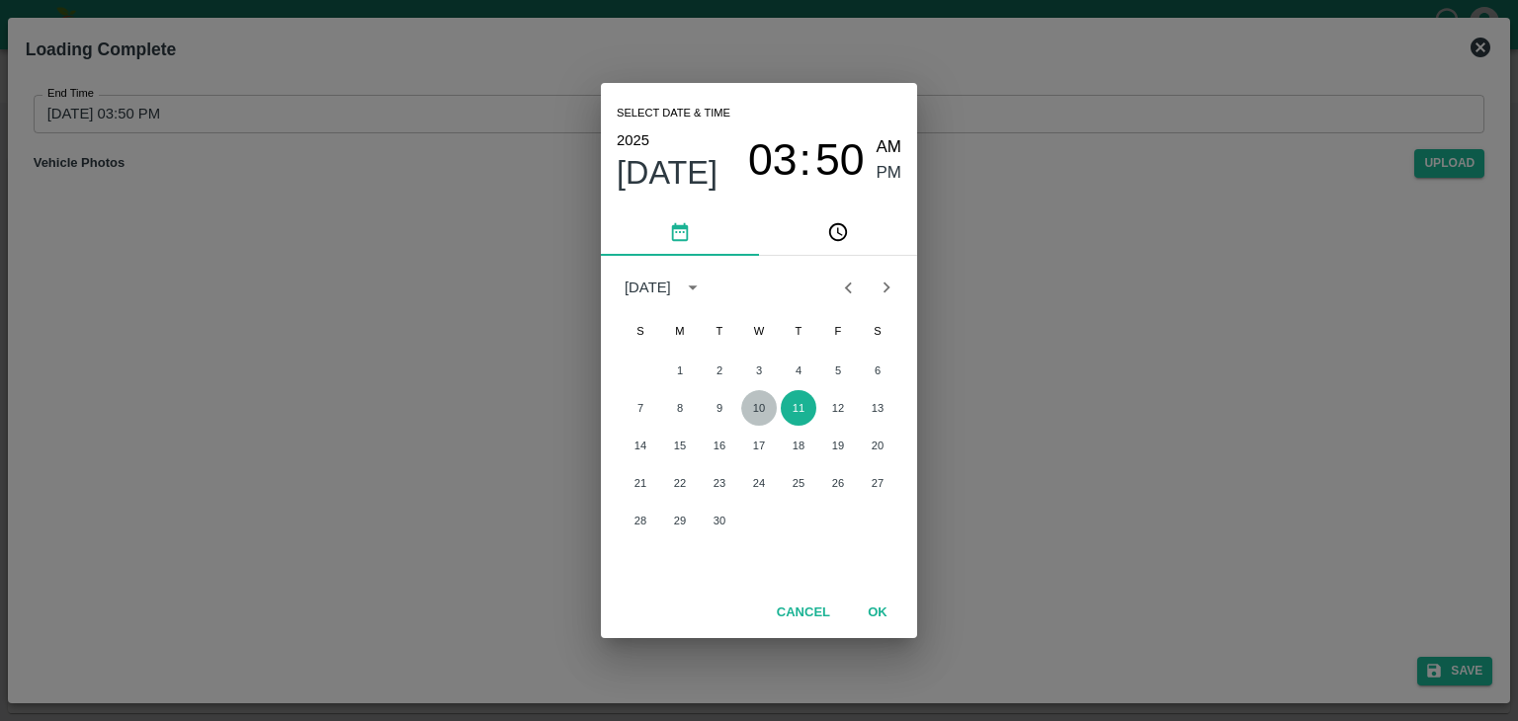
click at [753, 408] on button "10" at bounding box center [759, 408] width 36 height 36
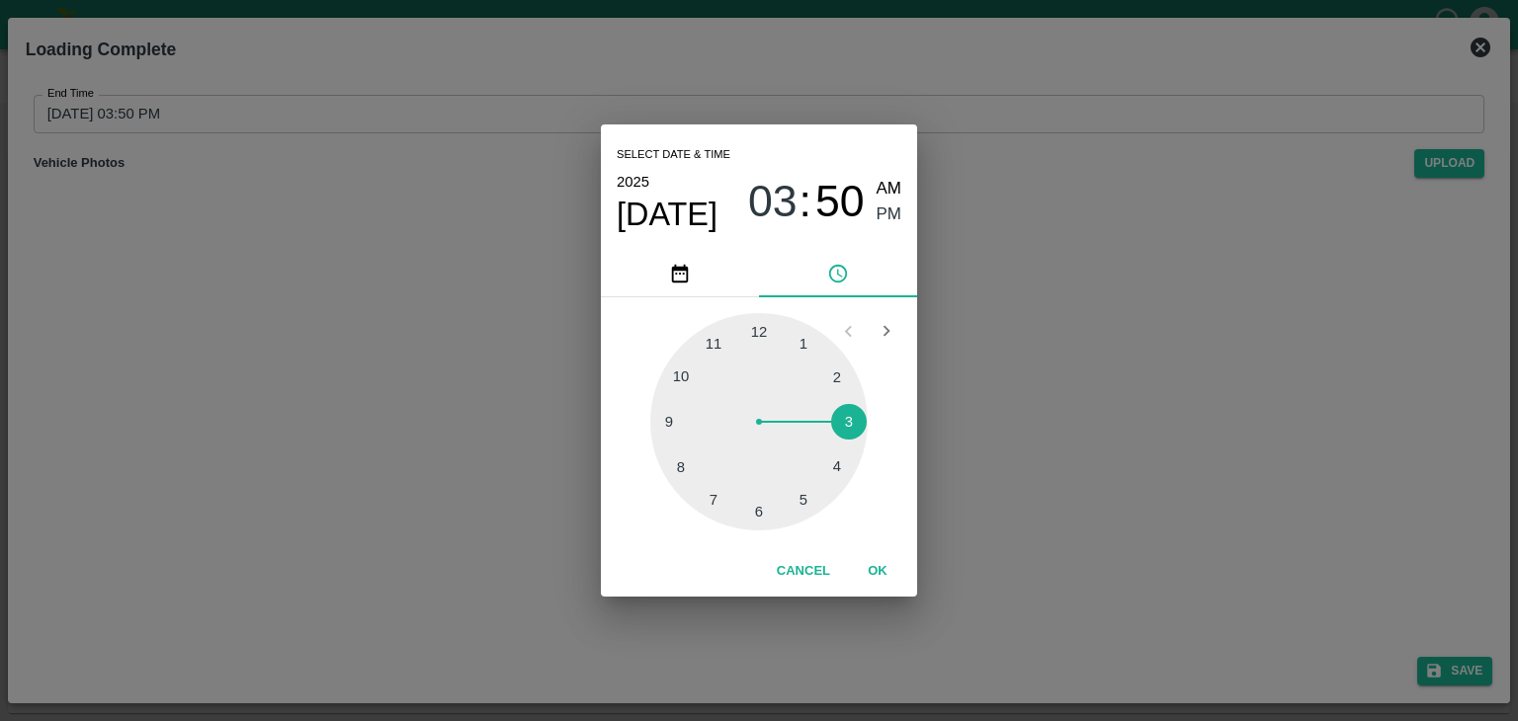
click at [825, 492] on div at bounding box center [758, 421] width 217 height 217
click at [871, 570] on button "OK" at bounding box center [877, 571] width 63 height 35
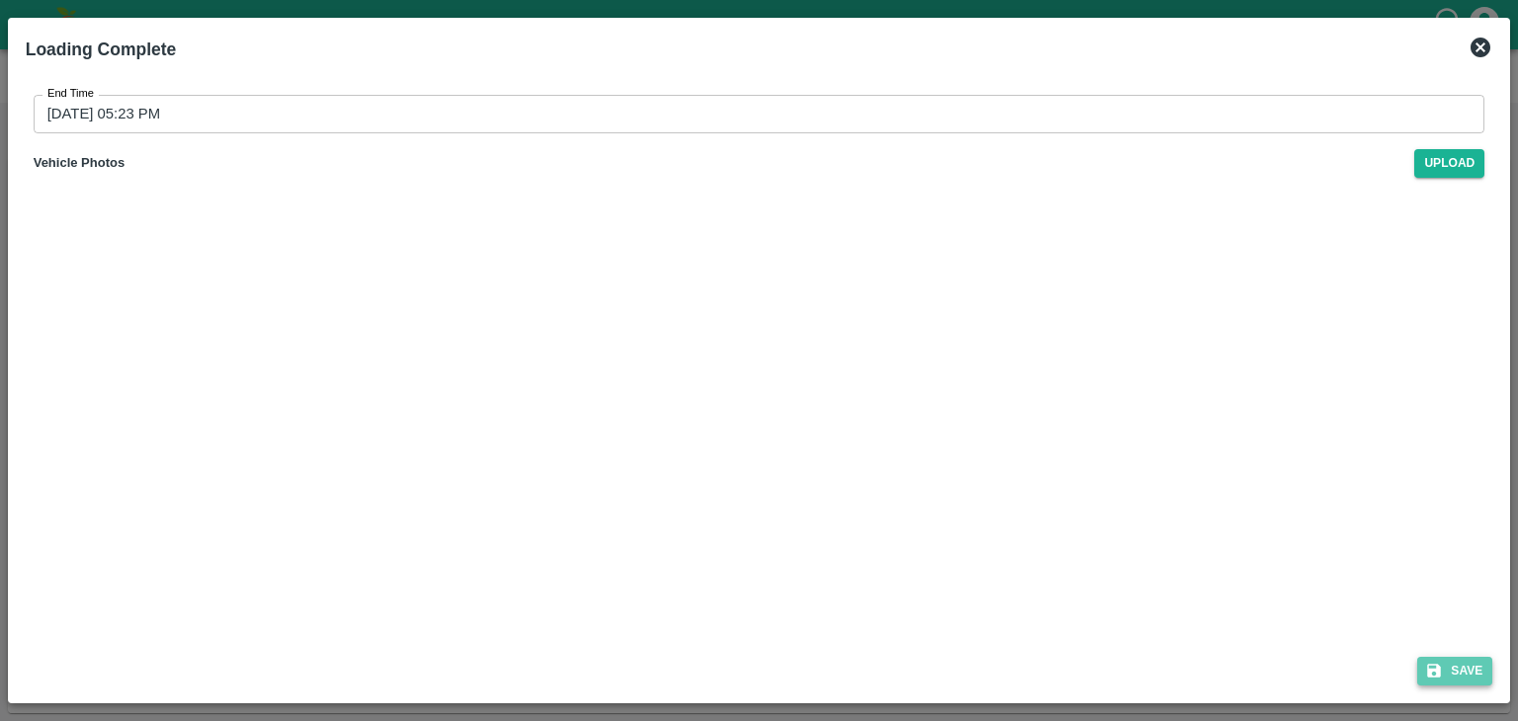
click at [1453, 667] on button "Save" at bounding box center [1454, 671] width 75 height 29
type input "11/09/2025 03:50 PM"
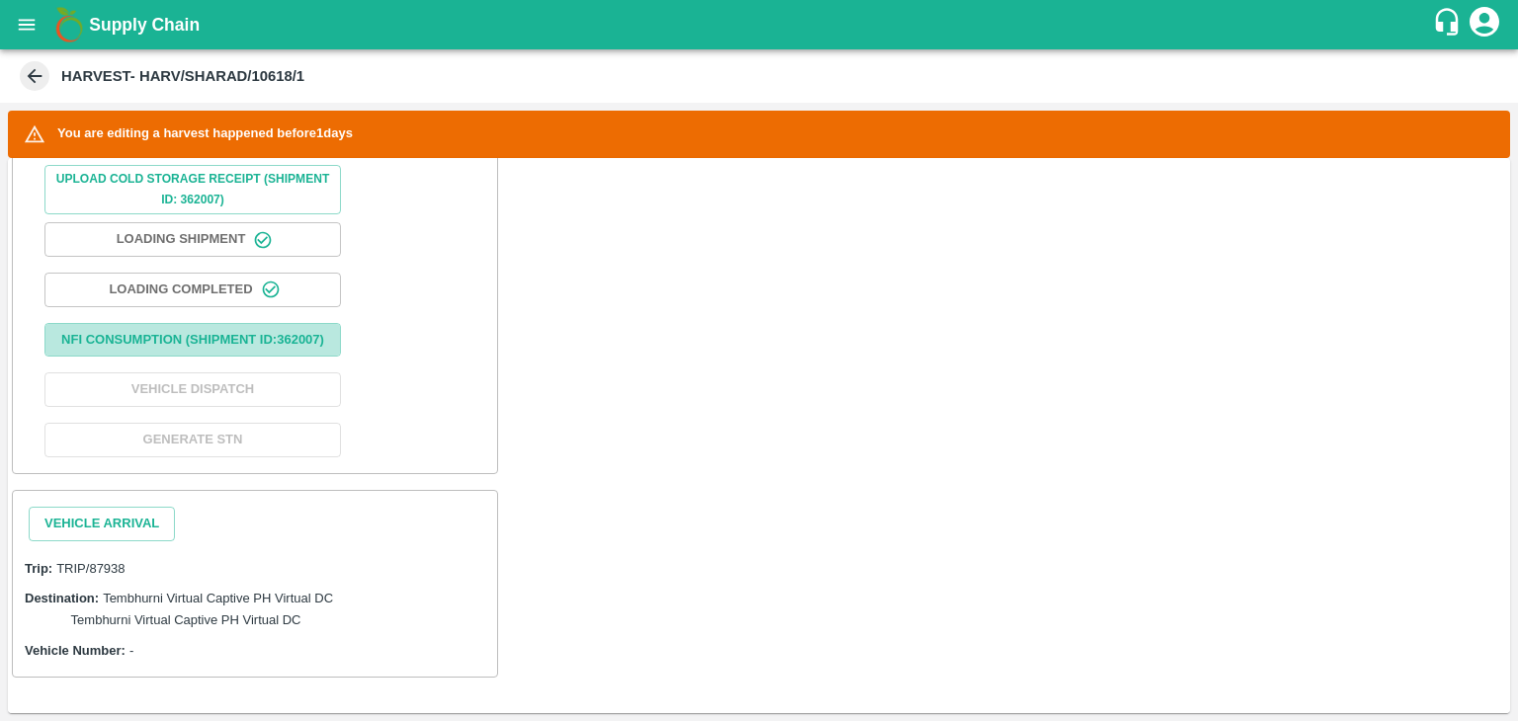
click at [249, 323] on button "Nfi Consumption (SHIPMENT ID: 362007 )" at bounding box center [192, 340] width 296 height 35
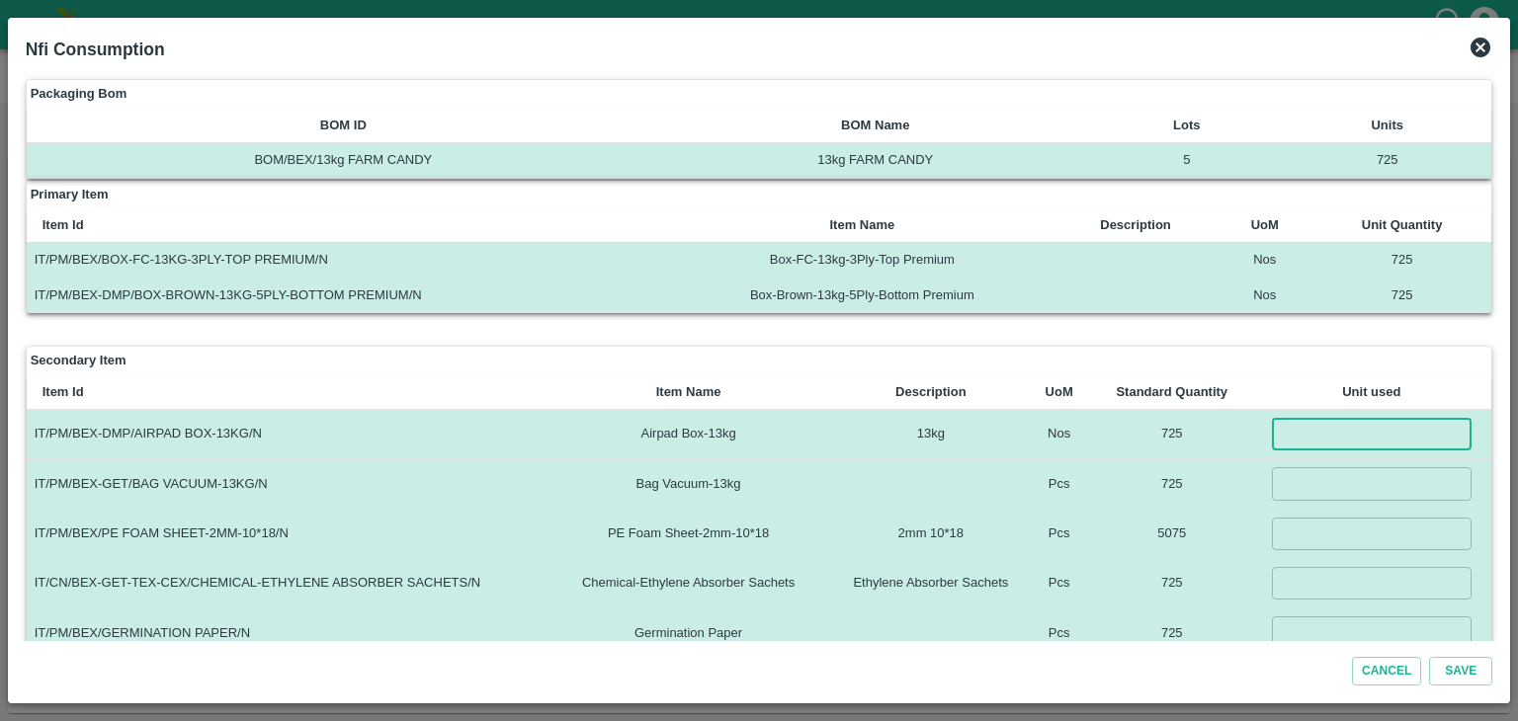
click at [1340, 422] on input "number" at bounding box center [1372, 434] width 200 height 33
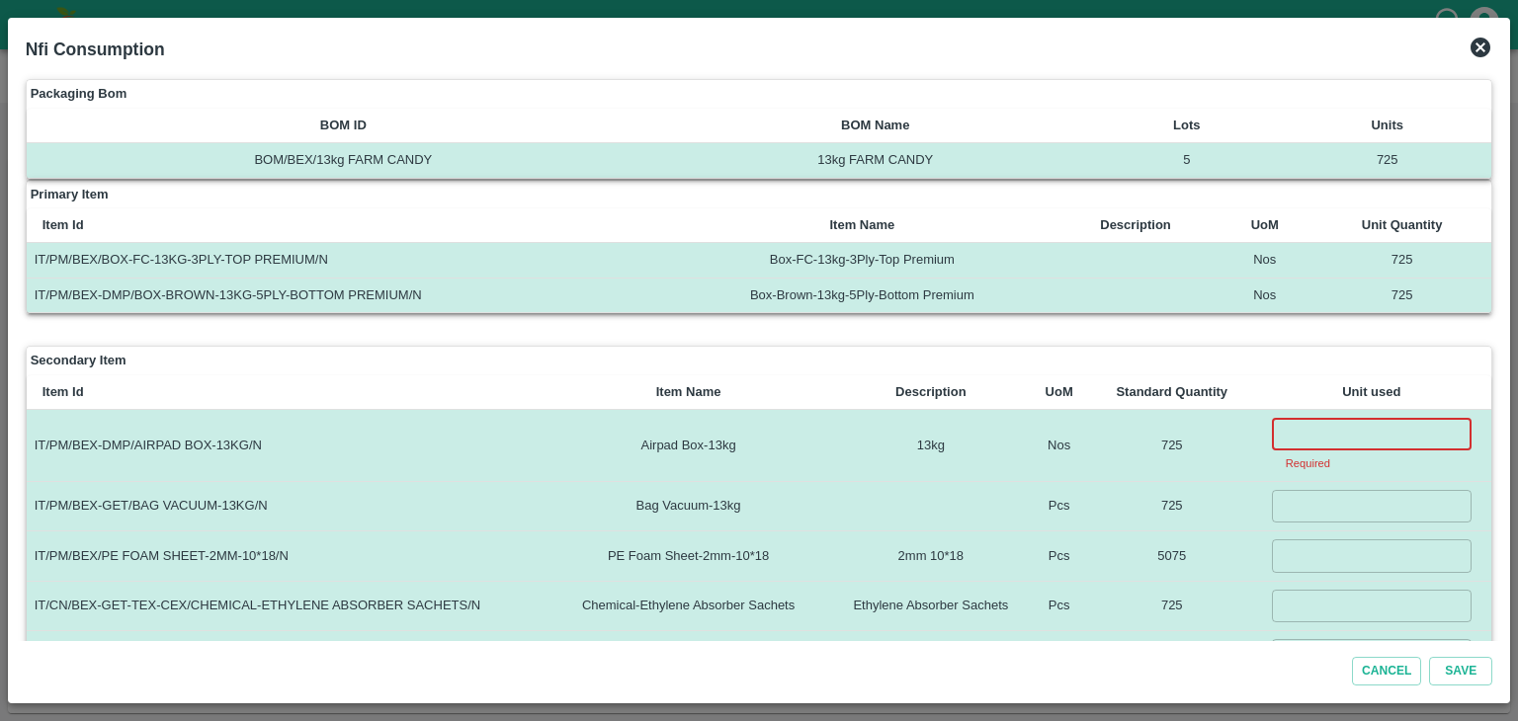
click at [1360, 436] on input "number" at bounding box center [1372, 434] width 200 height 33
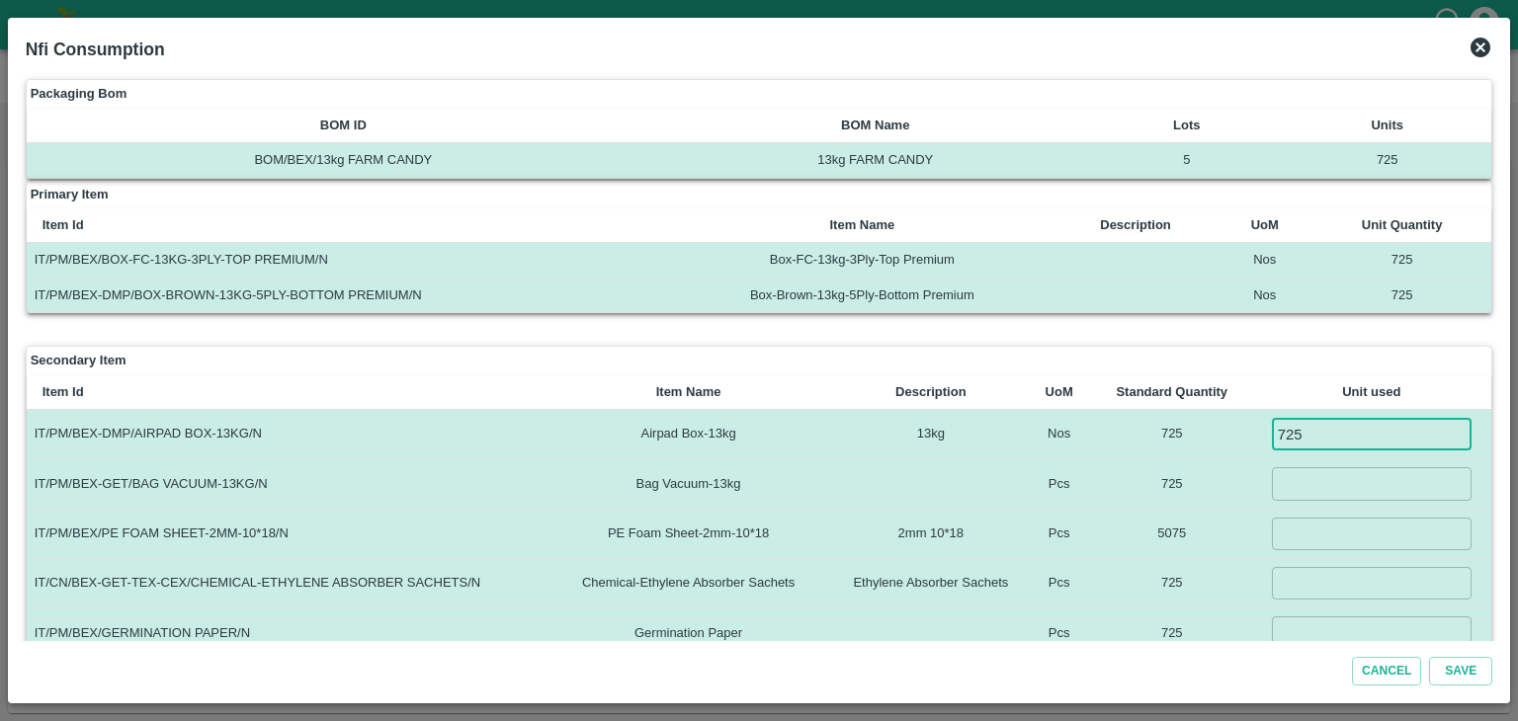
type input "725"
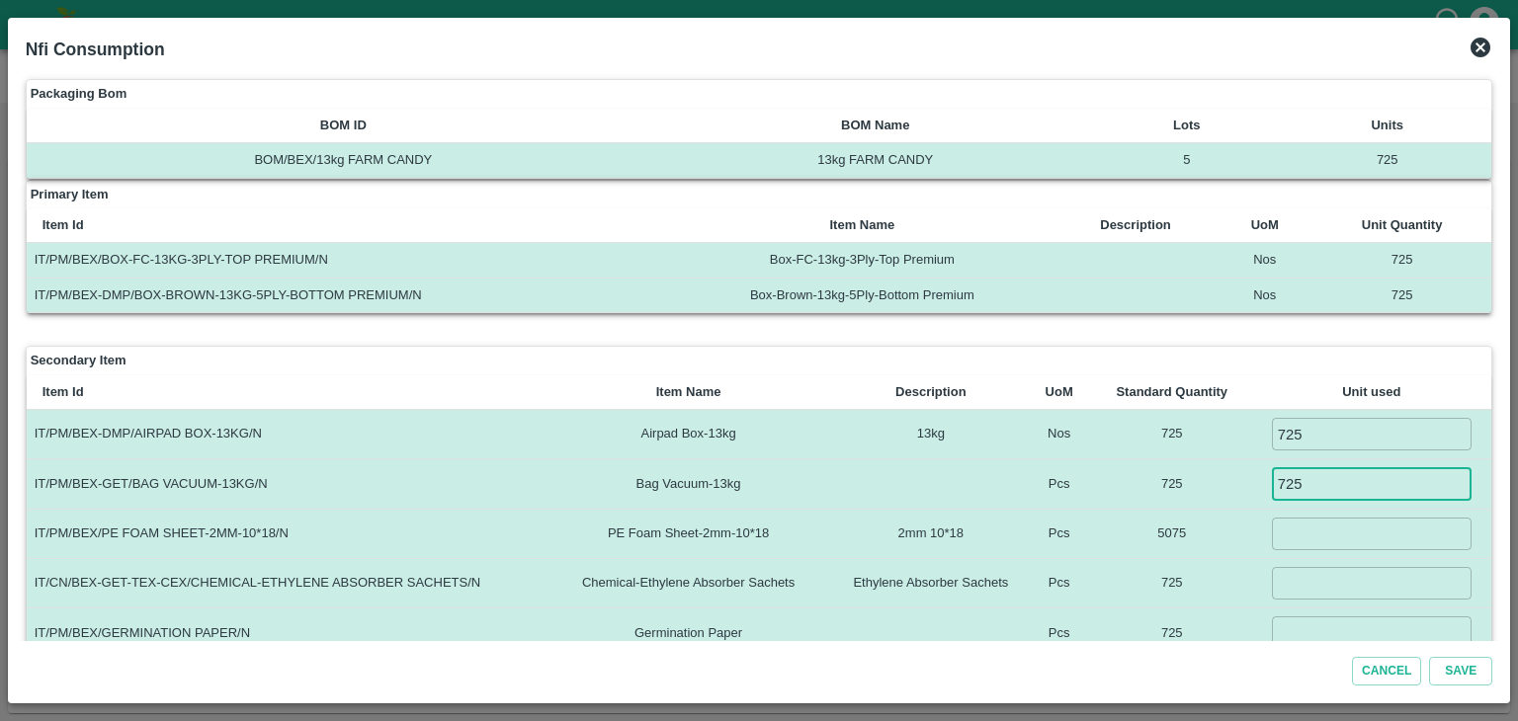
type input "725"
type input "5075"
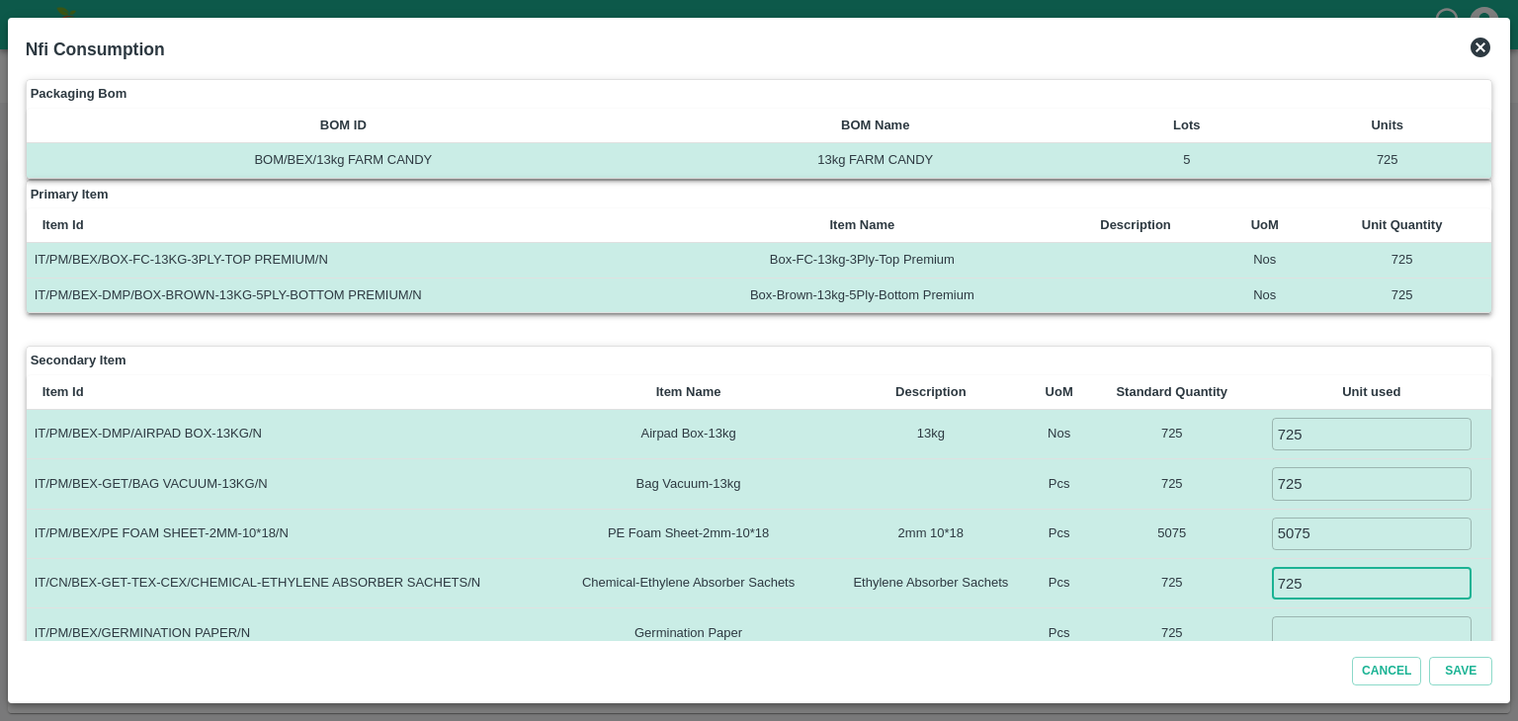
type input "725"
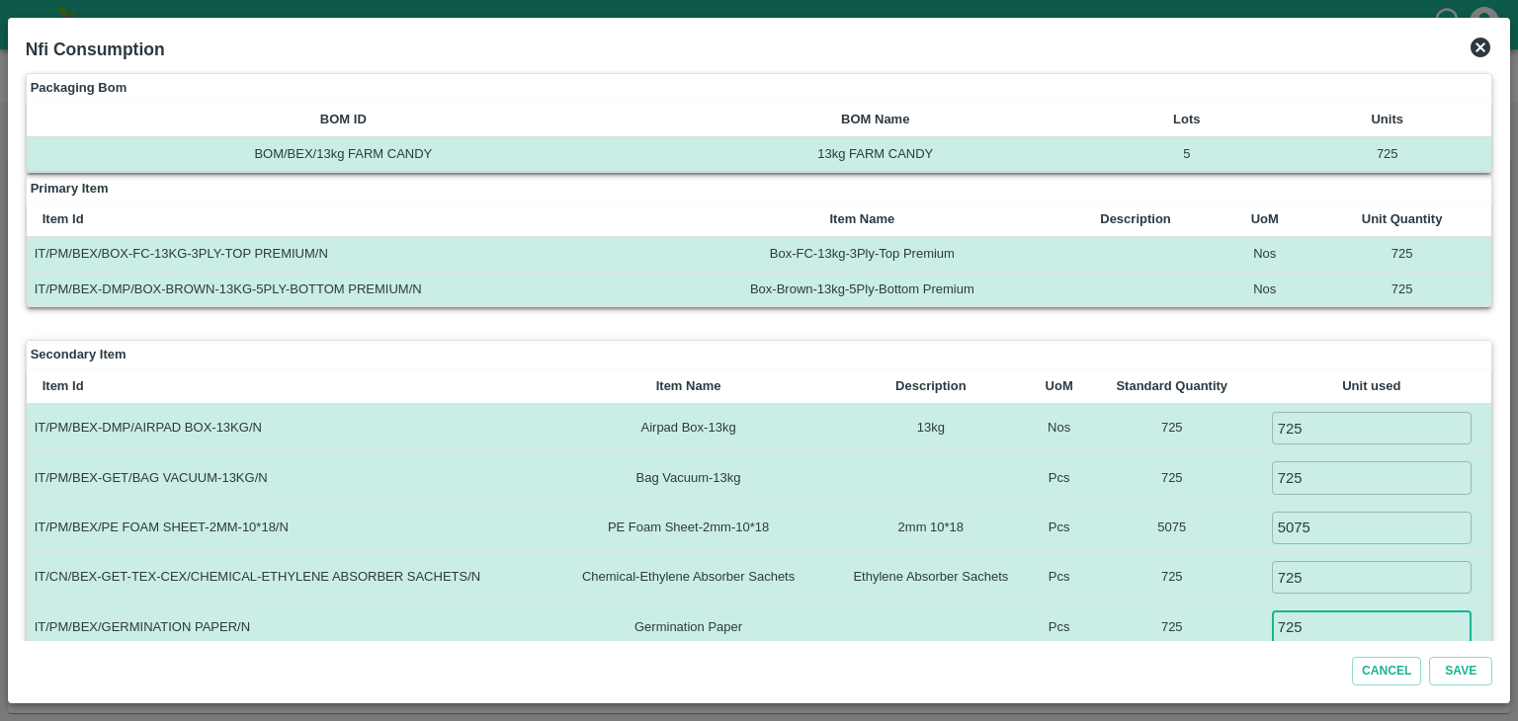
type input "725"
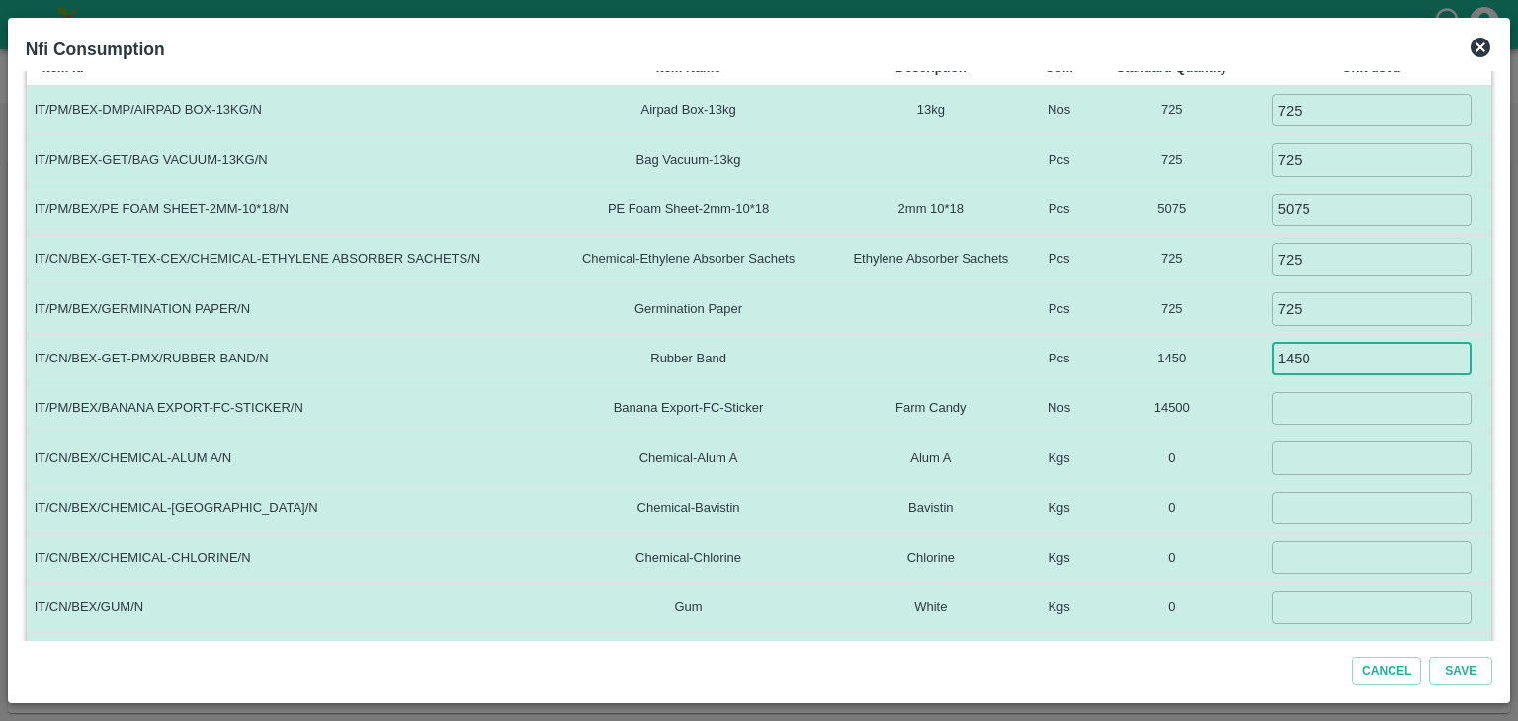
type input "1450"
type input "12000"
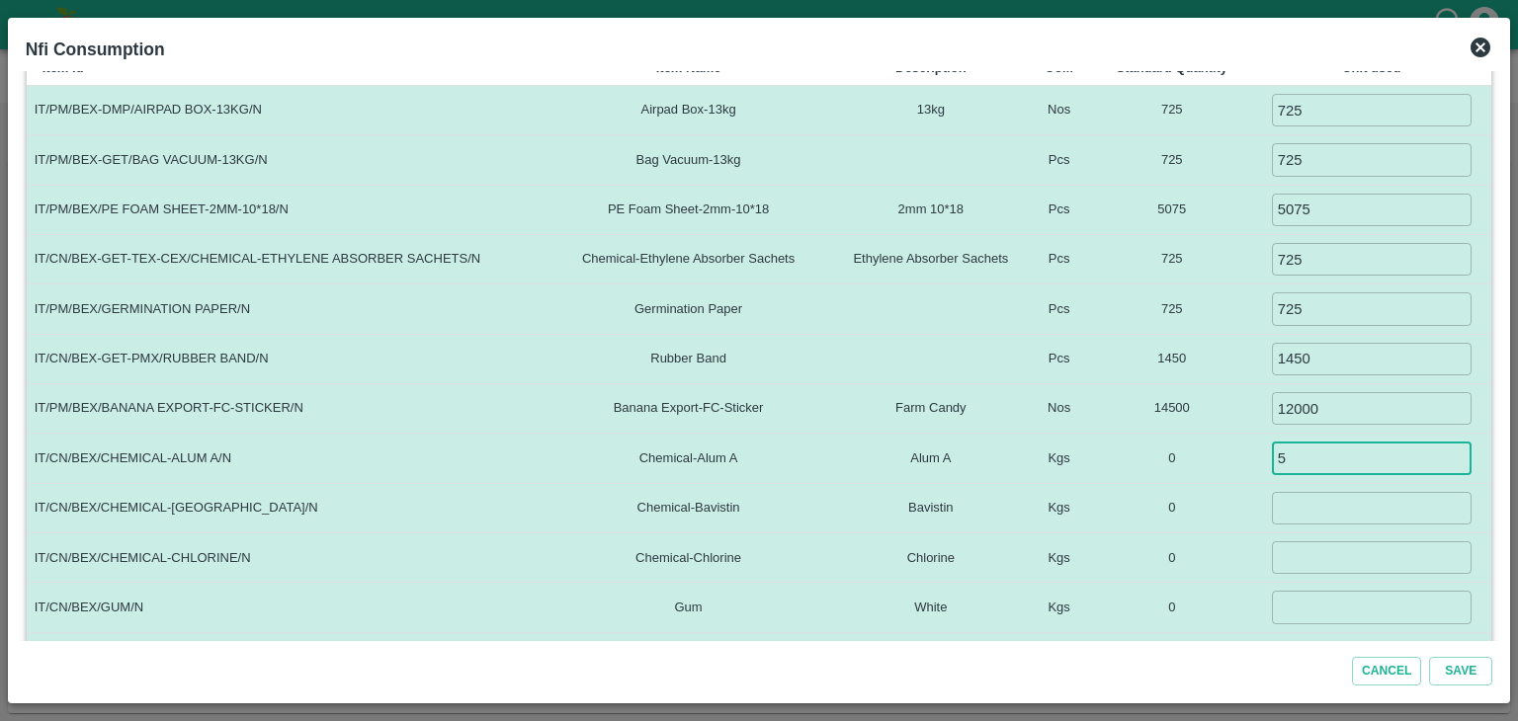
type input "5"
type input ".5"
type input "0.1"
type input "4"
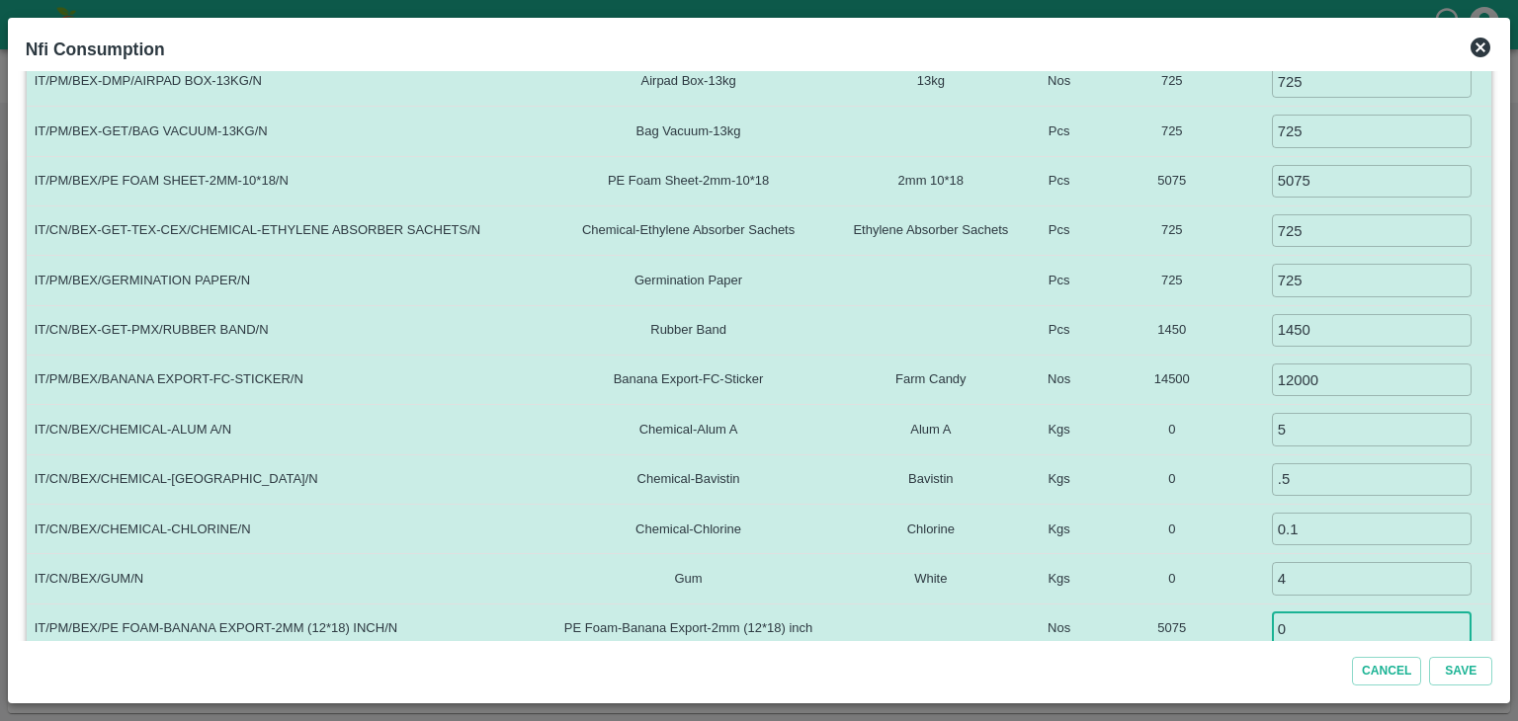
type input "0"
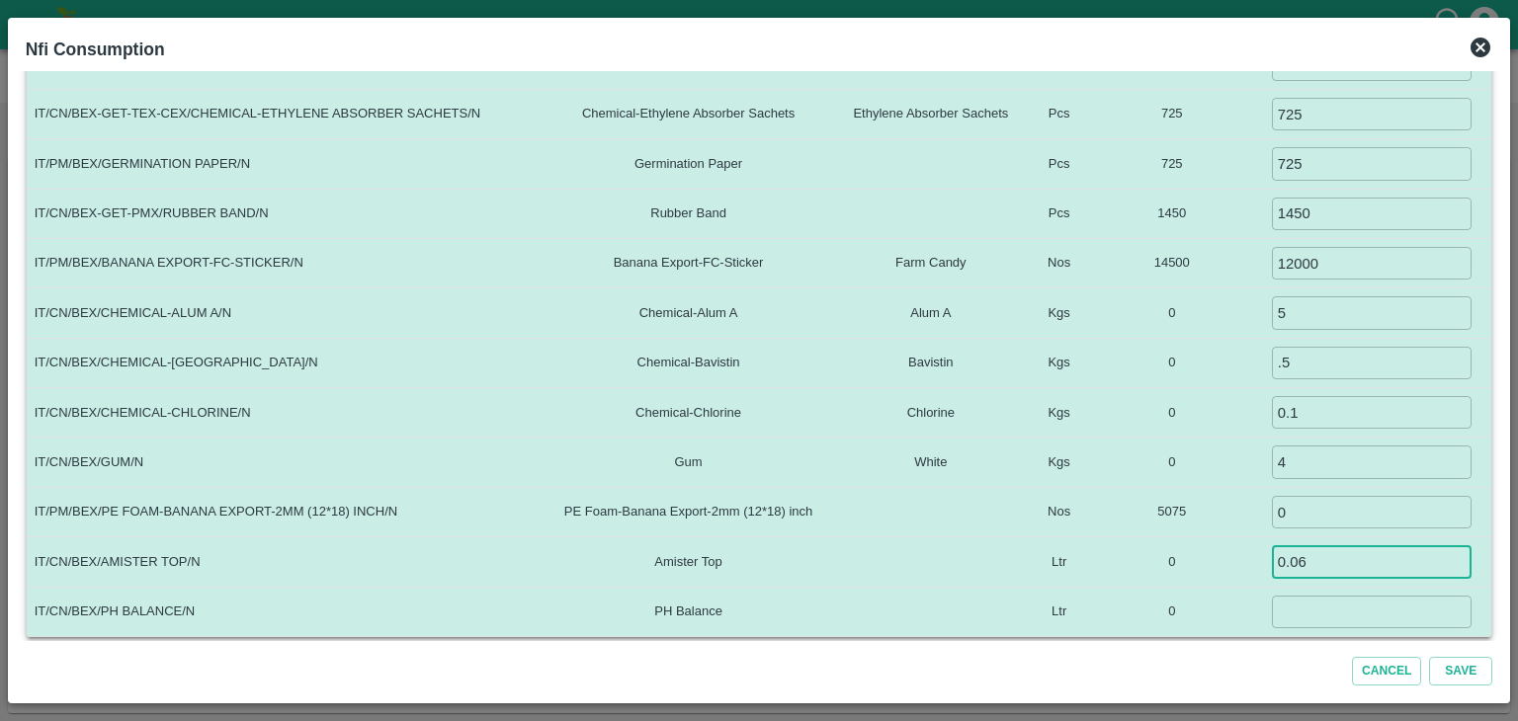
type input "0.06"
type input "0.035"
click at [1429, 657] on button "Save" at bounding box center [1460, 671] width 63 height 29
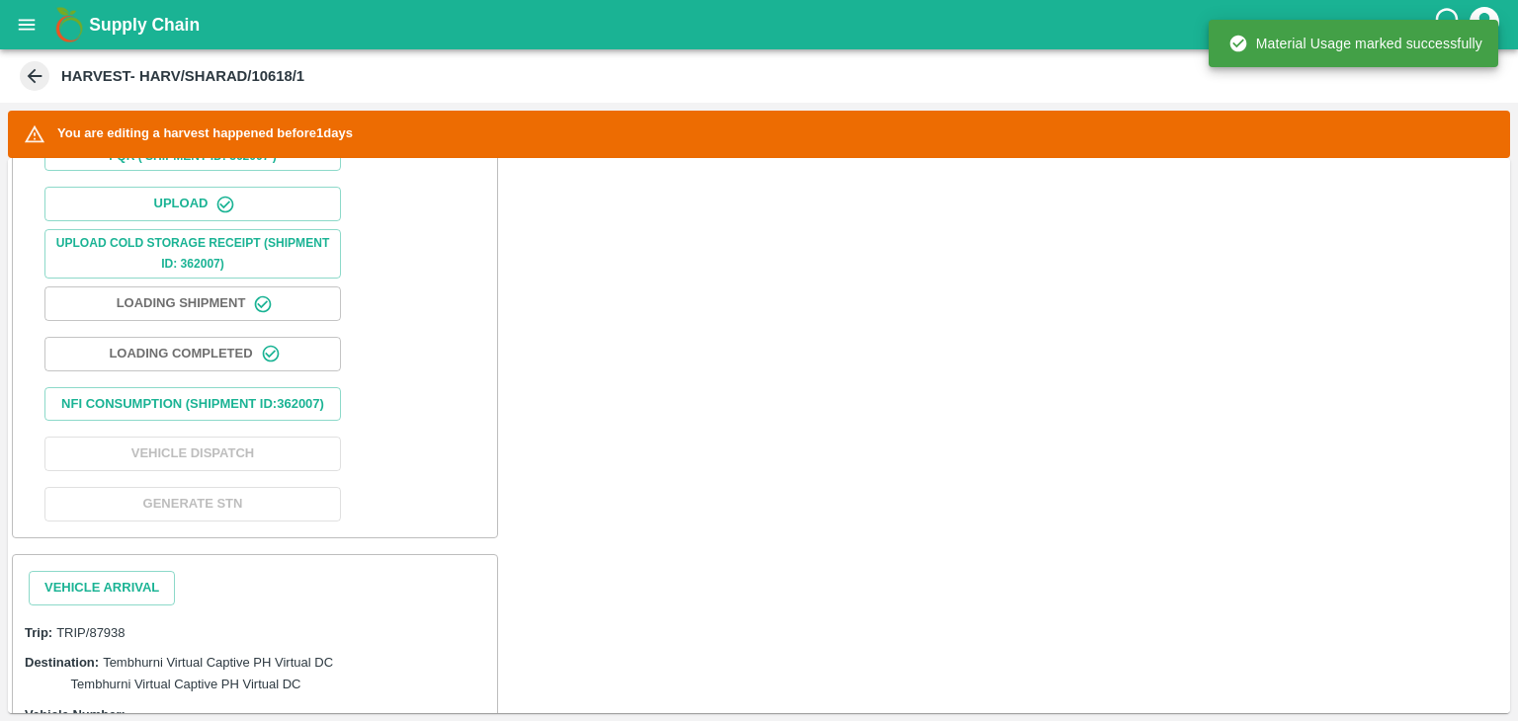
scroll to position [805, 0]
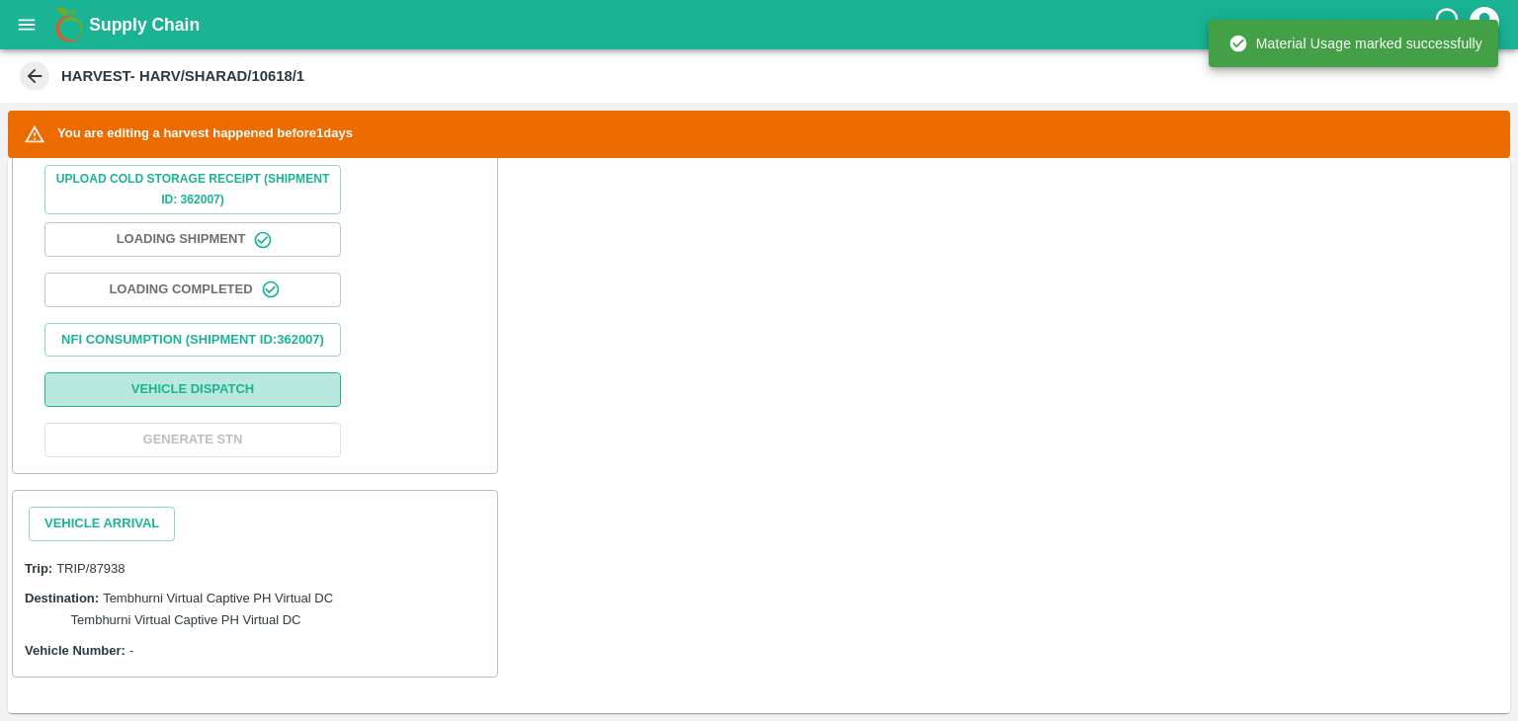
click at [240, 374] on button "Vehicle Dispatch" at bounding box center [192, 390] width 296 height 35
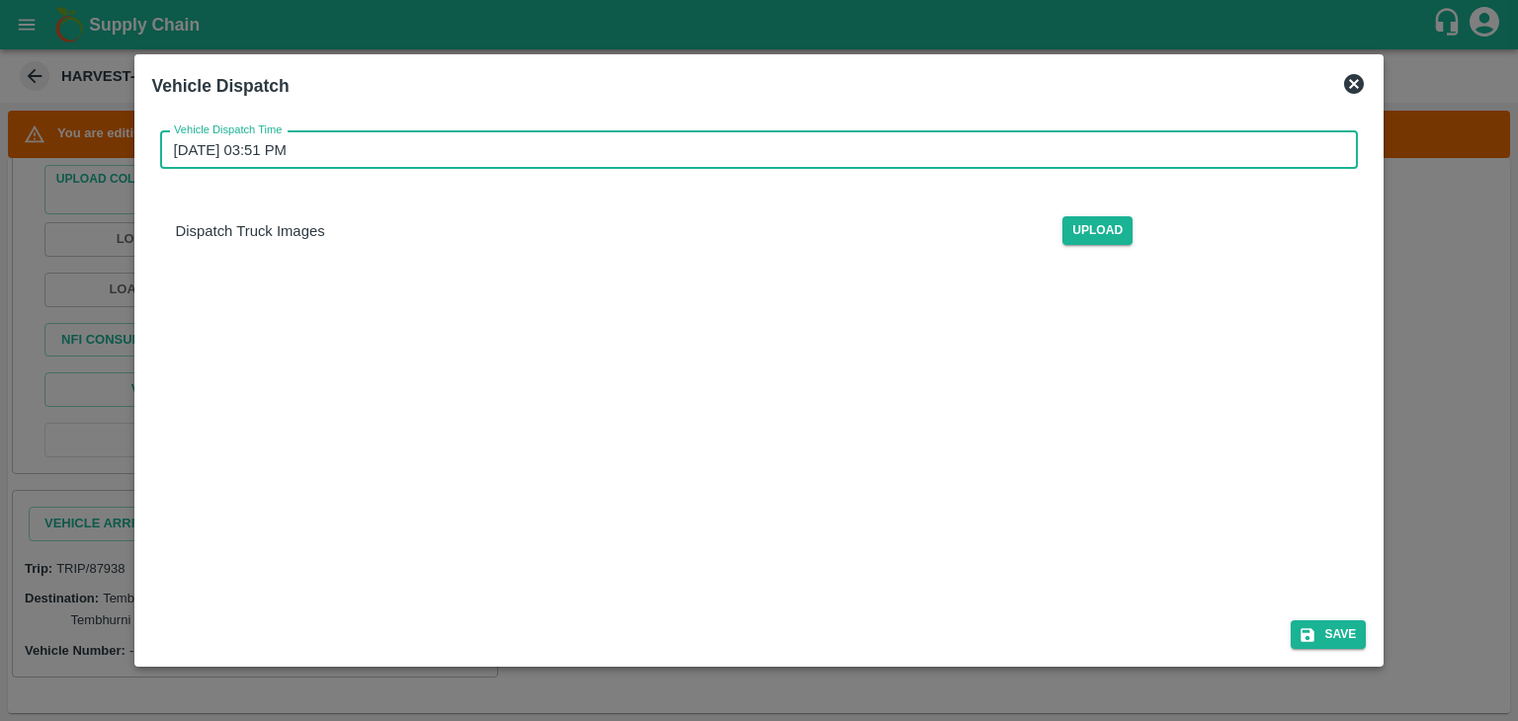
click at [748, 156] on input "11/09/2025 03:51 PM" at bounding box center [752, 150] width 1185 height 38
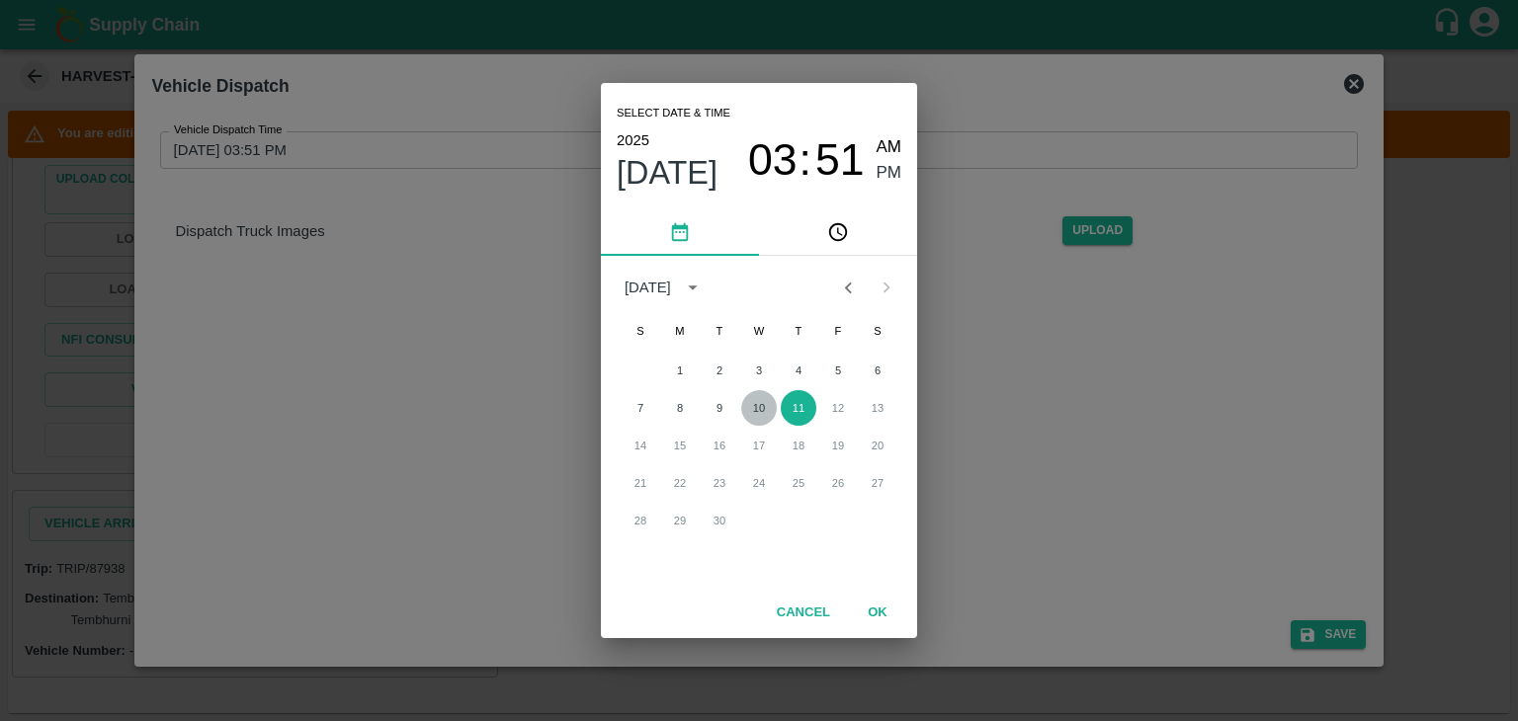
click at [751, 404] on button "10" at bounding box center [759, 408] width 36 height 36
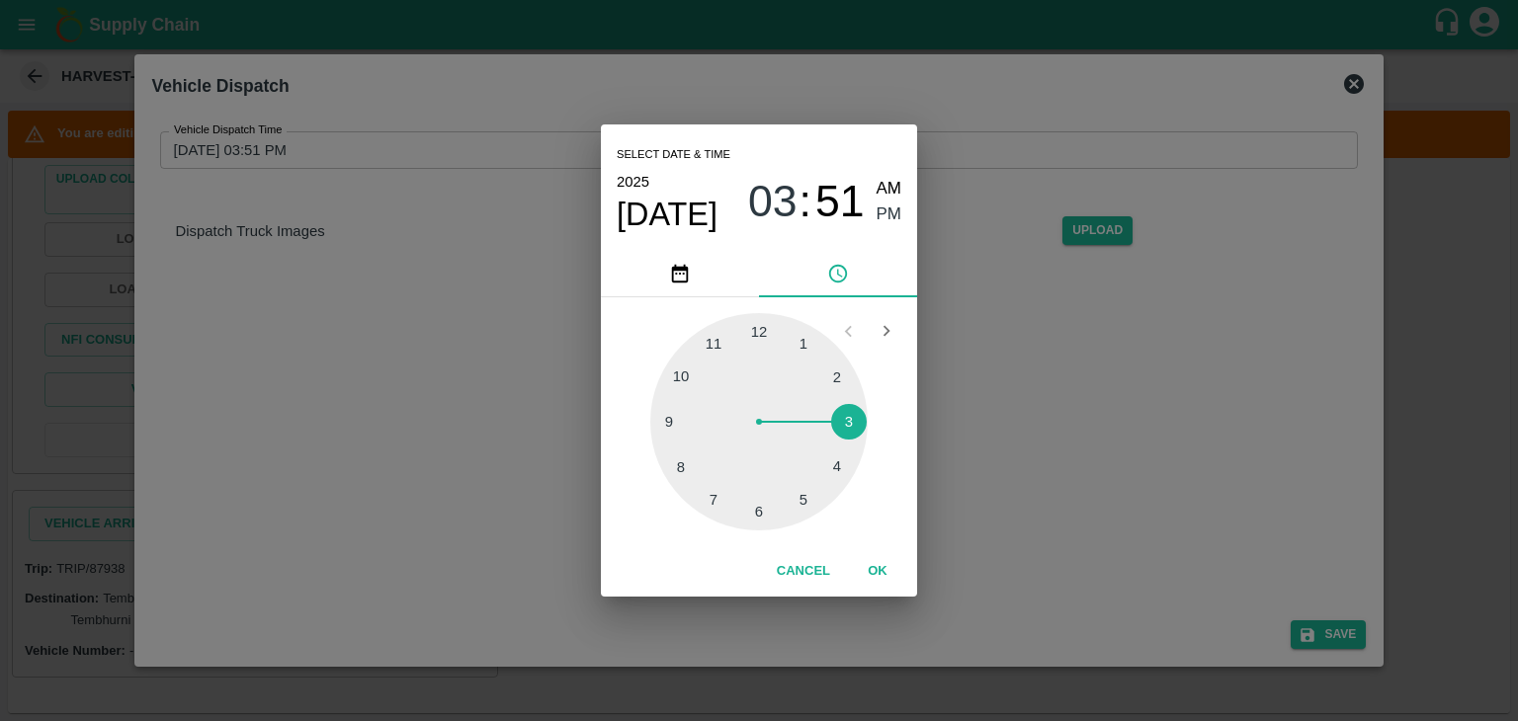
click at [767, 516] on div at bounding box center [758, 421] width 217 height 217
type input "10/09/2025 06:29 PM"
click at [883, 579] on button "OK" at bounding box center [877, 571] width 63 height 35
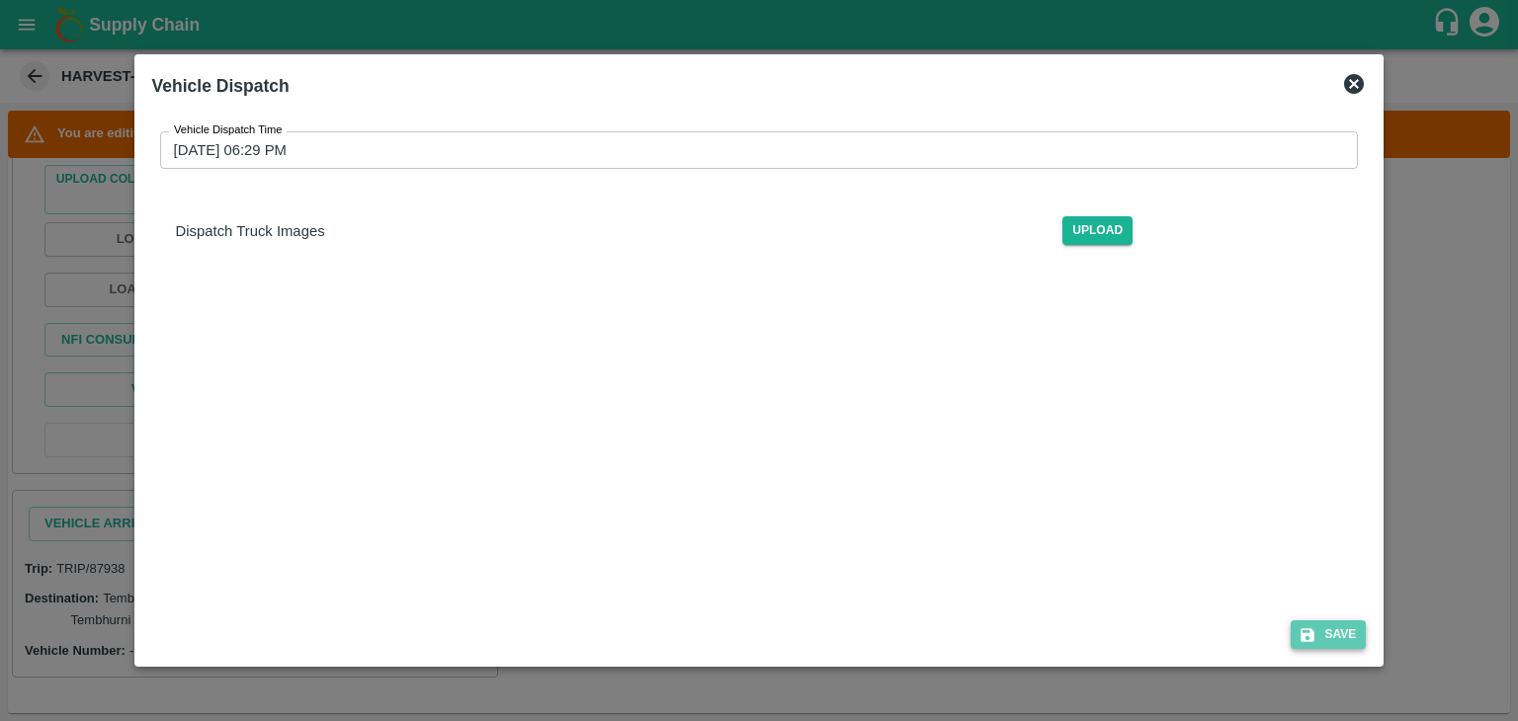
click at [1333, 621] on button "Save" at bounding box center [1327, 635] width 75 height 29
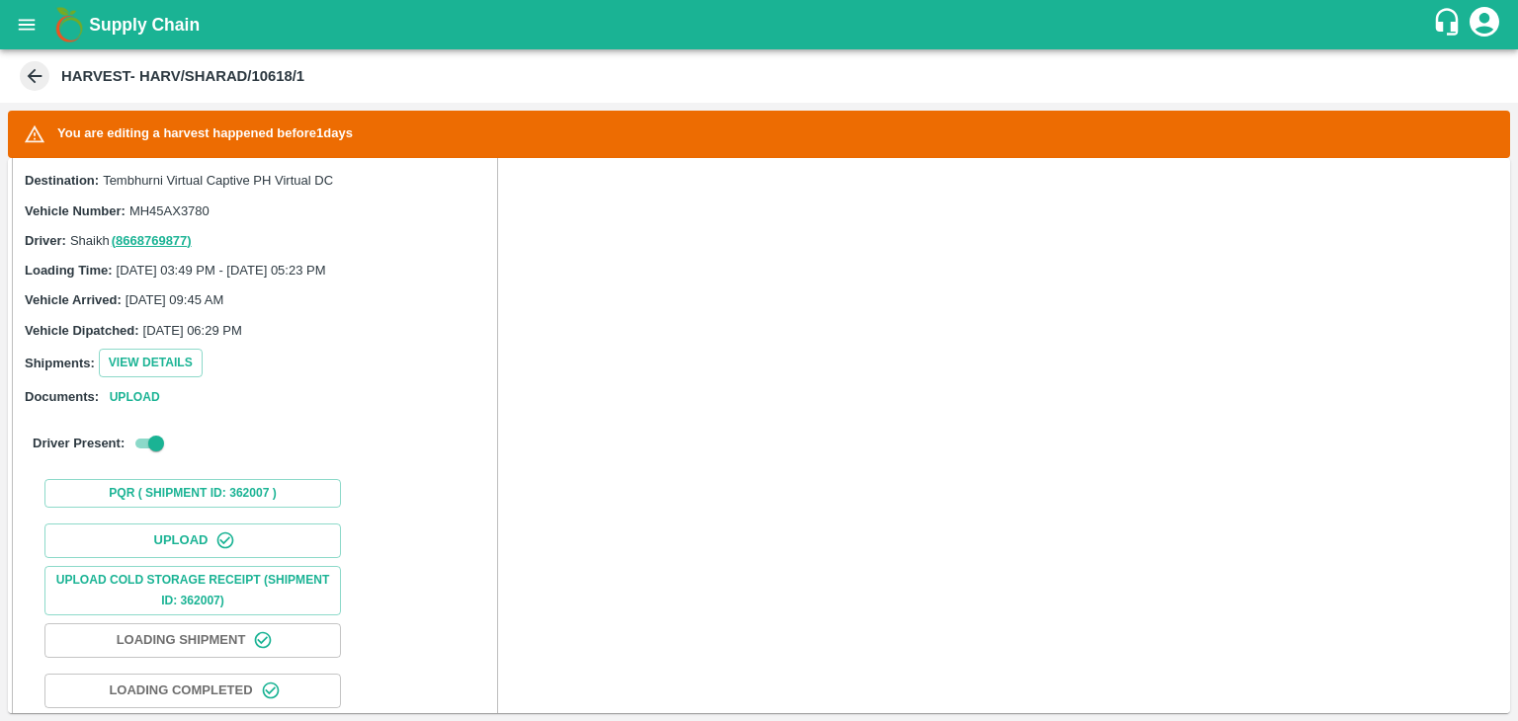
scroll to position [807, 0]
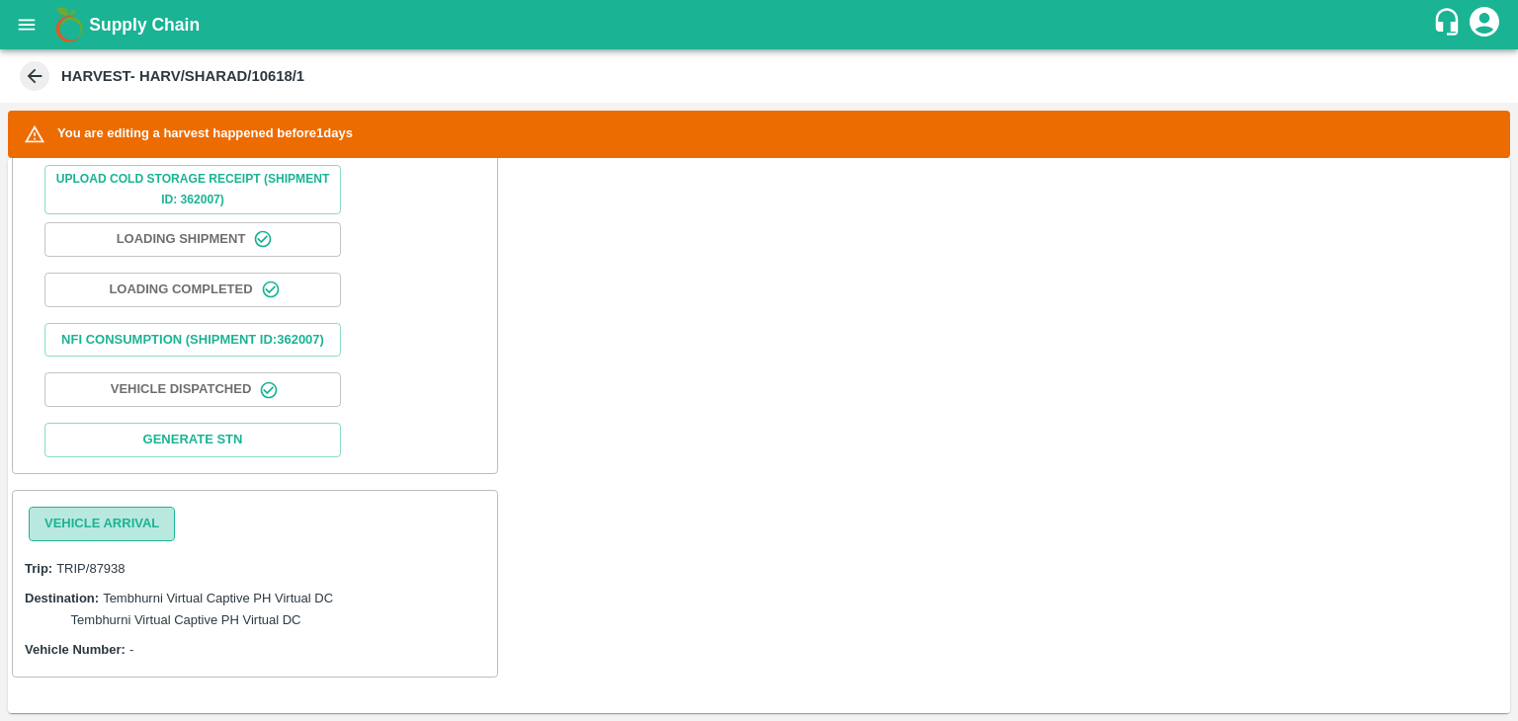
click at [117, 536] on button "Vehicle Arrival" at bounding box center [102, 524] width 146 height 35
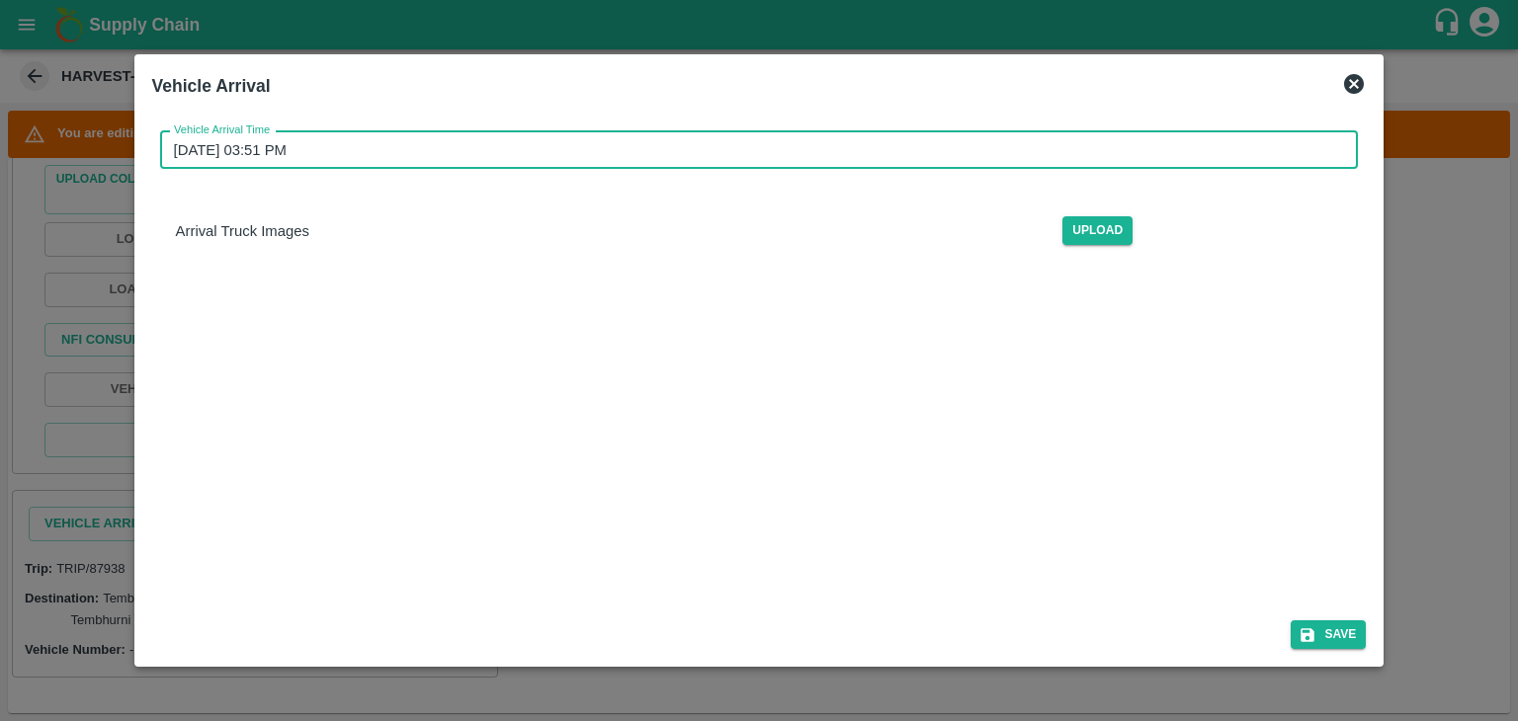
click at [795, 152] on input "11/09/2025 03:51 PM" at bounding box center [752, 150] width 1185 height 38
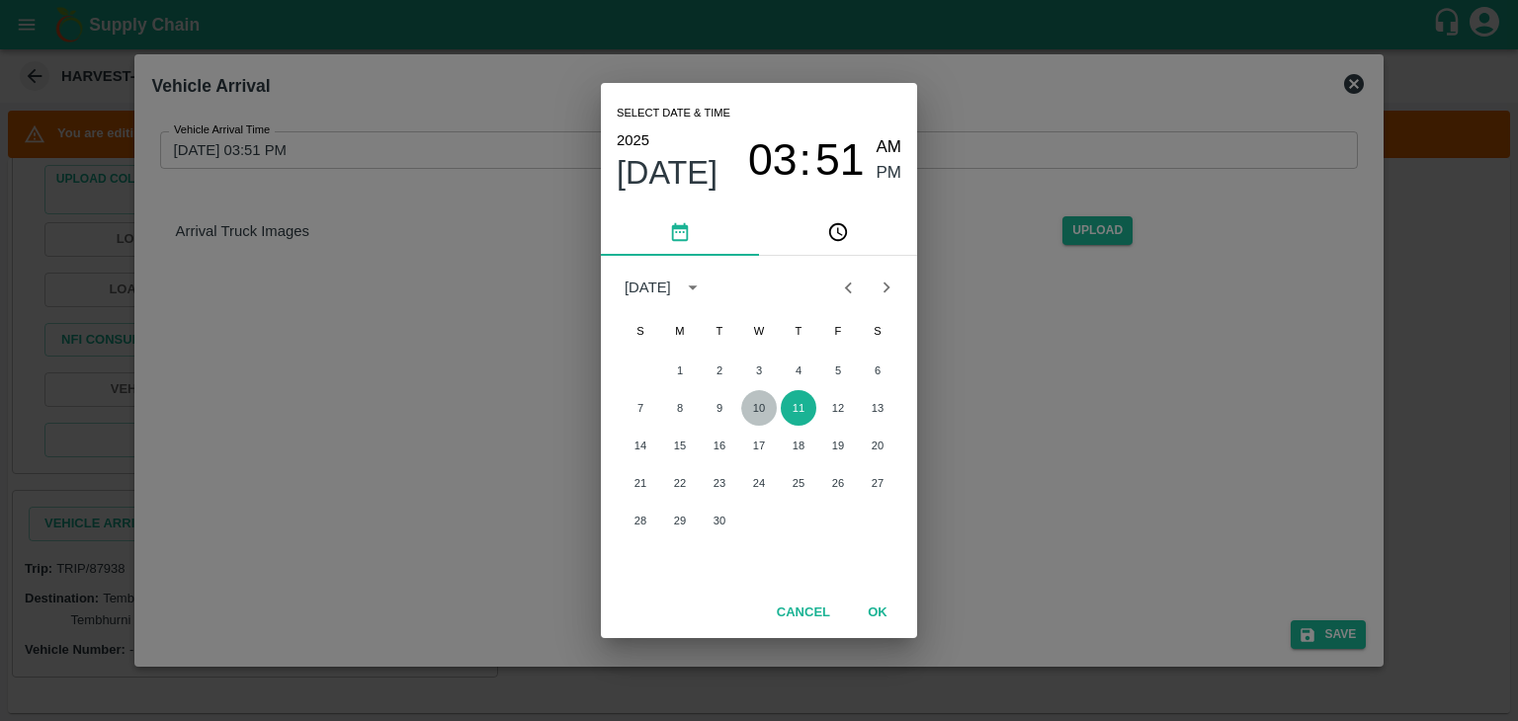
click at [752, 408] on button "10" at bounding box center [759, 408] width 36 height 36
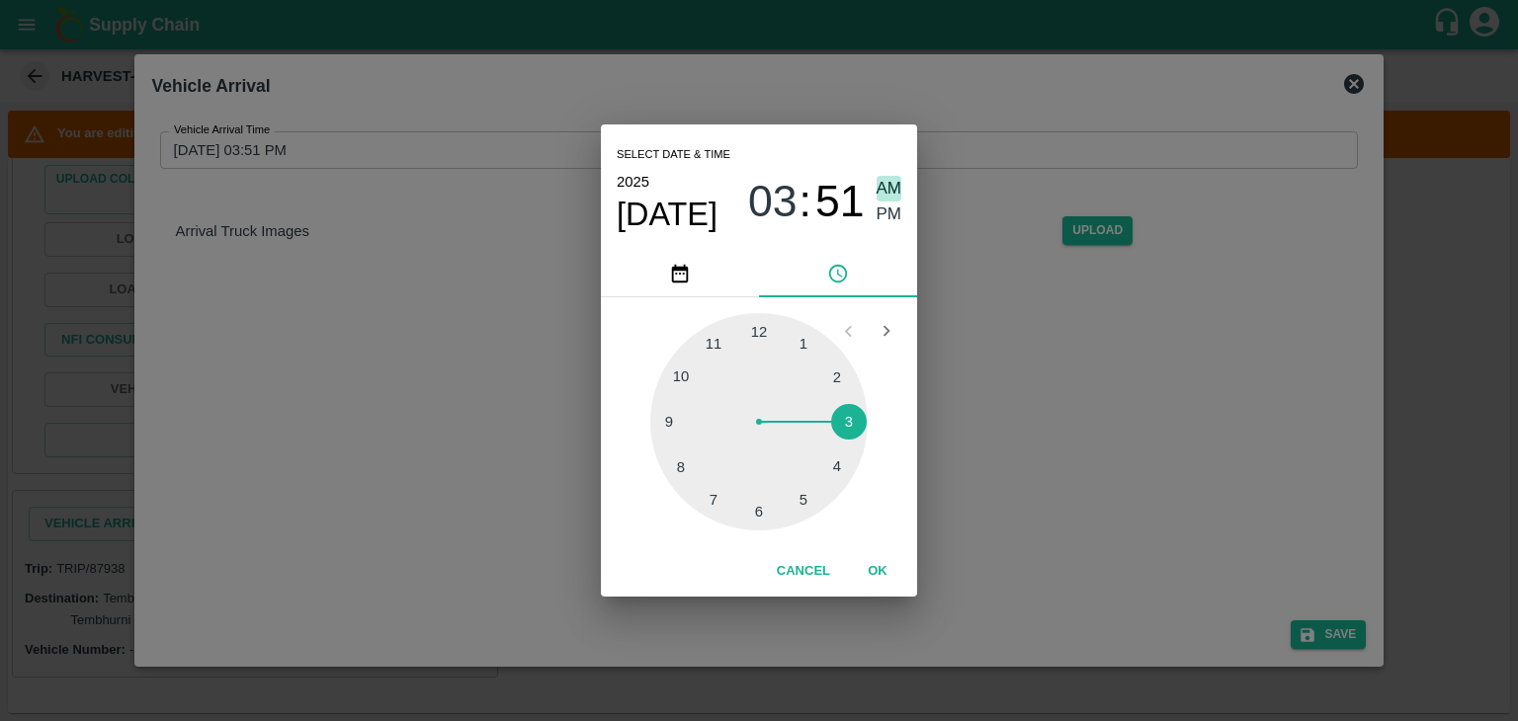
click at [886, 183] on span "AM" at bounding box center [889, 189] width 26 height 27
click at [672, 427] on div at bounding box center [758, 421] width 217 height 217
type input "[DATE] 09:44 AM"
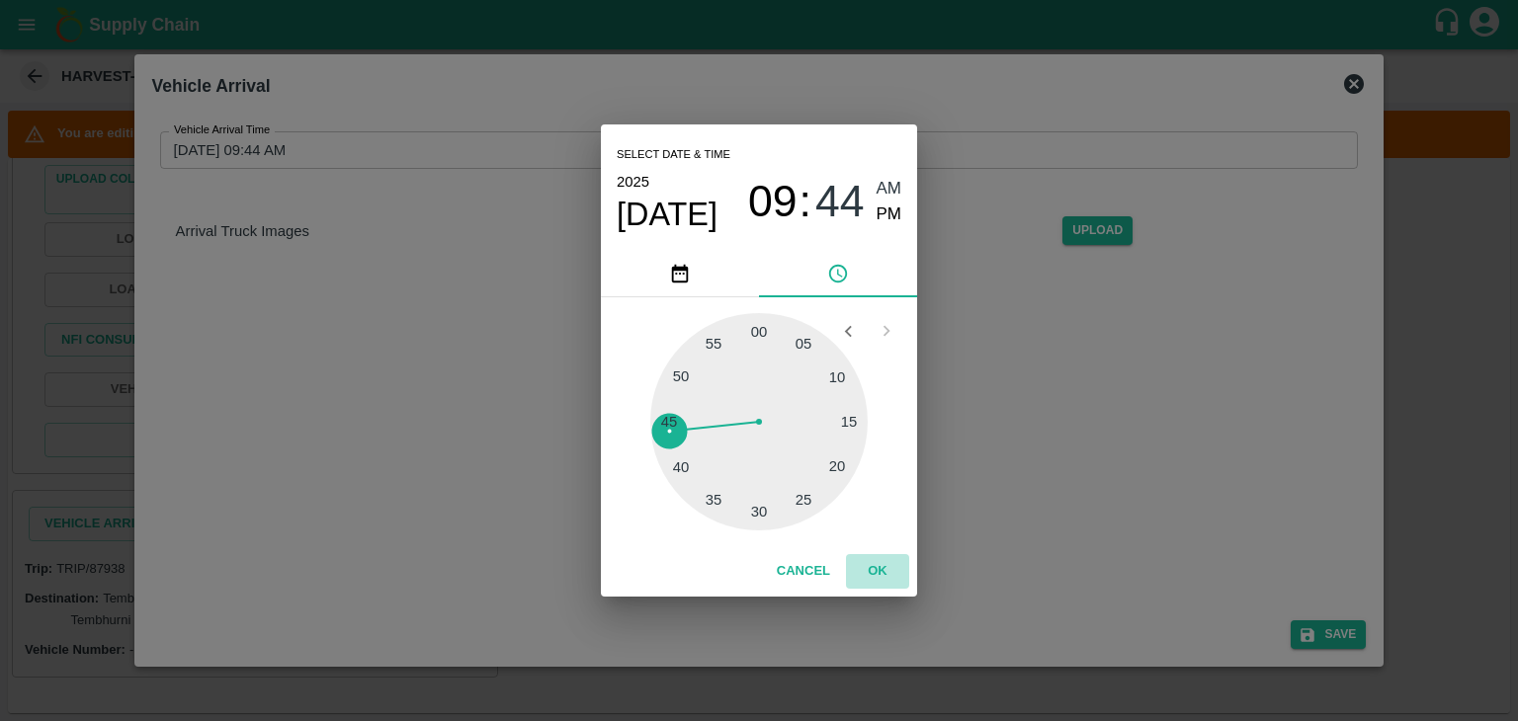
click at [893, 584] on button "OK" at bounding box center [877, 571] width 63 height 35
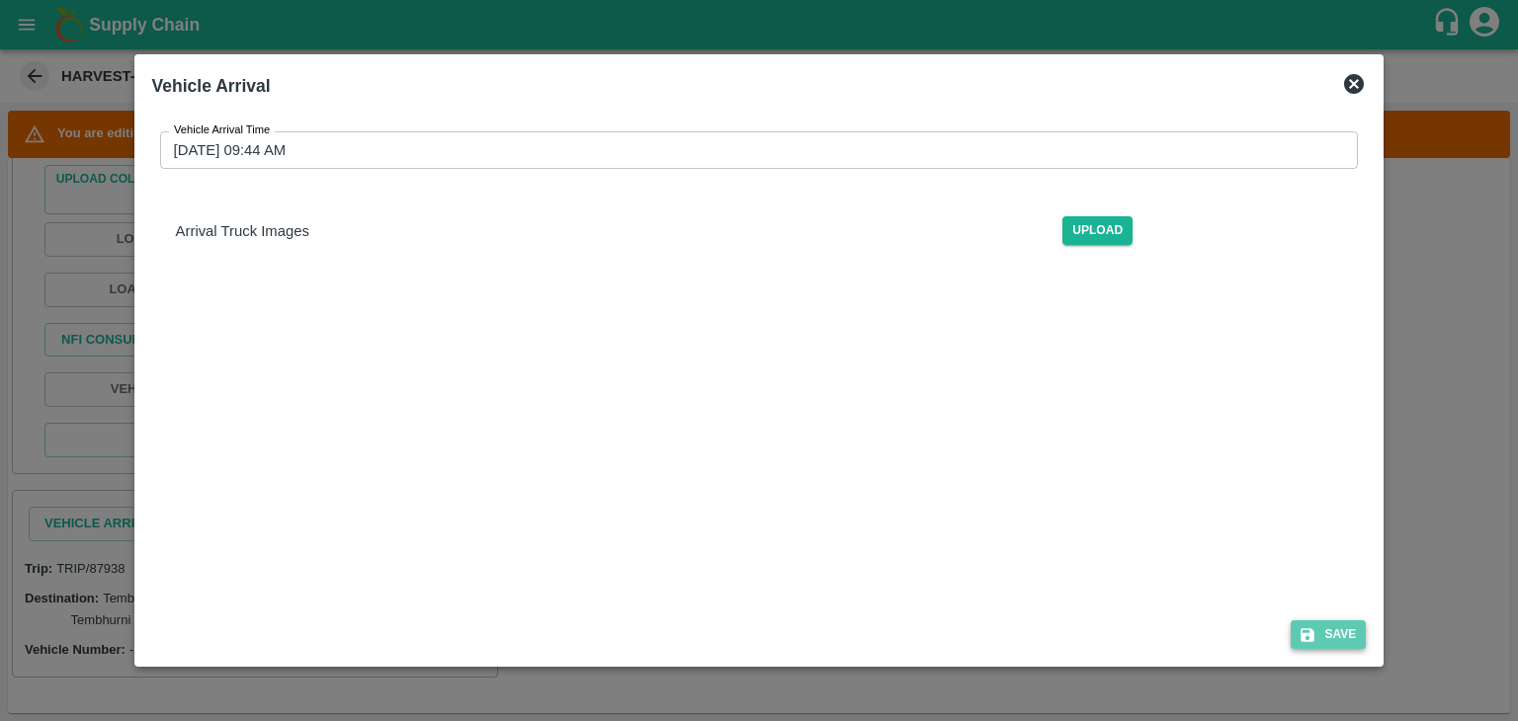
click at [1346, 625] on button "Save" at bounding box center [1327, 635] width 75 height 29
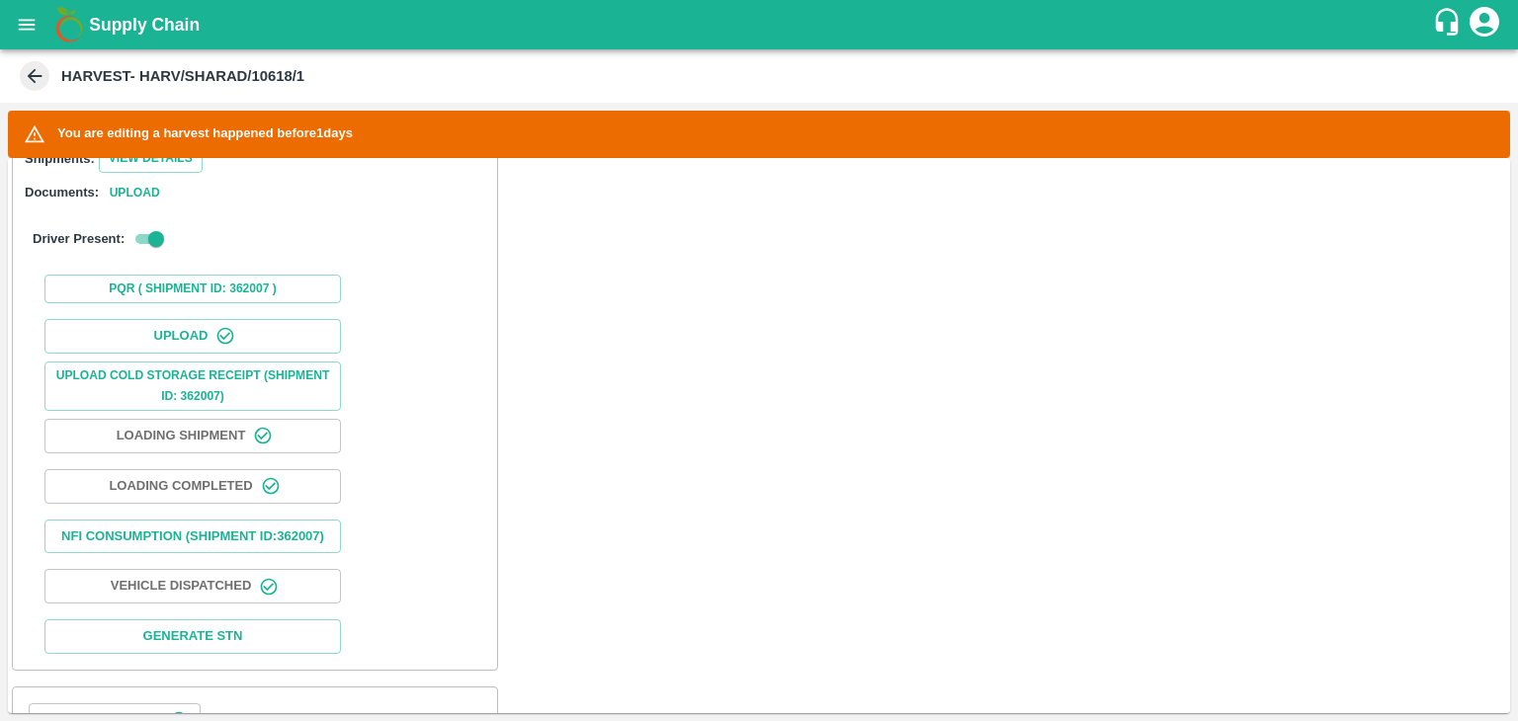
scroll to position [952, 0]
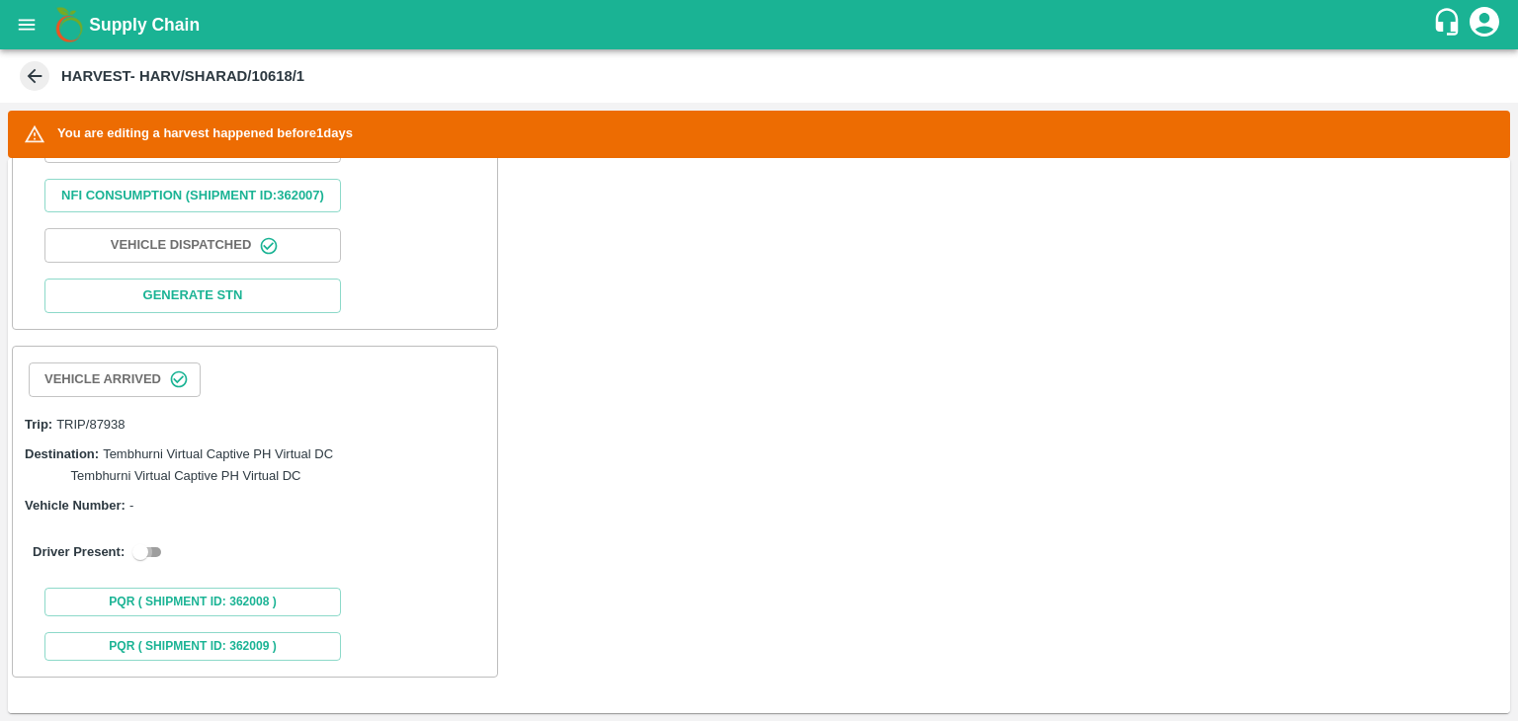
click at [151, 558] on input "checkbox" at bounding box center [140, 552] width 71 height 24
checkbox input "true"
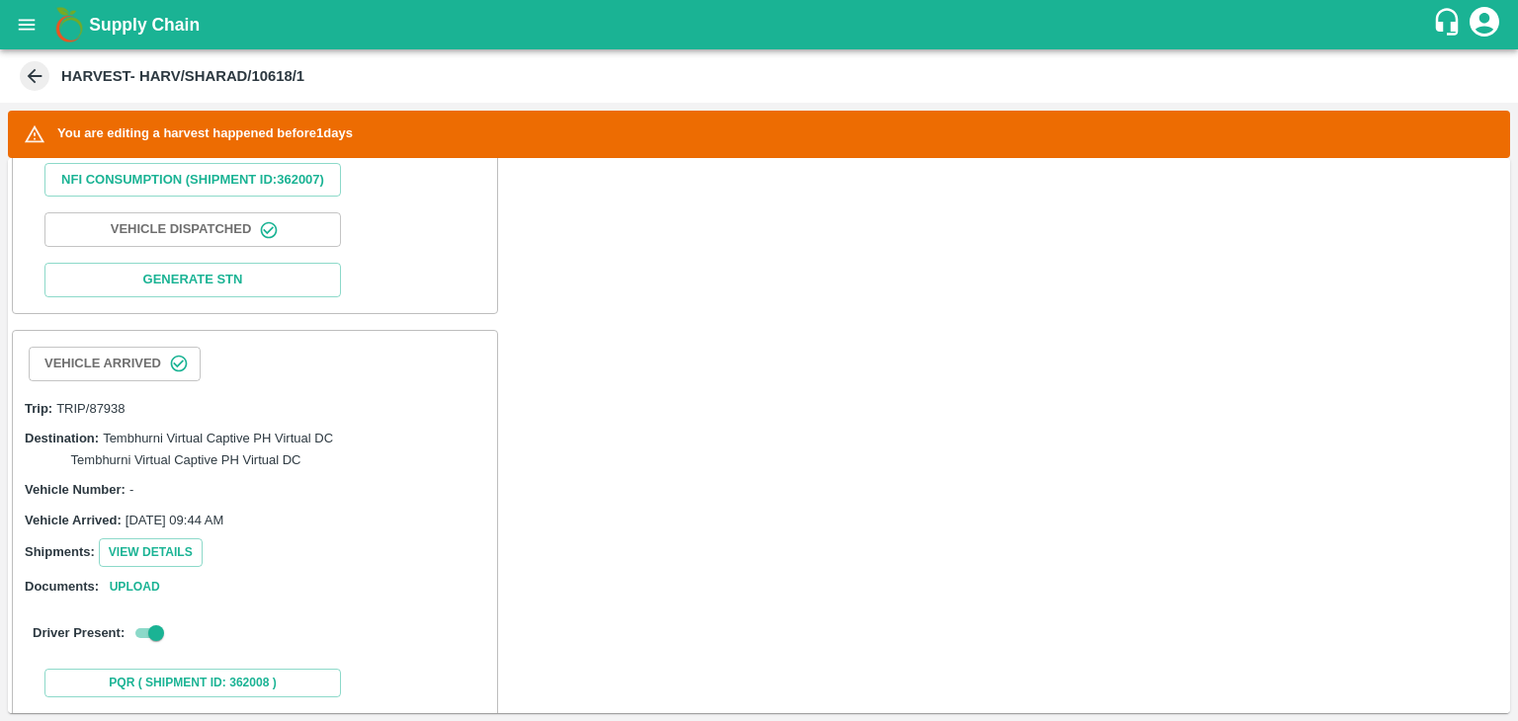
scroll to position [1346, 0]
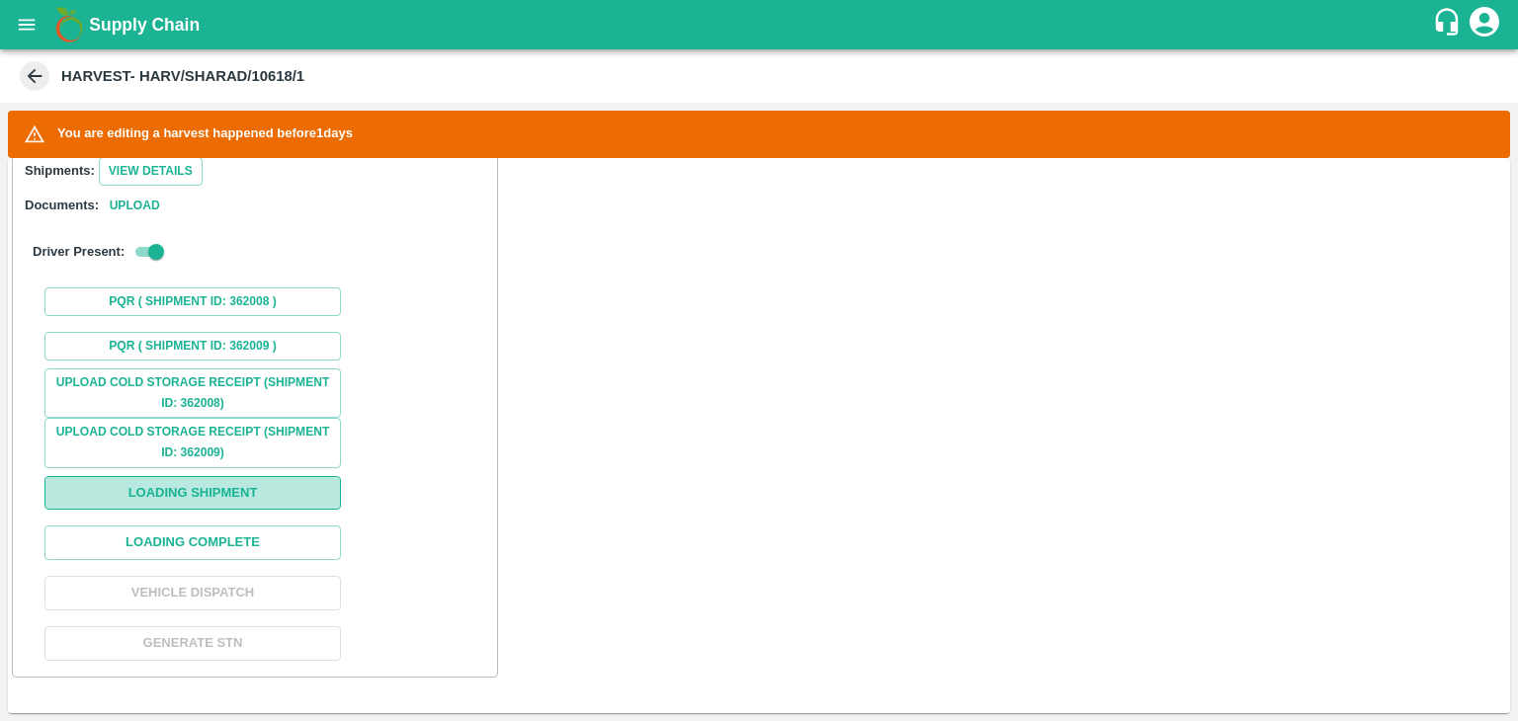
click at [240, 501] on button "Loading Shipment" at bounding box center [192, 493] width 296 height 35
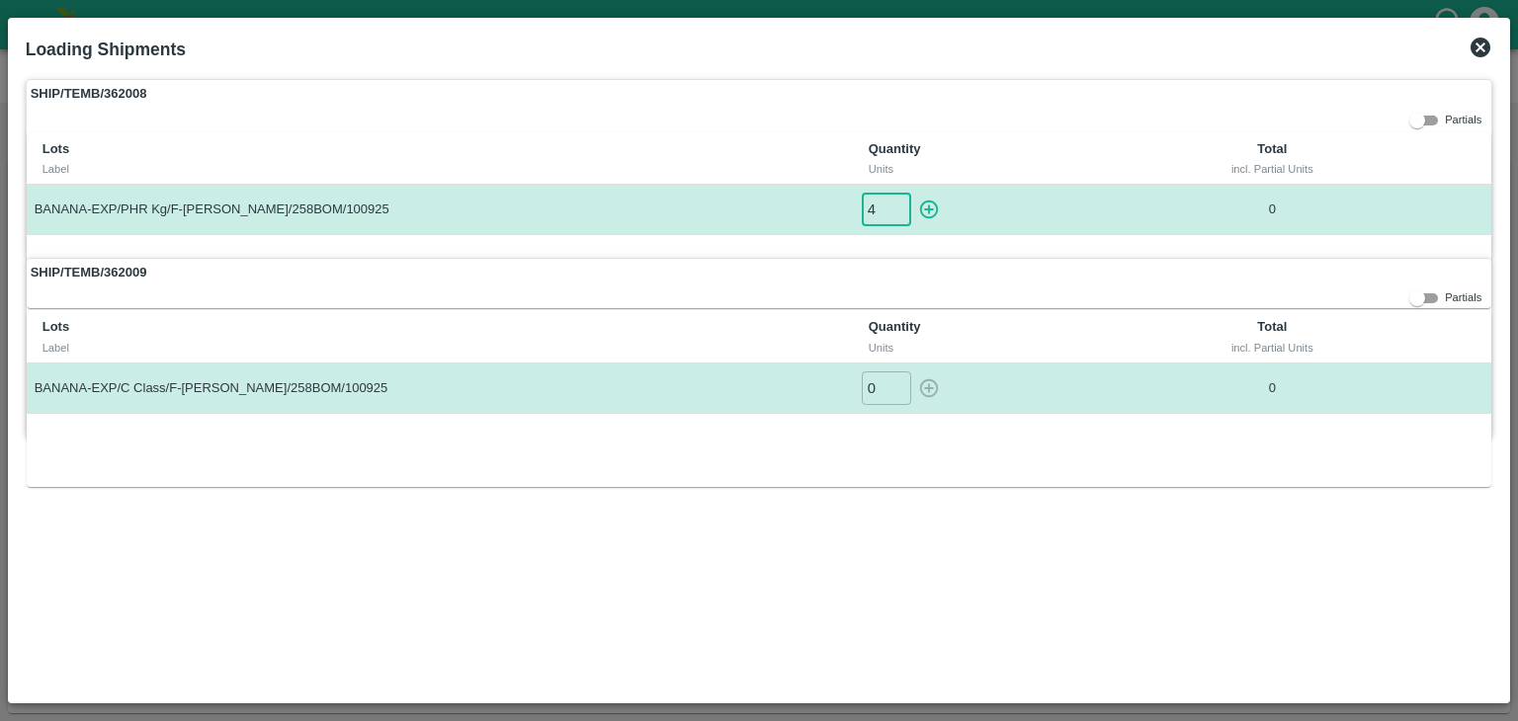
drag, startPoint x: 893, startPoint y: 201, endPoint x: 913, endPoint y: 210, distance: 22.1
click at [911, 210] on input "3" at bounding box center [886, 209] width 49 height 33
click at [897, 213] on input "2" at bounding box center [886, 209] width 49 height 33
click at [897, 213] on input "1" at bounding box center [886, 209] width 49 height 33
click at [932, 206] on icon "button" at bounding box center [929, 210] width 22 height 22
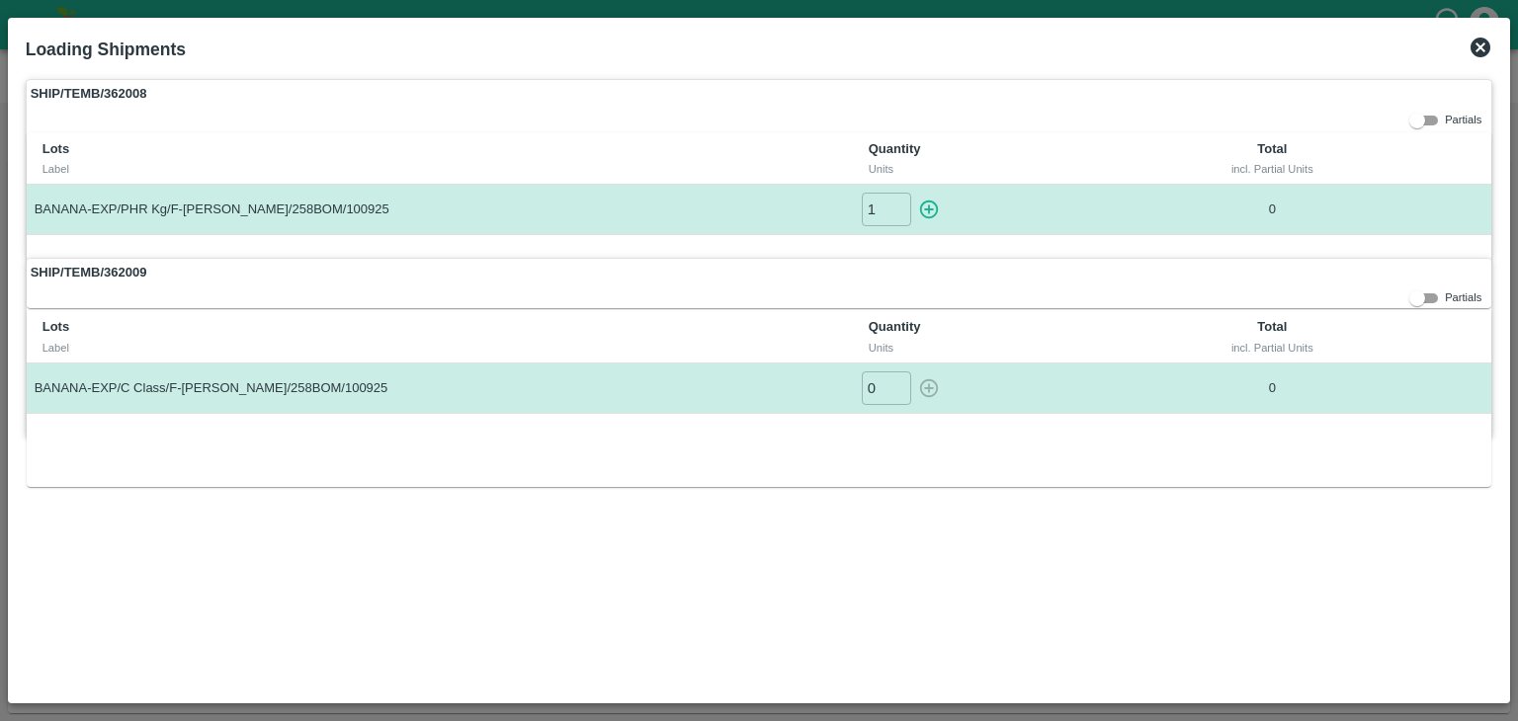
type input "0"
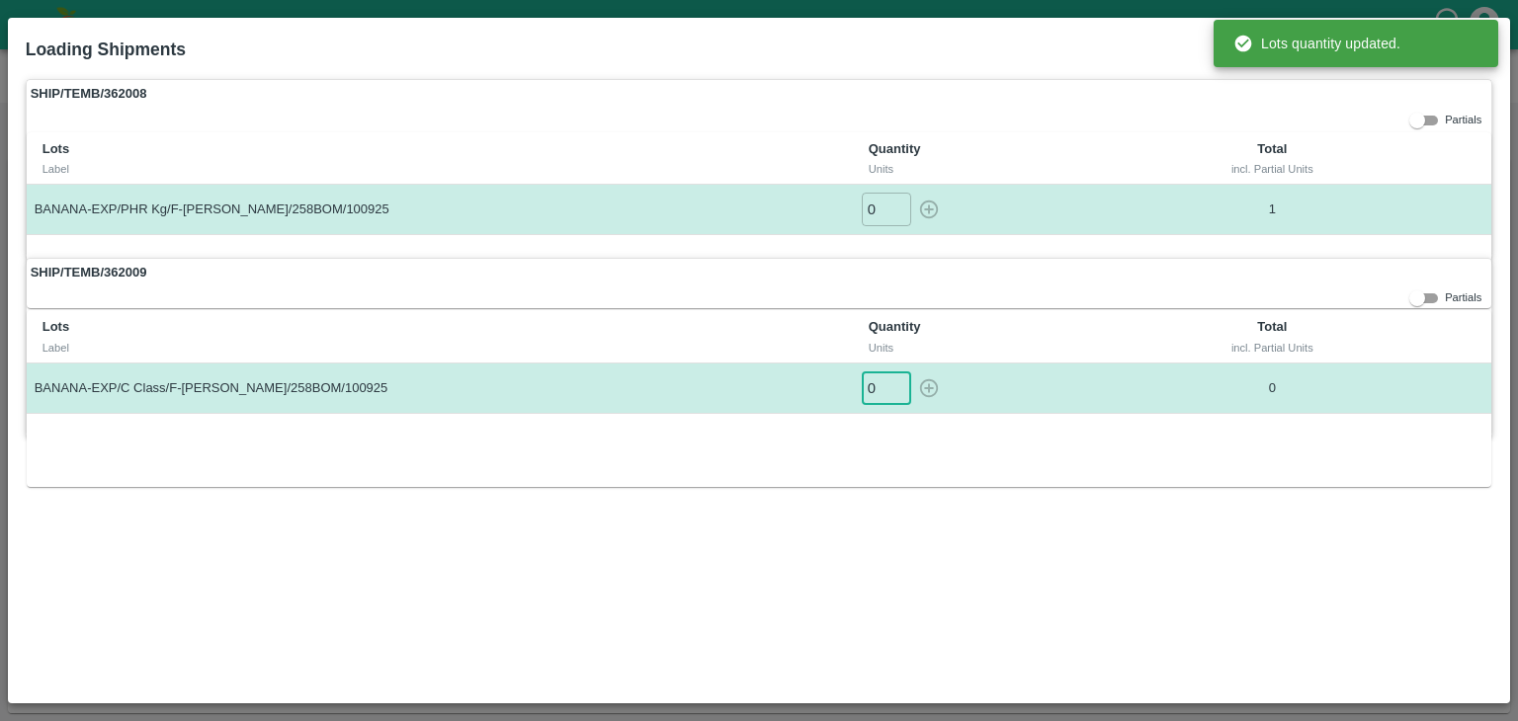
click at [898, 373] on input "0" at bounding box center [886, 388] width 49 height 33
click at [897, 374] on input "1" at bounding box center [886, 388] width 49 height 33
click at [934, 379] on icon "button" at bounding box center [929, 388] width 19 height 19
type input "0"
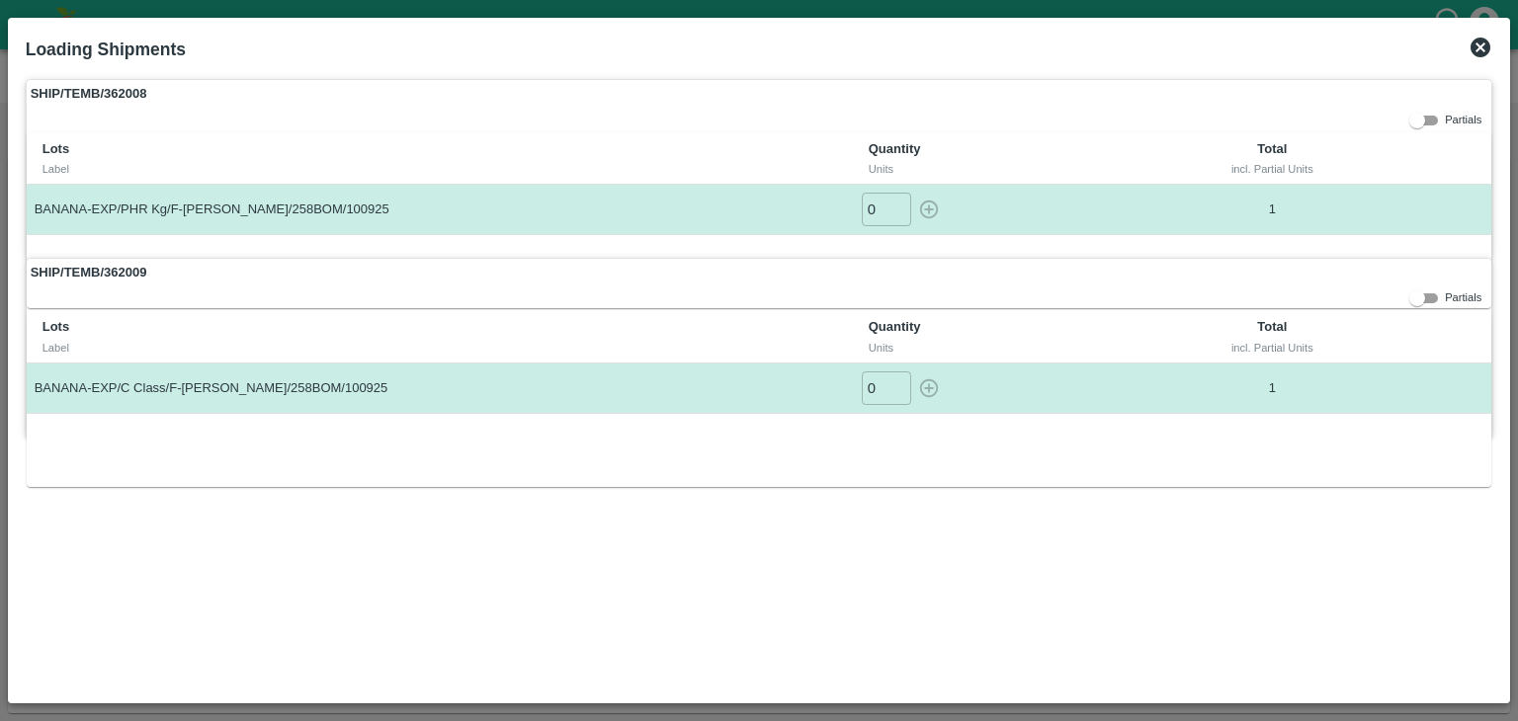
click at [1479, 44] on icon at bounding box center [1480, 48] width 20 height 20
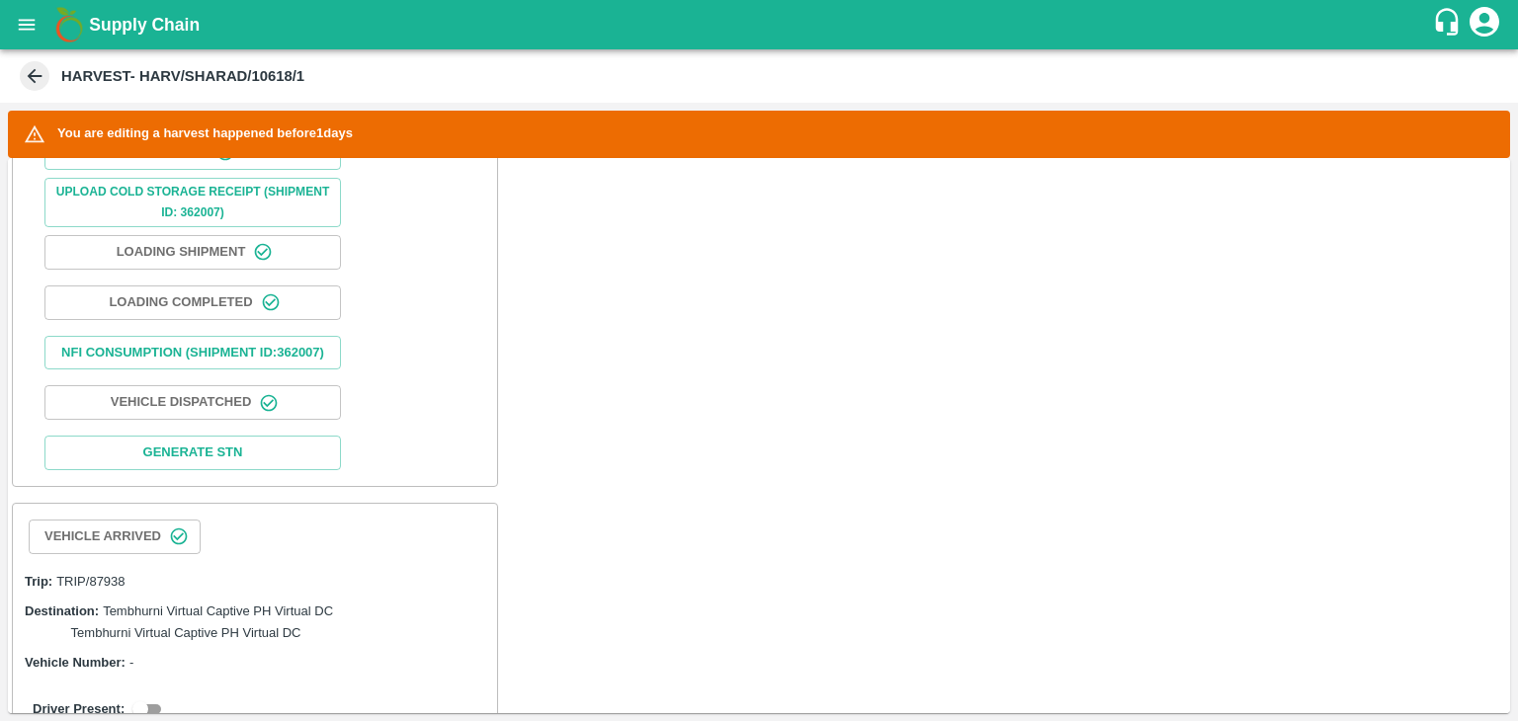
scroll to position [952, 0]
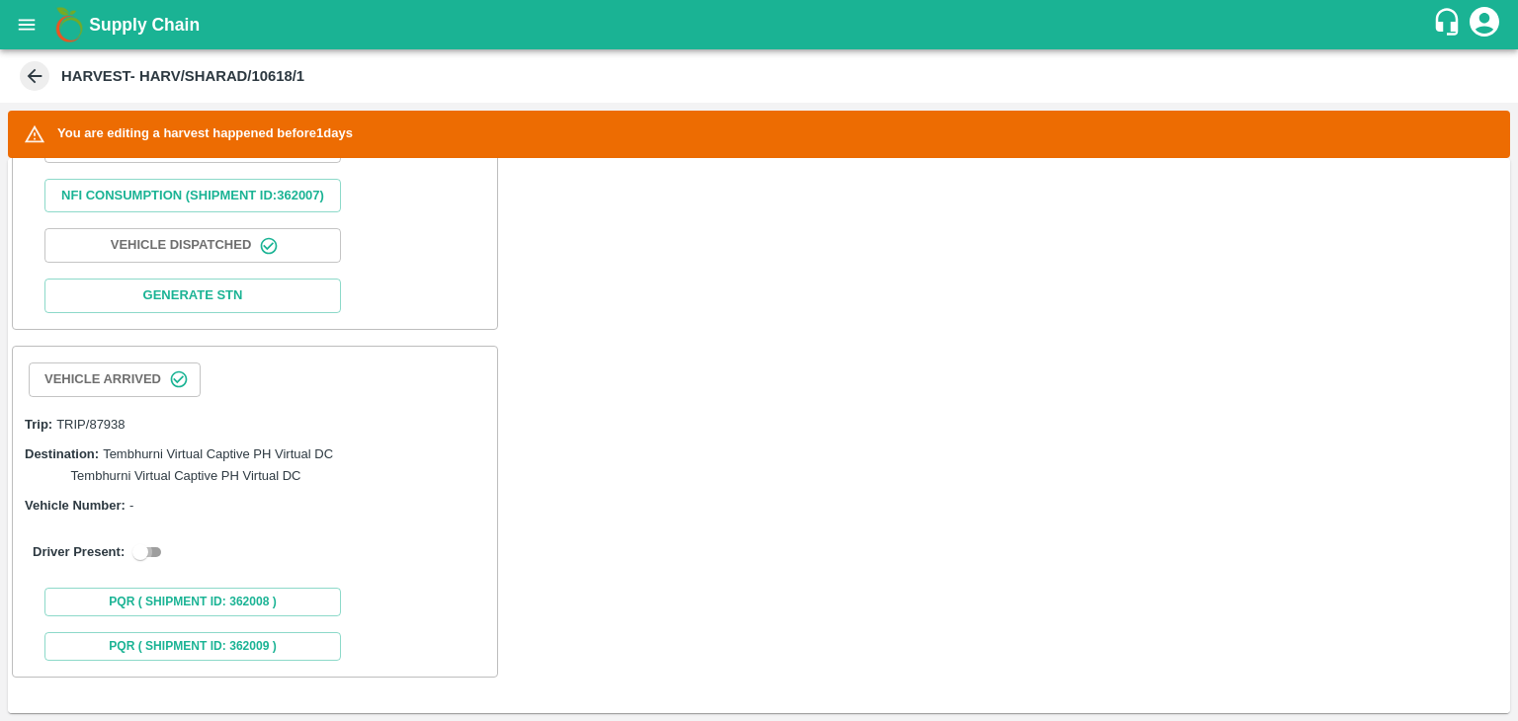
click at [136, 547] on input "checkbox" at bounding box center [140, 552] width 71 height 24
checkbox input "true"
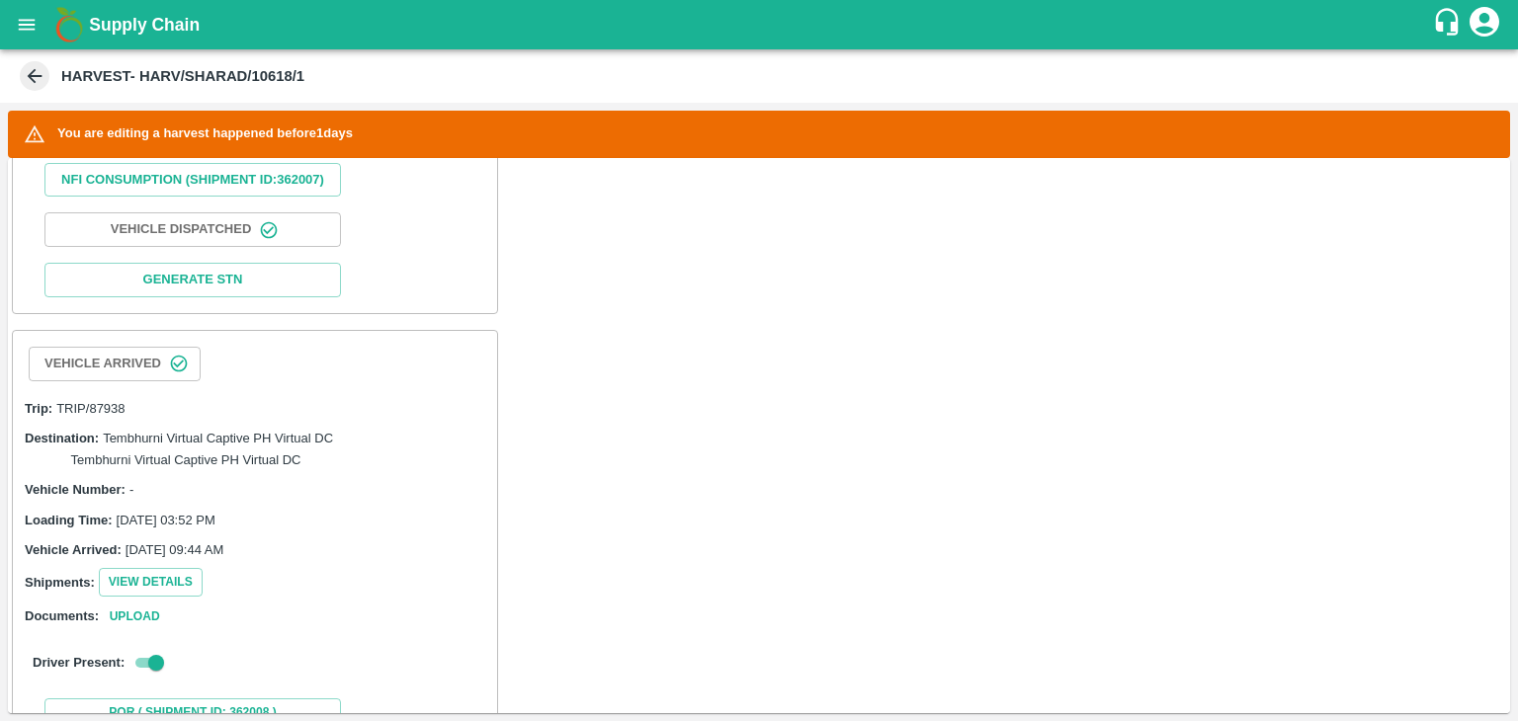
scroll to position [1375, 0]
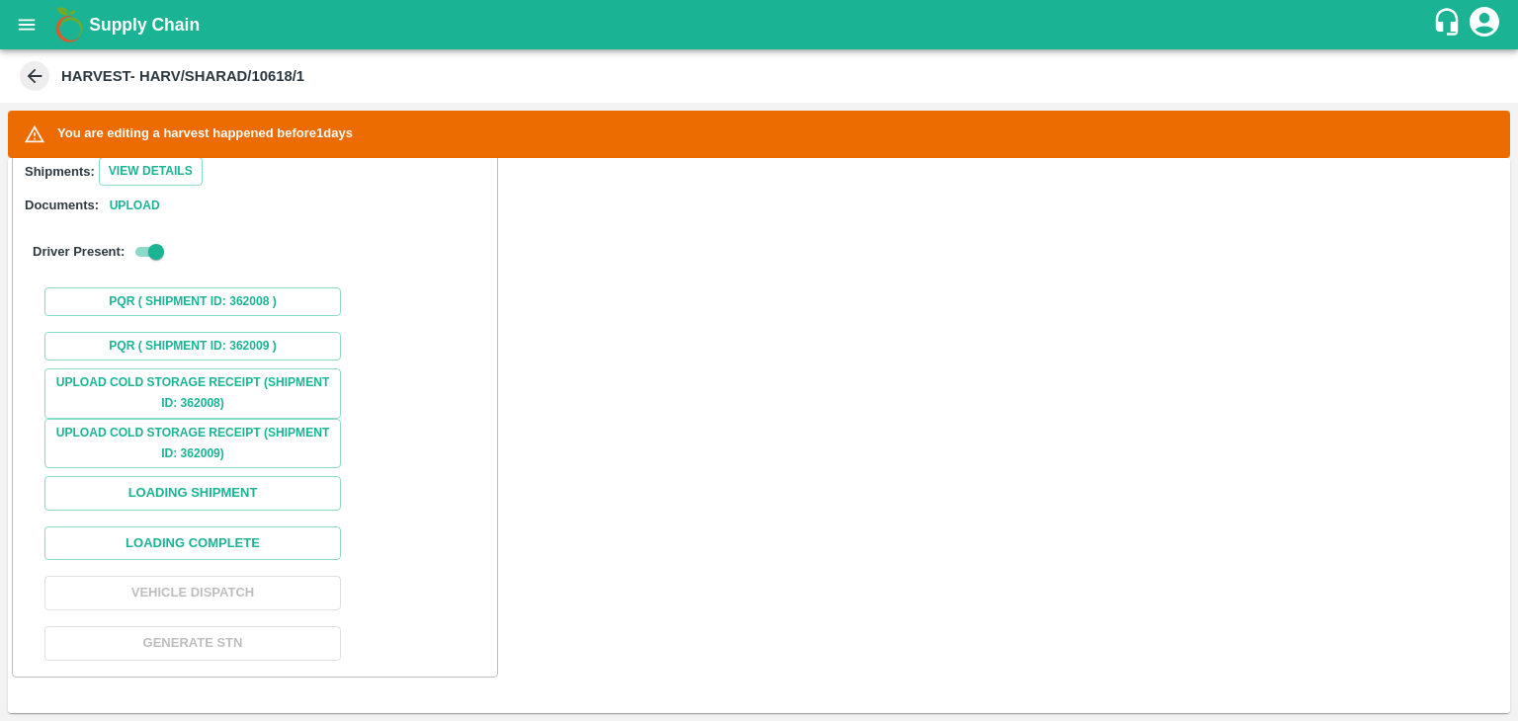
click at [233, 561] on div "Upload Cold Storage Receipt (SHIPMENT ID: 362008) Upload Cold Storage Receipt (…" at bounding box center [255, 519] width 468 height 300
click at [241, 542] on button "Loading Complete" at bounding box center [192, 544] width 296 height 35
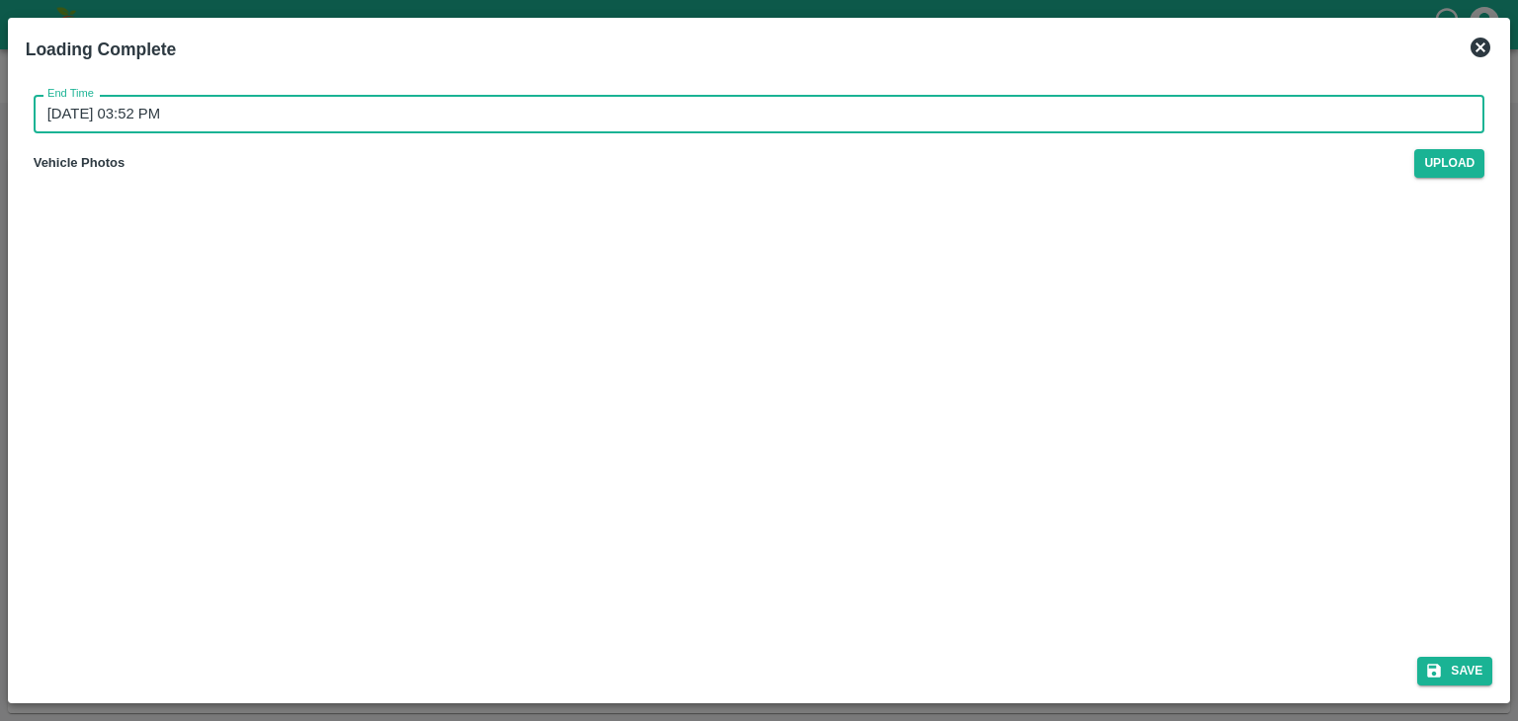
click at [765, 106] on input "11/09/2025 03:52 PM" at bounding box center [753, 114] width 1438 height 38
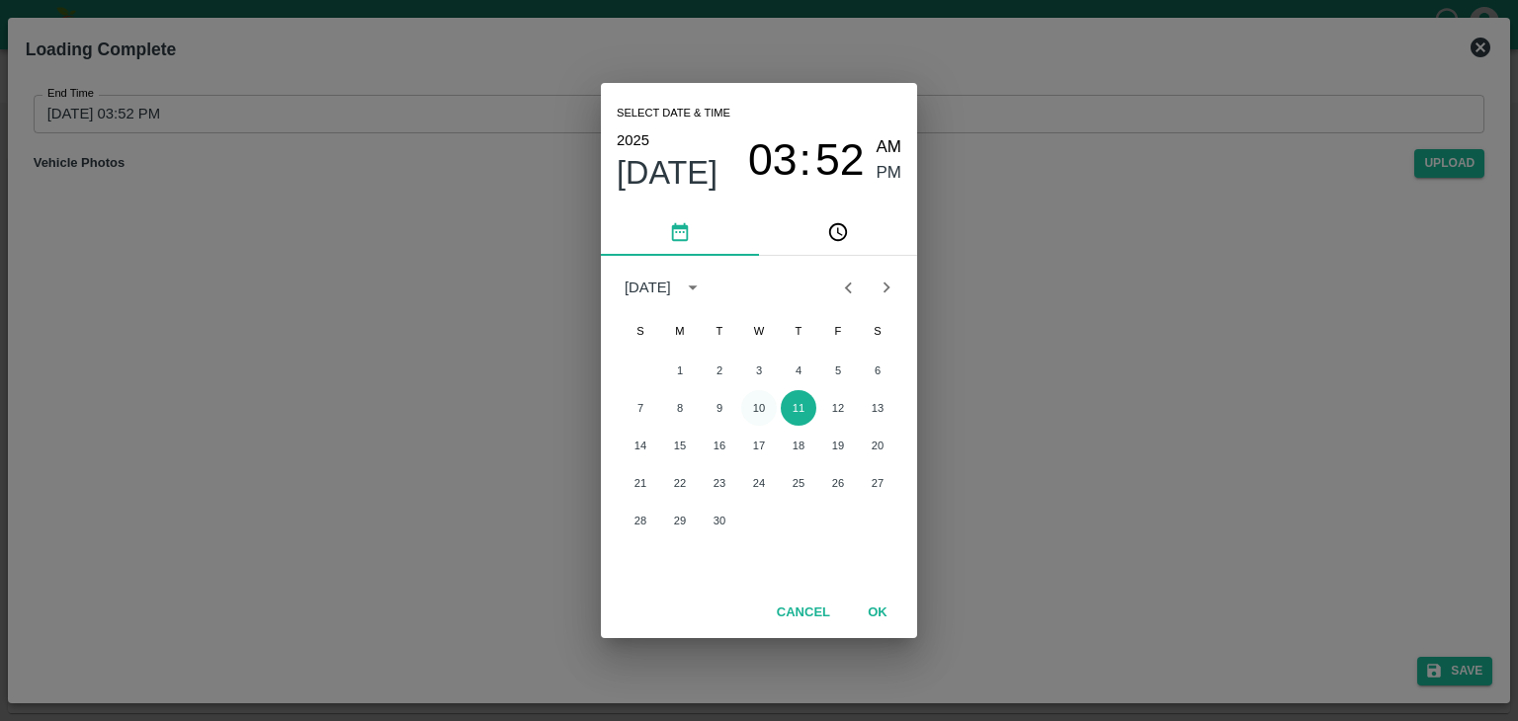
click at [753, 400] on button "10" at bounding box center [759, 408] width 36 height 36
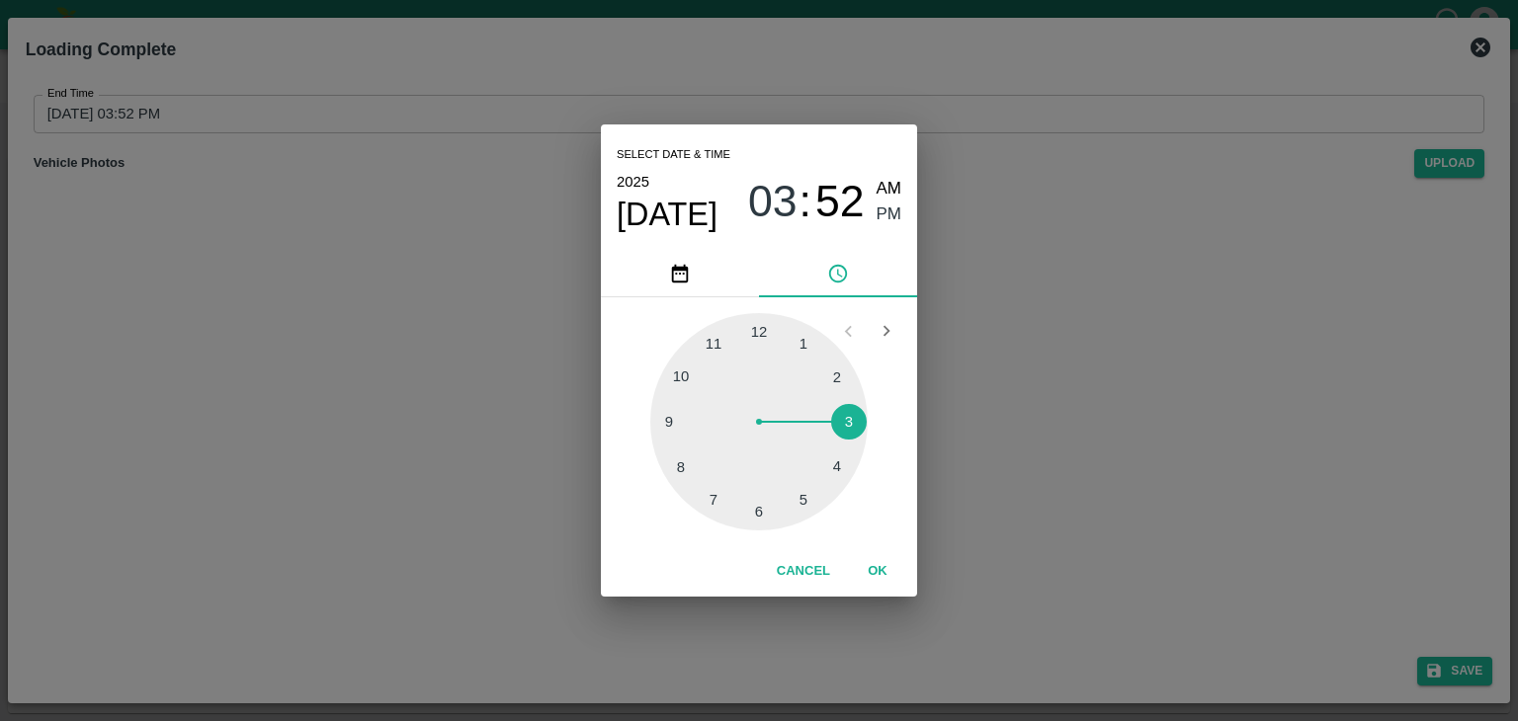
click at [822, 493] on div at bounding box center [758, 421] width 217 height 217
click at [896, 565] on button "OK" at bounding box center [877, 571] width 63 height 35
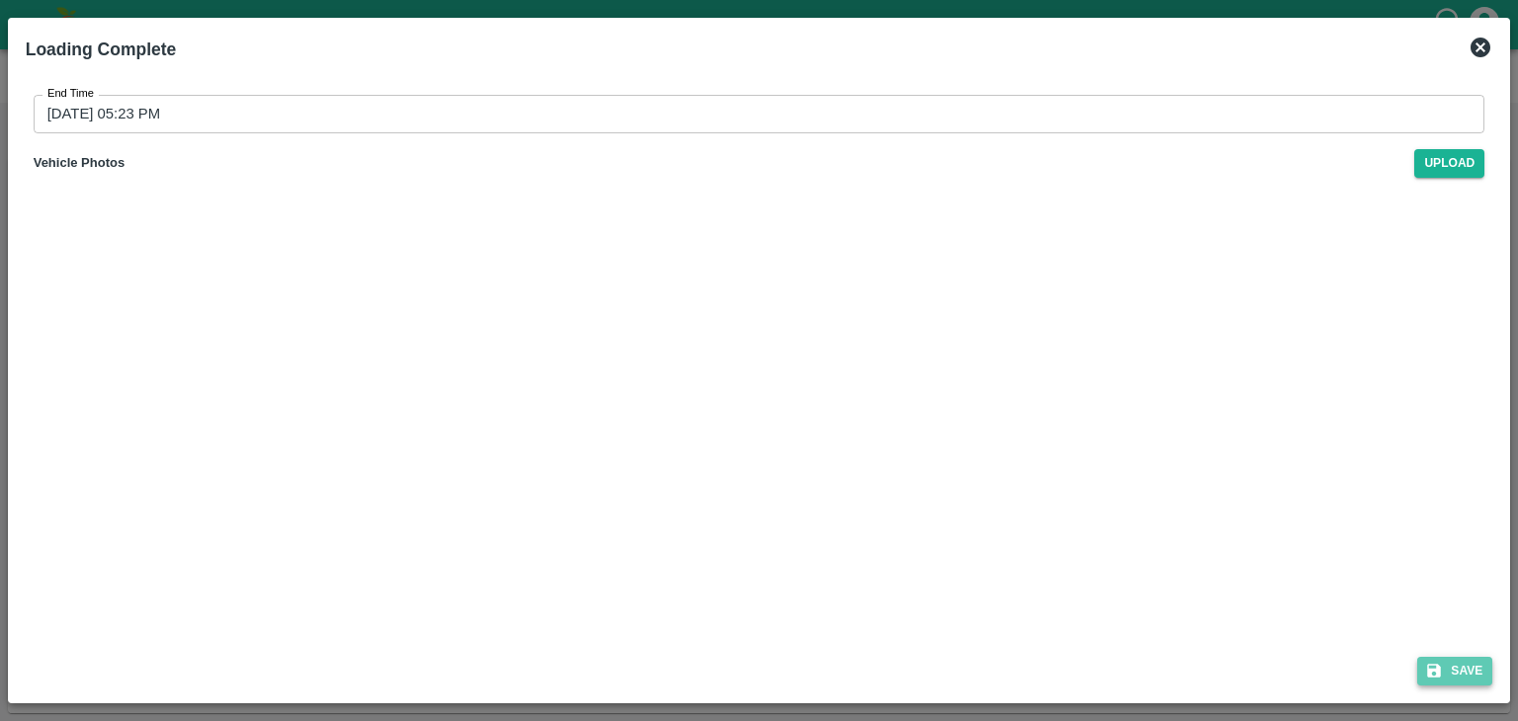
click at [1462, 669] on button "Save" at bounding box center [1454, 671] width 75 height 29
type input "11/09/2025 03:52 PM"
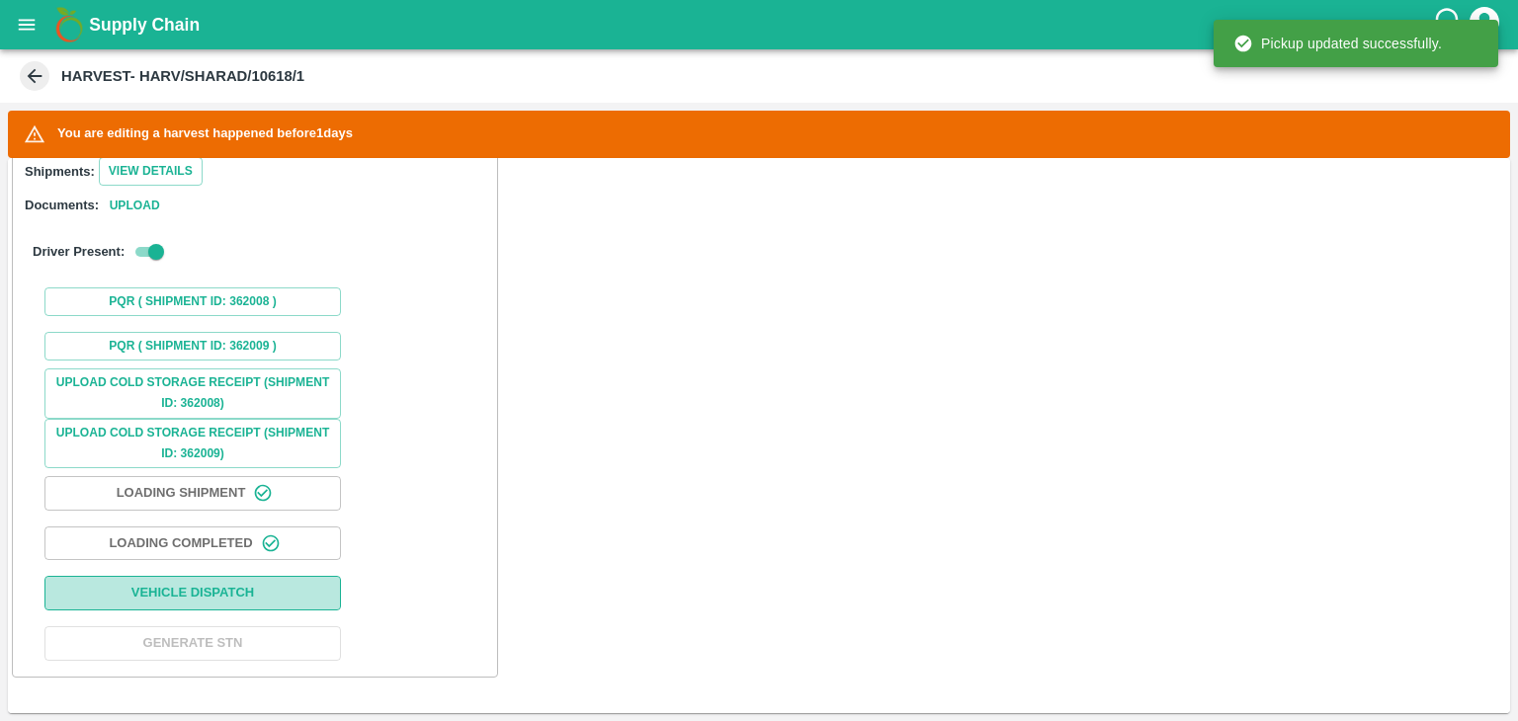
click at [215, 606] on button "Vehicle Dispatch" at bounding box center [192, 593] width 296 height 35
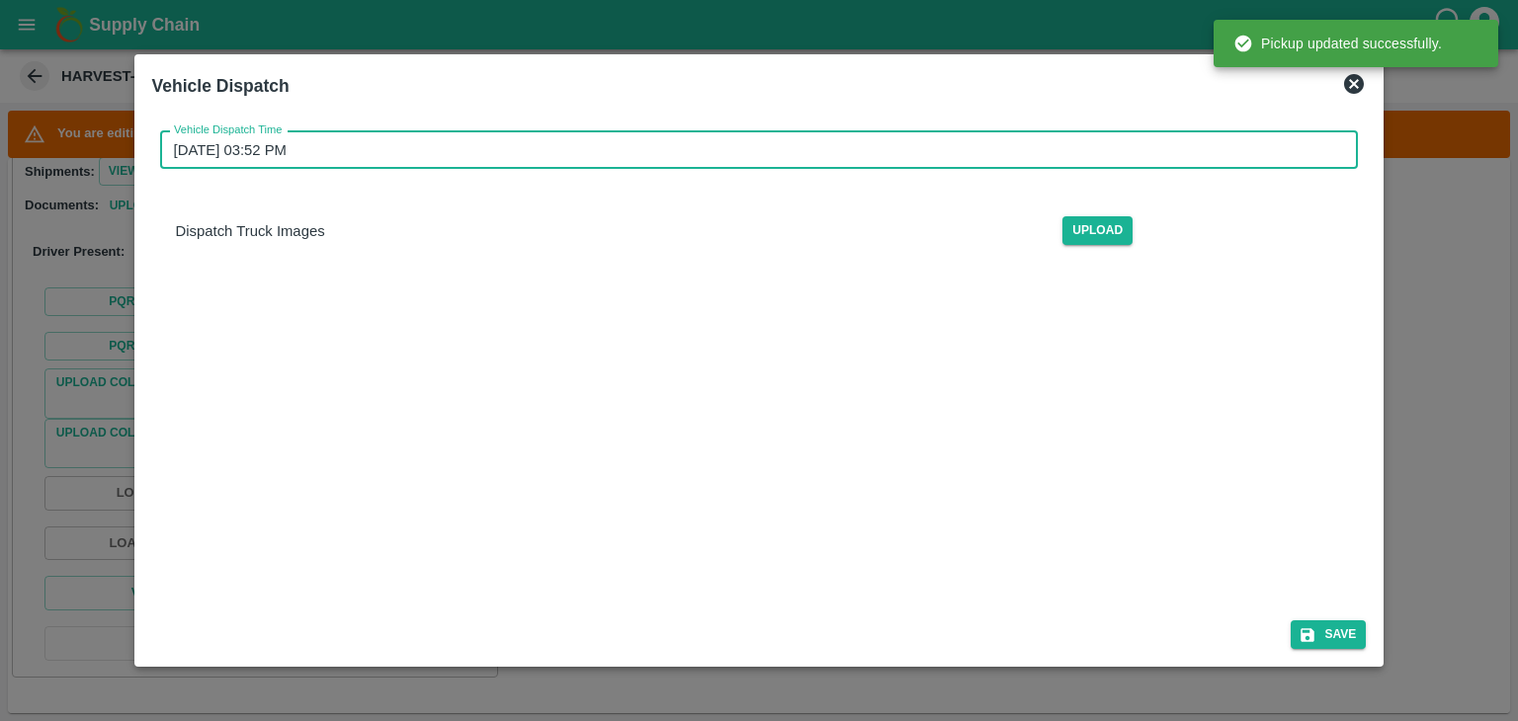
click at [747, 156] on input "11/09/2025 03:52 PM" at bounding box center [752, 150] width 1185 height 38
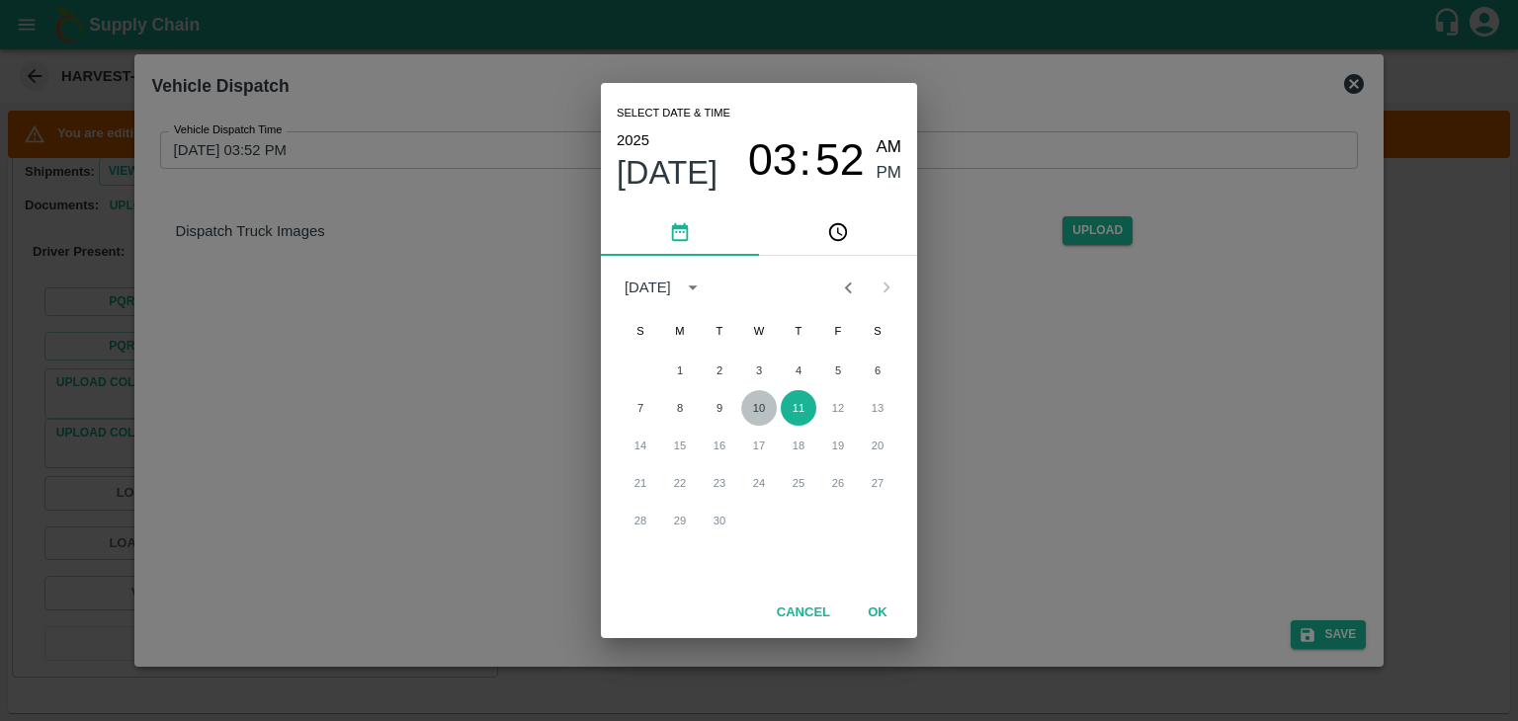
click at [749, 410] on button "10" at bounding box center [759, 408] width 36 height 36
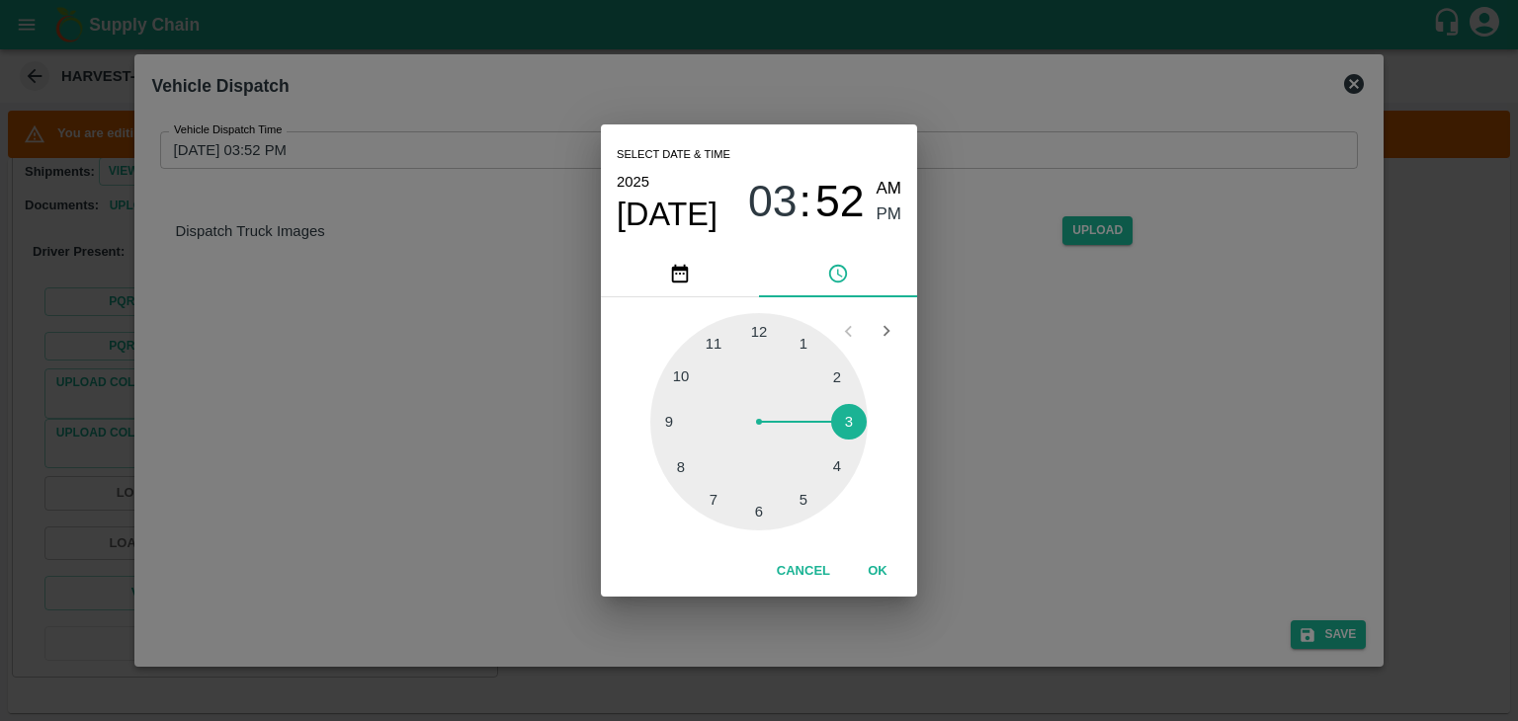
click at [764, 511] on div at bounding box center [758, 421] width 217 height 217
type input "10/09/2025 06:29 PM"
click at [868, 563] on button "OK" at bounding box center [877, 571] width 63 height 35
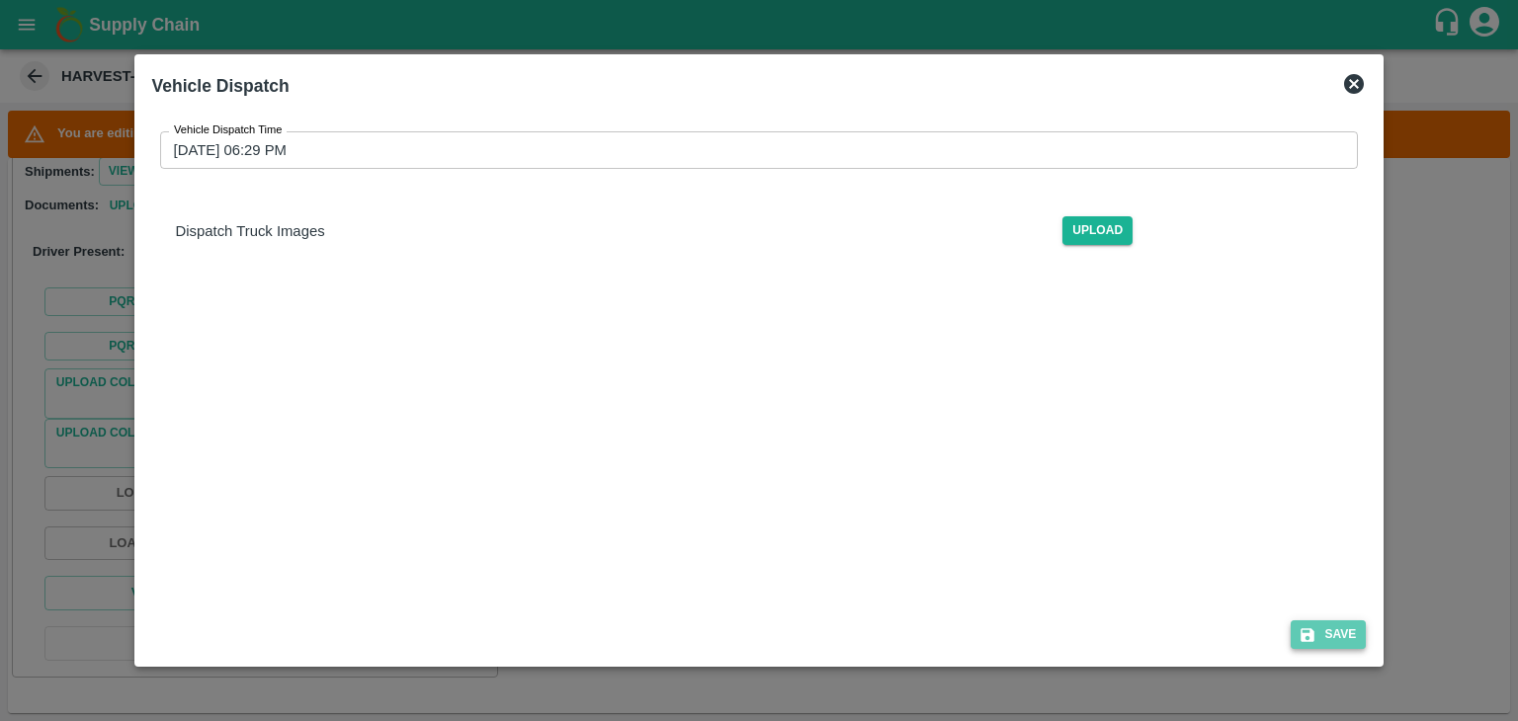
click at [1348, 637] on button "Save" at bounding box center [1327, 635] width 75 height 29
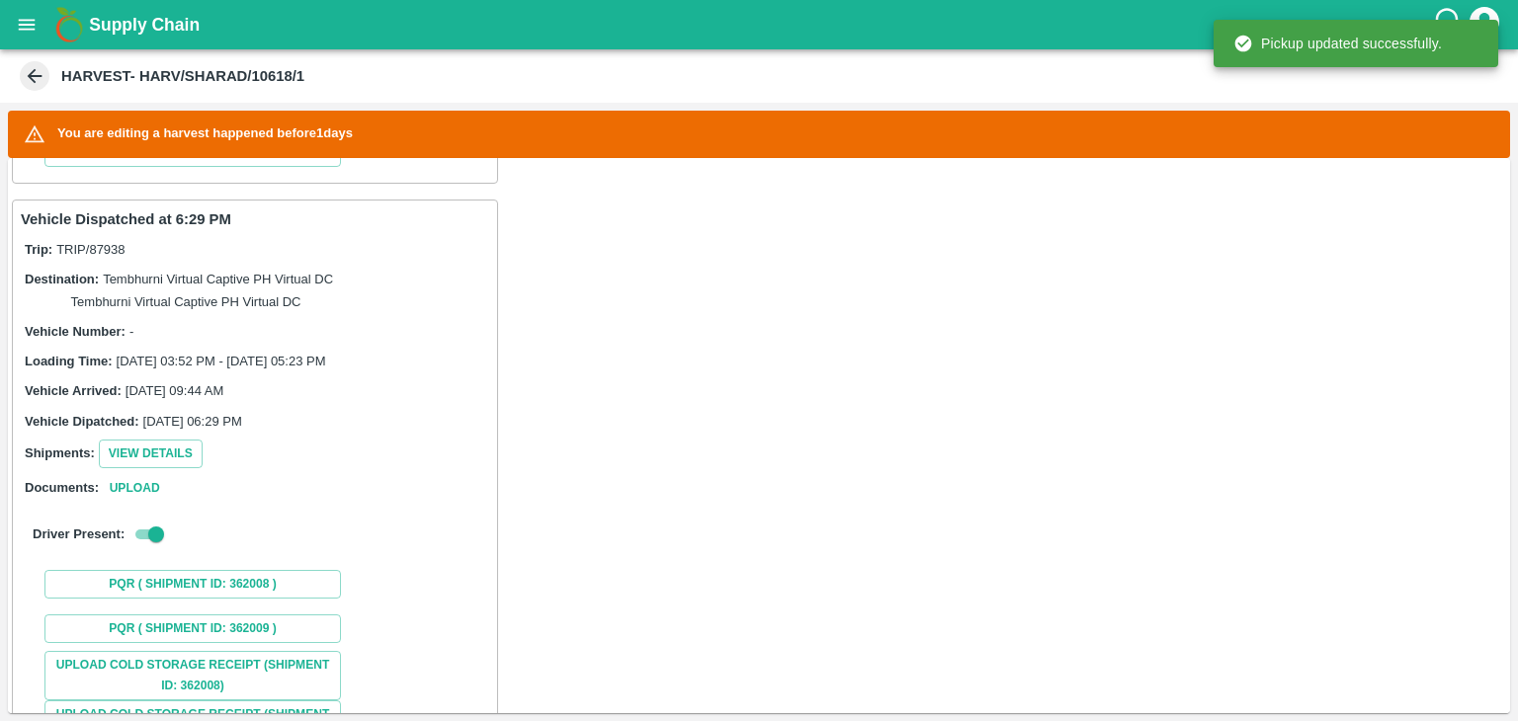
scroll to position [1339, 0]
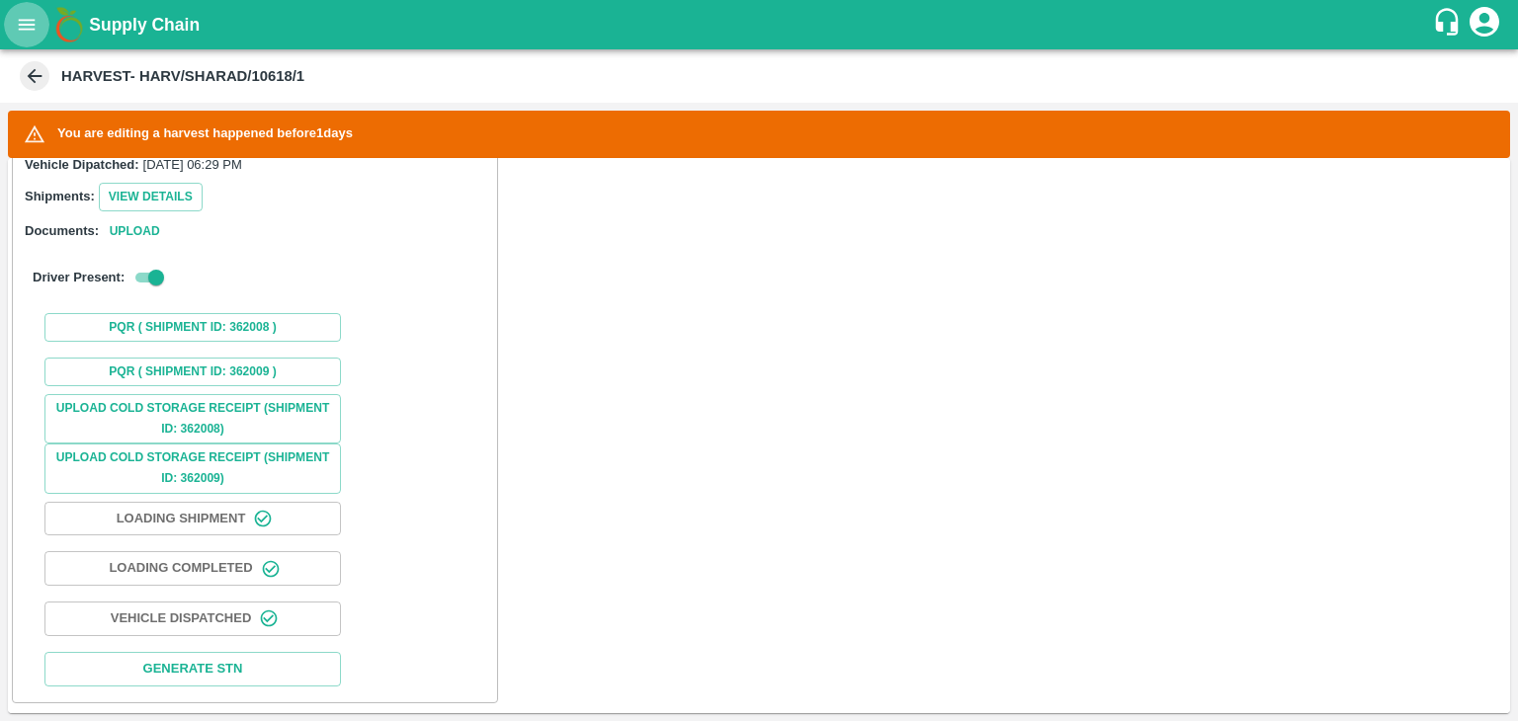
click at [24, 16] on icon "open drawer" at bounding box center [27, 25] width 22 height 22
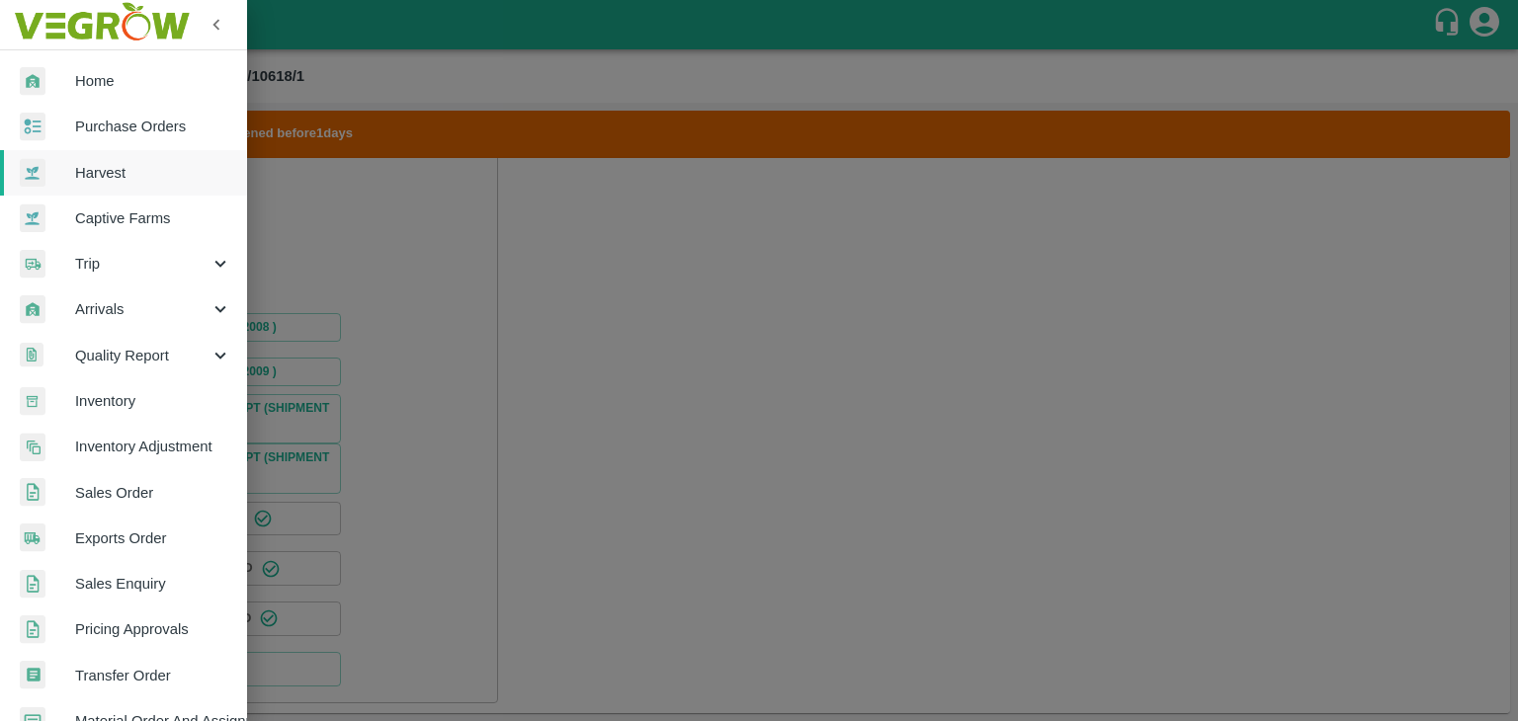
click at [119, 139] on link "Purchase Orders" at bounding box center [123, 126] width 247 height 45
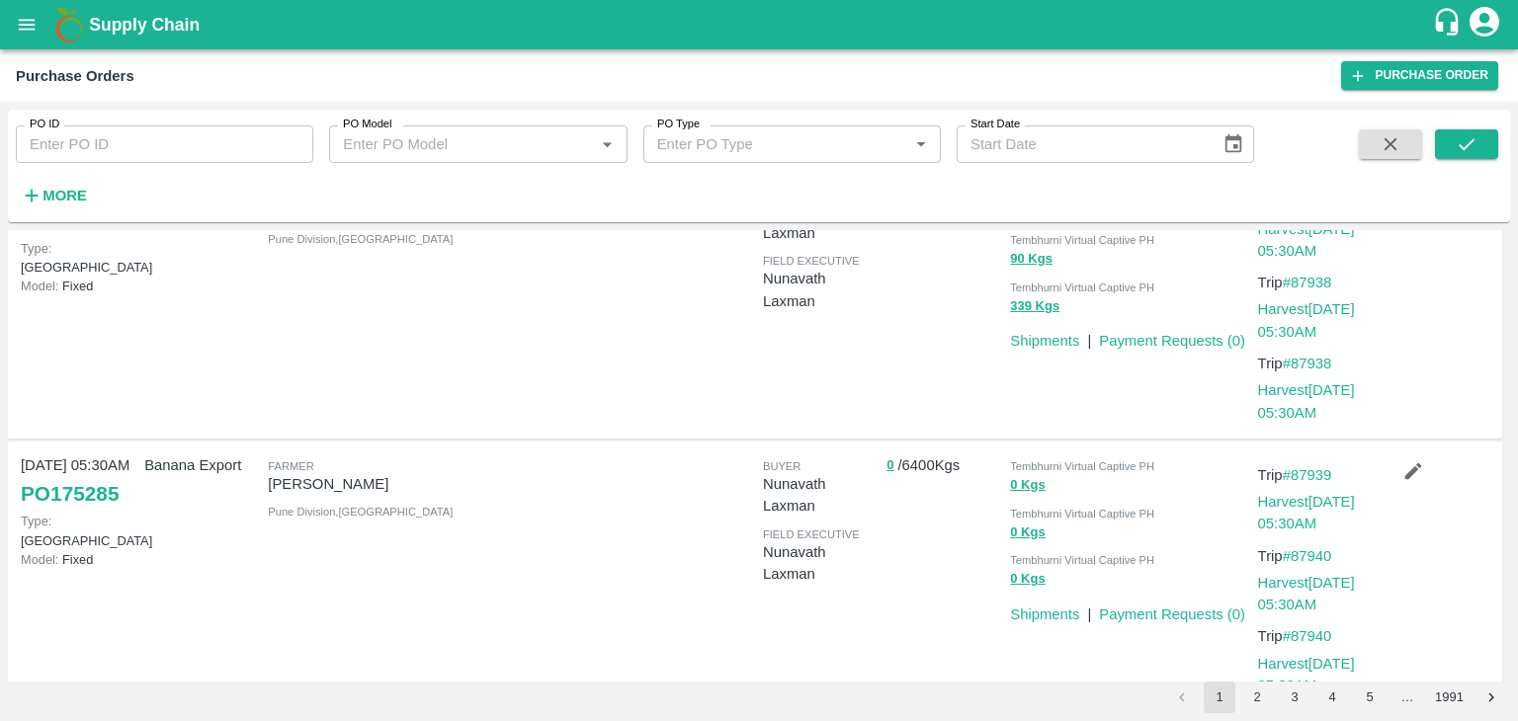
scroll to position [142, 0]
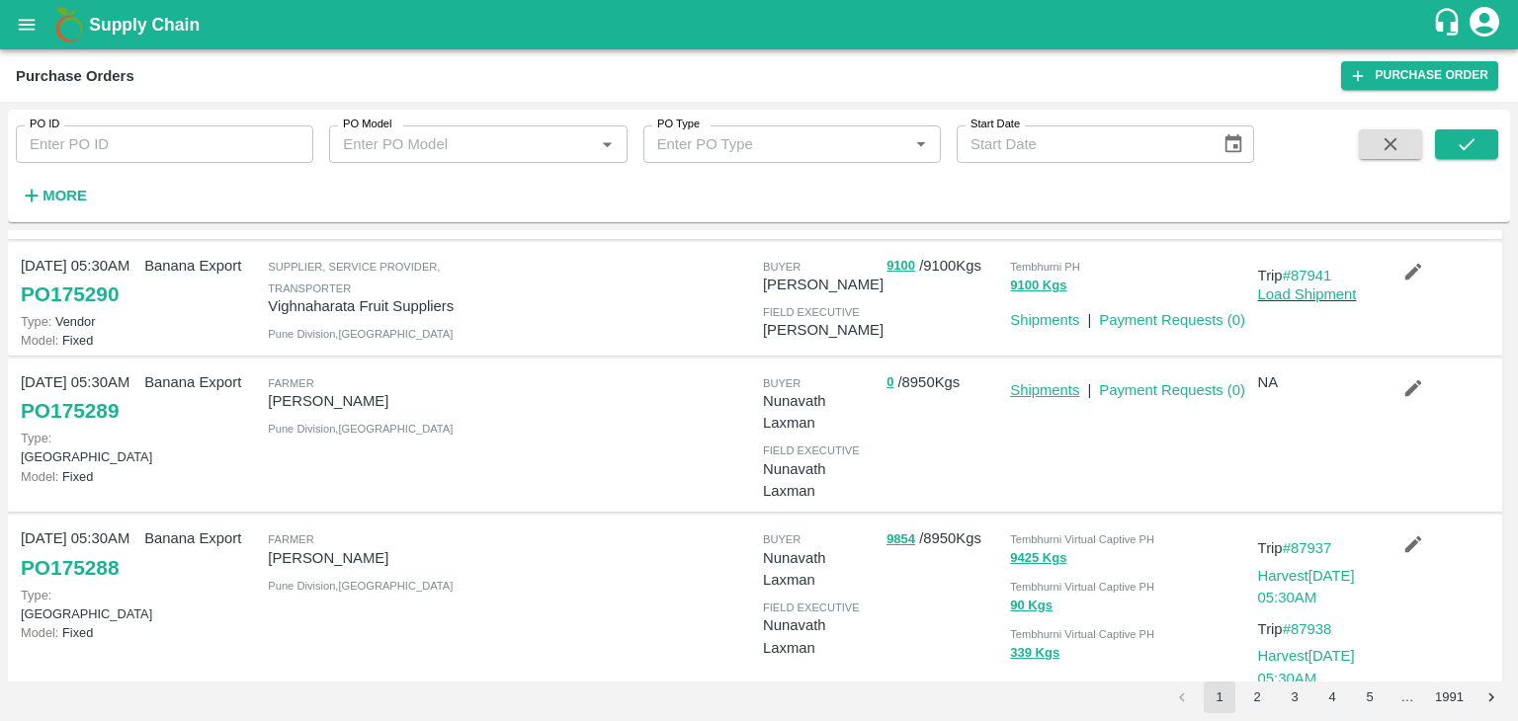
click at [1029, 384] on link "Shipments" at bounding box center [1044, 390] width 69 height 16
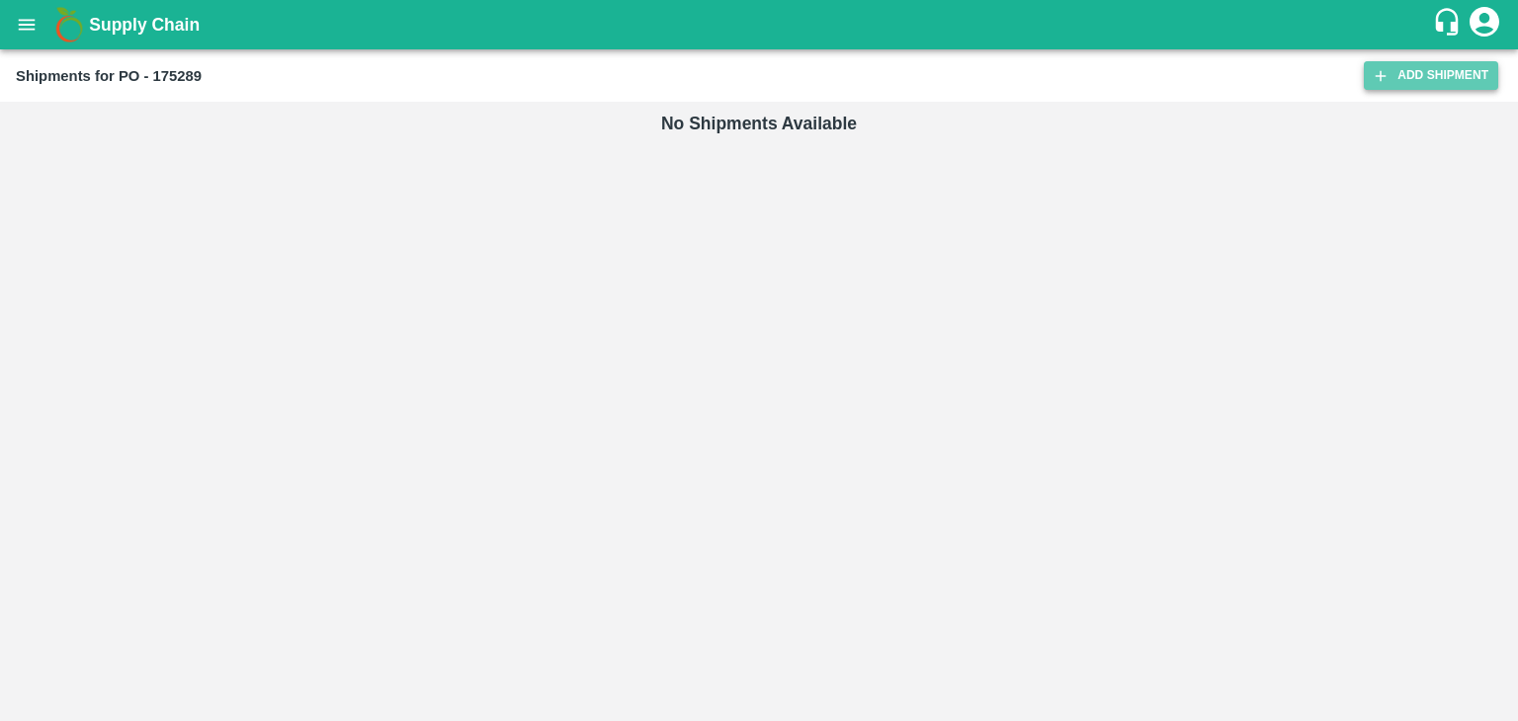
click at [1451, 77] on link "Add Shipment" at bounding box center [1431, 75] width 134 height 29
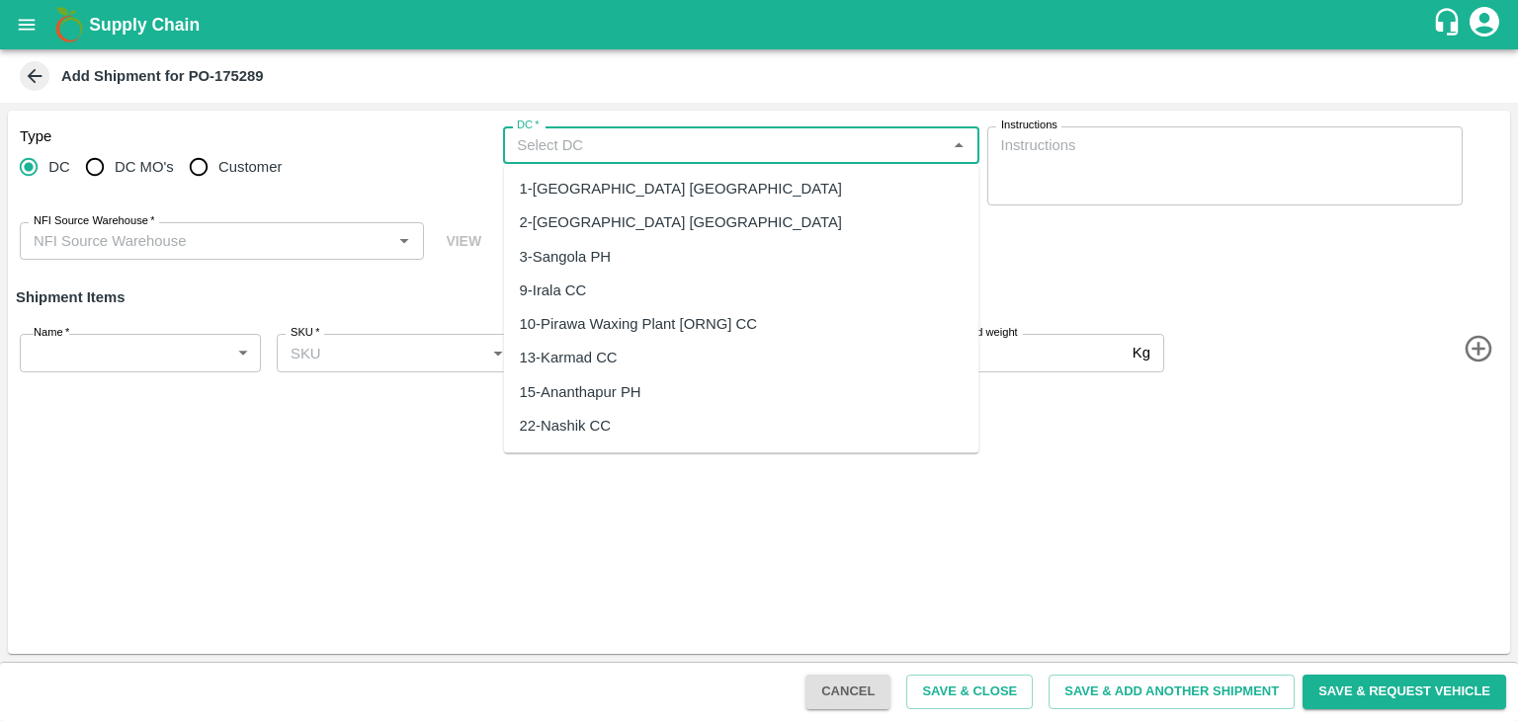
click at [736, 133] on input "DC   *" at bounding box center [724, 145] width 431 height 26
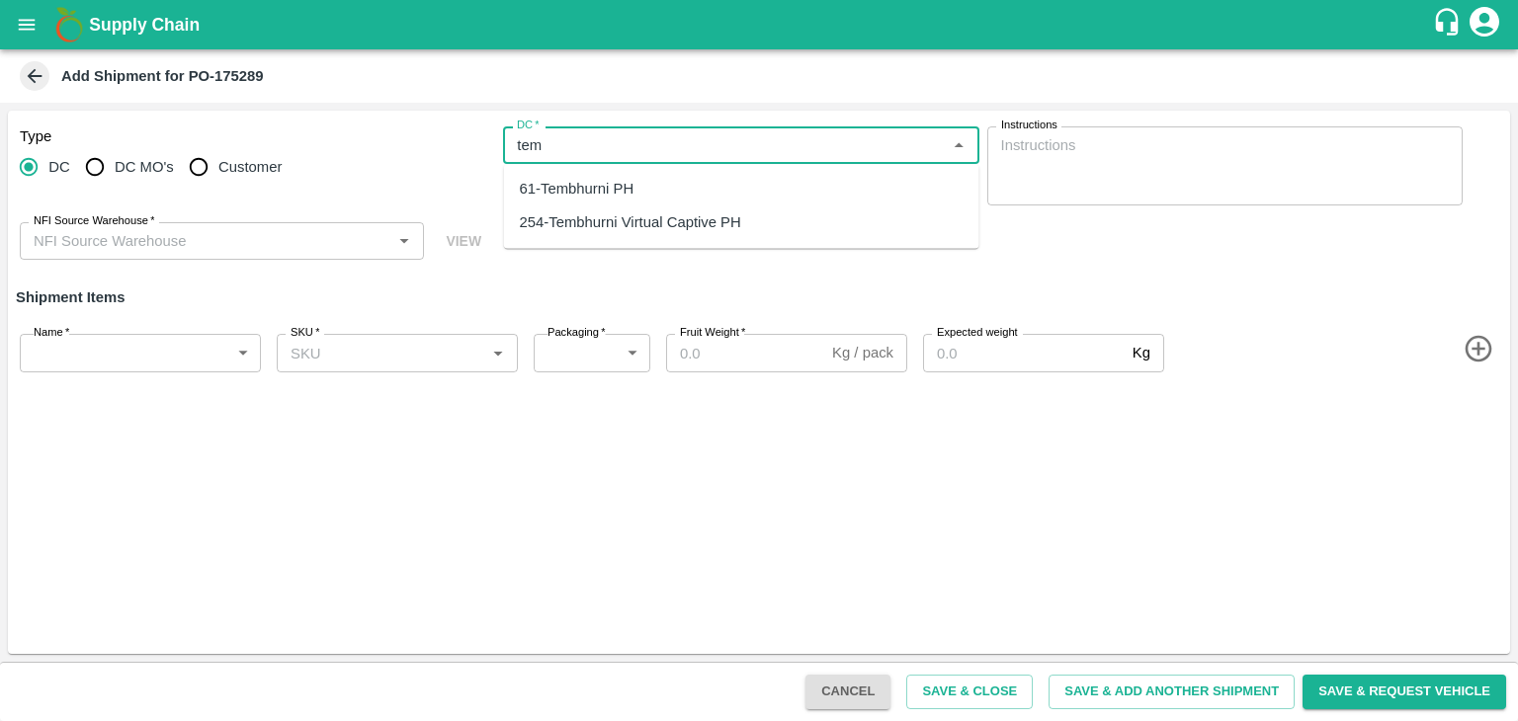
click at [663, 222] on div "254-Tembhurni Virtual Captive PH" at bounding box center [630, 223] width 221 height 22
type input "254-Tembhurni Virtual Captive PH"
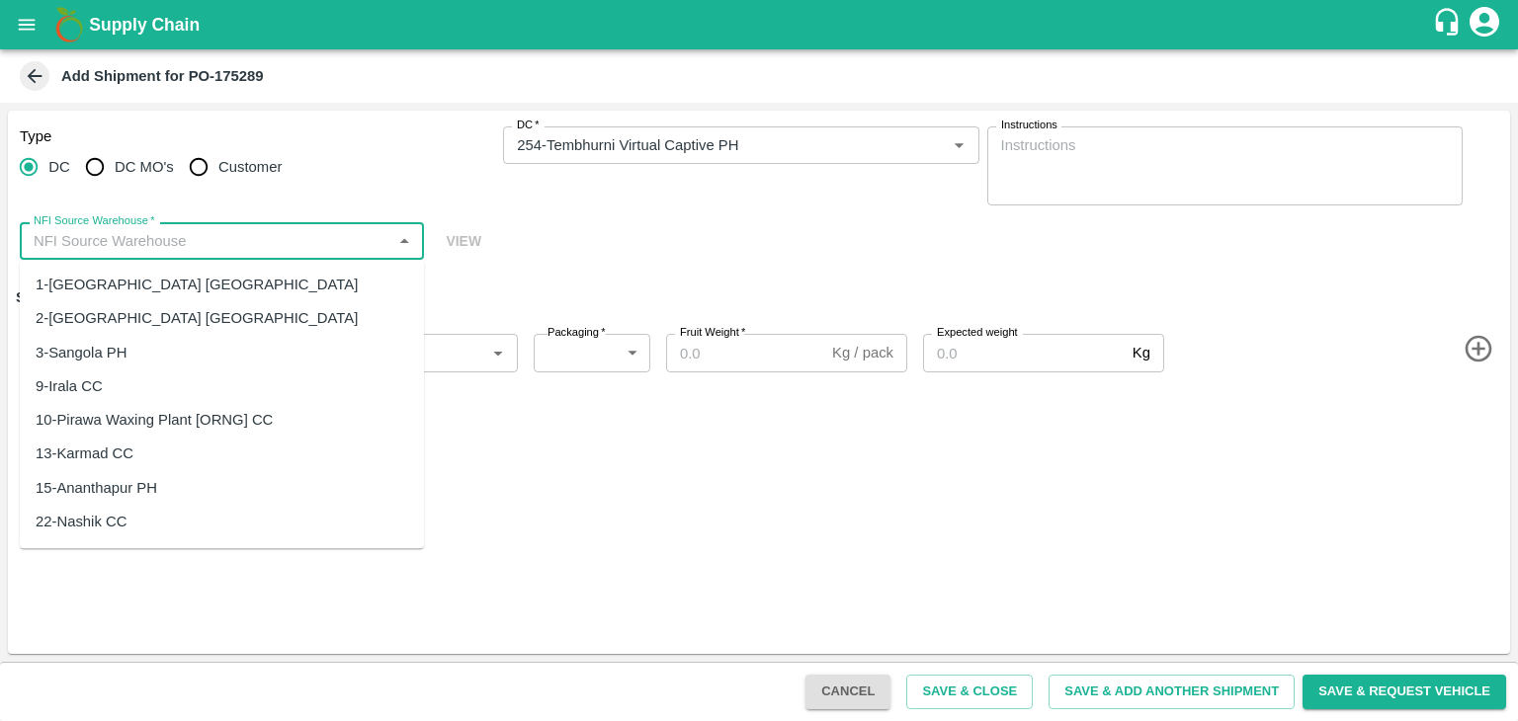
click at [257, 240] on input "NFI Source Warehouse   *" at bounding box center [206, 241] width 360 height 26
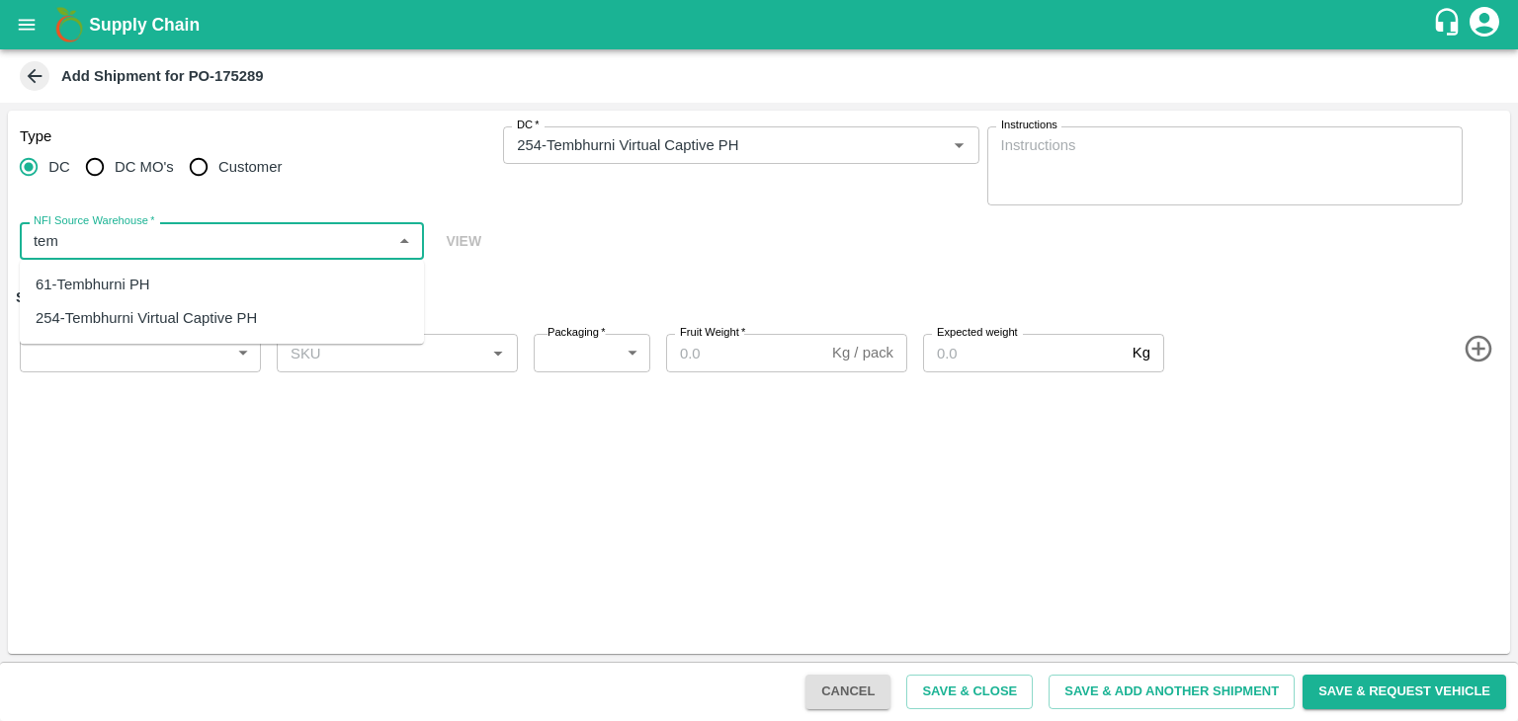
click at [186, 274] on div "61-Tembhurni PH" at bounding box center [222, 285] width 404 height 34
type input "61-Tembhurni PH"
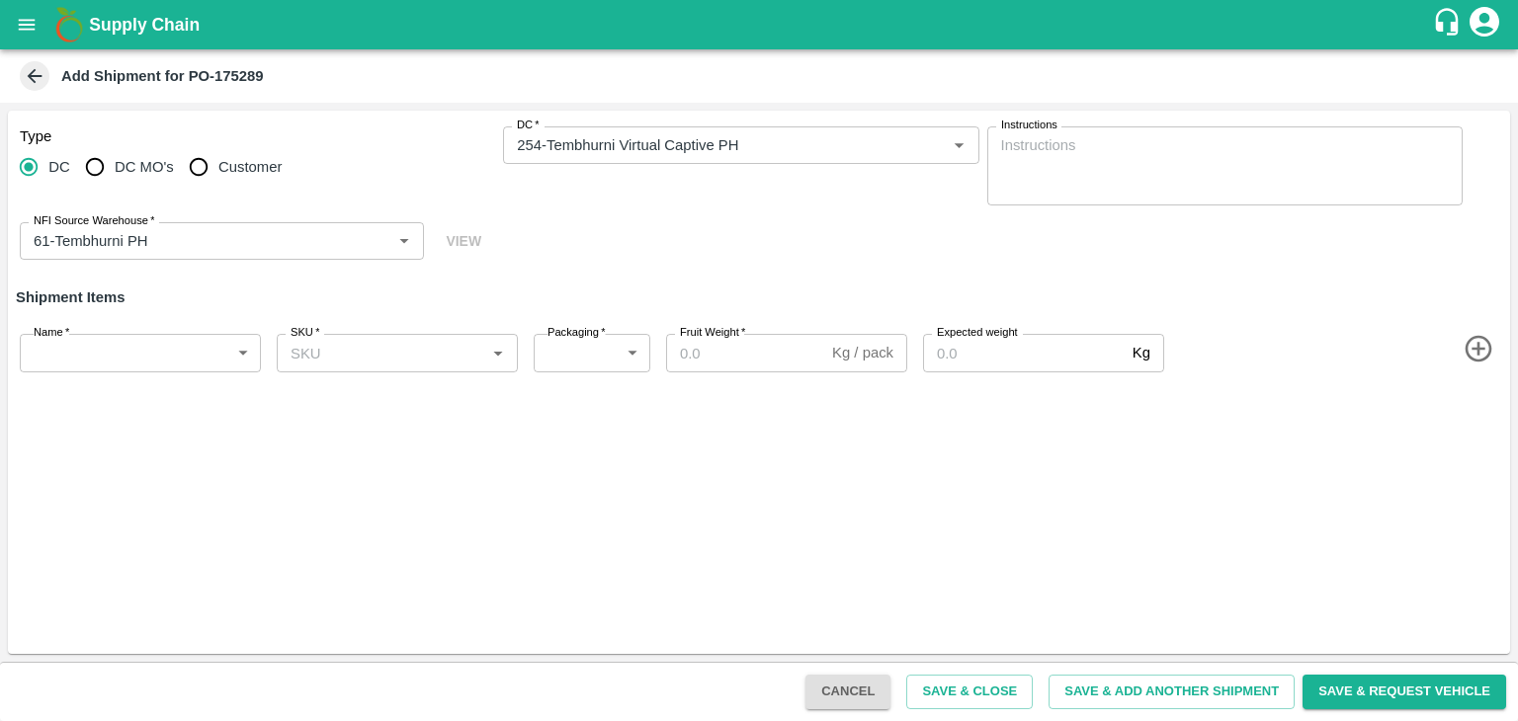
click at [1465, 341] on icon "button" at bounding box center [1478, 349] width 33 height 33
click at [1470, 411] on icon "button" at bounding box center [1477, 418] width 27 height 27
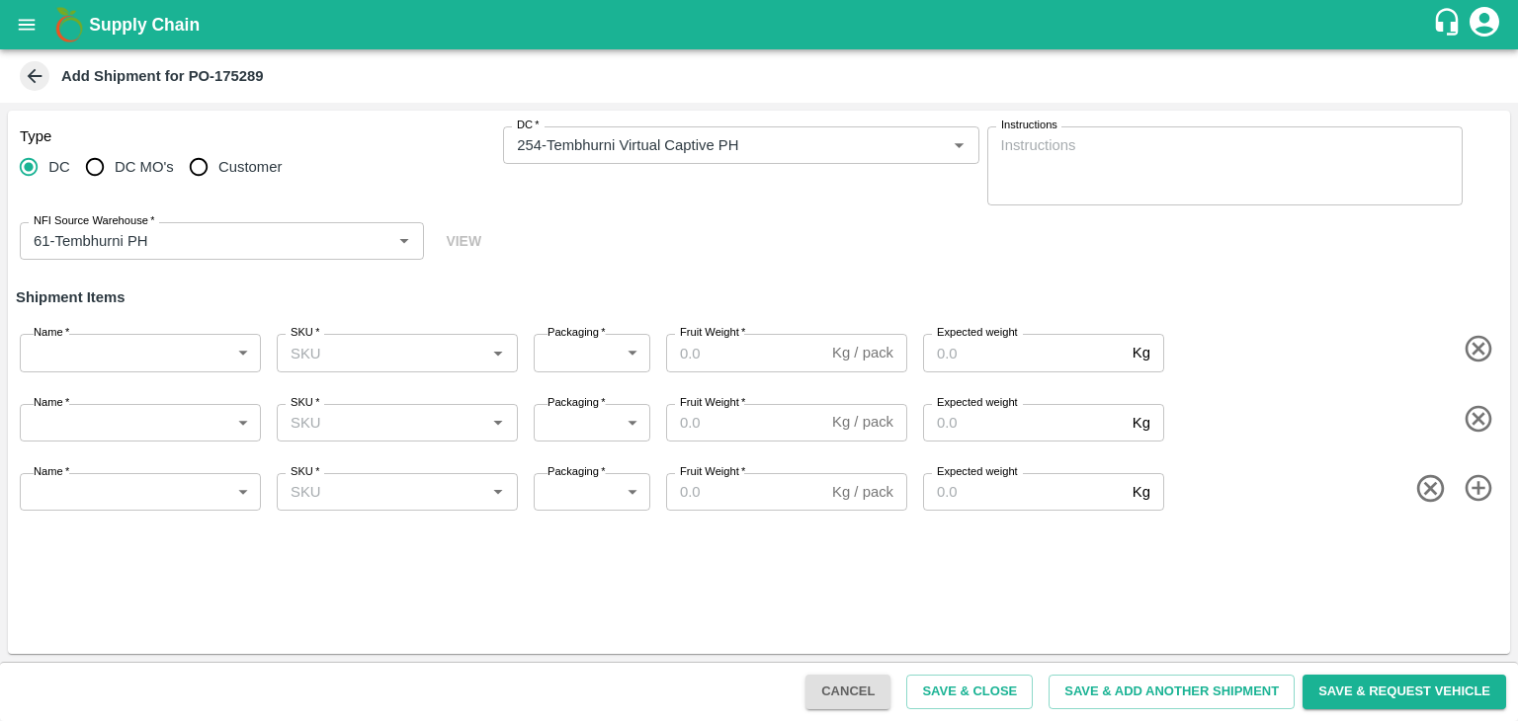
click at [1477, 476] on icon "button" at bounding box center [1477, 488] width 27 height 27
click at [1470, 570] on icon "button" at bounding box center [1478, 557] width 33 height 33
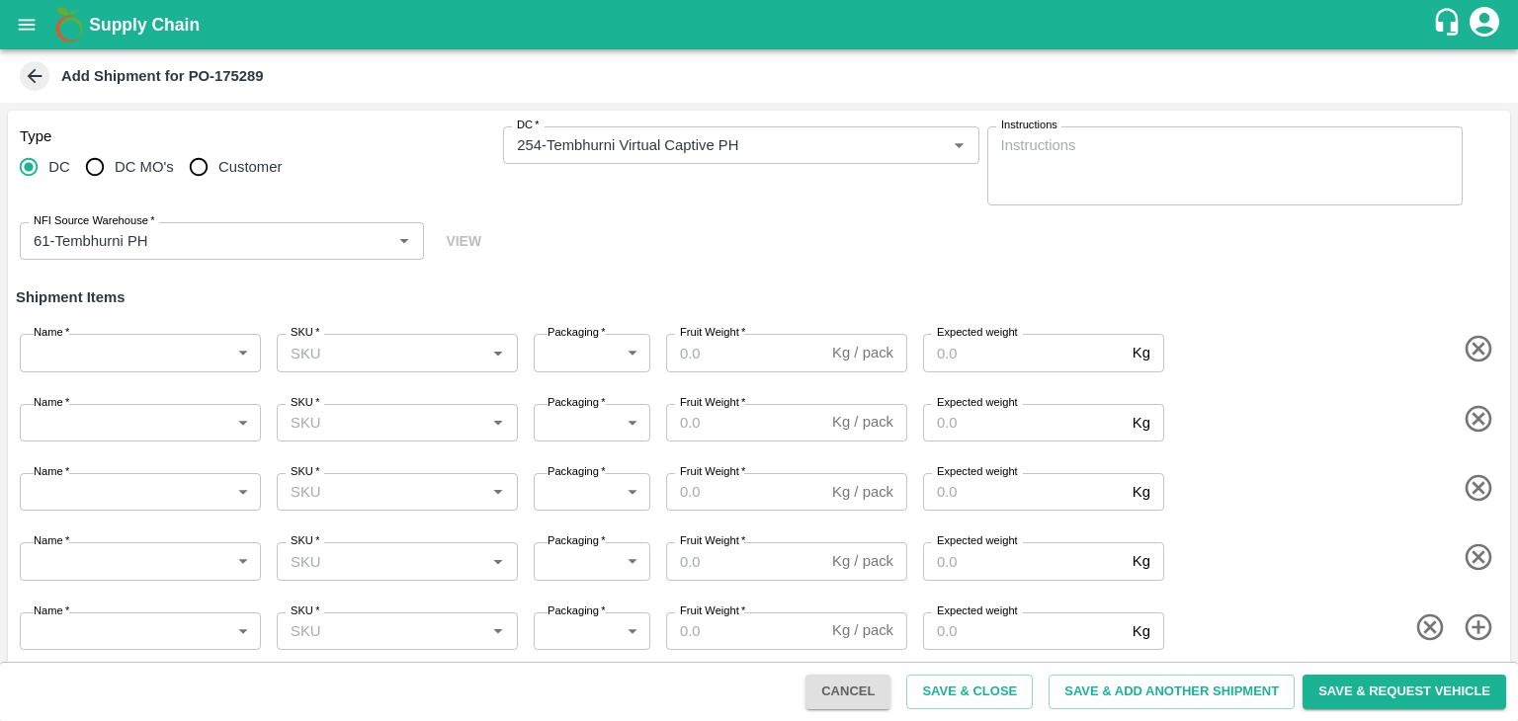
scroll to position [12, 0]
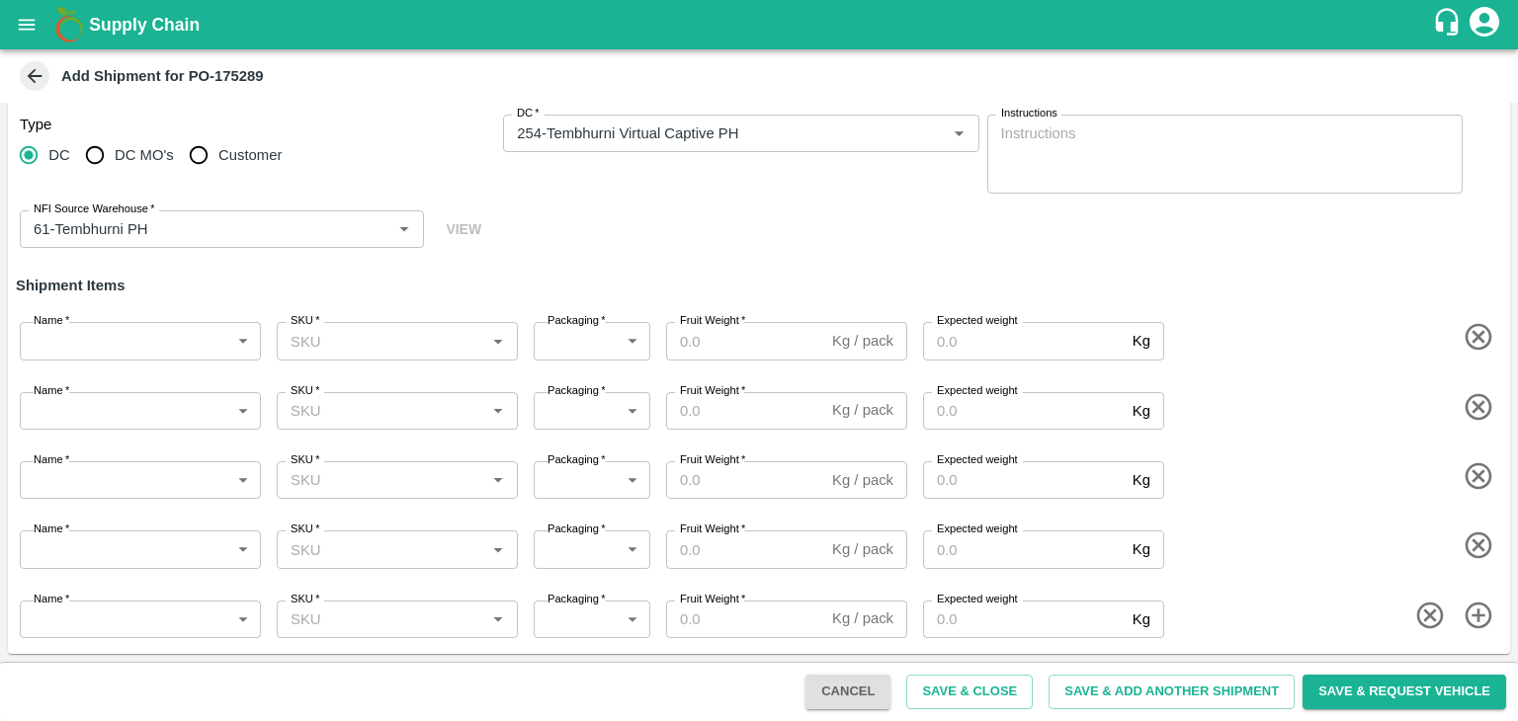
click at [1474, 334] on icon "button" at bounding box center [1478, 337] width 33 height 33
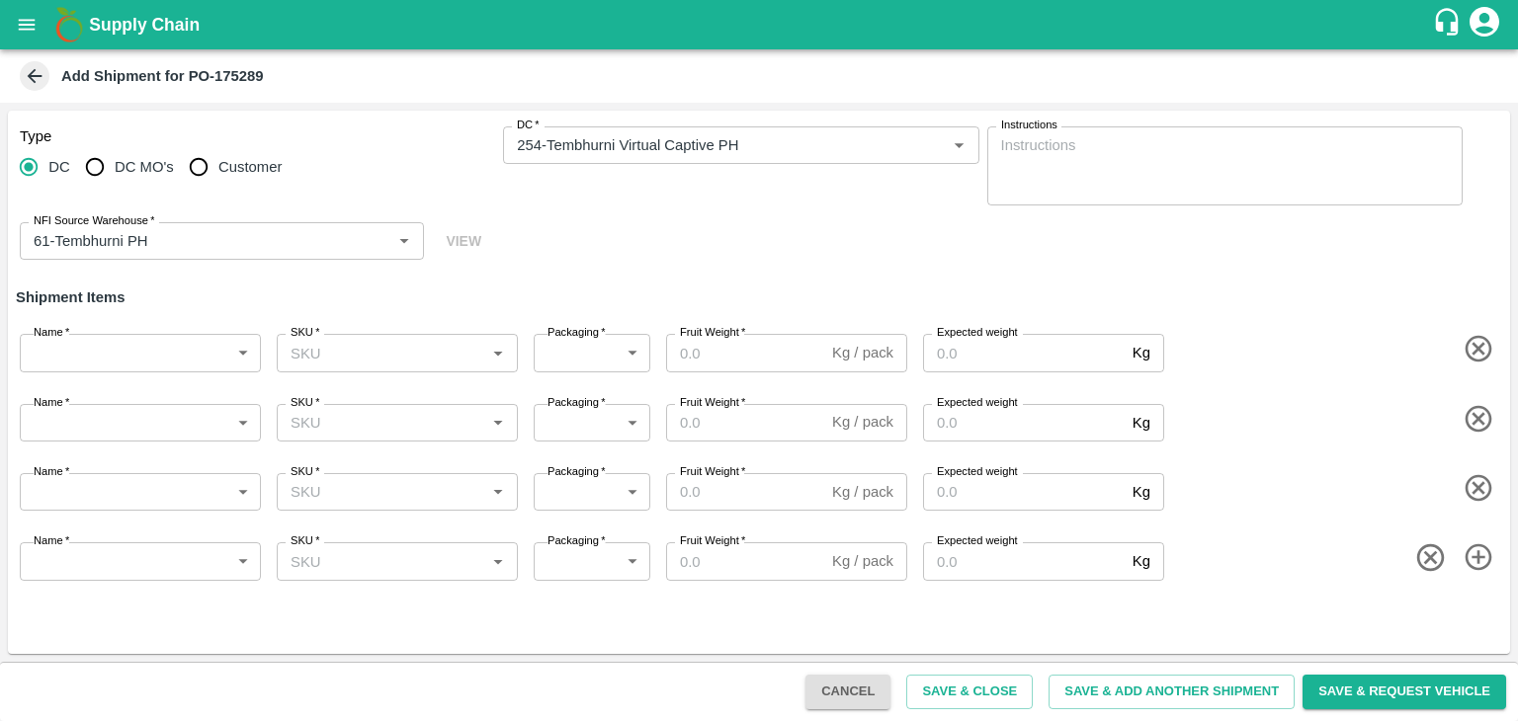
scroll to position [0, 0]
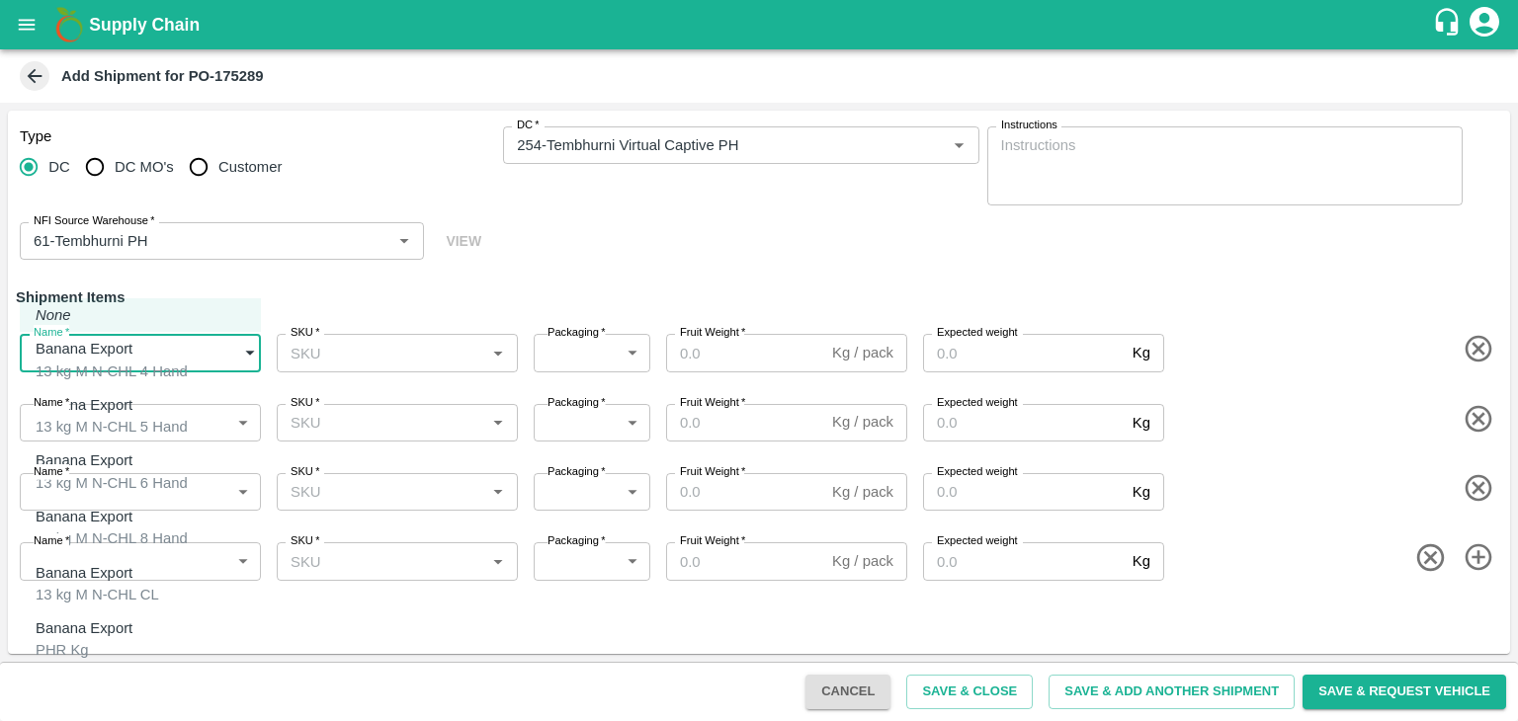
click at [99, 354] on body "Supply Chain Add Shipment for PO-175289 Type [GEOGRAPHIC_DATA] DC MO's Customer…" at bounding box center [759, 360] width 1518 height 721
click at [120, 408] on p "Banana Export" at bounding box center [107, 405] width 142 height 22
type input "2015442"
type input "466"
type input "1500"
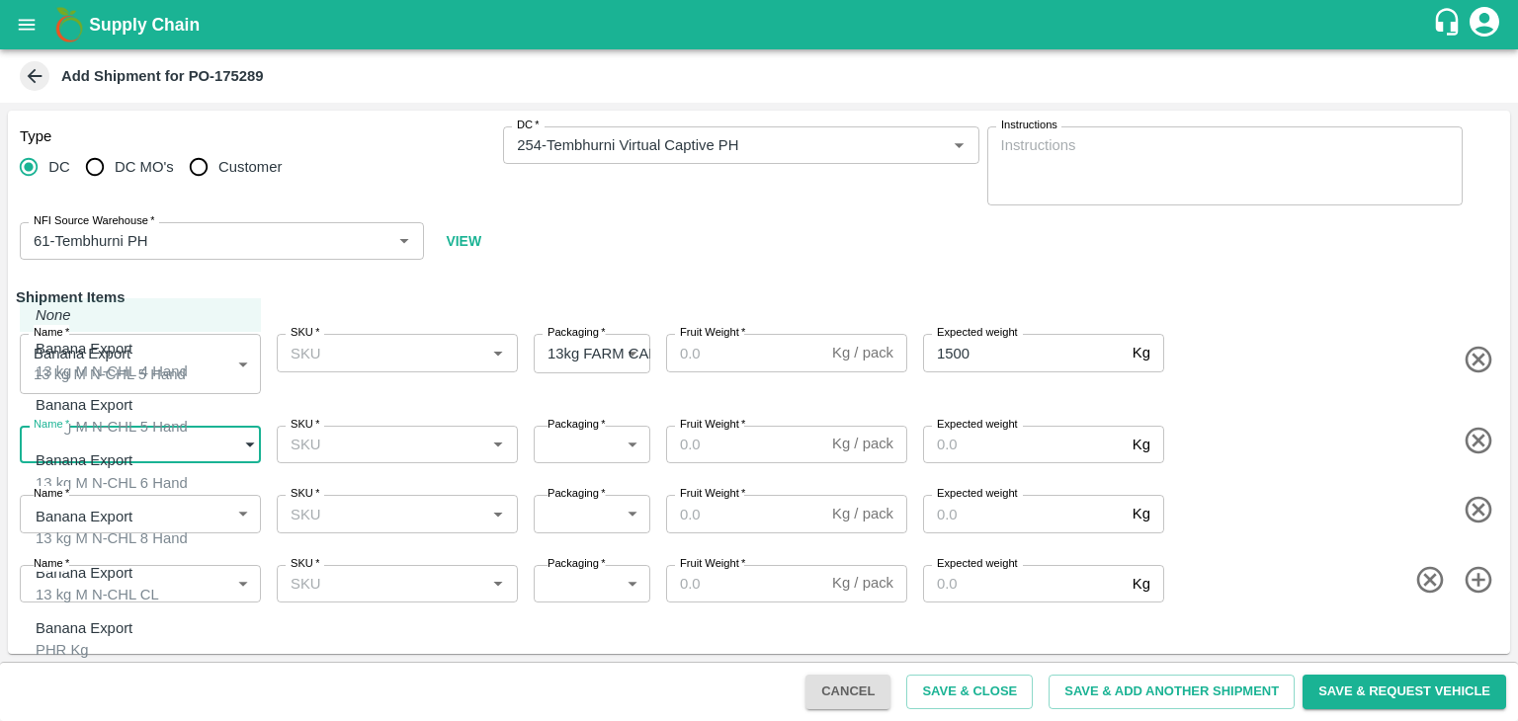
click at [120, 451] on body "Supply Chain Add Shipment for PO-175289 Type [GEOGRAPHIC_DATA] DC MO's Customer…" at bounding box center [759, 360] width 1518 height 721
click at [170, 416] on div "Banana Export 13 kg M N-CHL 5 Hand" at bounding box center [112, 416] width 152 height 44
type input "2015442"
type input "466"
type input "1500"
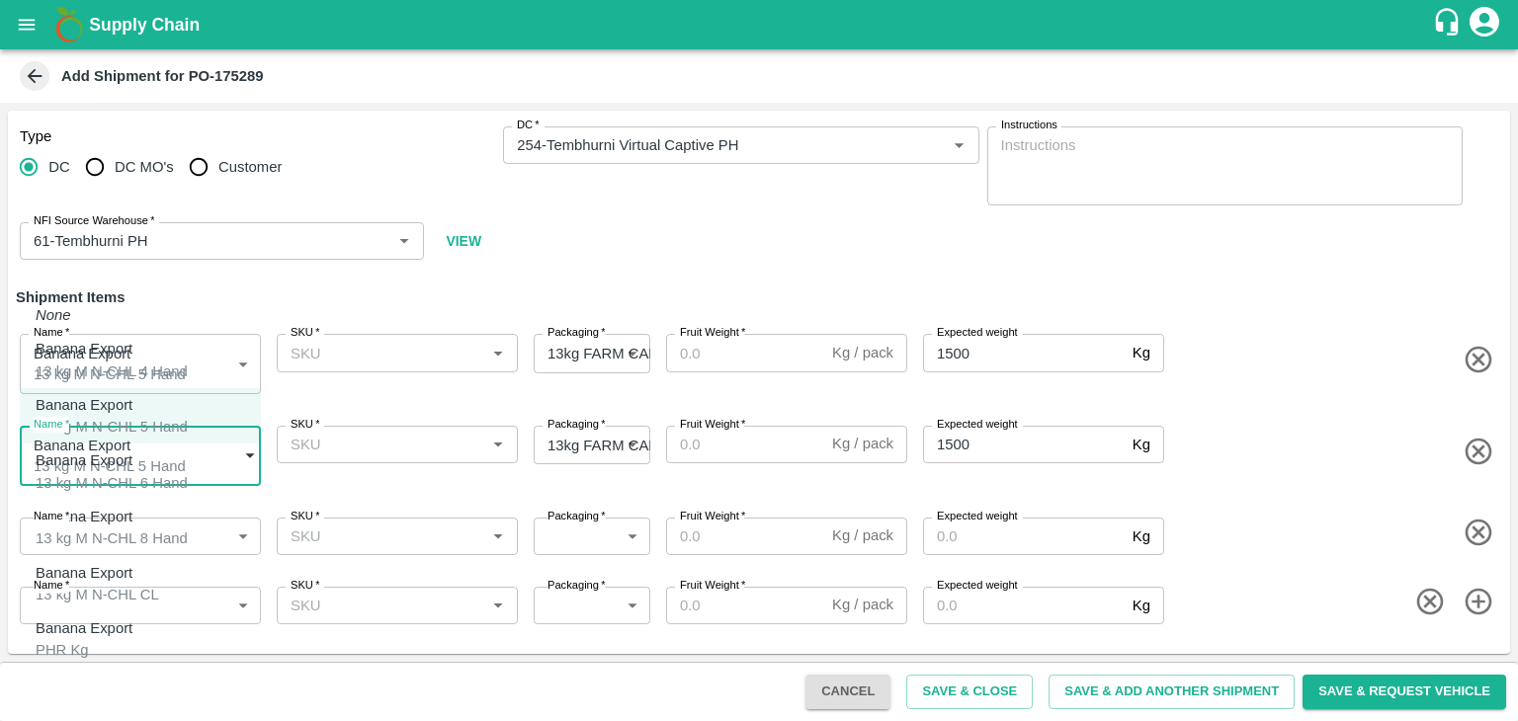
click at [185, 449] on body "Supply Chain Add Shipment for PO-175289 Type [GEOGRAPHIC_DATA] DC MO's Customer…" at bounding box center [759, 360] width 1518 height 721
click at [155, 475] on div "Banana Export 13 kg M N-CHL 6 Hand" at bounding box center [112, 472] width 152 height 44
type input "2015443"
type input "2000"
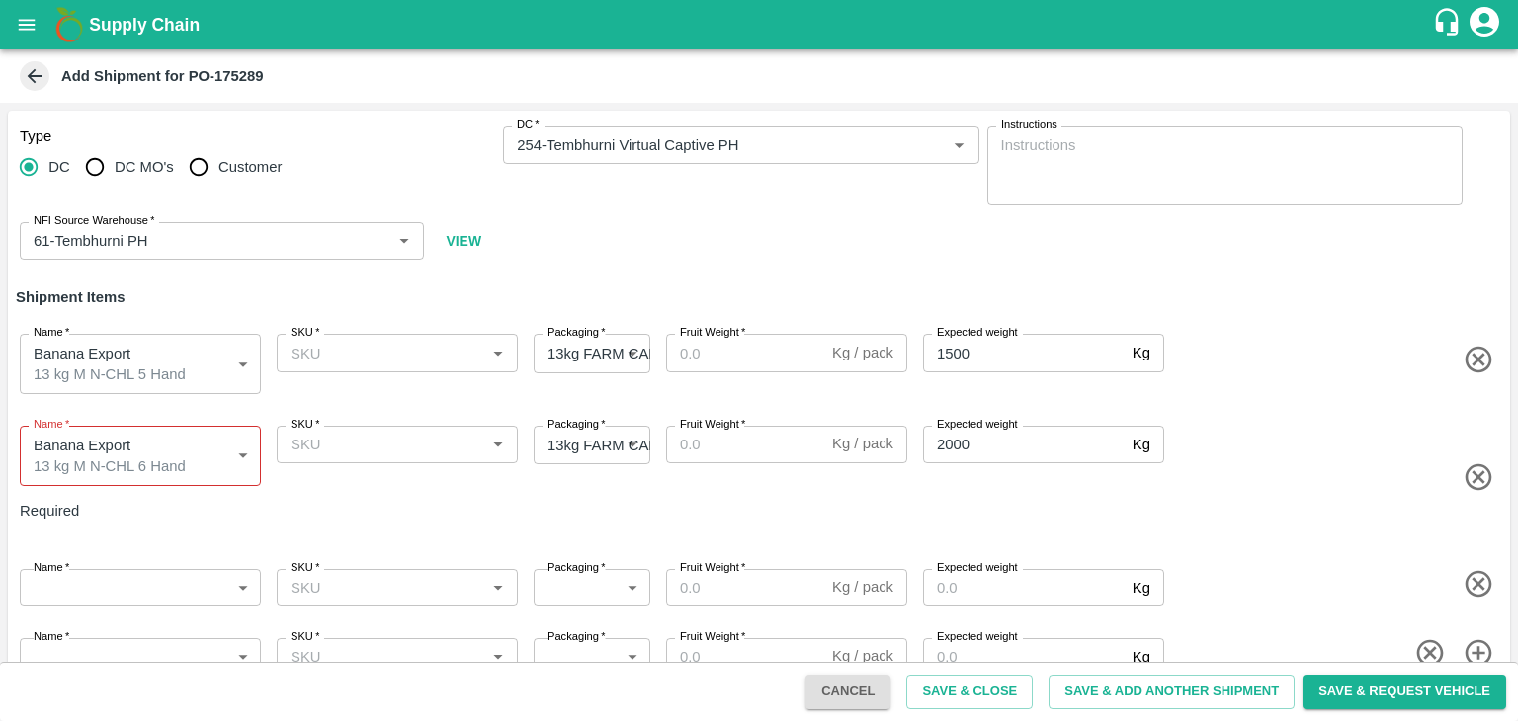
drag, startPoint x: 118, startPoint y: 552, endPoint x: 130, endPoint y: 538, distance: 19.6
click at [130, 545] on div "Name   * ​ Name SKU   * SKU   * Packaging   * ​ Packaging Fruit Weight   * Kg /…" at bounding box center [755, 583] width 1510 height 77
click at [130, 538] on body "Supply Chain Add Shipment for PO-175289 Type DC DC MO's Customer DC   * DC   * …" at bounding box center [759, 360] width 1518 height 721
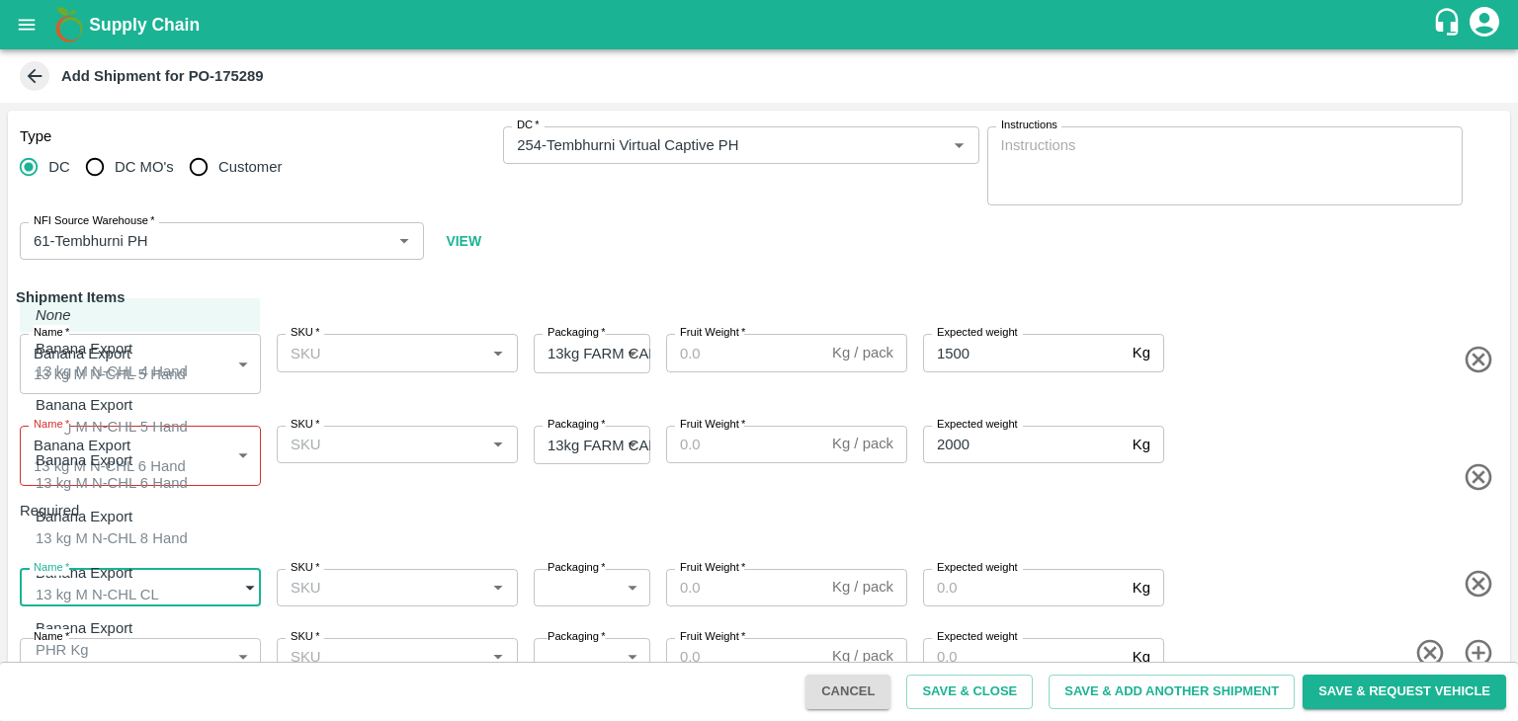
click at [150, 506] on div "Banana Export 13 kg M N-CHL 8 Hand" at bounding box center [112, 528] width 152 height 44
type input "2015444"
type input "466"
type input "2000"
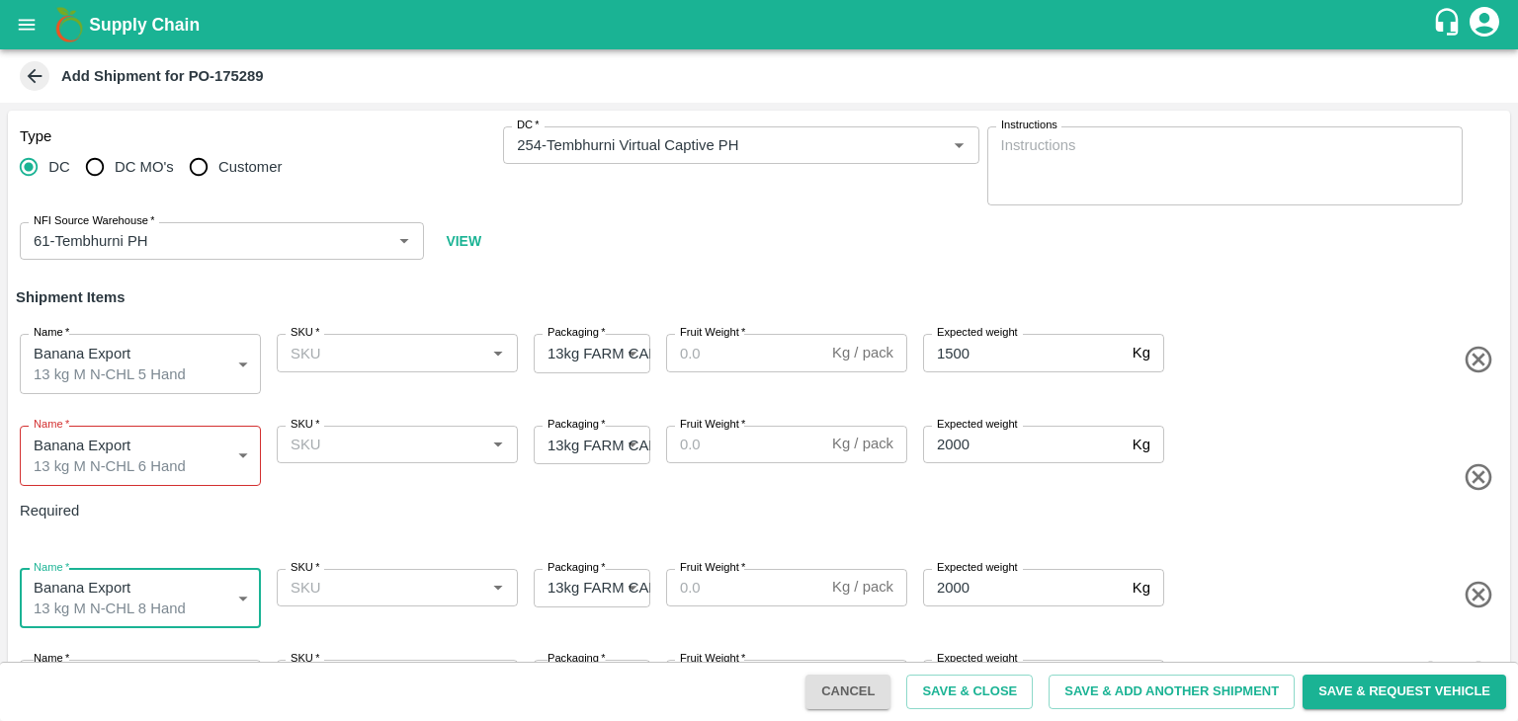
scroll to position [22, 0]
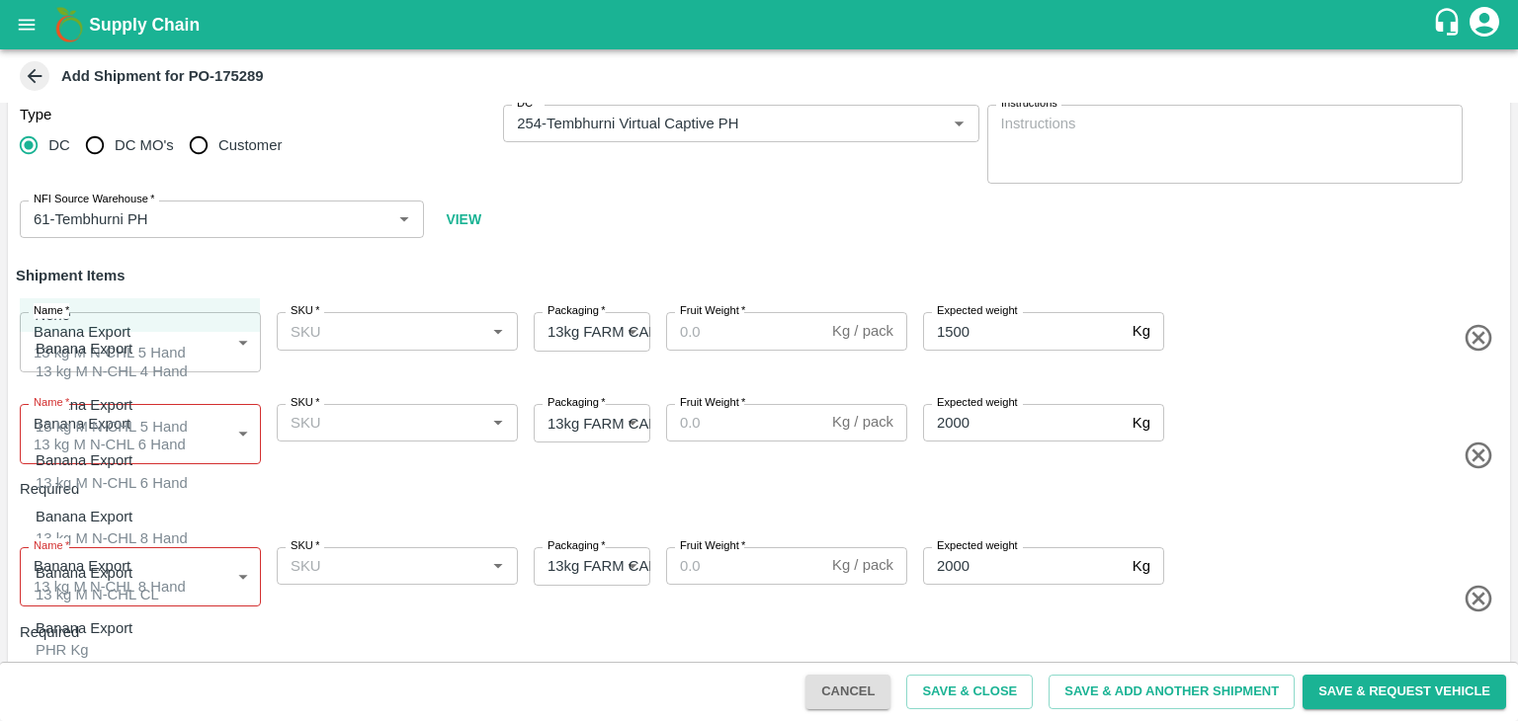
click at [156, 624] on body "Supply Chain Add Shipment for PO-175289 Type DC DC MO's Customer DC   * DC   * …" at bounding box center [759, 360] width 1518 height 721
click at [159, 562] on div "Banana Export 13 kg M N-CHL CL" at bounding box center [98, 584] width 124 height 44
type input "2015445"
type input "466"
type input "1500"
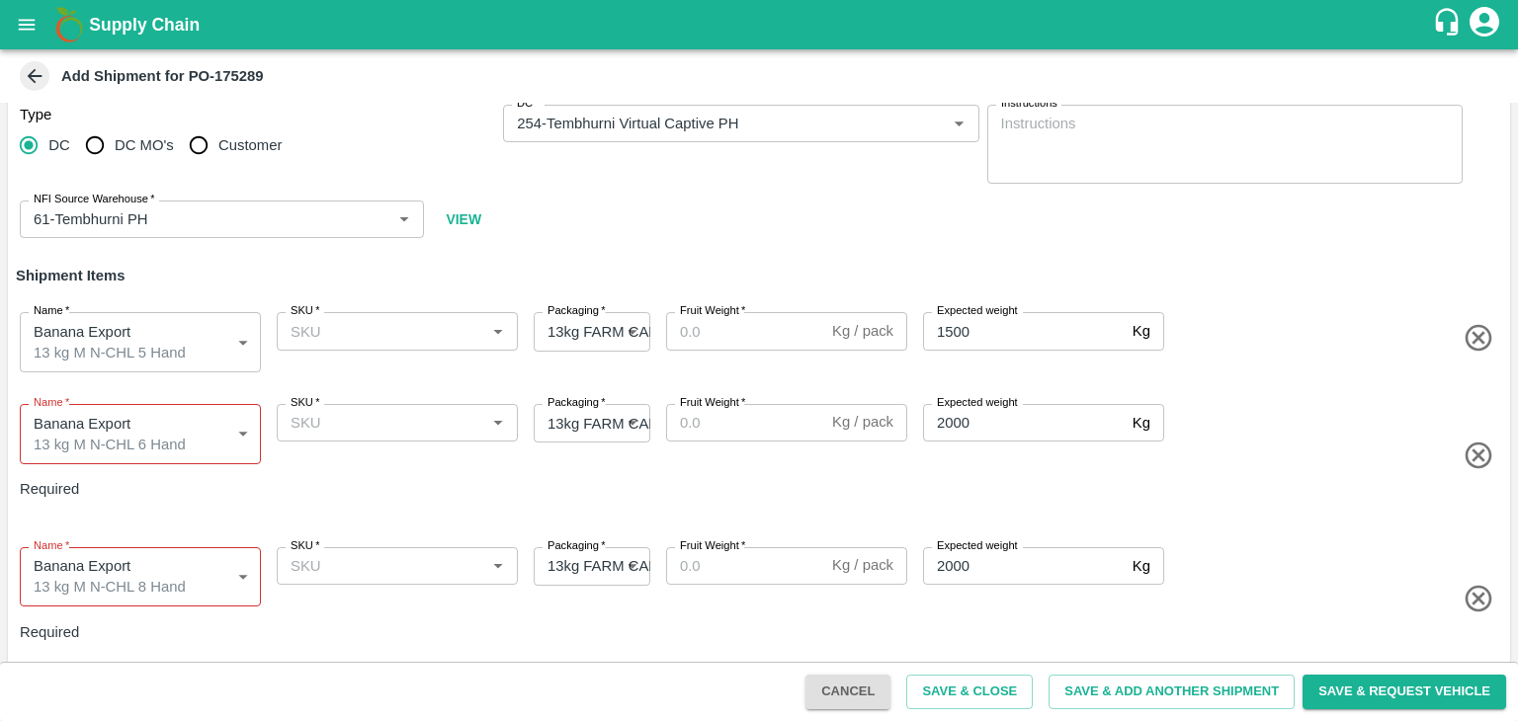
scroll to position [40, 0]
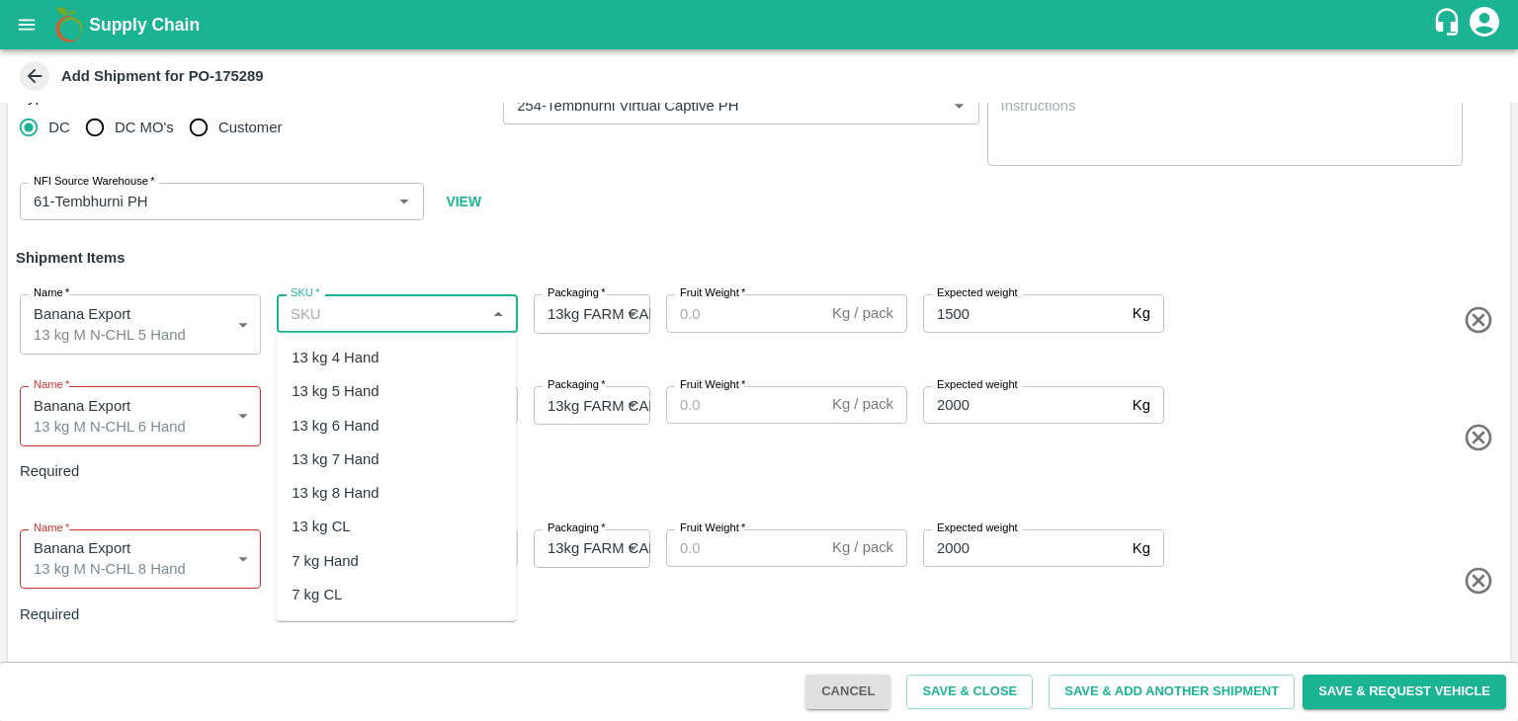
click at [418, 307] on input "SKU   *" at bounding box center [381, 313] width 197 height 26
click at [418, 391] on div "13 kg M N-CHL 5 Hand" at bounding box center [367, 391] width 152 height 22
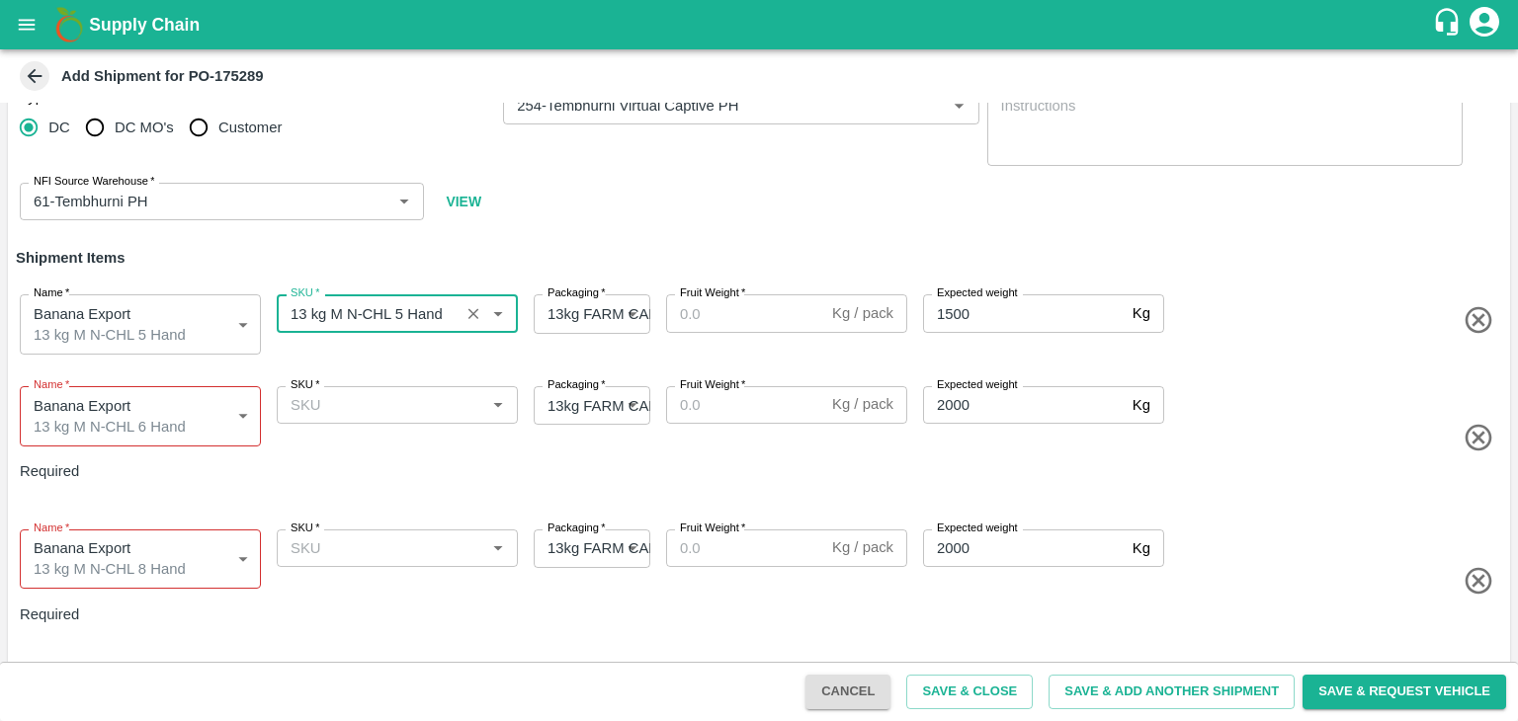
type input "13 kg M N-CHL 5 Hand"
click at [426, 412] on input "SKU   *" at bounding box center [381, 405] width 197 height 26
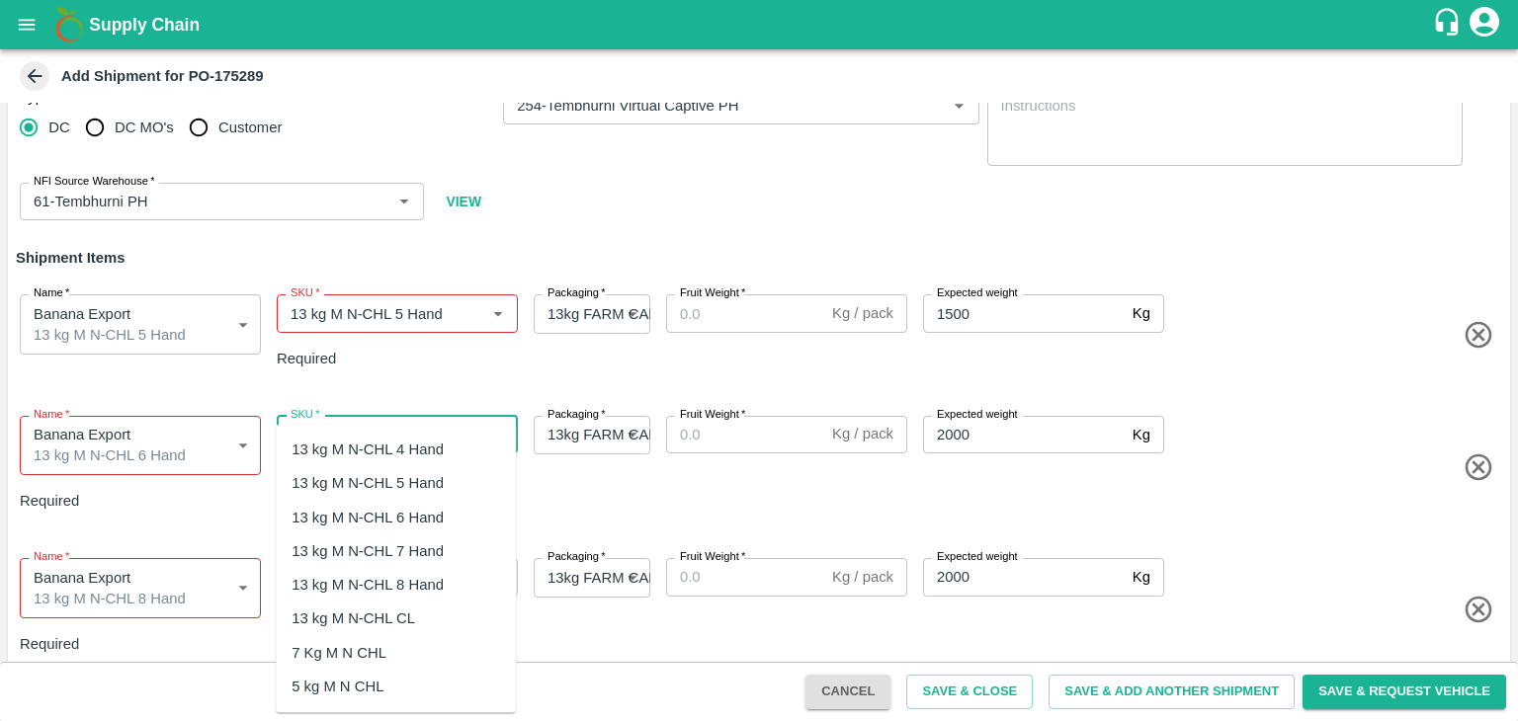
click at [431, 521] on div "13 kg M N-CHL 6 Hand" at bounding box center [367, 517] width 152 height 22
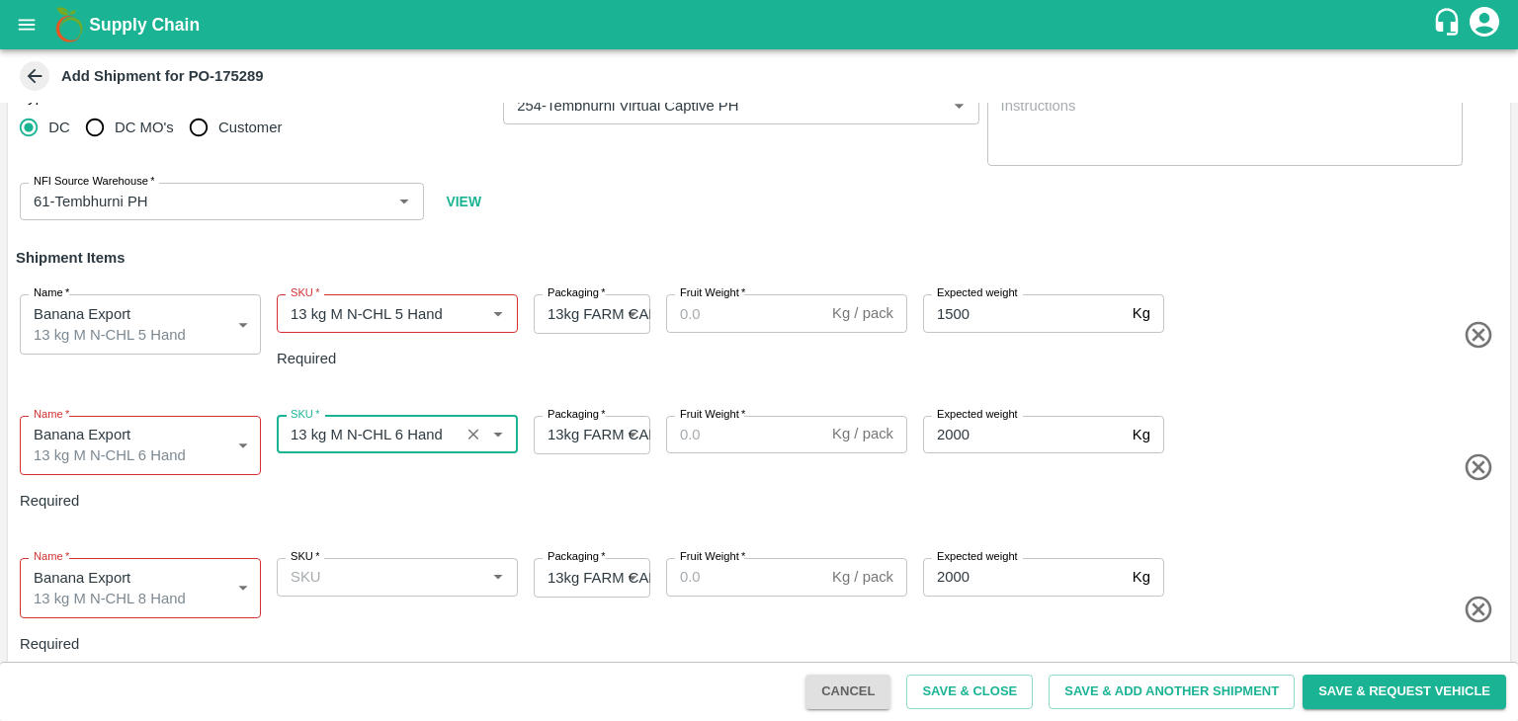
type input "13 kg M N-CHL 6 Hand"
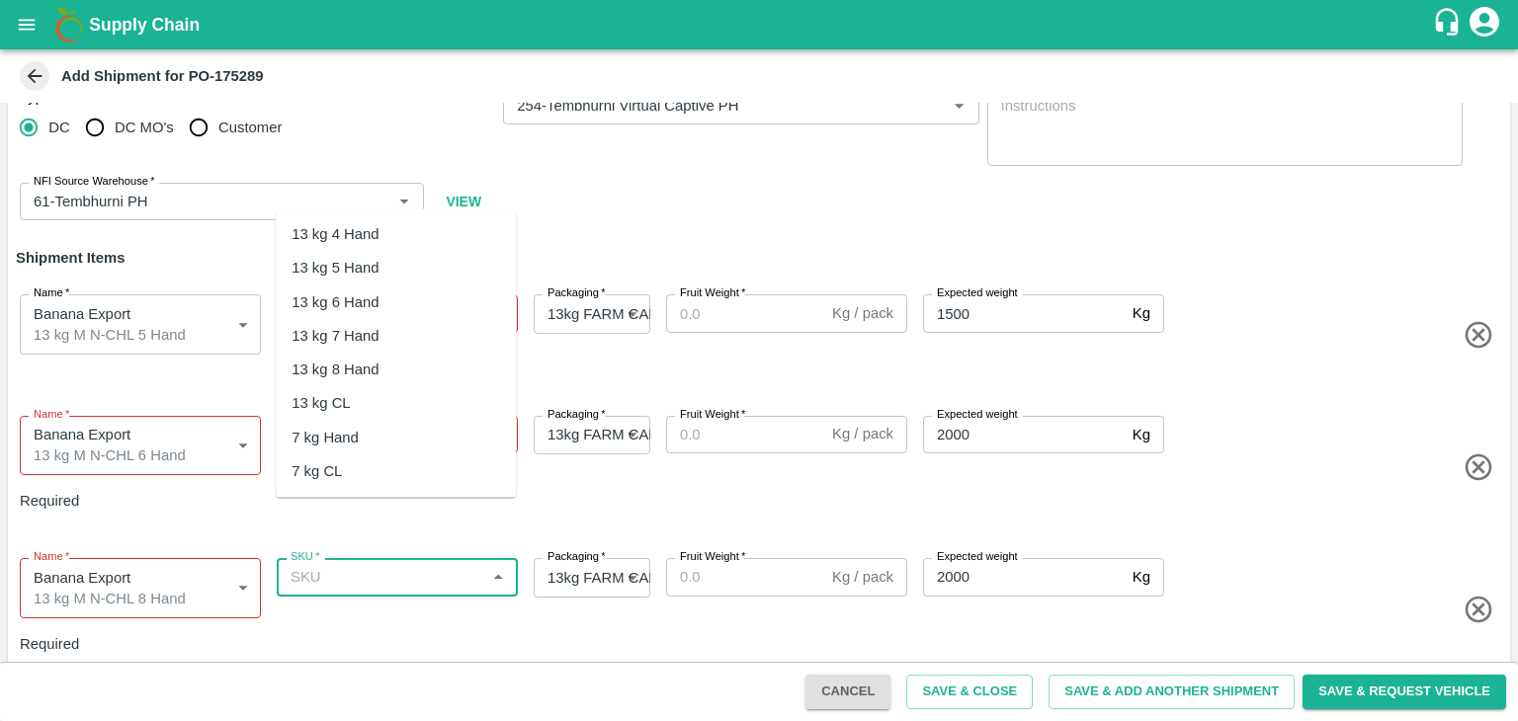
click at [439, 564] on input "SKU   *" at bounding box center [381, 577] width 197 height 26
click at [431, 363] on div "13 kg M N-CHL 8 Hand" at bounding box center [367, 370] width 152 height 22
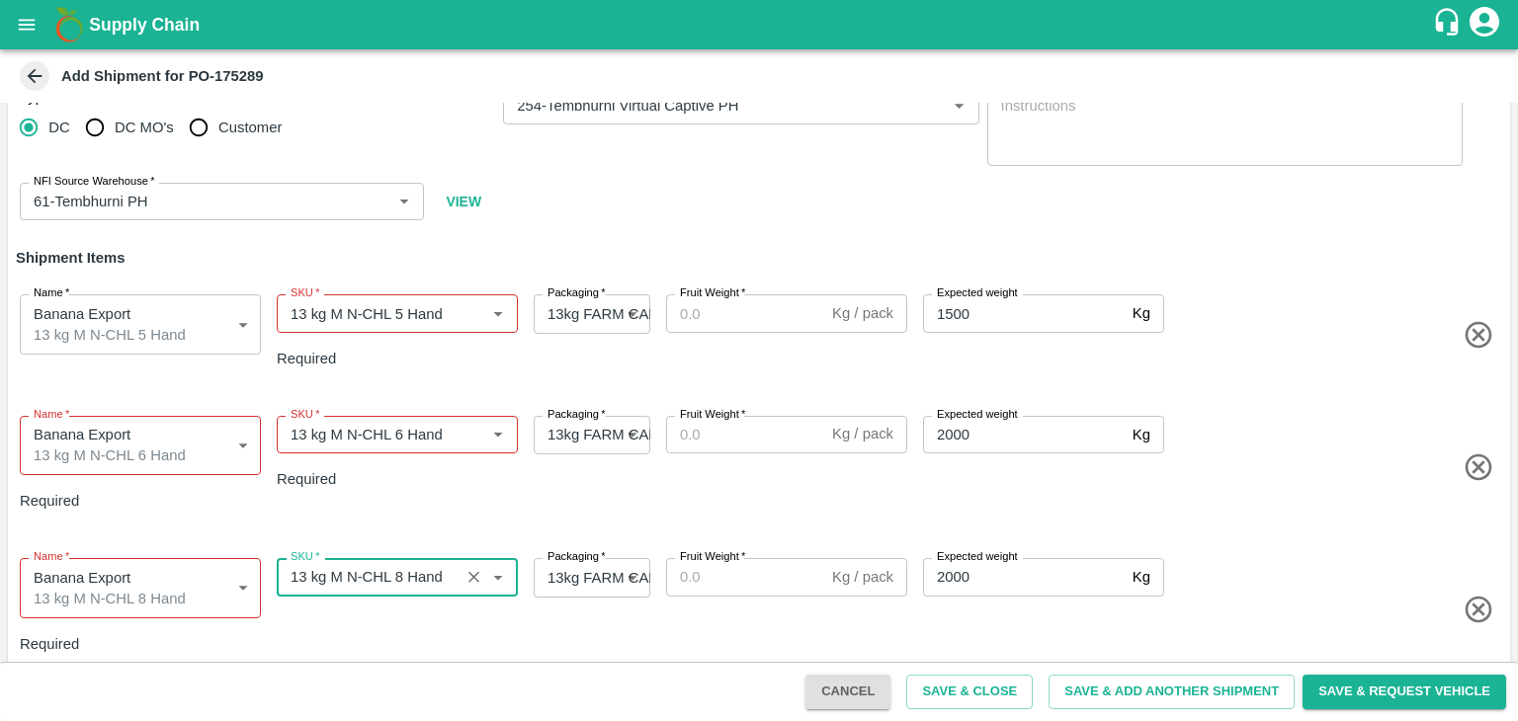
type input "13 kg M N-CHL 8 Hand"
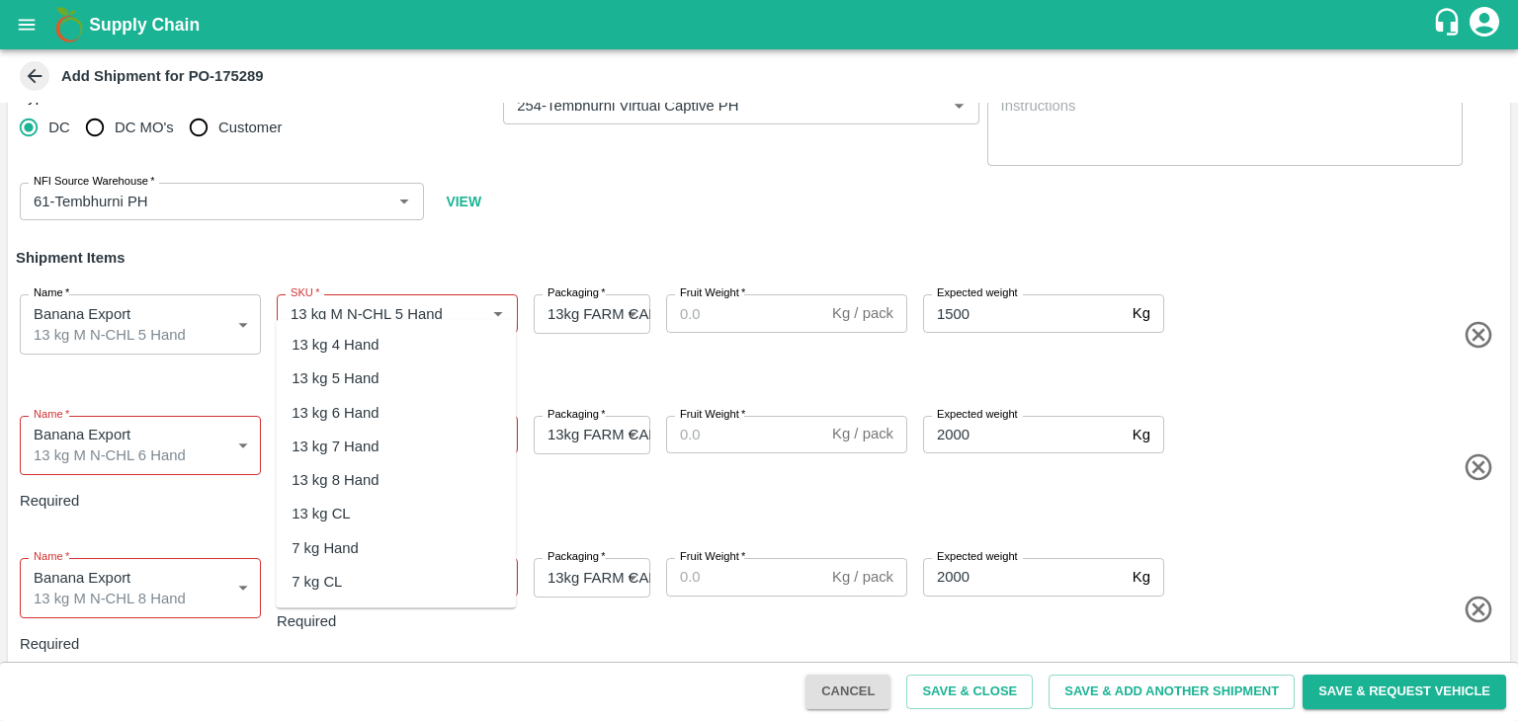
click at [395, 707] on input "SKU   *" at bounding box center [381, 720] width 197 height 26
click at [401, 523] on div "13 kg M N-CHL CL" at bounding box center [353, 514] width 124 height 22
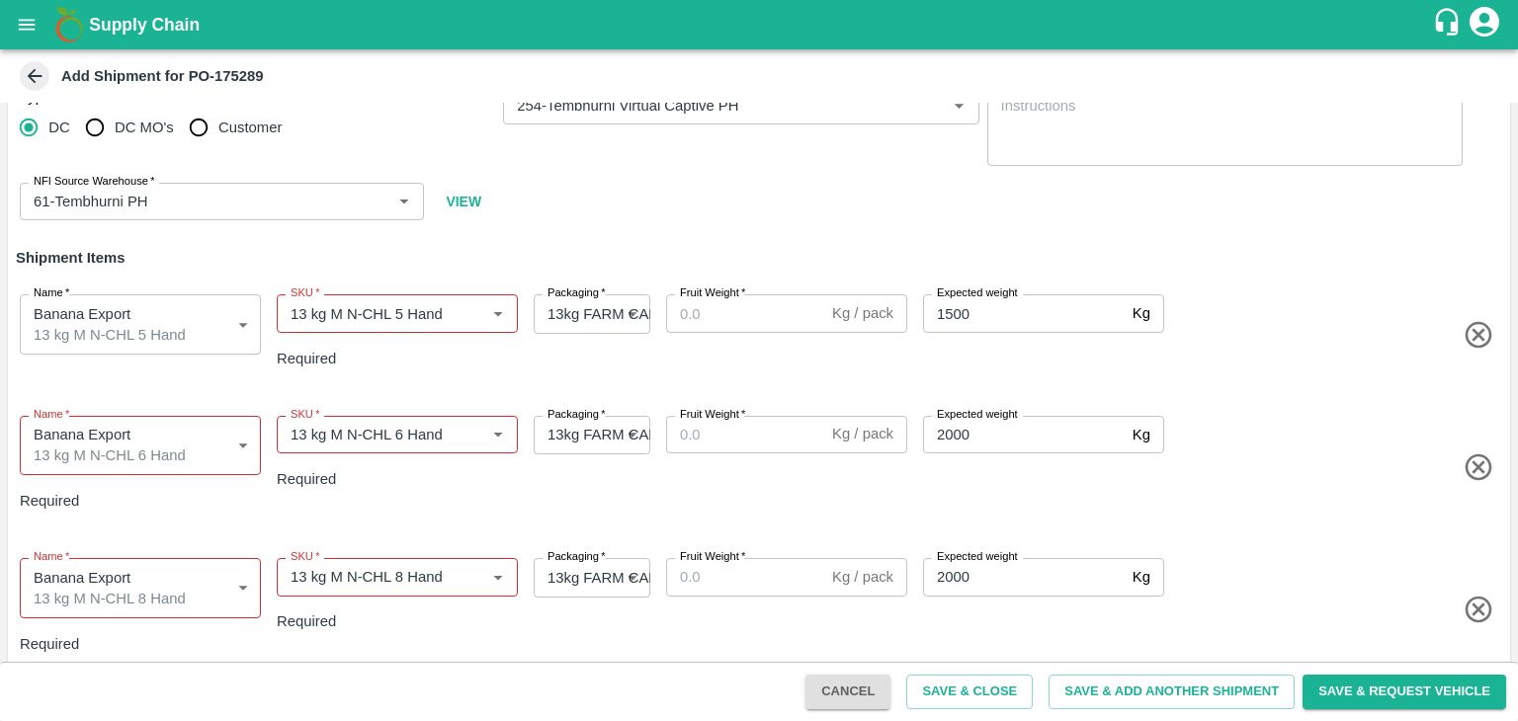
type input "13 kg M N-CHL CL"
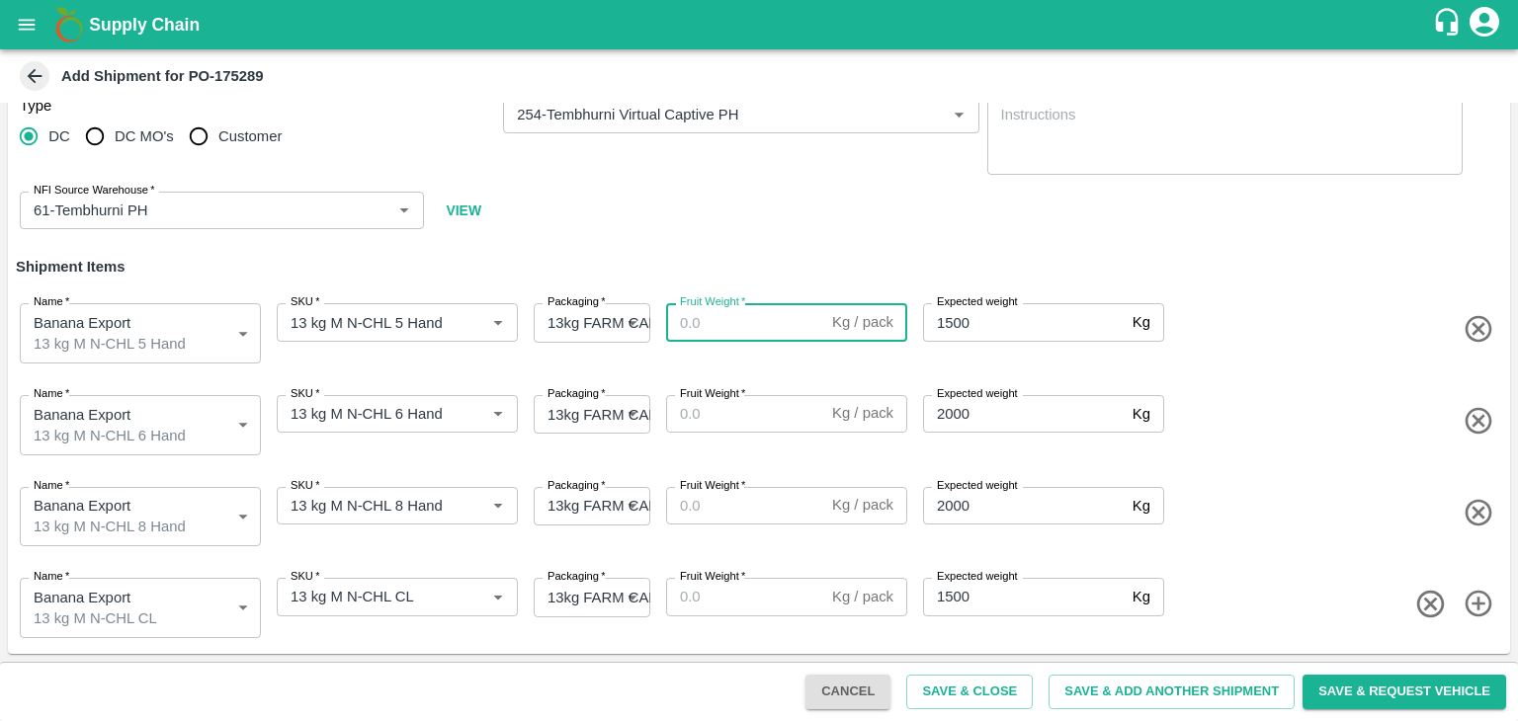
scroll to position [19, 0]
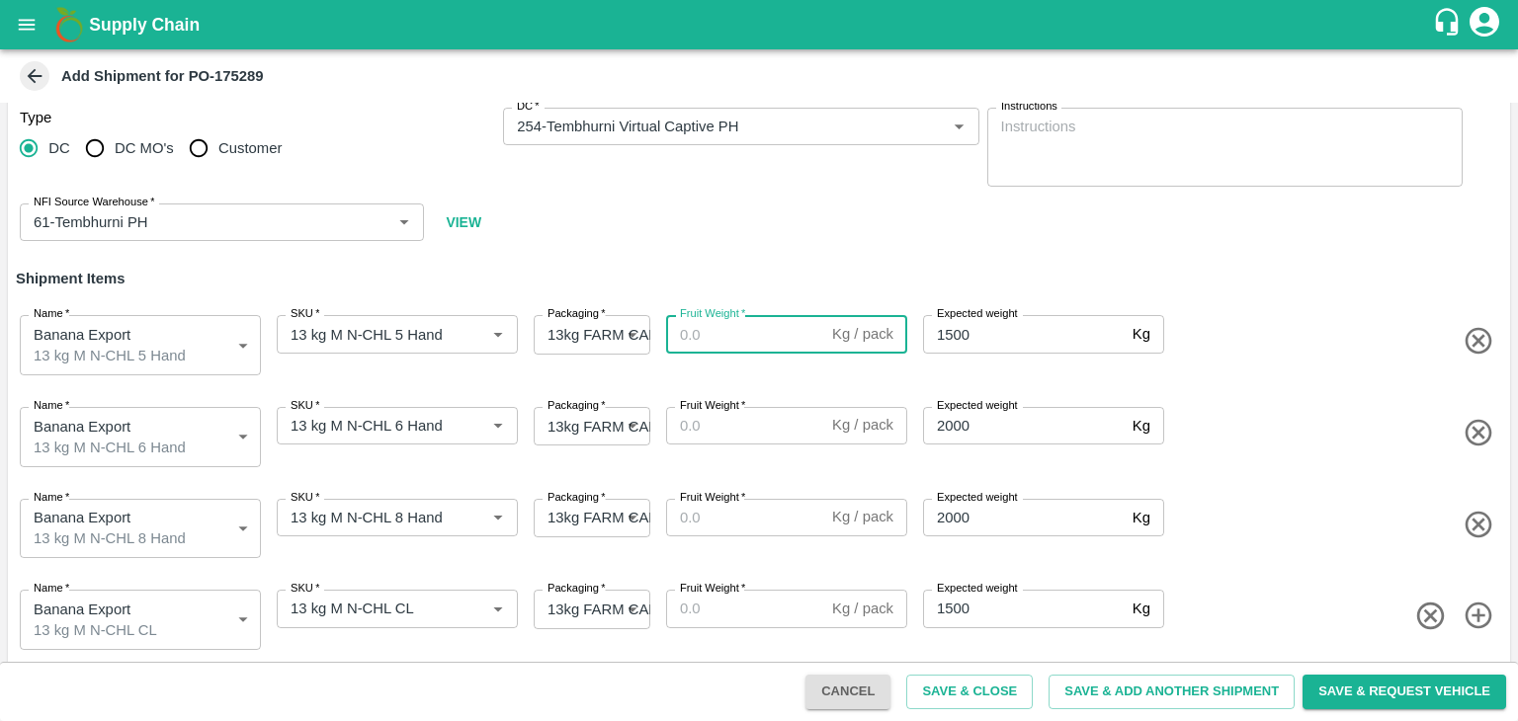
click at [751, 302] on div "Name   * Banana Export 13 kg M N-CHL 5 Hand 2015442 Name SKU   * SKU   * Packag…" at bounding box center [755, 341] width 1510 height 100
type input "13"
click at [759, 412] on input "1" at bounding box center [745, 426] width 158 height 38
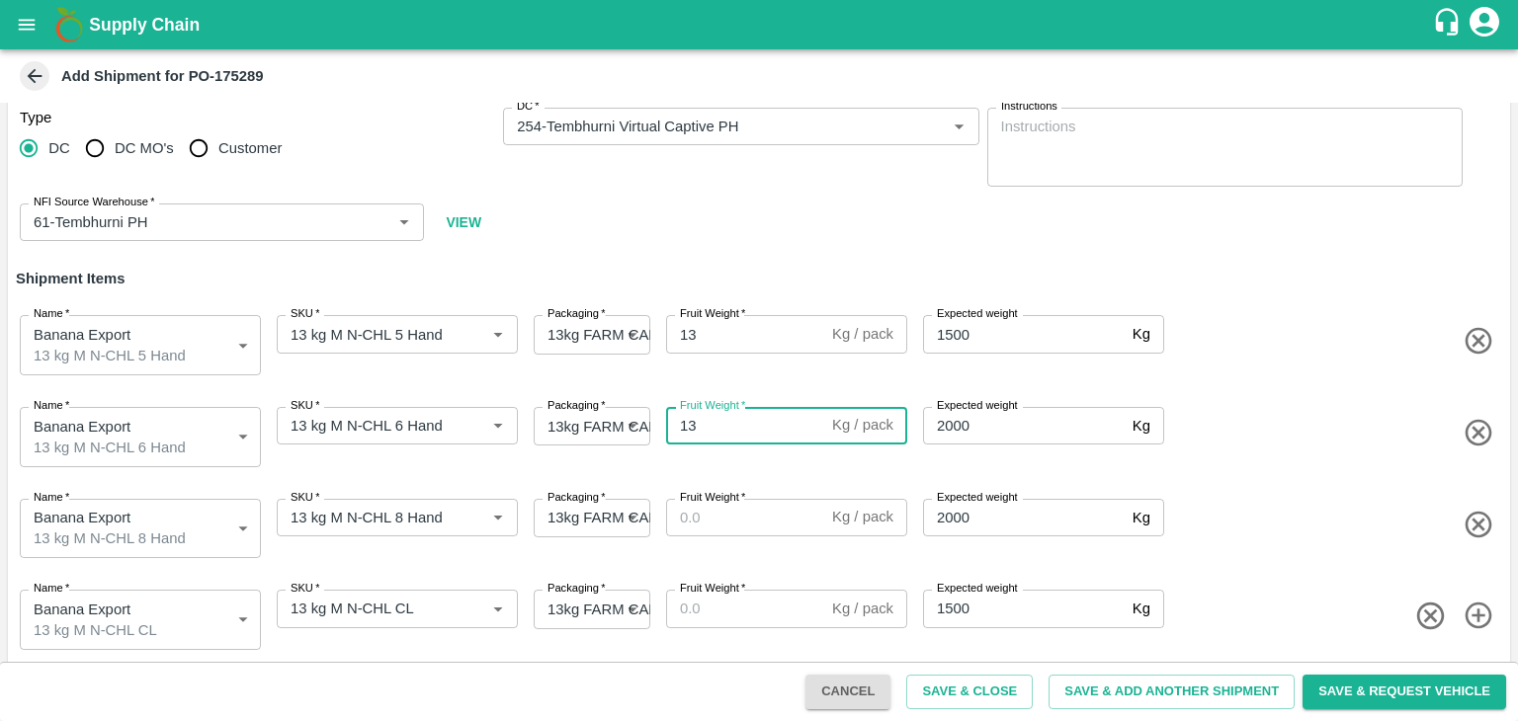
type input "13"
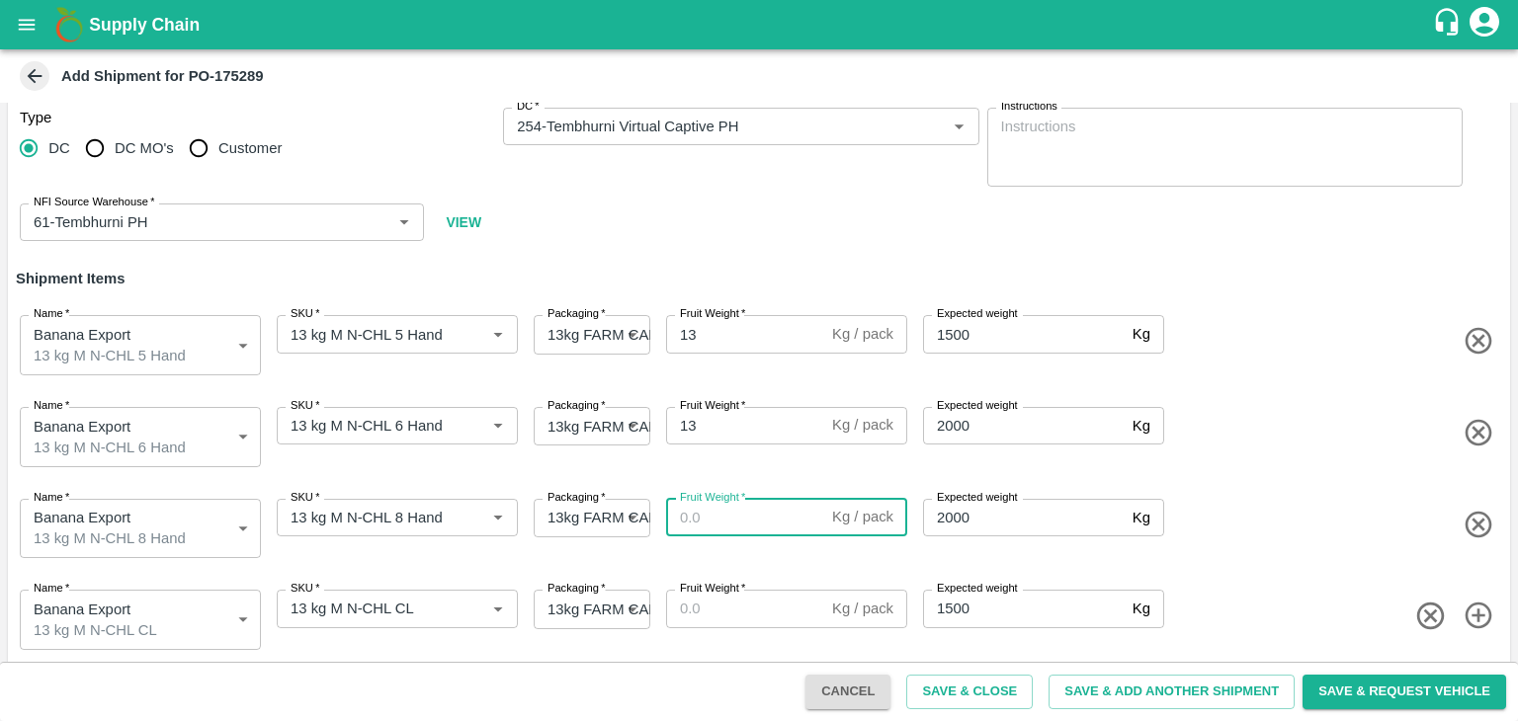
click at [768, 521] on input "Fruit Weight   *" at bounding box center [745, 518] width 158 height 38
type input "13"
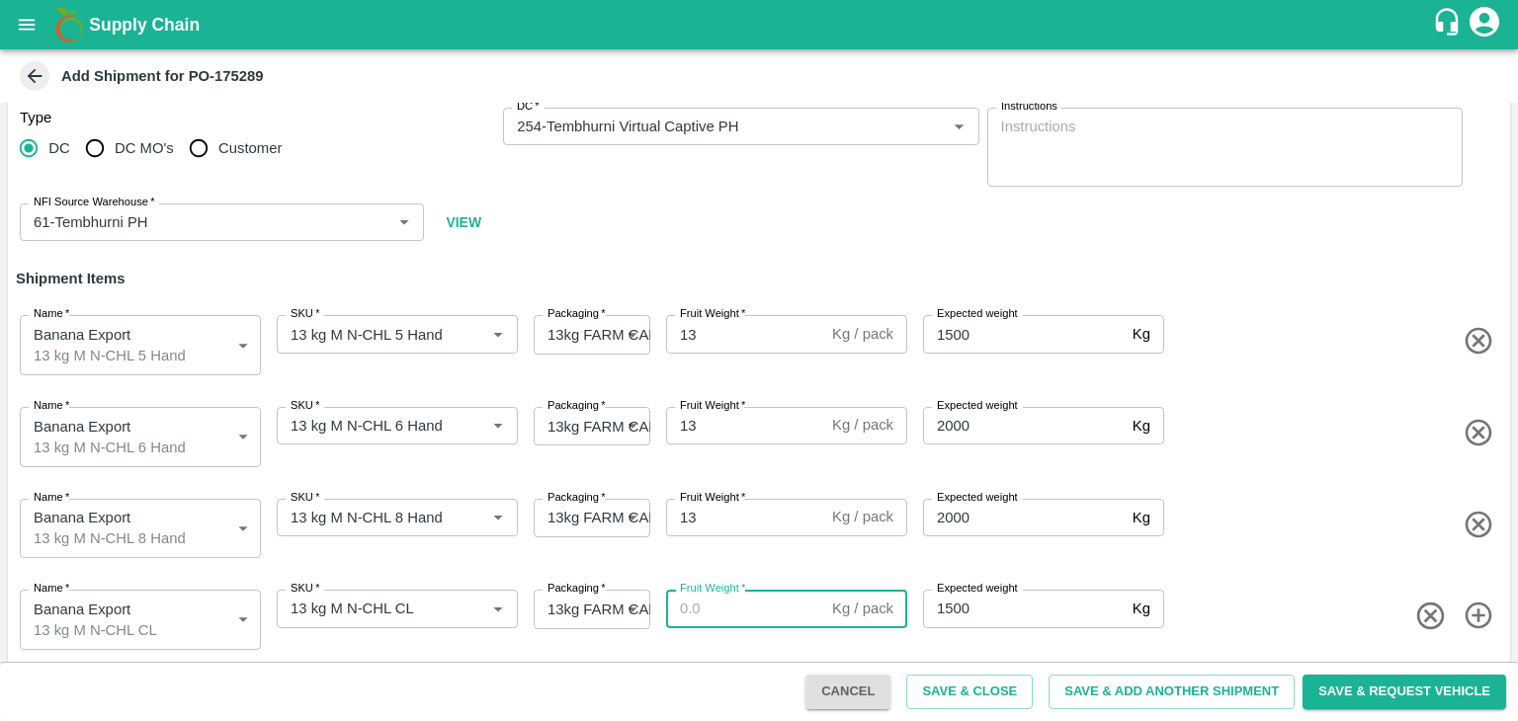
click at [767, 607] on input "Fruit Weight   *" at bounding box center [745, 609] width 158 height 38
type input "13"
click at [1130, 702] on button "Save & Add Another Shipment" at bounding box center [1171, 692] width 246 height 35
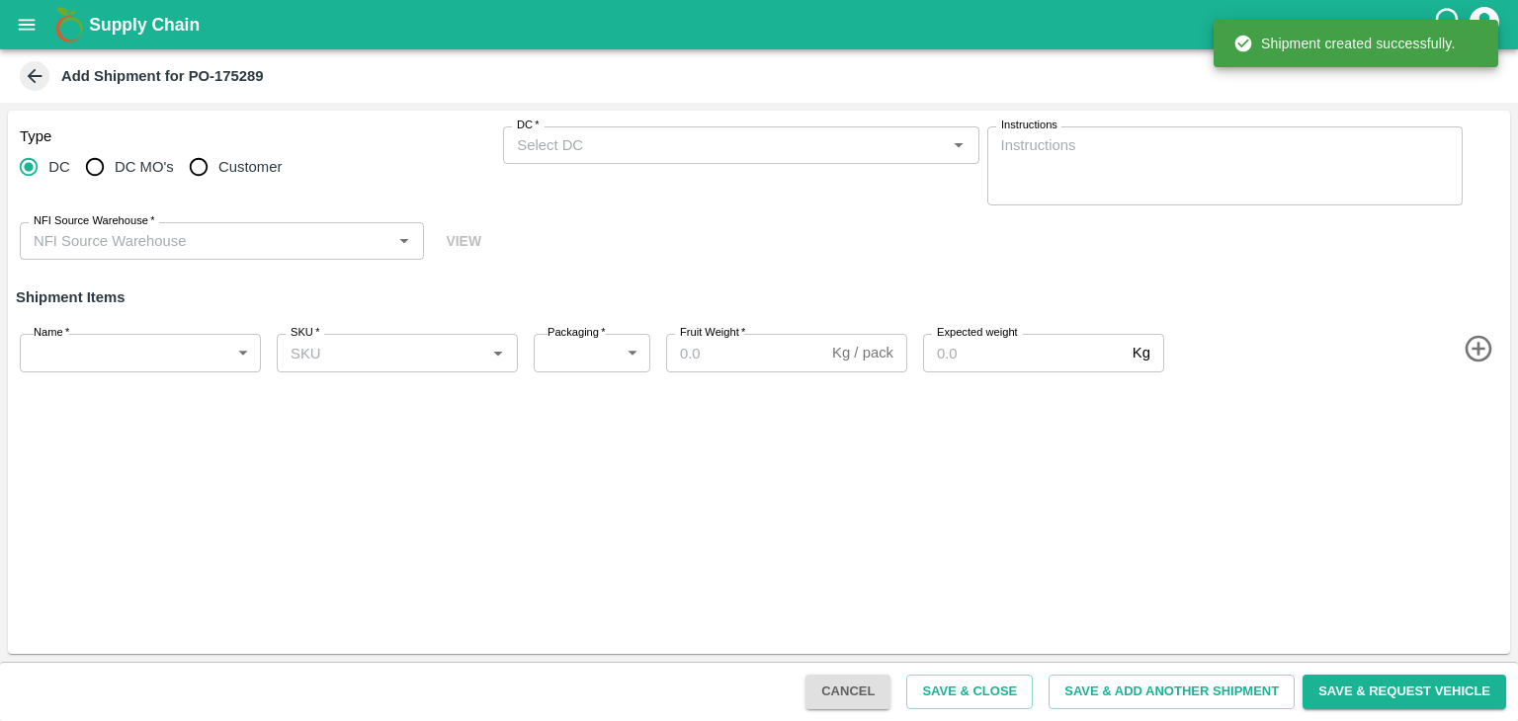
scroll to position [0, 0]
click at [648, 141] on input "DC   *" at bounding box center [724, 145] width 431 height 26
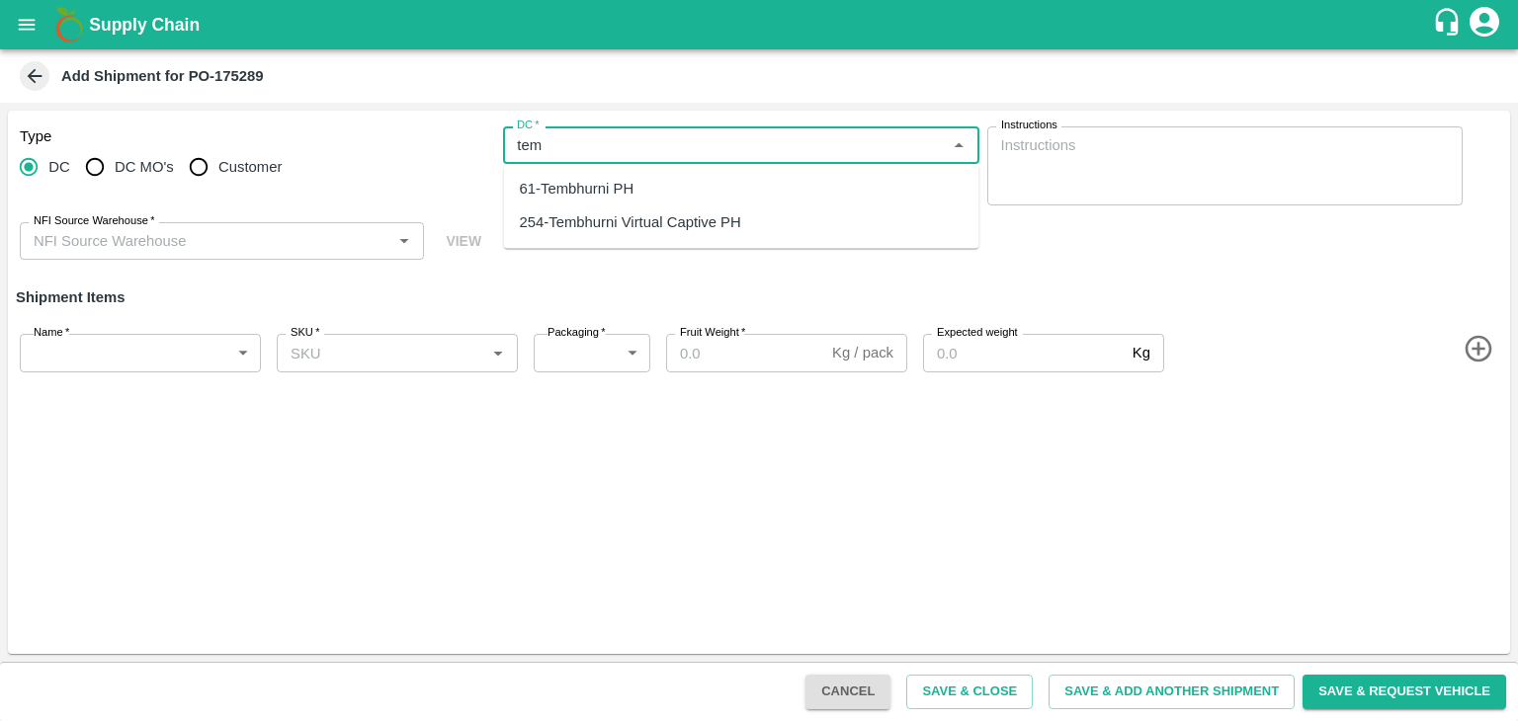
click at [625, 191] on div "61-Tembhurni PH" at bounding box center [577, 189] width 115 height 22
type input "61-Tembhurni PH"
click at [930, 142] on icon "Clear" at bounding box center [935, 145] width 19 height 19
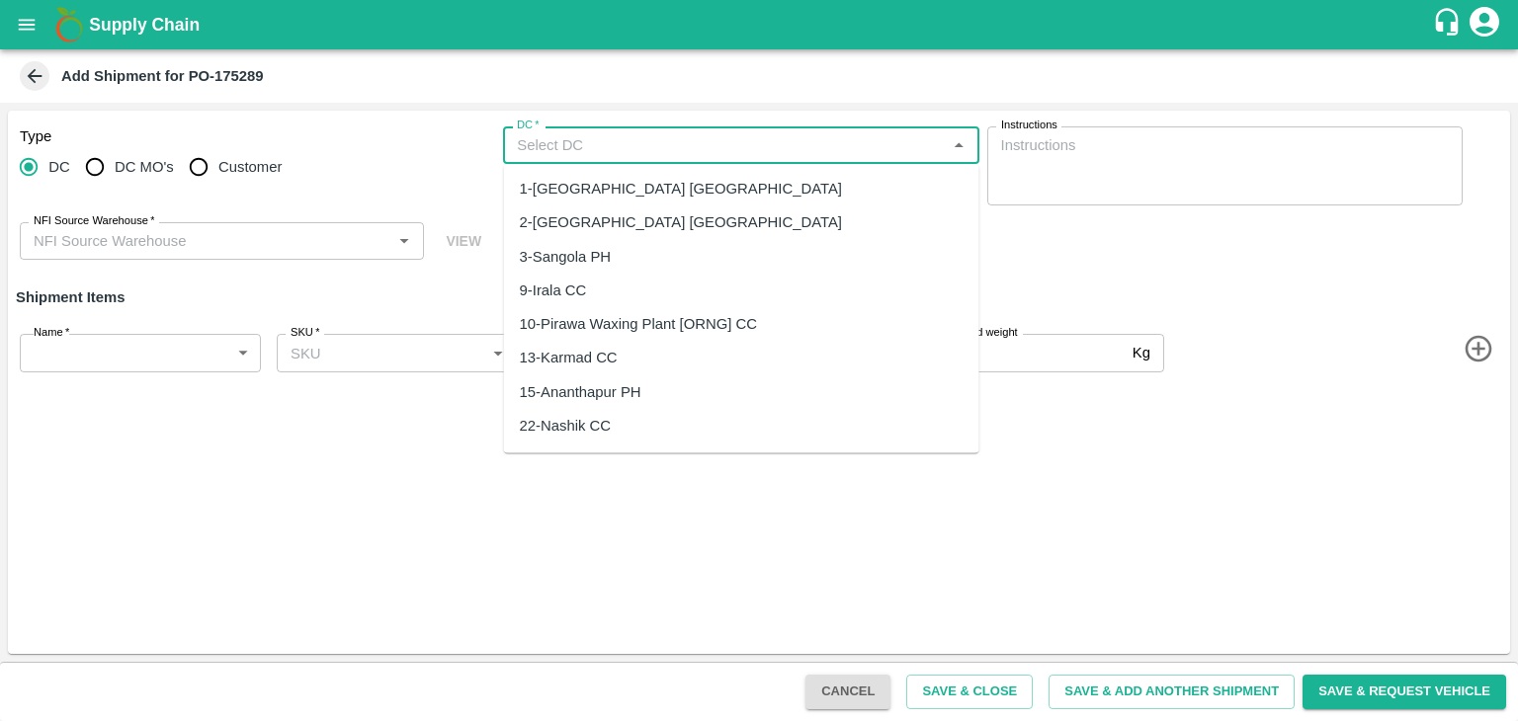
click at [788, 147] on input "DC   *" at bounding box center [724, 145] width 431 height 26
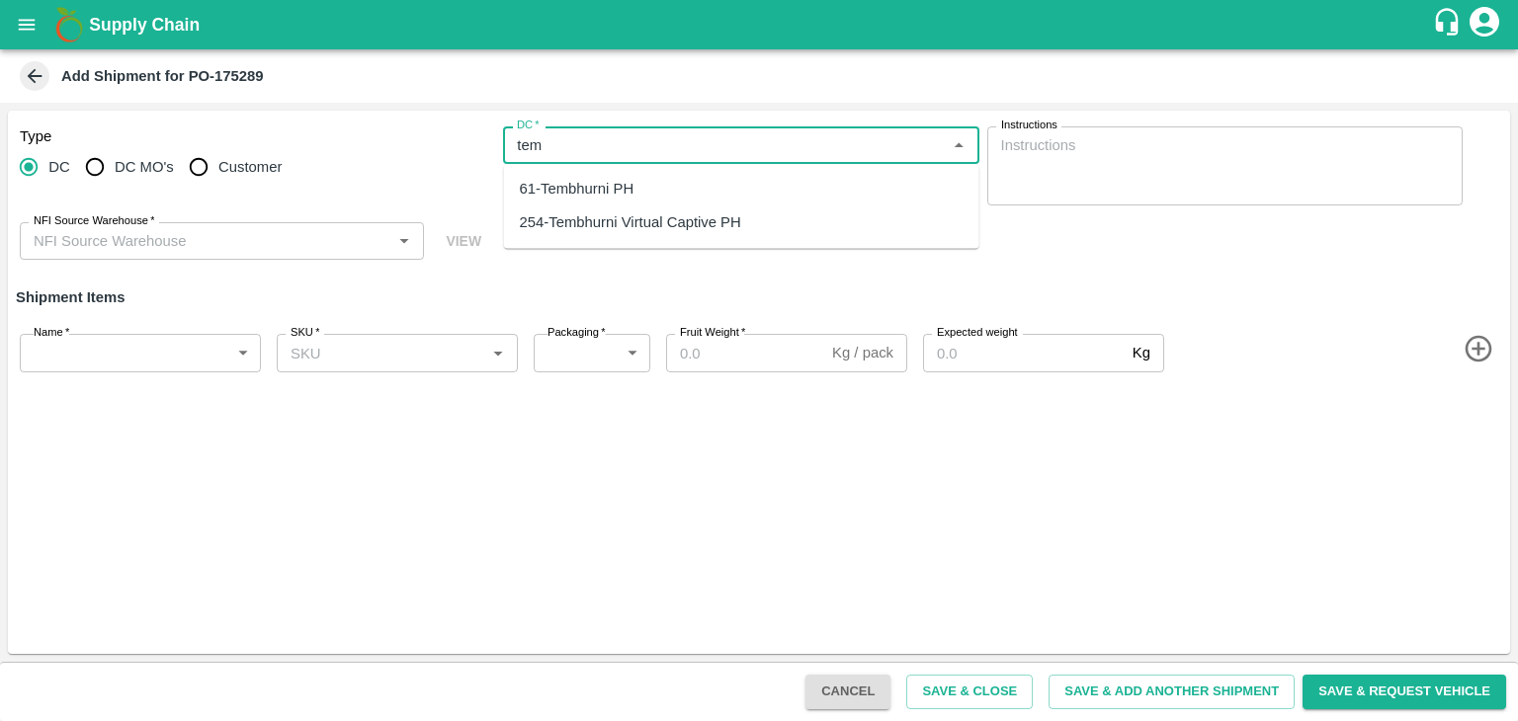
click at [723, 207] on div "254-Tembhurni Virtual Captive PH" at bounding box center [741, 224] width 475 height 34
type input "254-Tembhurni Virtual Captive PH"
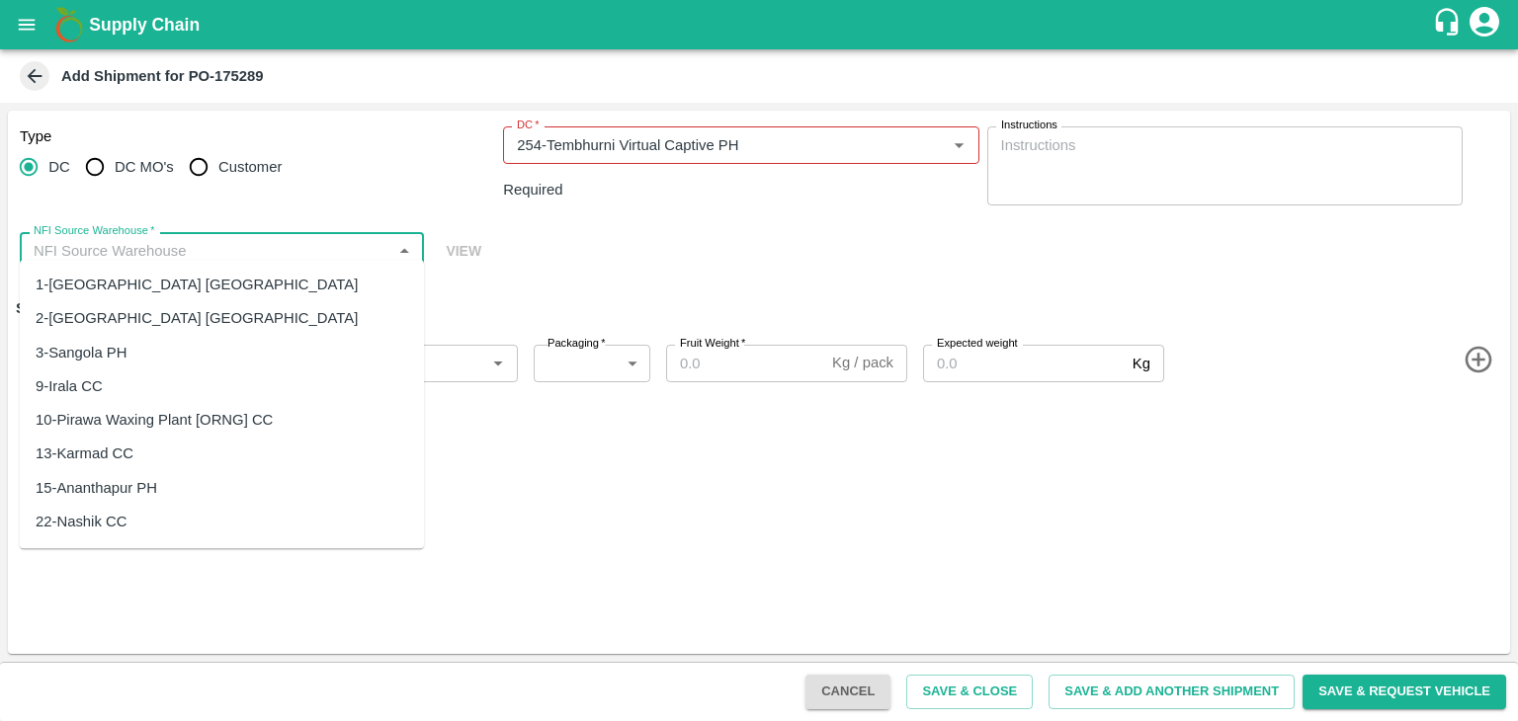
click at [271, 238] on input "NFI Source Warehouse   *" at bounding box center [206, 251] width 360 height 26
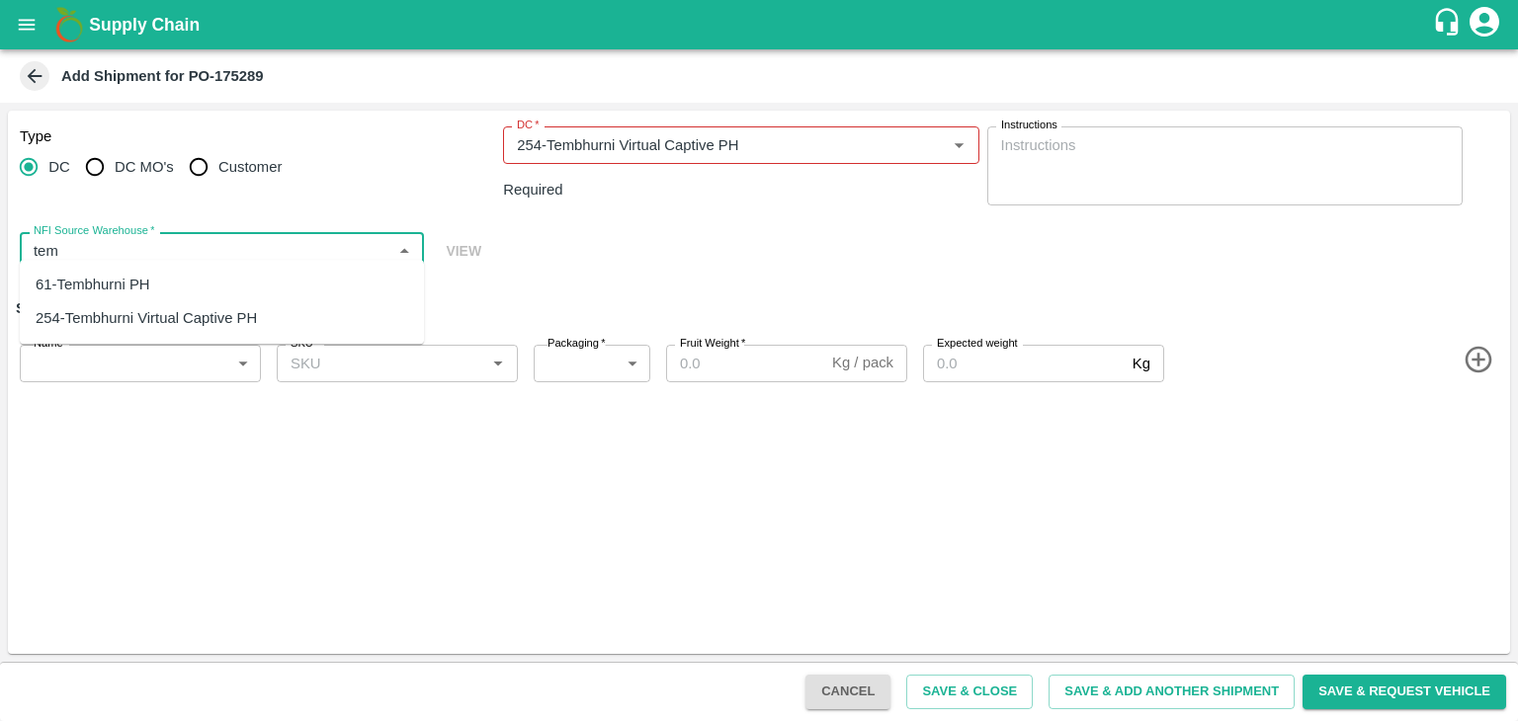
click at [186, 275] on div "61-Tembhurni PH" at bounding box center [222, 285] width 404 height 34
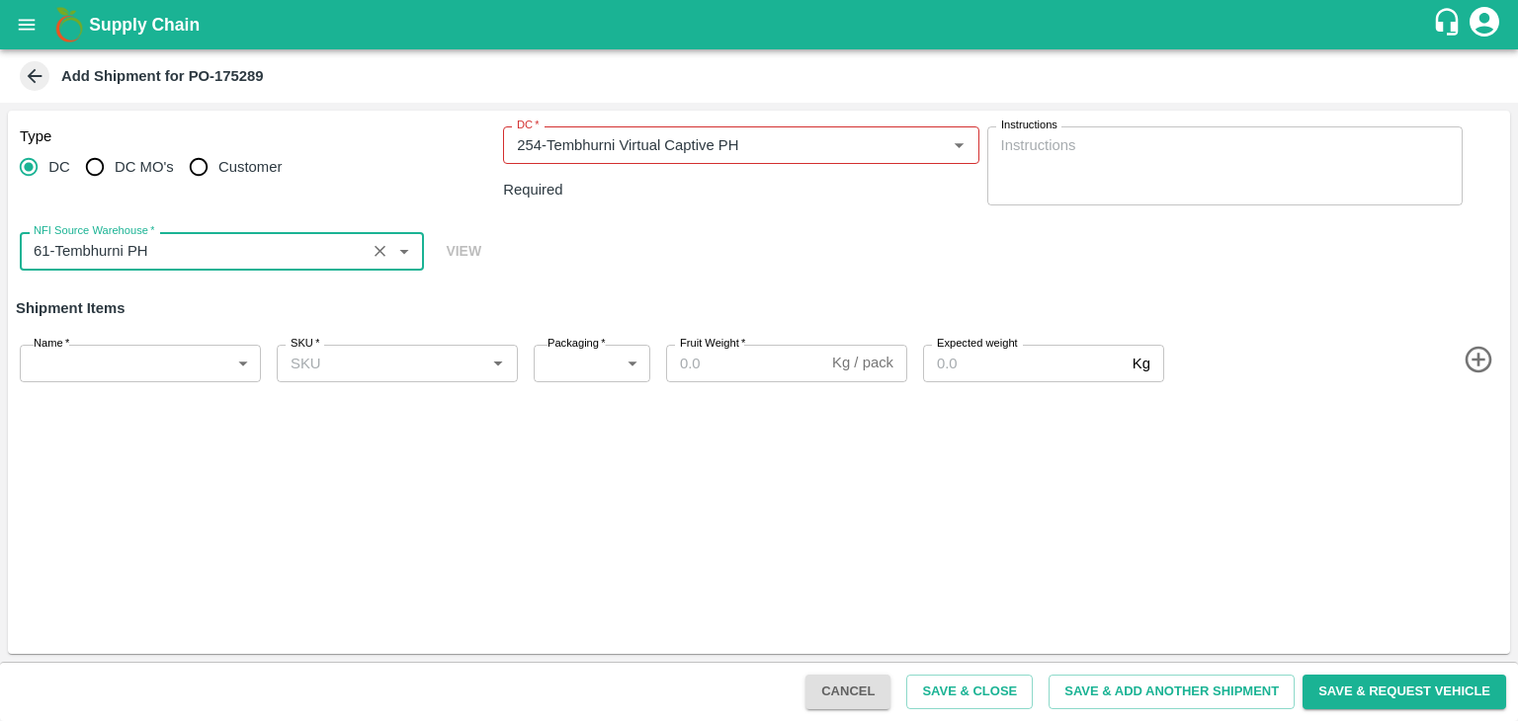
type input "61-Tembhurni PH"
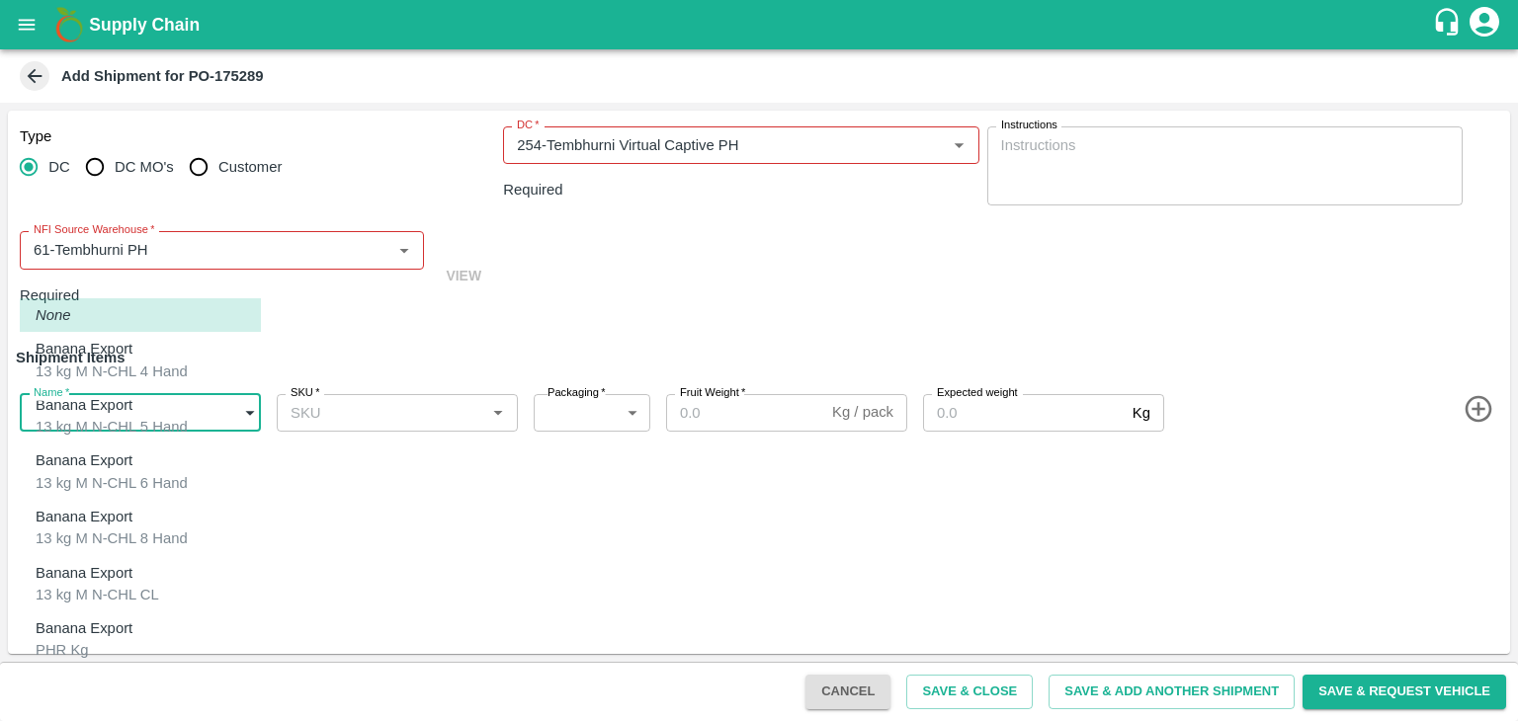
click at [148, 341] on body "Supply Chain Add Shipment for PO-175289 Type DC DC MO's Customer DC   * DC   * …" at bounding box center [759, 360] width 1518 height 721
click at [124, 624] on div "Banana Export PHR Kg" at bounding box center [89, 640] width 107 height 44
type input "2015446"
type input "258"
type input "100"
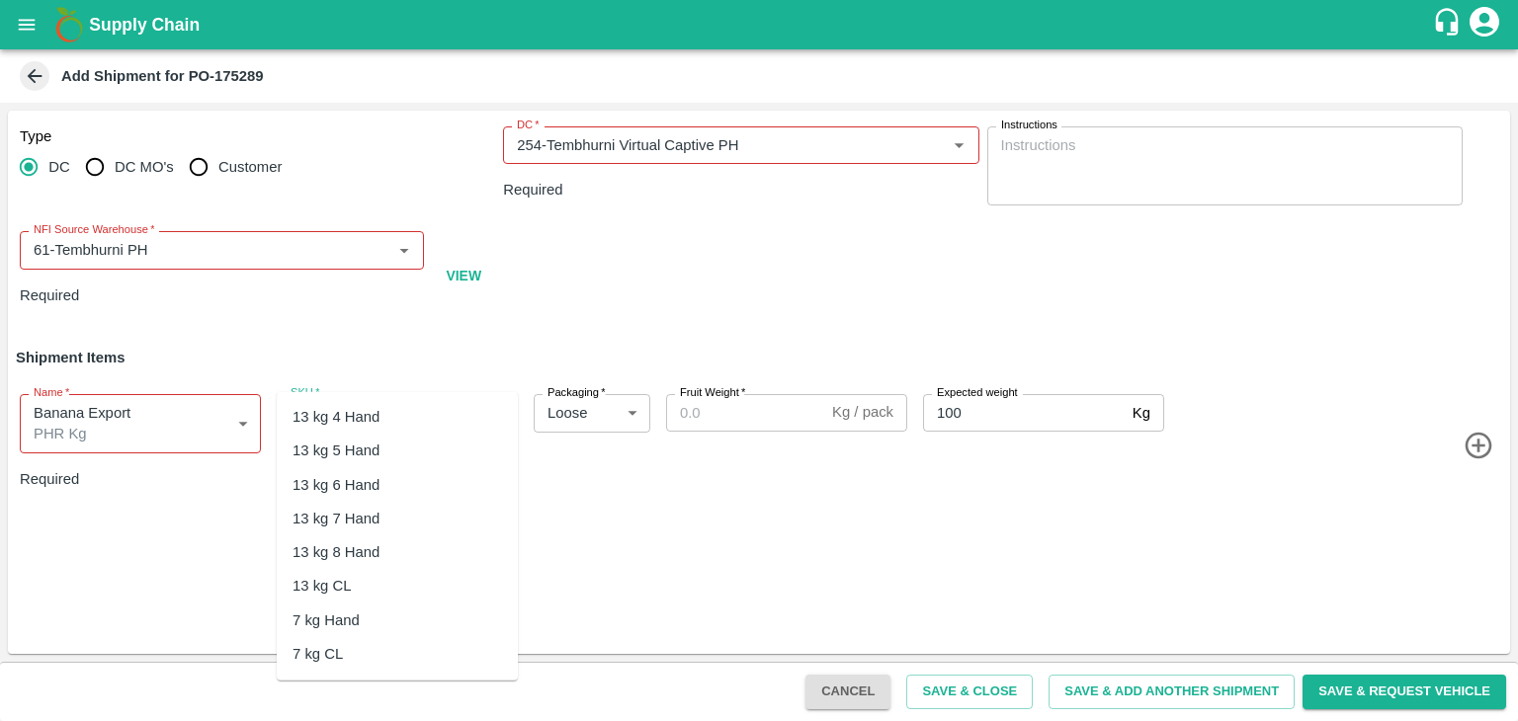
click at [363, 400] on input "SKU   *" at bounding box center [381, 413] width 197 height 26
click at [347, 618] on div "PHR Kg" at bounding box center [397, 624] width 241 height 34
type input "PHR Kg"
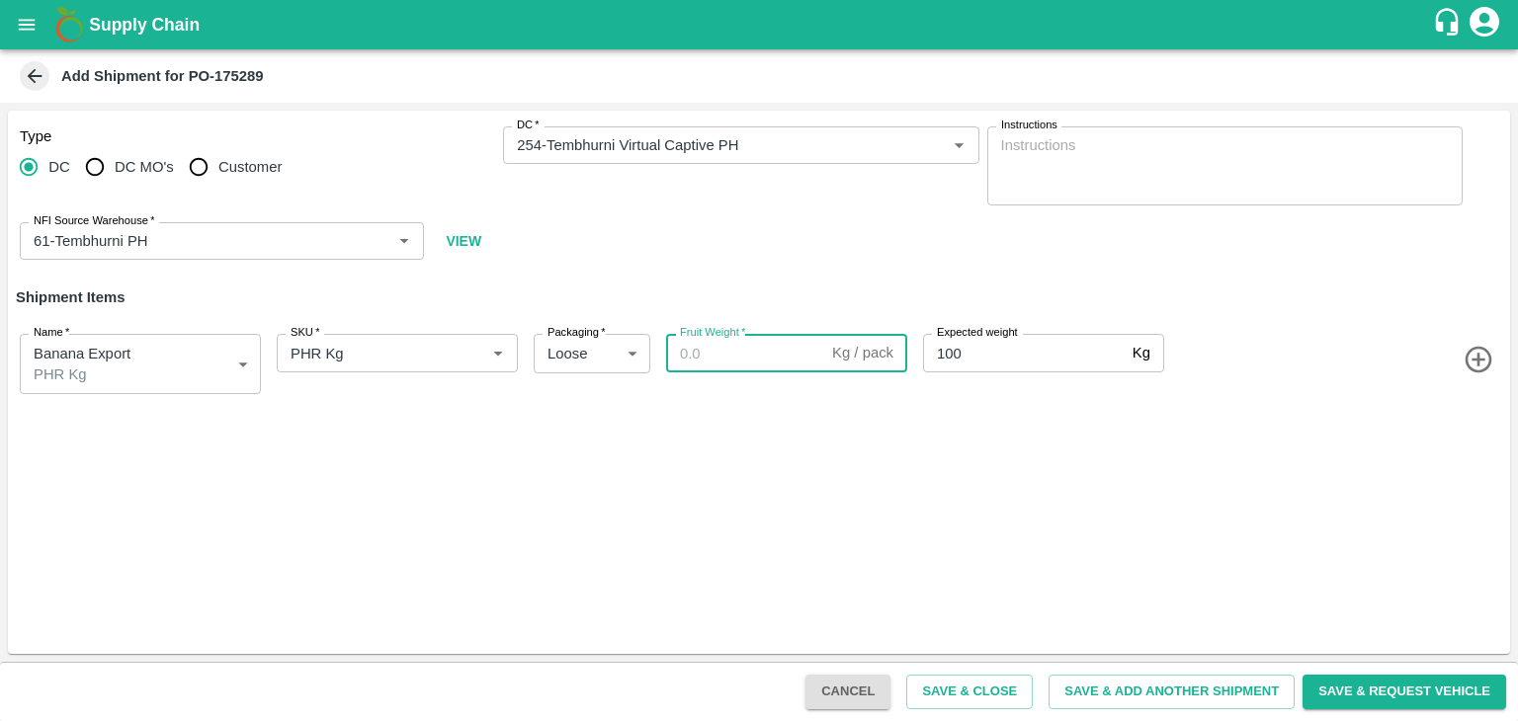
click at [753, 371] on input "Fruit Weight   *" at bounding box center [745, 353] width 158 height 38
paste input "22"
type input "22"
click at [1212, 697] on button "Save & Add Another Shipment" at bounding box center [1171, 692] width 246 height 35
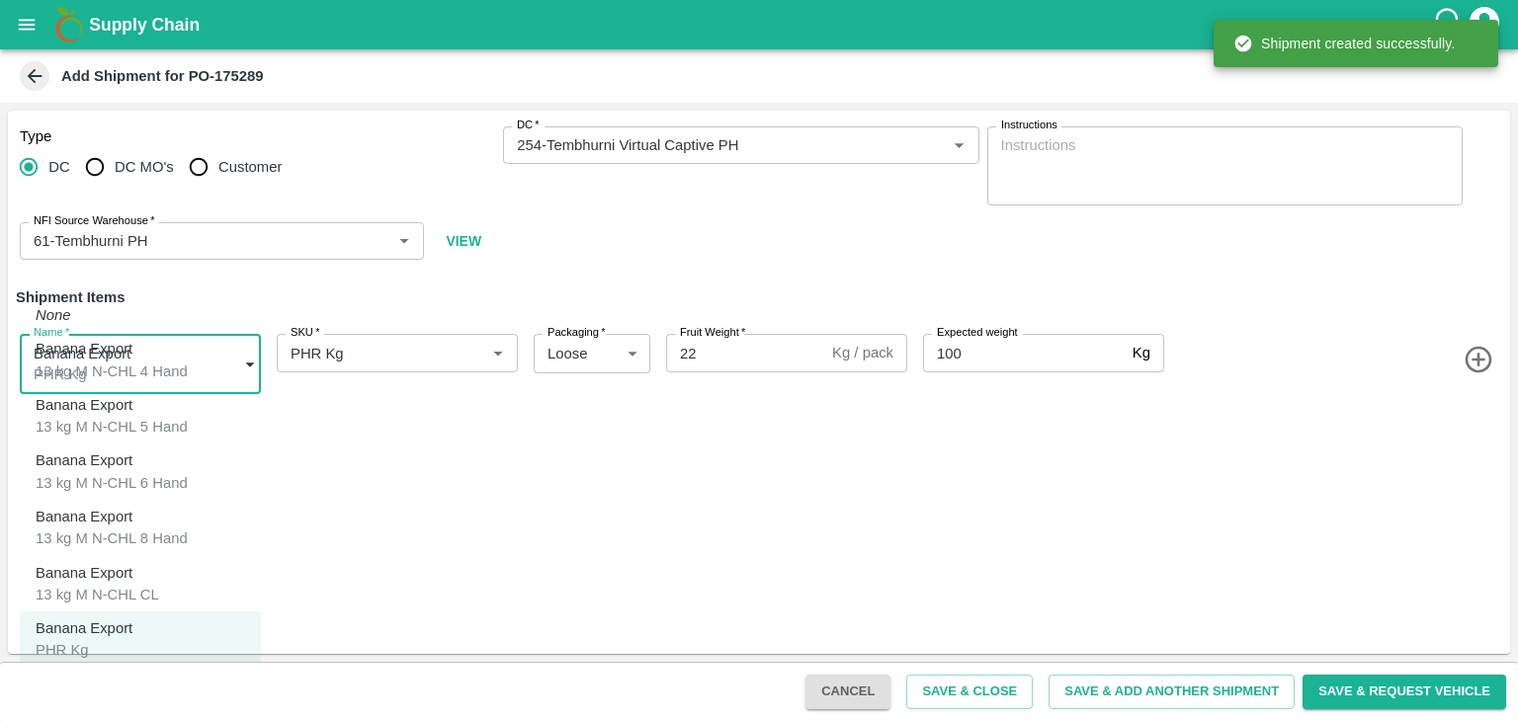
click at [142, 359] on body "Supply Chain Add Shipment for PO-175289 Type DC DC MO's Customer DC   * DC   * …" at bounding box center [759, 360] width 1518 height 721
click at [115, 675] on div "Banana Export C Class" at bounding box center [89, 696] width 107 height 44
type input "2015447"
type input "350"
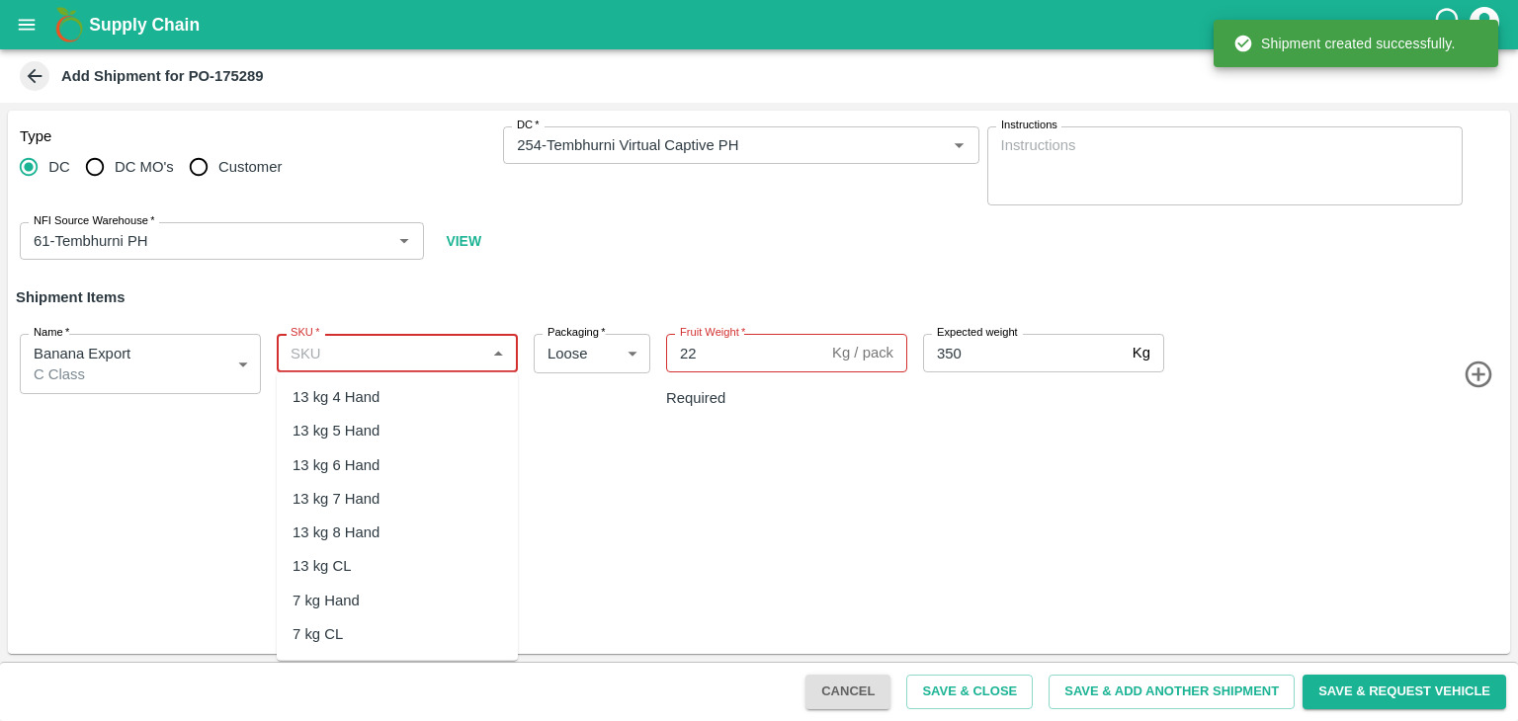
drag, startPoint x: 447, startPoint y: 348, endPoint x: 418, endPoint y: 554, distance: 208.5
click at [418, 554] on body "Supply Chain Add Shipment for PO-175289 Type DC DC MO's Customer DC   * DC   * …" at bounding box center [759, 360] width 1518 height 721
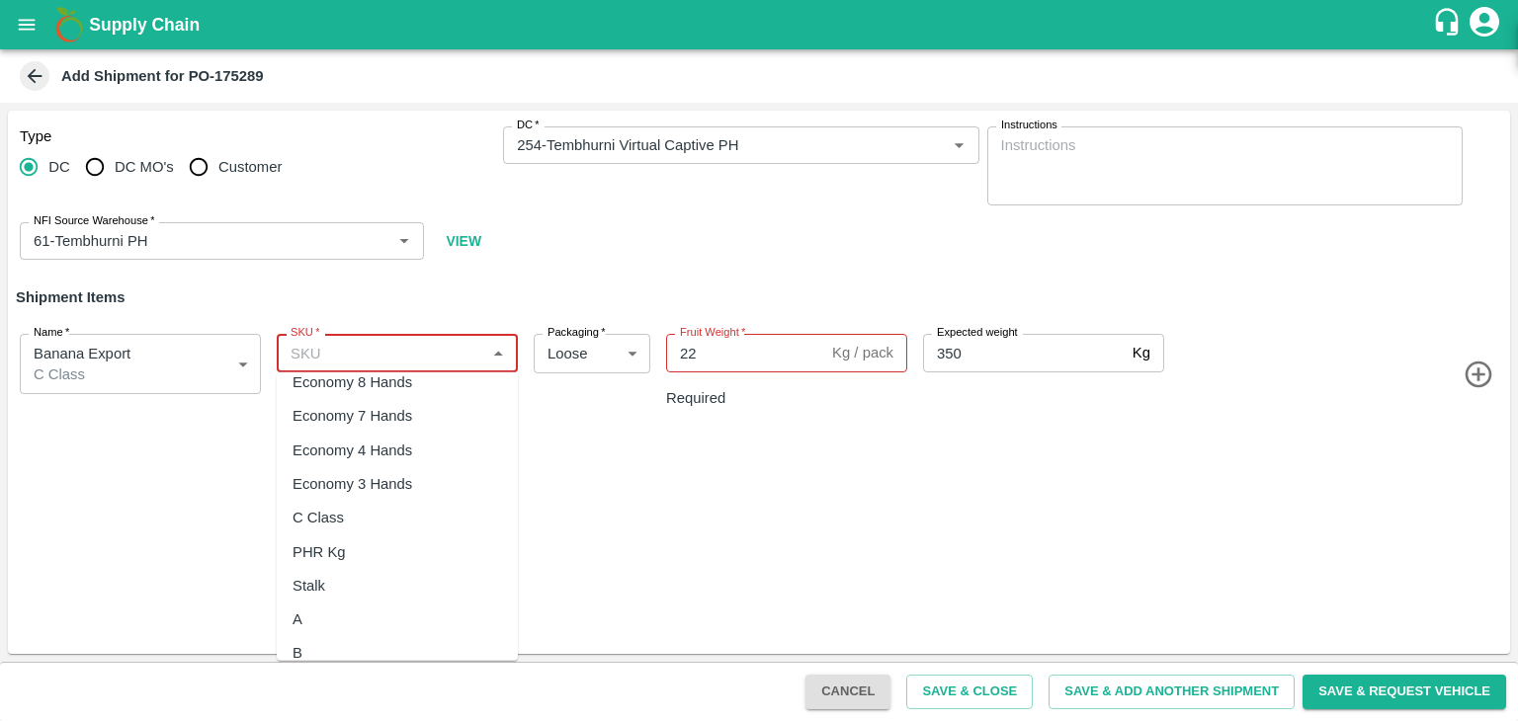
scroll to position [395, 0]
click at [352, 511] on div "C Class" at bounding box center [397, 510] width 241 height 34
type input "C Class"
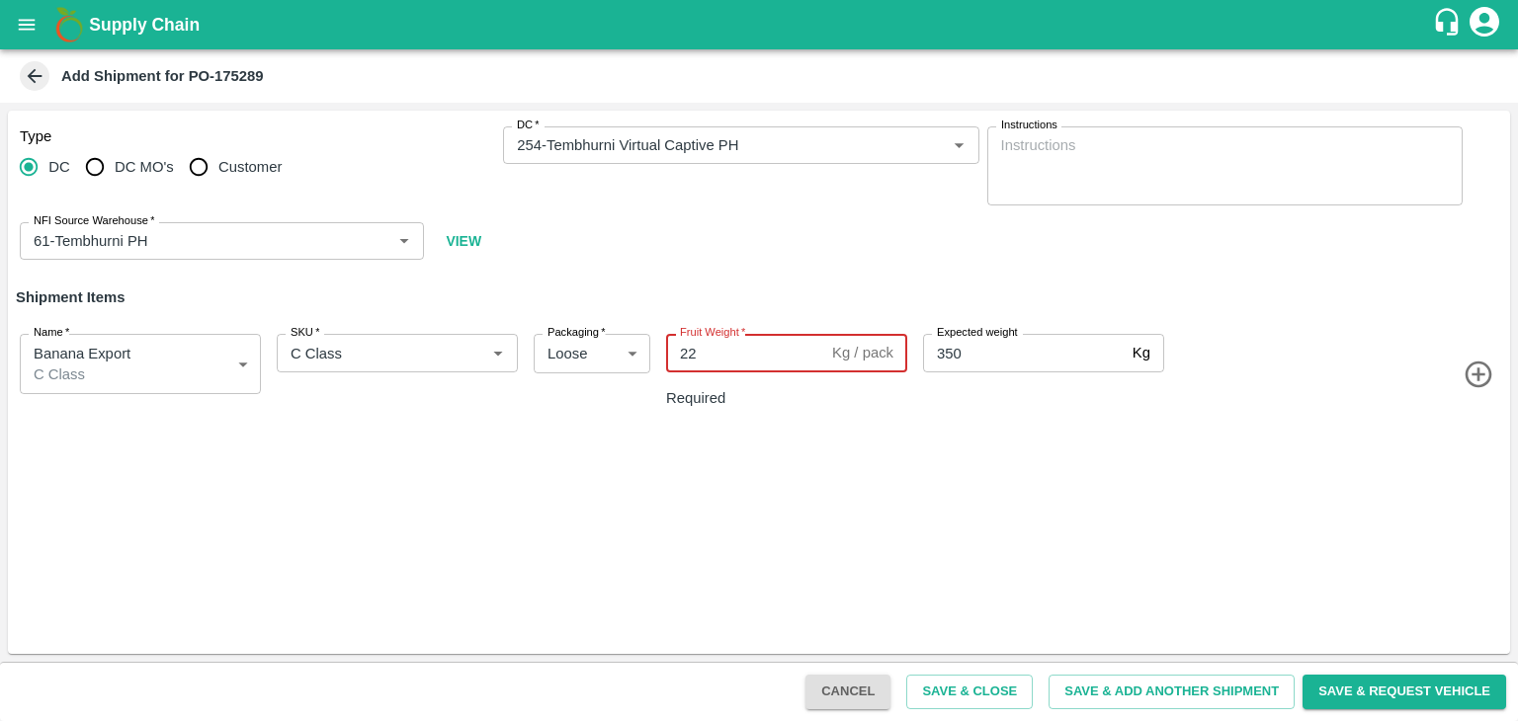
click at [719, 355] on input "22" at bounding box center [745, 353] width 158 height 38
type input "2"
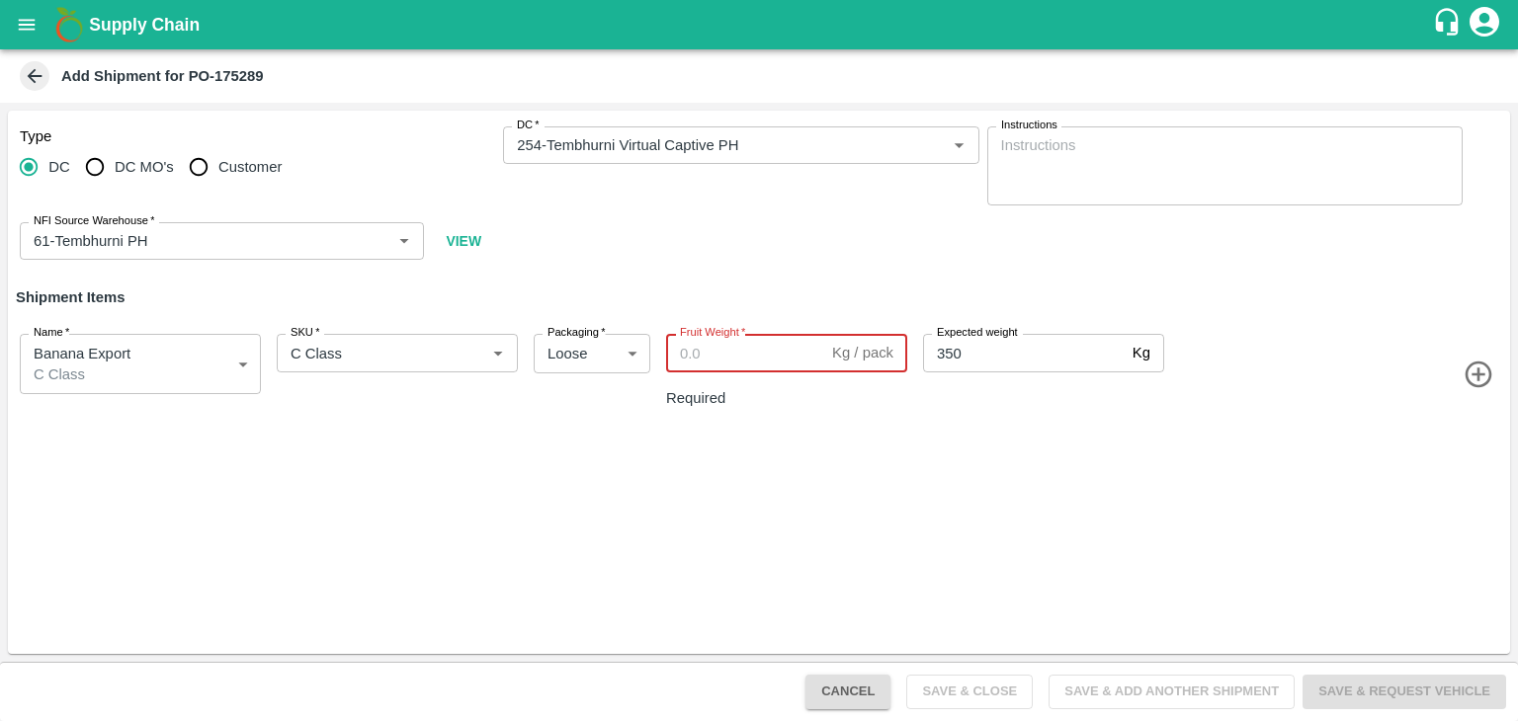
paste input "161"
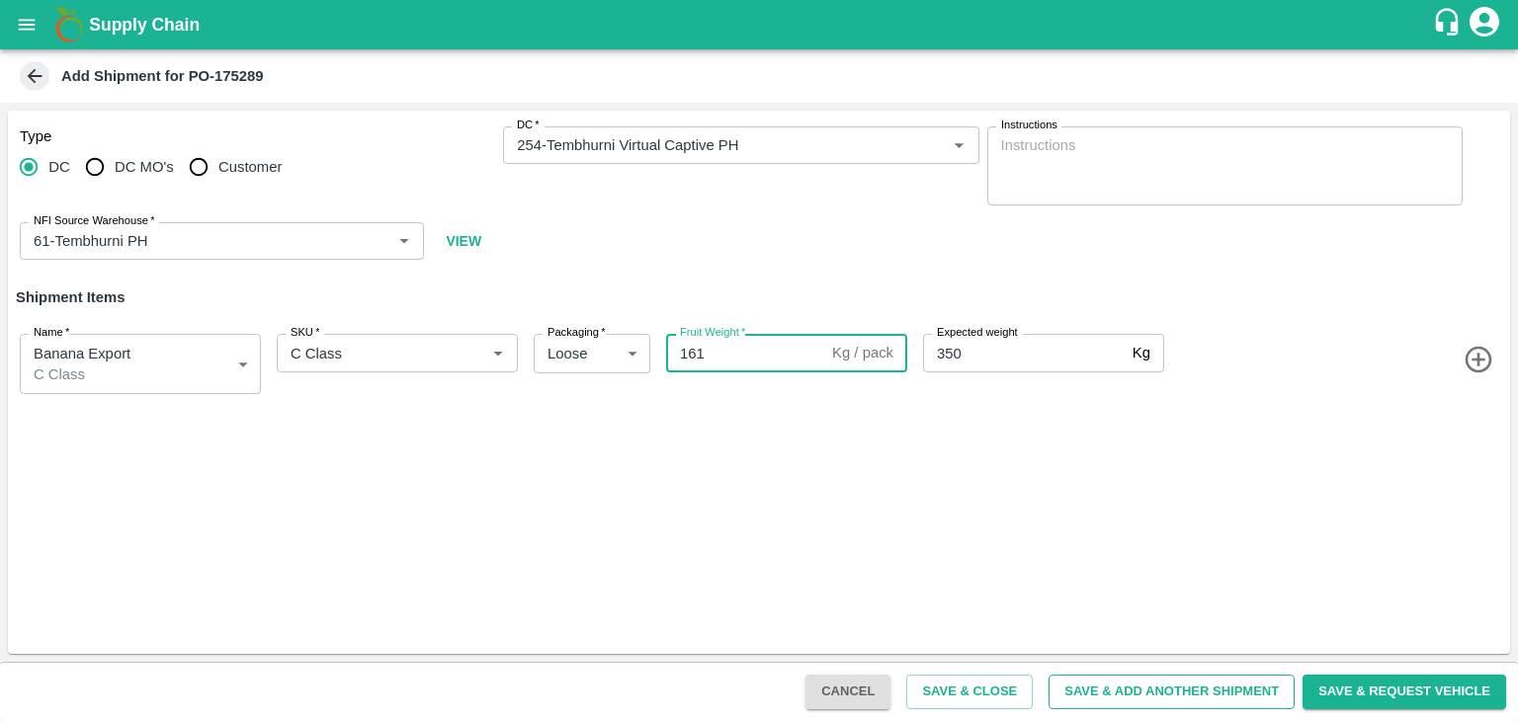
type input "161"
click at [1184, 700] on button "Save & Add Another Shipment" at bounding box center [1171, 692] width 246 height 35
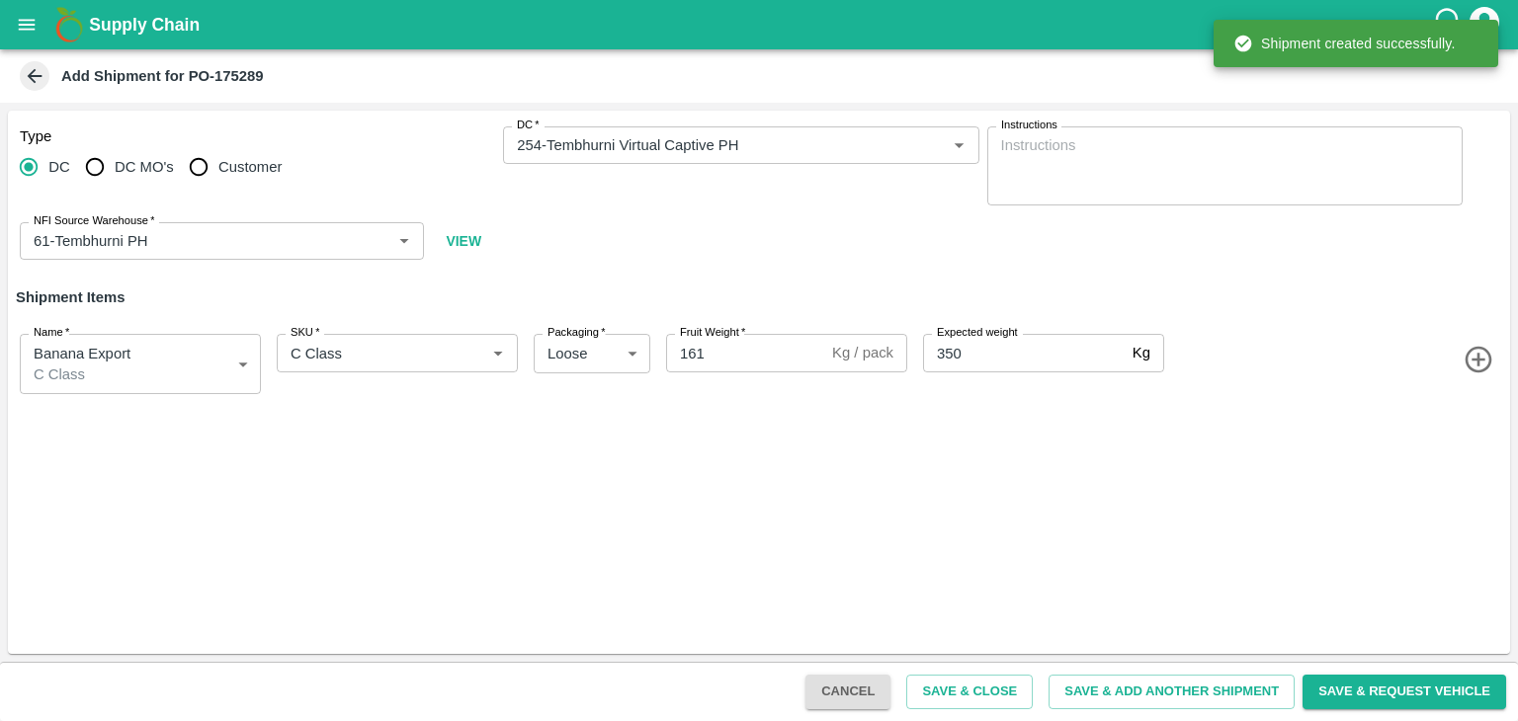
click at [17, 24] on icon "open drawer" at bounding box center [27, 25] width 22 height 22
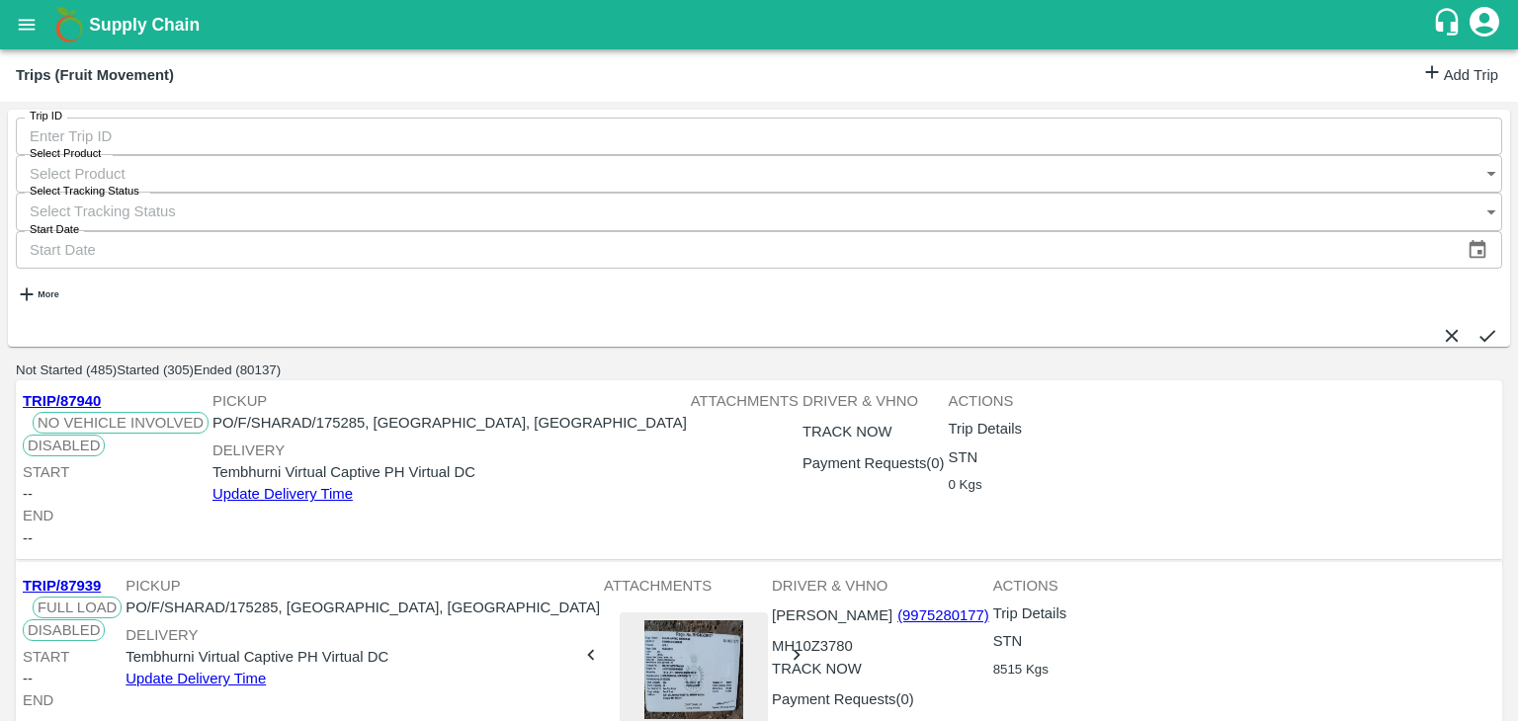
click at [1479, 330] on icon "submit" at bounding box center [1487, 336] width 16 height 12
click at [12, 32] on button "open drawer" at bounding box center [26, 24] width 45 height 45
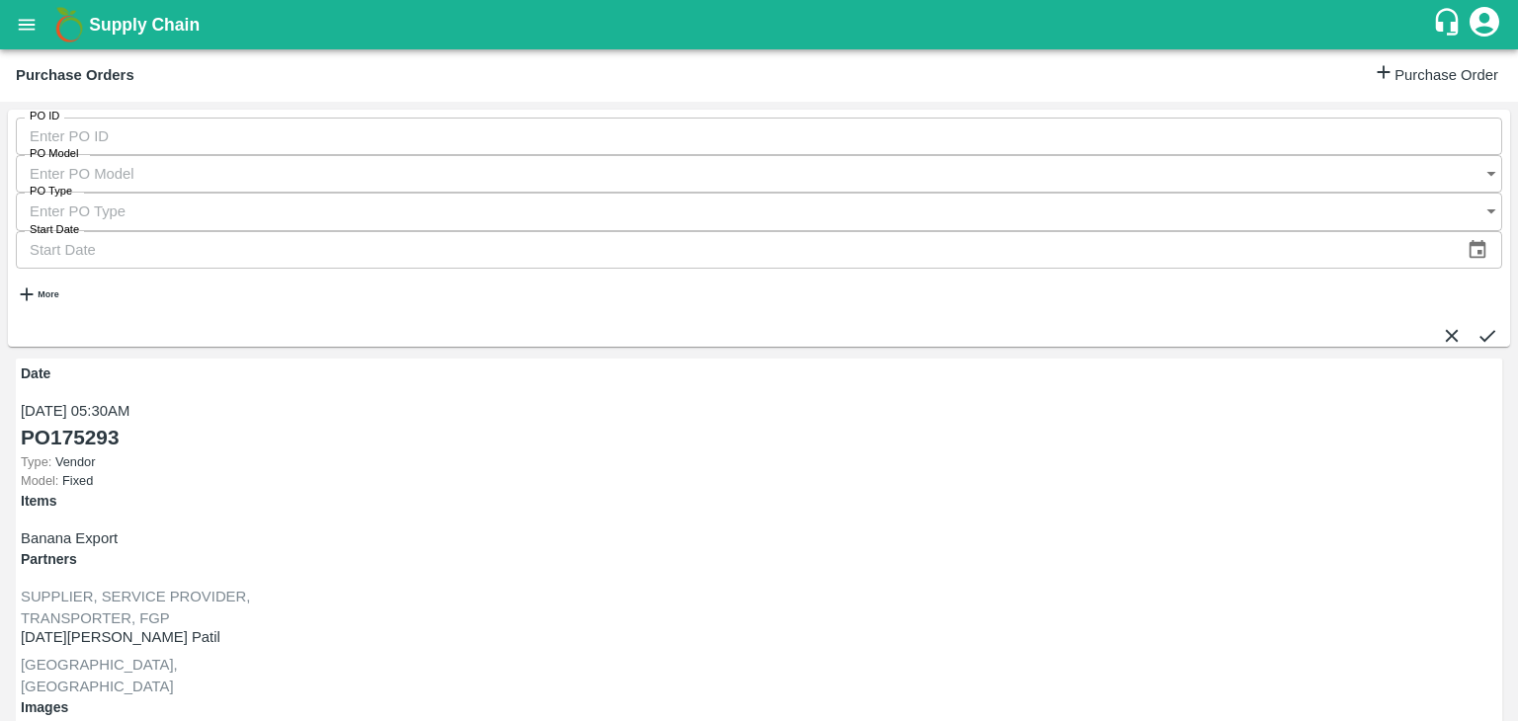
scroll to position [251, 0]
click at [20, 25] on icon "open drawer" at bounding box center [27, 24] width 17 height 11
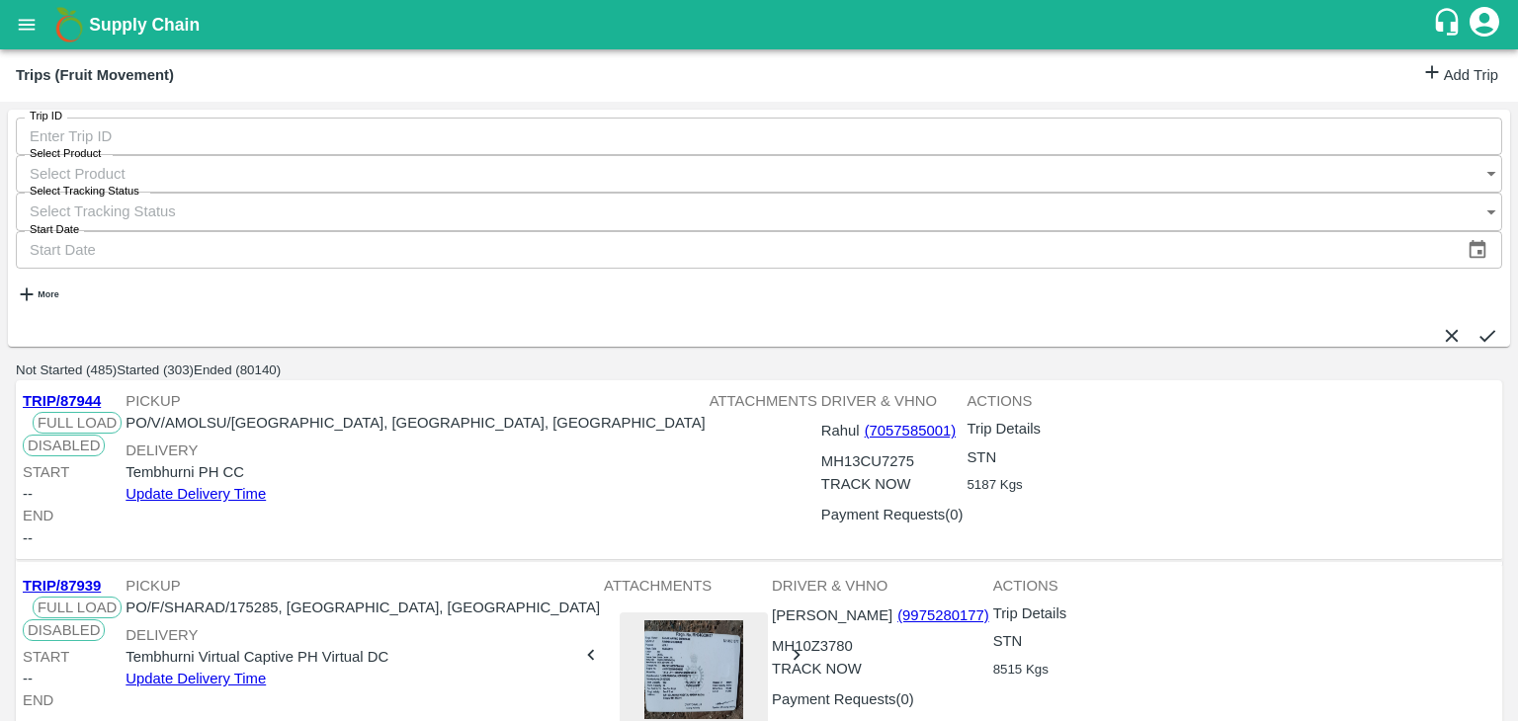
click at [1454, 63] on link "Add Trip" at bounding box center [1459, 75] width 77 height 29
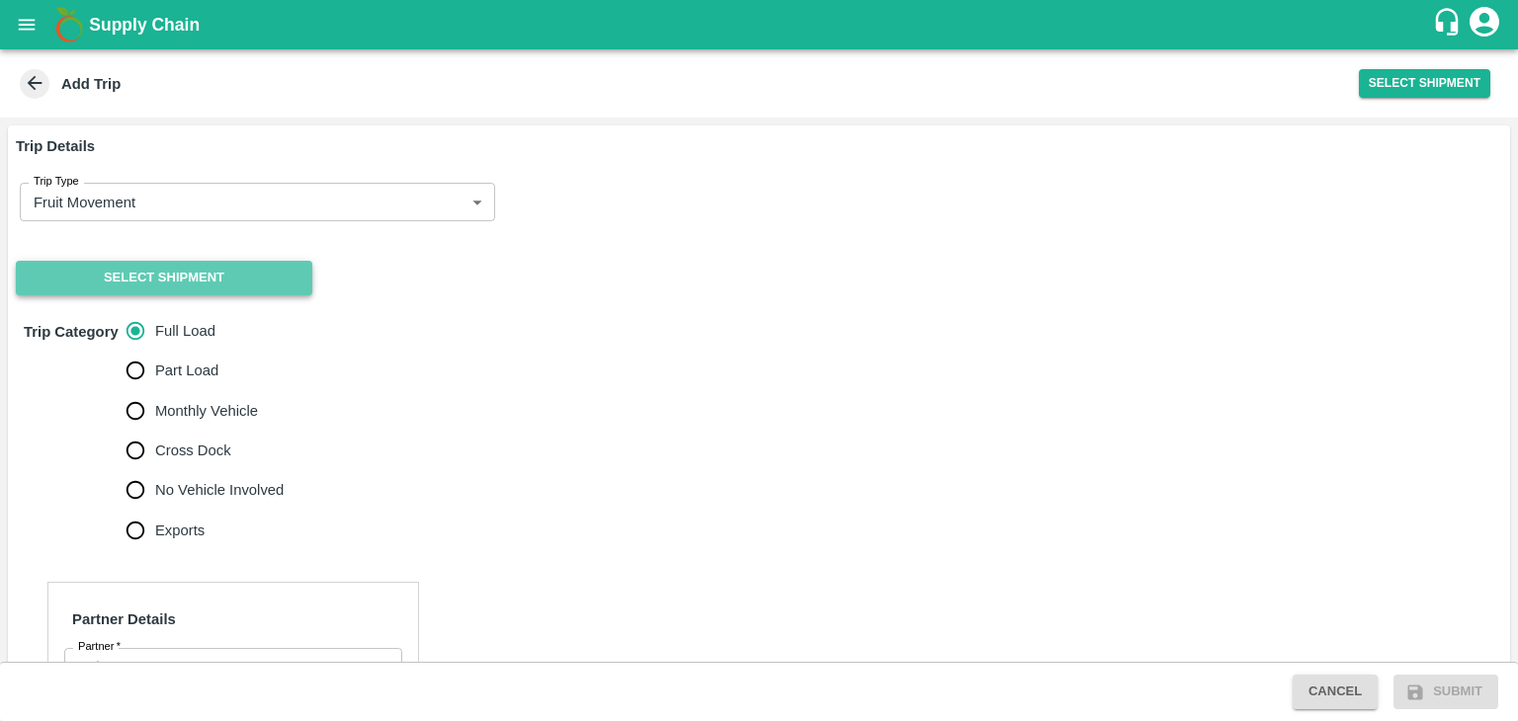
click at [134, 278] on button "Select Shipment" at bounding box center [164, 278] width 296 height 35
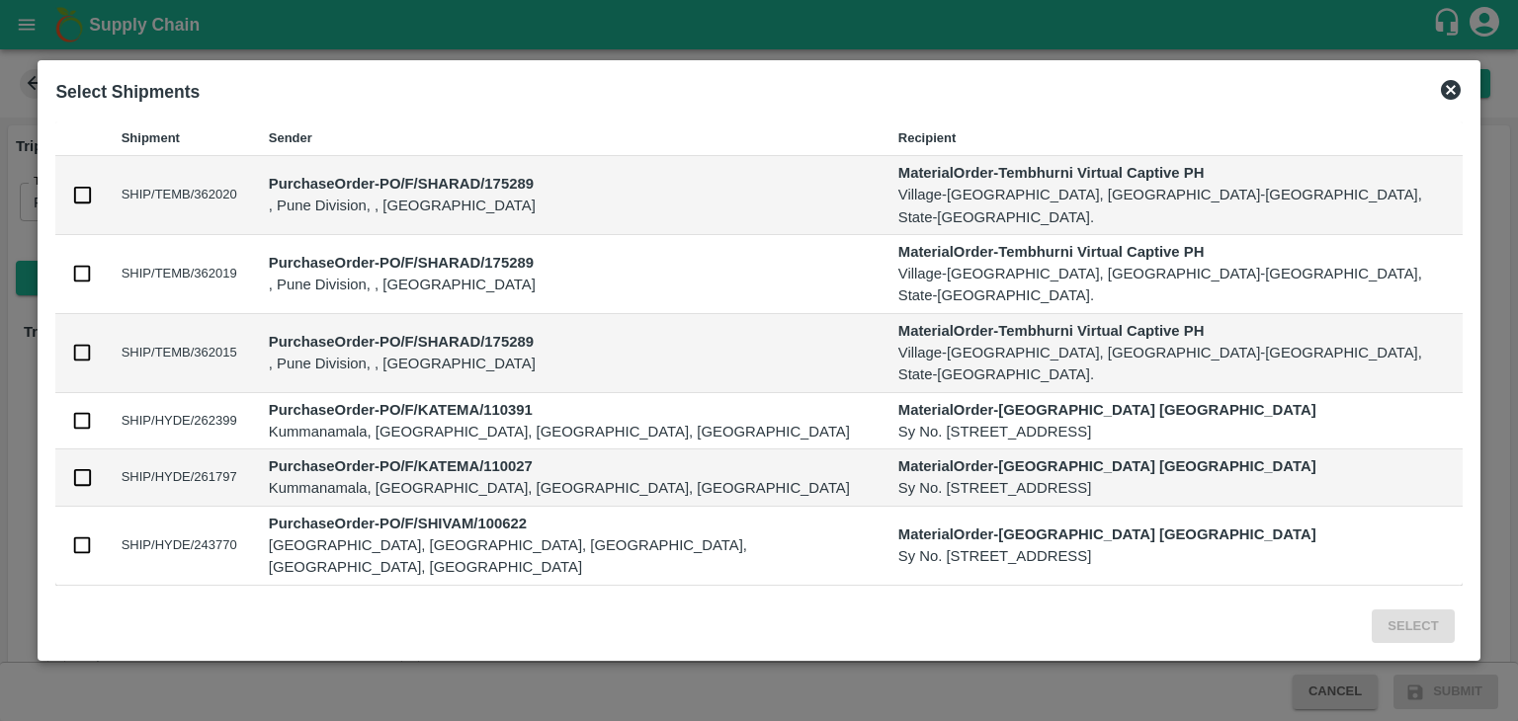
click at [93, 342] on input "checkbox" at bounding box center [82, 353] width 22 height 22
checkbox input "true"
click at [1371, 610] on button "Select" at bounding box center [1412, 627] width 82 height 35
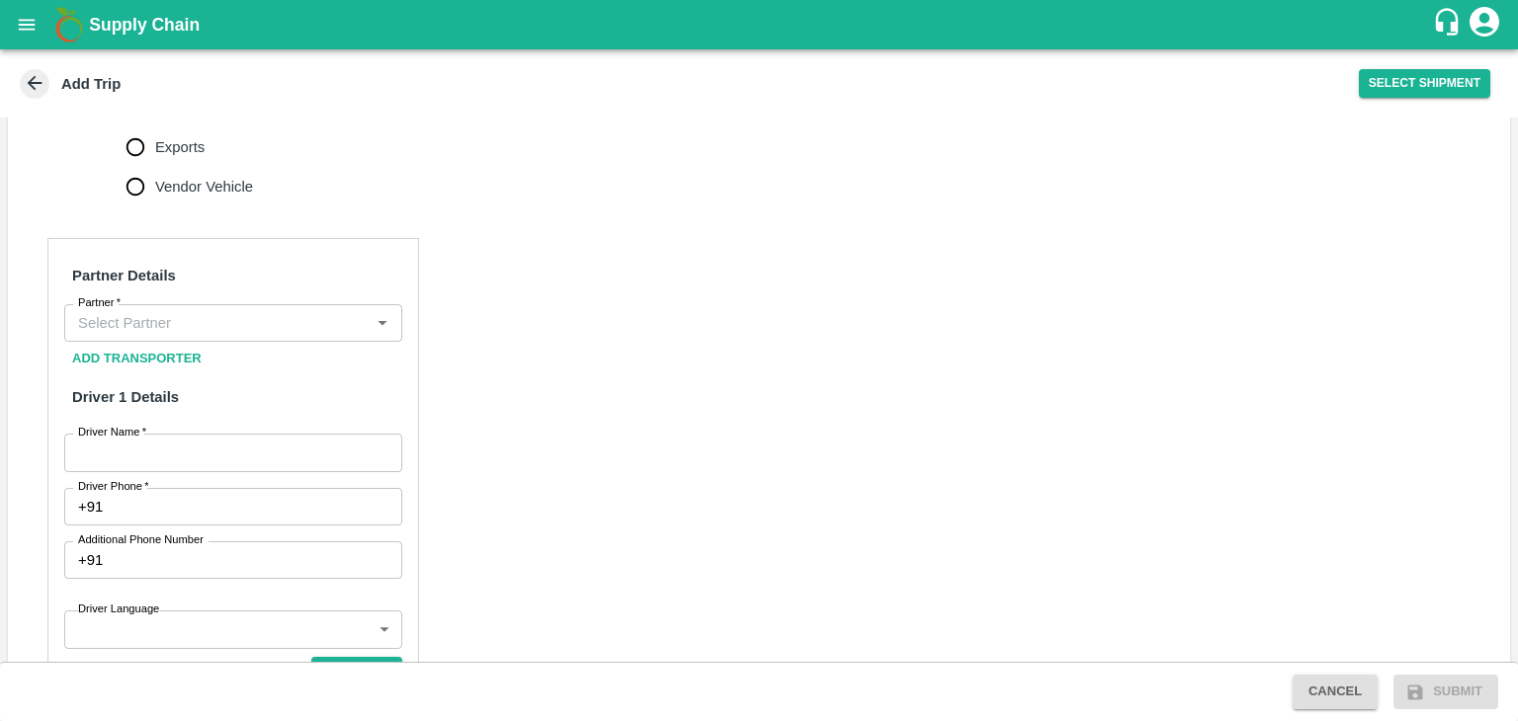
scroll to position [794, 0]
click at [207, 309] on input "Partner   *" at bounding box center [216, 322] width 293 height 26
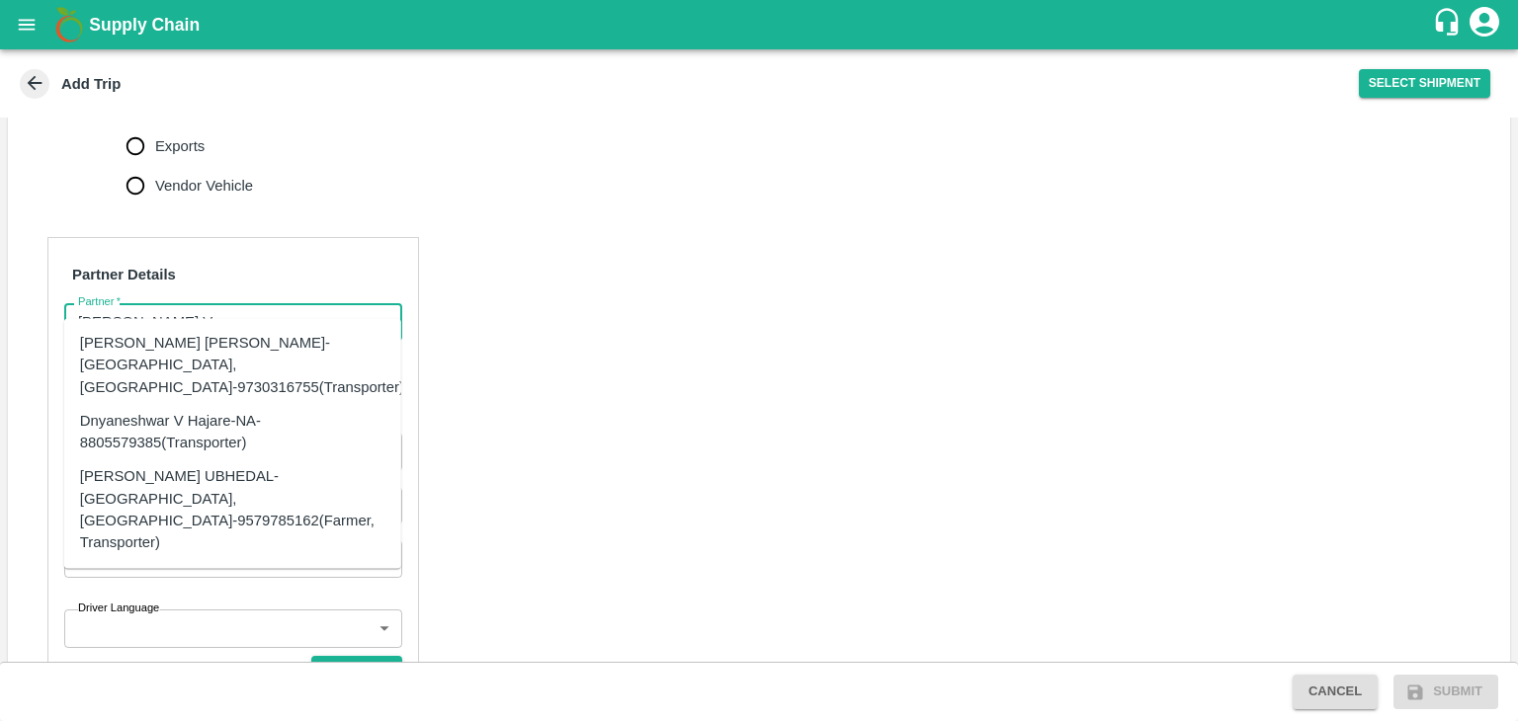
click at [240, 341] on div "[PERSON_NAME] [PERSON_NAME]-[GEOGRAPHIC_DATA], [GEOGRAPHIC_DATA]-9730316755(Tra…" at bounding box center [242, 365] width 324 height 66
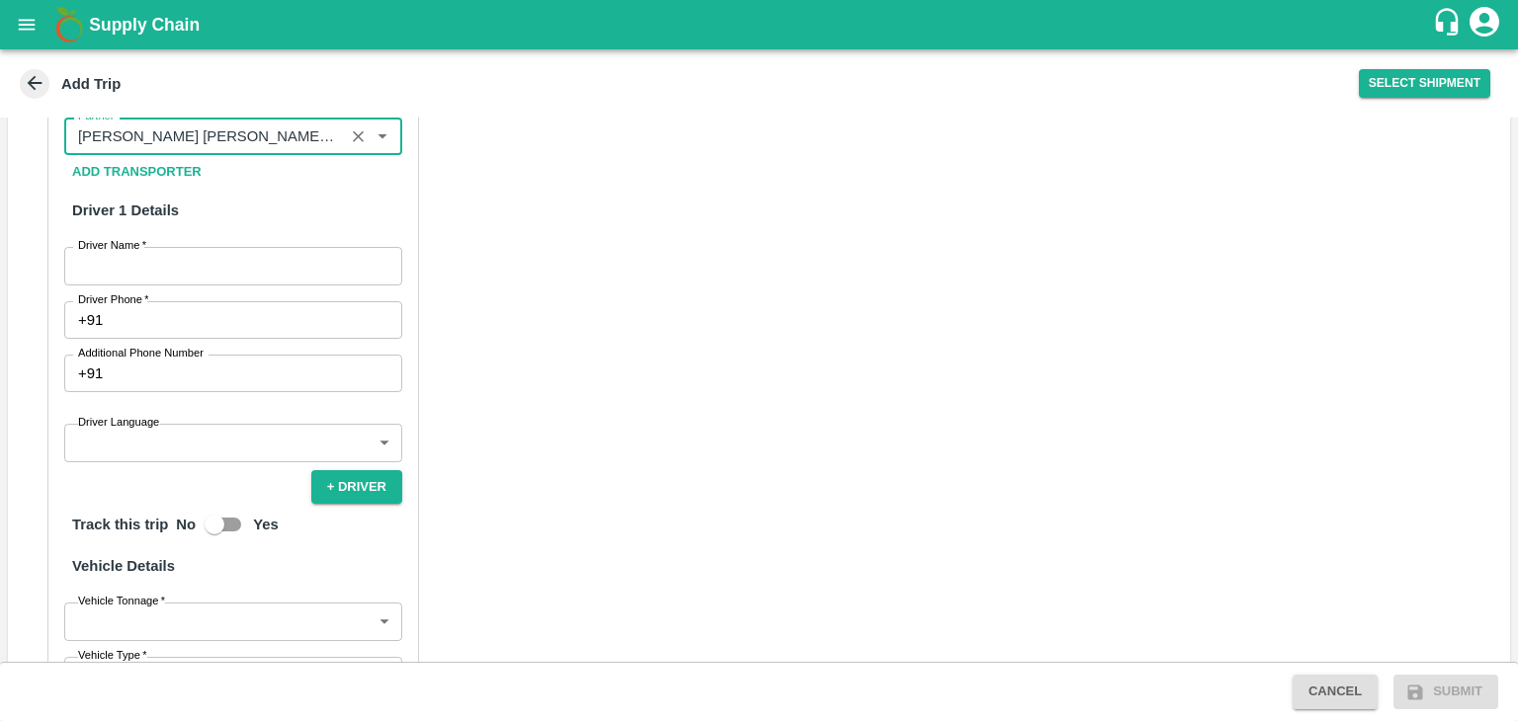
scroll to position [983, 0]
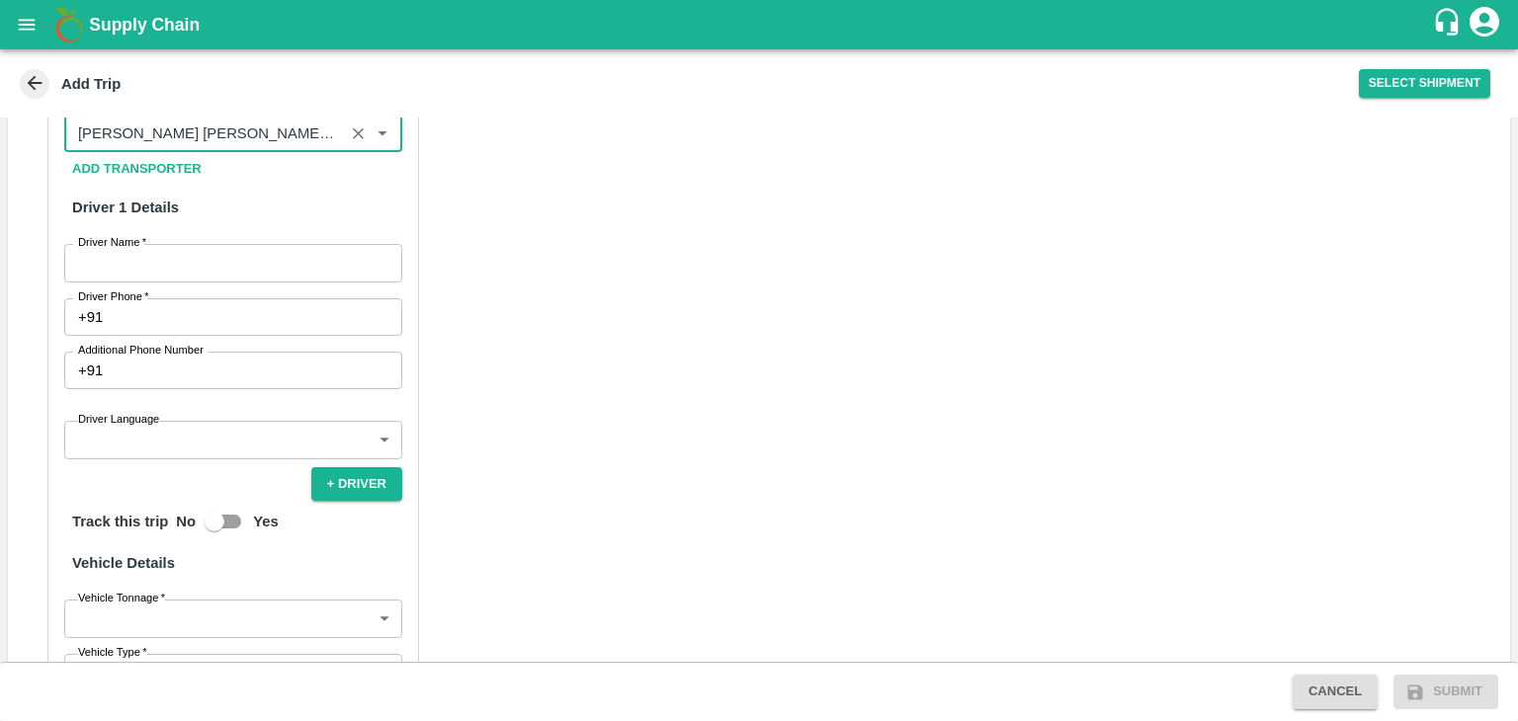
type input "[PERSON_NAME] [PERSON_NAME]-[GEOGRAPHIC_DATA], [GEOGRAPHIC_DATA]-9730316755(Tra…"
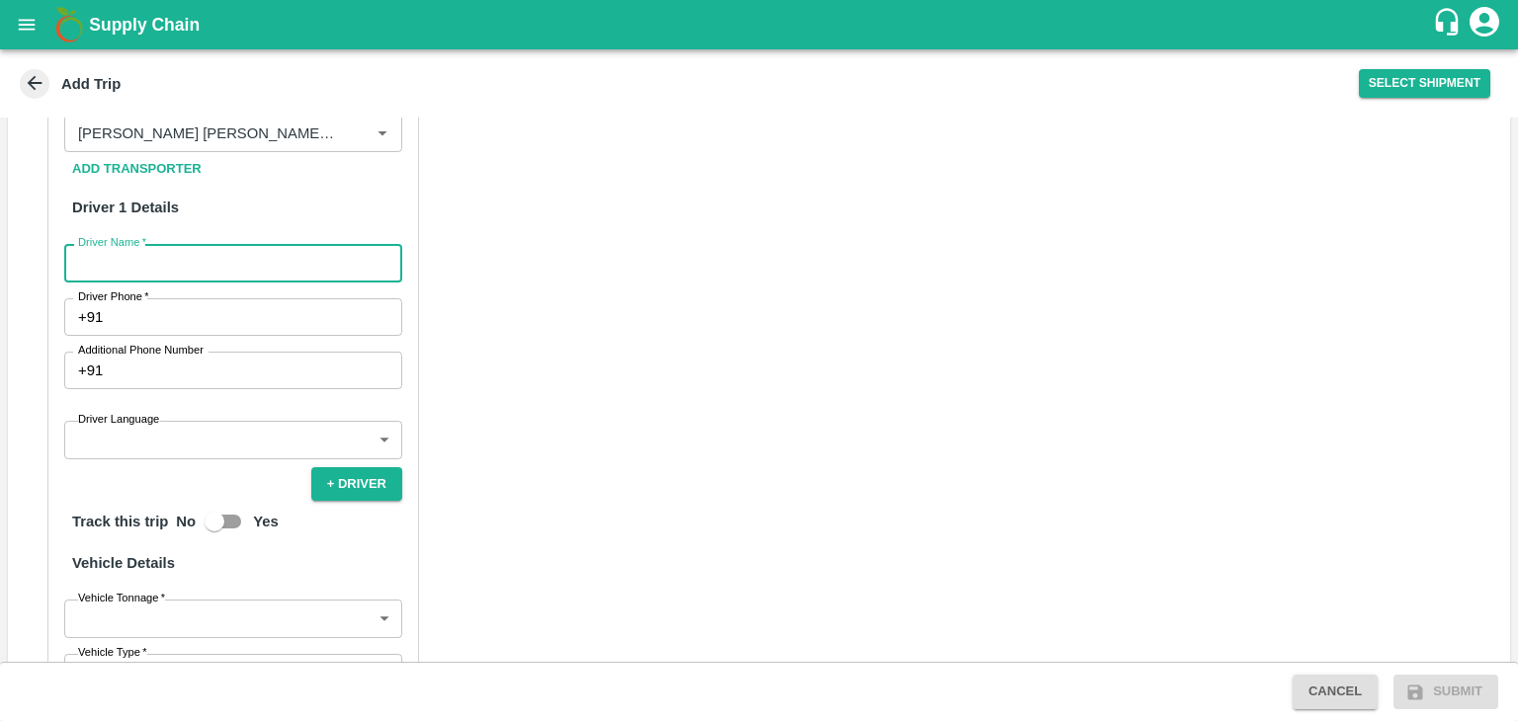
click at [209, 251] on input "Driver Name   *" at bounding box center [233, 263] width 338 height 38
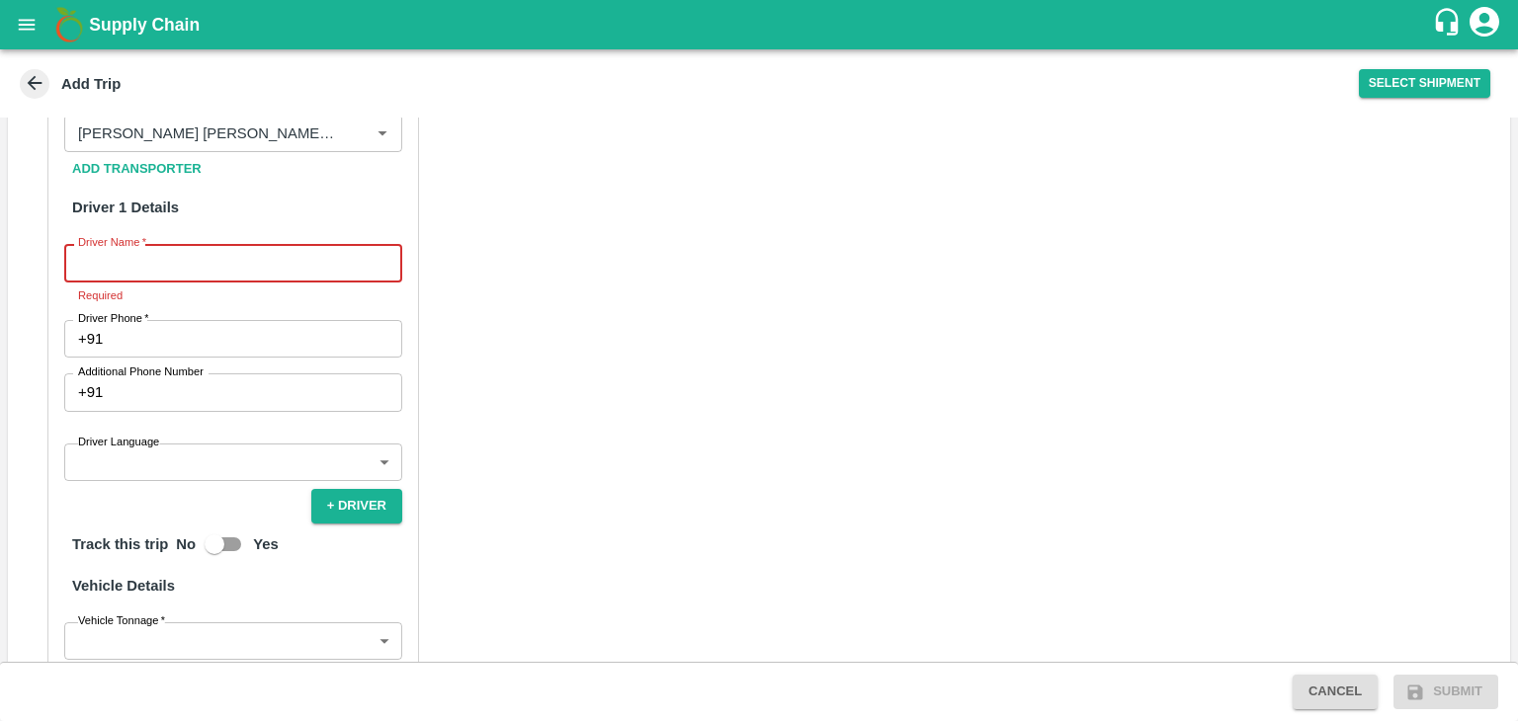
click at [187, 247] on input "Driver Name   *" at bounding box center [233, 263] width 338 height 38
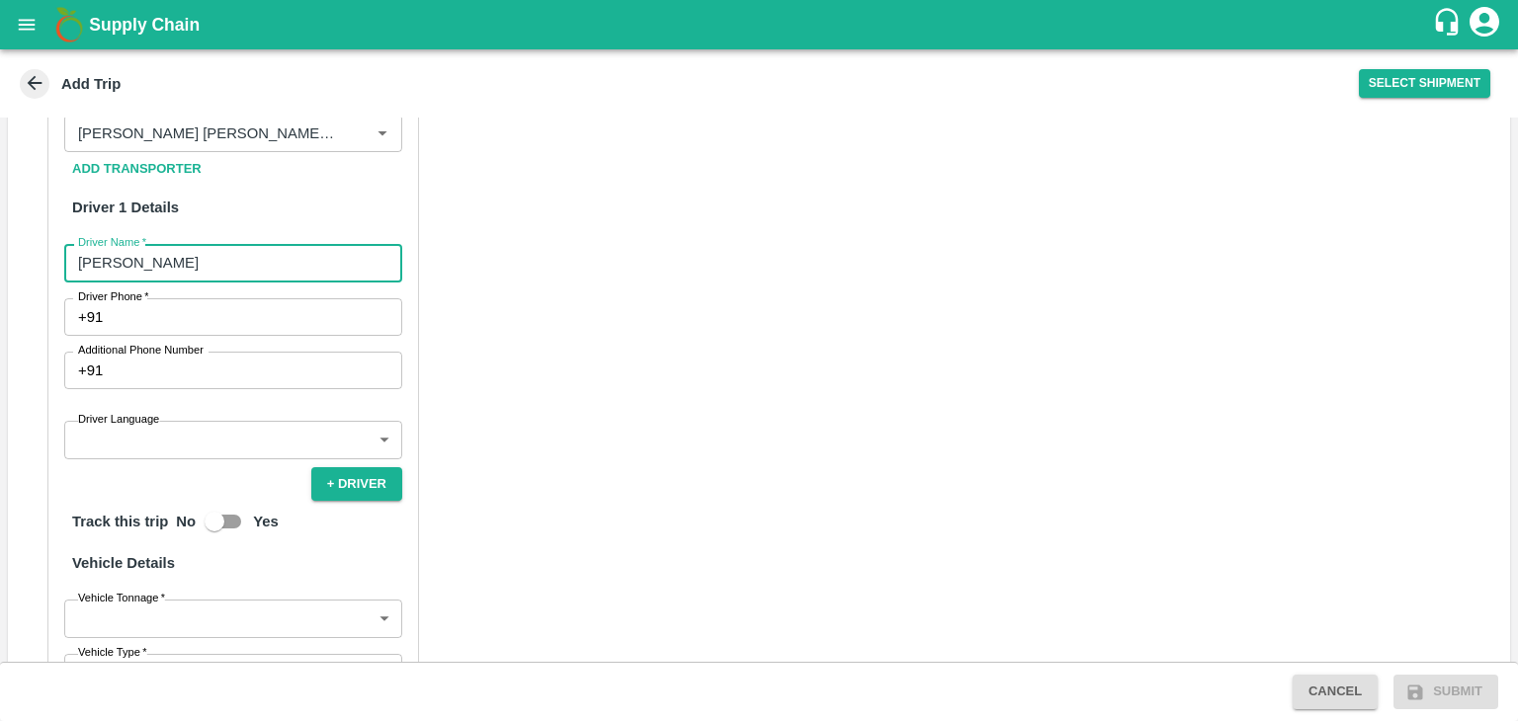
type input "[PERSON_NAME]"
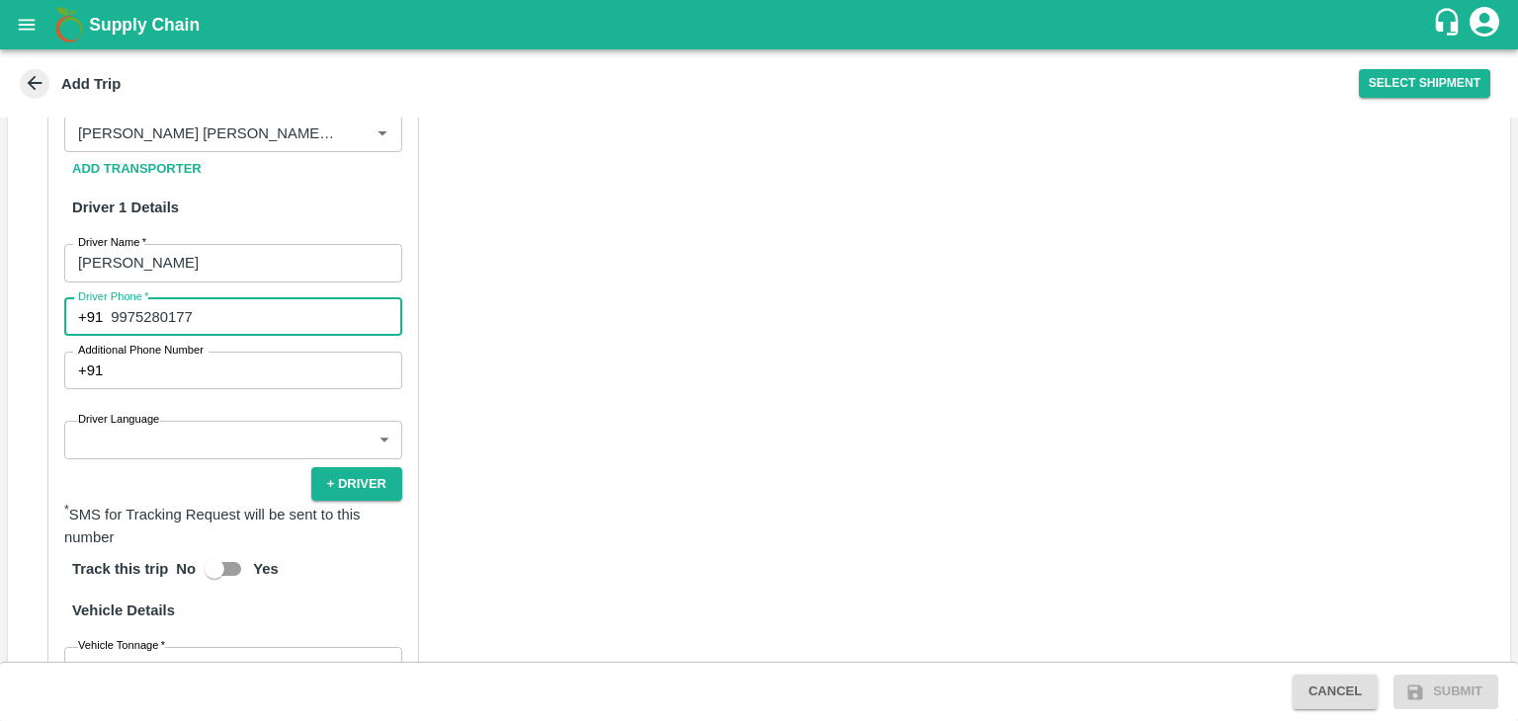
type input "9975280177"
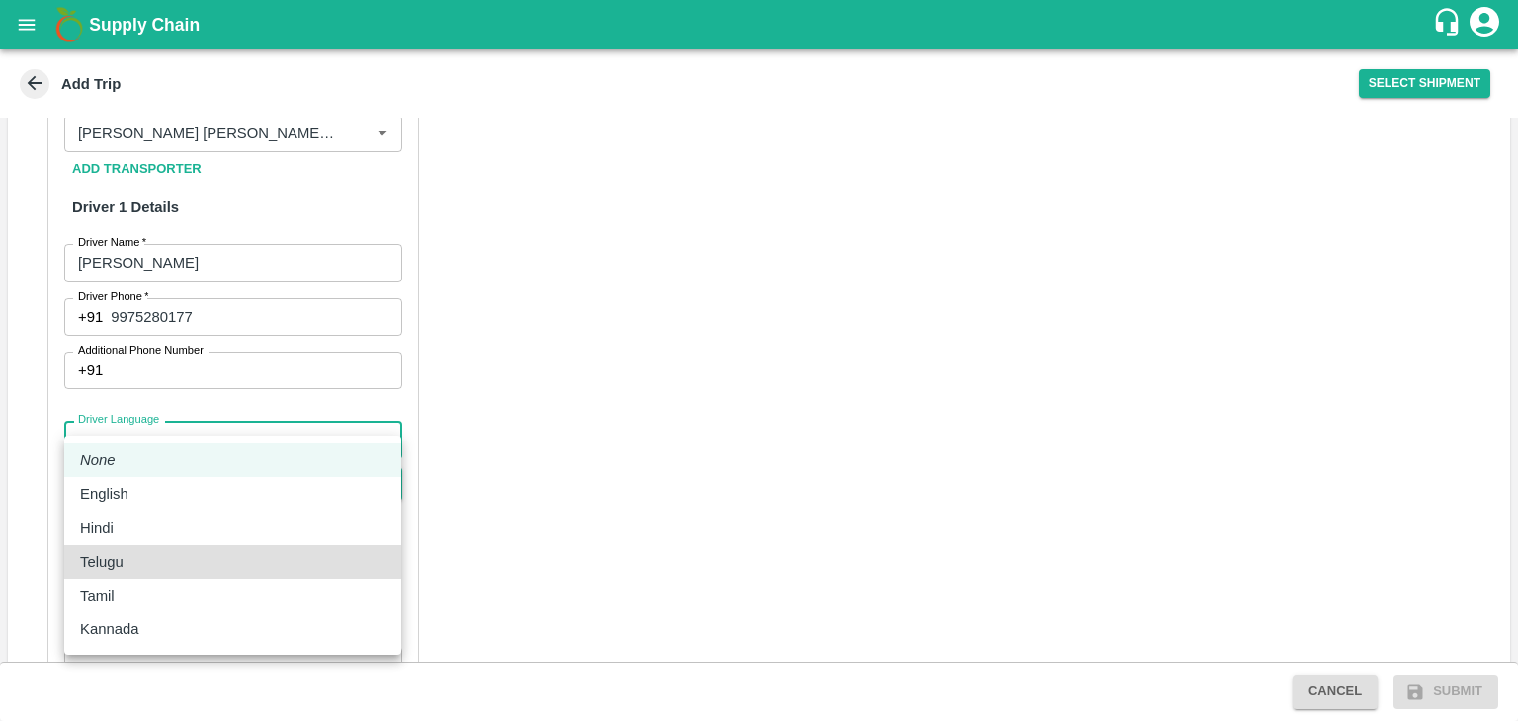
type input "te"
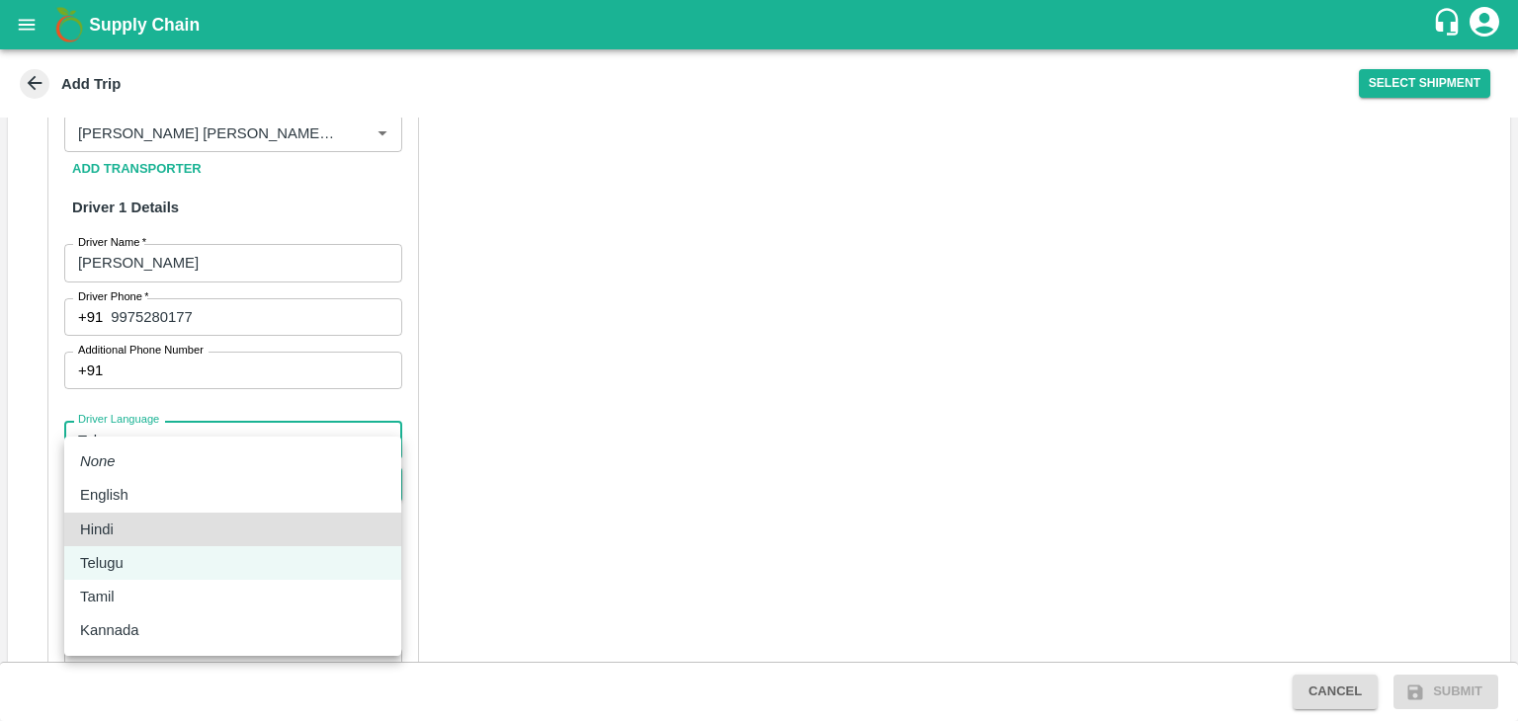
type input "hi"
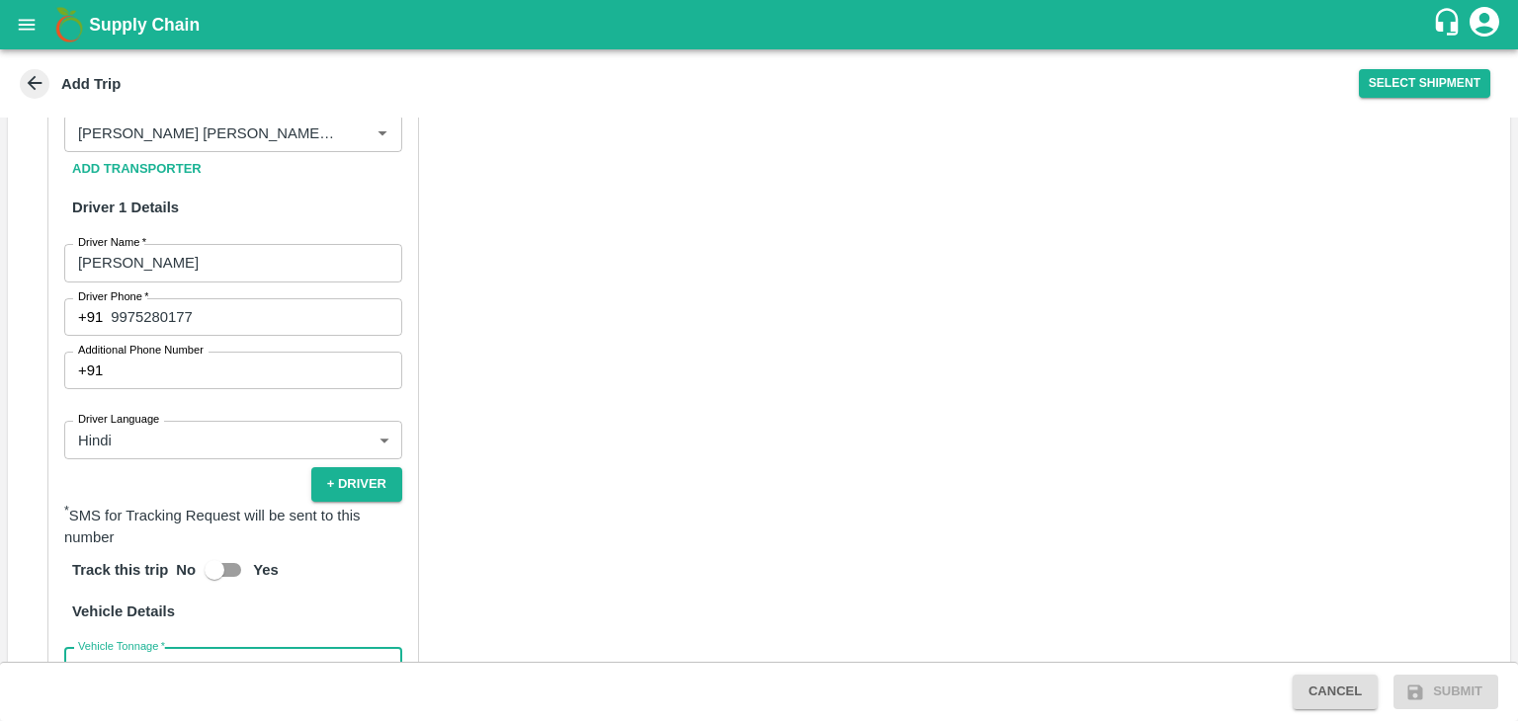
scroll to position [984, 0]
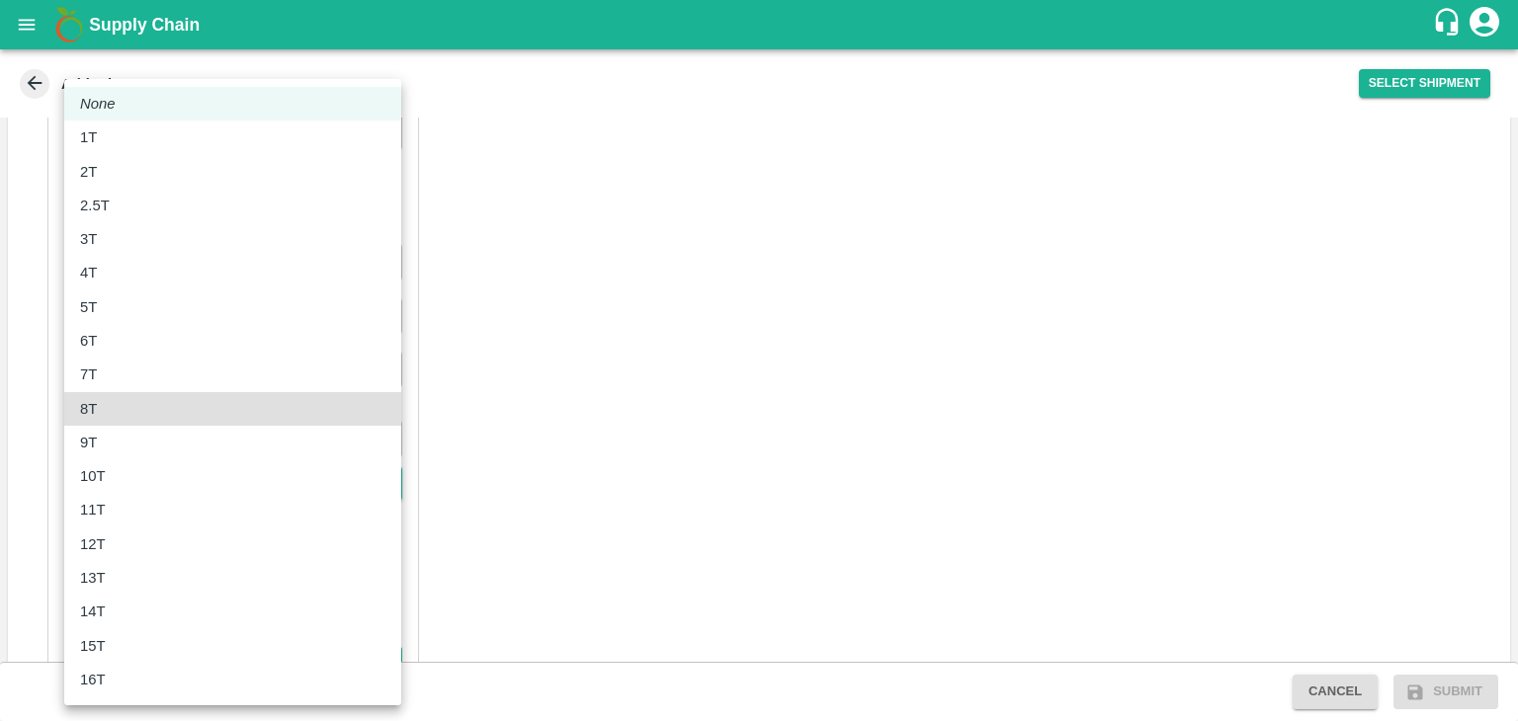
type input "8000"
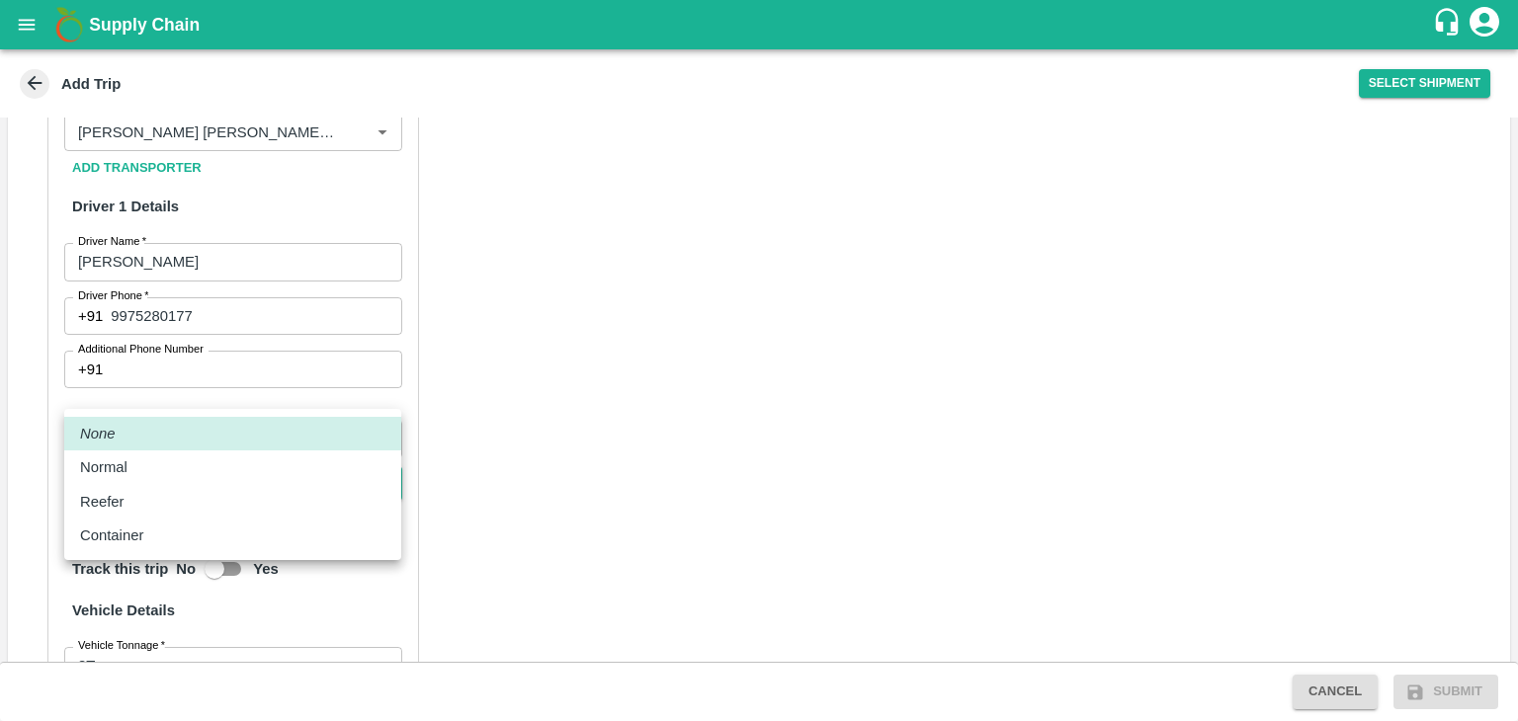
scroll to position [1292, 0]
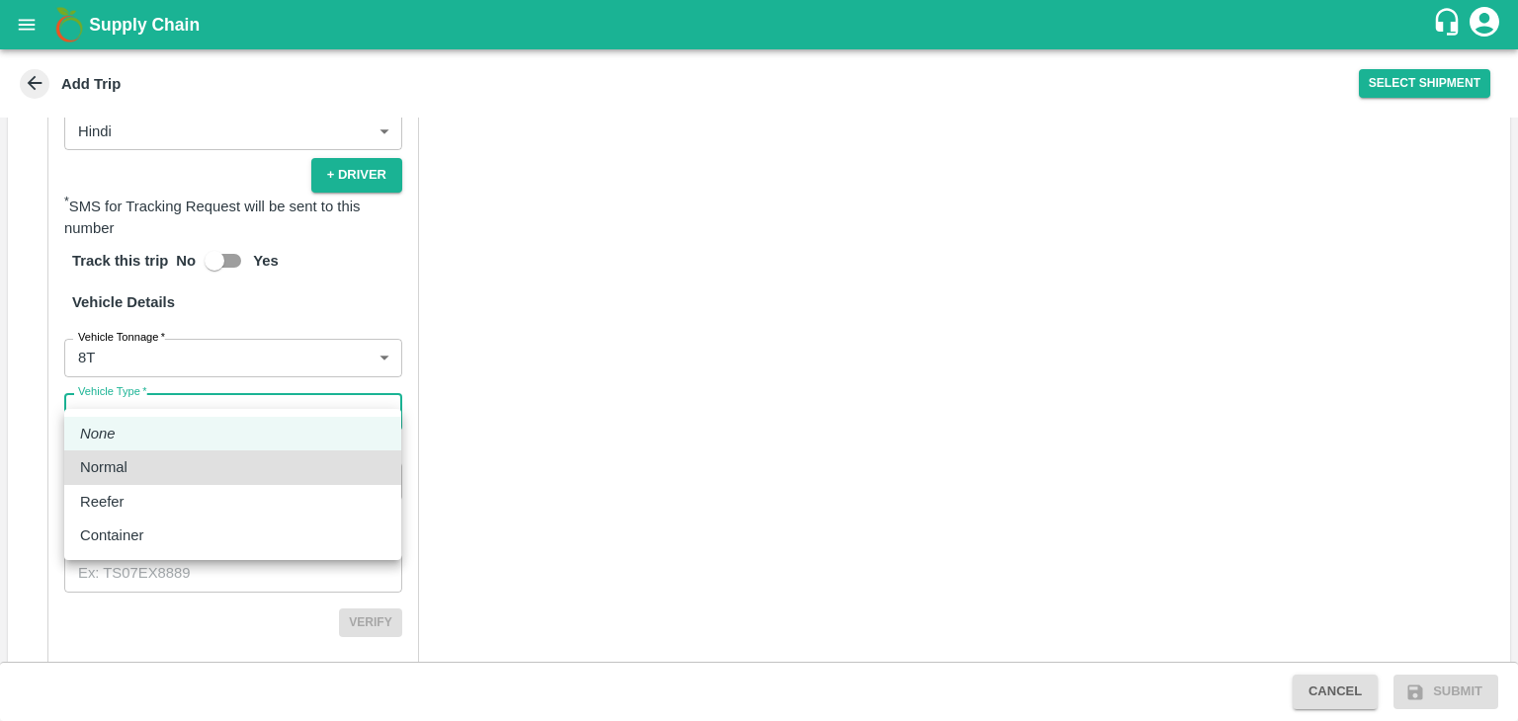
type input "Normal"
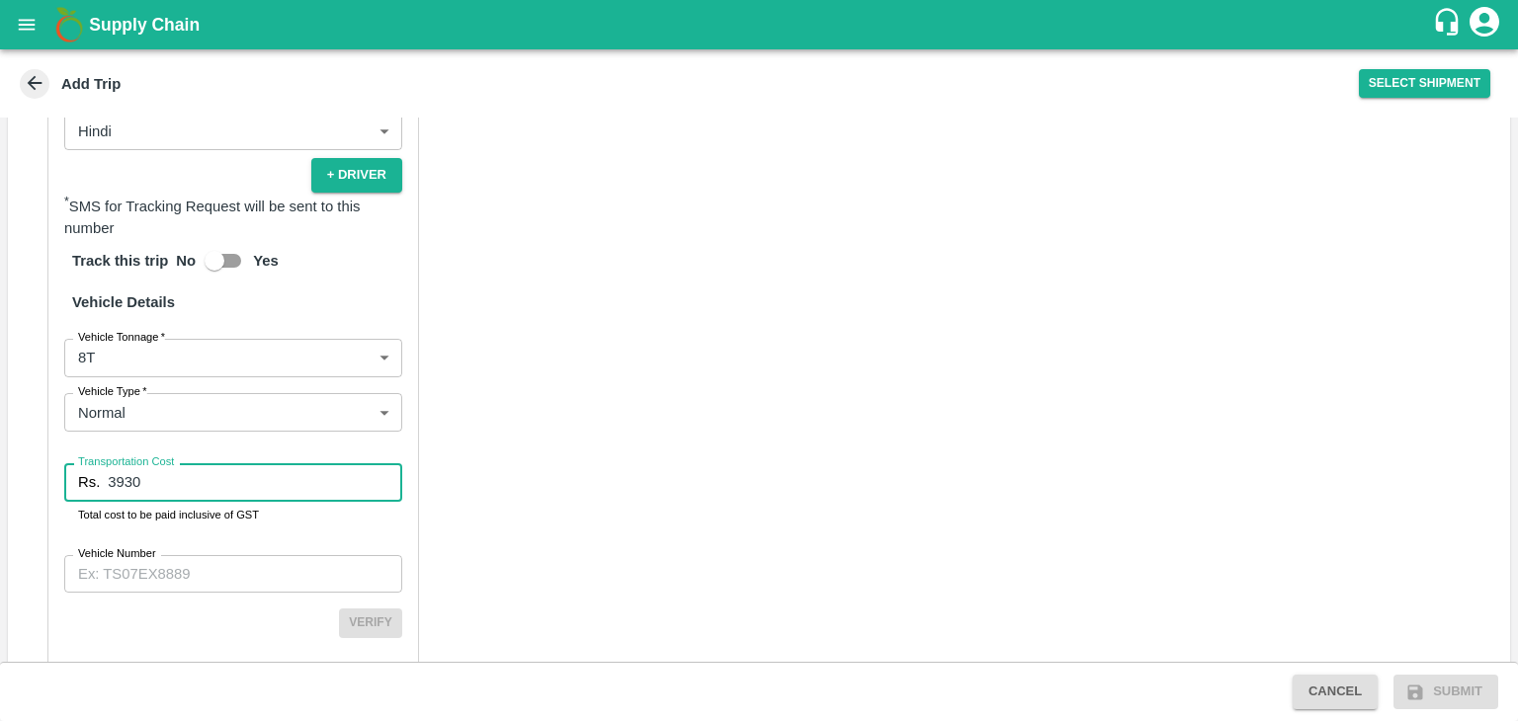
type input "3930"
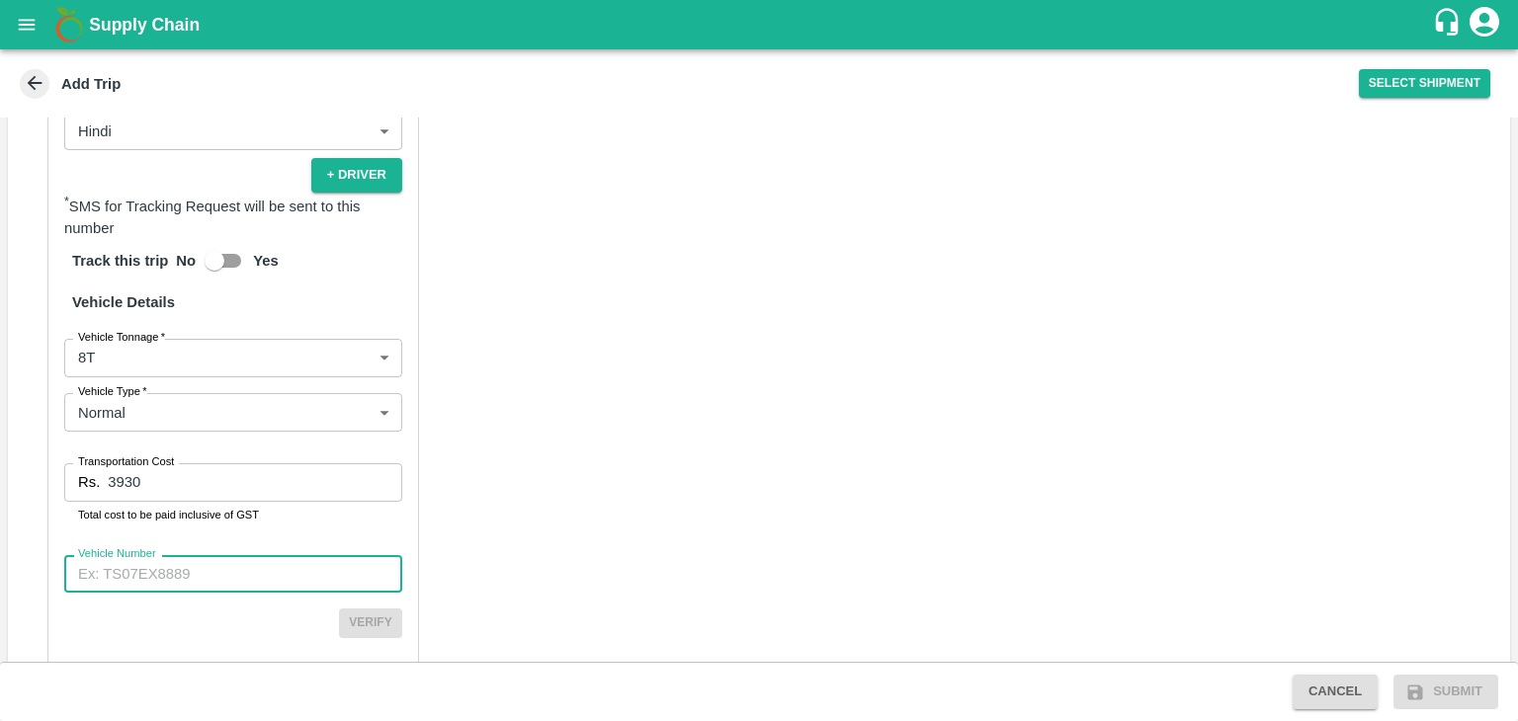
paste input "MH10Z3780"
type input "MH10Z3780"
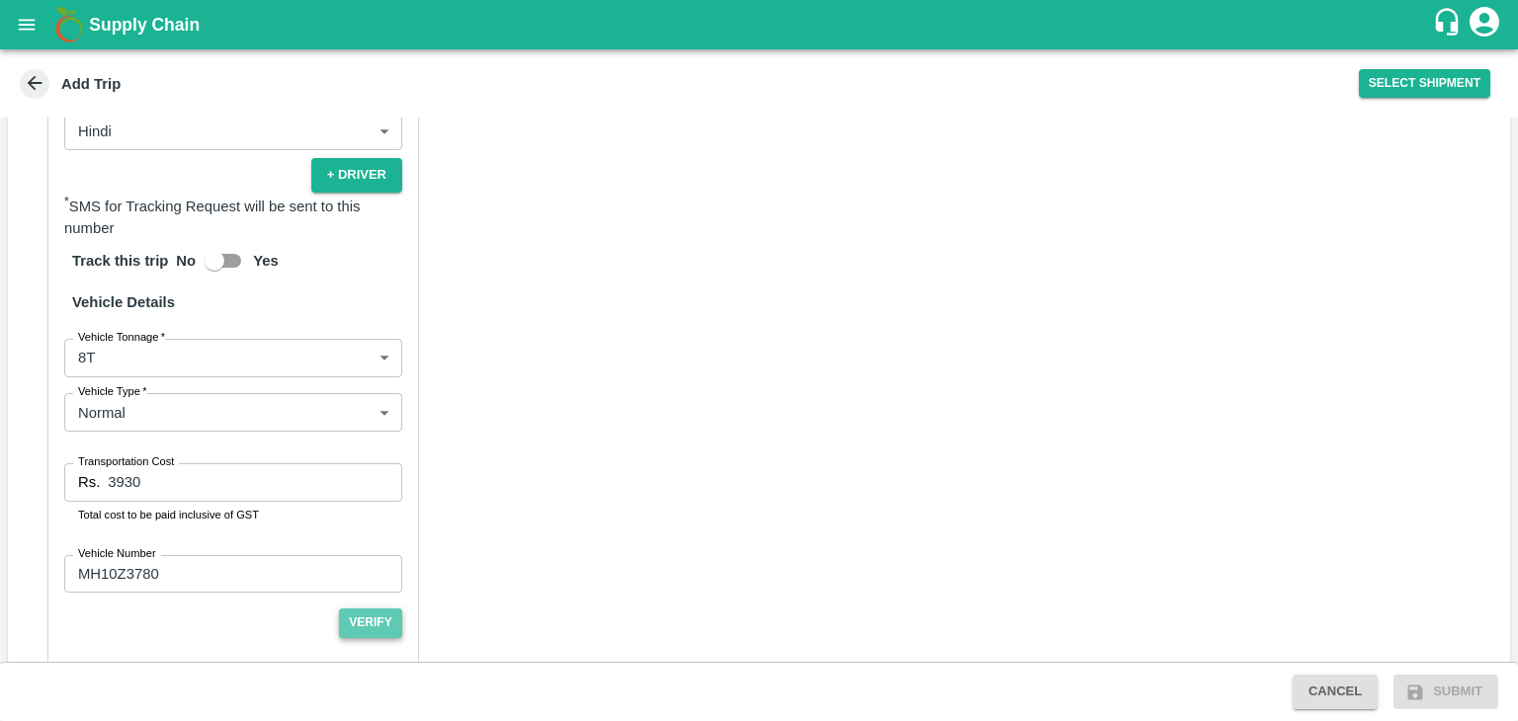
click at [373, 609] on button "Verify" at bounding box center [370, 623] width 63 height 29
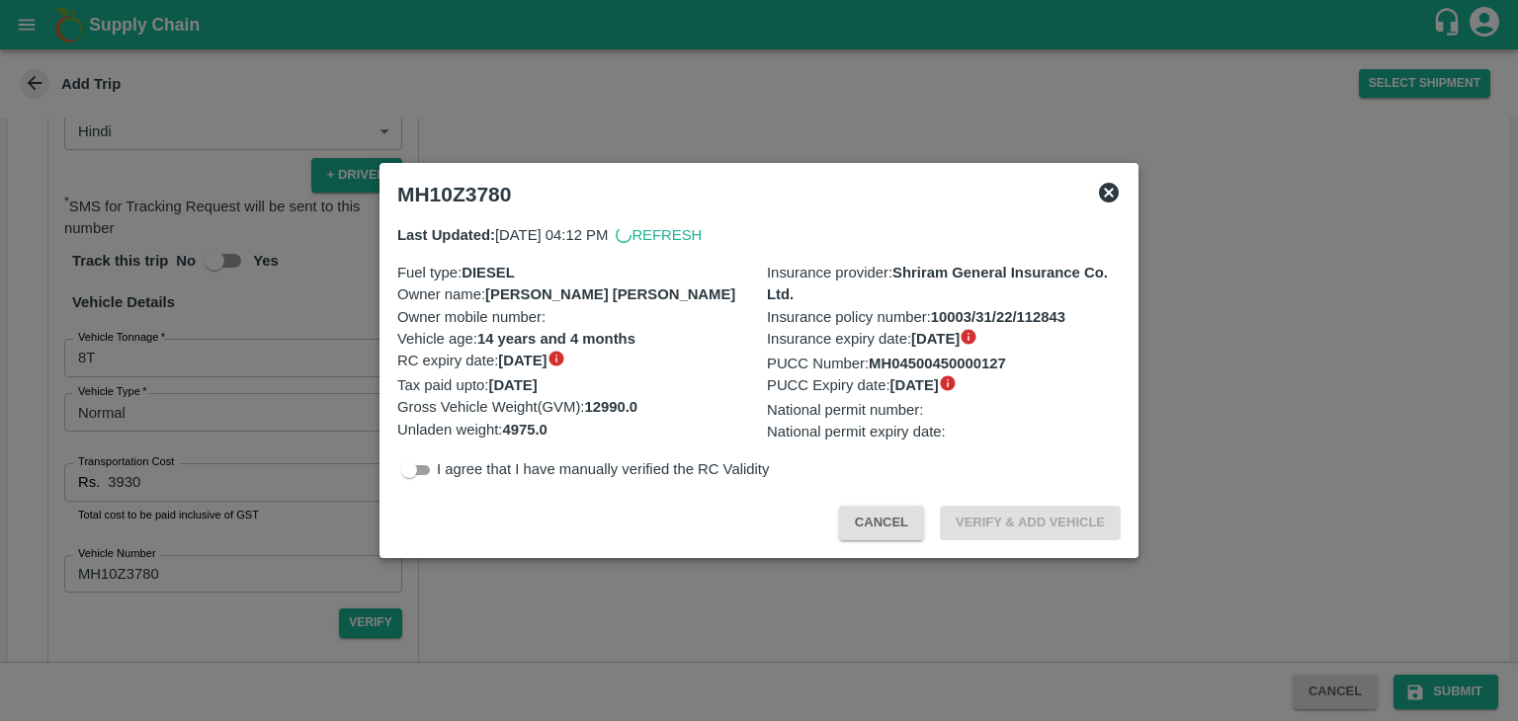
click at [1254, 639] on div at bounding box center [759, 360] width 1518 height 721
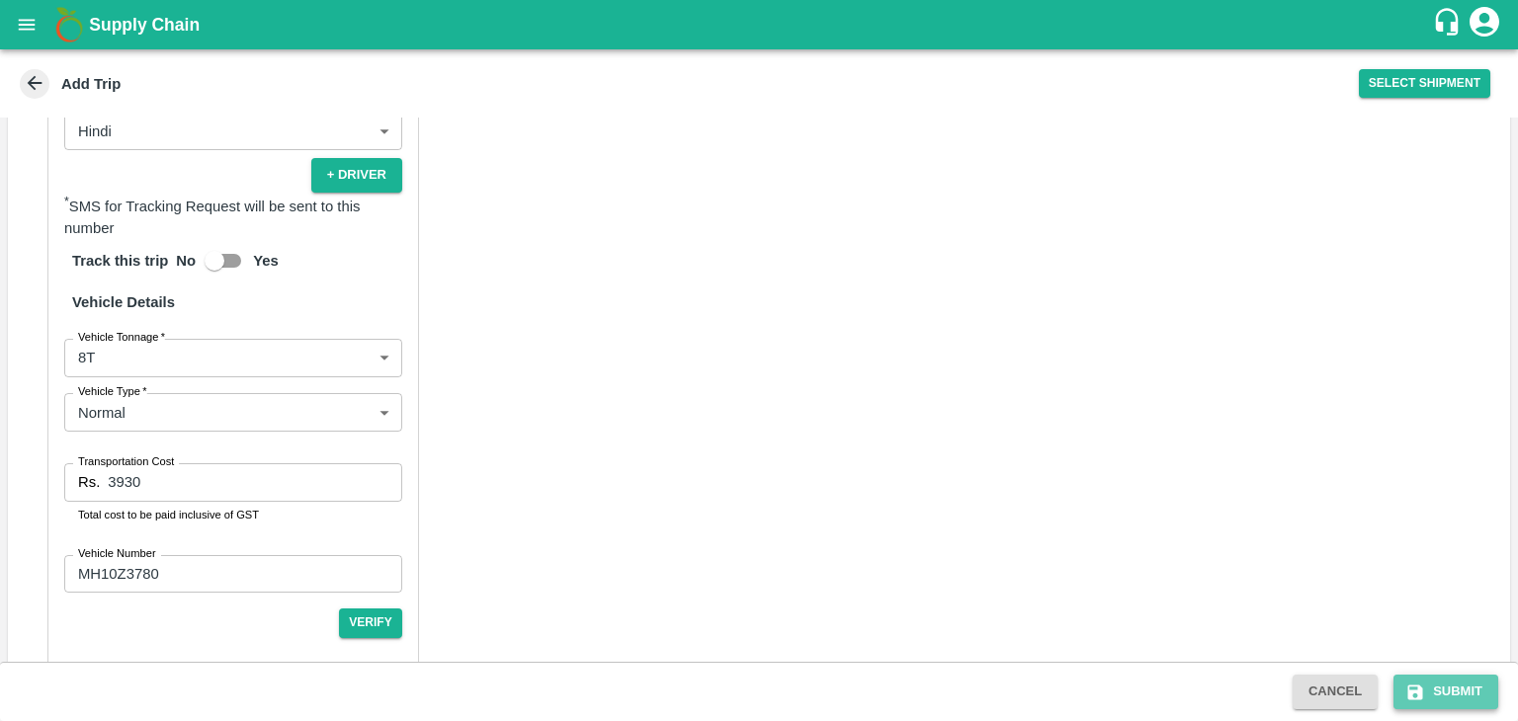
click at [1431, 691] on button "Submit" at bounding box center [1445, 692] width 105 height 35
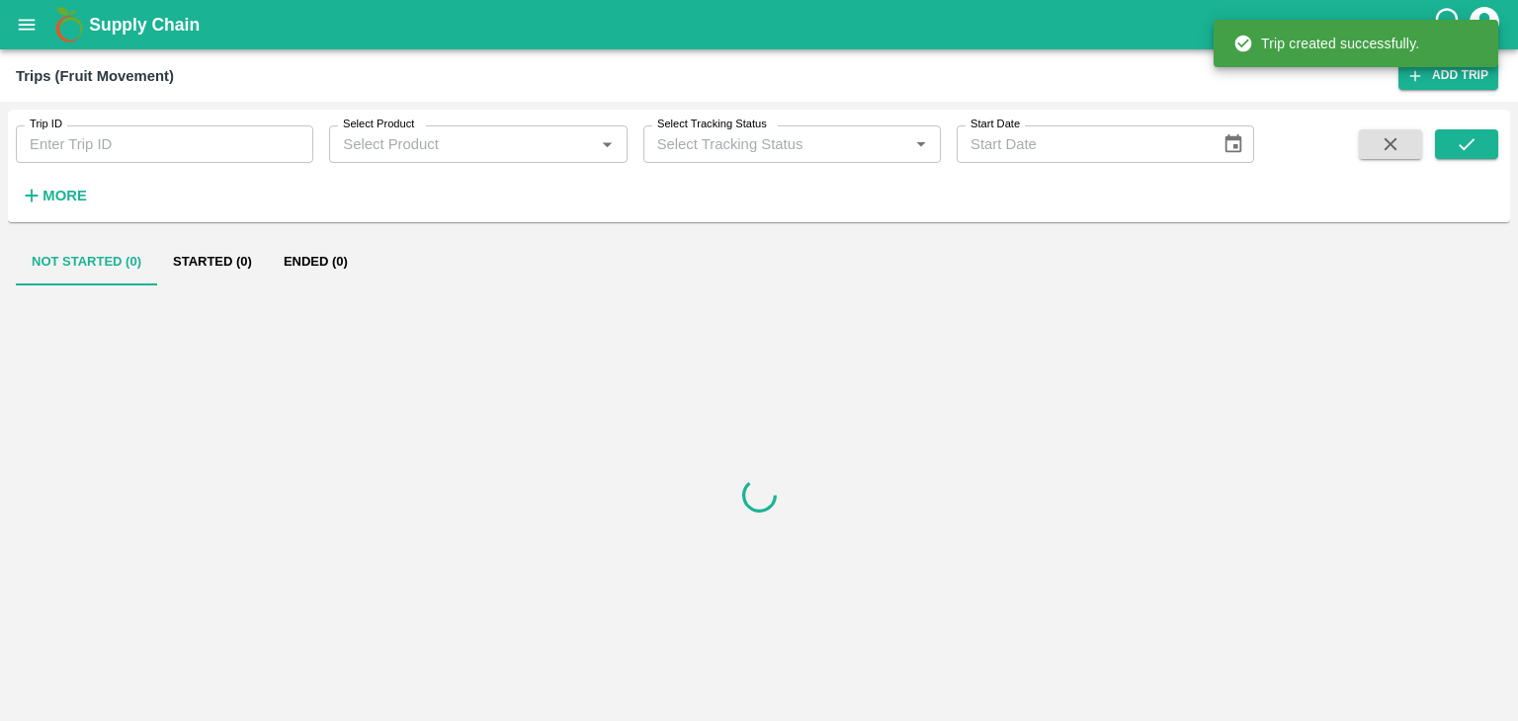
click at [1430, 75] on link "Add Trip" at bounding box center [1448, 75] width 100 height 29
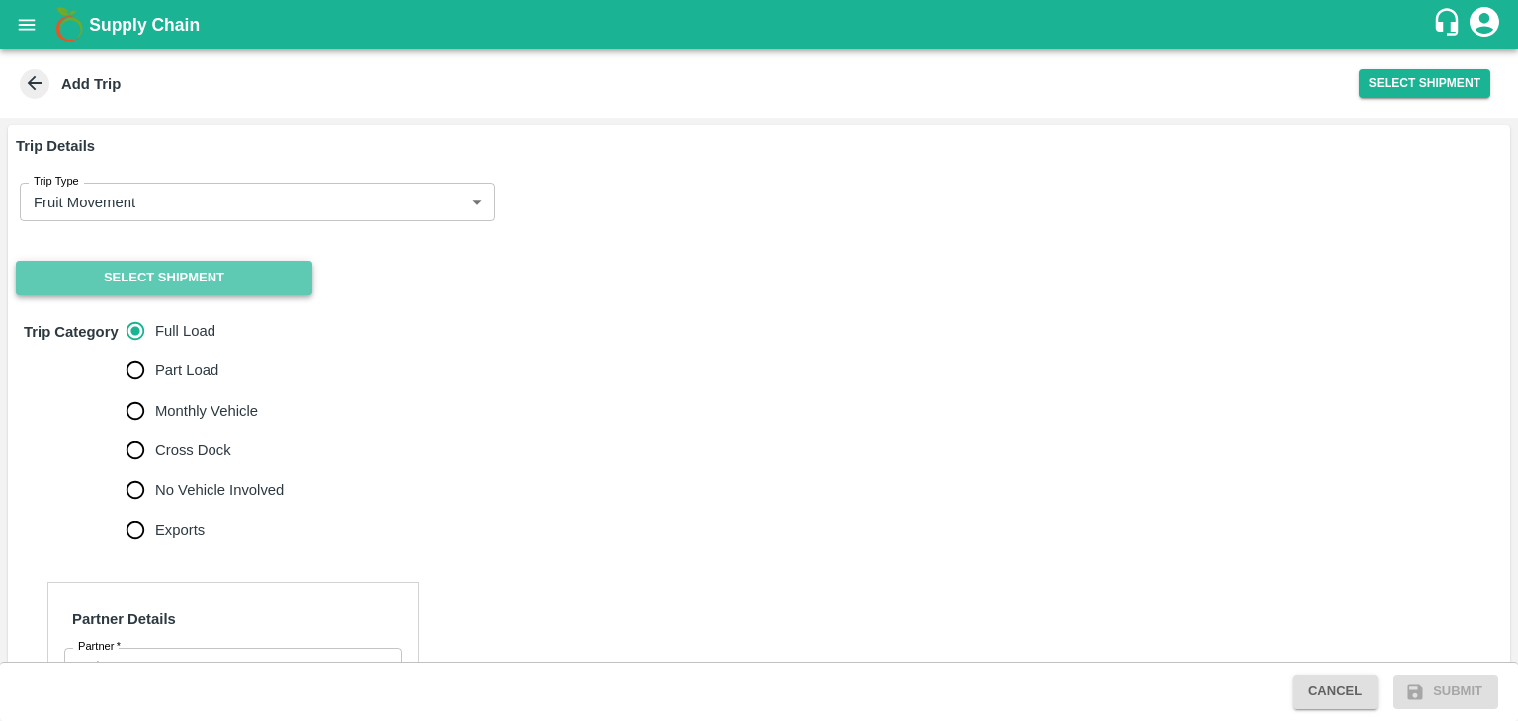
click at [143, 271] on button "Select Shipment" at bounding box center [164, 278] width 296 height 35
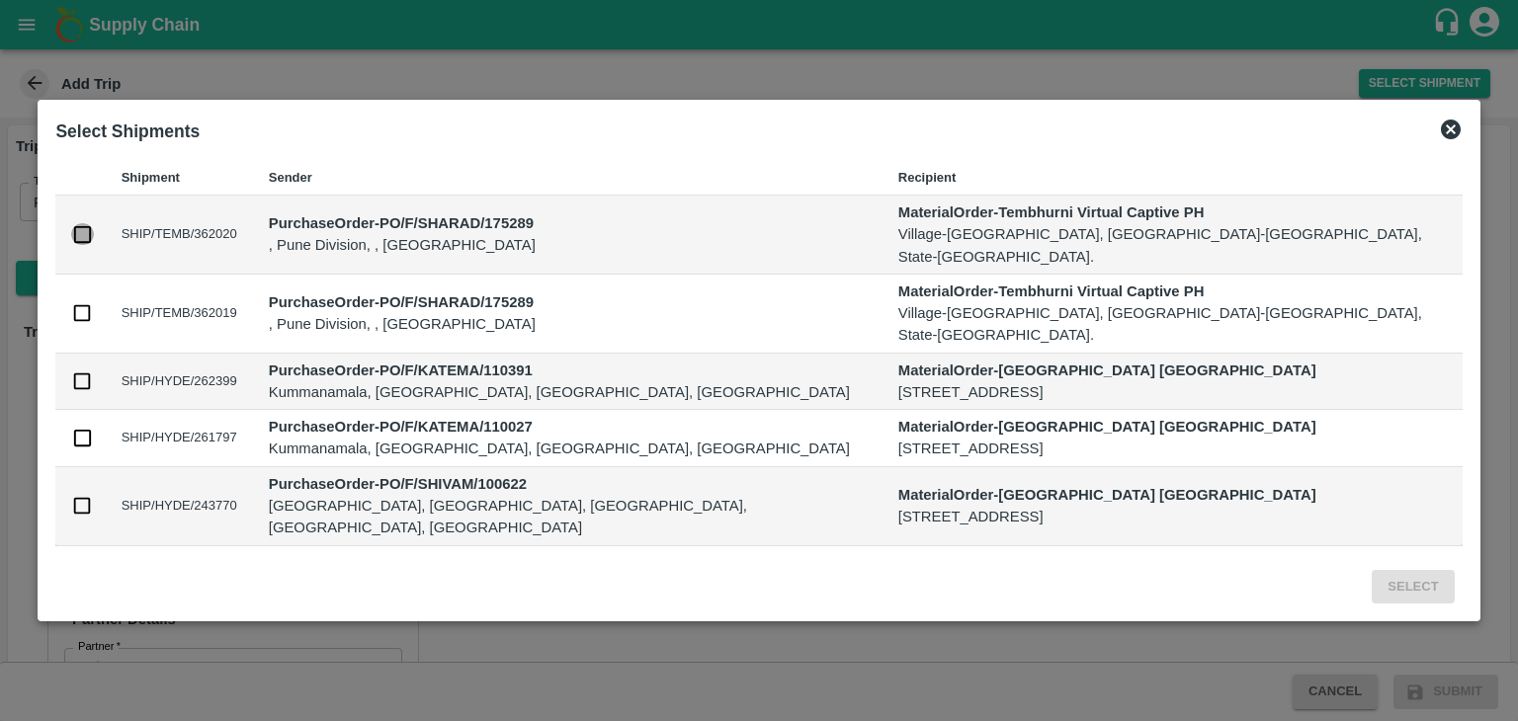
click at [93, 245] on input "checkbox" at bounding box center [82, 234] width 22 height 22
checkbox input "true"
click at [93, 315] on input "checkbox" at bounding box center [82, 313] width 22 height 22
checkbox input "true"
click at [1371, 570] on button "Select" at bounding box center [1412, 587] width 82 height 35
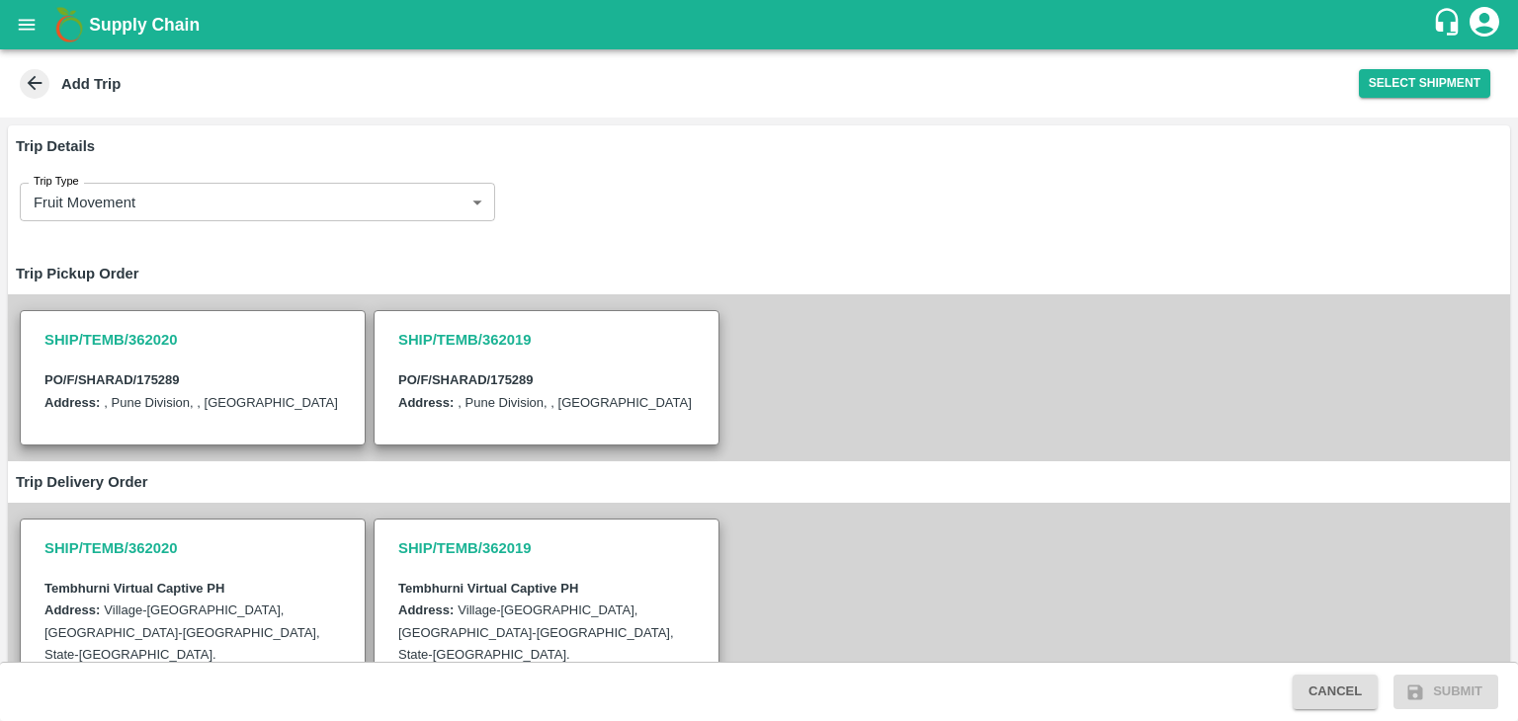
scroll to position [652, 0]
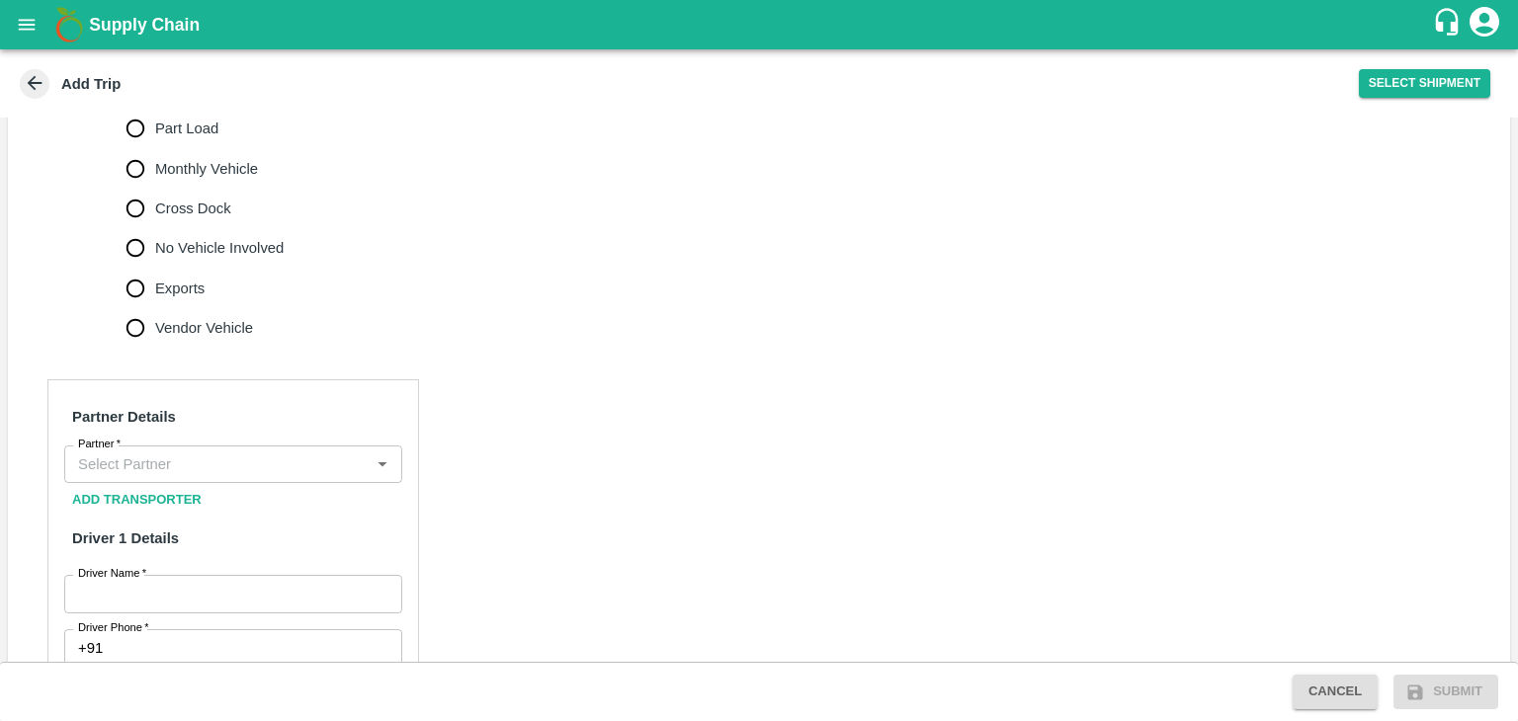
click at [224, 237] on span "No Vehicle Involved" at bounding box center [219, 248] width 128 height 22
click at [155, 228] on input "No Vehicle Involved" at bounding box center [136, 248] width 40 height 40
radio input "true"
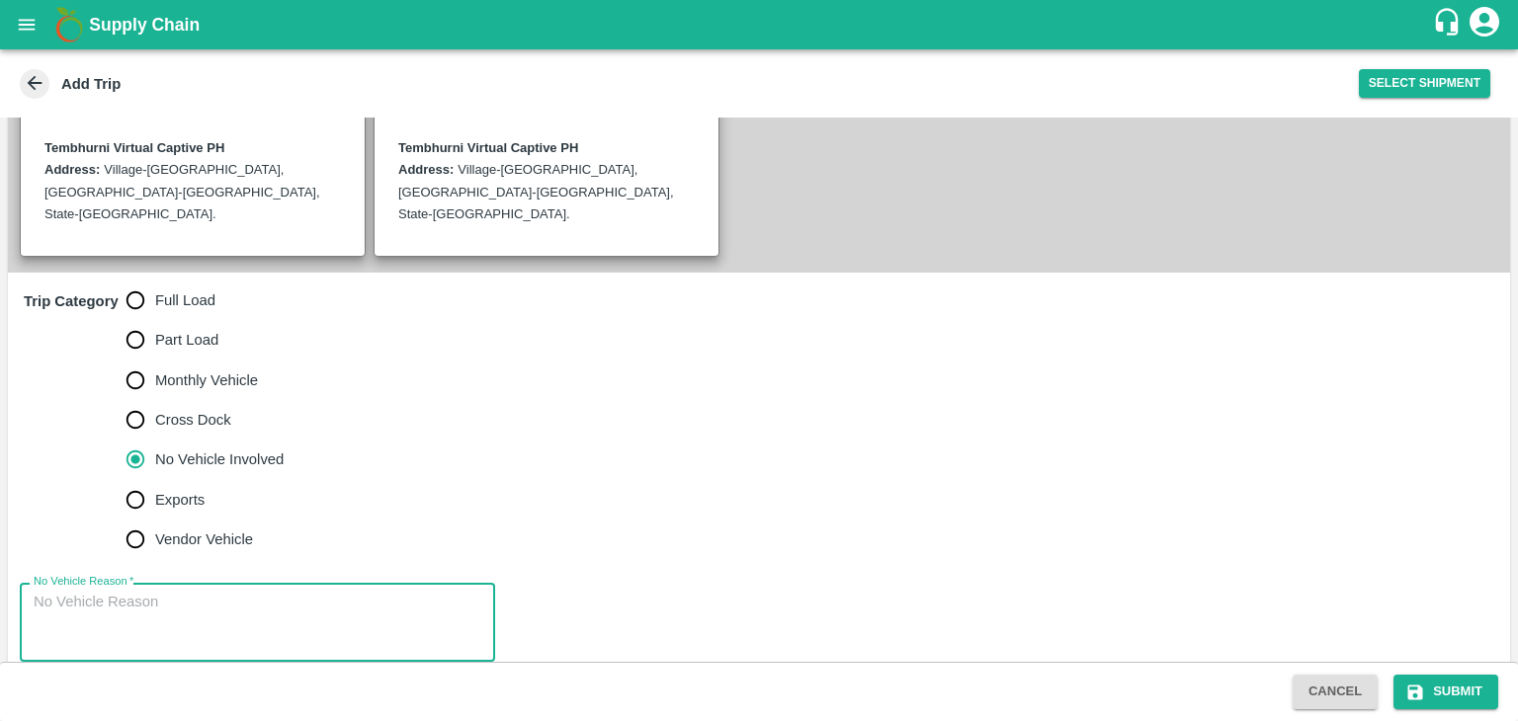
click at [225, 592] on textarea "No Vehicle Reason   *" at bounding box center [258, 623] width 448 height 62
type textarea "Field Dump"
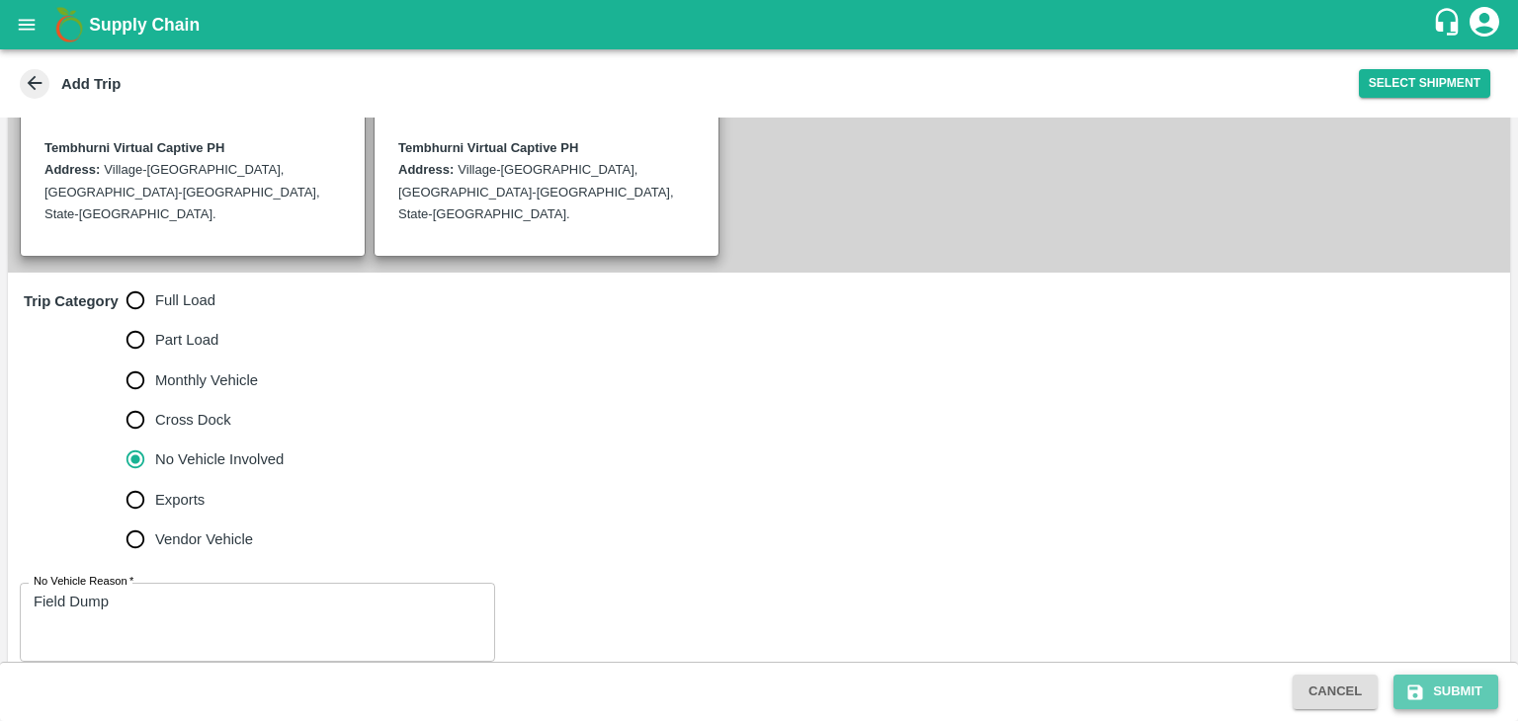
click at [1444, 685] on button "Submit" at bounding box center [1445, 692] width 105 height 35
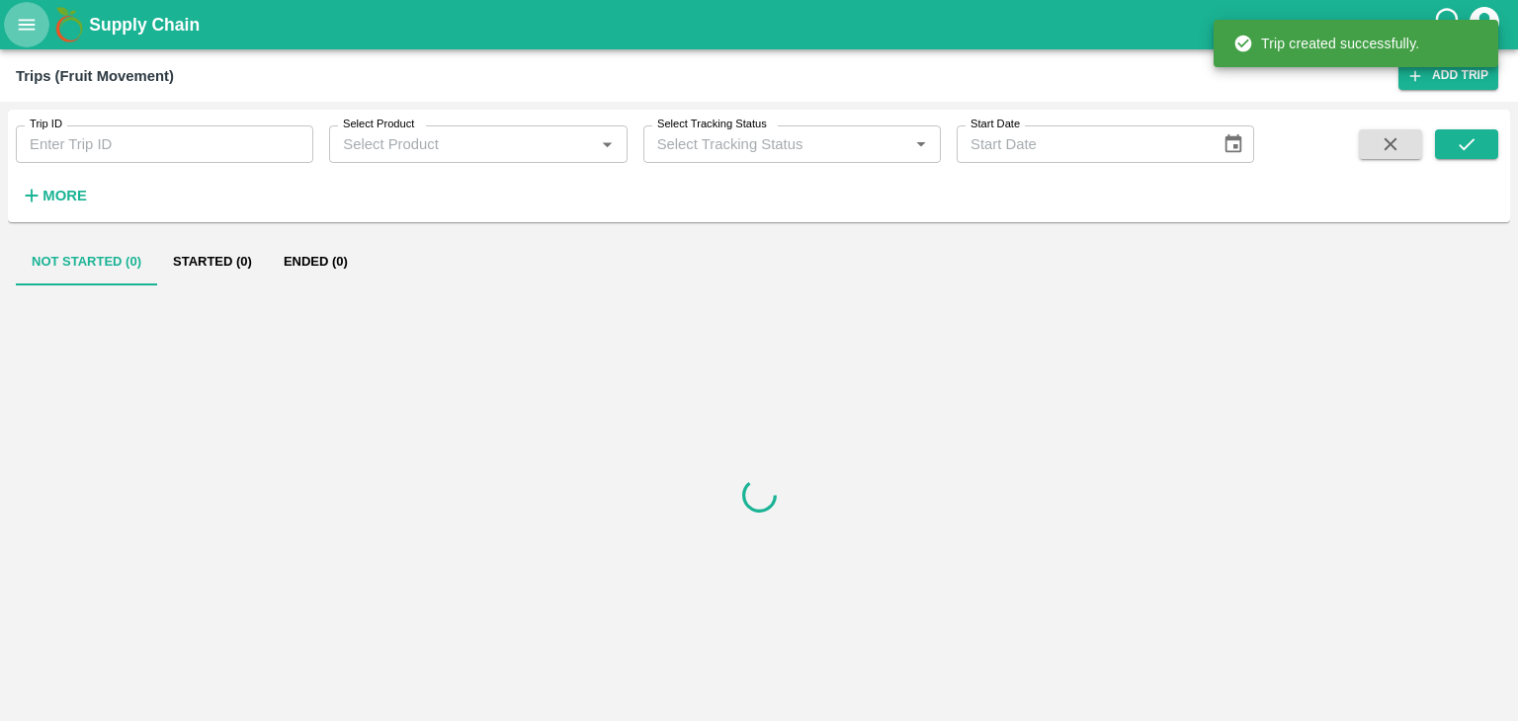
click at [36, 16] on icon "open drawer" at bounding box center [27, 25] width 22 height 22
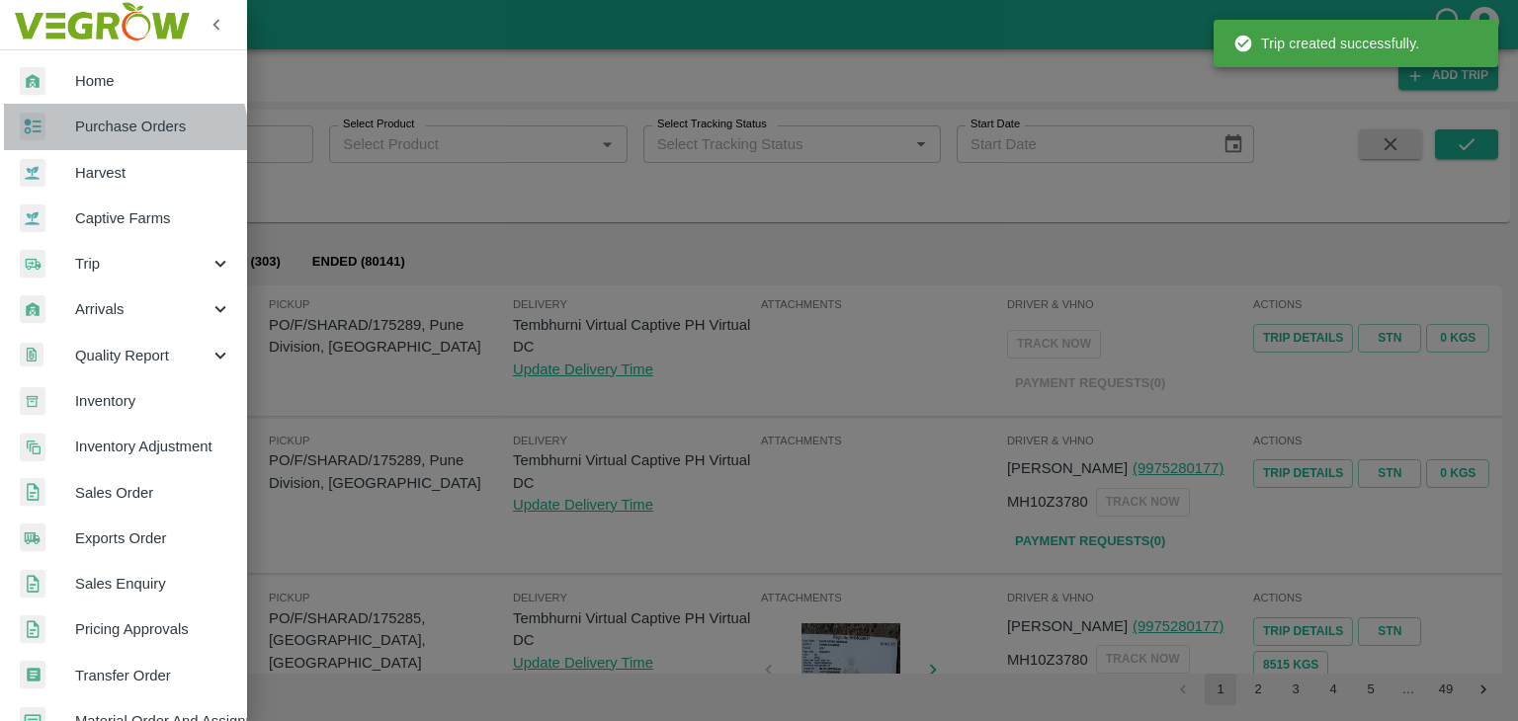
click at [112, 139] on link "Purchase Orders" at bounding box center [123, 126] width 247 height 45
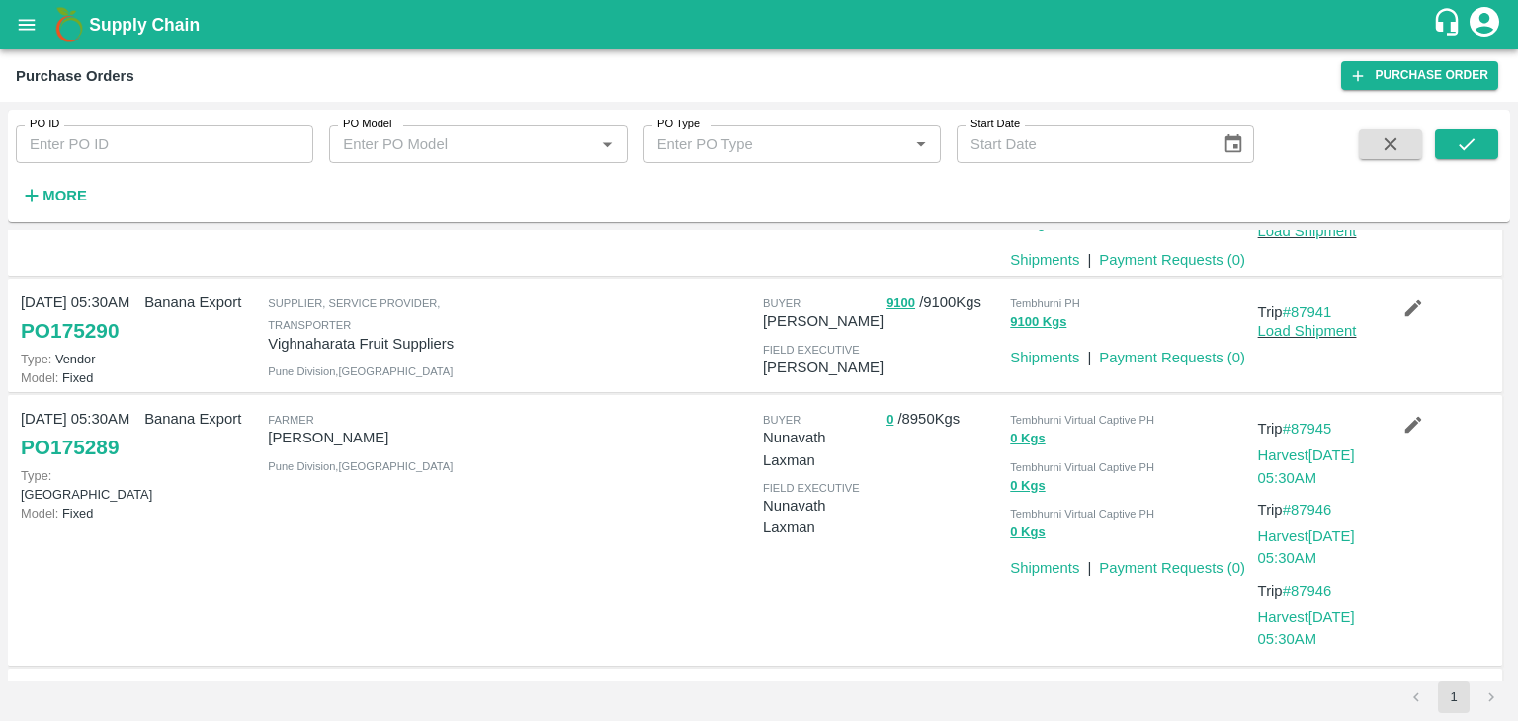
scroll to position [190, 0]
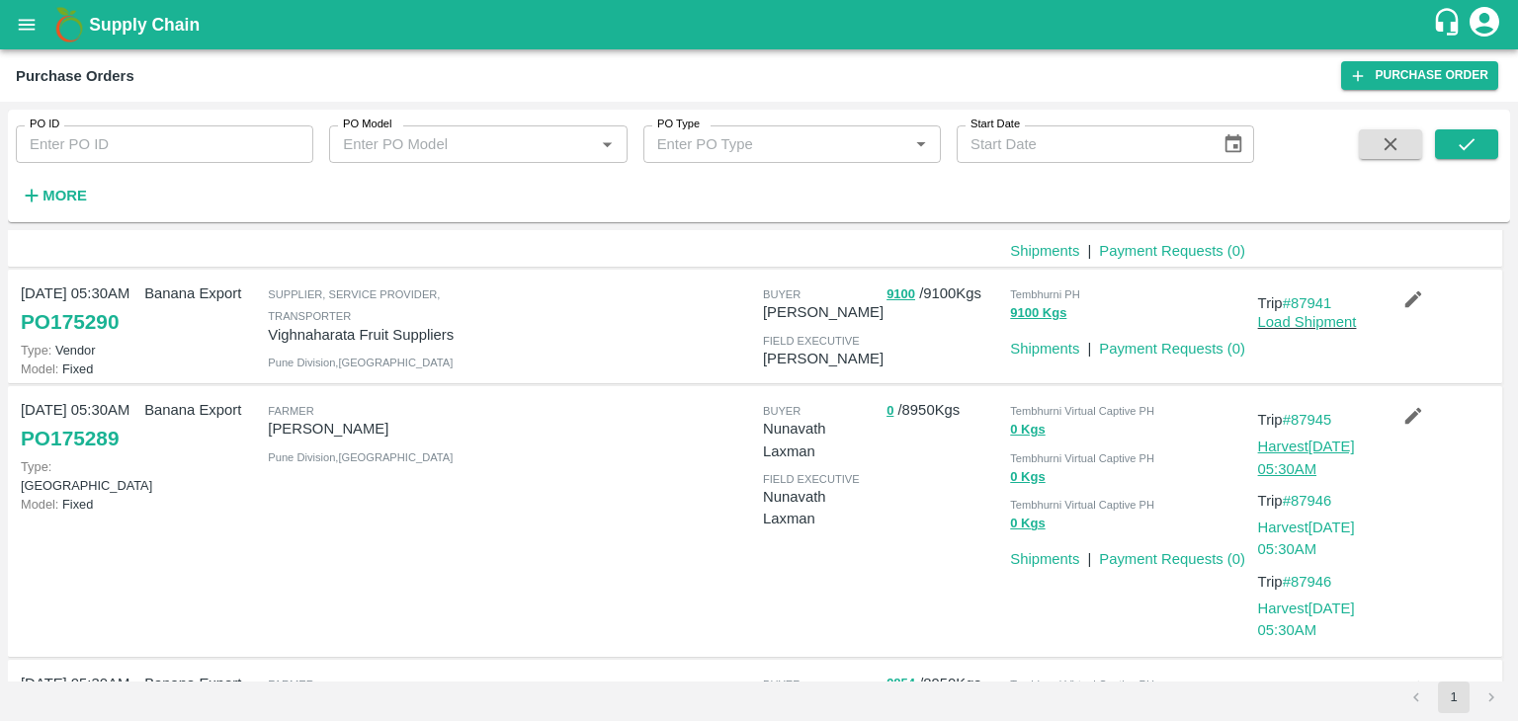
click at [1317, 447] on link "Harvest [DATE] 05:30AM" at bounding box center [1306, 458] width 97 height 38
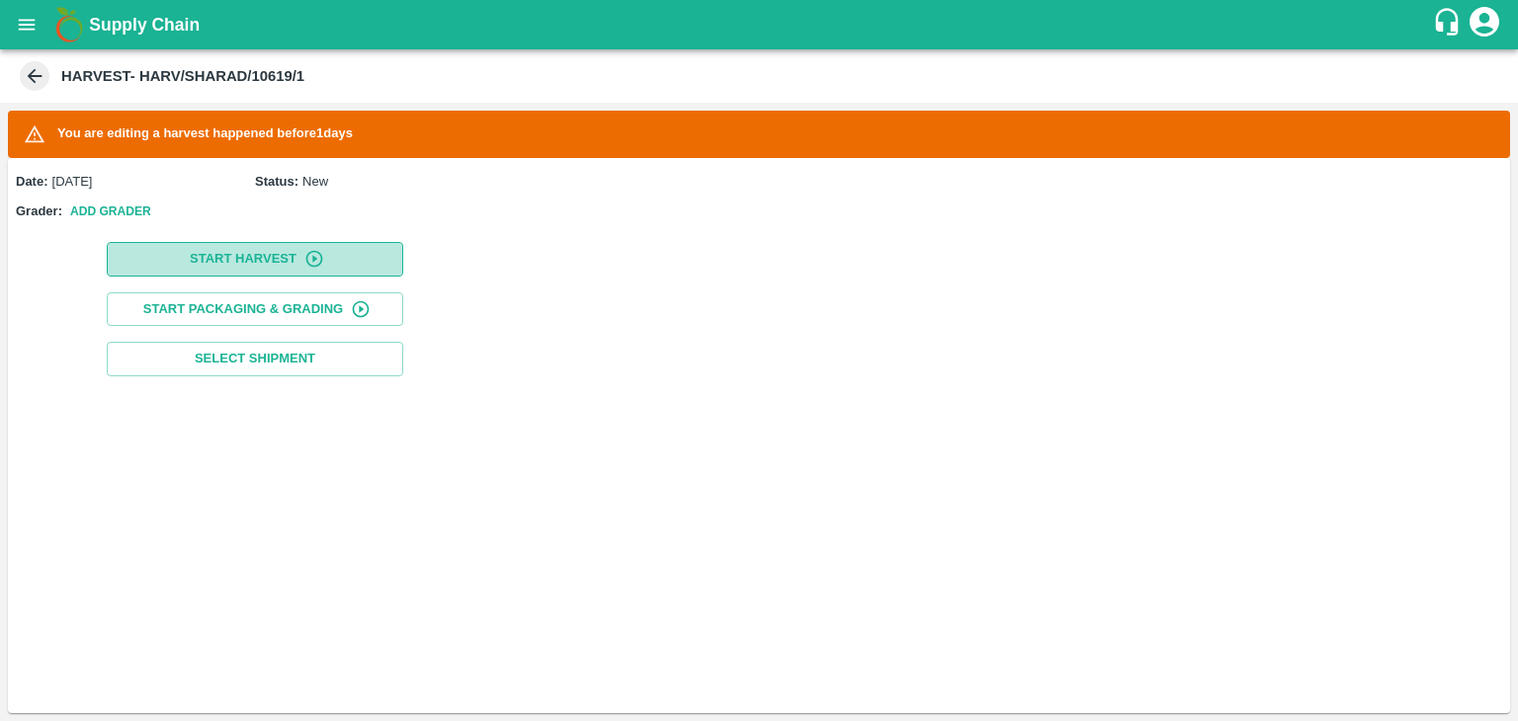
click at [241, 254] on button "Start Harvest" at bounding box center [255, 259] width 296 height 35
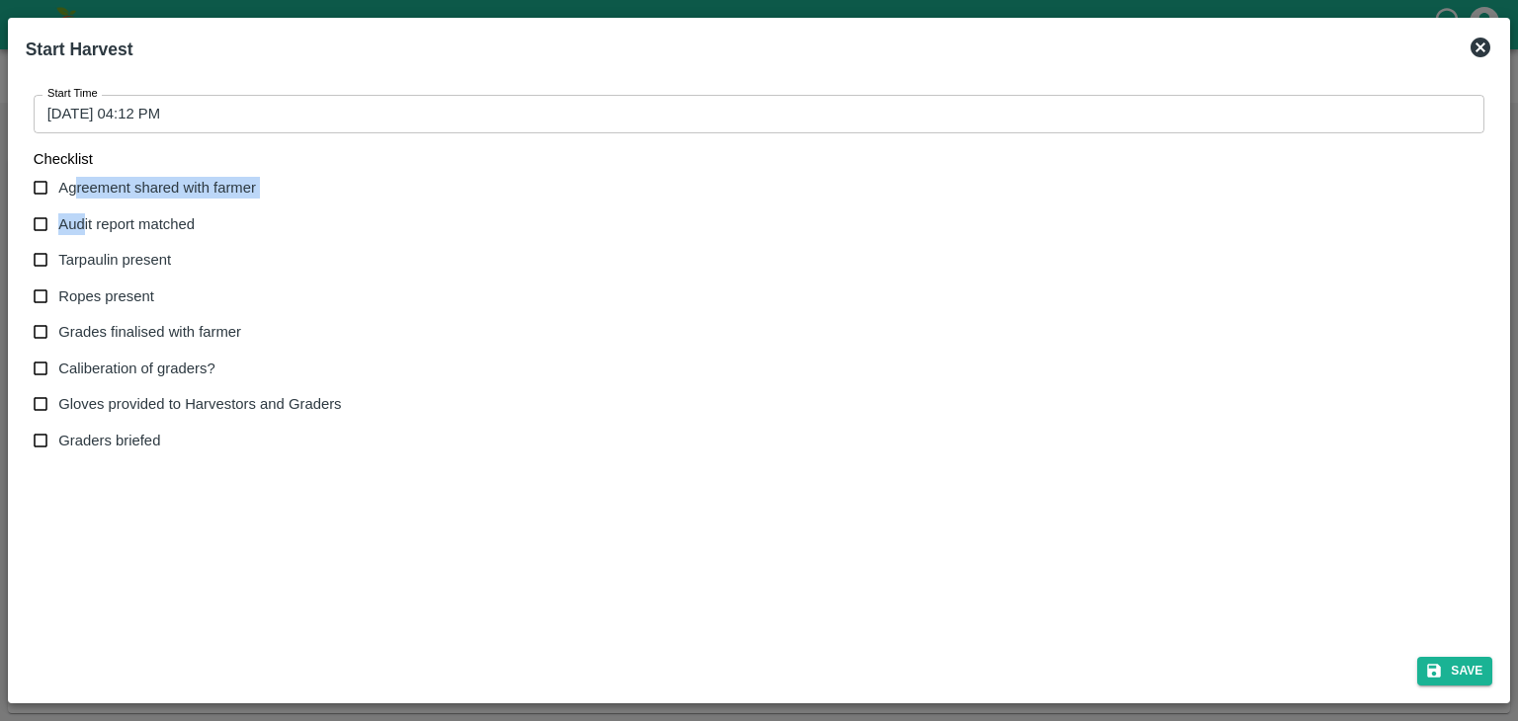
drag, startPoint x: 73, startPoint y: 180, endPoint x: 82, endPoint y: 219, distance: 40.5
click at [82, 219] on div "Agreement shared with farmer Audit report matched Tarpaulin present Ropes prese…" at bounding box center [196, 315] width 324 height 290
click at [82, 219] on span "Audit report matched" at bounding box center [126, 224] width 136 height 22
click at [59, 219] on input "Audit report matched" at bounding box center [41, 225] width 37 height 37
checkbox input "true"
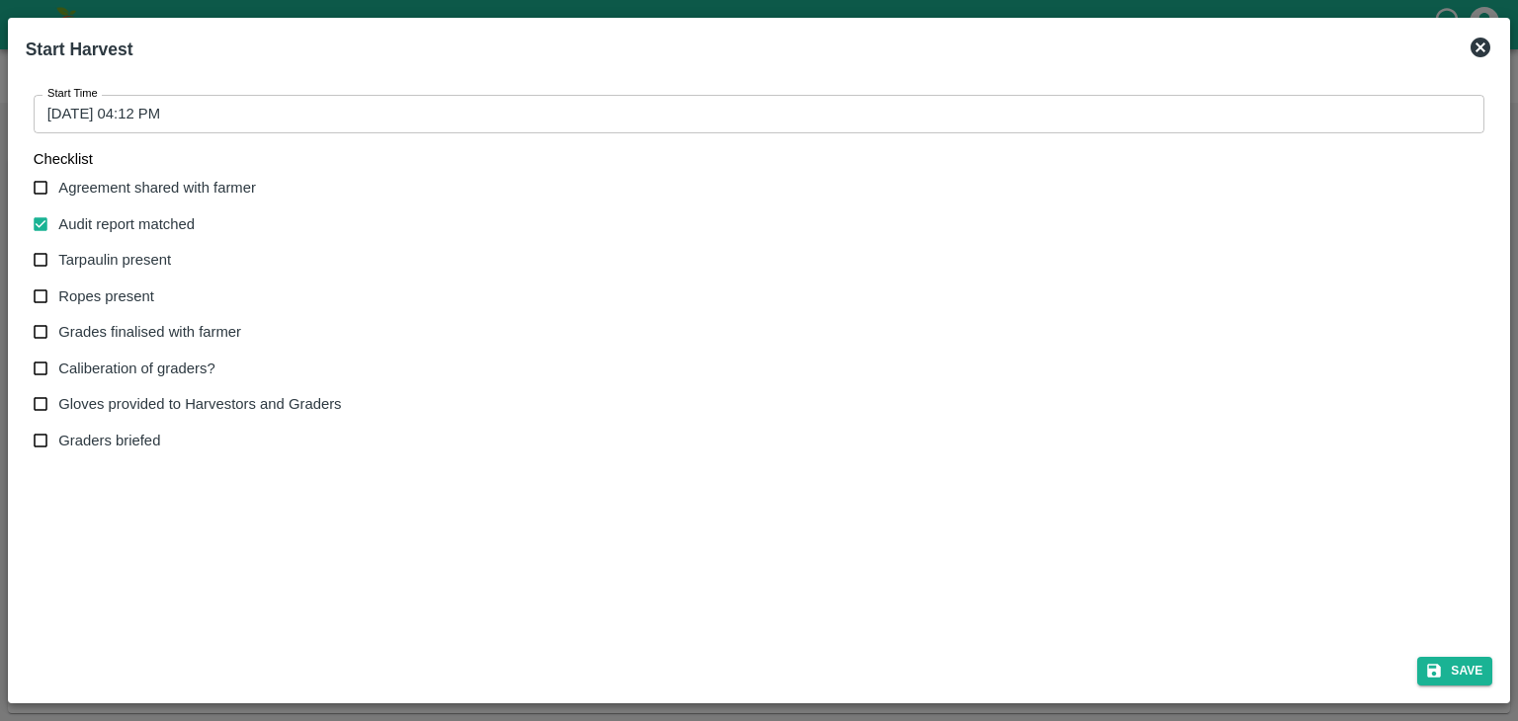
click at [106, 185] on span "Agreement shared with farmer" at bounding box center [157, 188] width 198 height 22
click at [59, 185] on input "Agreement shared with farmer" at bounding box center [41, 188] width 37 height 37
checkbox input "true"
drag, startPoint x: 115, startPoint y: 265, endPoint x: 103, endPoint y: 298, distance: 35.6
click at [103, 298] on div "Agreement shared with farmer Audit report matched Tarpaulin present Ropes prese…" at bounding box center [196, 315] width 324 height 290
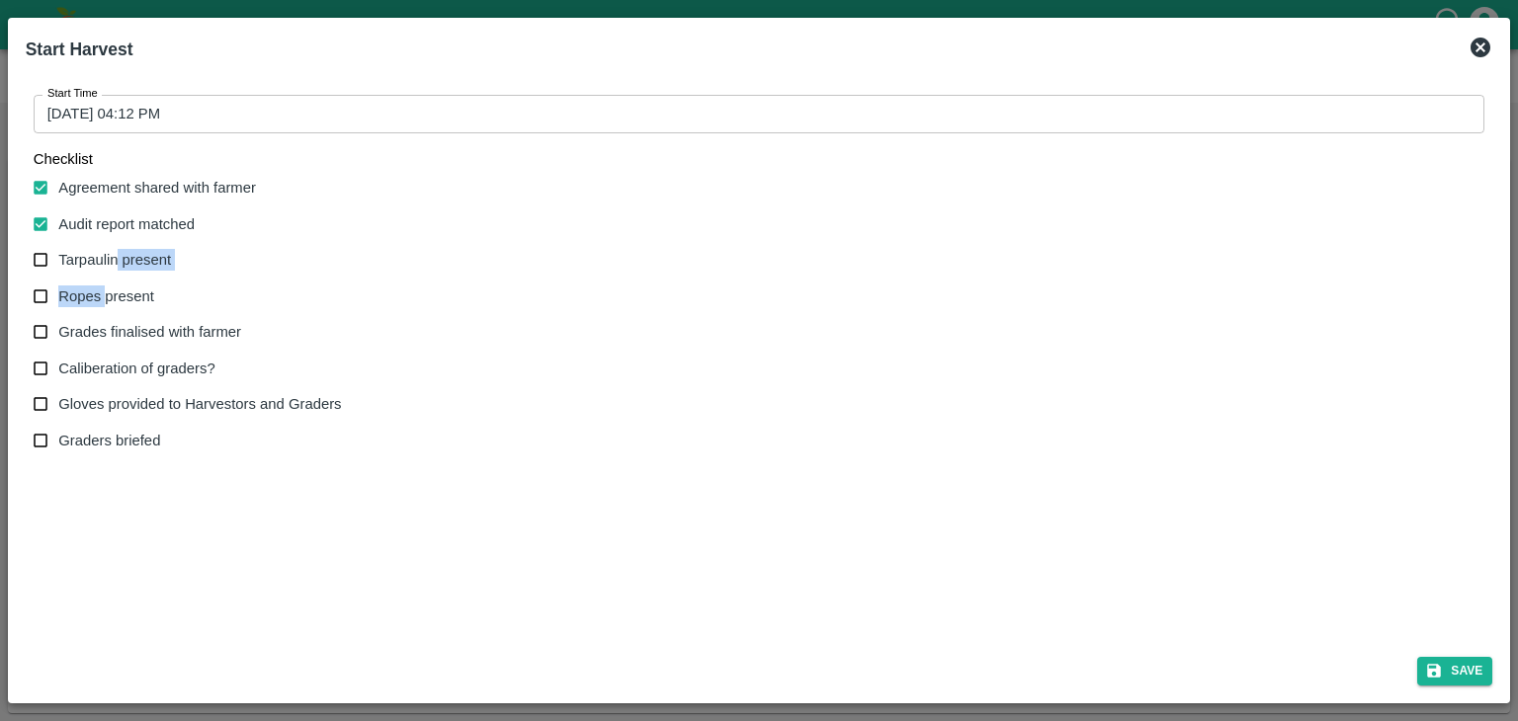
click at [103, 298] on span "Ropes present" at bounding box center [106, 297] width 96 height 22
click at [59, 298] on input "Ropes present" at bounding box center [41, 297] width 37 height 37
checkbox input "true"
click at [110, 259] on span "Tarpaulin present" at bounding box center [114, 260] width 113 height 22
click at [59, 259] on input "Tarpaulin present" at bounding box center [41, 260] width 37 height 37
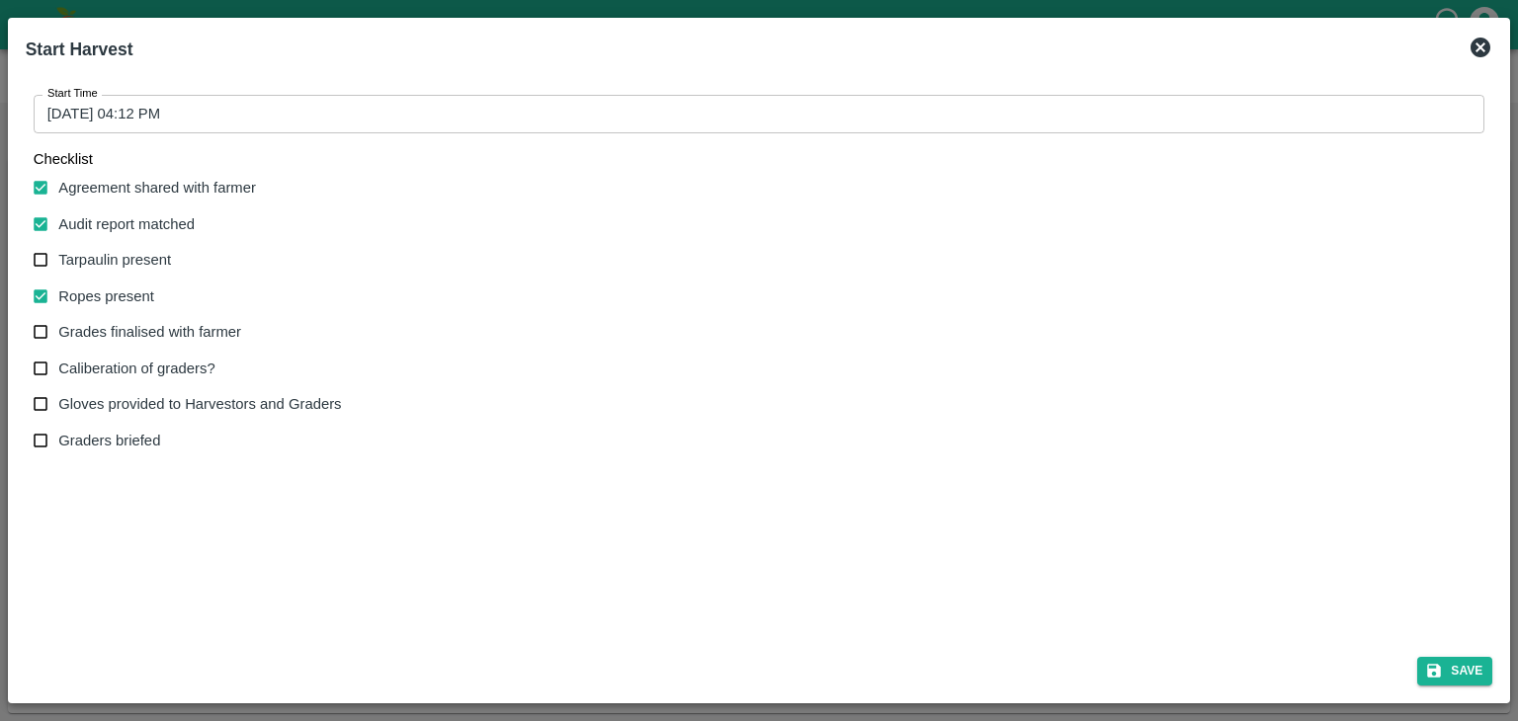
checkbox input "true"
click at [118, 337] on span "Grades finalised with farmer" at bounding box center [149, 332] width 183 height 22
click at [59, 337] on input "Grades finalised with farmer" at bounding box center [41, 332] width 37 height 37
checkbox input "true"
click at [138, 368] on span "Caliberation of graders?" at bounding box center [136, 369] width 156 height 22
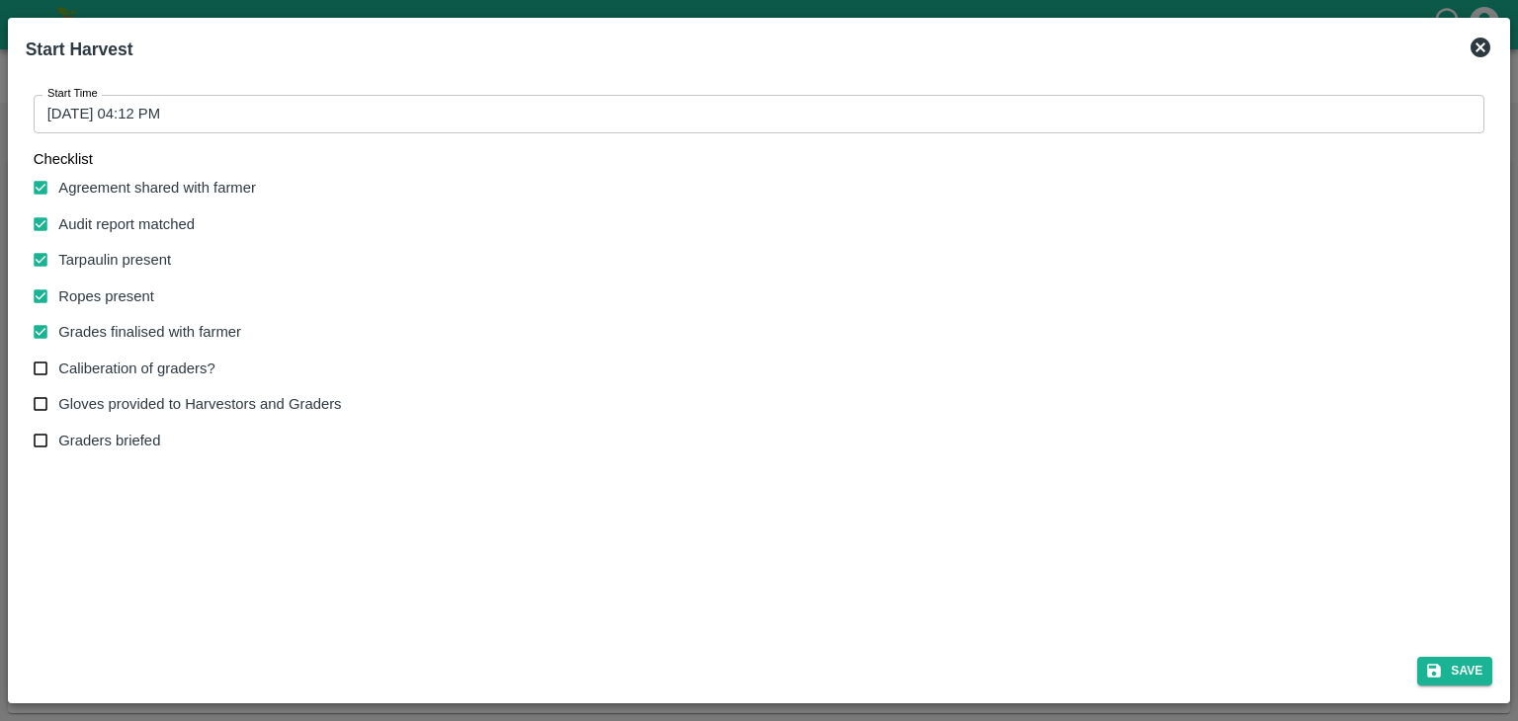
click at [59, 368] on input "Caliberation of graders?" at bounding box center [41, 369] width 37 height 37
checkbox input "true"
click at [161, 405] on span "Gloves provided to Harvestors and Graders" at bounding box center [199, 404] width 283 height 22
click at [59, 405] on input "Gloves provided to Harvestors and Graders" at bounding box center [41, 404] width 37 height 37
checkbox input "true"
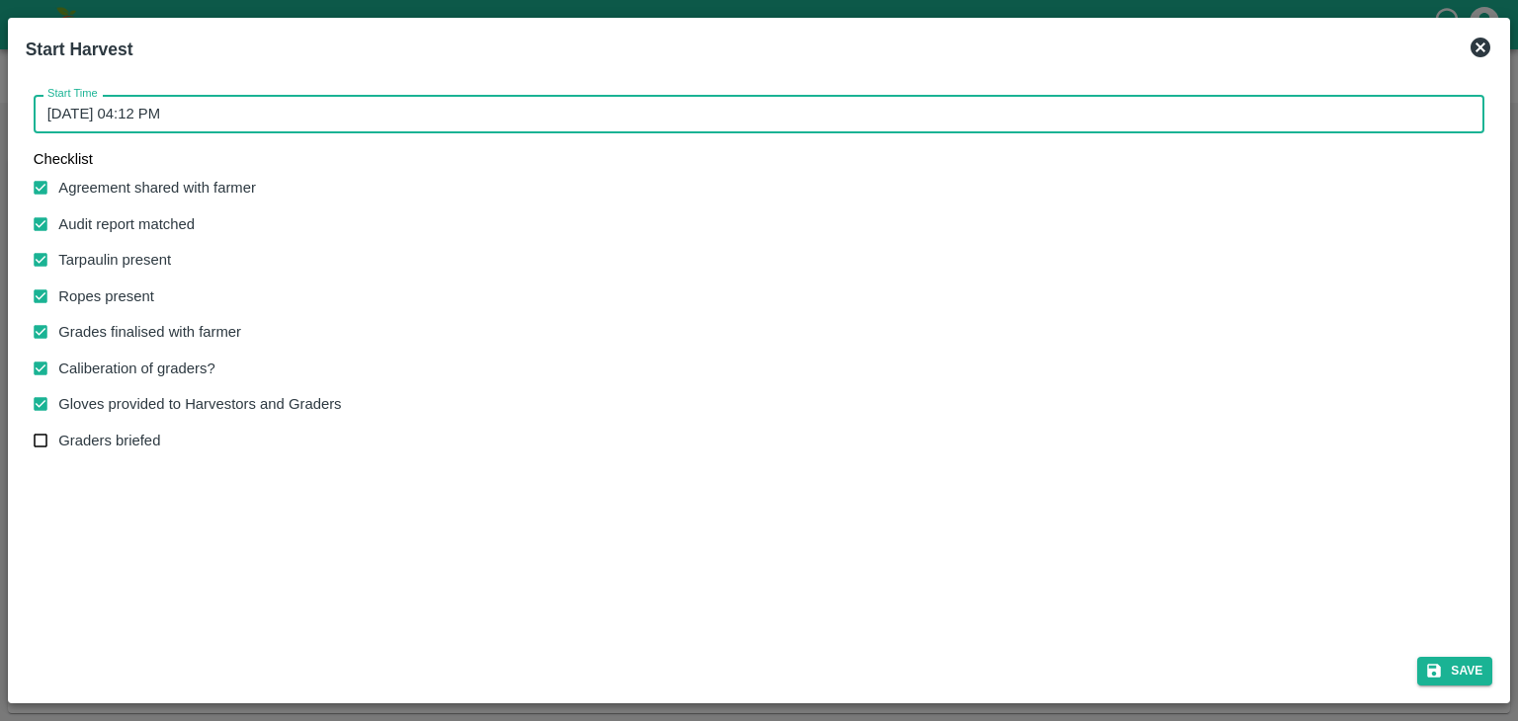
click at [664, 116] on input "[DATE] 04:12 PM" at bounding box center [753, 114] width 1438 height 38
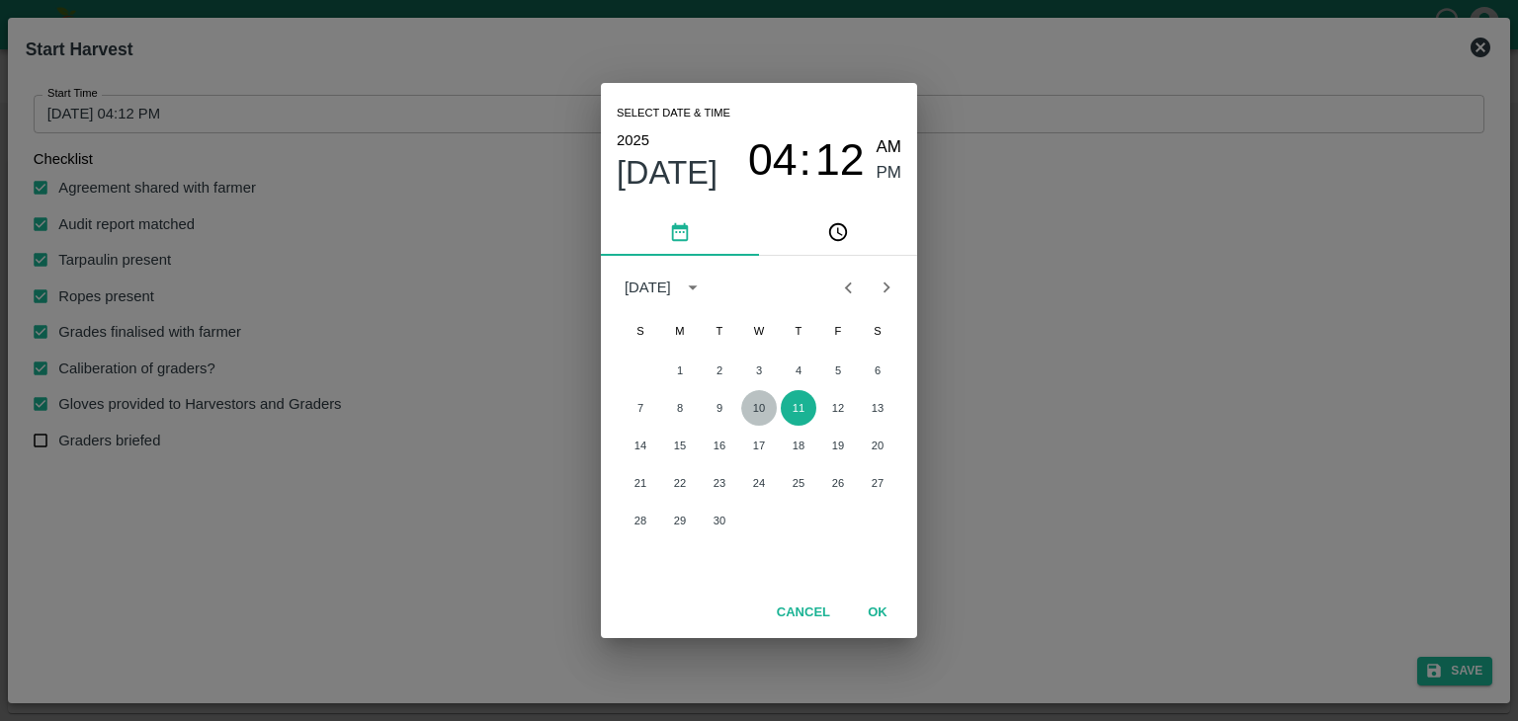
click at [755, 408] on button "10" at bounding box center [759, 408] width 36 height 36
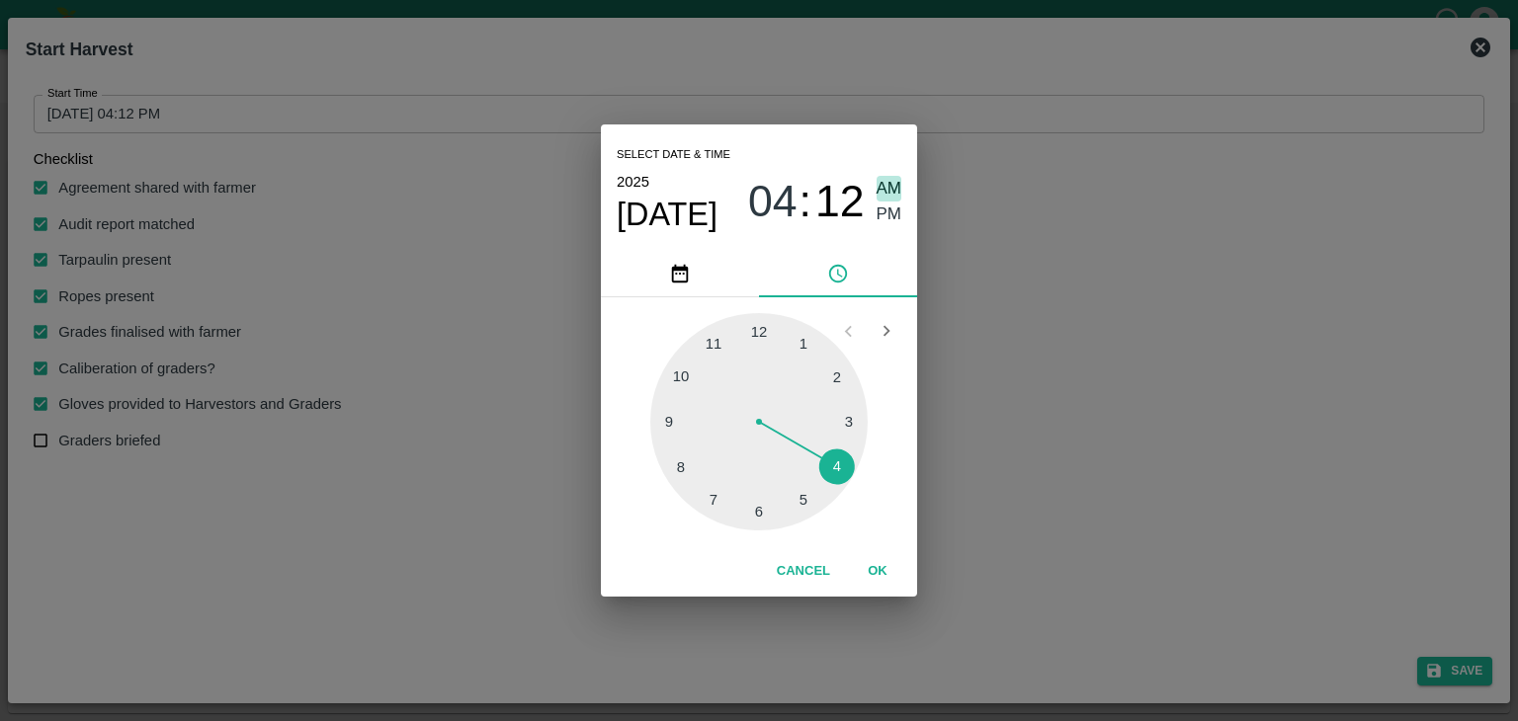
click at [886, 184] on span "AM" at bounding box center [889, 189] width 26 height 27
click at [677, 420] on div at bounding box center [758, 421] width 217 height 217
type input "[DATE] 09:45 AM"
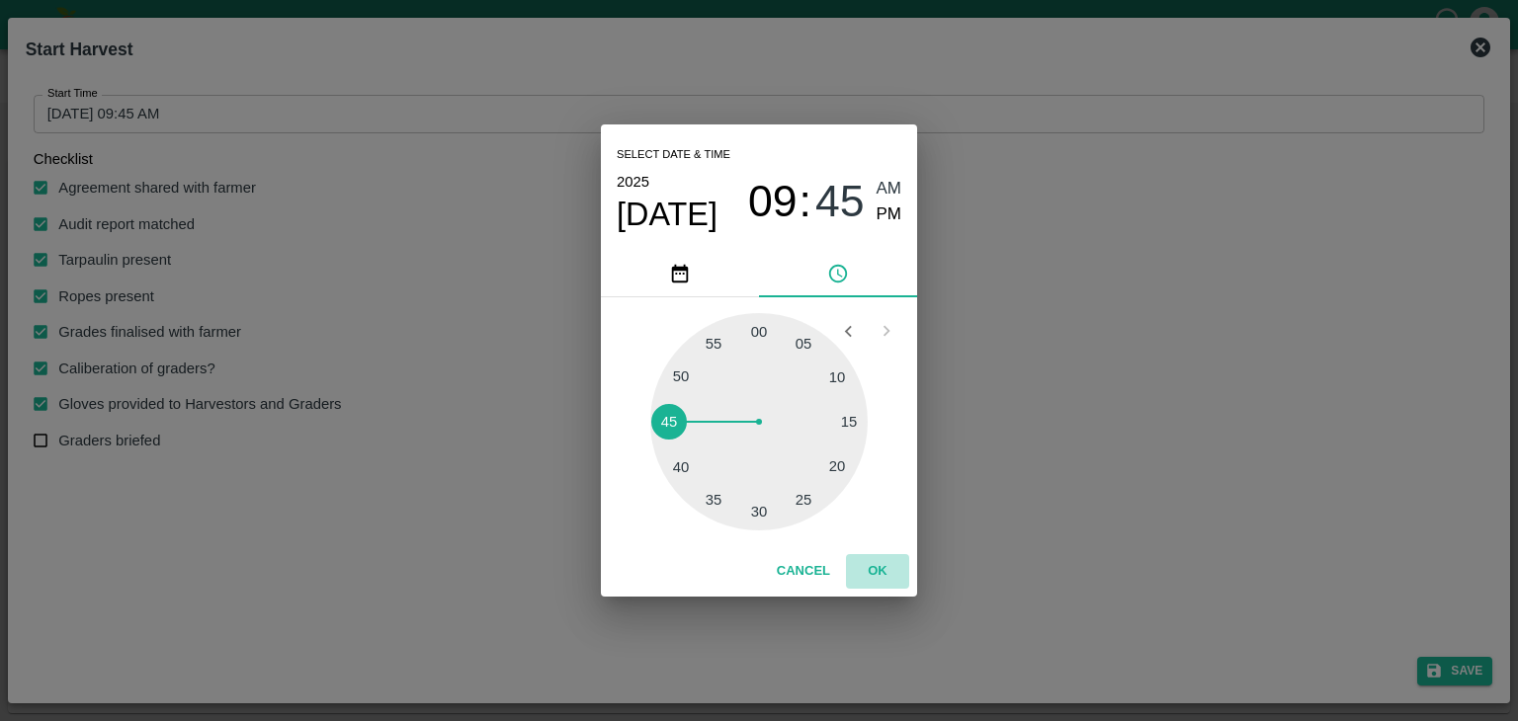
click at [874, 567] on button "OK" at bounding box center [877, 571] width 63 height 35
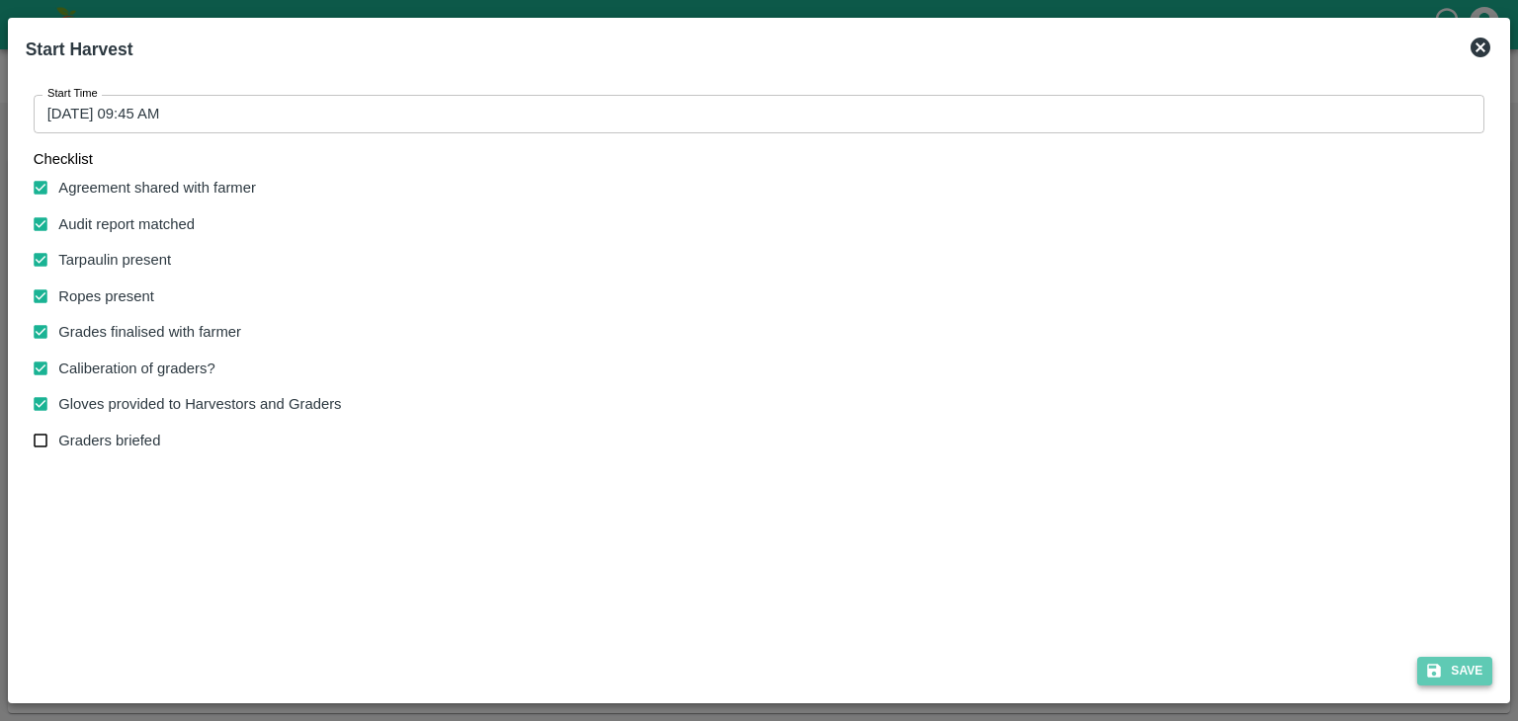
click at [1466, 682] on button "Save" at bounding box center [1454, 671] width 75 height 29
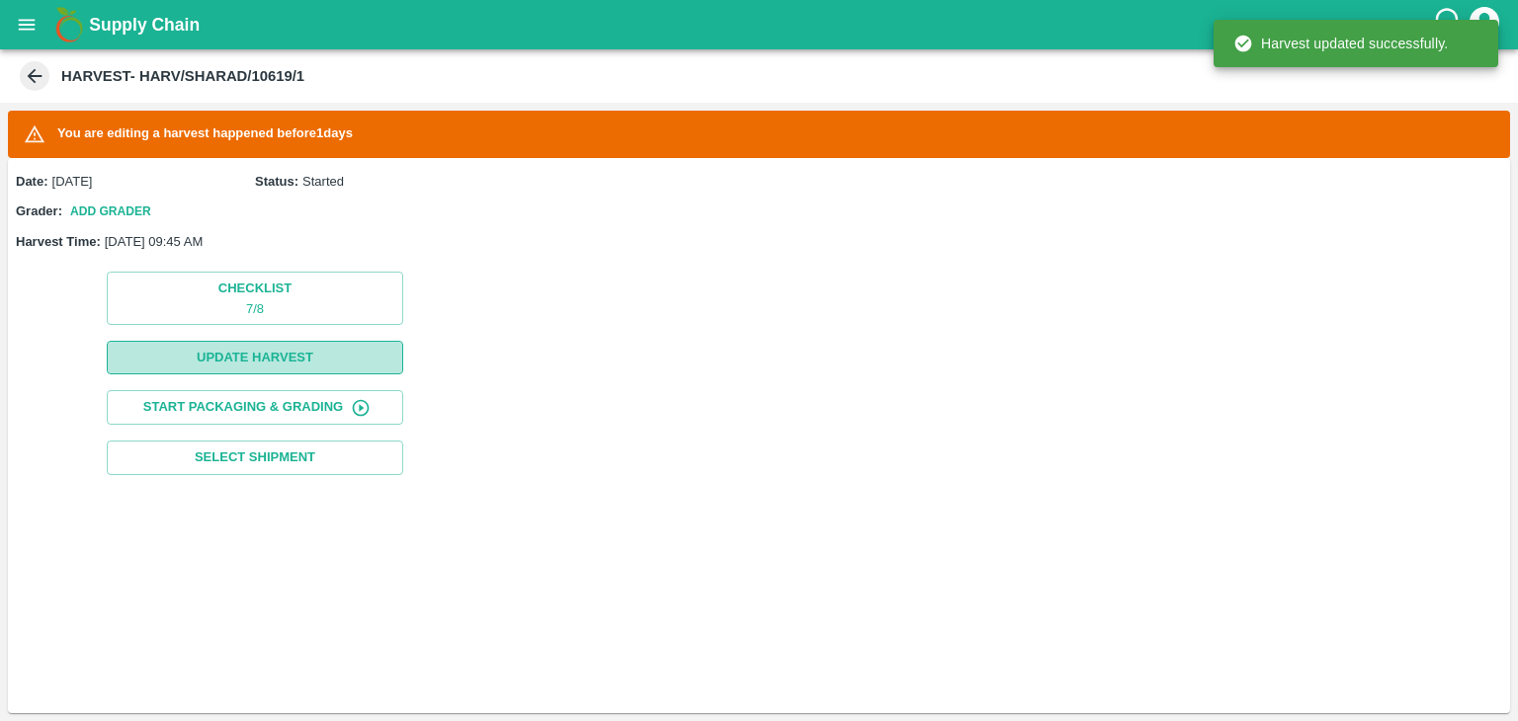
click at [241, 345] on button "Update Harvest" at bounding box center [255, 358] width 296 height 35
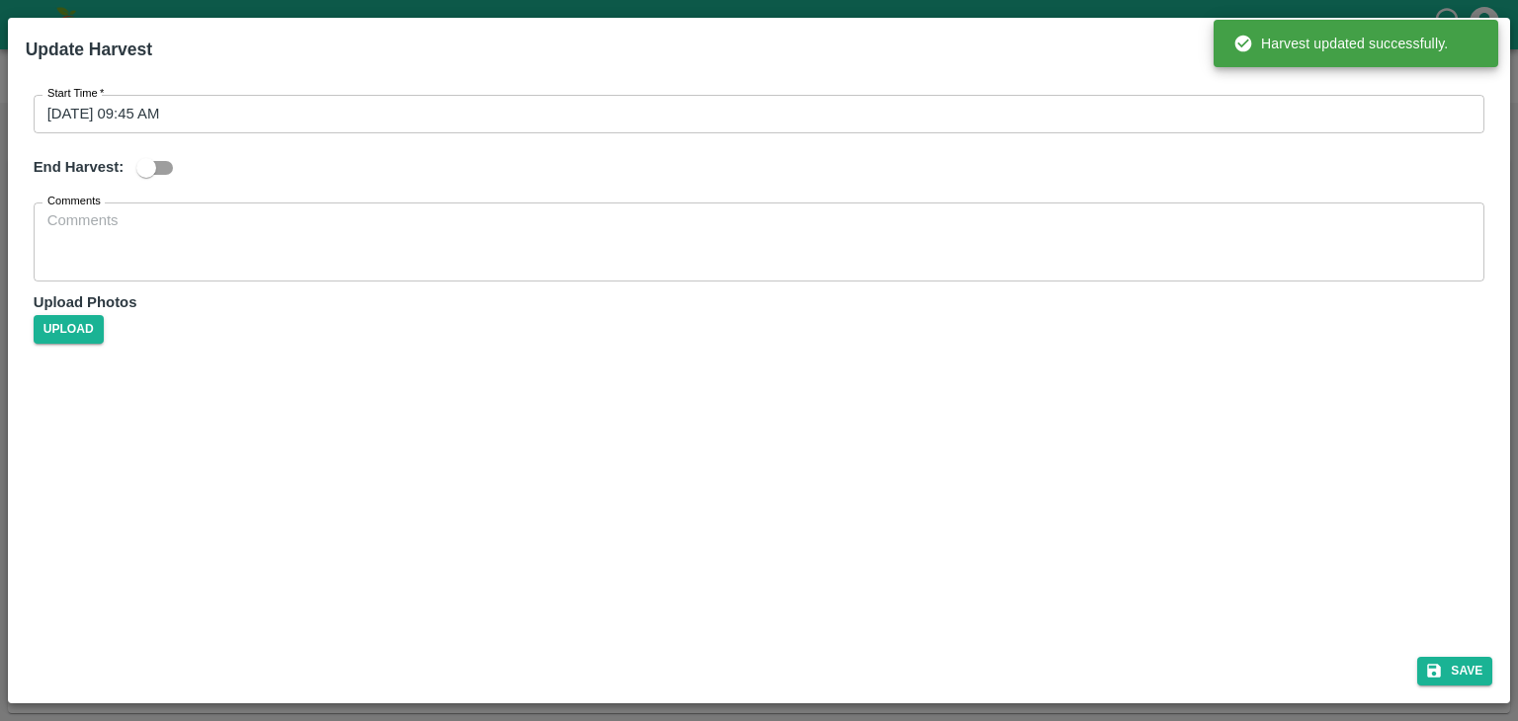
click at [162, 159] on input "checkbox" at bounding box center [146, 168] width 113 height 38
checkbox input "true"
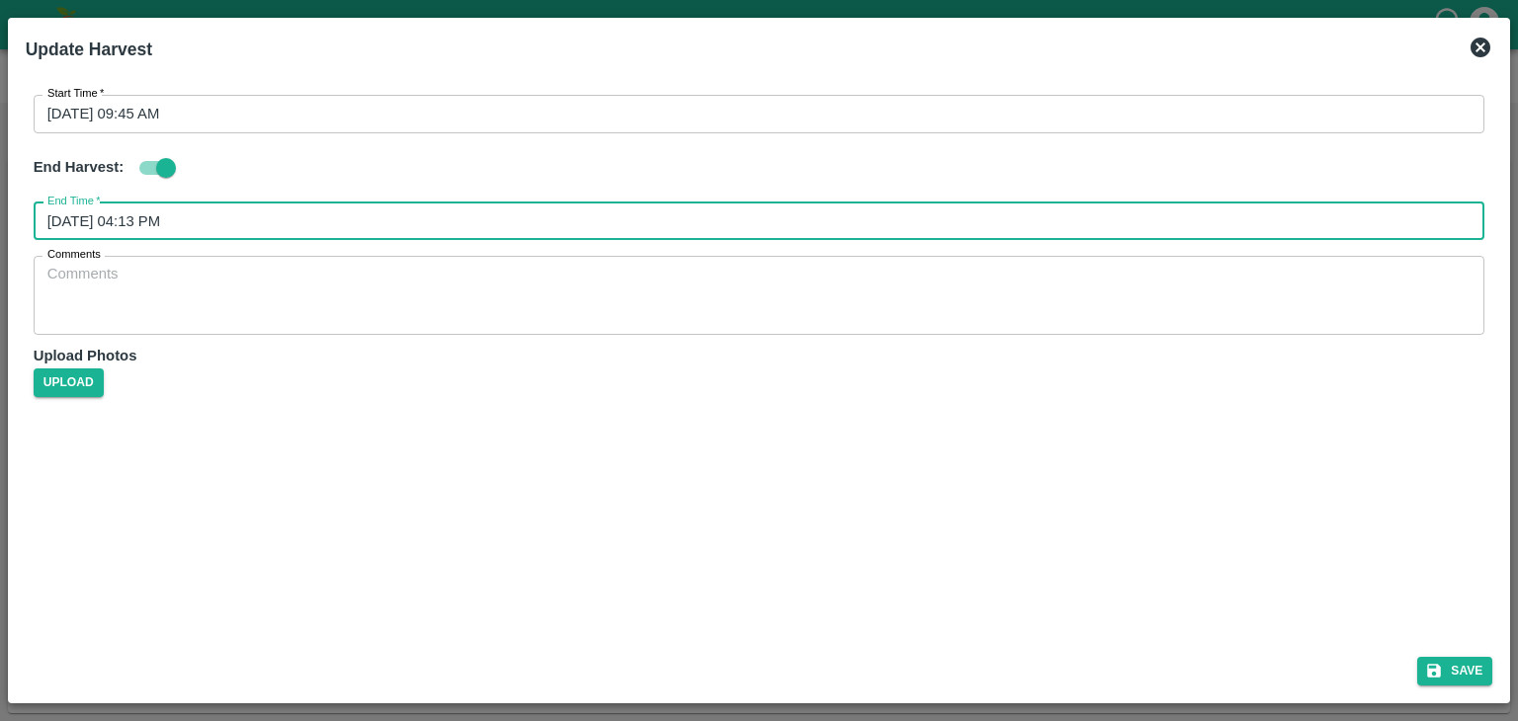
click at [450, 235] on input "[DATE] 04:13 PM" at bounding box center [753, 222] width 1438 height 38
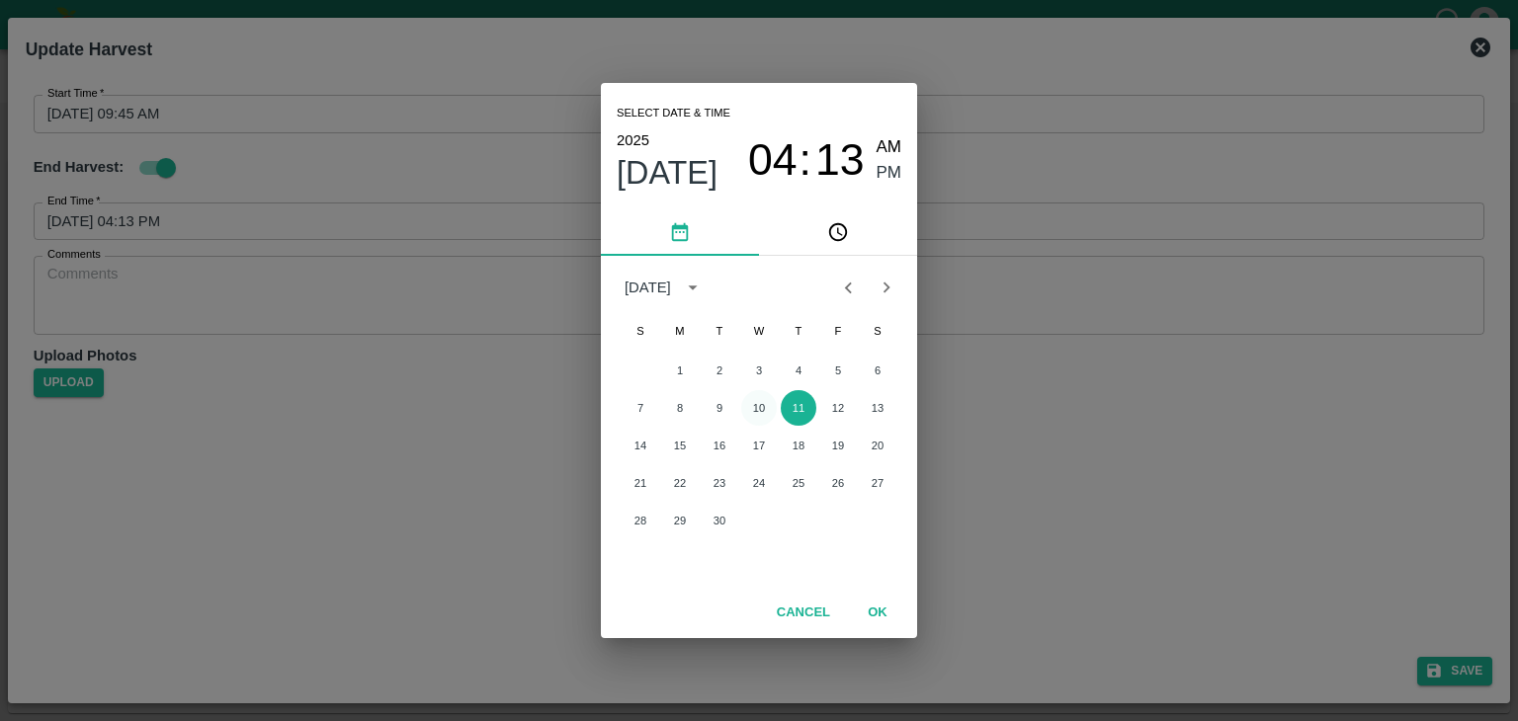
click at [746, 403] on button "10" at bounding box center [759, 408] width 36 height 36
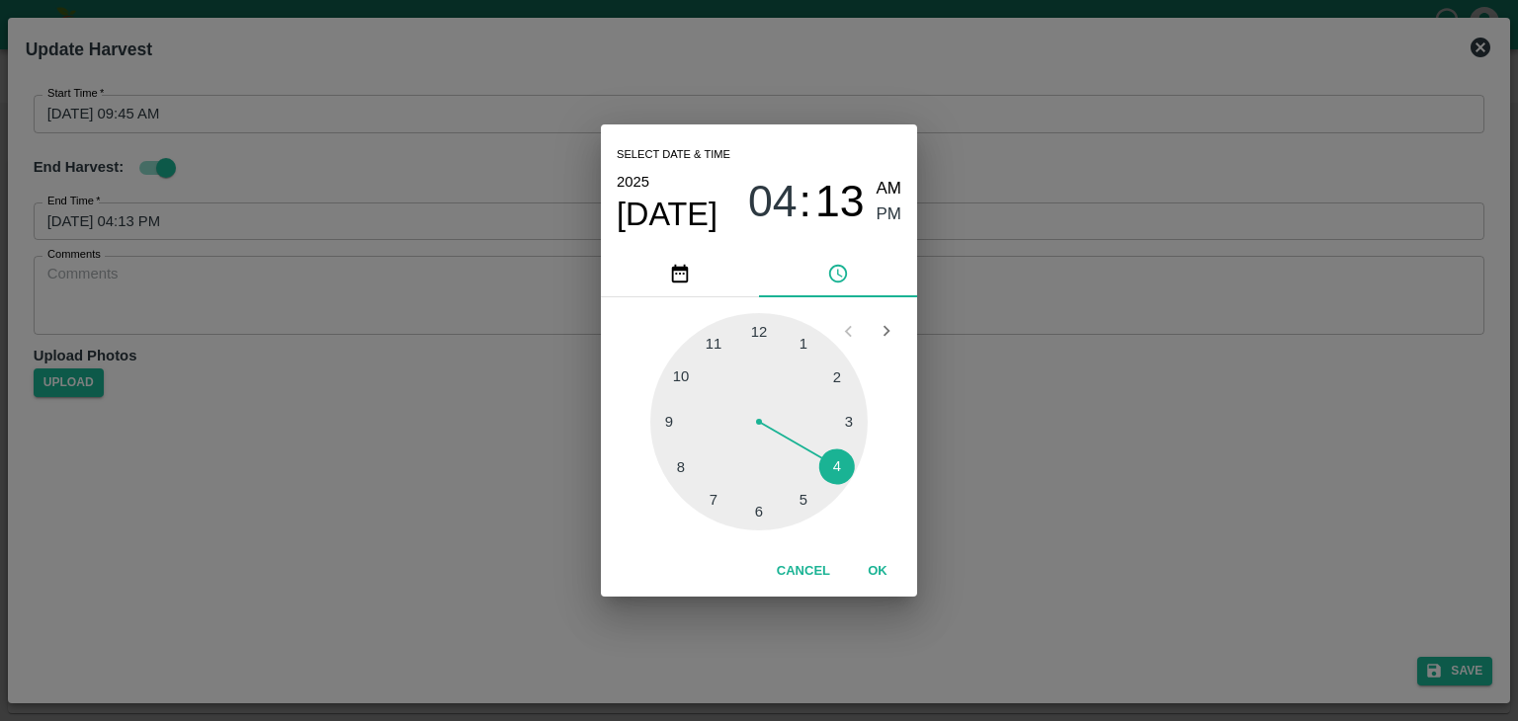
click at [807, 502] on div at bounding box center [758, 421] width 217 height 217
type input "[DATE] 05:25 PM"
click at [881, 568] on button "OK" at bounding box center [877, 571] width 63 height 35
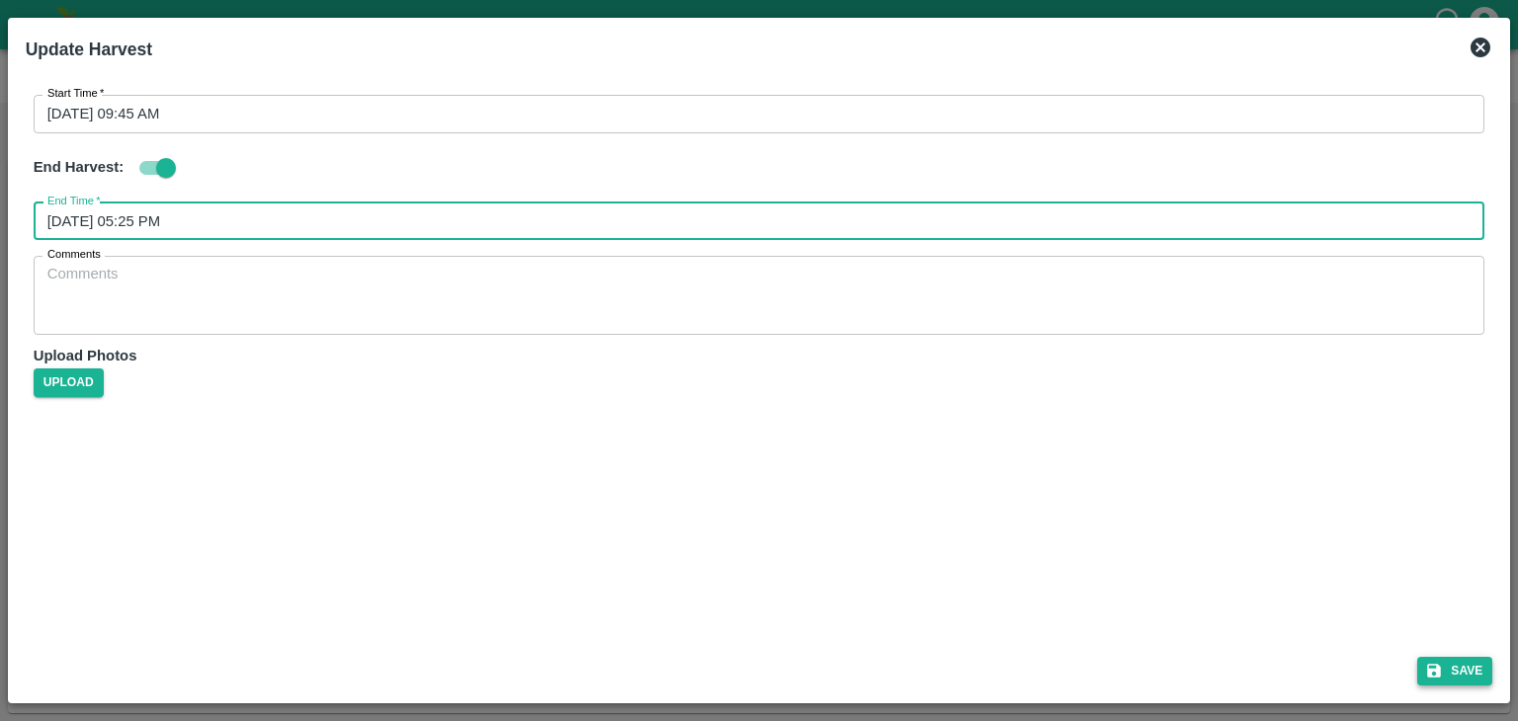
click at [1475, 662] on button "Save" at bounding box center [1454, 671] width 75 height 29
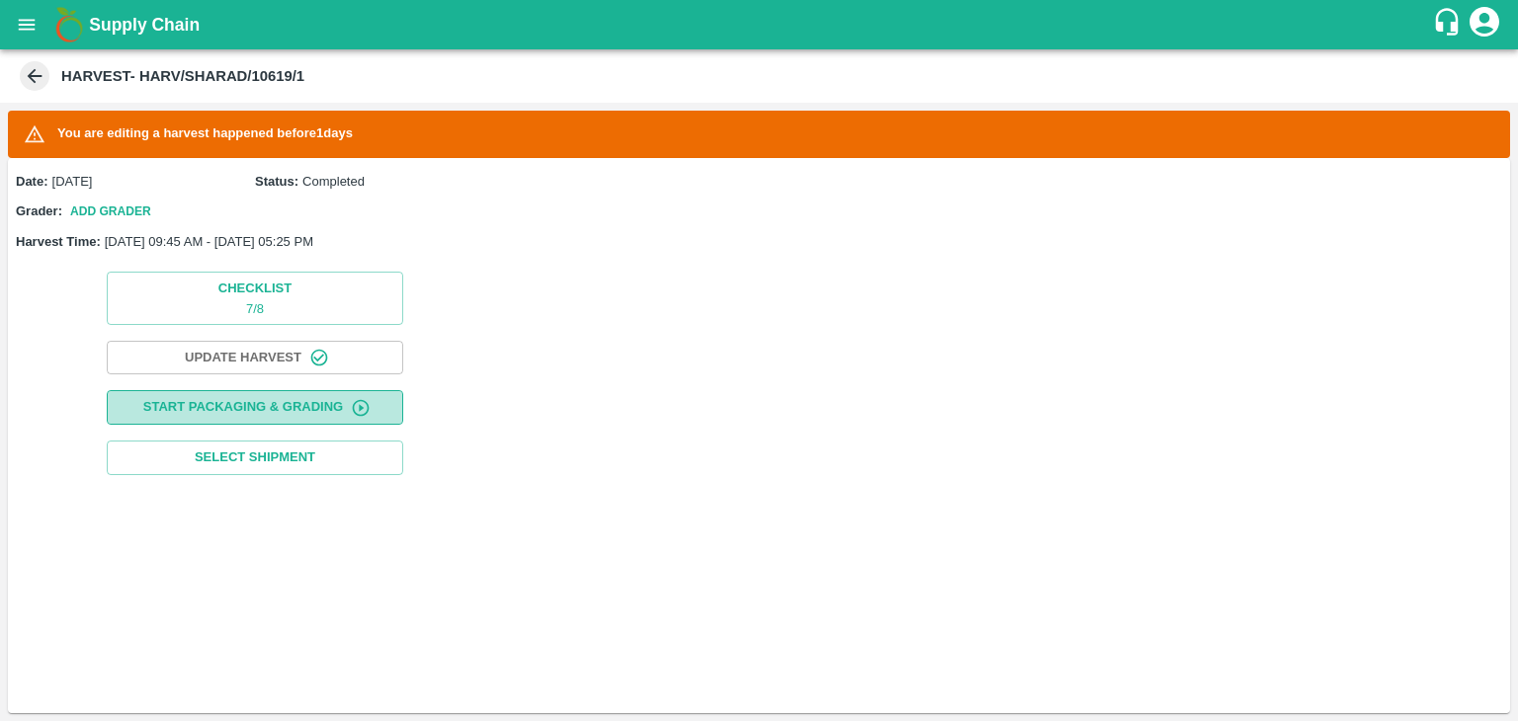
click at [238, 390] on button "Start Packaging & Grading" at bounding box center [255, 407] width 296 height 35
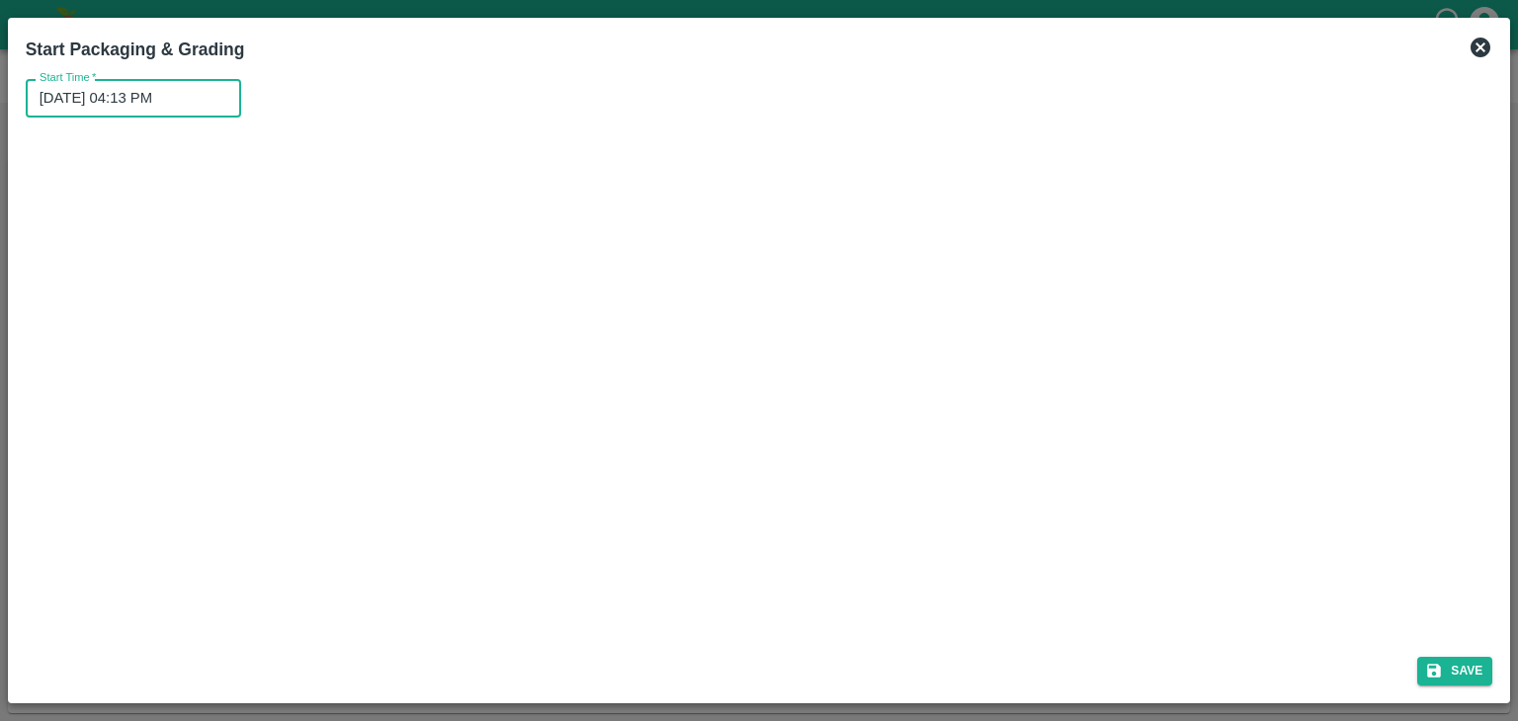
click at [196, 109] on input "[DATE] 04:13 PM" at bounding box center [127, 98] width 202 height 38
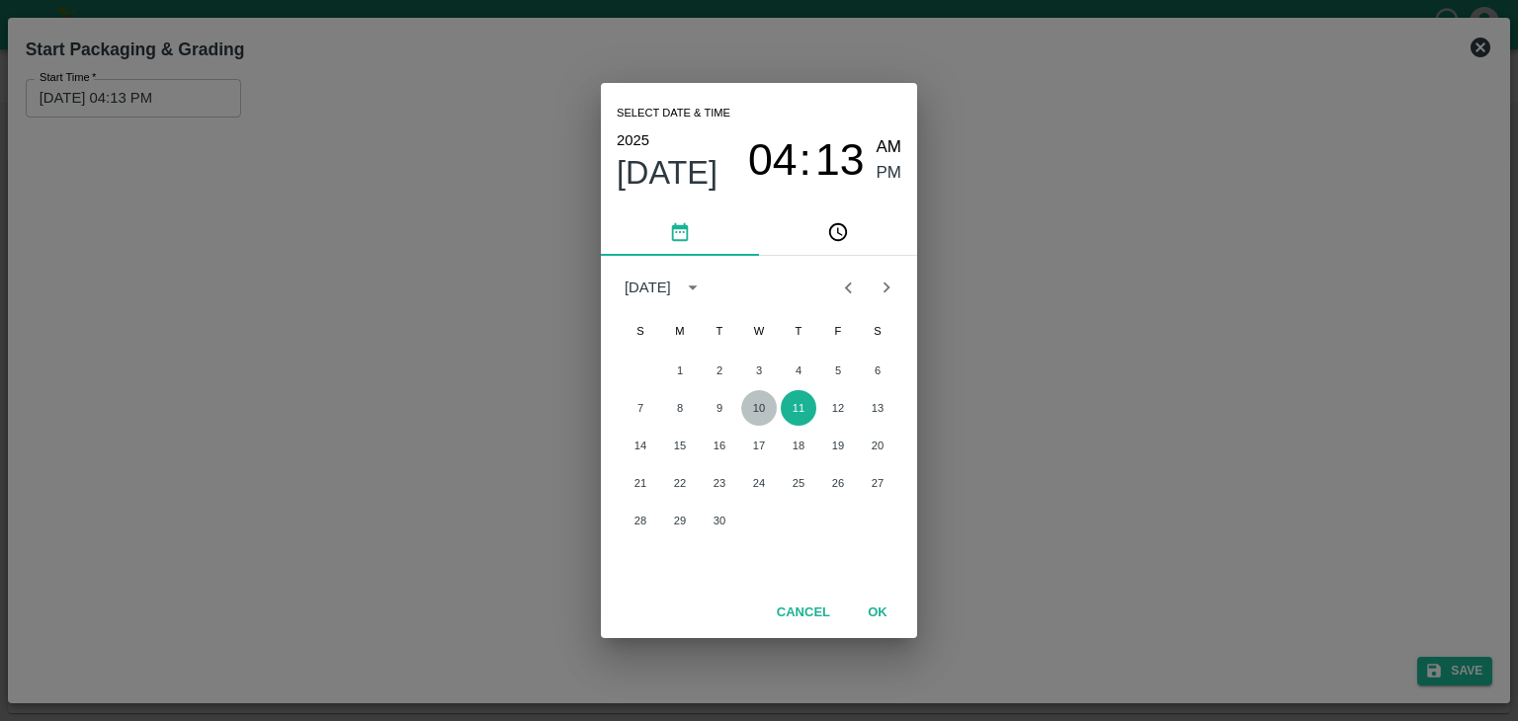
click at [759, 408] on button "10" at bounding box center [759, 408] width 36 height 36
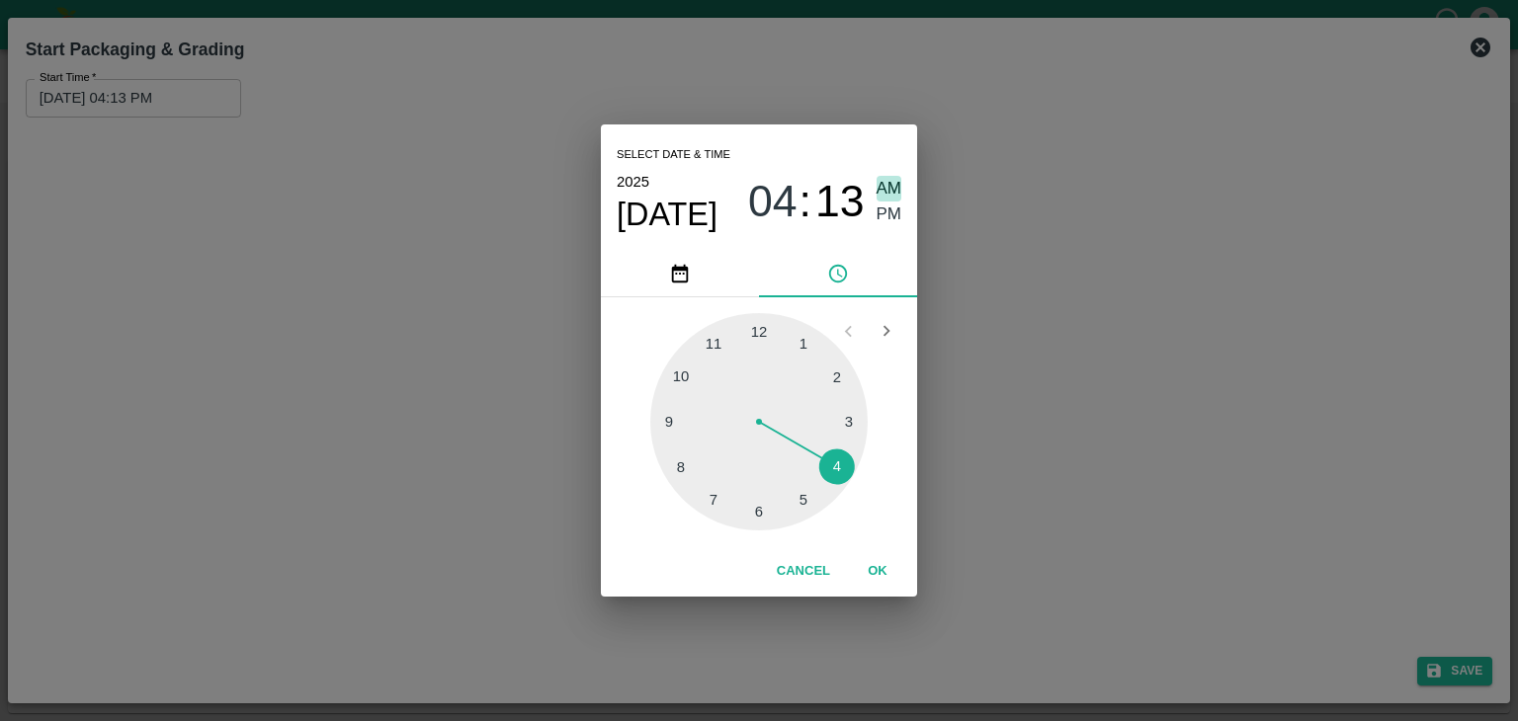
click at [881, 187] on span "AM" at bounding box center [889, 189] width 26 height 27
click at [656, 431] on div at bounding box center [758, 421] width 217 height 217
type input "[DATE] 09:44 AM"
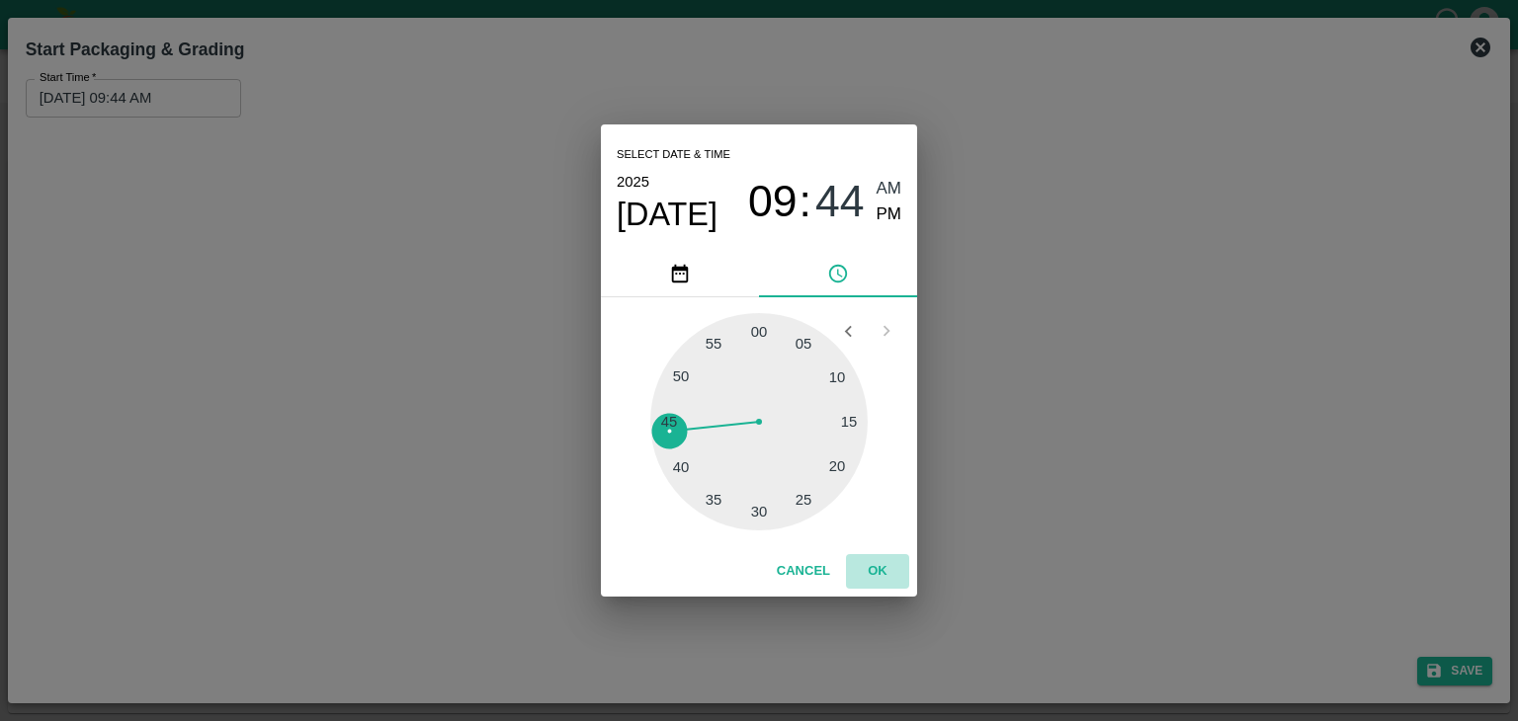
click at [882, 572] on button "OK" at bounding box center [877, 571] width 63 height 35
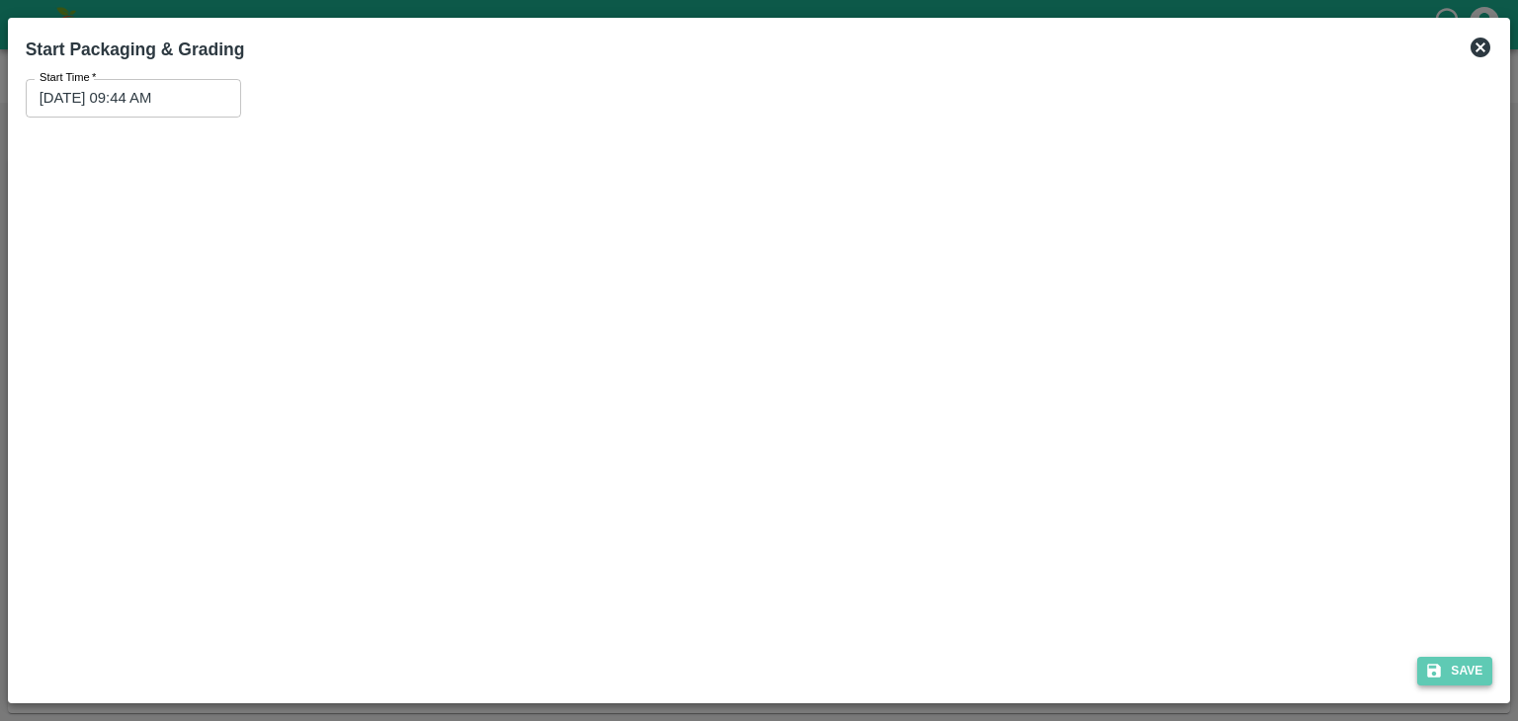
click at [1461, 677] on button "Save" at bounding box center [1454, 671] width 75 height 29
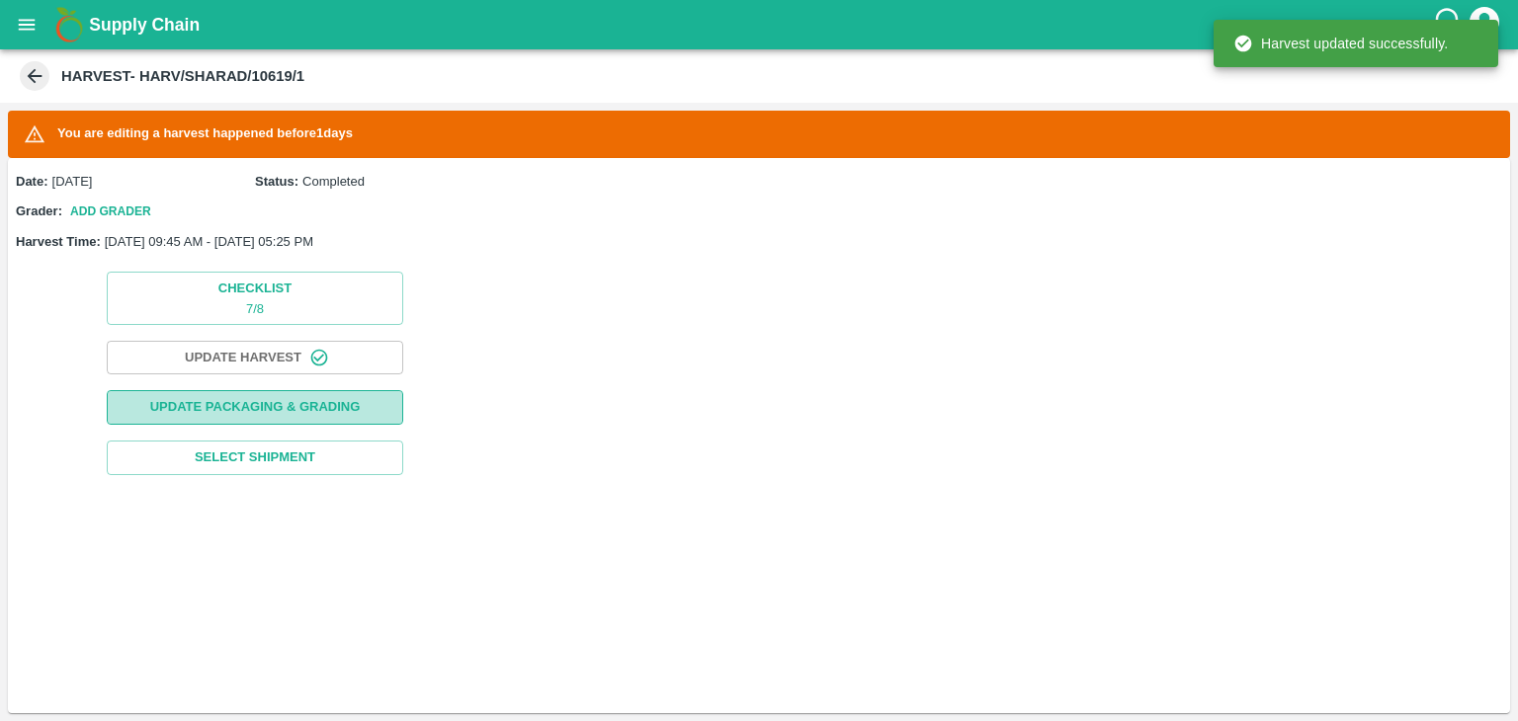
click at [332, 420] on button "Update Packaging & Grading" at bounding box center [255, 407] width 296 height 35
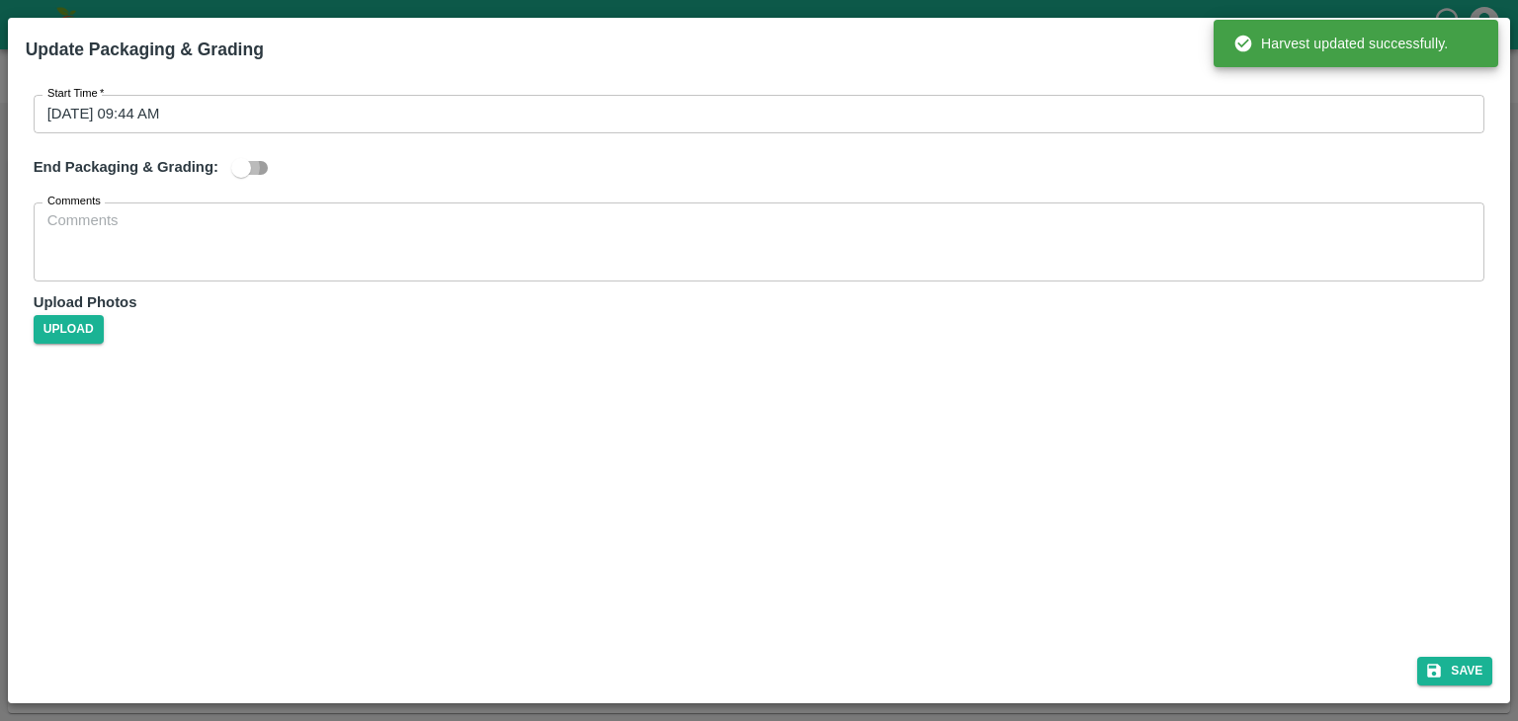
click at [255, 163] on input "checkbox" at bounding box center [241, 168] width 113 height 38
checkbox input "true"
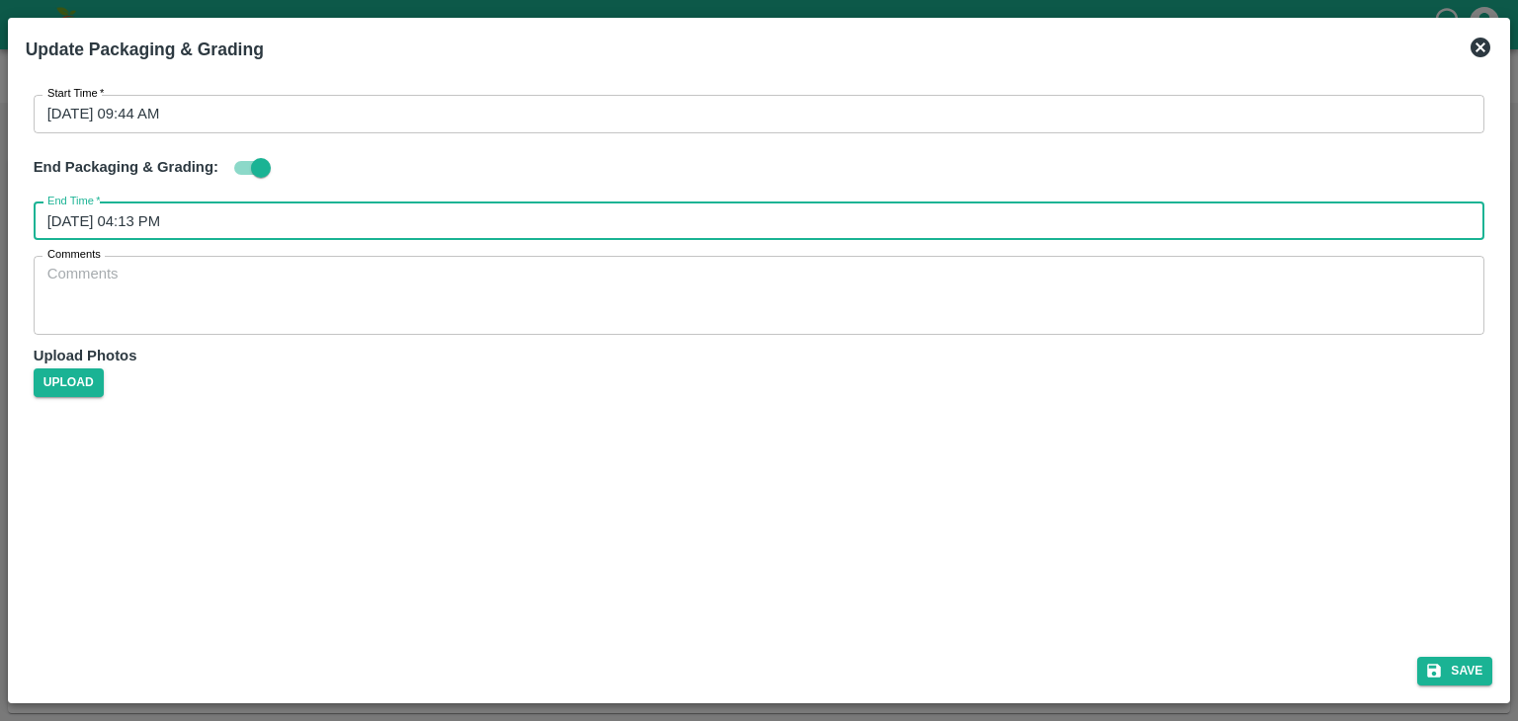
click at [464, 214] on input "[DATE] 04:13 PM" at bounding box center [753, 222] width 1438 height 38
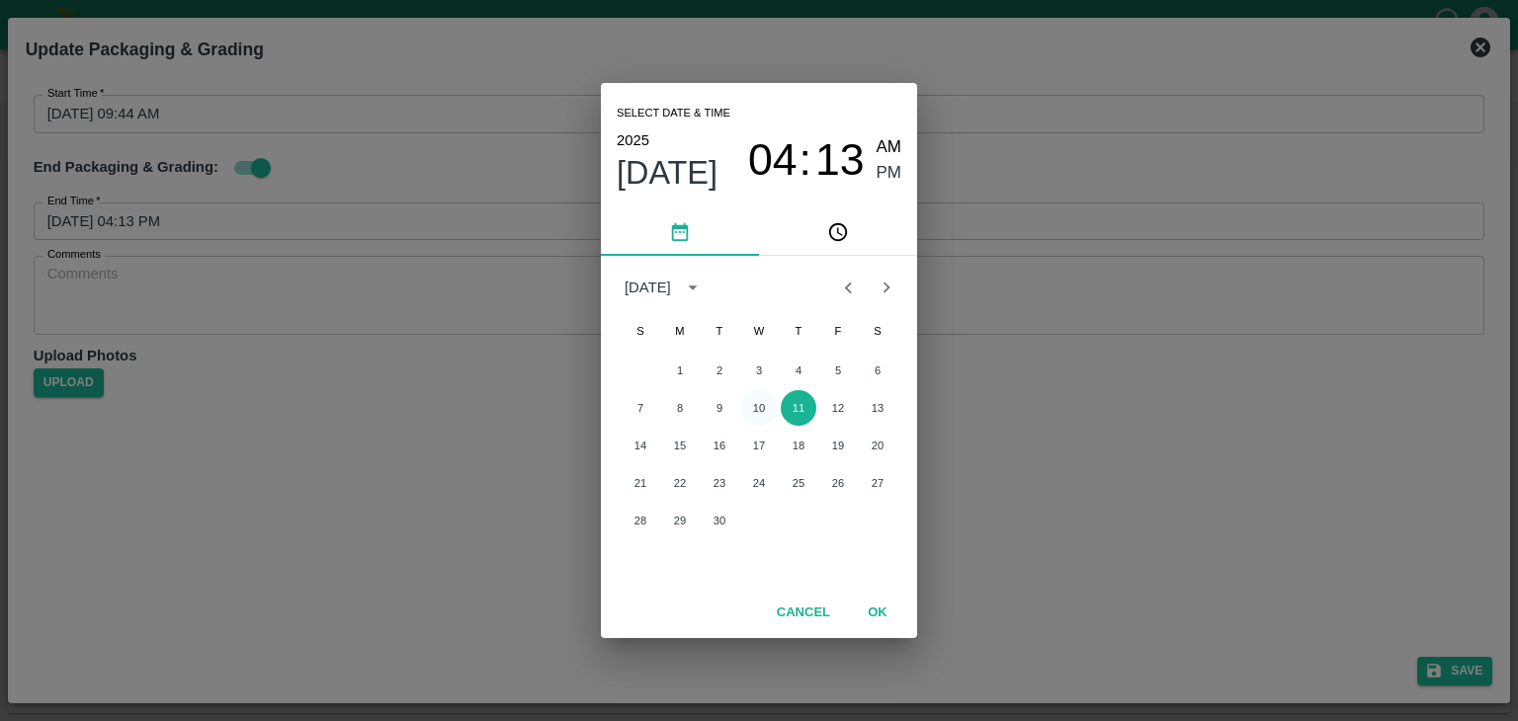
click at [767, 412] on button "10" at bounding box center [759, 408] width 36 height 36
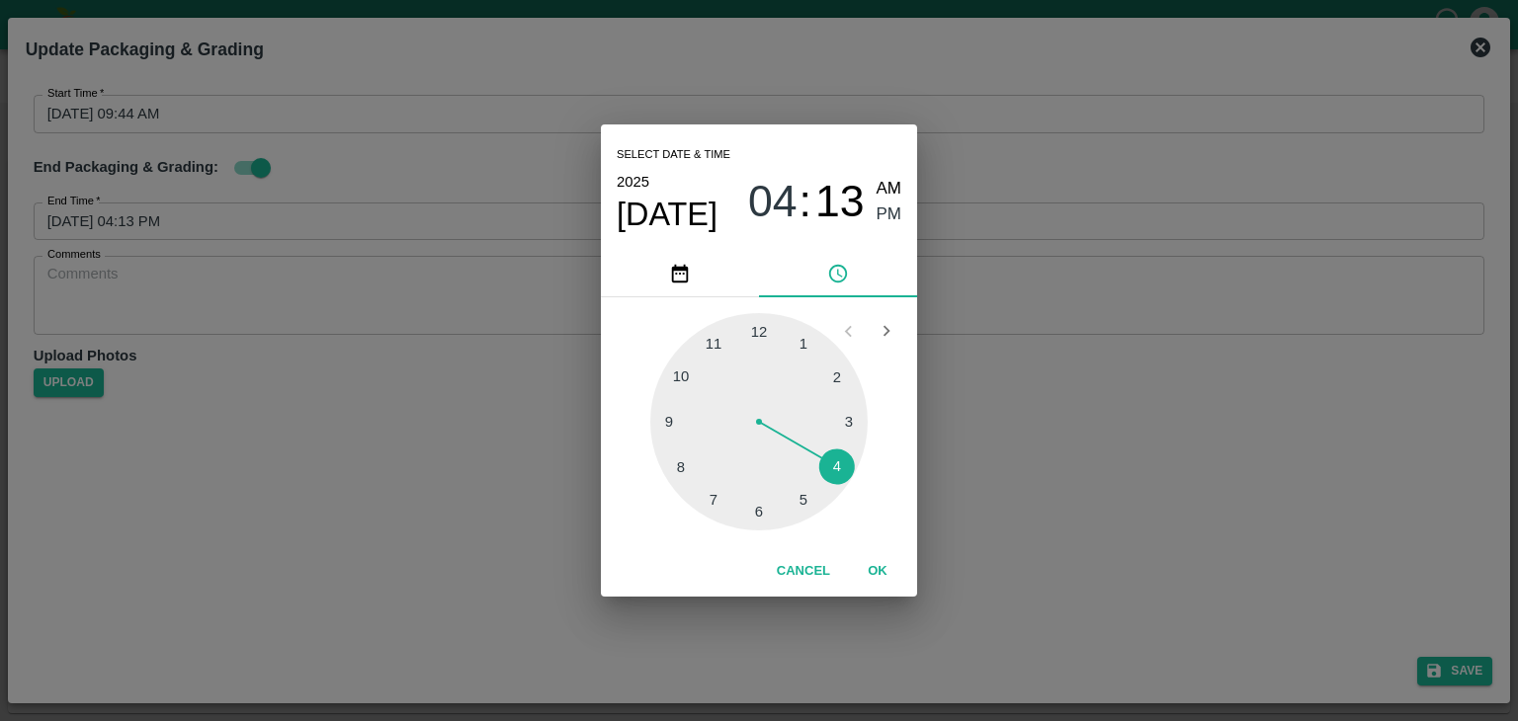
click at [804, 495] on div at bounding box center [758, 421] width 217 height 217
type input "[DATE] 05:25 PM"
click at [867, 562] on button "OK" at bounding box center [877, 571] width 63 height 35
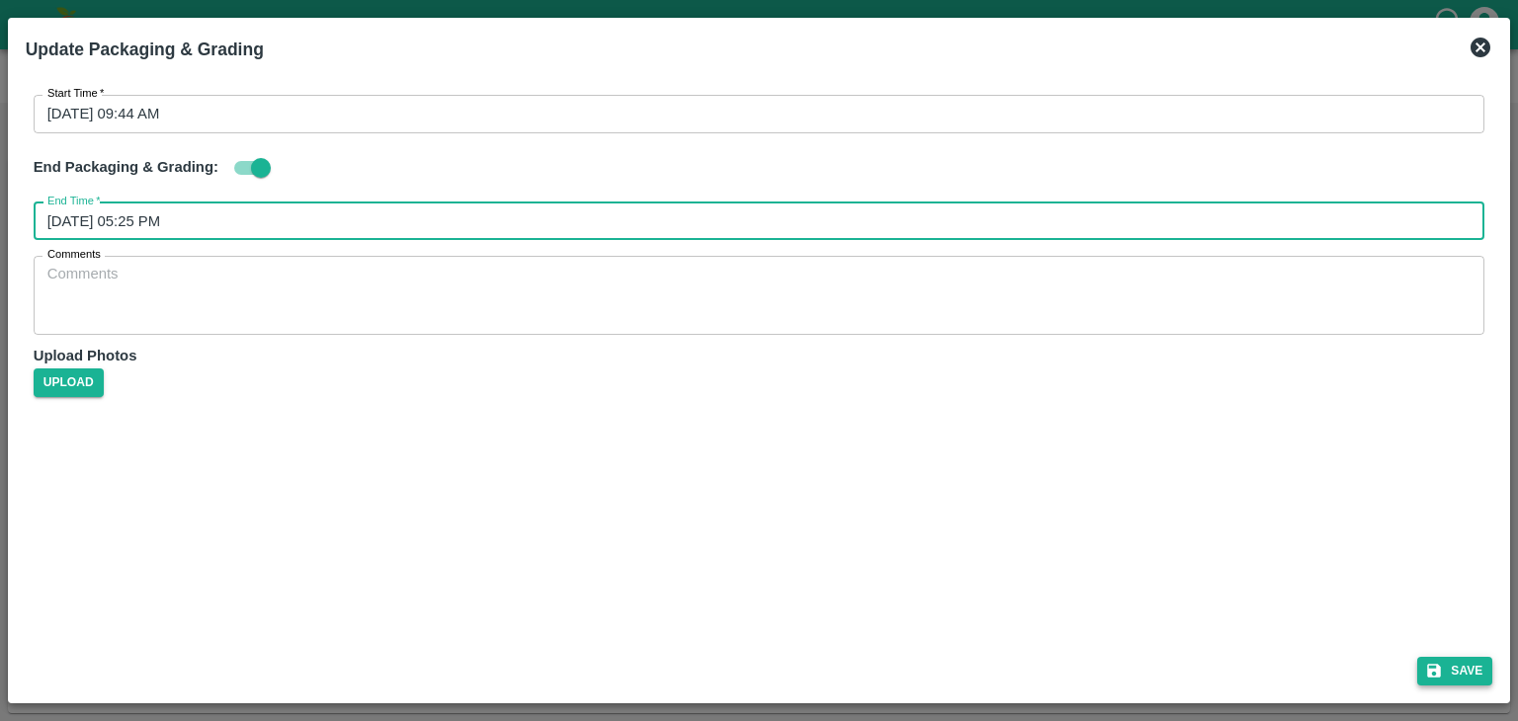
click at [1470, 682] on button "Save" at bounding box center [1454, 671] width 75 height 29
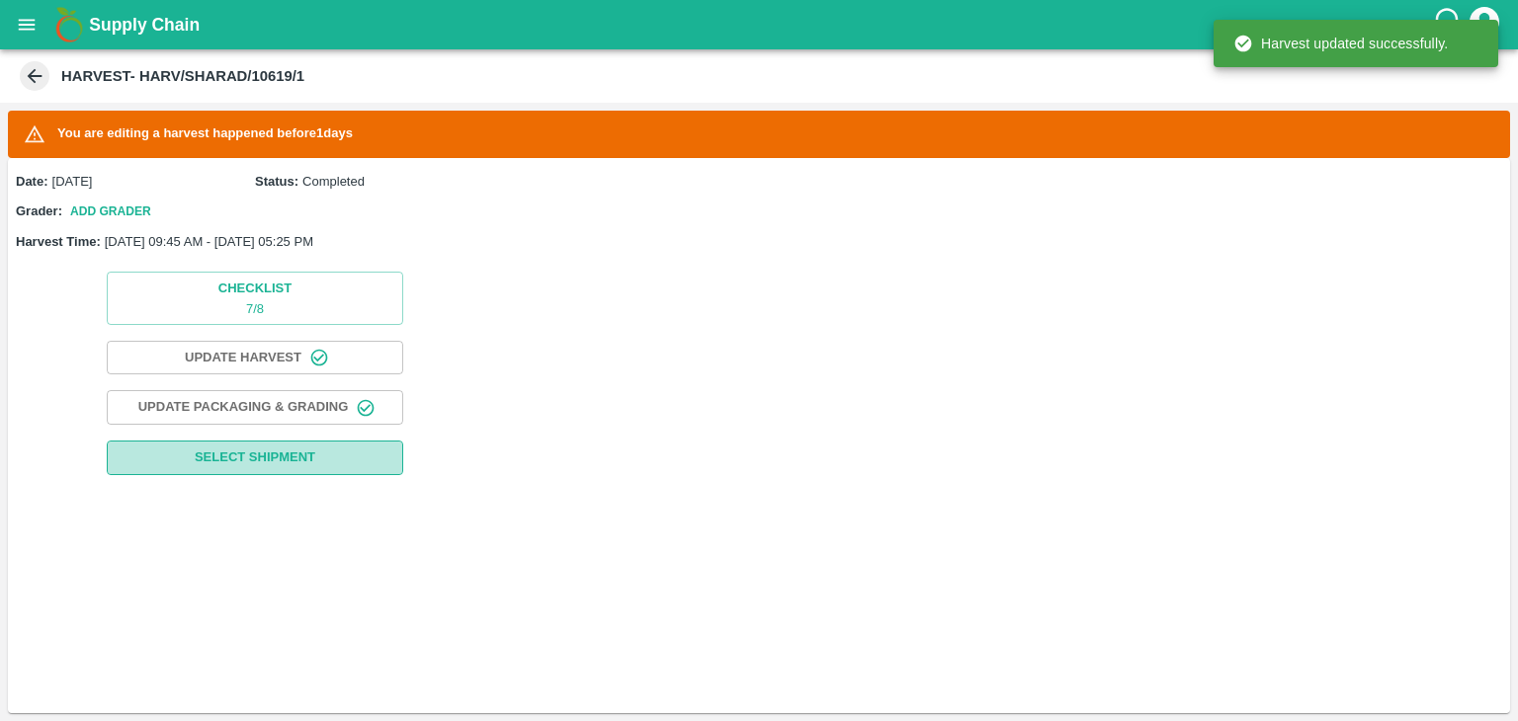
click at [273, 449] on span "Select Shipment" at bounding box center [255, 458] width 121 height 23
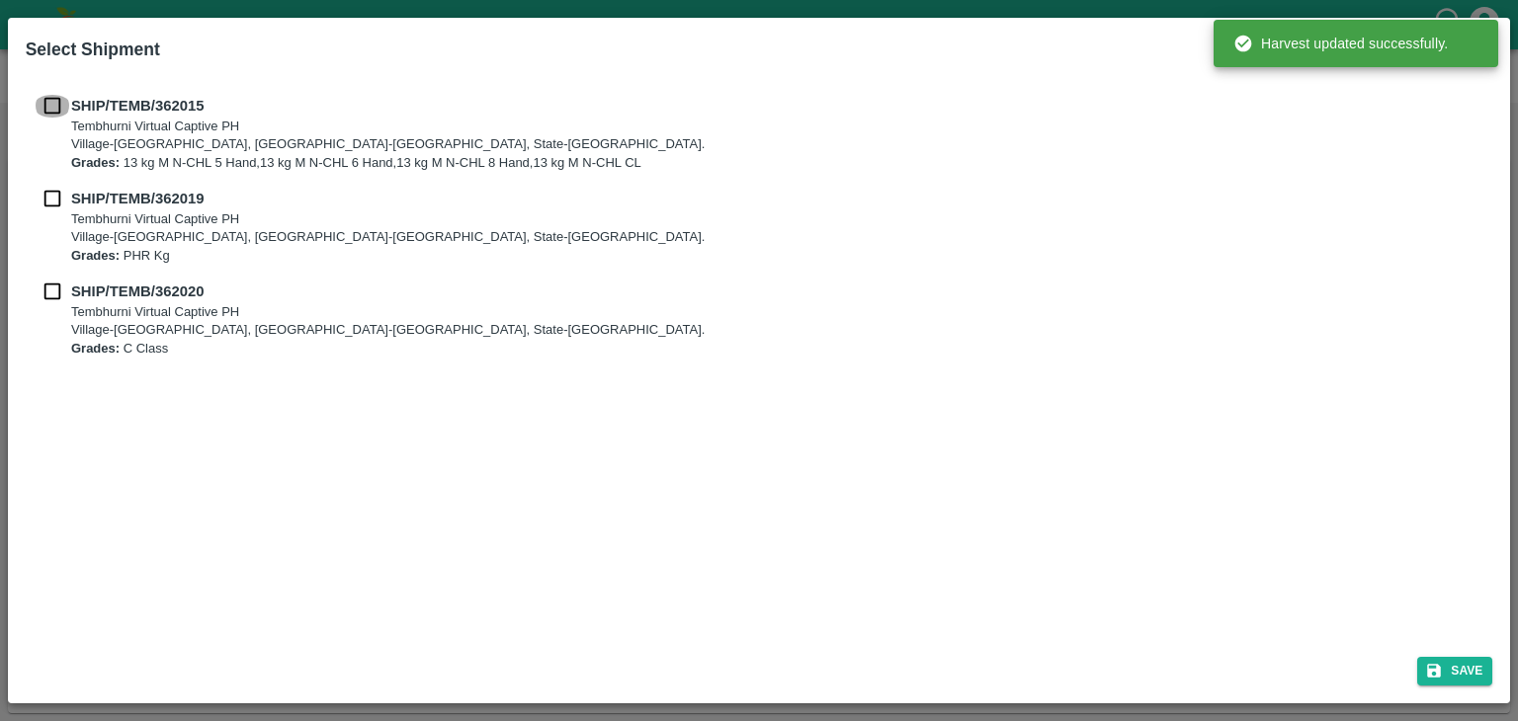
click at [47, 100] on input "checkbox" at bounding box center [53, 106] width 38 height 22
checkbox input "true"
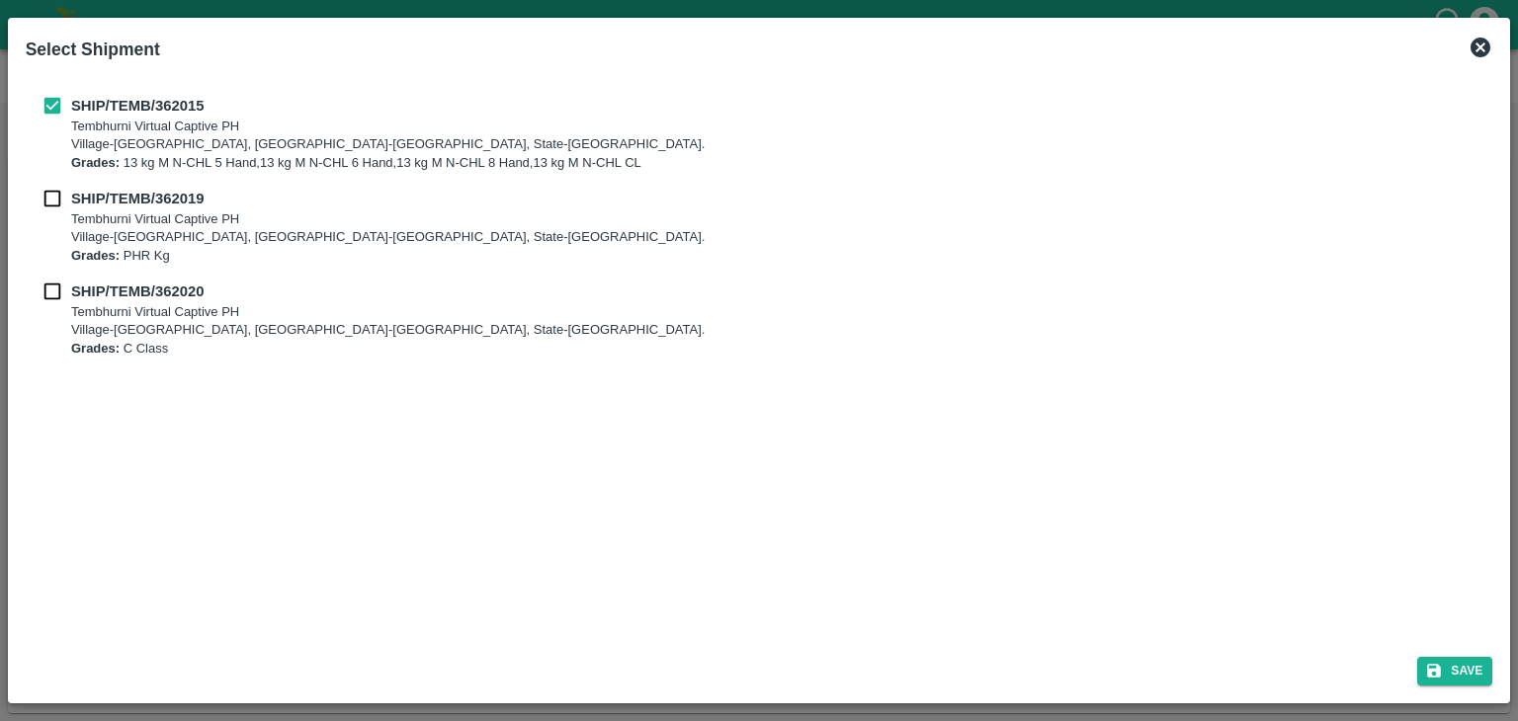
drag, startPoint x: 53, startPoint y: 216, endPoint x: 44, endPoint y: 192, distance: 26.3
click at [44, 192] on div "SHIP/TEMB/362019 Tembhurni Virtual Captive [GEOGRAPHIC_DATA]-[GEOGRAPHIC_DATA],…" at bounding box center [759, 226] width 1451 height 77
click at [44, 192] on input "checkbox" at bounding box center [53, 199] width 38 height 22
checkbox input "true"
drag, startPoint x: 47, startPoint y: 278, endPoint x: 49, endPoint y: 289, distance: 11.0
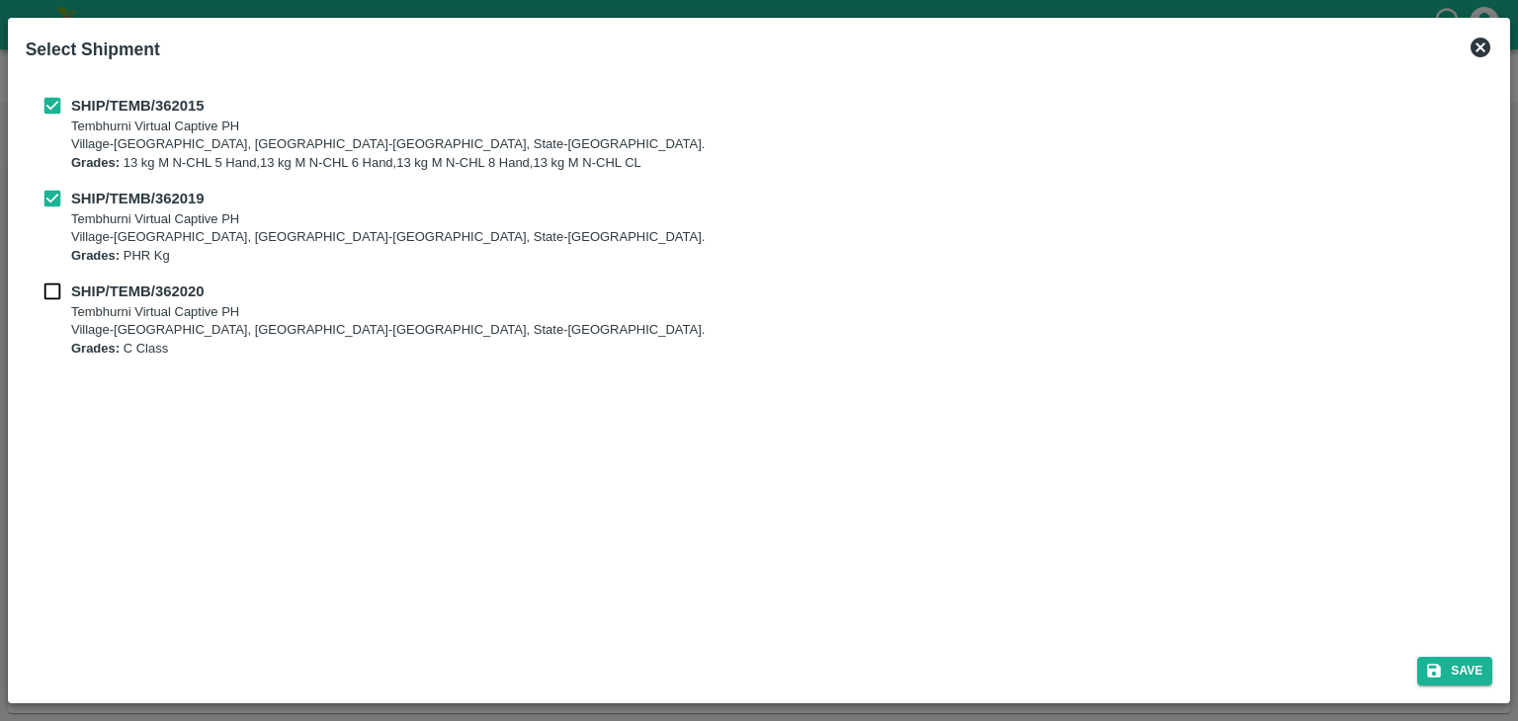
click at [49, 289] on div "SHIP/TEMB/362015 Tembhurni Virtual Captive [GEOGRAPHIC_DATA]-[GEOGRAPHIC_DATA],…" at bounding box center [759, 226] width 1467 height 294
click at [49, 289] on input "checkbox" at bounding box center [53, 292] width 38 height 22
checkbox input "true"
click at [1435, 664] on icon "submit" at bounding box center [1435, 671] width 14 height 14
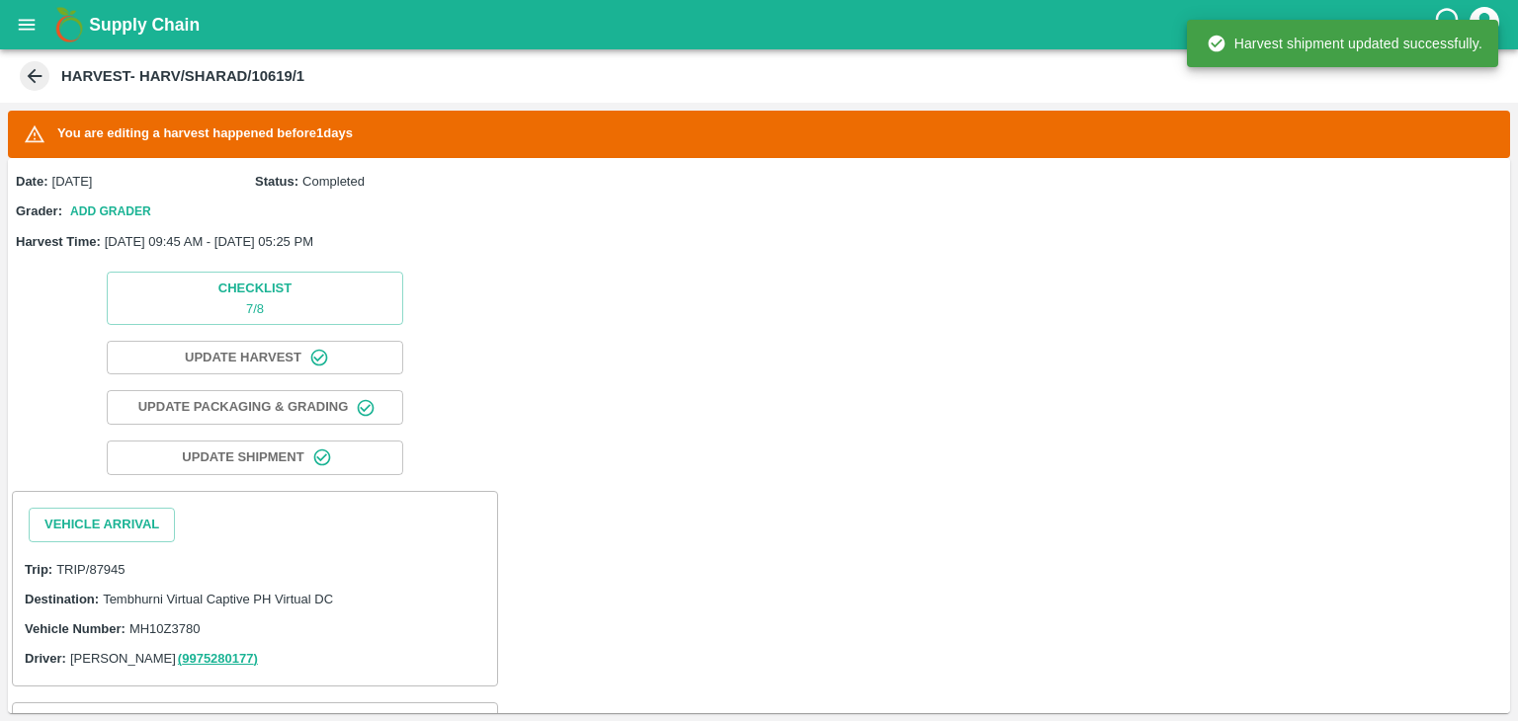
scroll to position [209, 0]
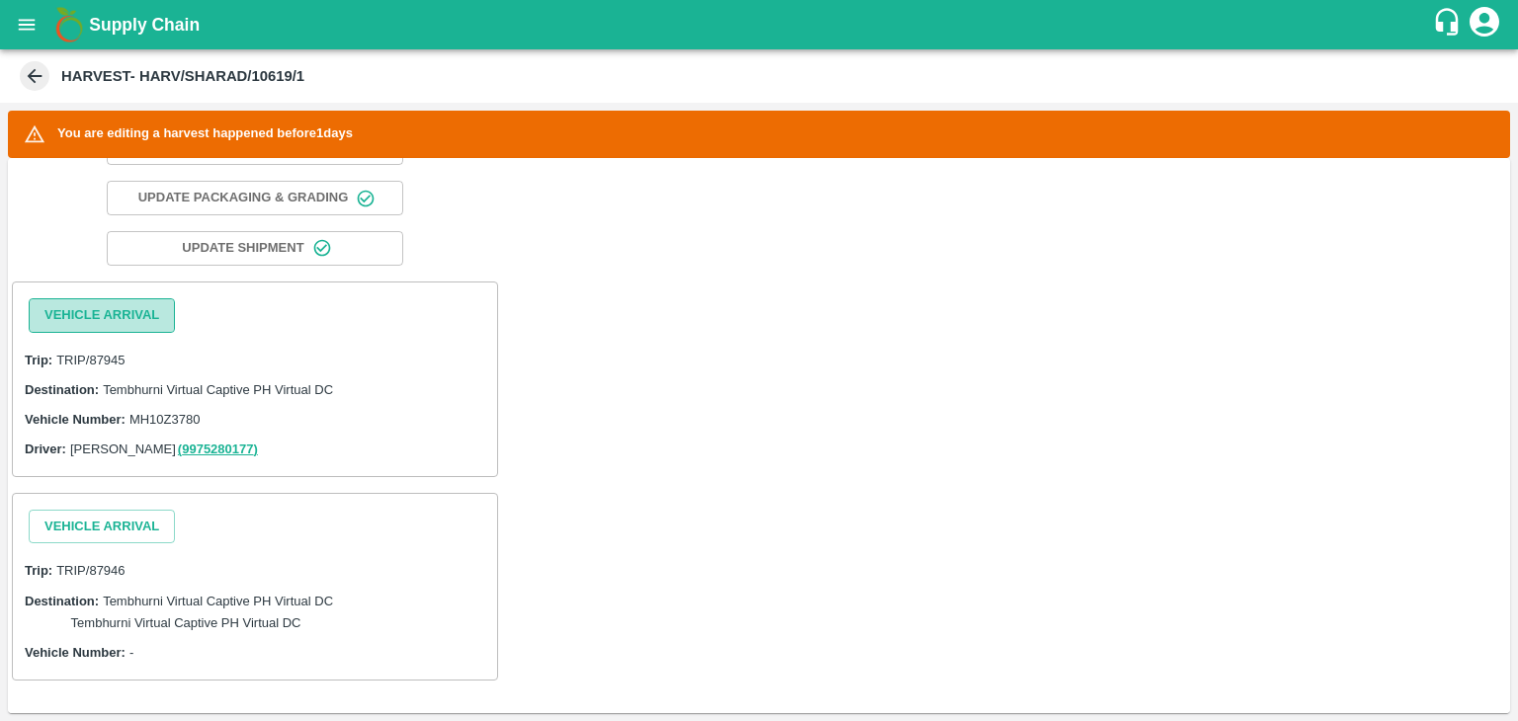
click at [162, 308] on button "Vehicle Arrival" at bounding box center [102, 315] width 146 height 35
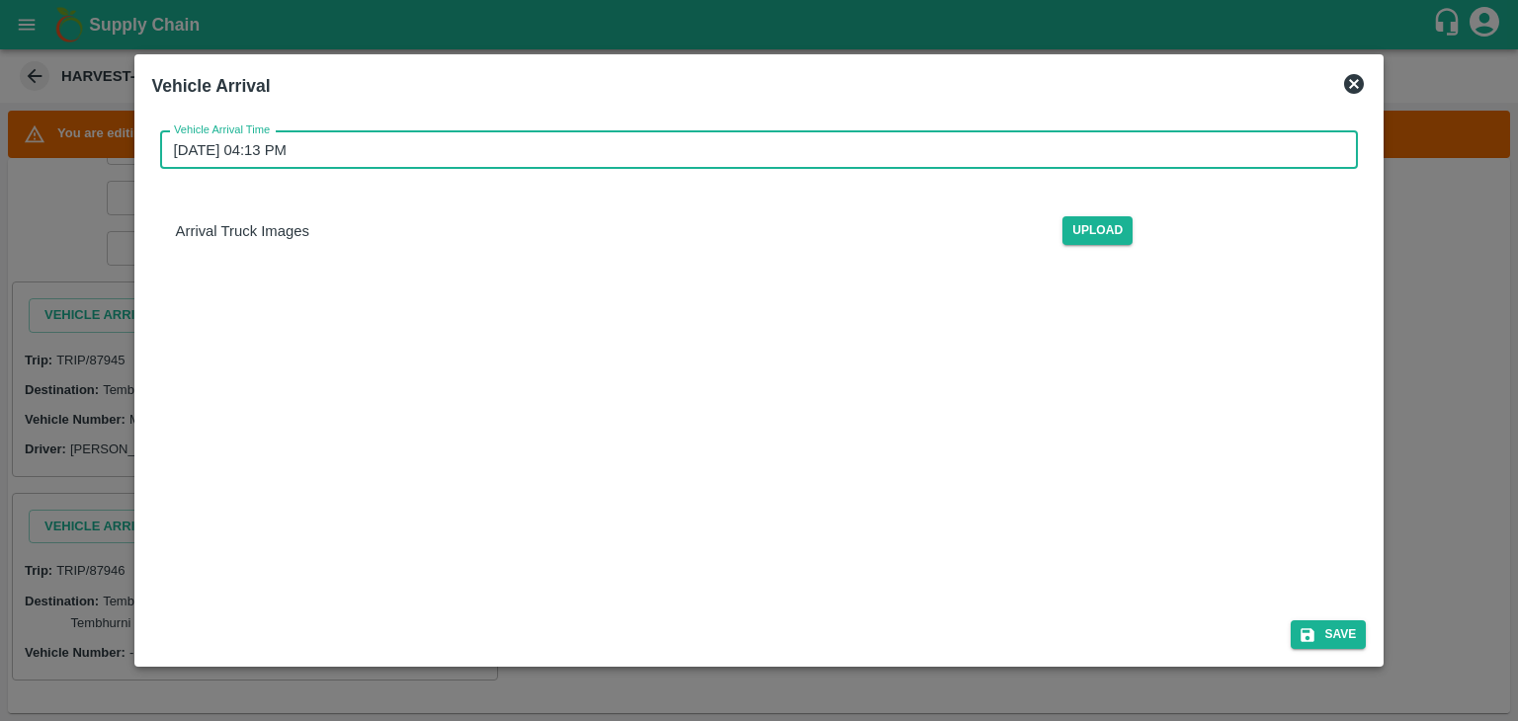
click at [723, 140] on input "[DATE] 04:13 PM" at bounding box center [752, 150] width 1185 height 38
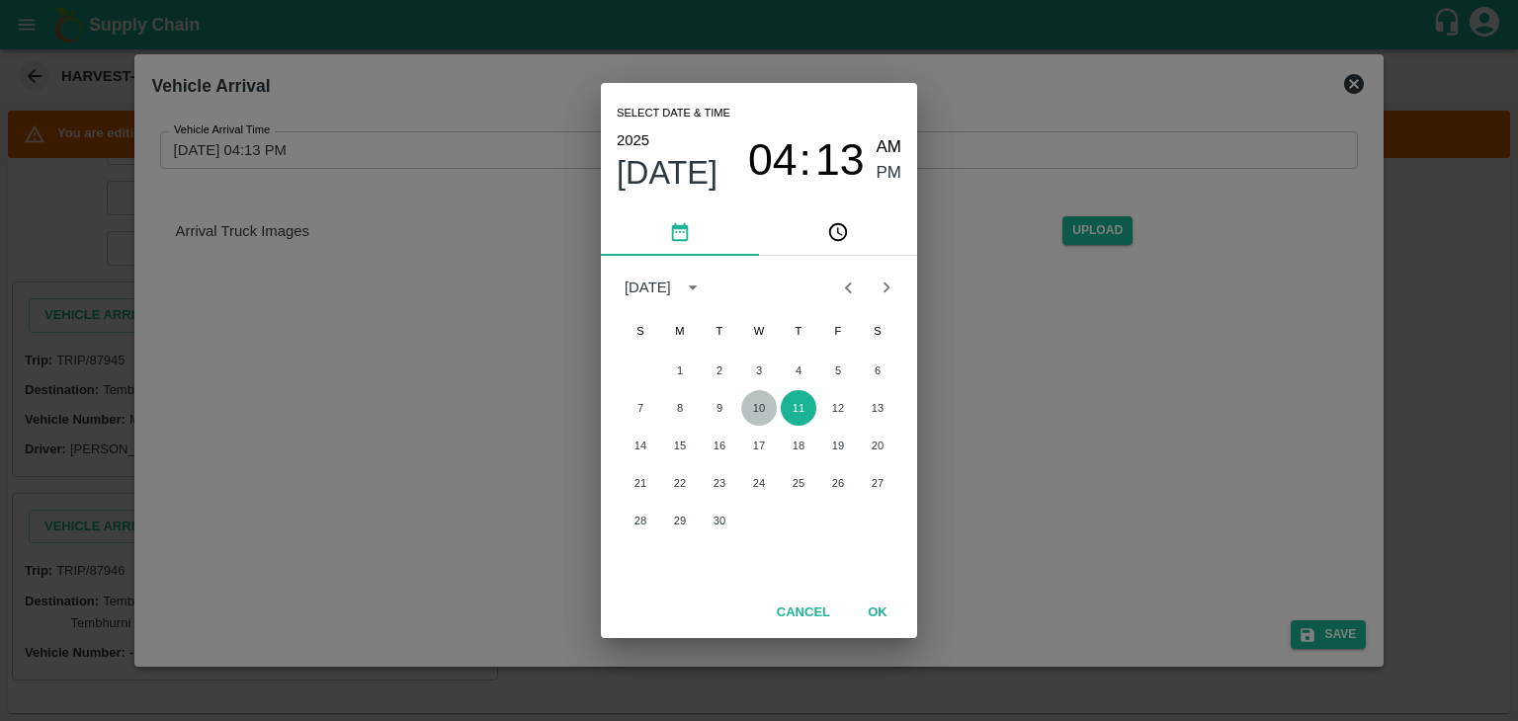
click at [747, 408] on button "10" at bounding box center [759, 408] width 36 height 36
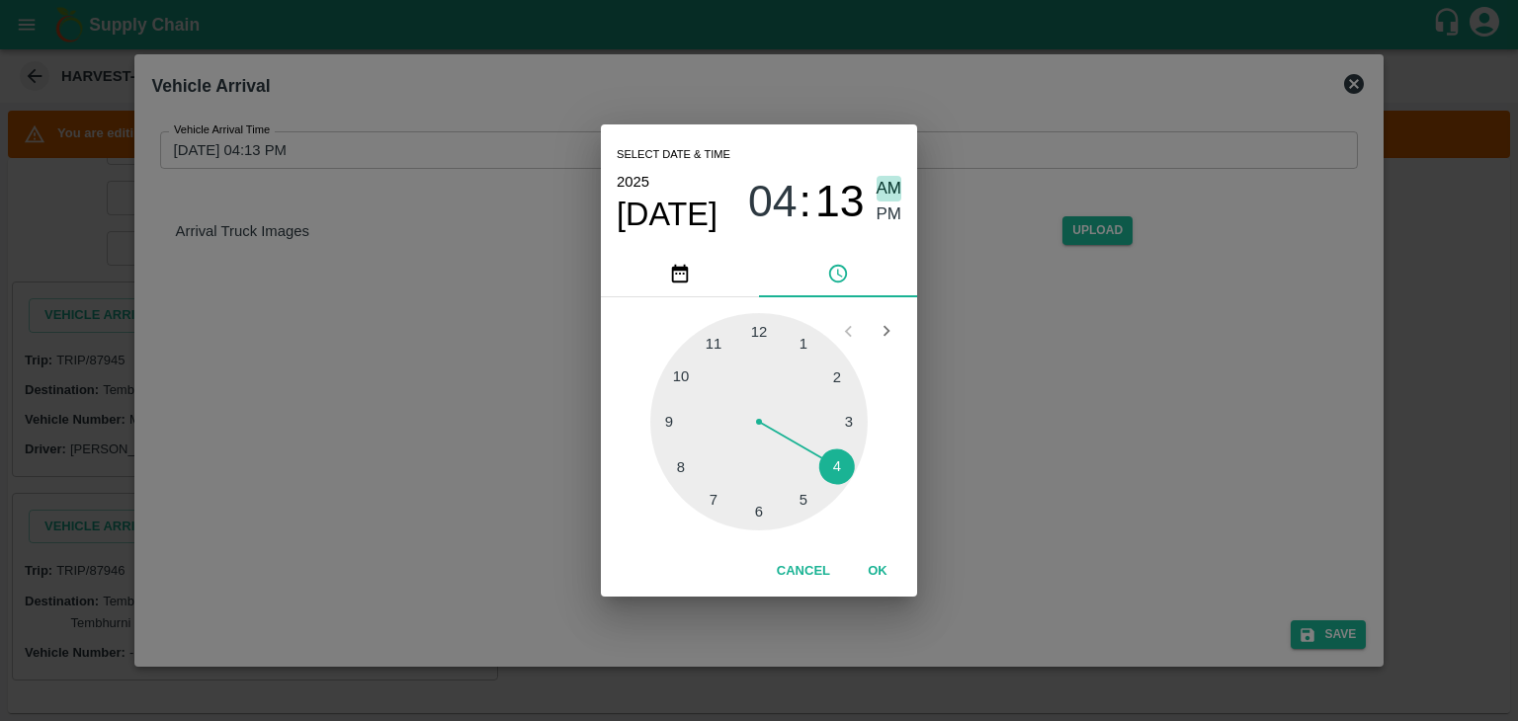
click at [880, 185] on span "AM" at bounding box center [889, 189] width 26 height 27
click at [672, 414] on div at bounding box center [758, 421] width 217 height 217
type input "[DATE] 09:46 AM"
click at [891, 578] on button "OK" at bounding box center [877, 571] width 63 height 35
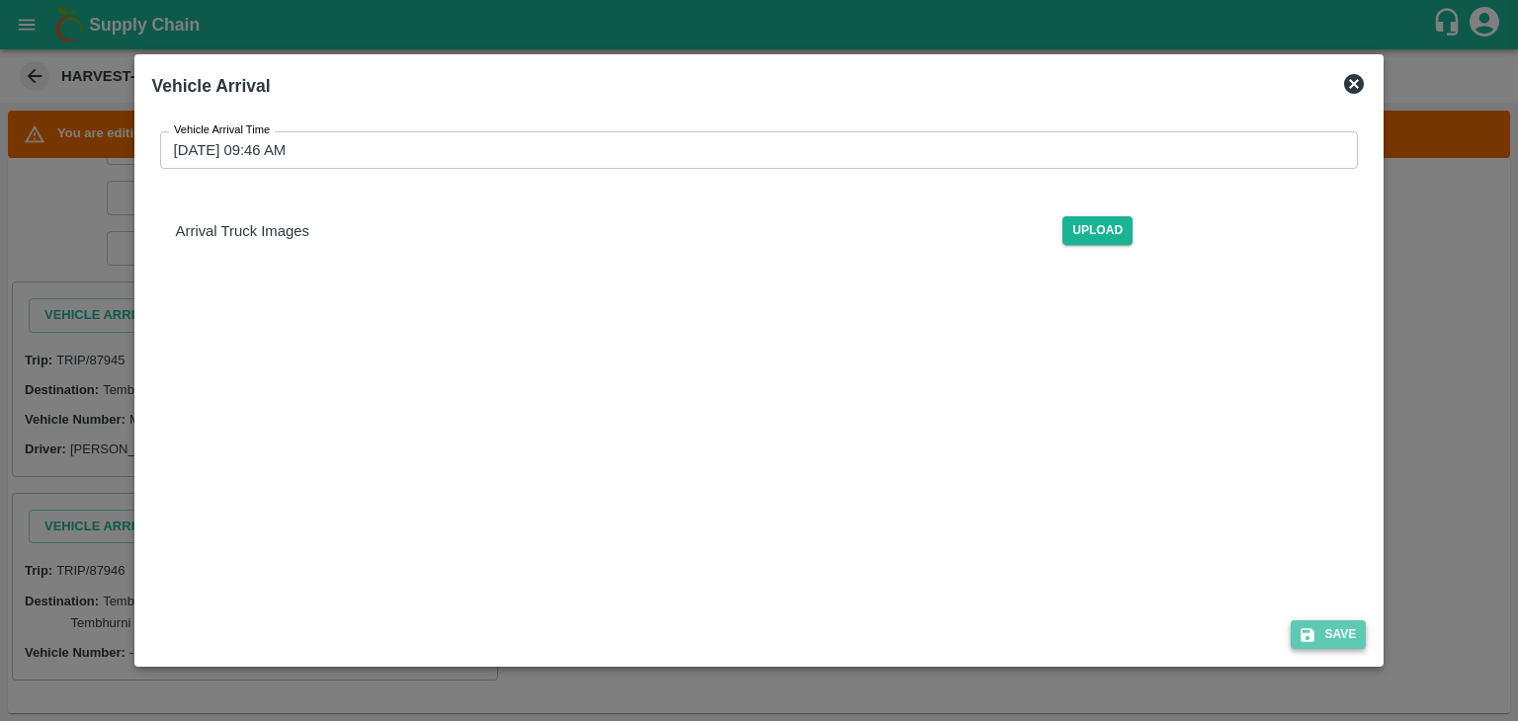
click at [1307, 639] on icon "submit" at bounding box center [1308, 635] width 14 height 14
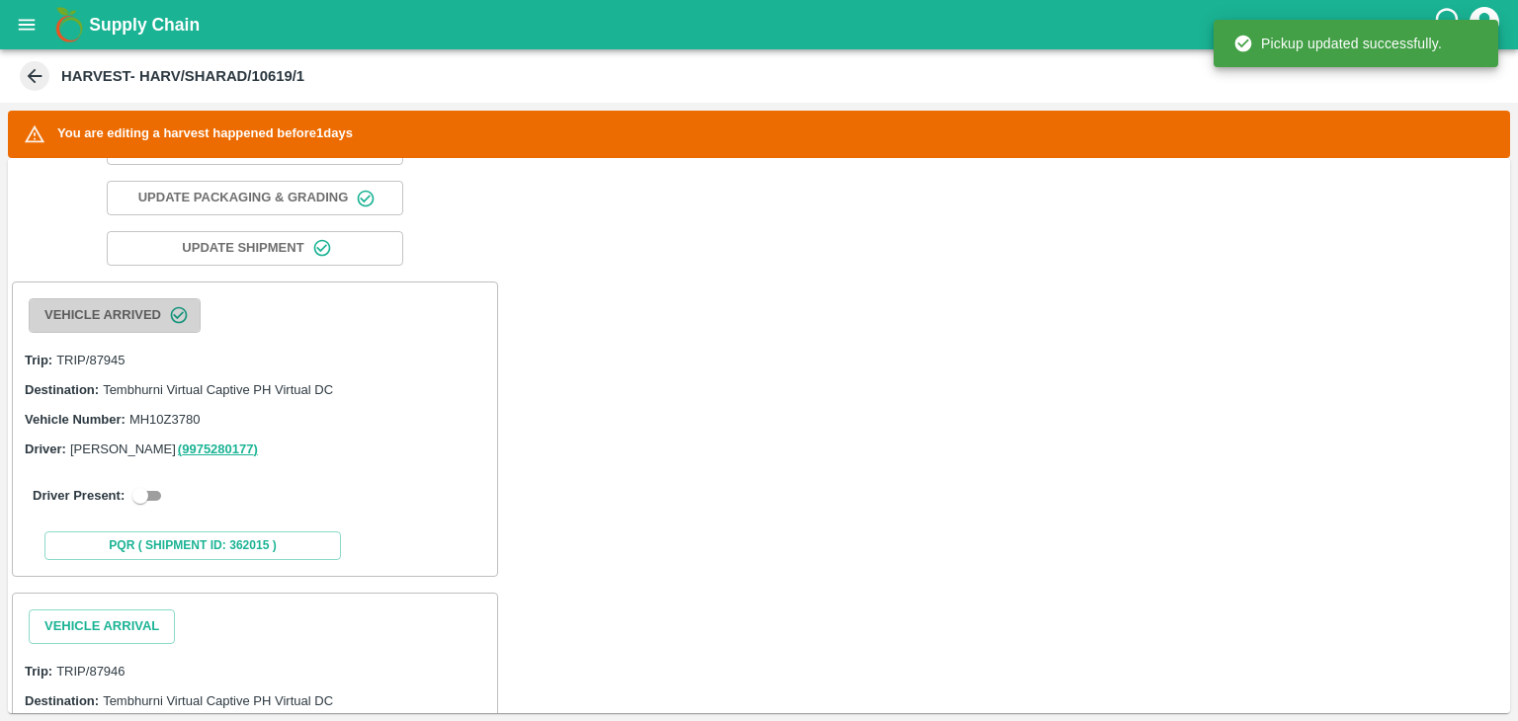
click at [159, 301] on button "Vehicle Arrived" at bounding box center [115, 315] width 172 height 35
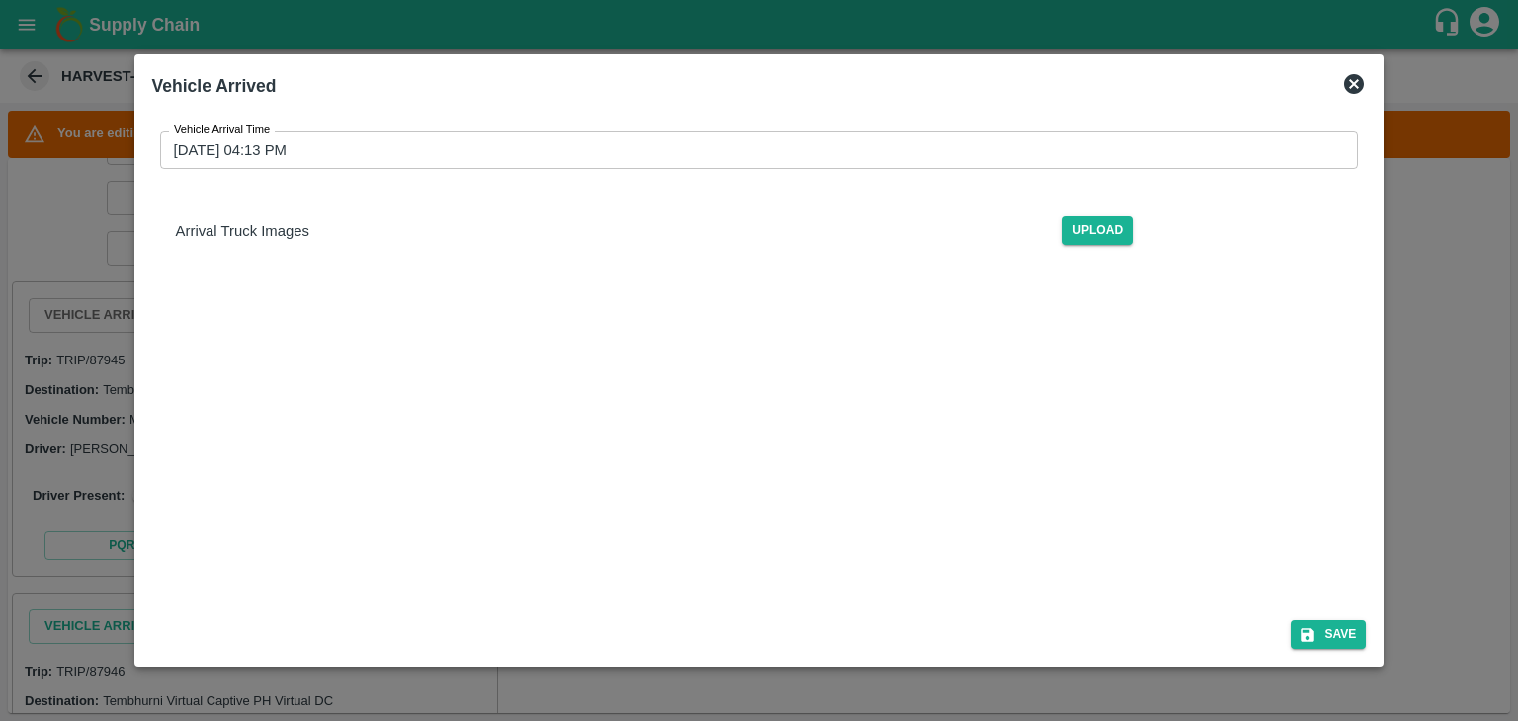
click at [70, 263] on div at bounding box center [759, 360] width 1518 height 721
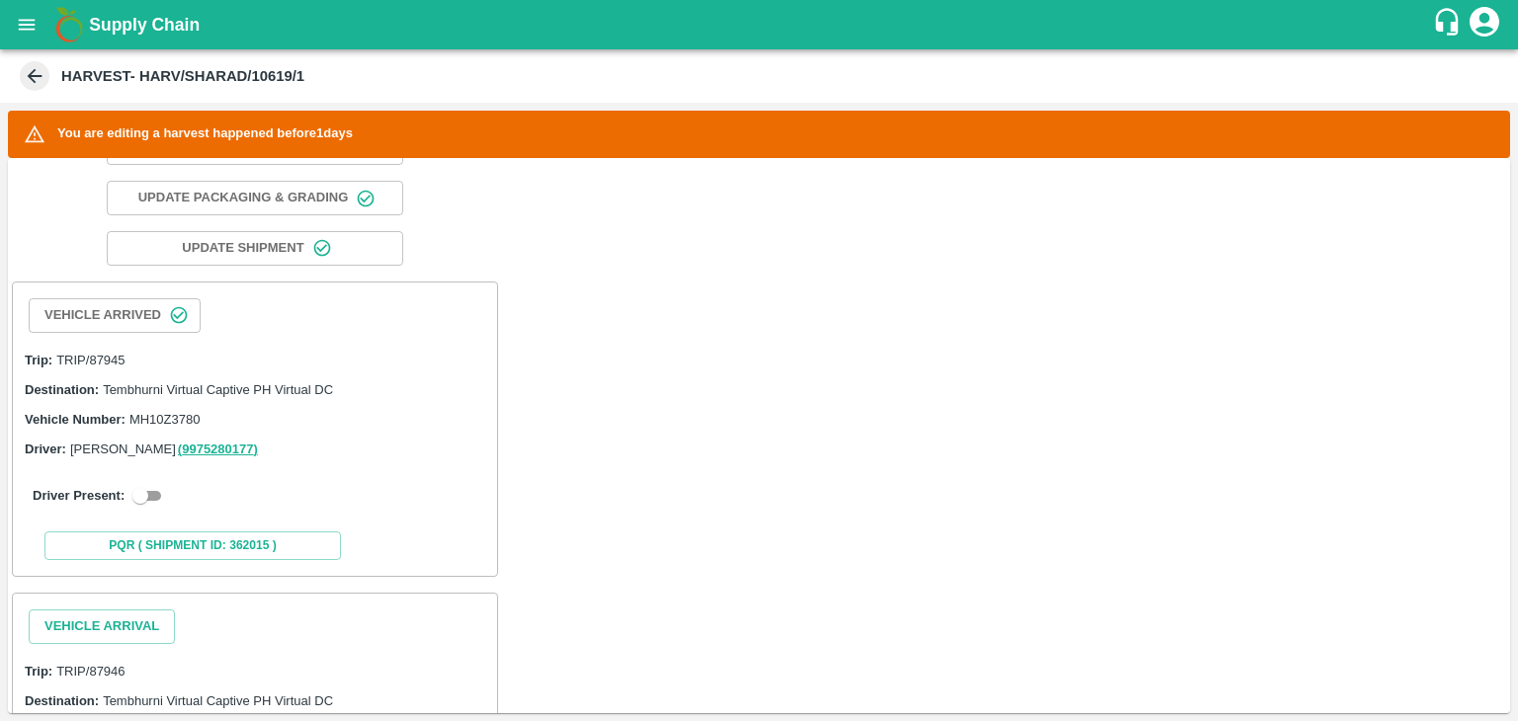
click at [146, 493] on input "checkbox" at bounding box center [140, 496] width 71 height 24
checkbox input "true"
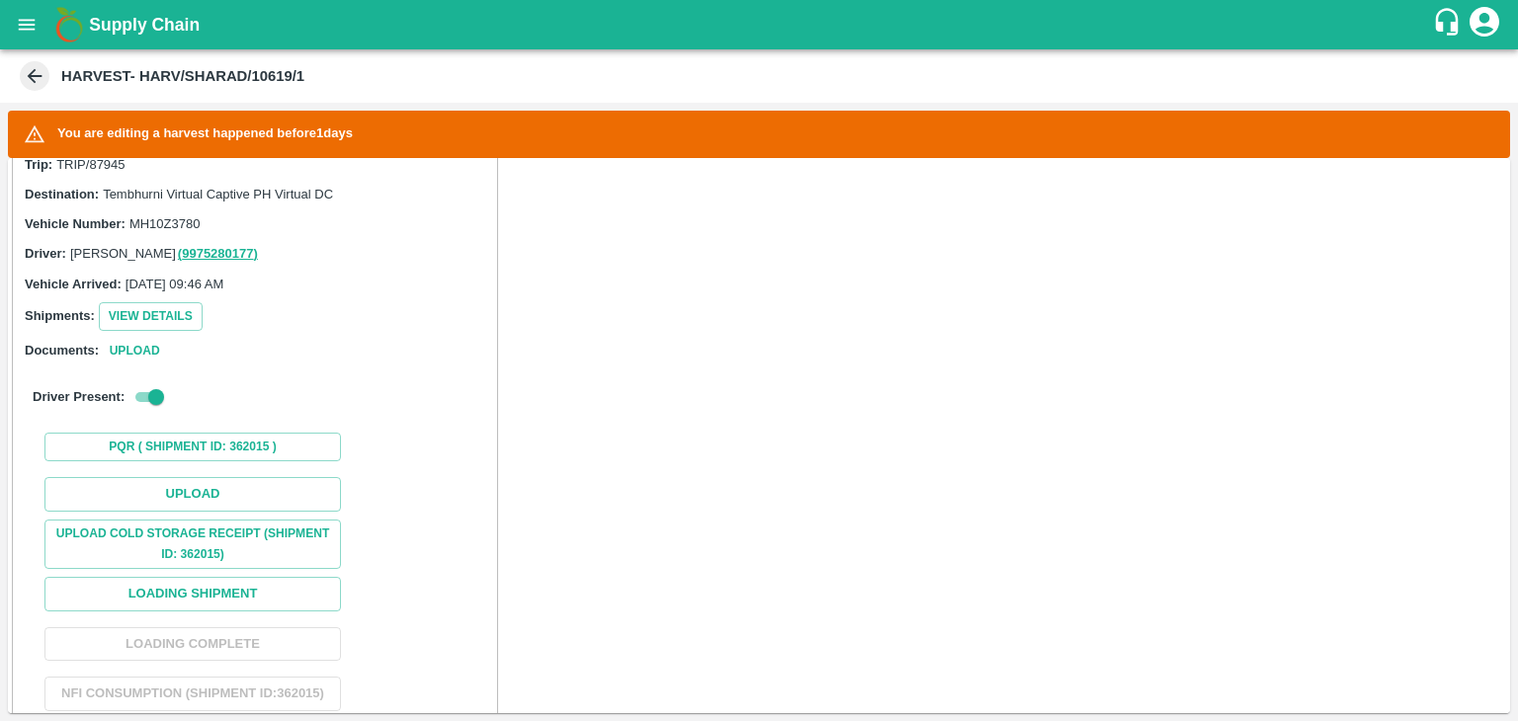
scroll to position [411, 0]
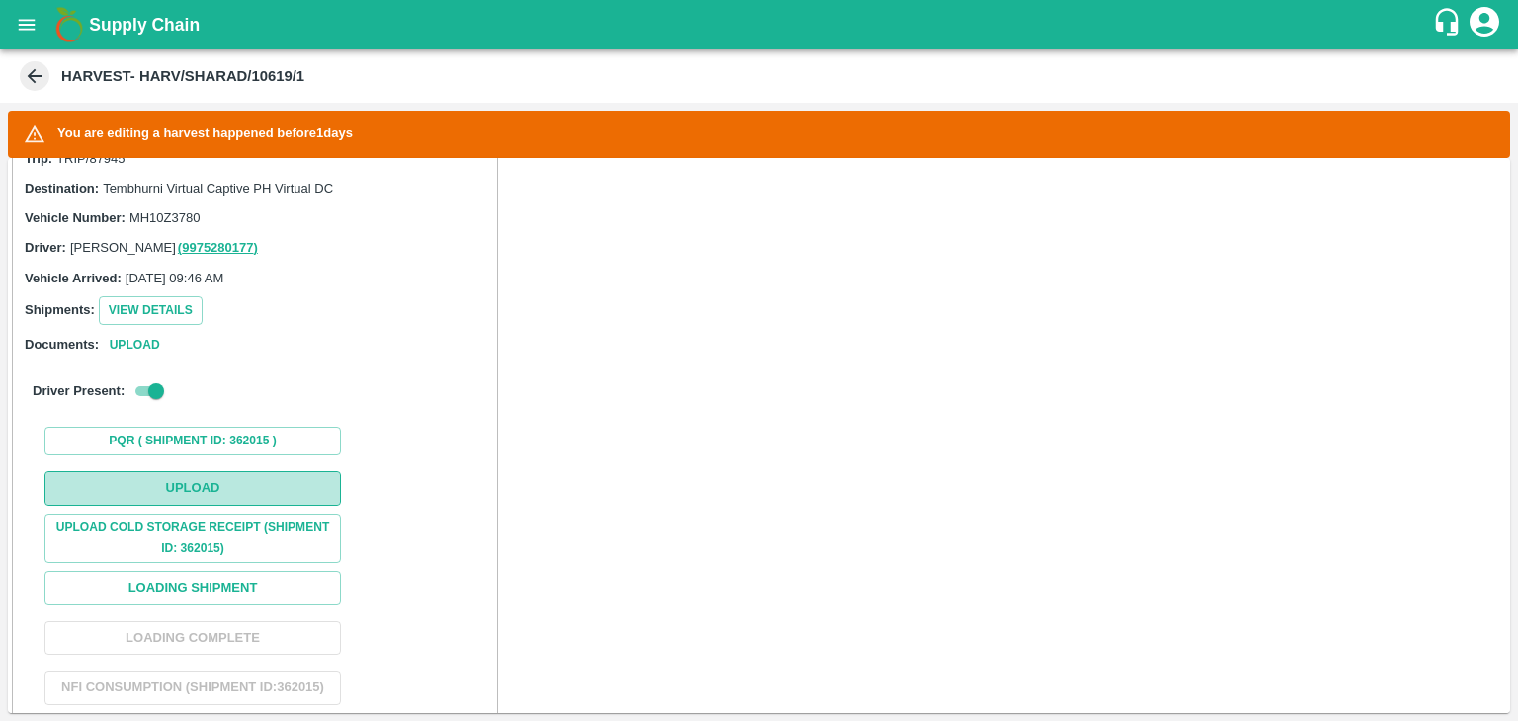
click at [229, 491] on button "Upload" at bounding box center [192, 488] width 296 height 35
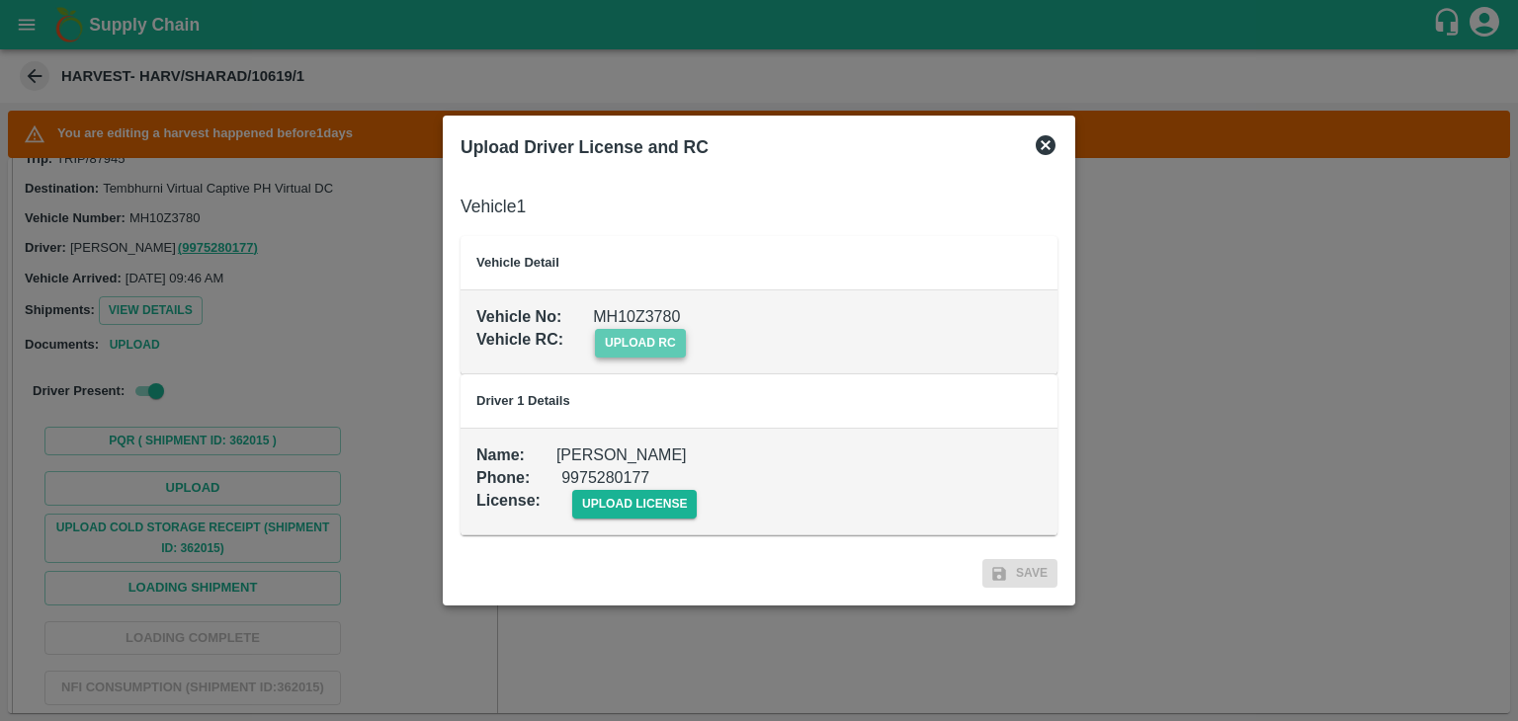
click at [636, 336] on span "upload rc" at bounding box center [640, 343] width 91 height 29
click at [0, 0] on input "upload rc" at bounding box center [0, 0] width 0 height 0
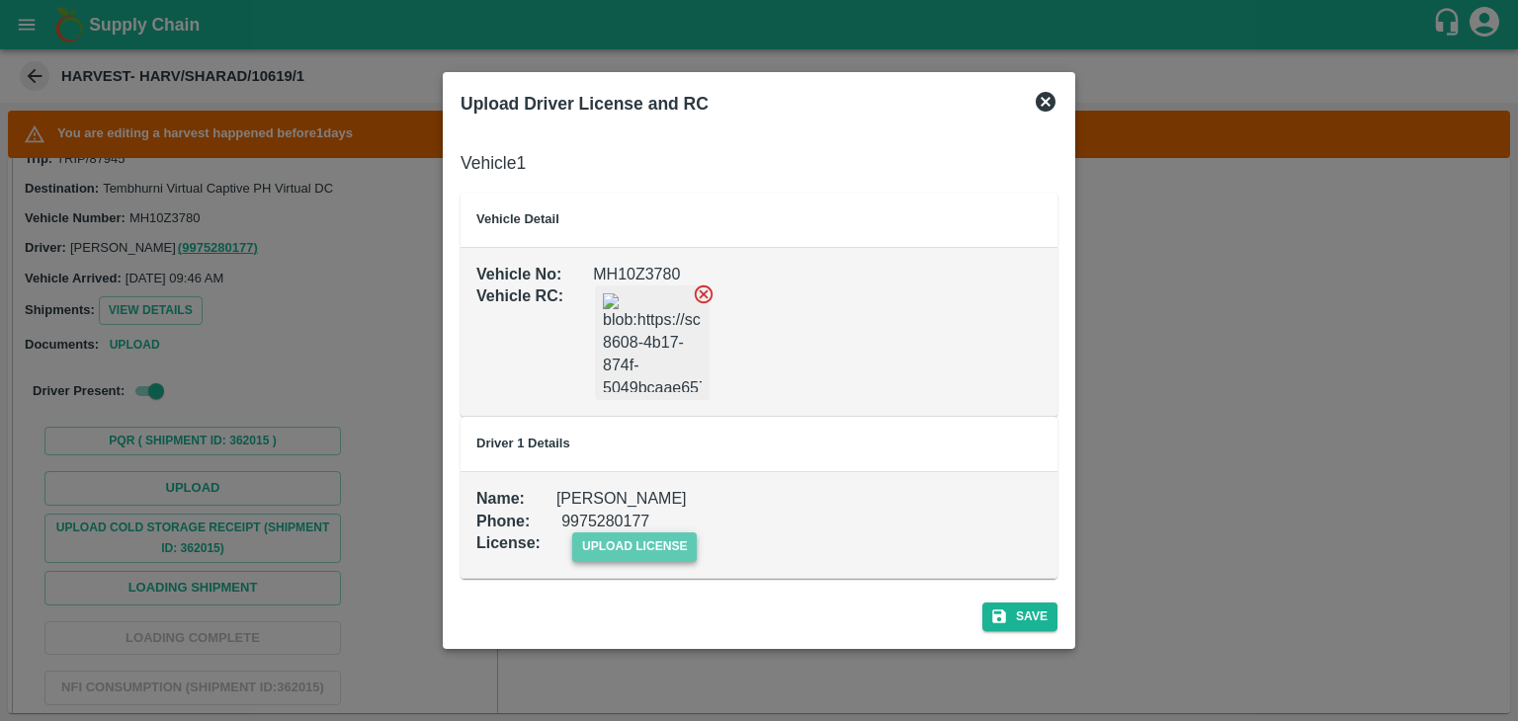
click at [642, 541] on span "upload license" at bounding box center [634, 547] width 125 height 29
click at [0, 0] on input "upload license" at bounding box center [0, 0] width 0 height 0
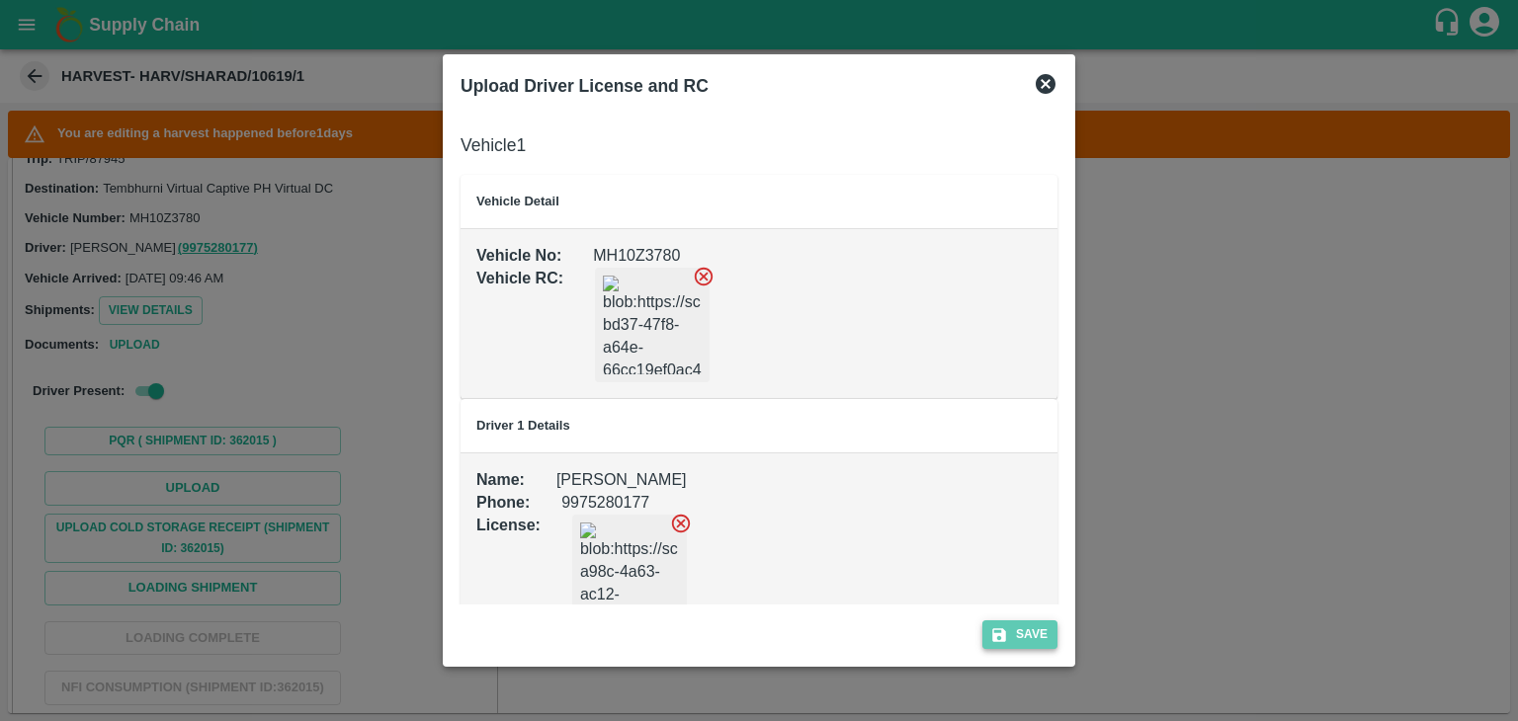
click at [1030, 633] on button "Save" at bounding box center [1019, 635] width 75 height 29
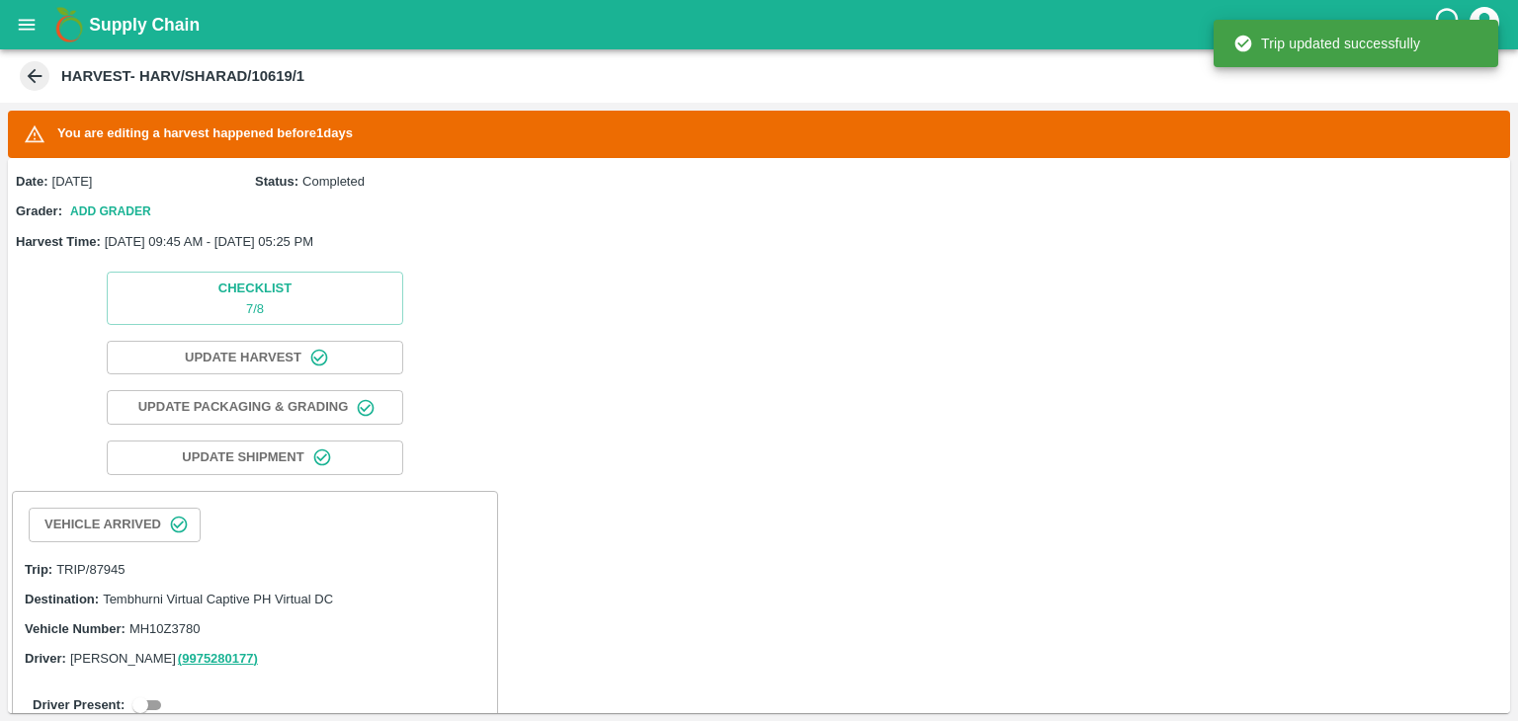
scroll to position [308, 0]
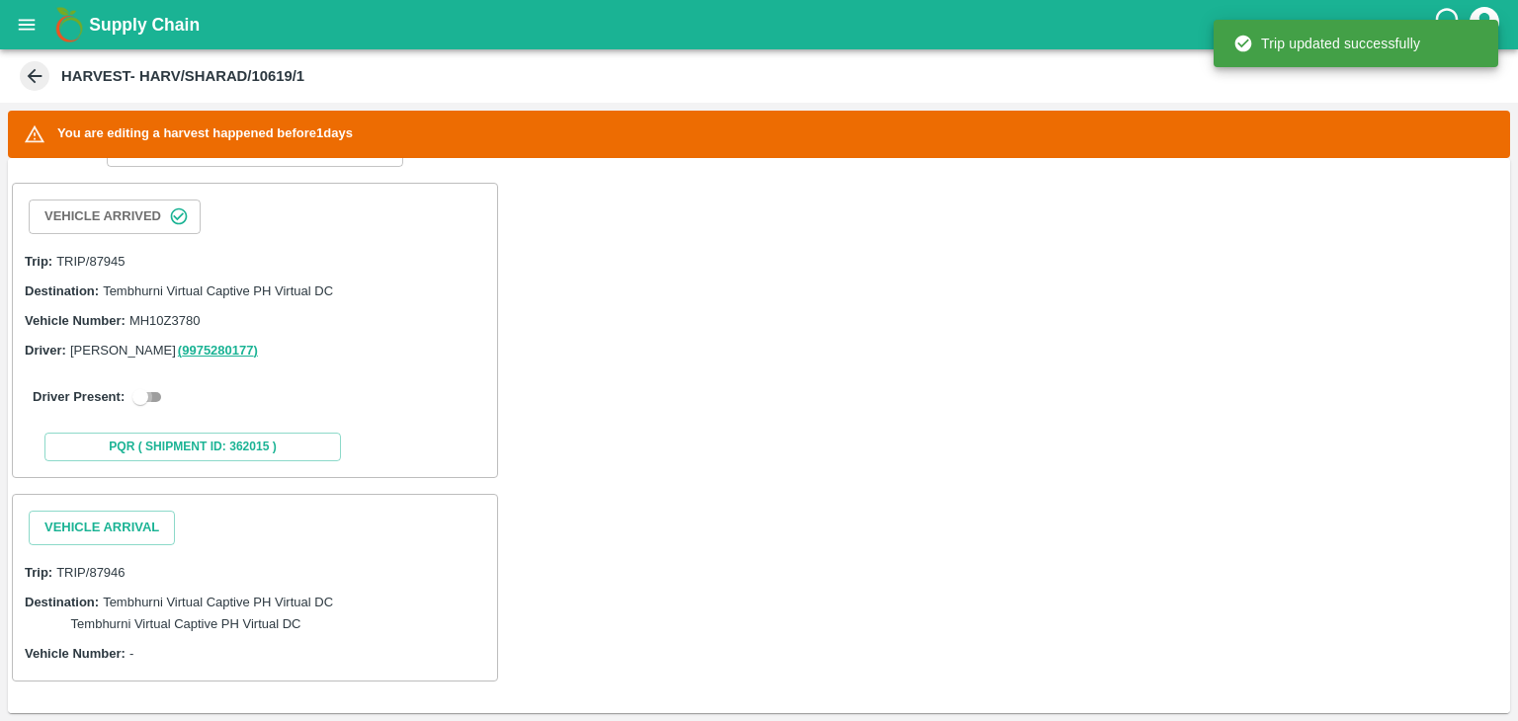
click at [147, 394] on input "checkbox" at bounding box center [140, 397] width 71 height 24
checkbox input "true"
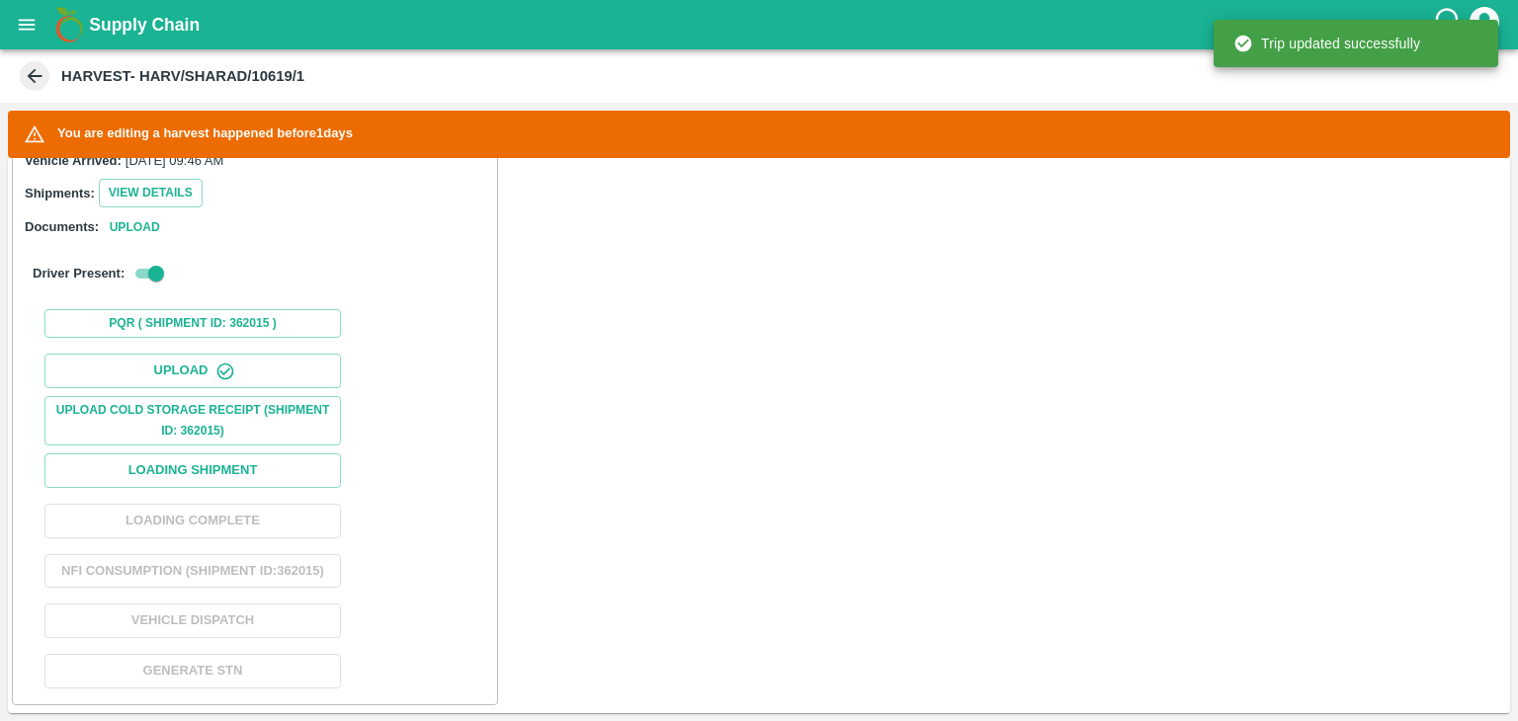
scroll to position [557, 0]
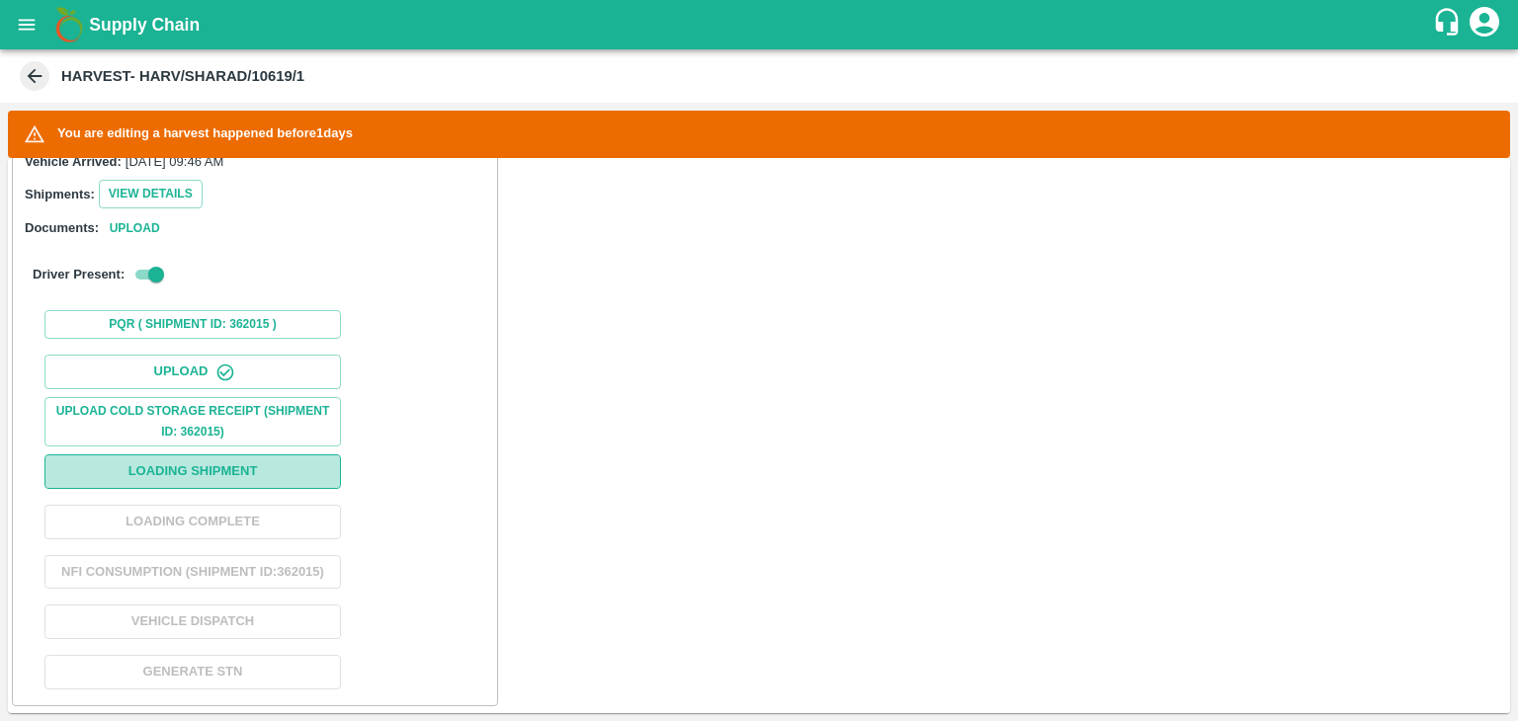
click at [231, 467] on button "Loading Shipment" at bounding box center [192, 472] width 296 height 35
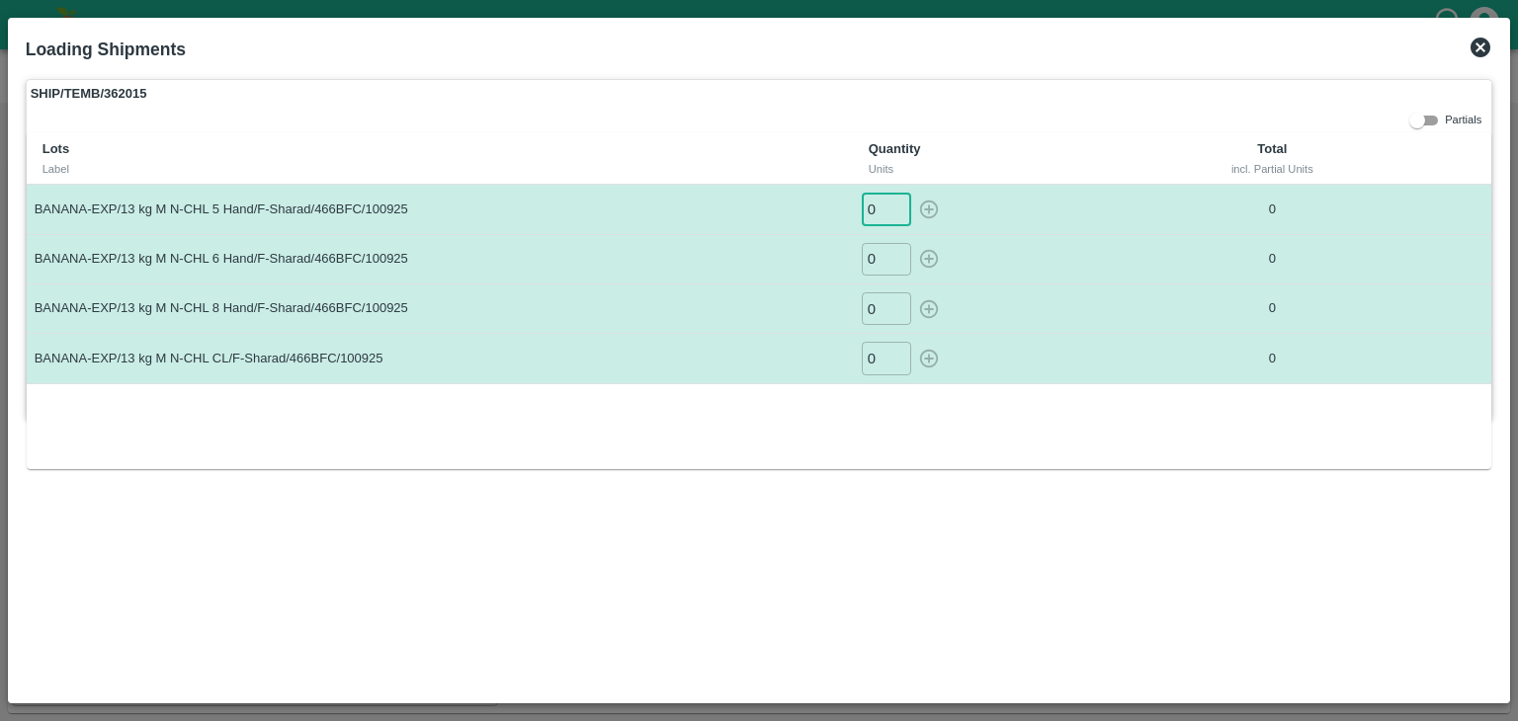
click at [881, 199] on input "0" at bounding box center [886, 209] width 49 height 33
type input "08"
click at [913, 193] on button "button" at bounding box center [929, 209] width 32 height 33
type input "0"
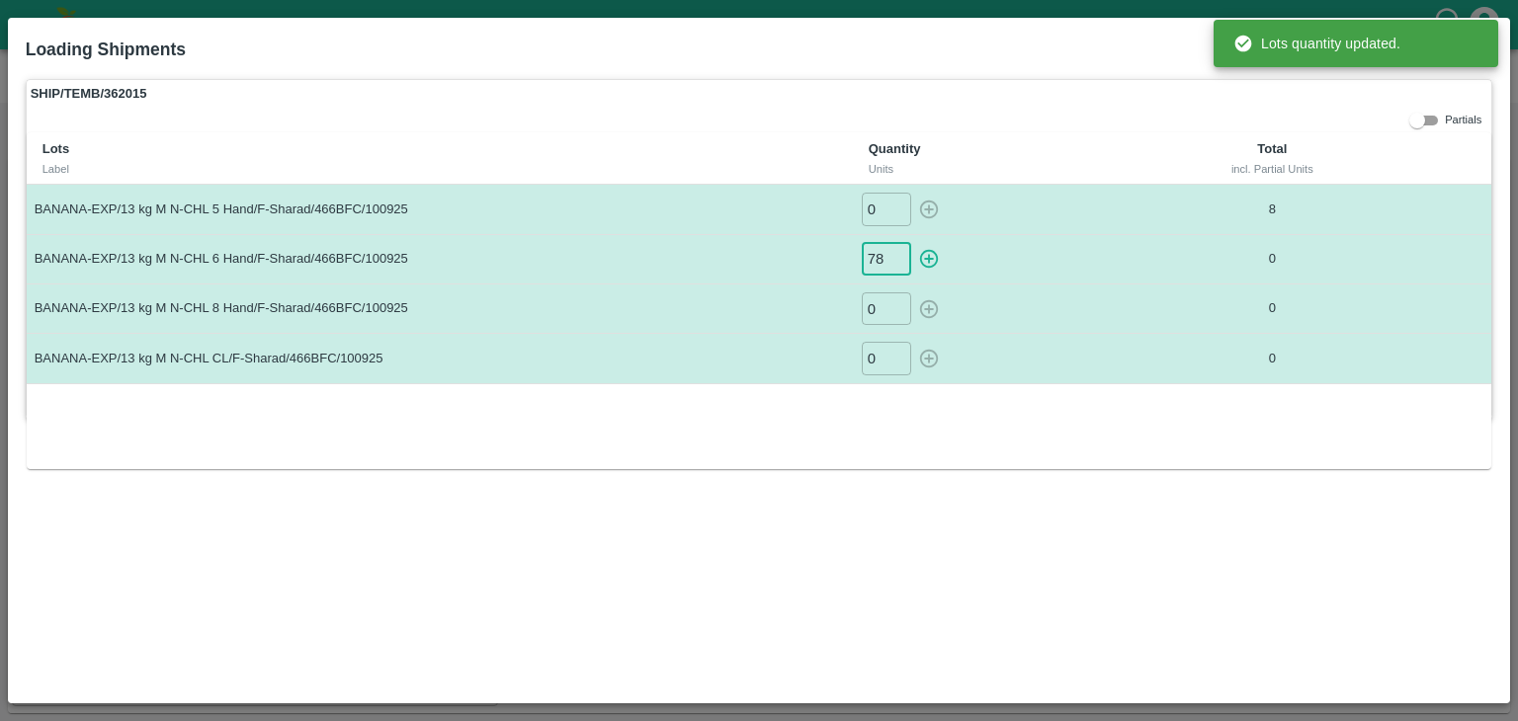
type input "78"
click at [913, 243] on button "button" at bounding box center [929, 259] width 32 height 33
type input "0"
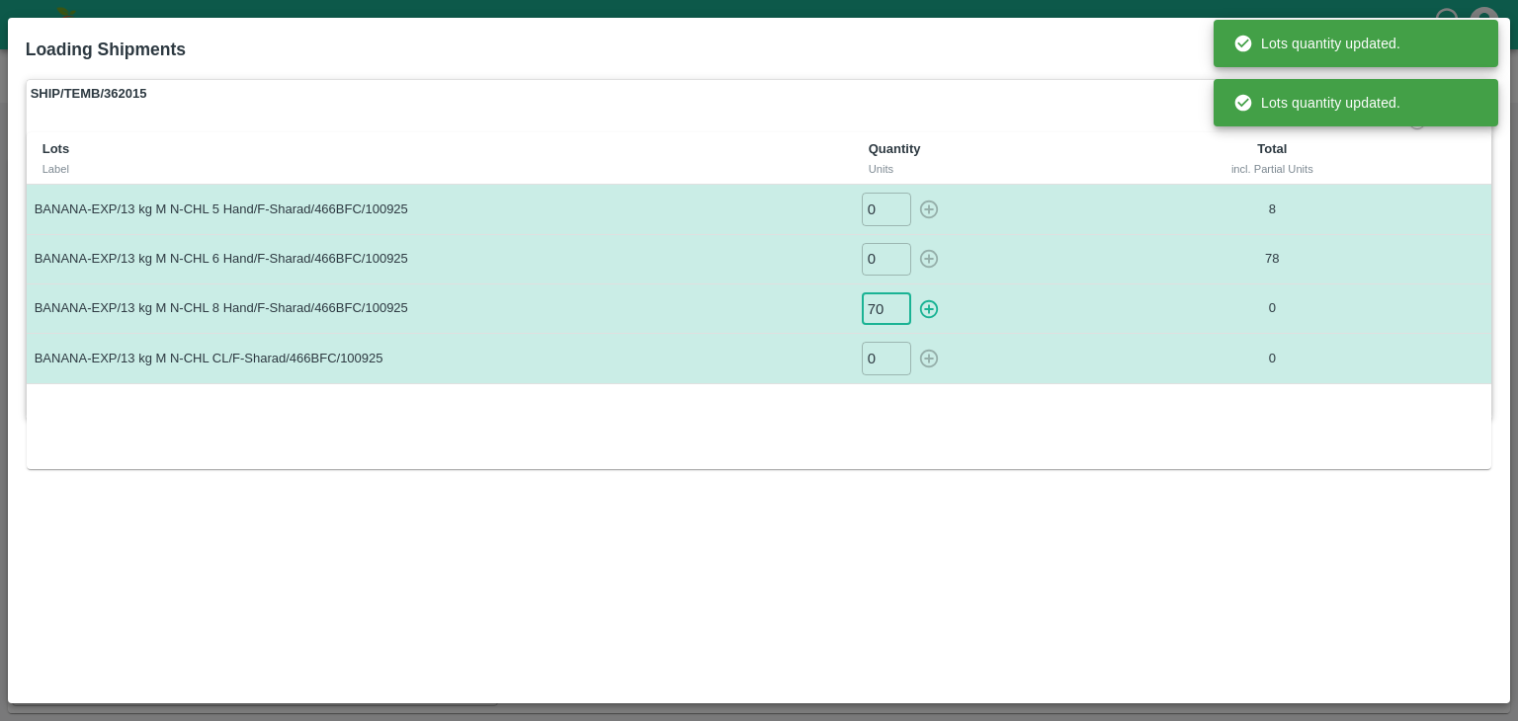
type input "70"
click at [913, 292] on button "button" at bounding box center [929, 308] width 32 height 33
type input "0"
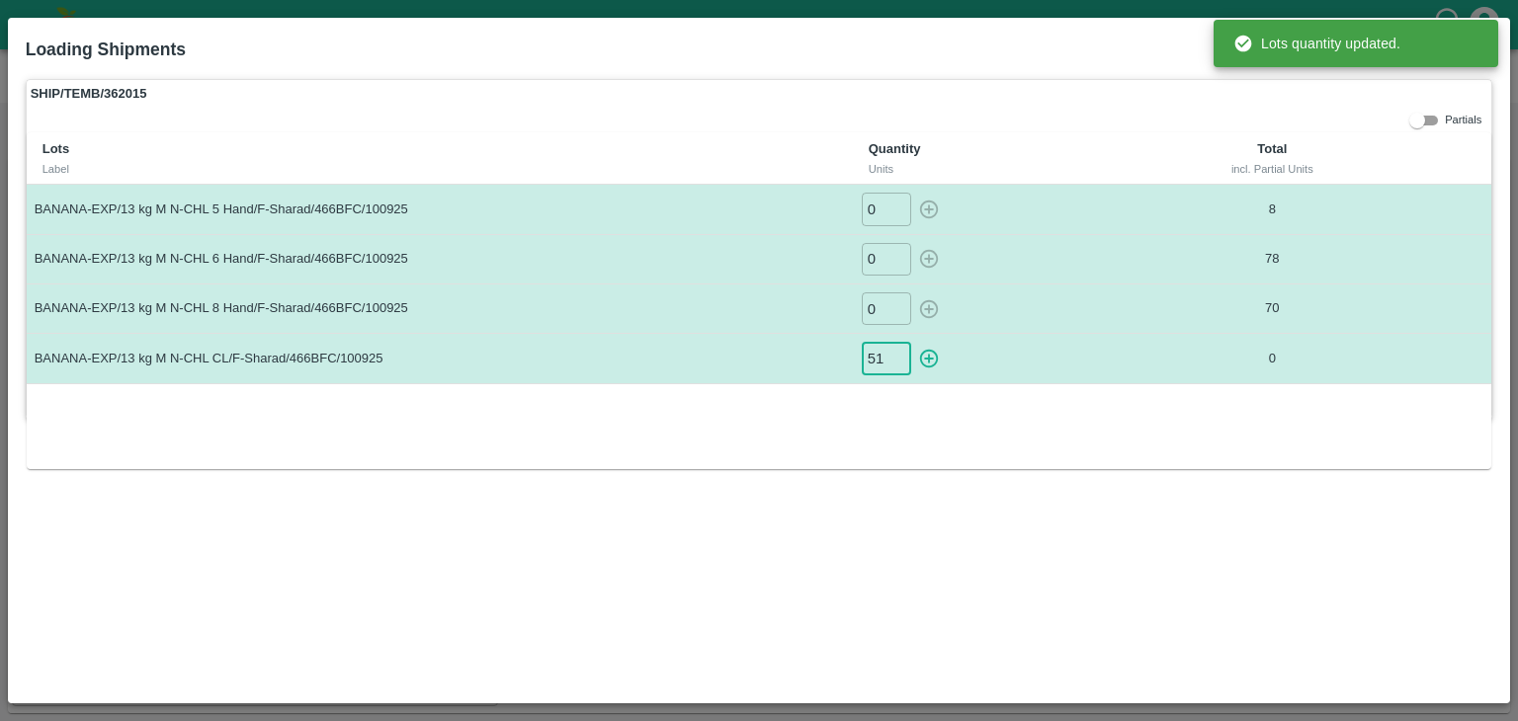
type input "51"
click at [913, 342] on button "button" at bounding box center [929, 358] width 32 height 33
type input "0"
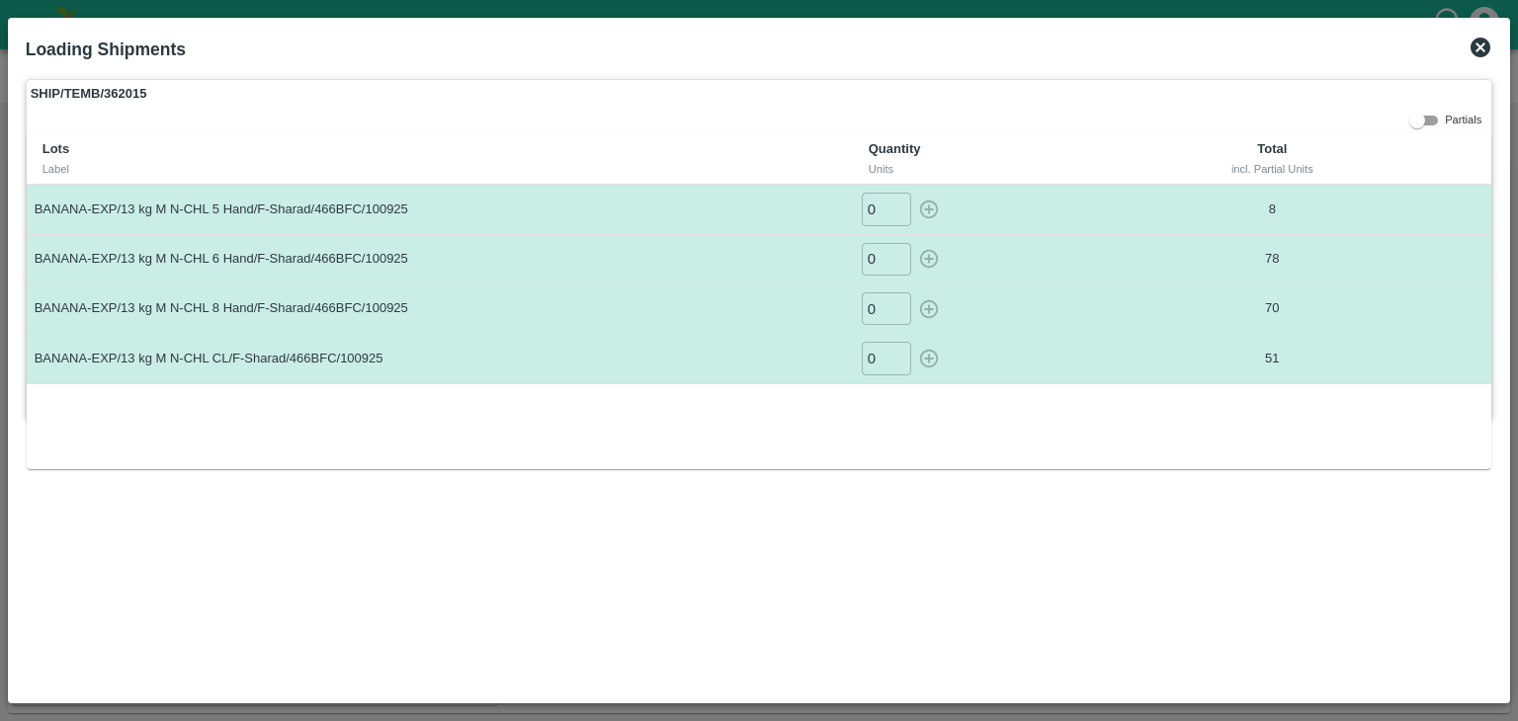
click at [1483, 45] on icon at bounding box center [1480, 48] width 20 height 20
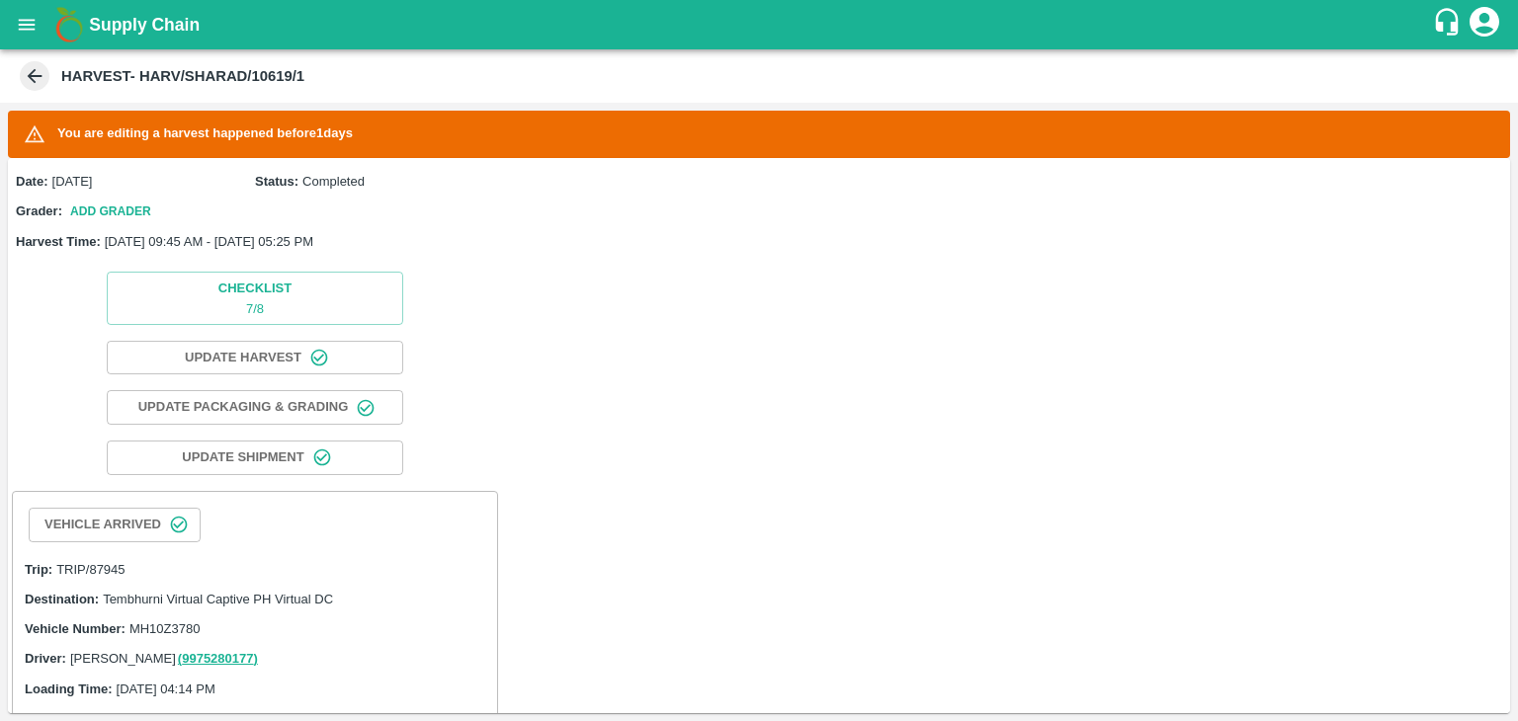
scroll to position [805, 0]
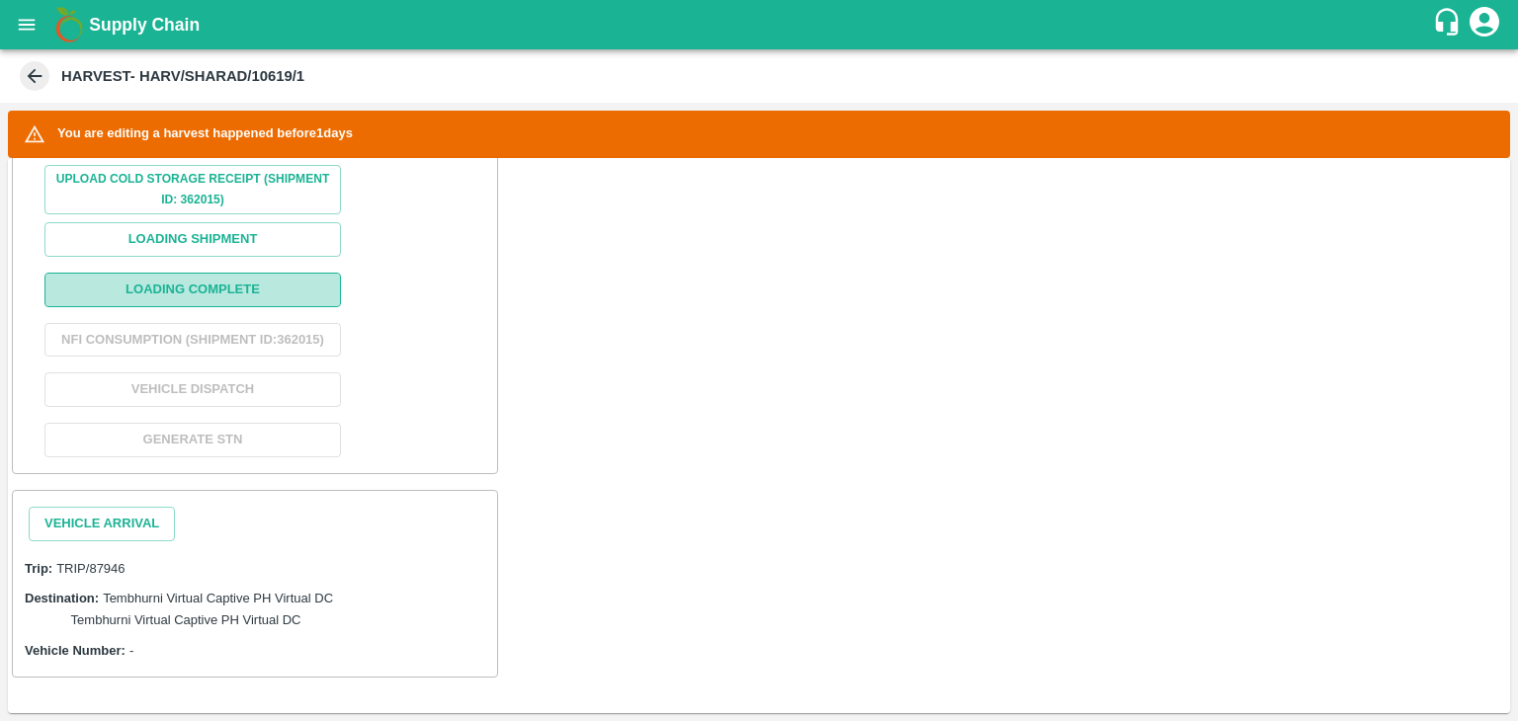
click at [244, 279] on button "Loading Complete" at bounding box center [192, 290] width 296 height 35
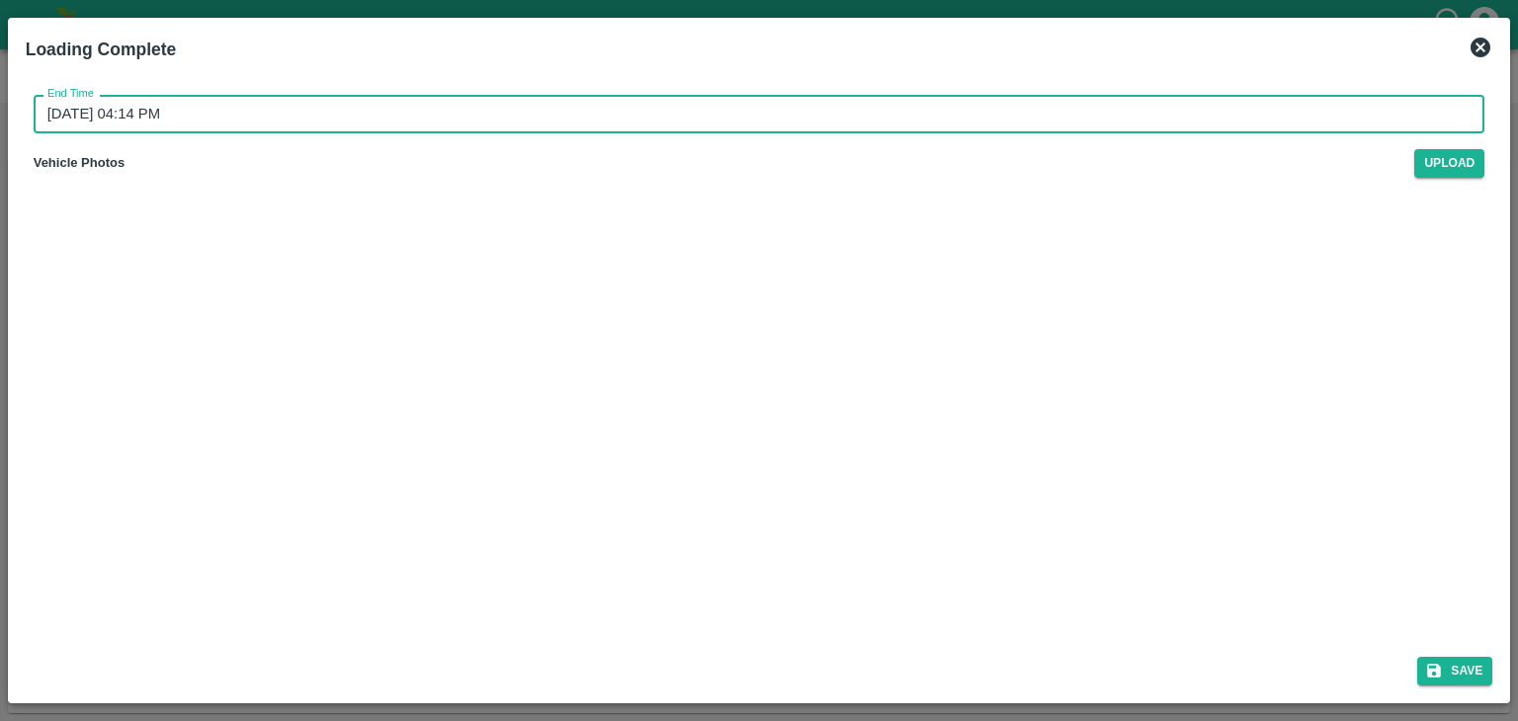
click at [798, 123] on input "[DATE] 04:14 PM" at bounding box center [753, 114] width 1438 height 38
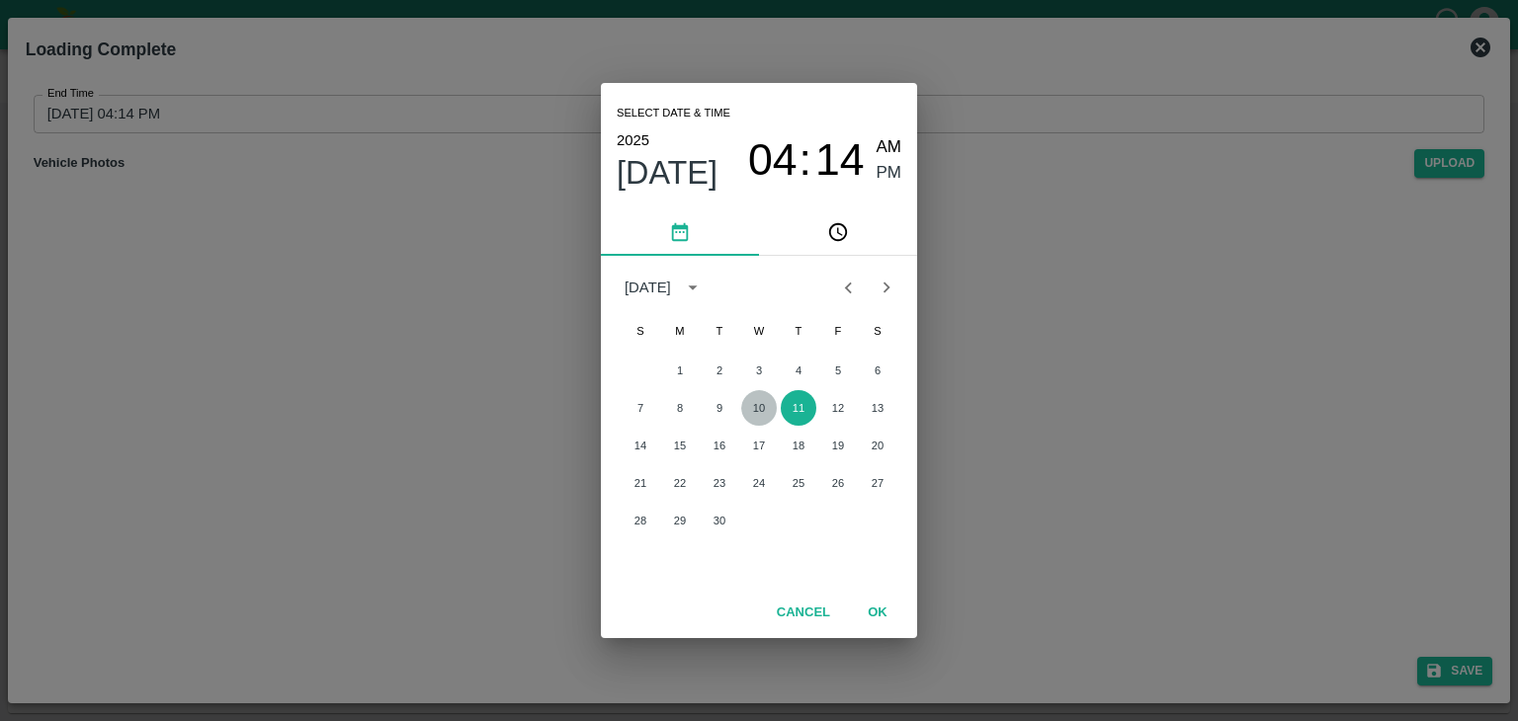
click at [752, 415] on button "10" at bounding box center [759, 408] width 36 height 36
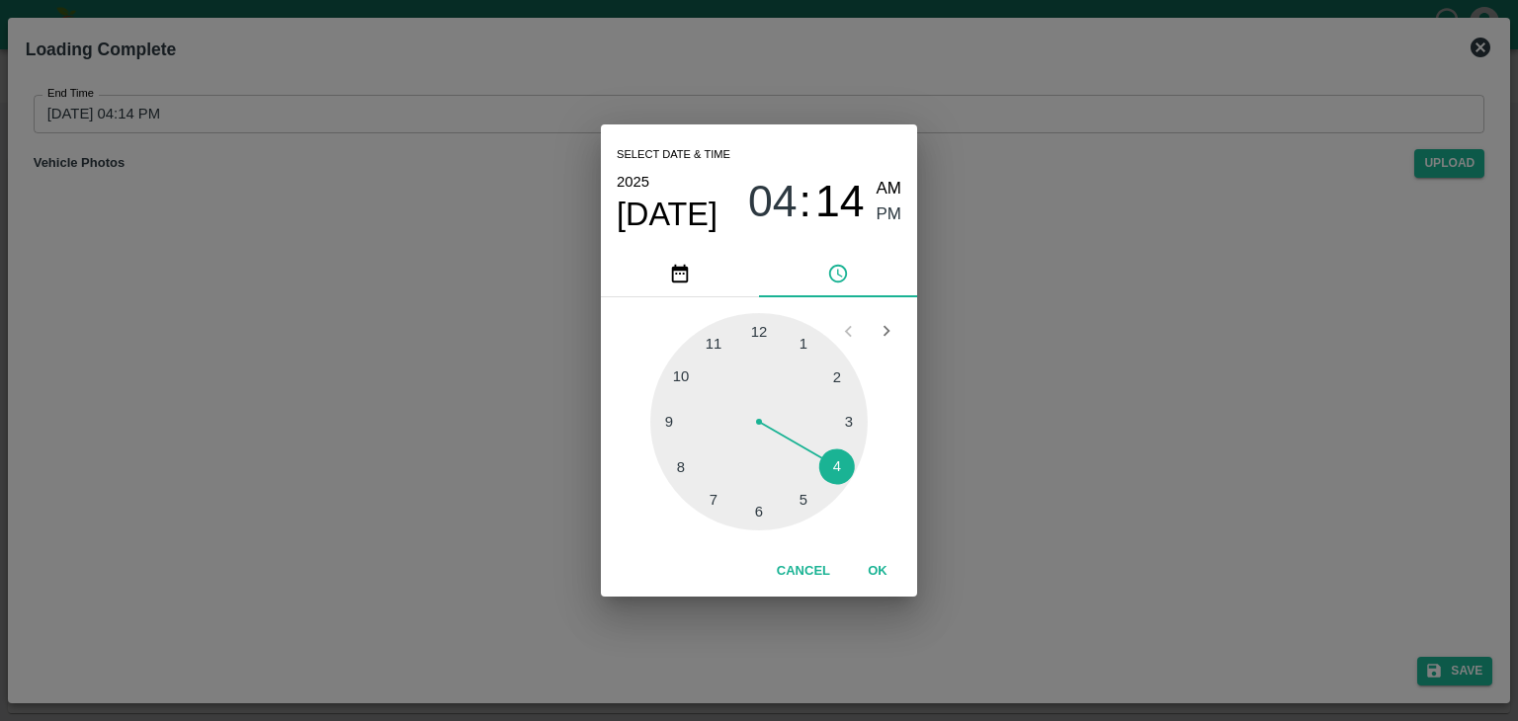
click at [808, 504] on div at bounding box center [758, 421] width 217 height 217
click at [884, 568] on button "OK" at bounding box center [877, 571] width 63 height 35
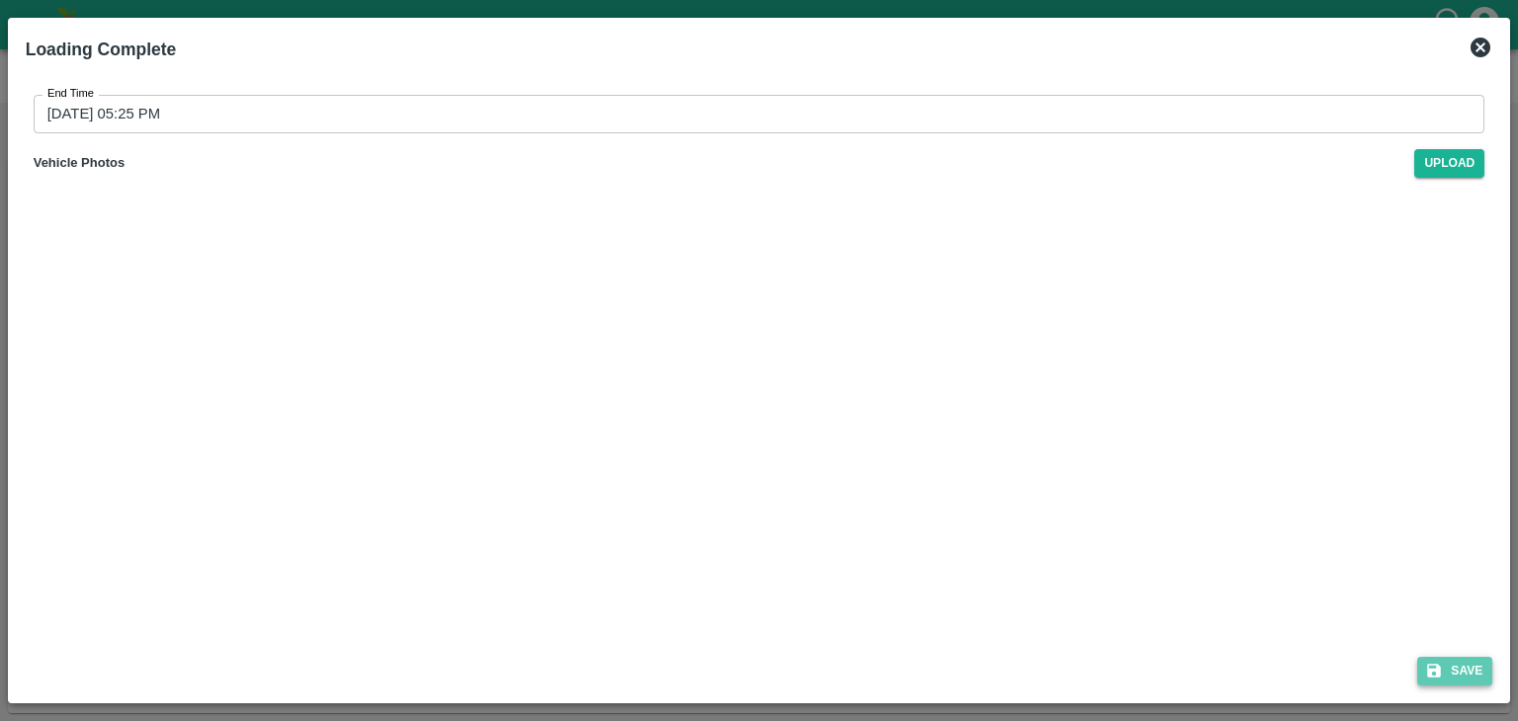
click at [1470, 674] on button "Save" at bounding box center [1454, 671] width 75 height 29
type input "[DATE] 04:14 PM"
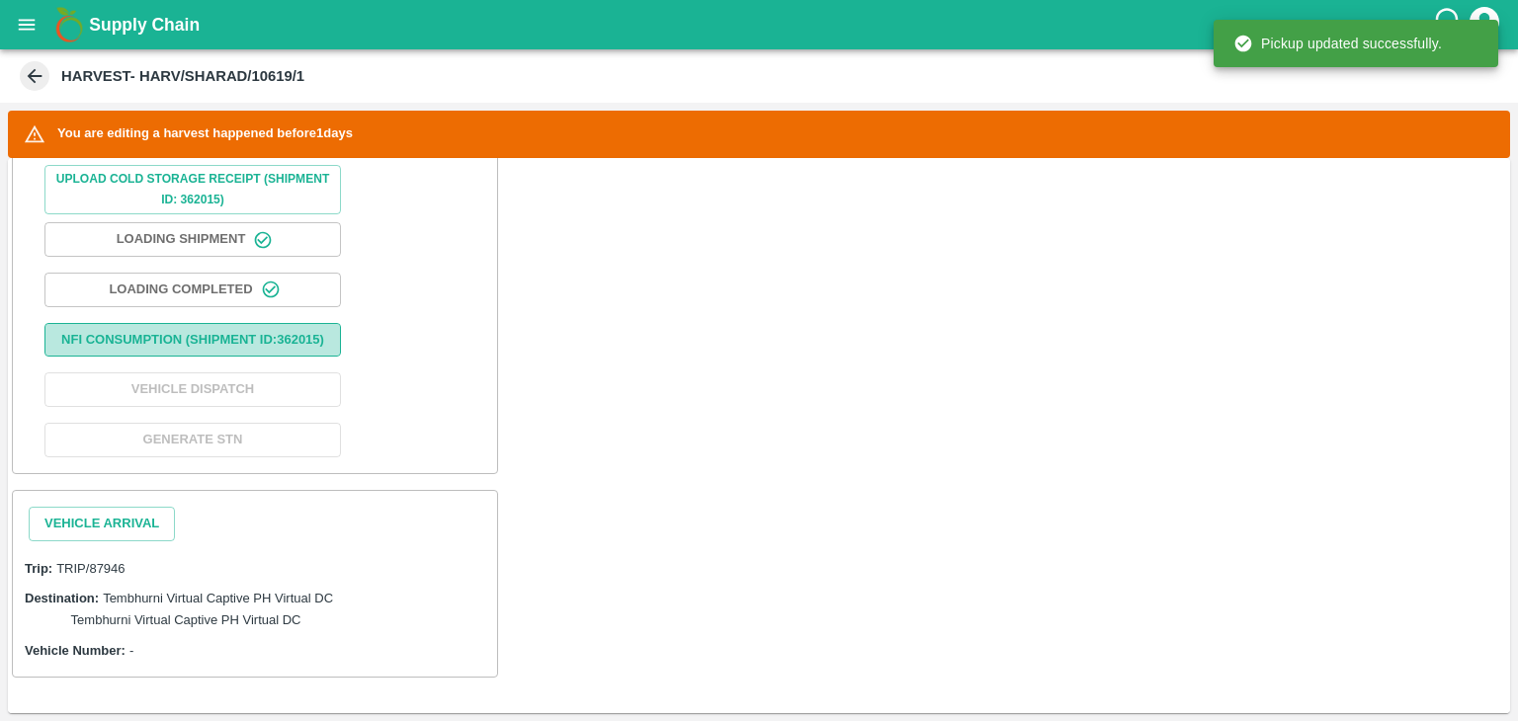
click at [238, 348] on button "Nfi Consumption (SHIPMENT ID: 362015 )" at bounding box center [192, 340] width 296 height 35
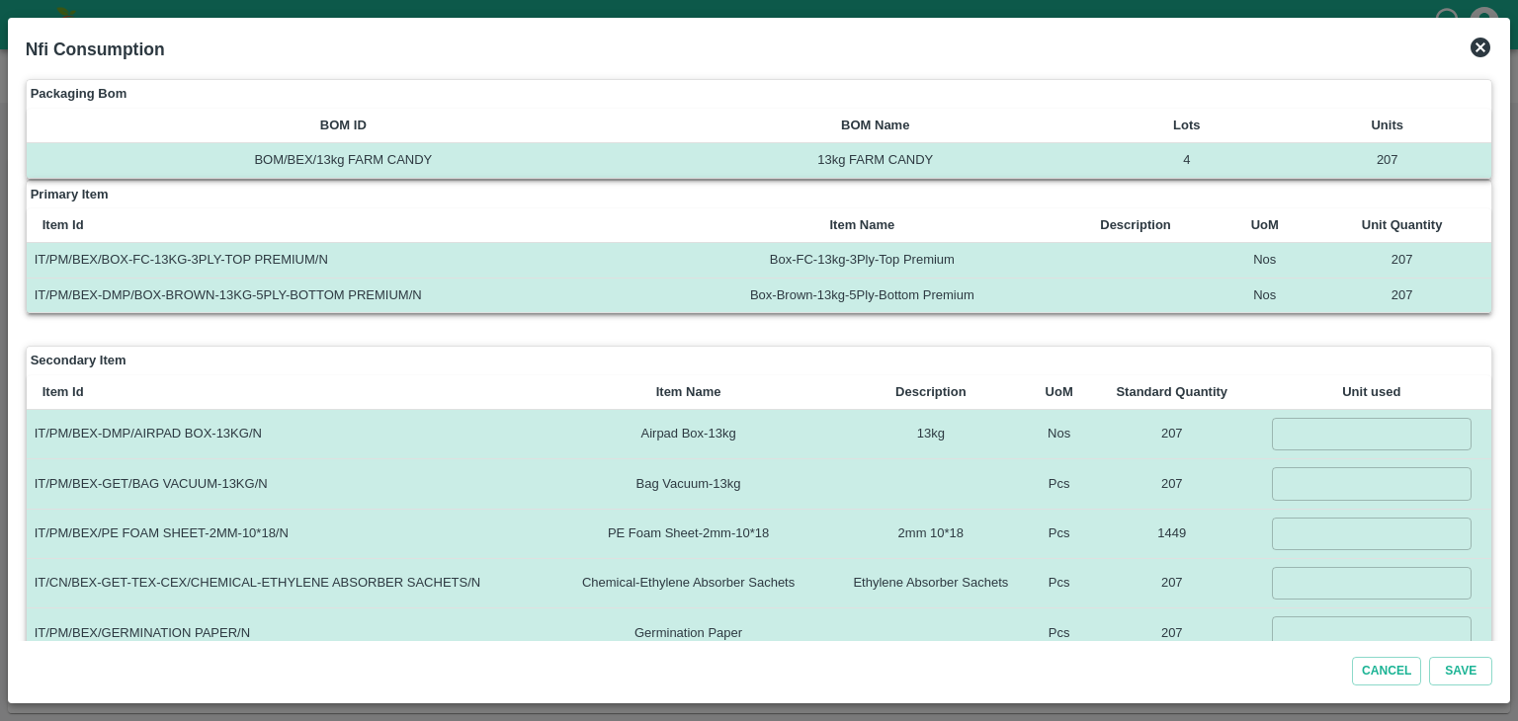
scroll to position [149, 0]
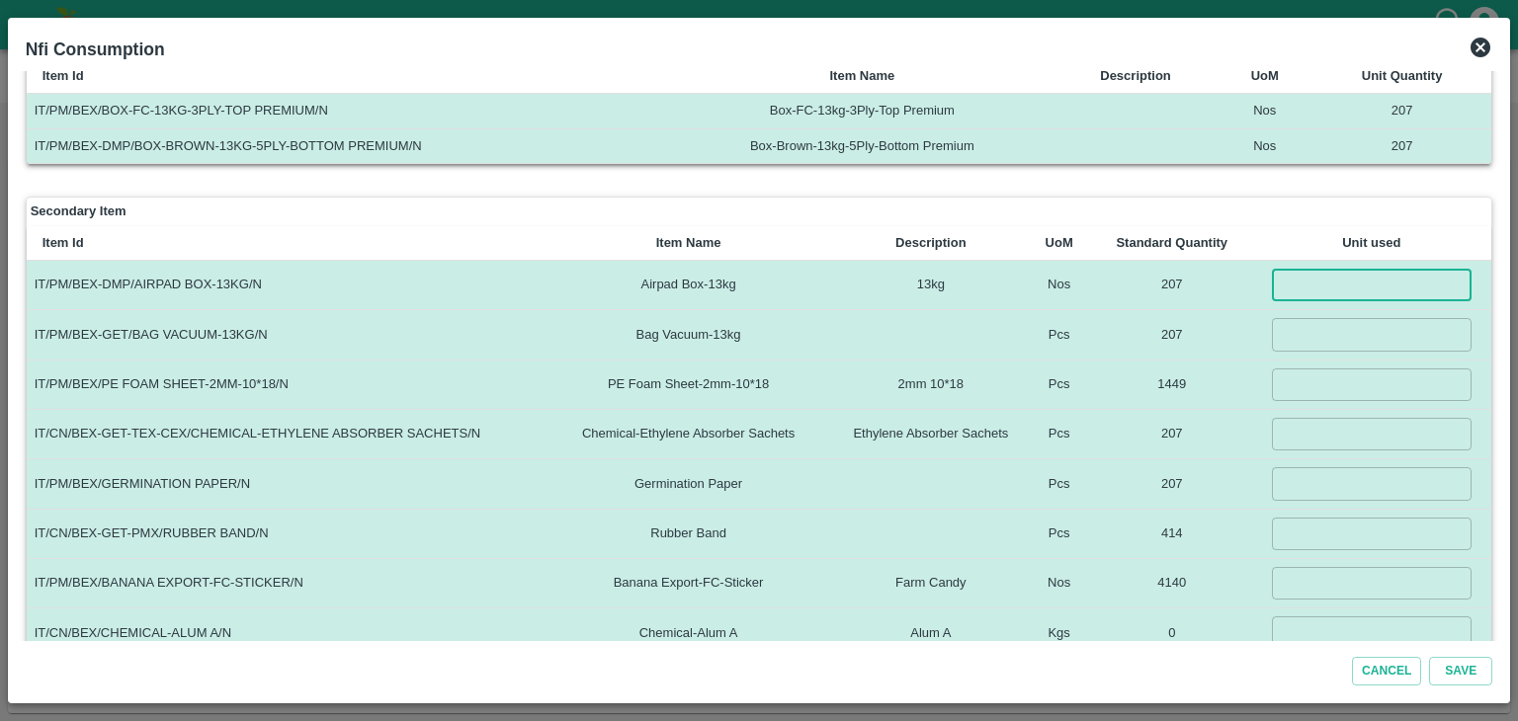
click at [1341, 270] on input "number" at bounding box center [1372, 285] width 200 height 33
type input "207"
type input "1449"
type input "207"
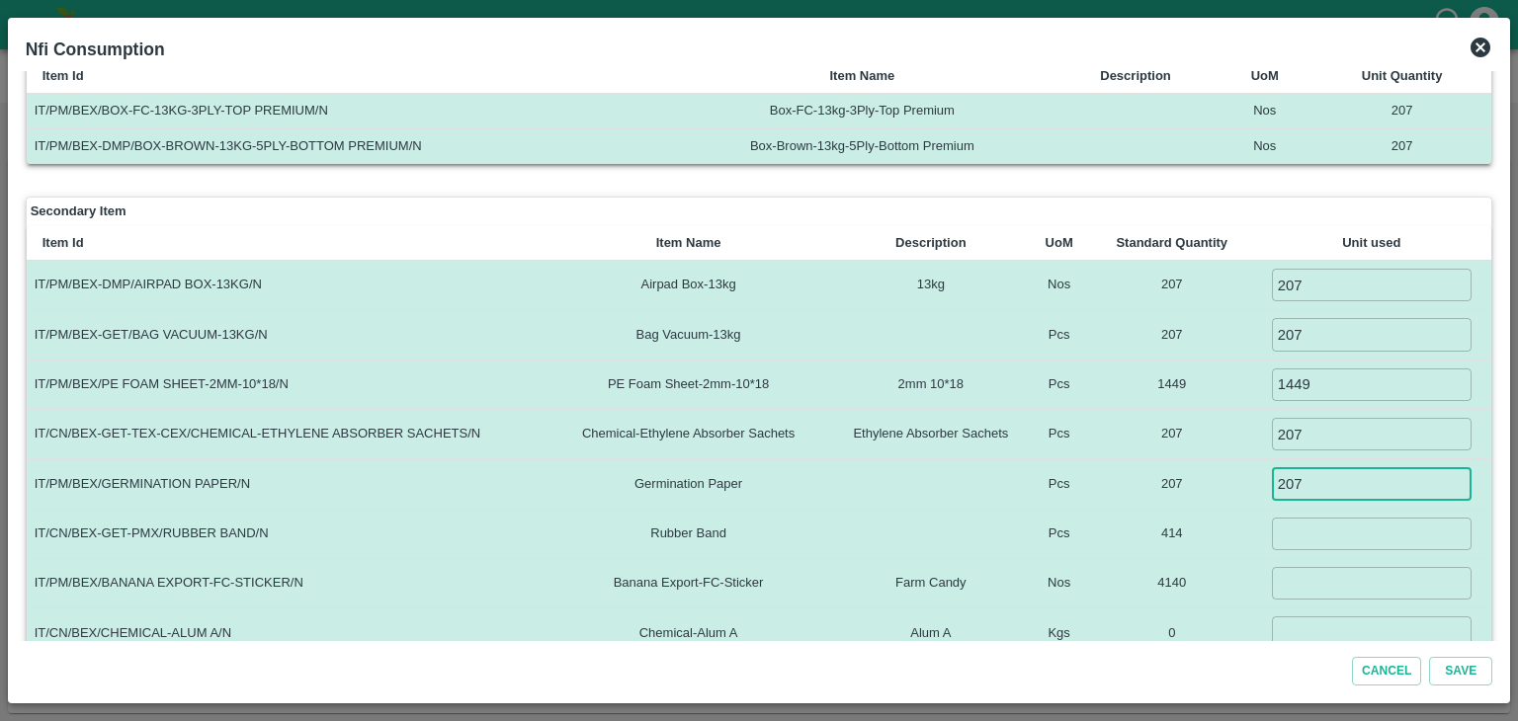
type input "207"
type input "414"
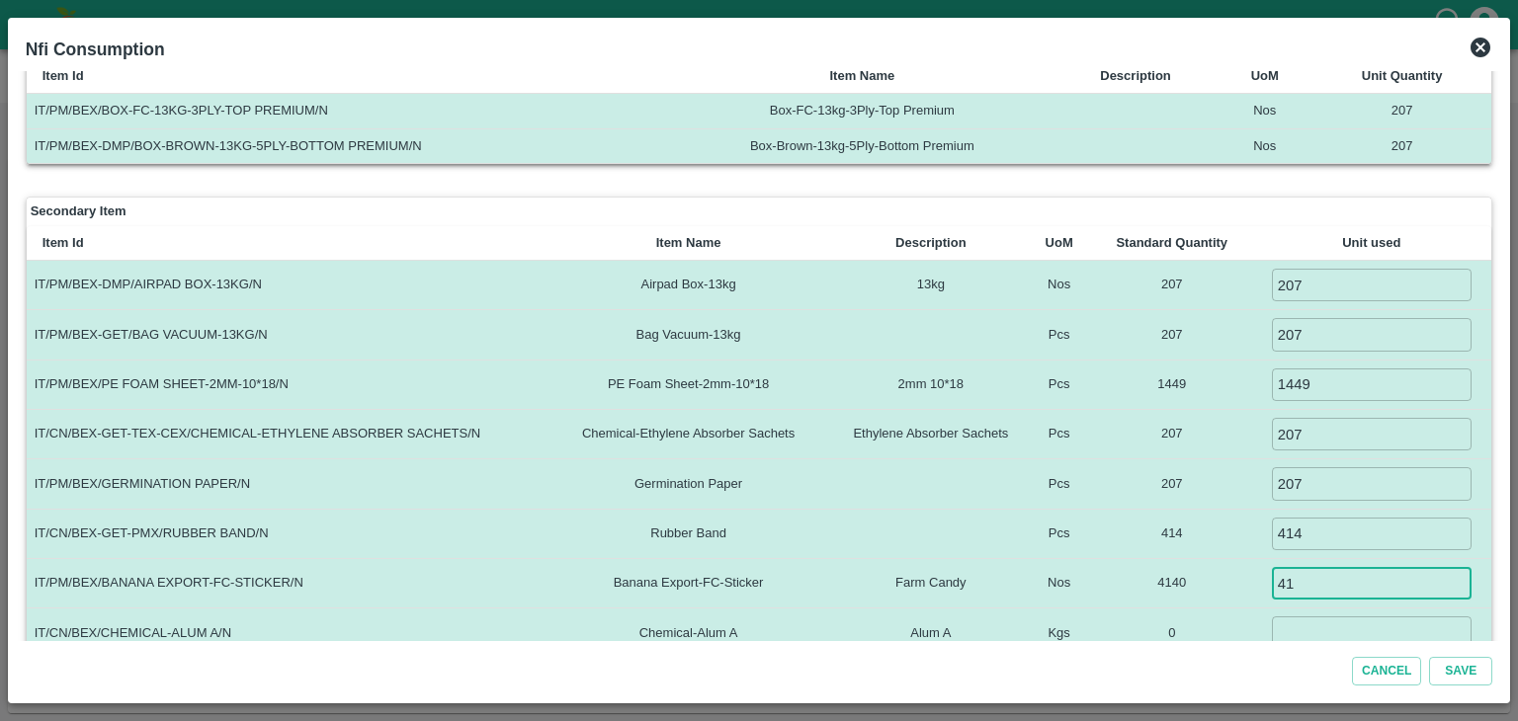
type input "4"
type input "3000"
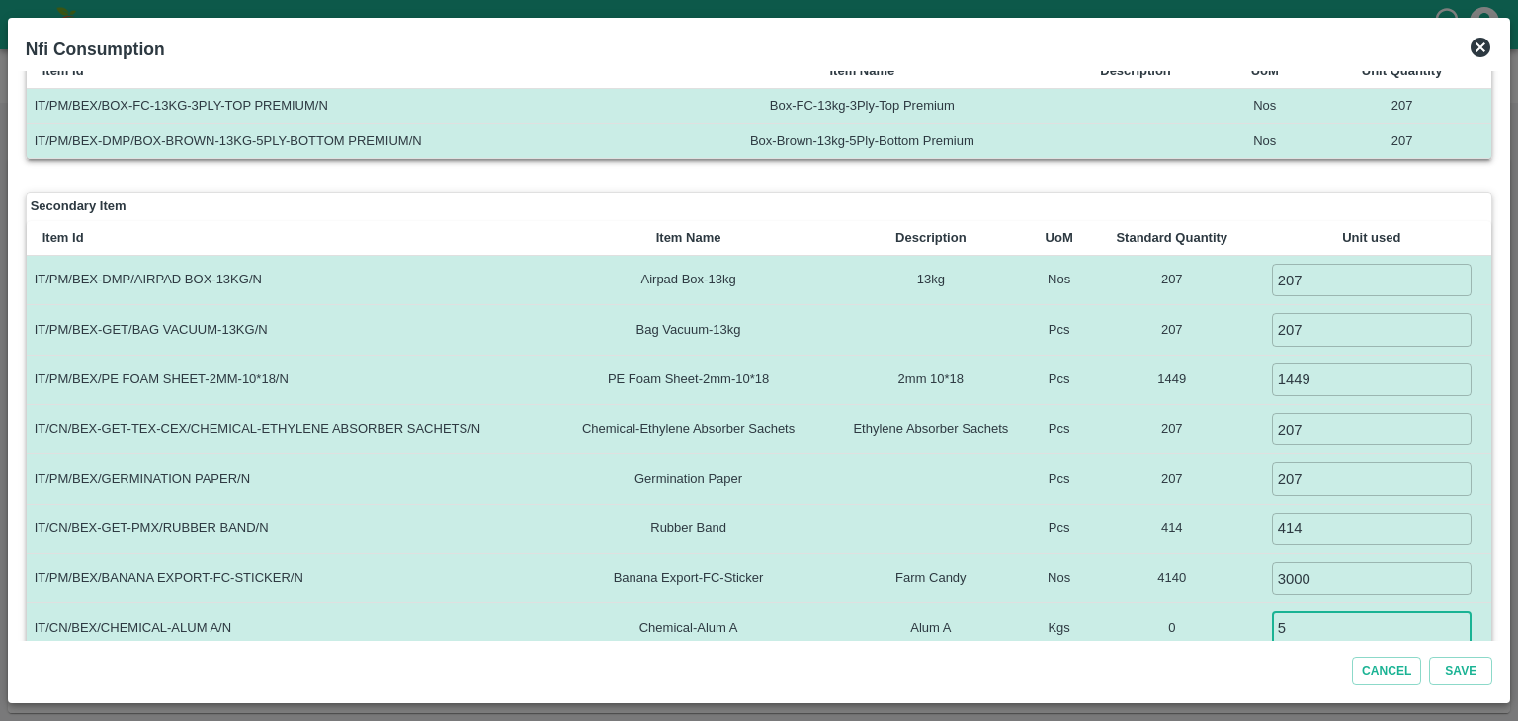
type input "5"
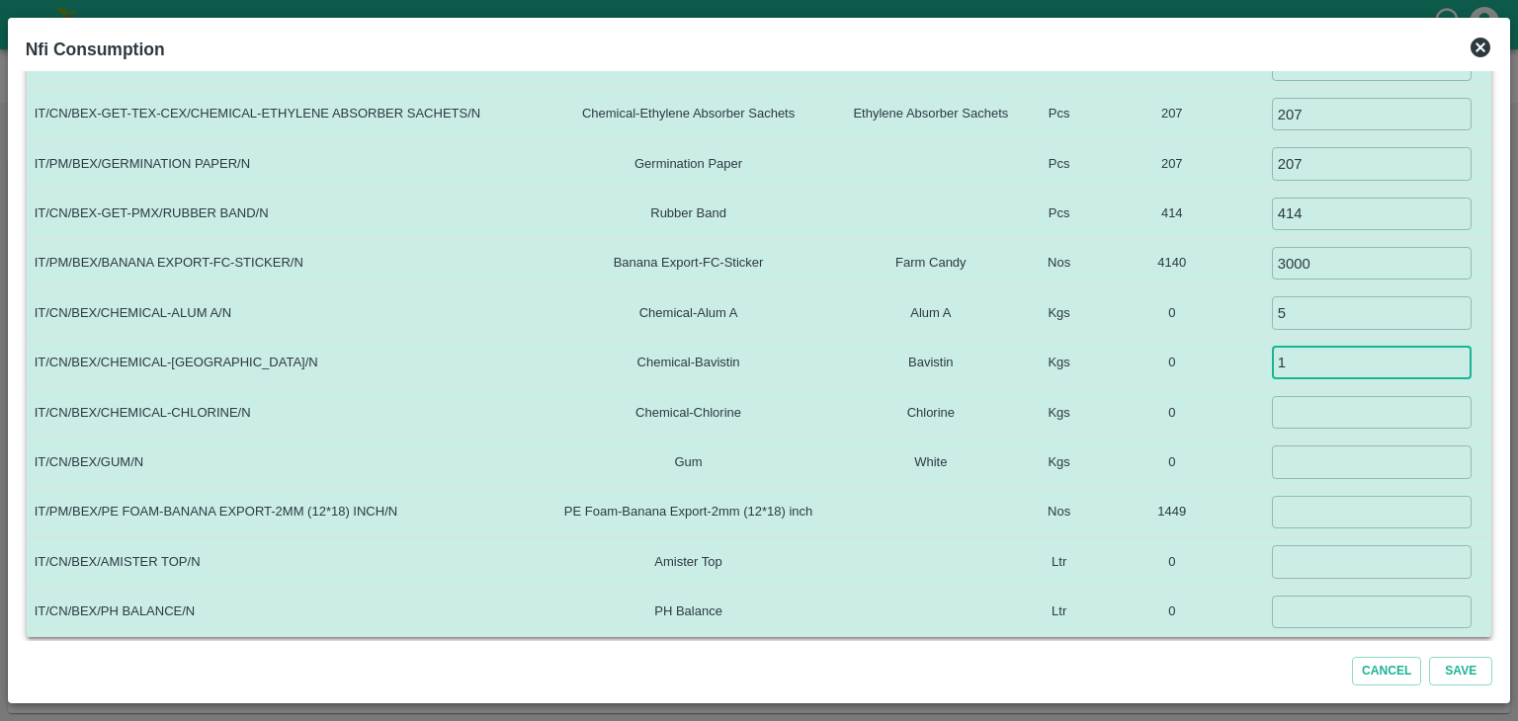
type input "1"
type input "0.1"
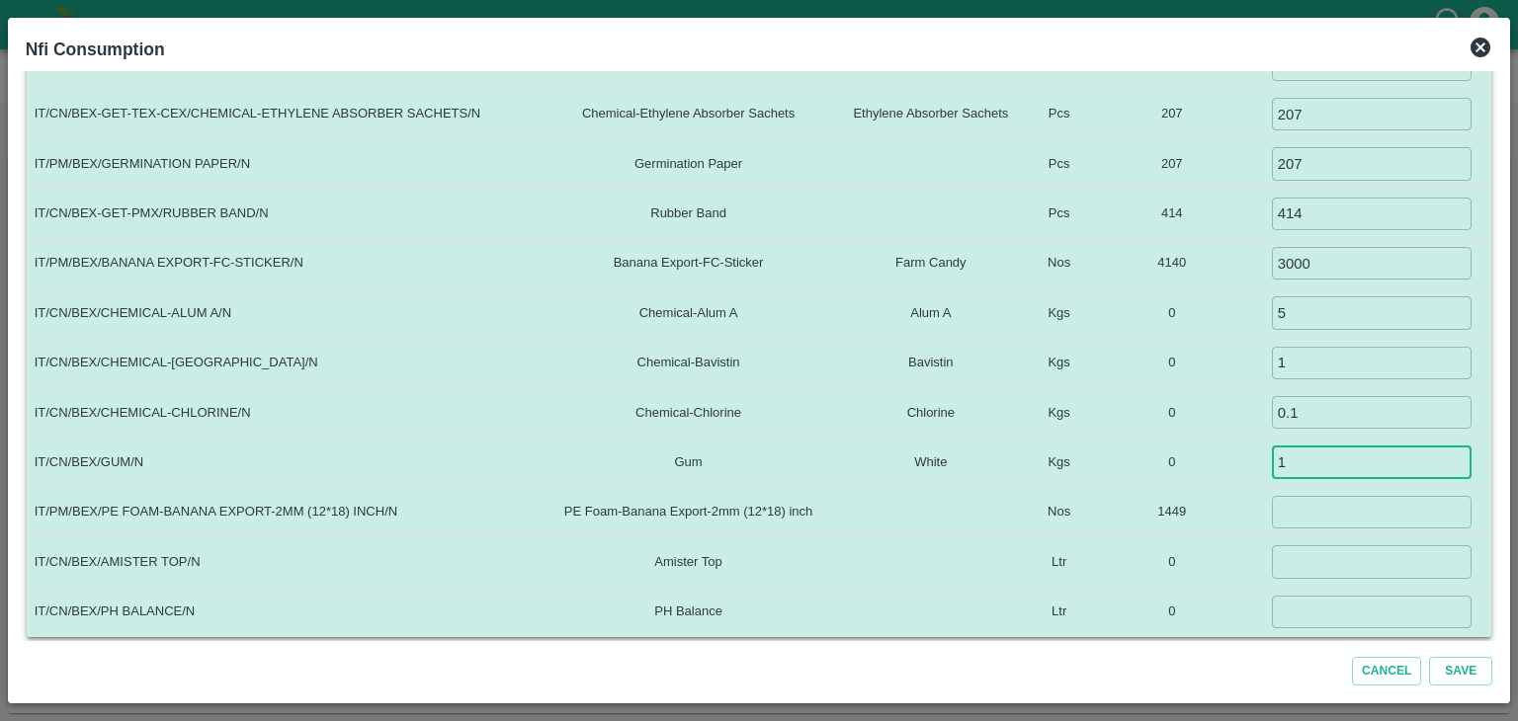
type input "1"
type input "0"
type input "0.03"
type input "0.035"
click at [1328, 558] on input "0.03" at bounding box center [1372, 561] width 200 height 33
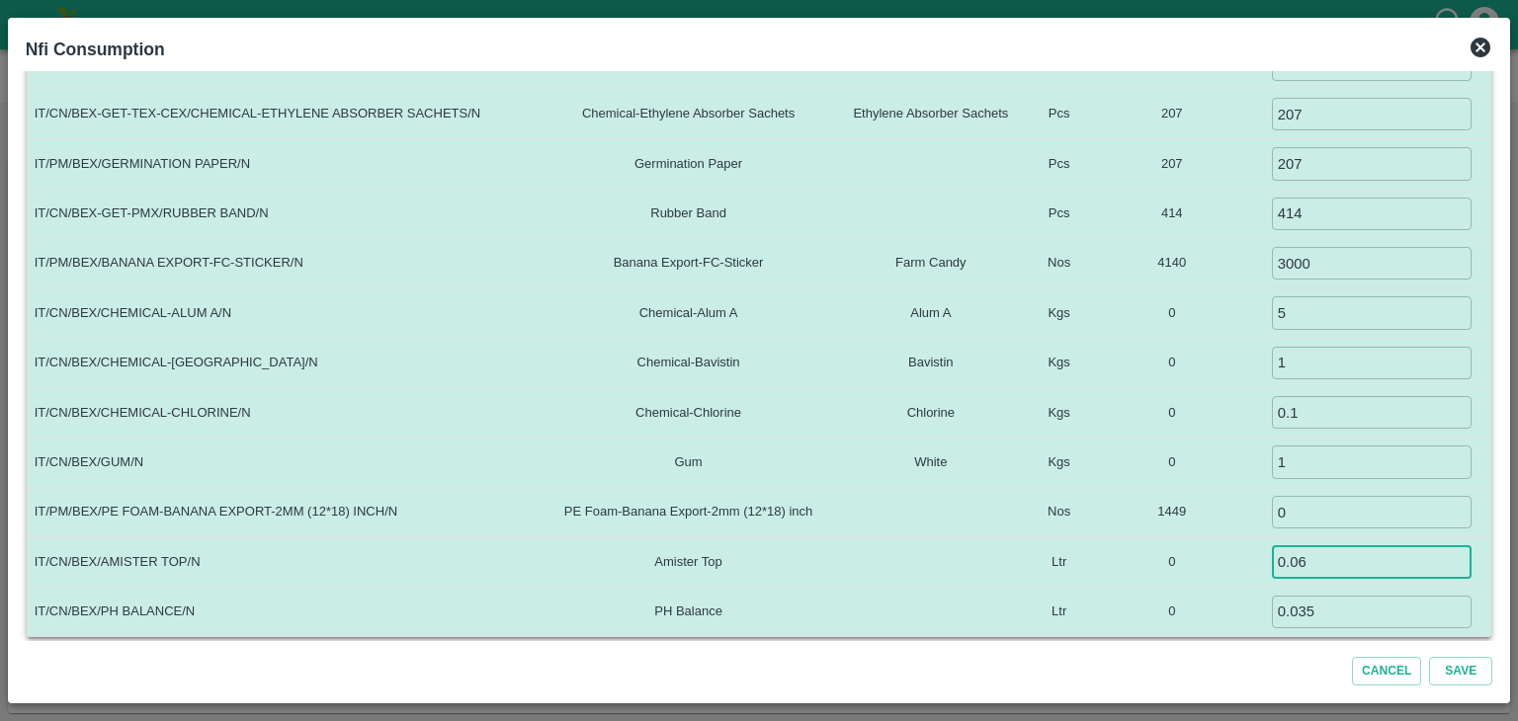
type input "0.06"
click at [1429, 657] on button "Save" at bounding box center [1460, 671] width 63 height 29
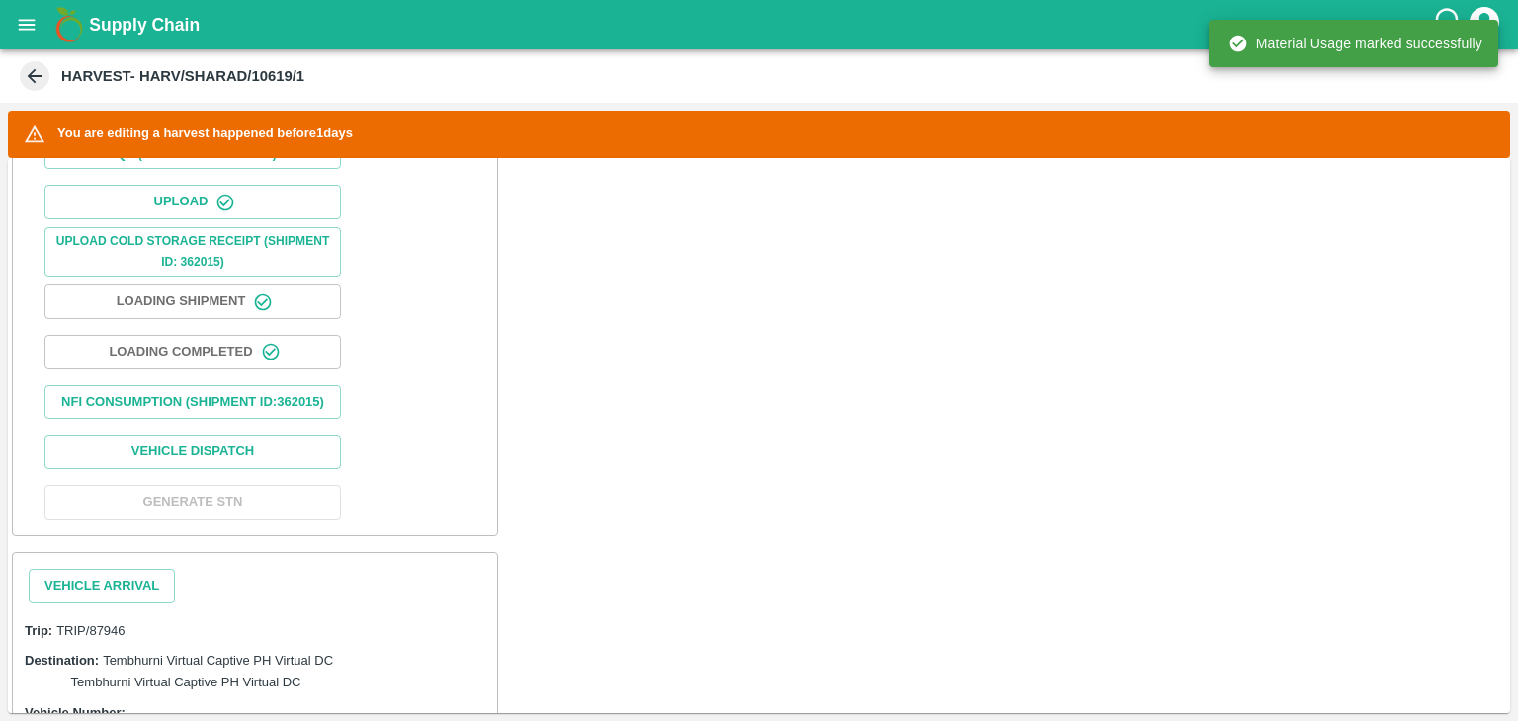
scroll to position [805, 0]
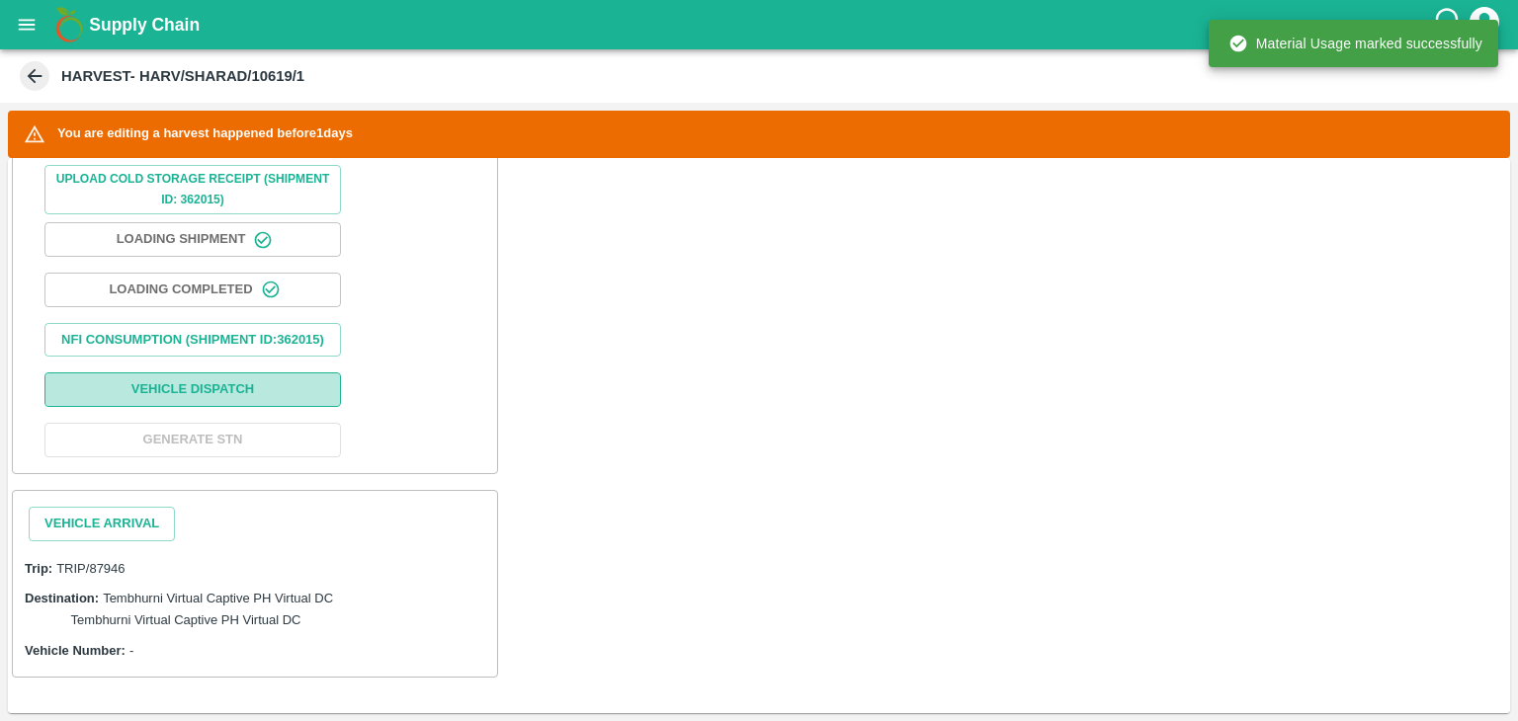
click at [193, 392] on button "Vehicle Dispatch" at bounding box center [192, 390] width 296 height 35
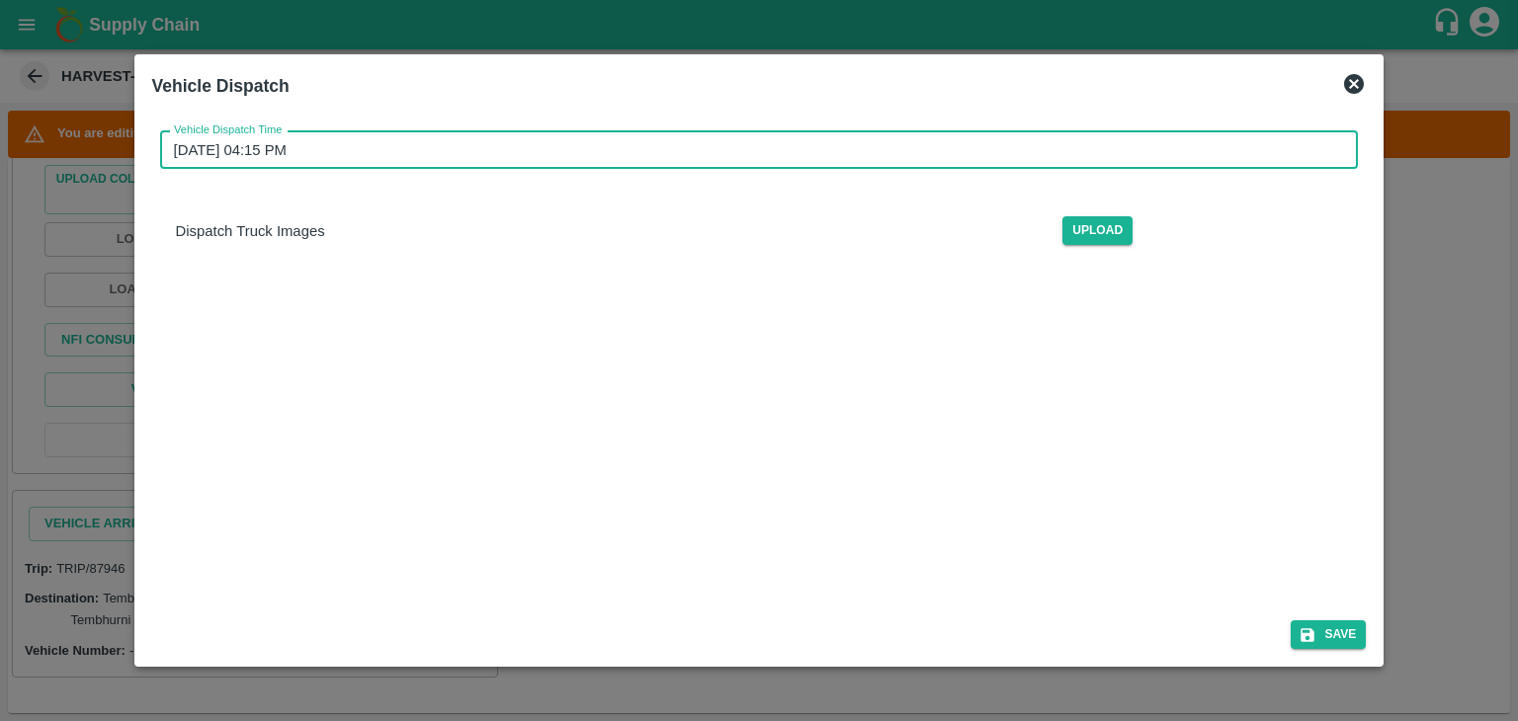
click at [758, 144] on input "[DATE] 04:15 PM" at bounding box center [752, 150] width 1185 height 38
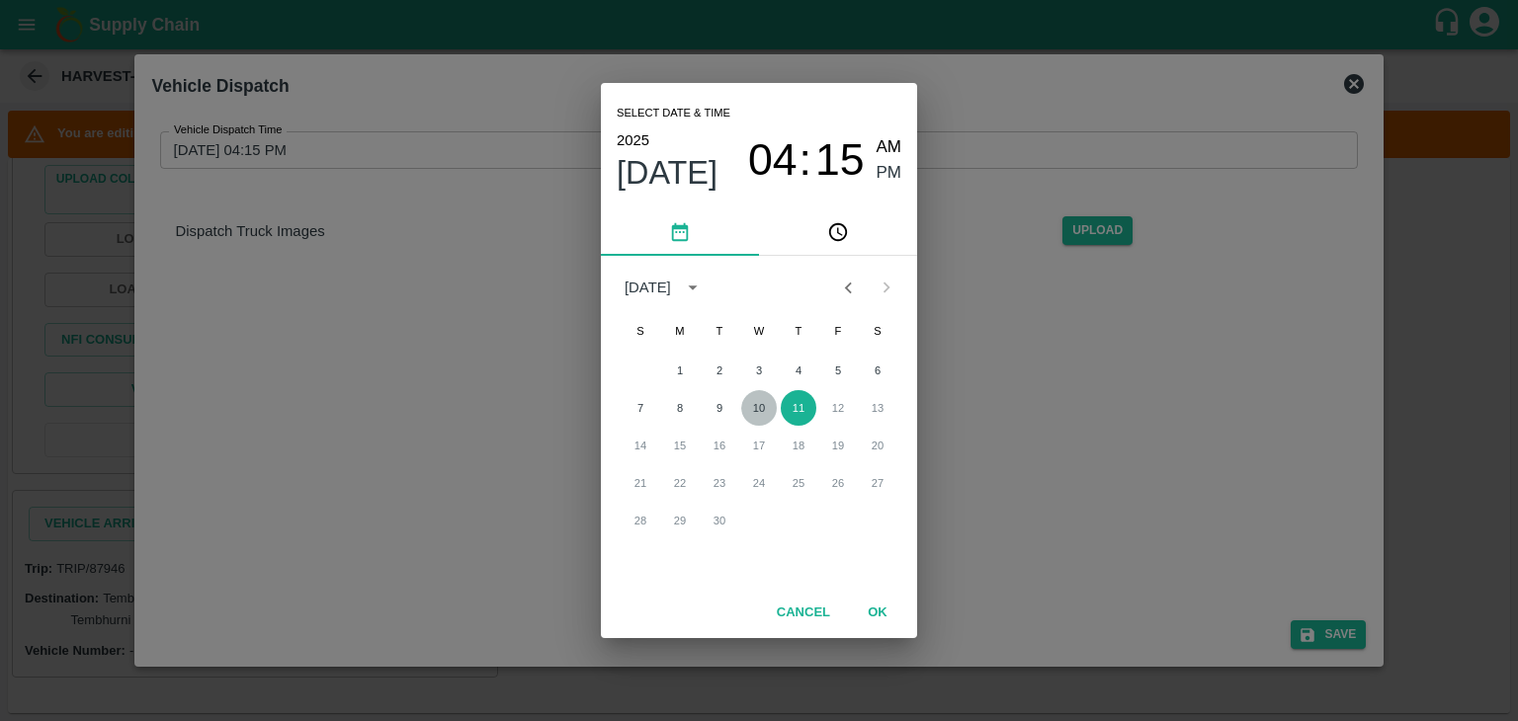
click at [755, 410] on button "10" at bounding box center [759, 408] width 36 height 36
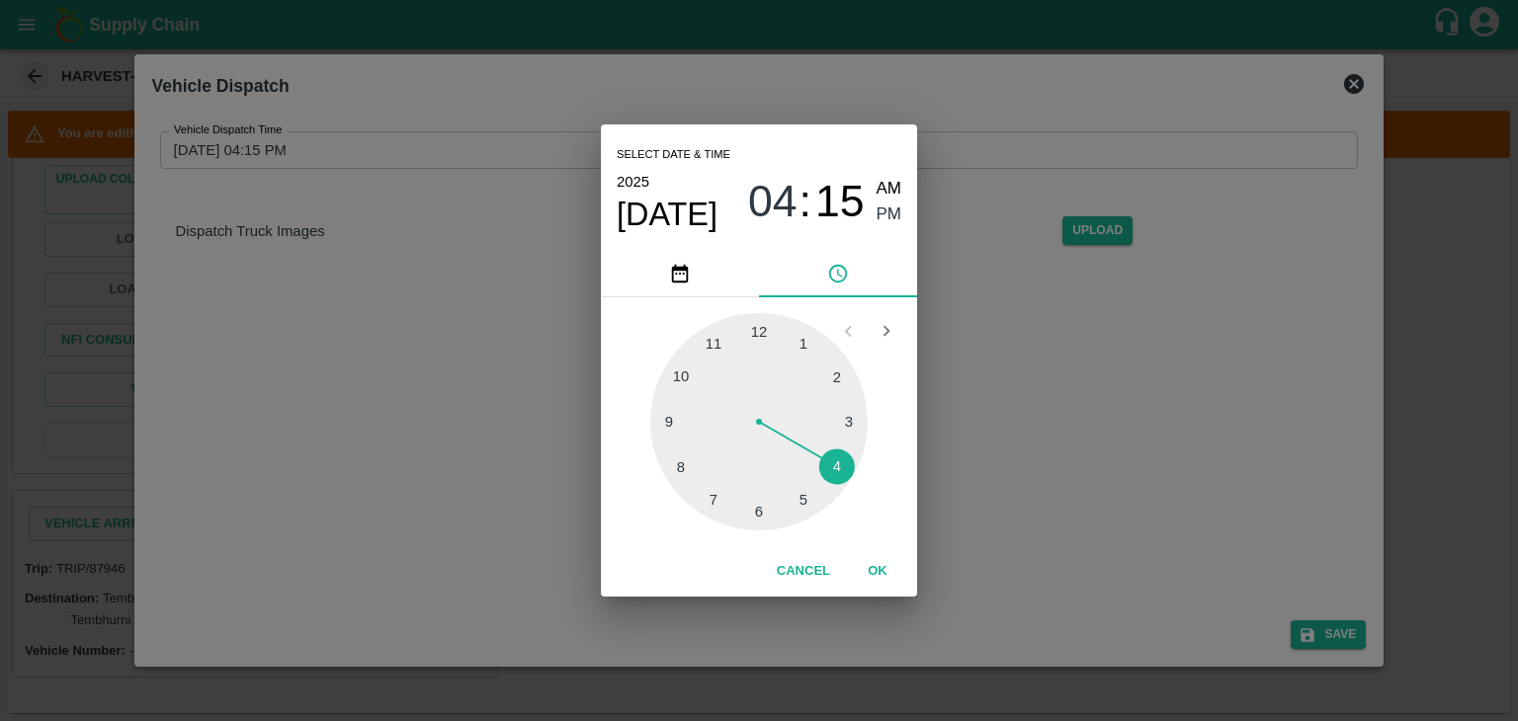
click at [760, 515] on div at bounding box center [758, 421] width 217 height 217
type input "[DATE] 06:30 PM"
click at [888, 574] on button "OK" at bounding box center [877, 571] width 63 height 35
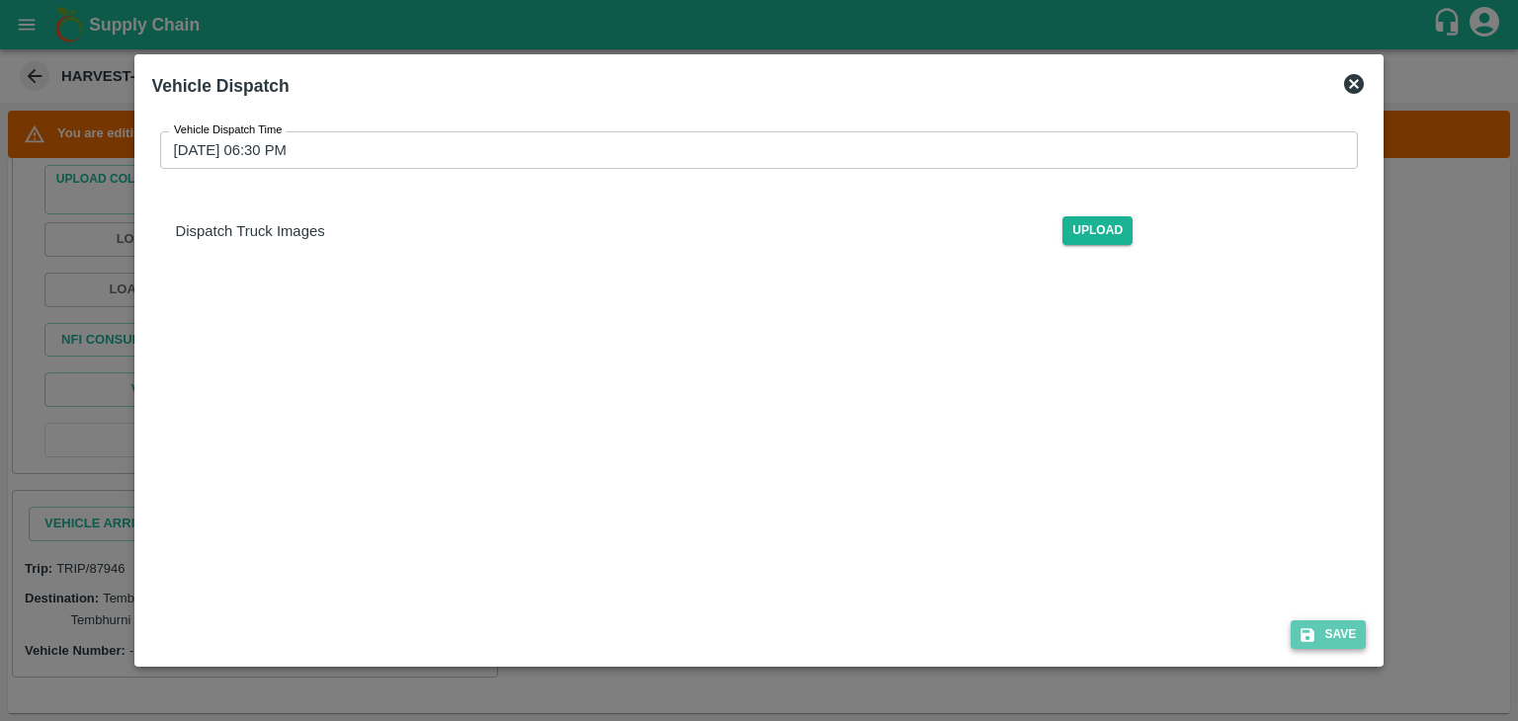
click at [1342, 626] on button "Save" at bounding box center [1327, 635] width 75 height 29
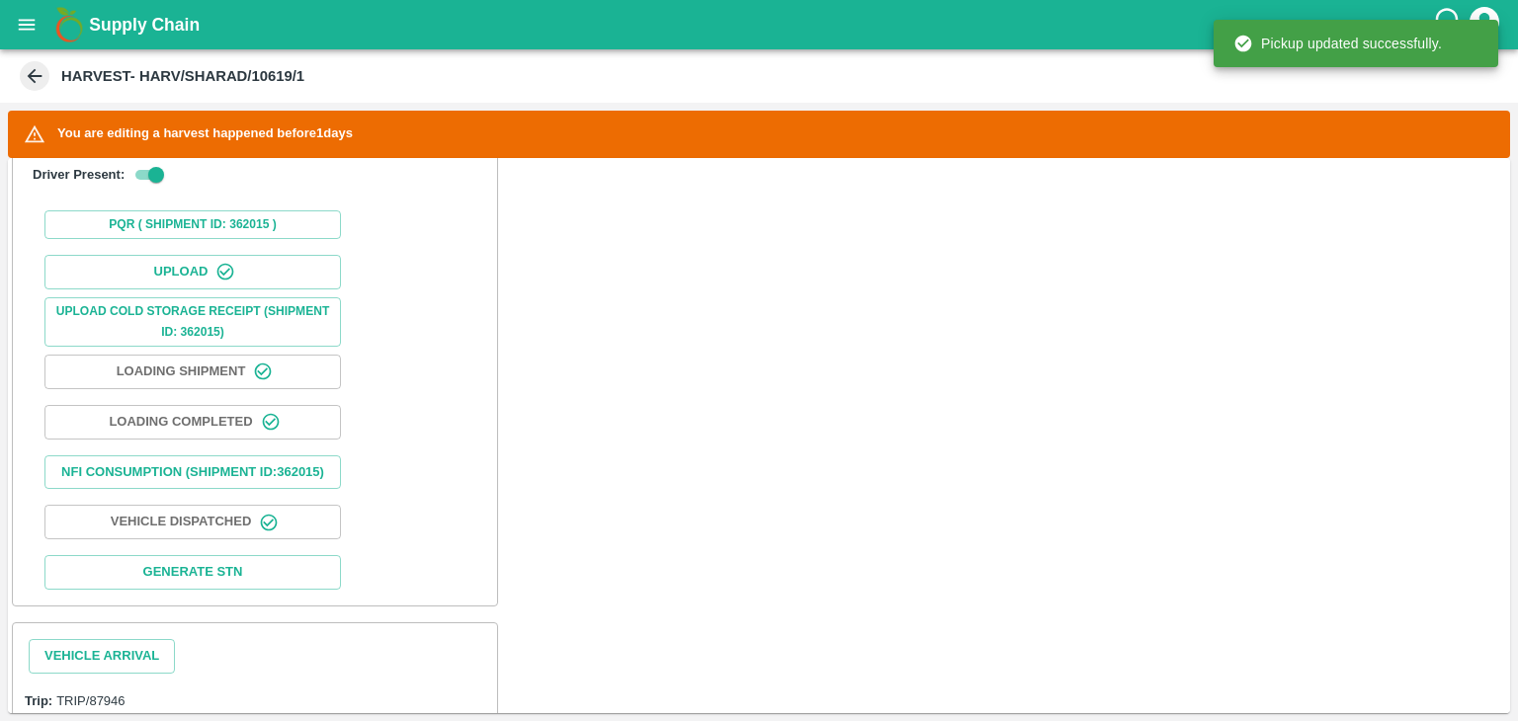
scroll to position [807, 0]
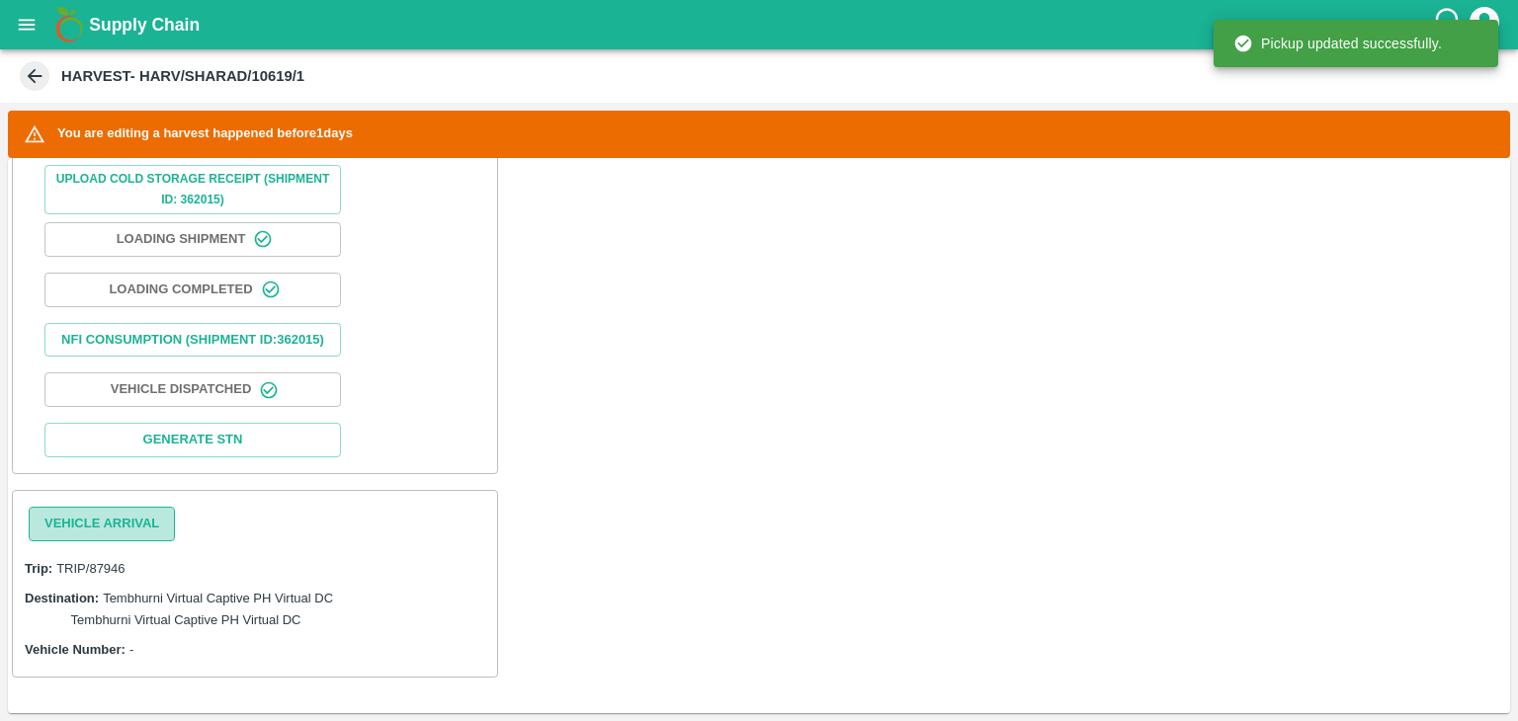
click at [99, 534] on button "Vehicle Arrival" at bounding box center [102, 524] width 146 height 35
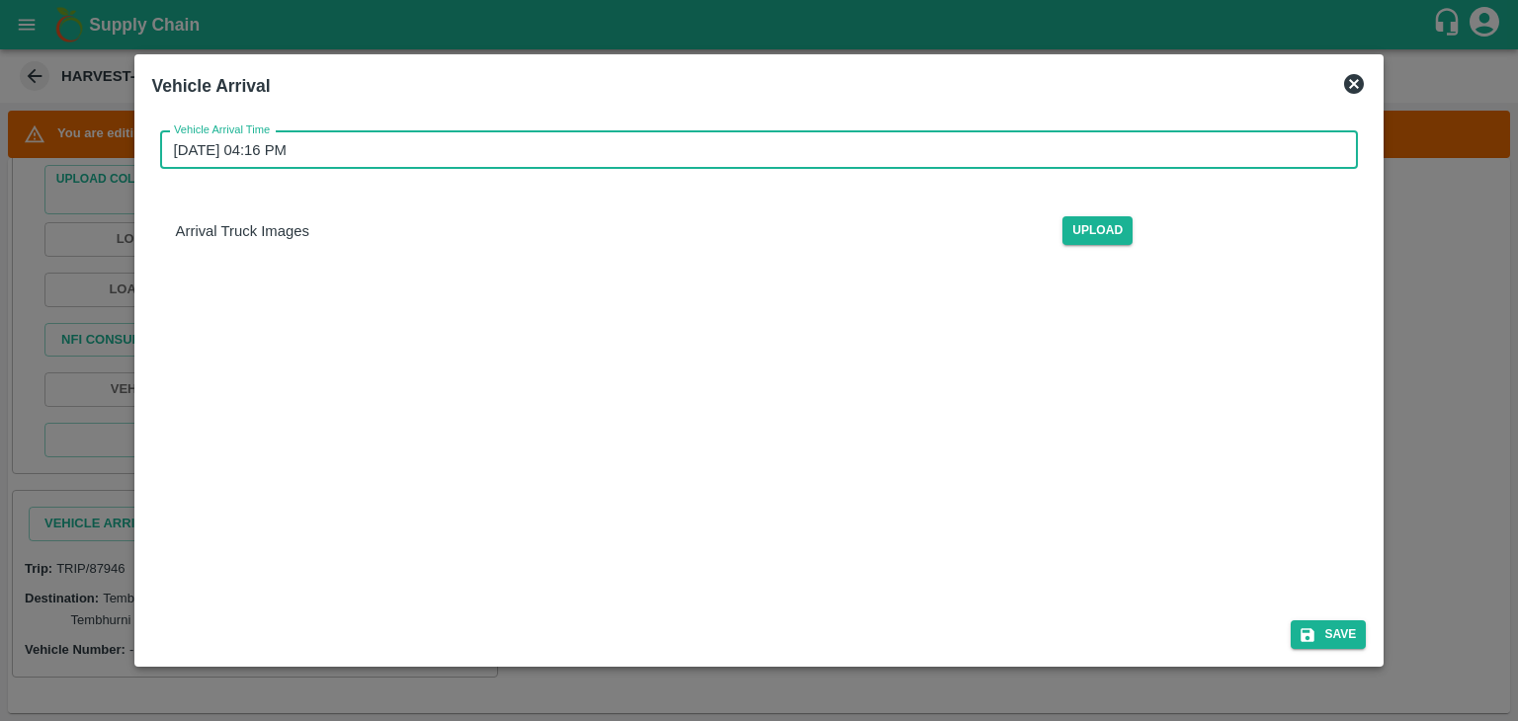
click at [816, 143] on input "[DATE] 04:16 PM" at bounding box center [752, 150] width 1185 height 38
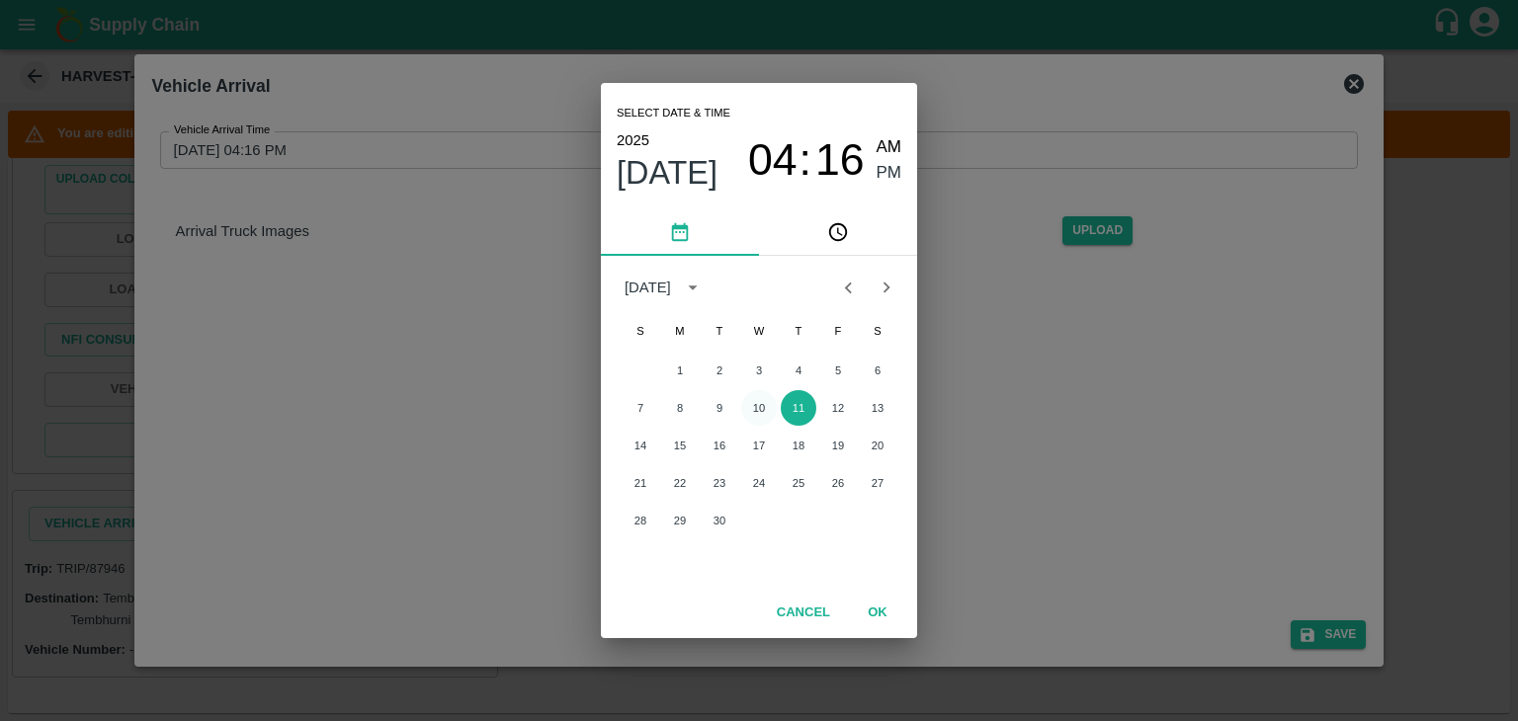
click at [749, 410] on button "10" at bounding box center [759, 408] width 36 height 36
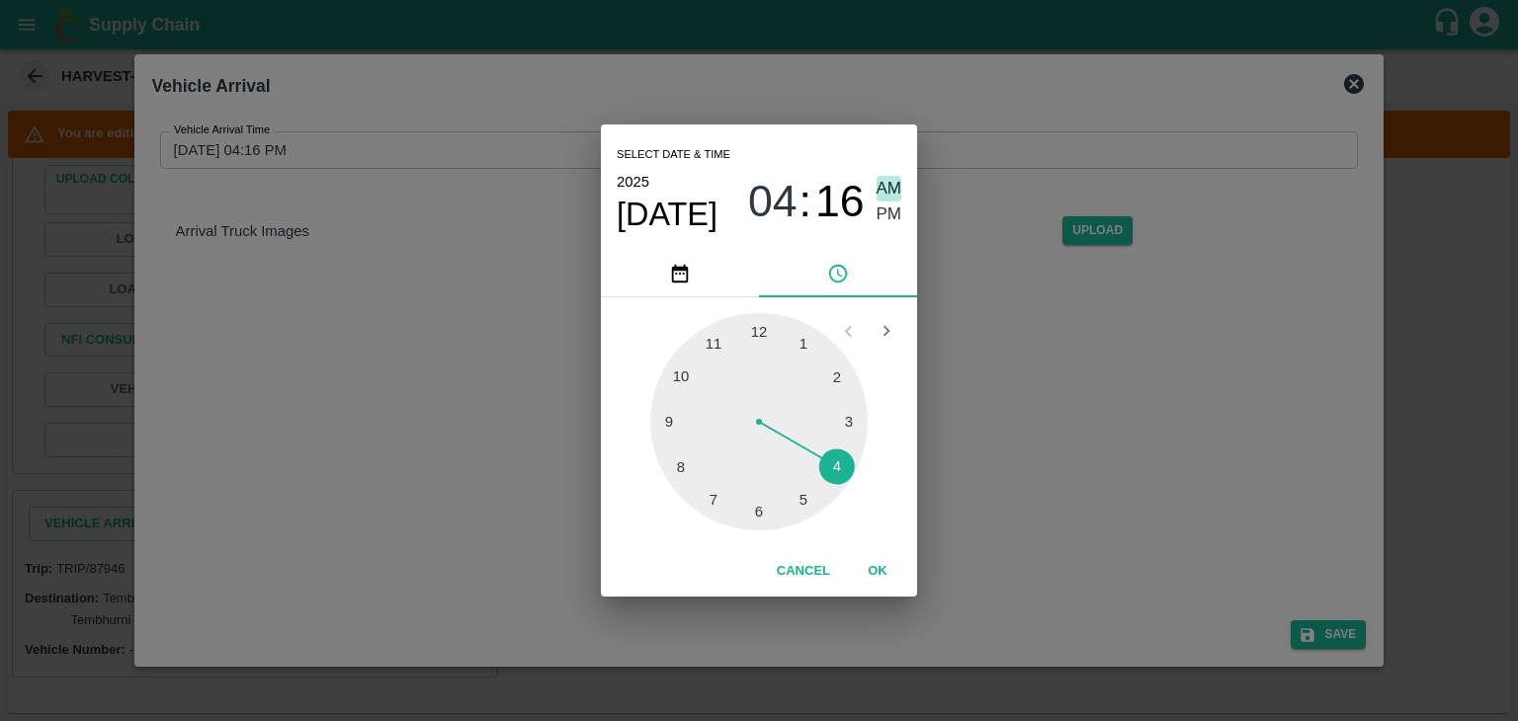
click at [889, 189] on span "AM" at bounding box center [889, 189] width 26 height 27
click at [669, 417] on div at bounding box center [758, 421] width 217 height 217
type input "[DATE] 09:46 AM"
click at [897, 560] on button "OK" at bounding box center [877, 571] width 63 height 35
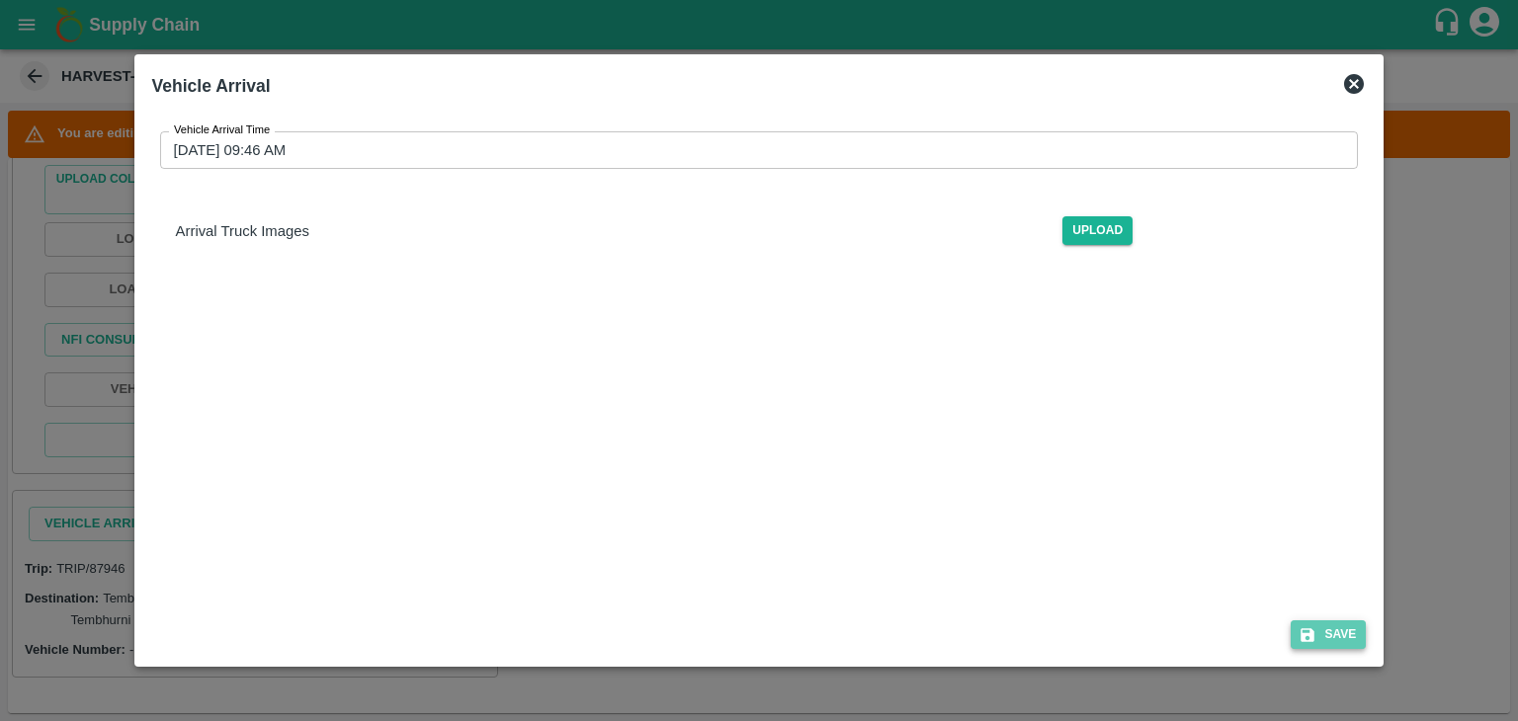
click at [1360, 639] on button "Save" at bounding box center [1327, 635] width 75 height 29
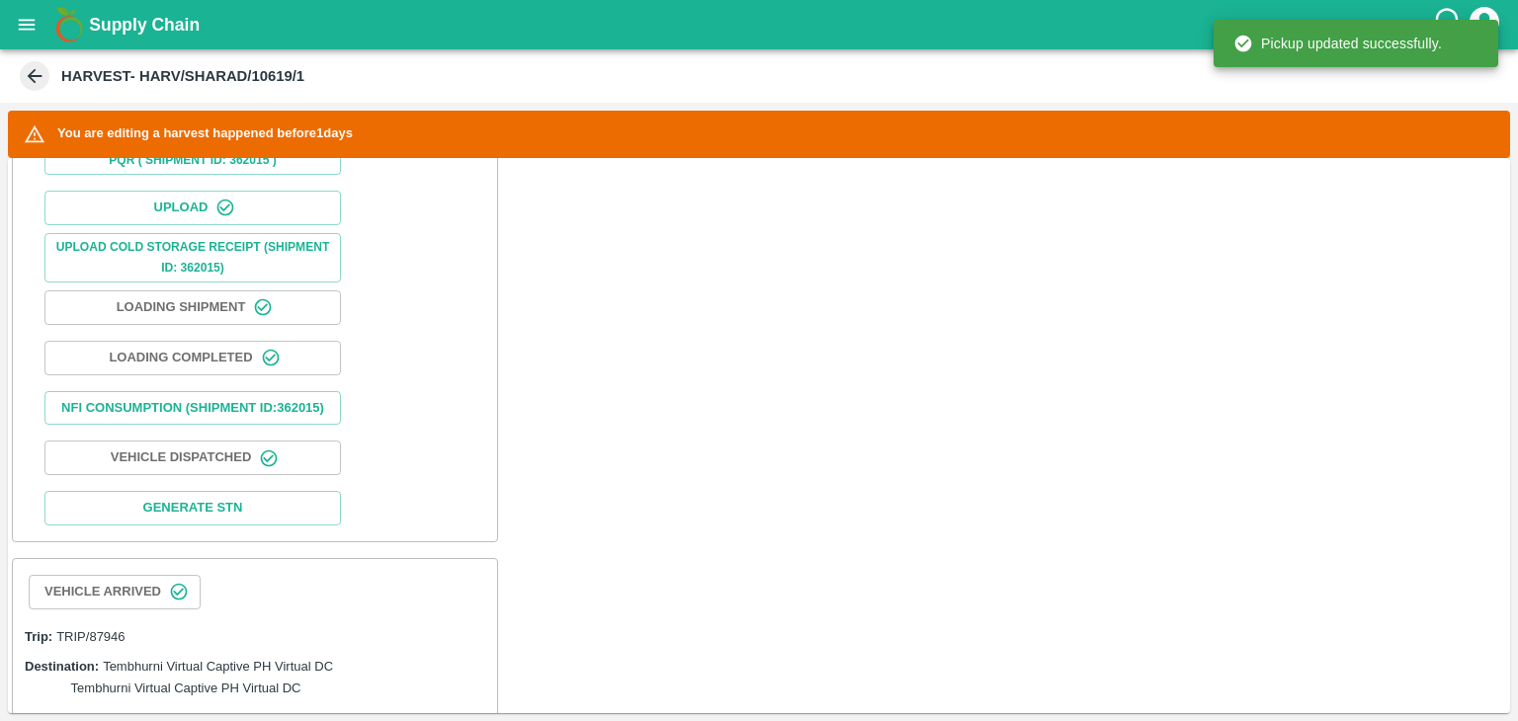
scroll to position [952, 0]
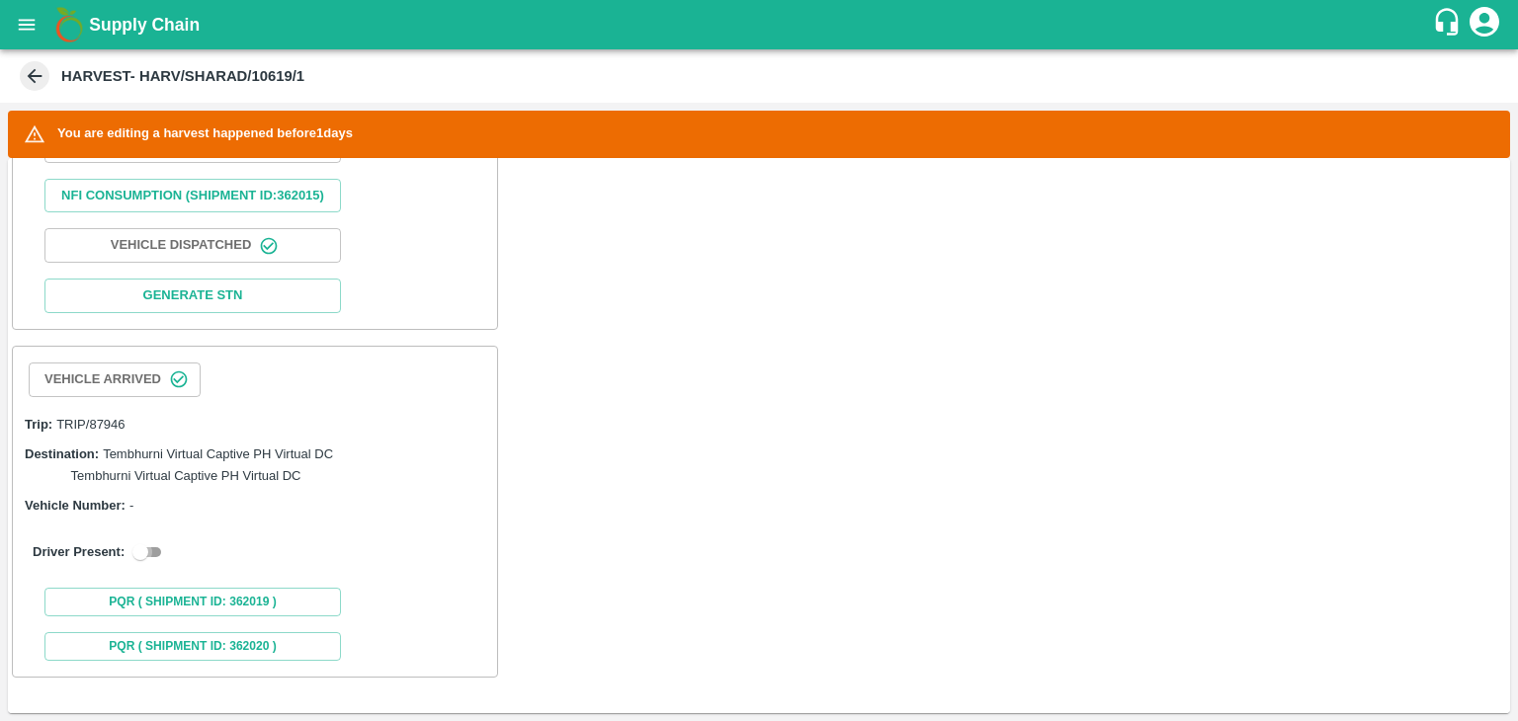
click at [134, 559] on input "checkbox" at bounding box center [140, 552] width 71 height 24
checkbox input "true"
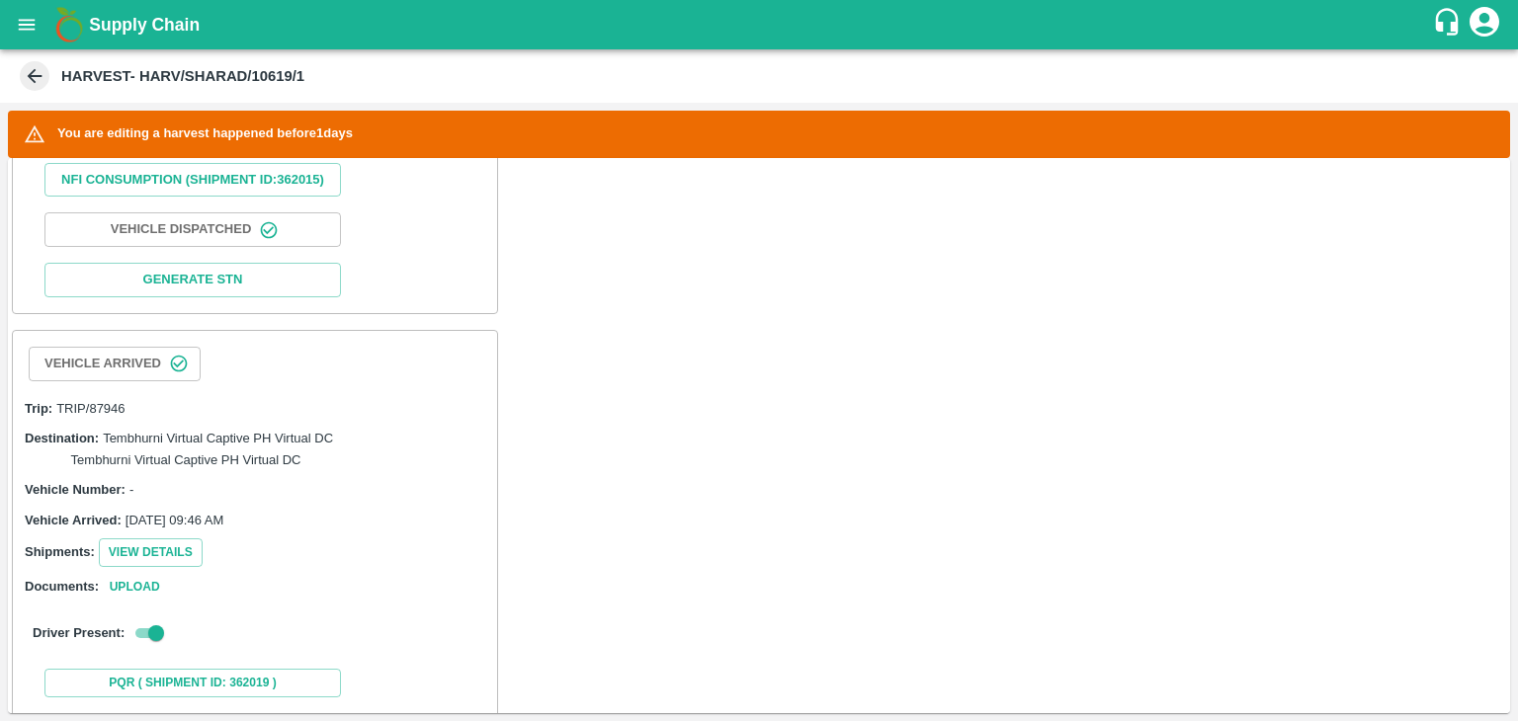
scroll to position [1346, 0]
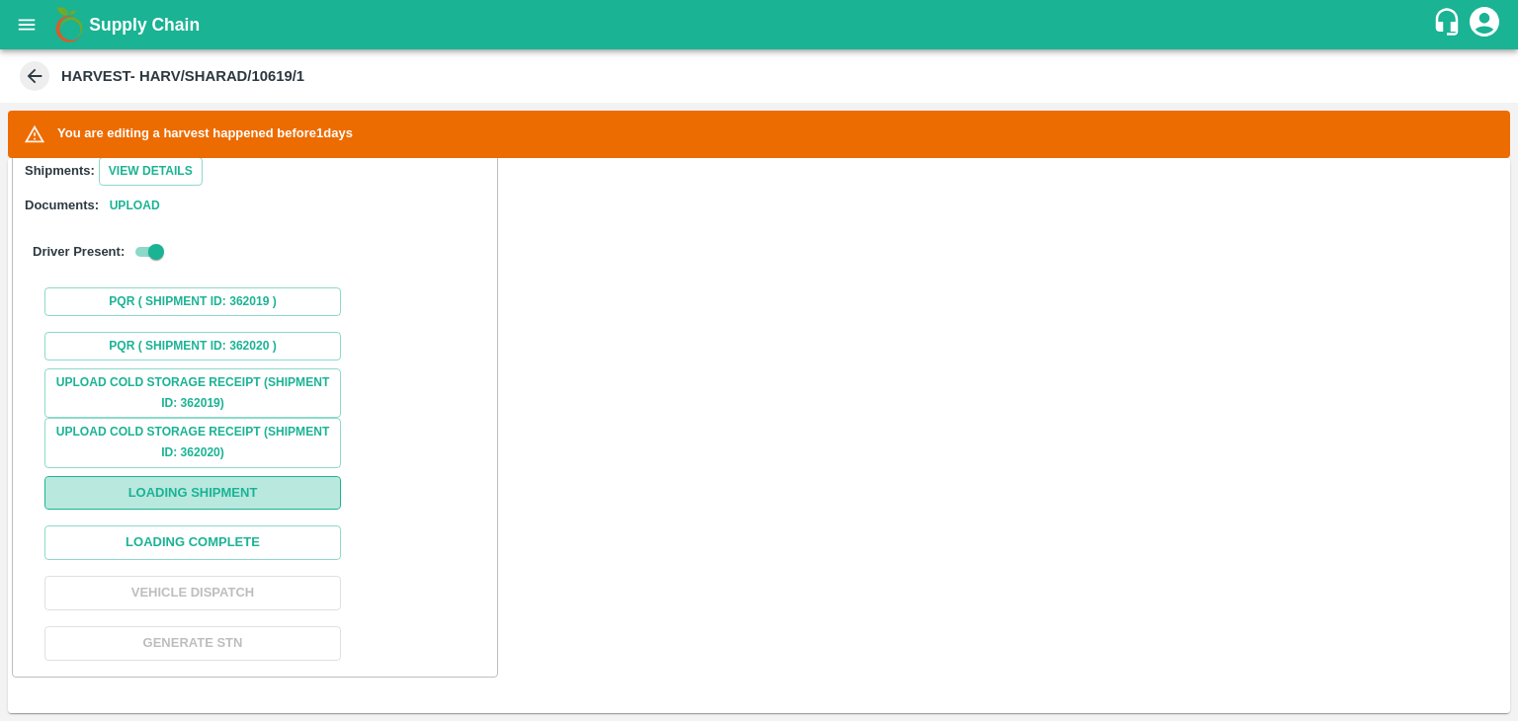
click at [231, 487] on button "Loading Shipment" at bounding box center [192, 493] width 296 height 35
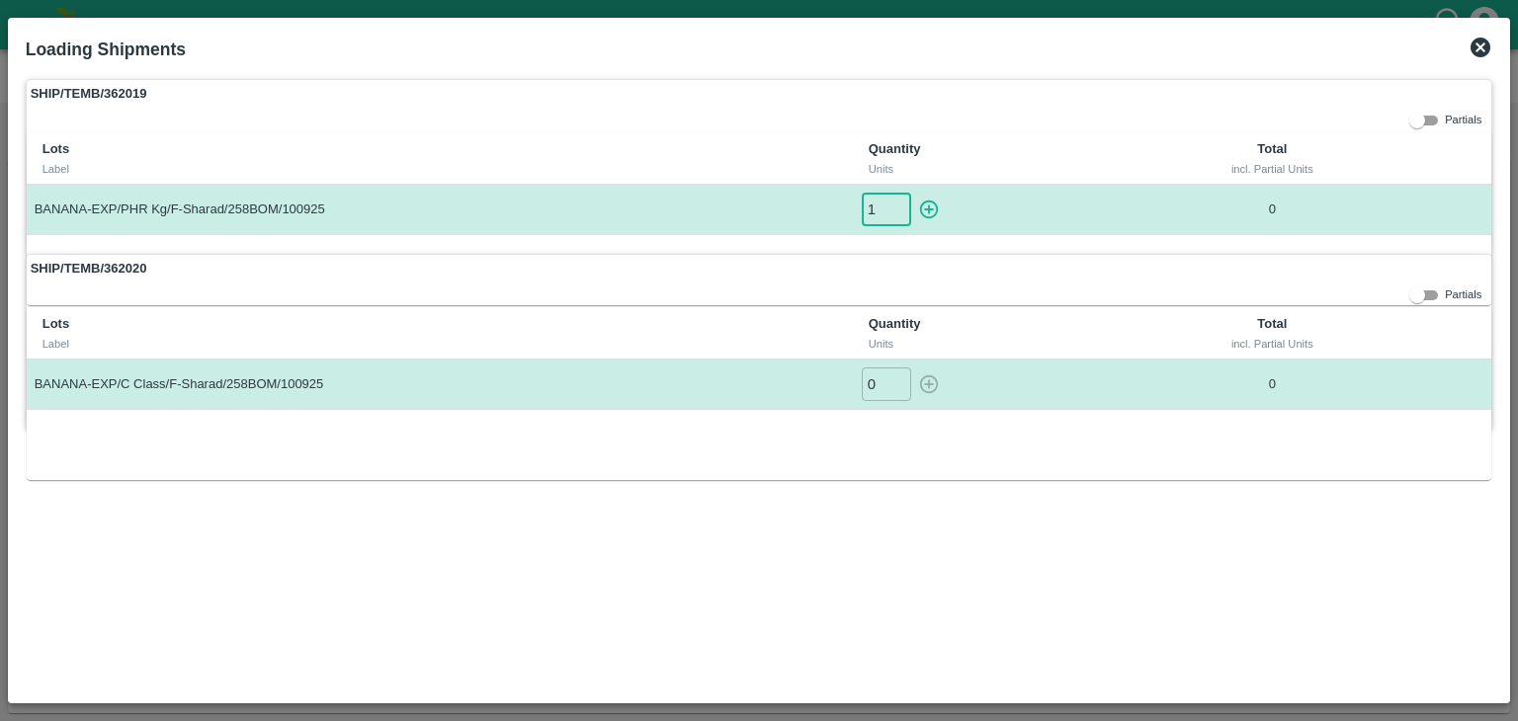
click at [901, 200] on input "1" at bounding box center [886, 209] width 49 height 33
click at [929, 207] on icon "button" at bounding box center [929, 210] width 19 height 19
type input "0"
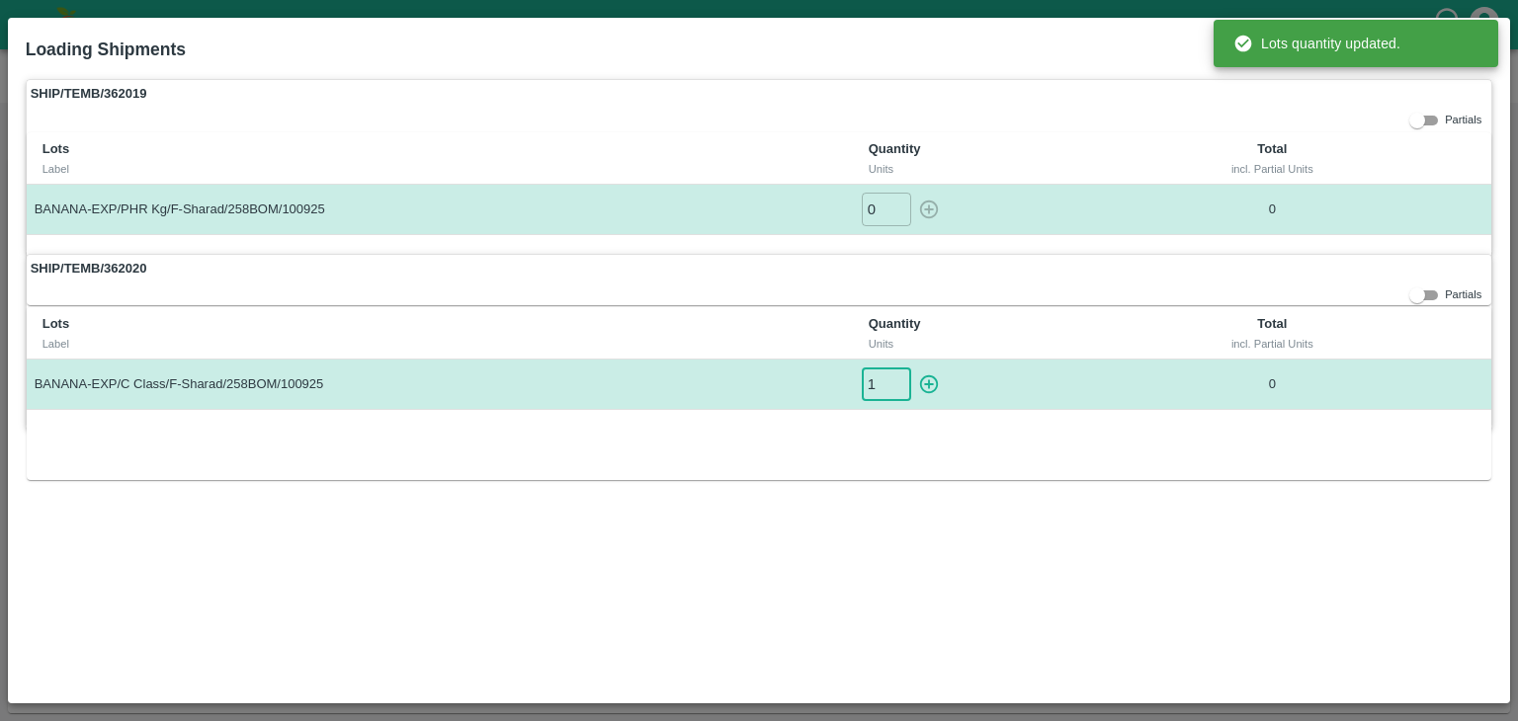
click at [897, 379] on input "1" at bounding box center [886, 384] width 49 height 33
click at [932, 382] on icon "button" at bounding box center [929, 384] width 19 height 19
type input "0"
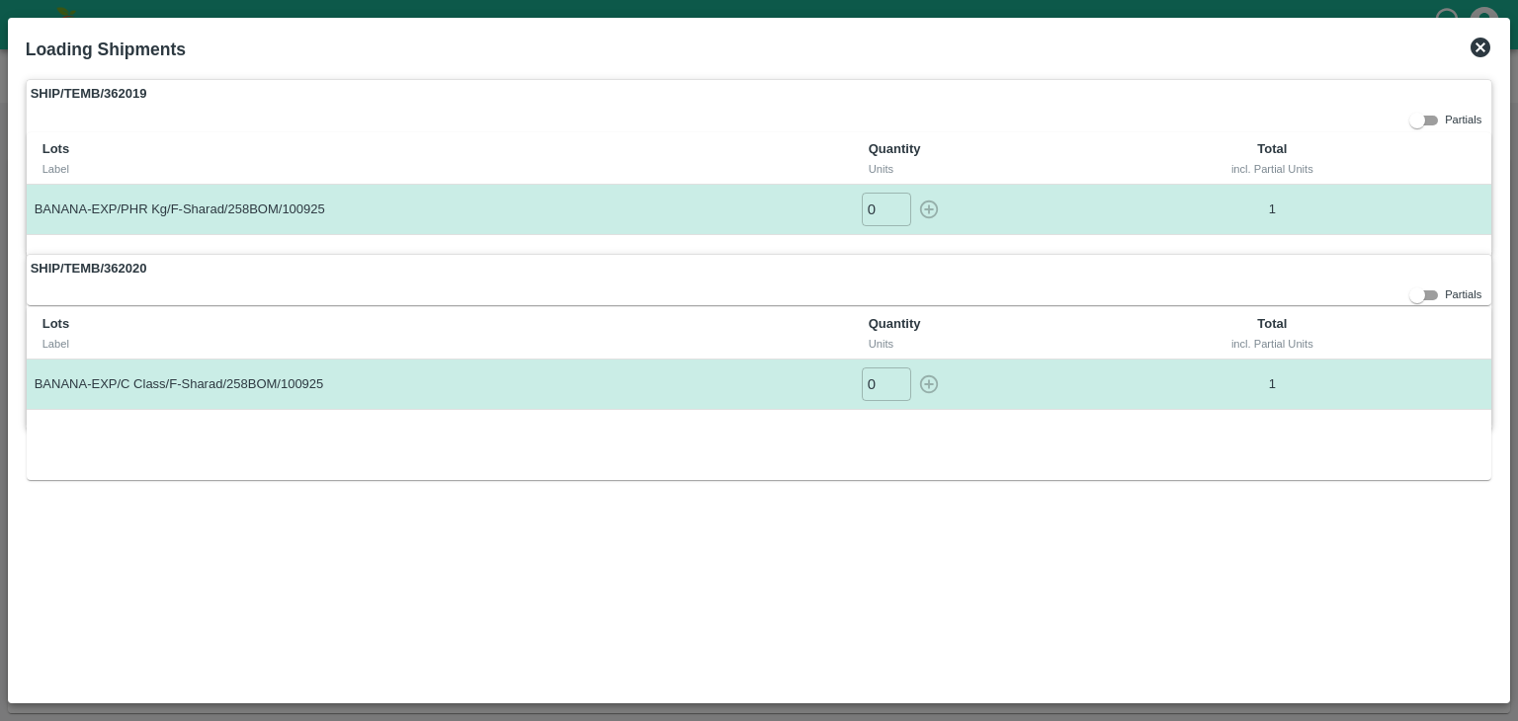
click at [1482, 43] on icon at bounding box center [1480, 48] width 20 height 20
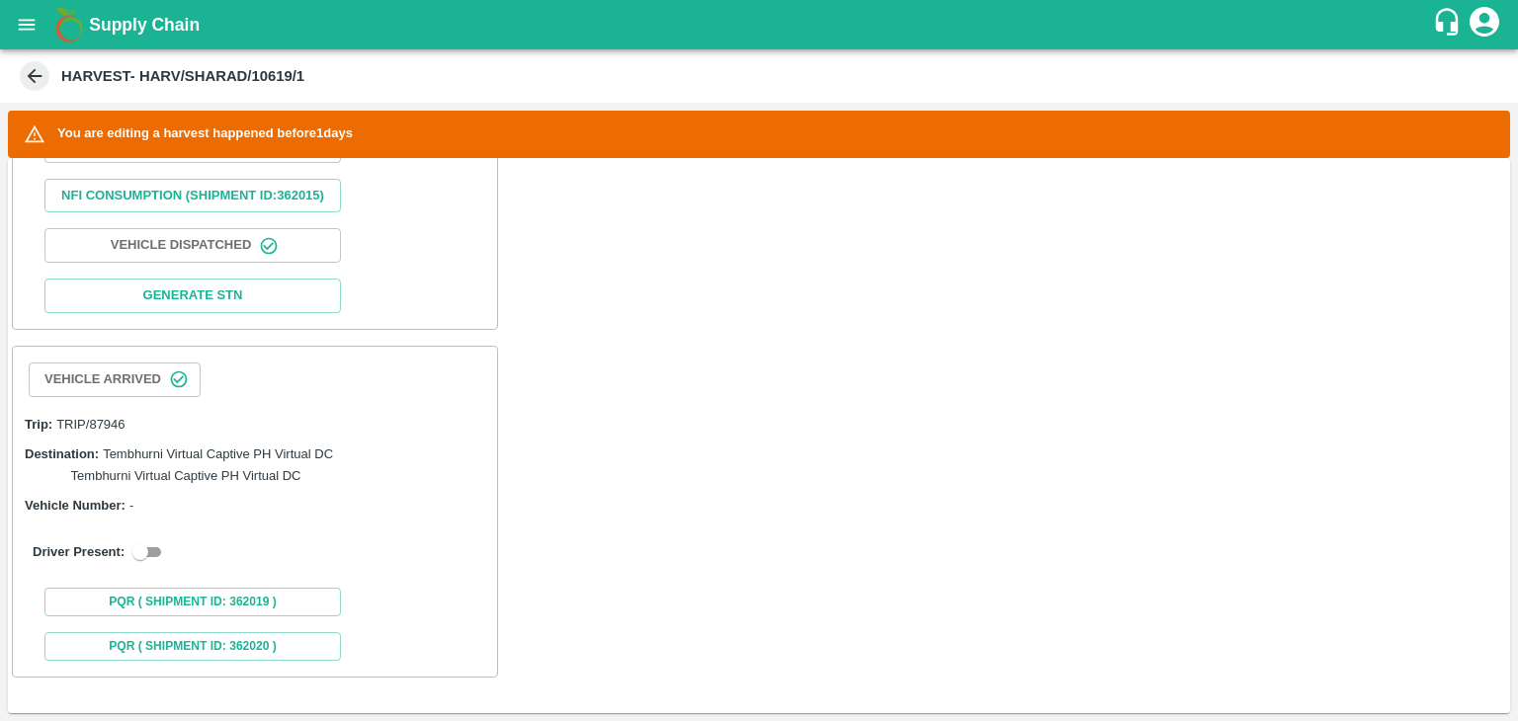
scroll to position [951, 0]
click at [140, 566] on div "Driver Present:" at bounding box center [255, 552] width 468 height 55
click at [150, 559] on input "checkbox" at bounding box center [140, 552] width 71 height 24
checkbox input "true"
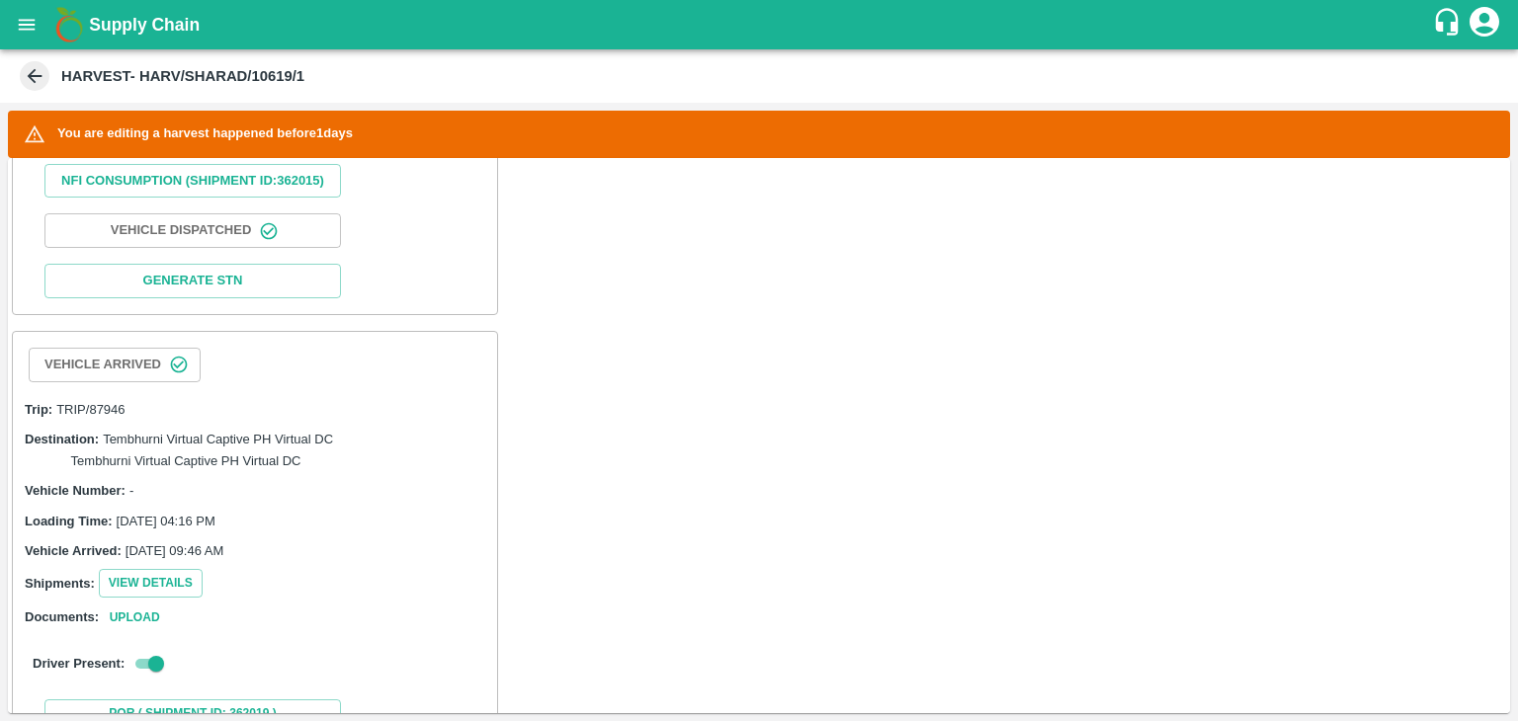
scroll to position [1375, 0]
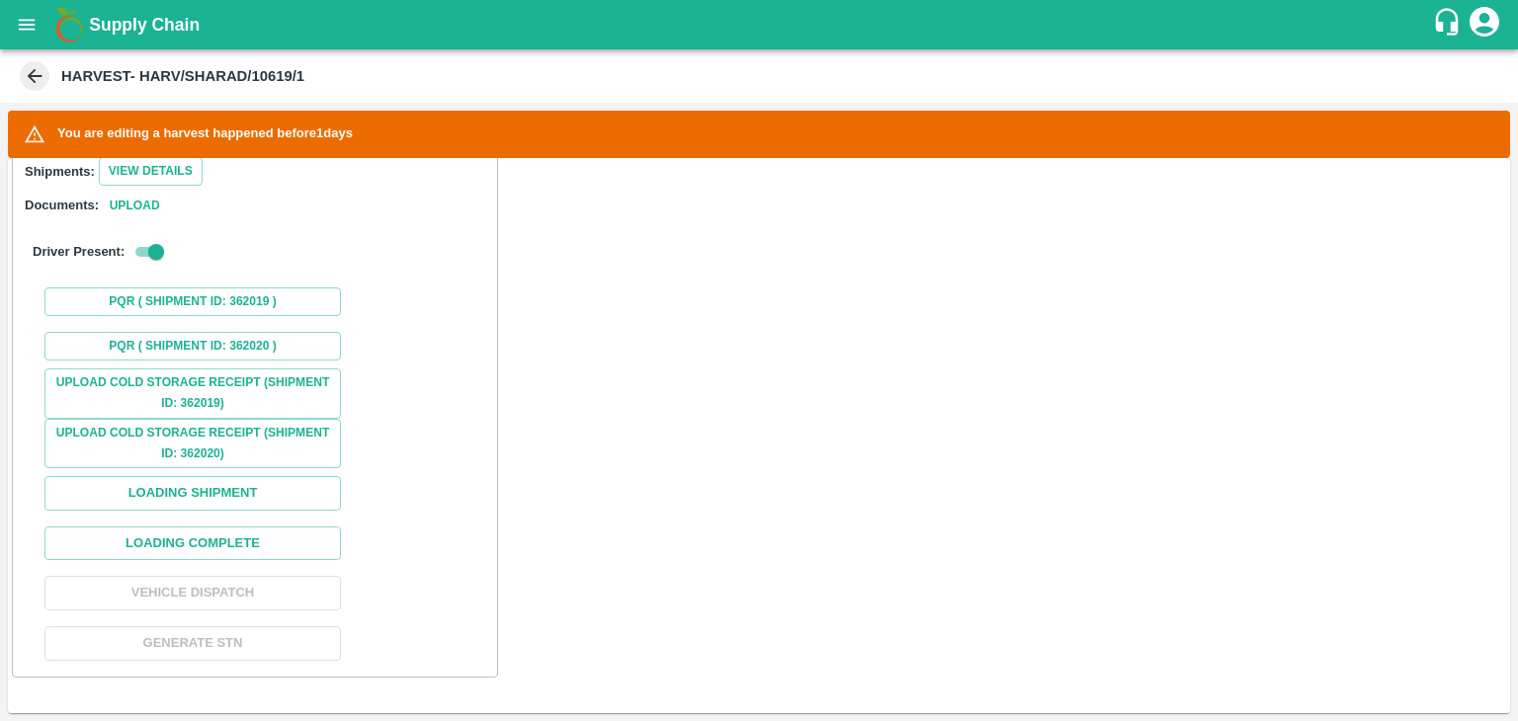
click at [228, 562] on div "Upload Cold Storage Receipt (SHIPMENT ID: 362019) Upload Cold Storage Receipt (…" at bounding box center [255, 519] width 468 height 300
click at [245, 546] on button "Loading Complete" at bounding box center [192, 544] width 296 height 35
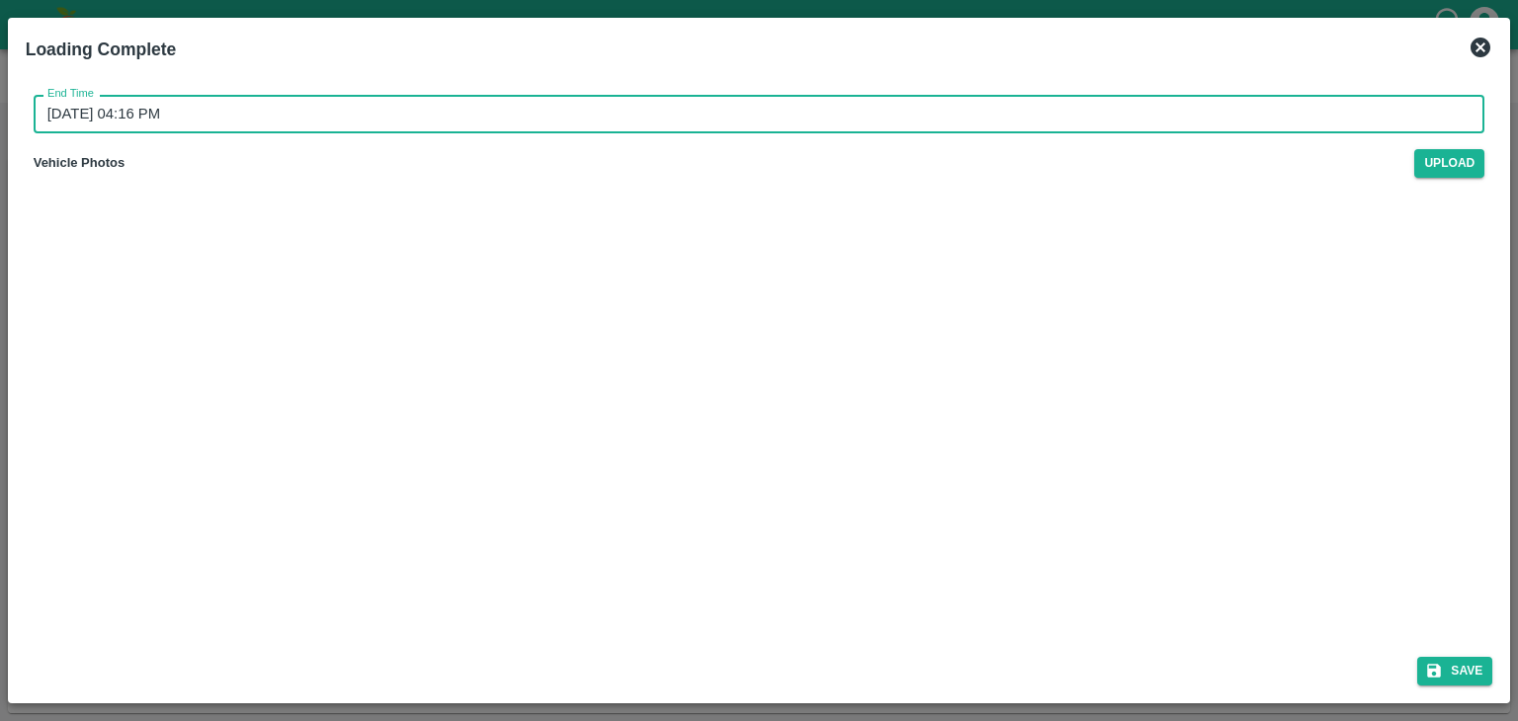
click at [838, 115] on input "[DATE] 04:16 PM" at bounding box center [753, 114] width 1438 height 38
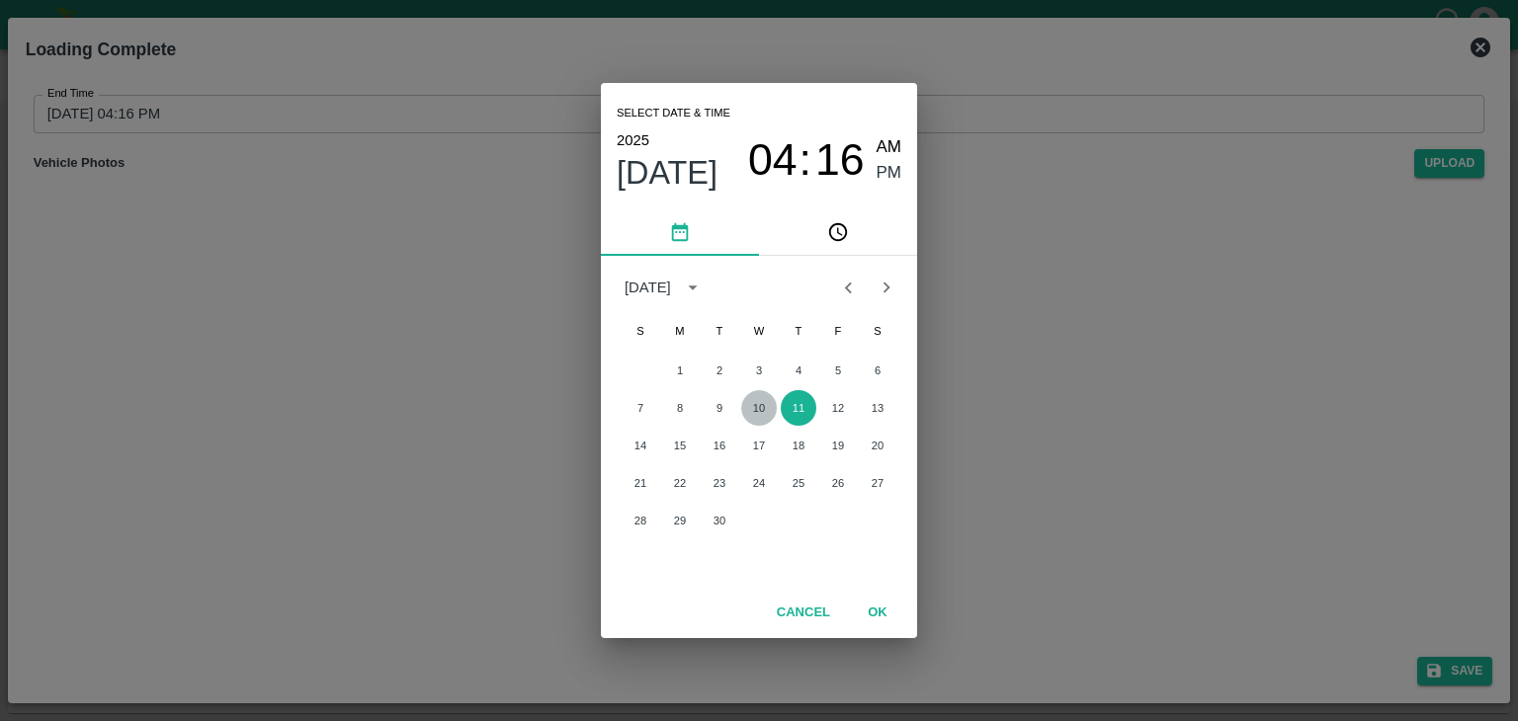
click at [751, 414] on button "10" at bounding box center [759, 408] width 36 height 36
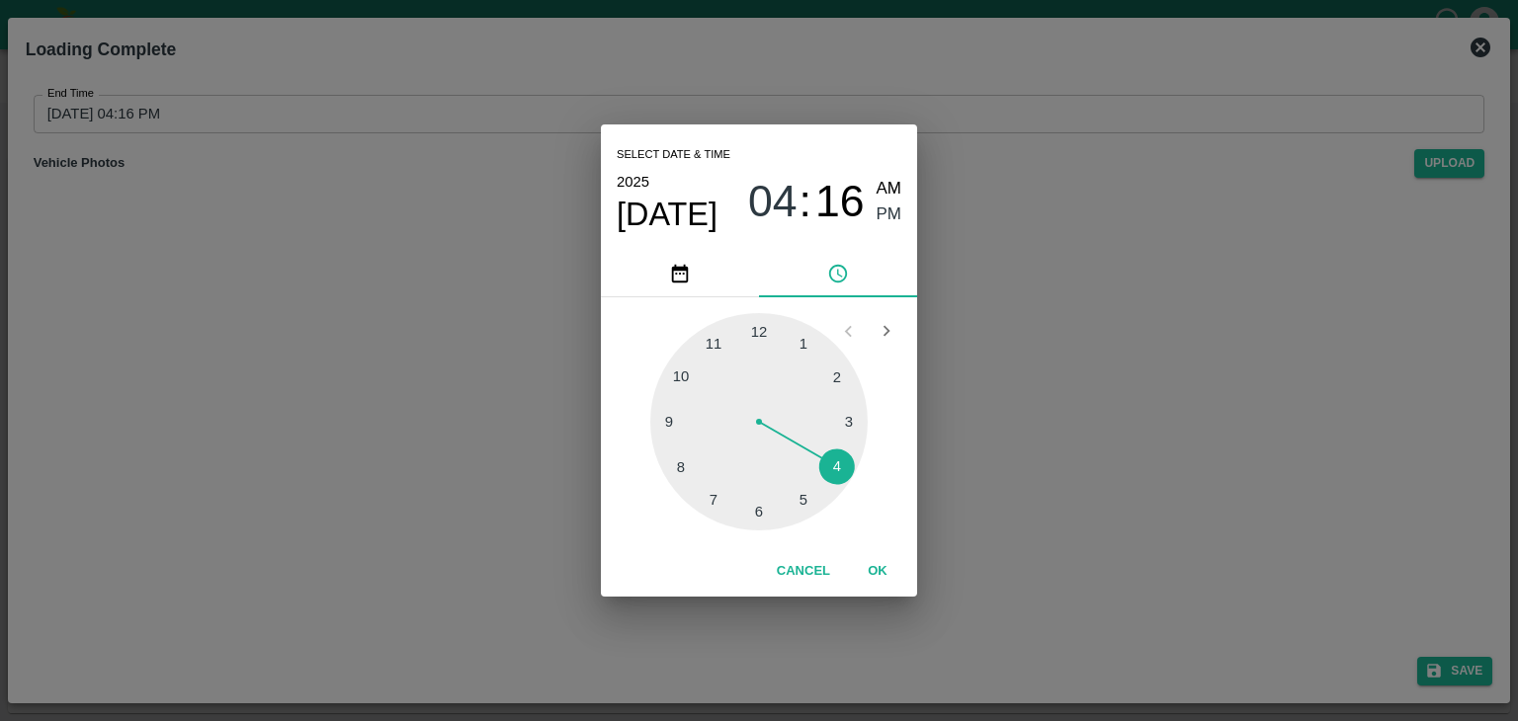
click at [811, 502] on div at bounding box center [758, 421] width 217 height 217
click at [883, 565] on button "OK" at bounding box center [877, 571] width 63 height 35
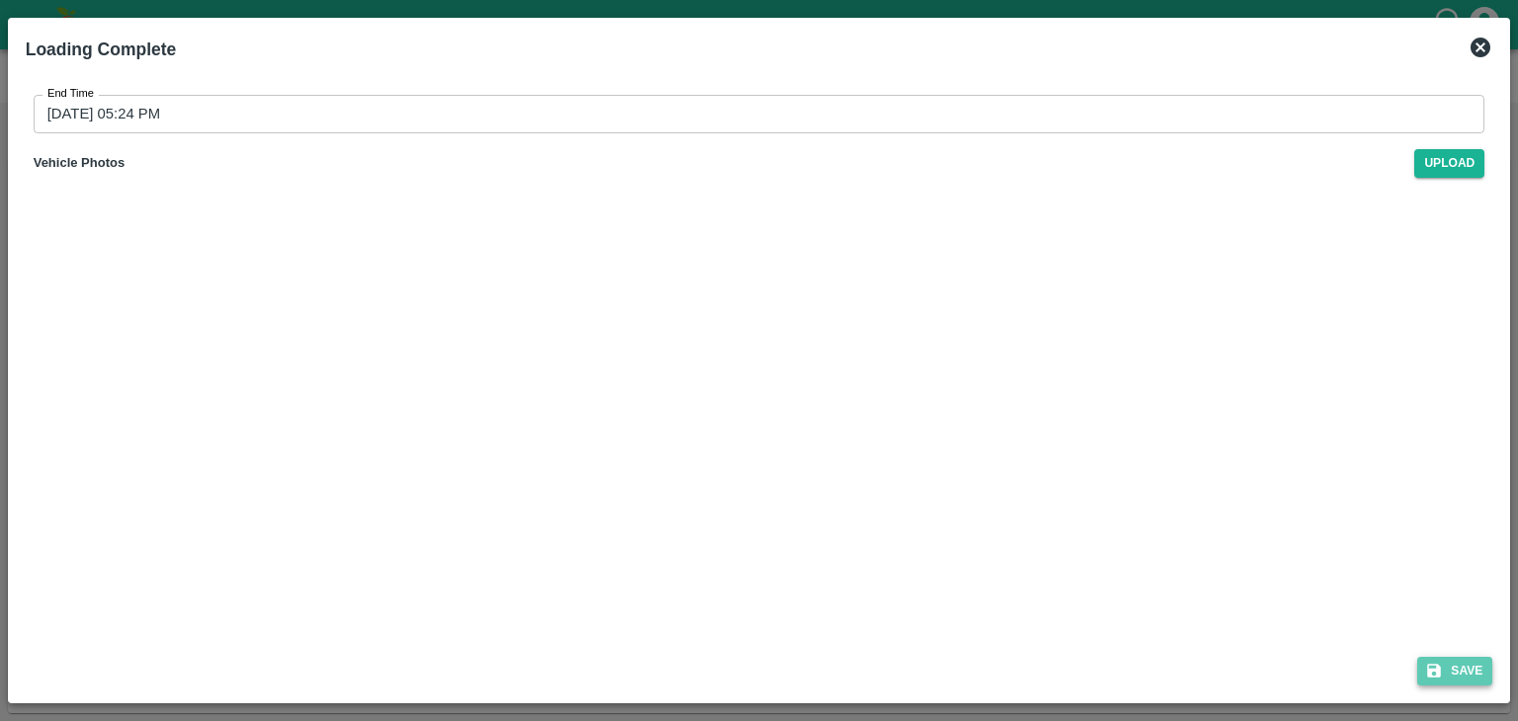
click at [1462, 661] on button "Save" at bounding box center [1454, 671] width 75 height 29
type input "[DATE] 04:16 PM"
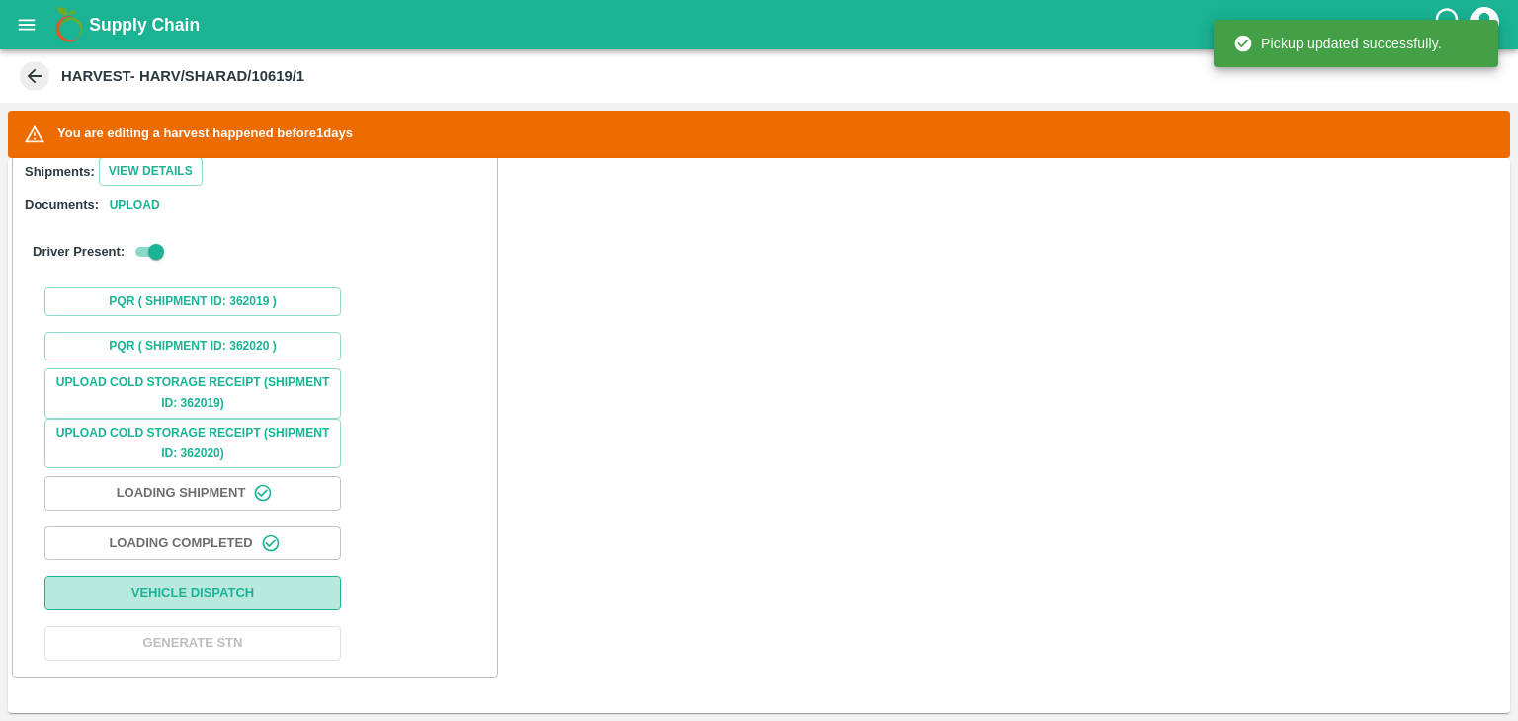
click at [257, 586] on button "Vehicle Dispatch" at bounding box center [192, 593] width 296 height 35
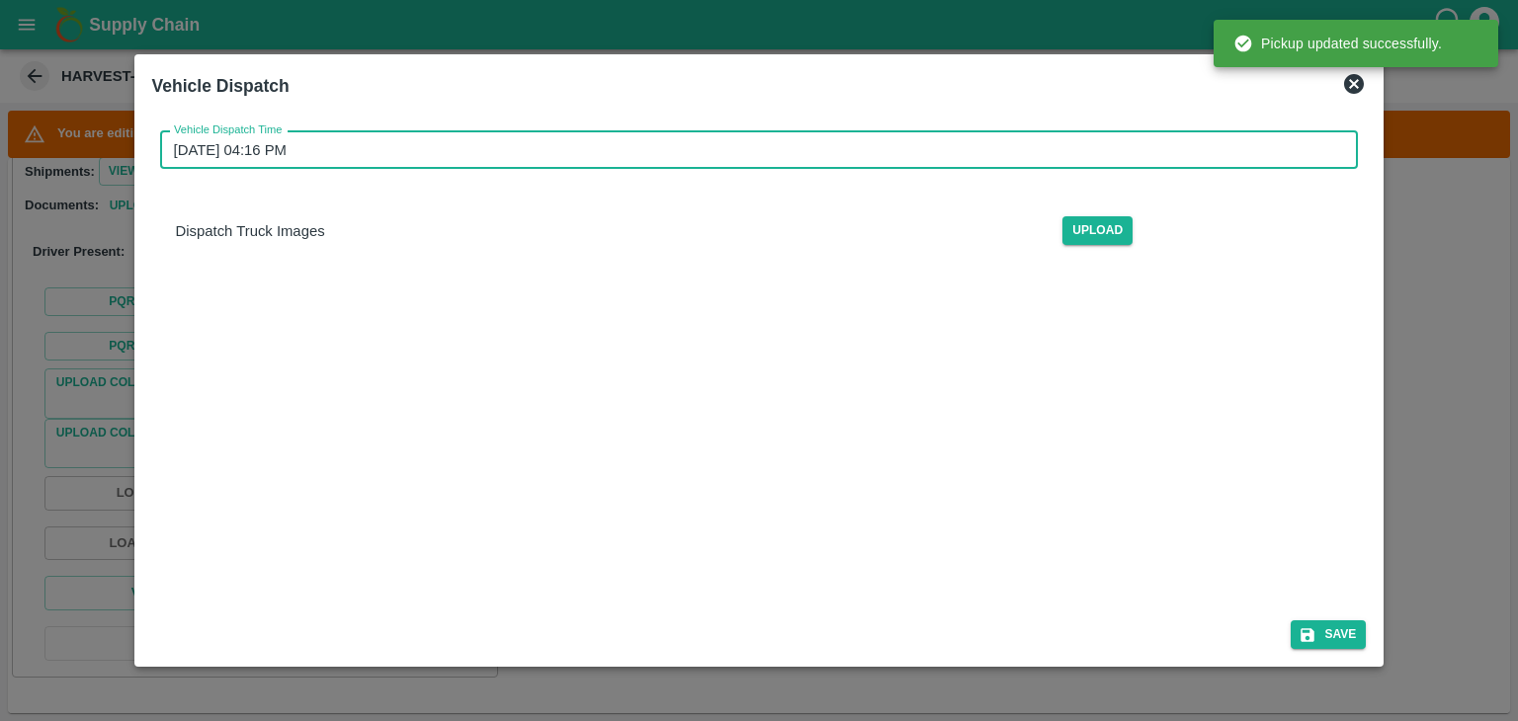
click at [790, 168] on input "[DATE] 04:16 PM" at bounding box center [752, 150] width 1185 height 38
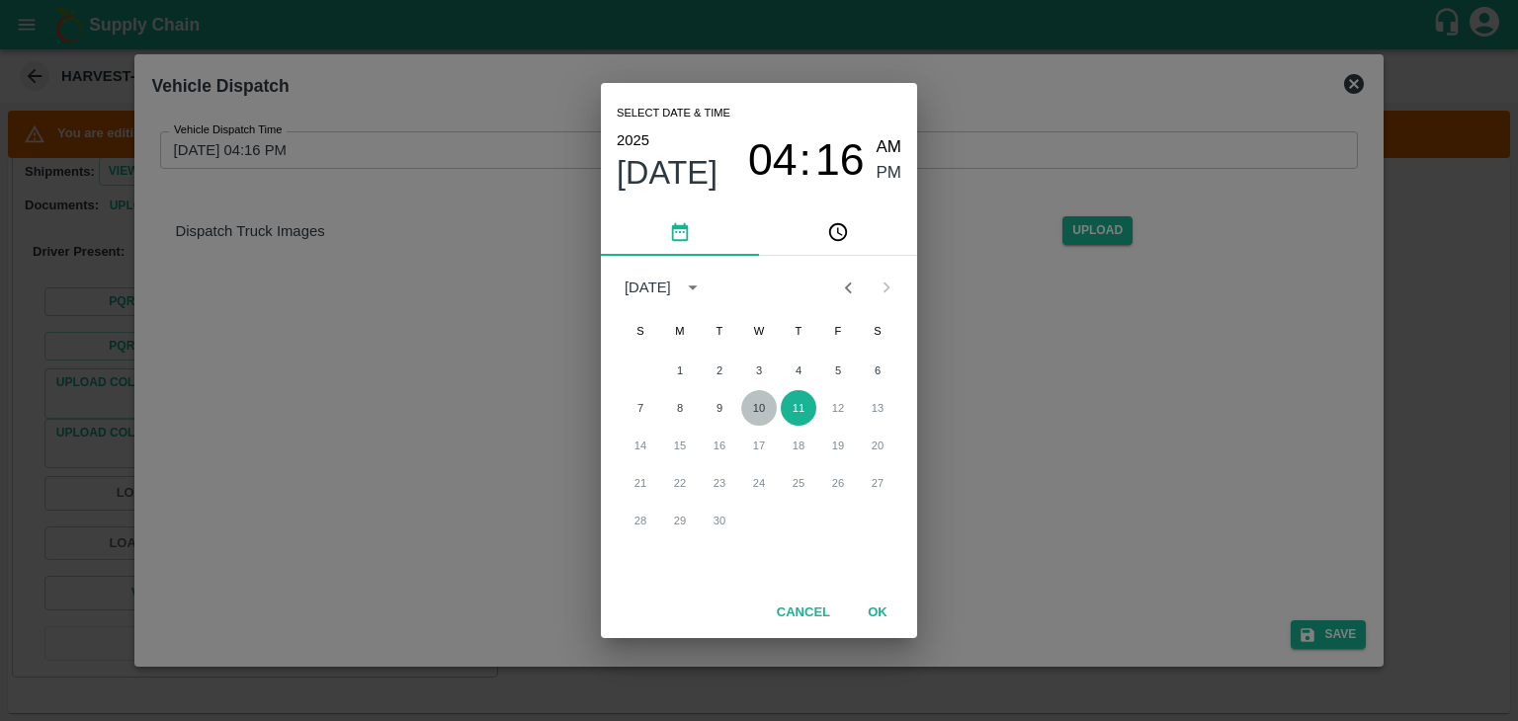
click at [755, 416] on button "10" at bounding box center [759, 408] width 36 height 36
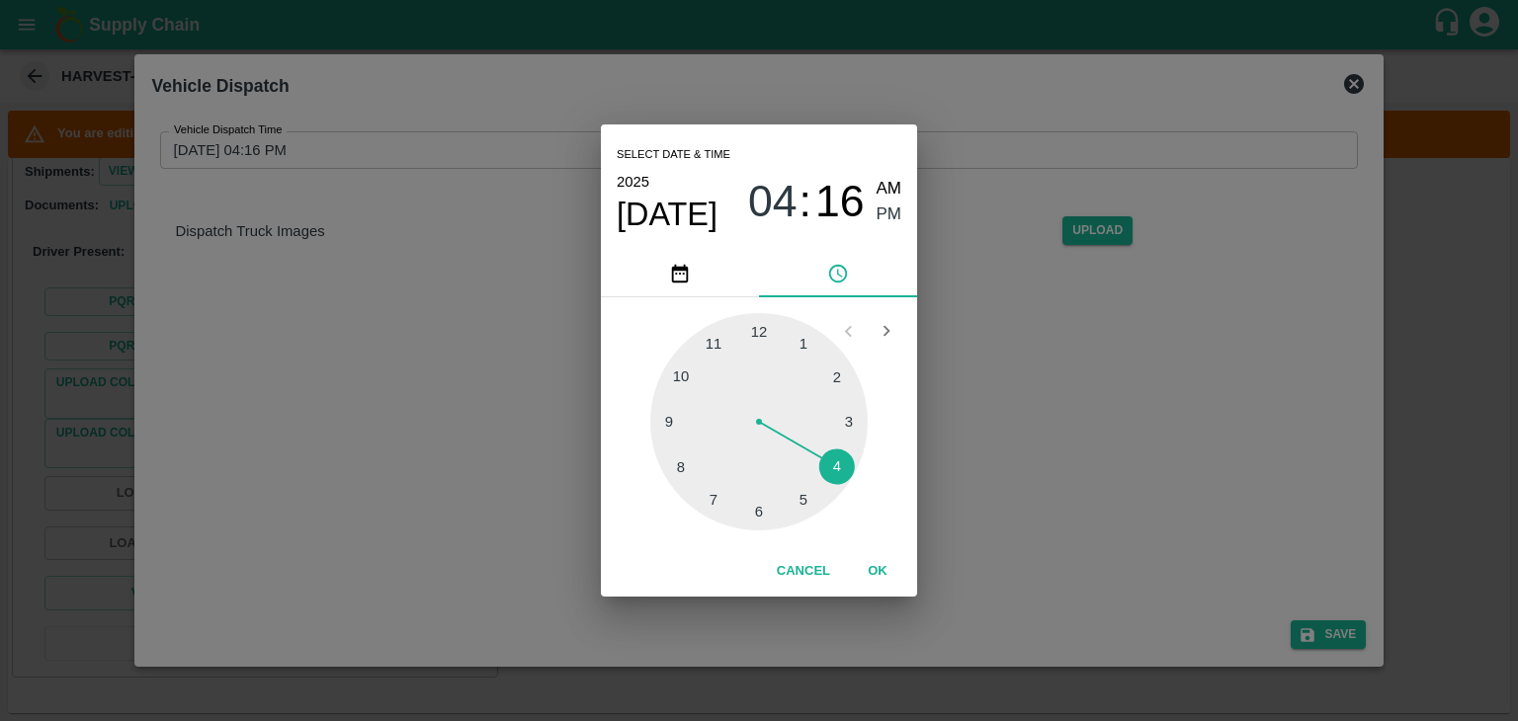
click at [760, 515] on div at bounding box center [758, 421] width 217 height 217
type input "[DATE] 06:30 PM"
click at [885, 576] on button "OK" at bounding box center [877, 571] width 63 height 35
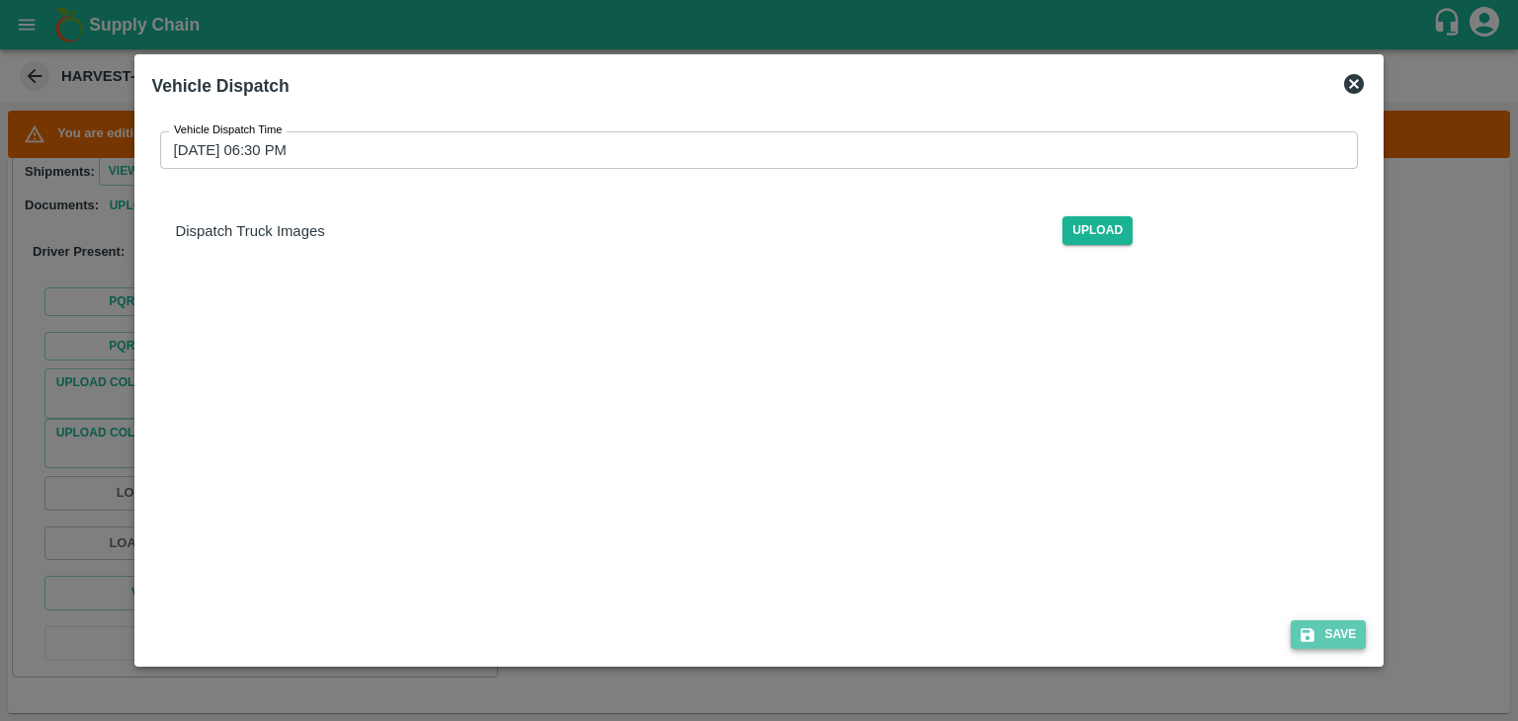
click at [1360, 640] on button "Save" at bounding box center [1327, 635] width 75 height 29
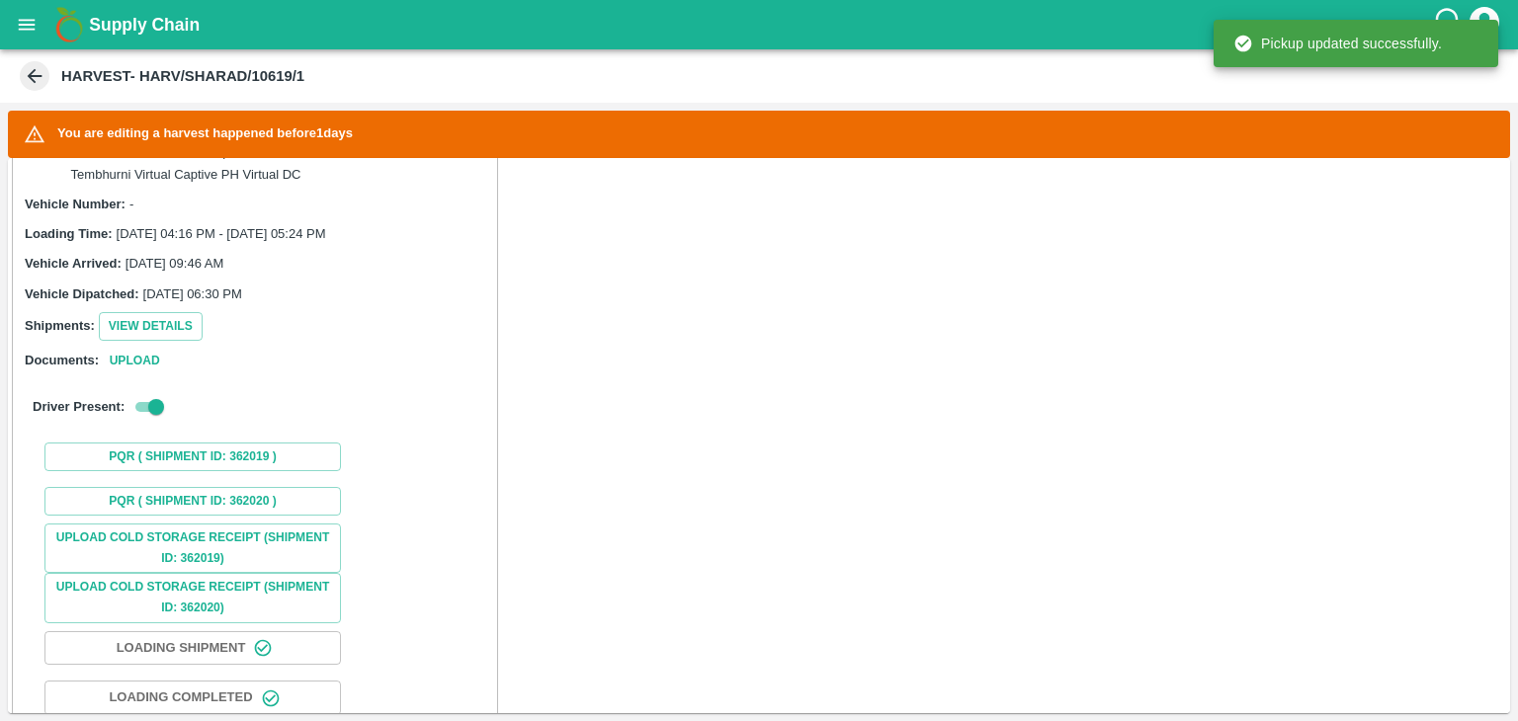
scroll to position [1377, 0]
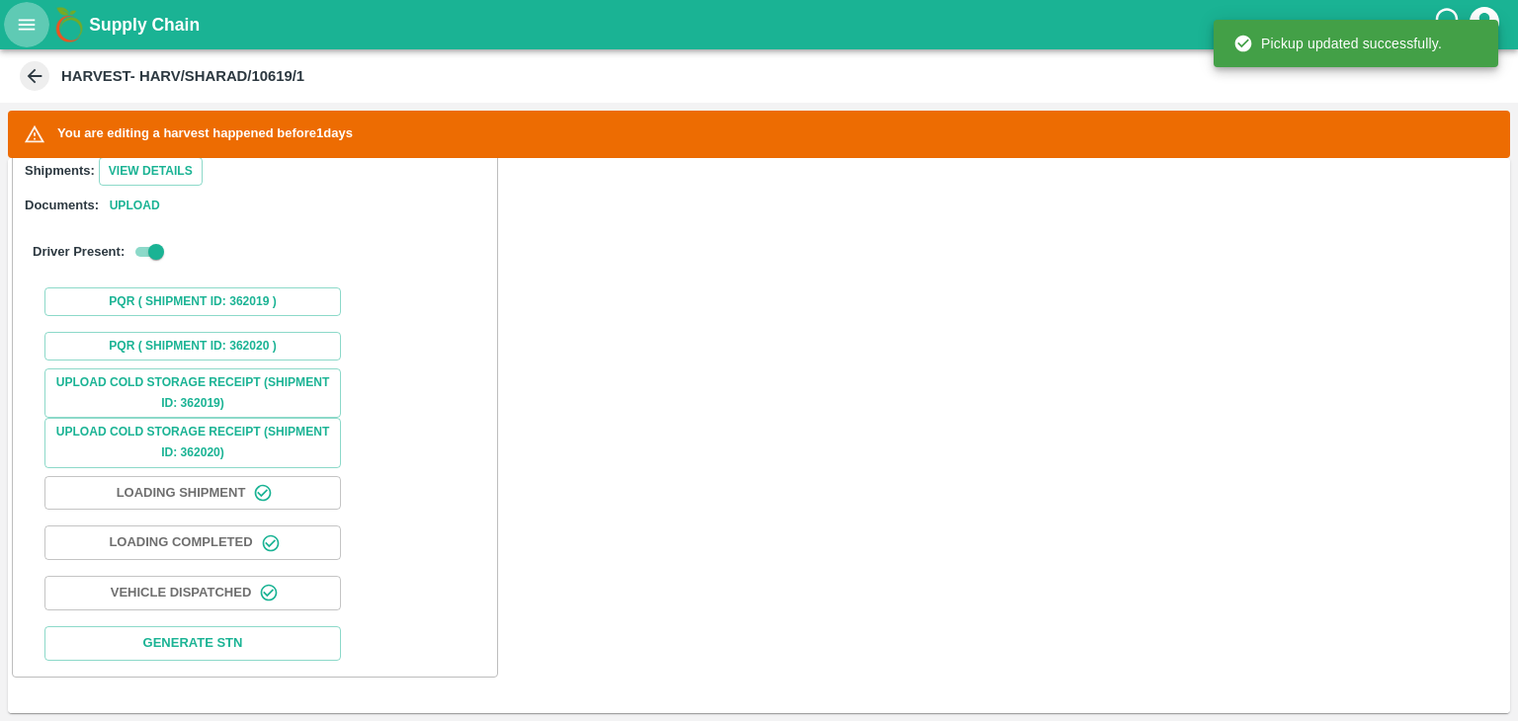
click at [24, 45] on button "open drawer" at bounding box center [26, 24] width 45 height 45
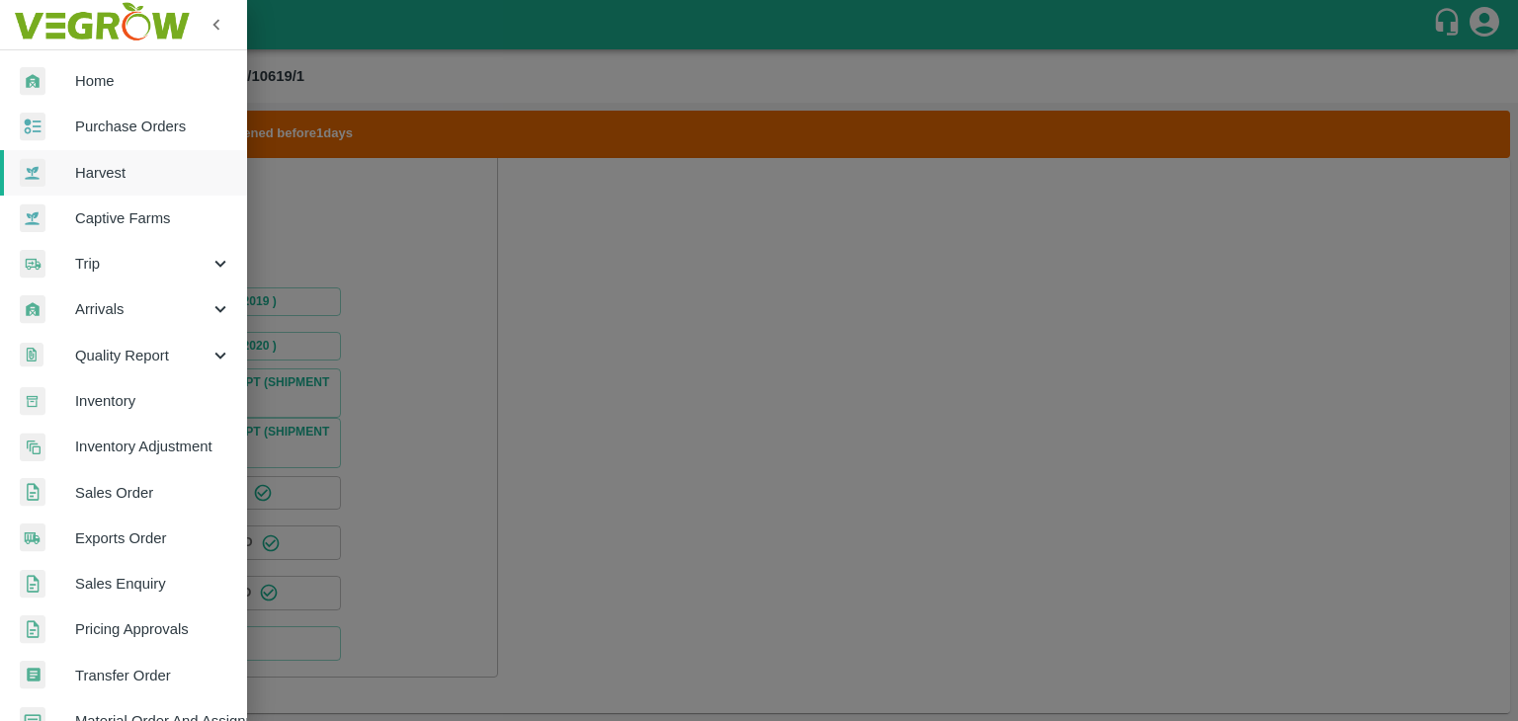
click at [130, 127] on span "Purchase Orders" at bounding box center [153, 127] width 156 height 22
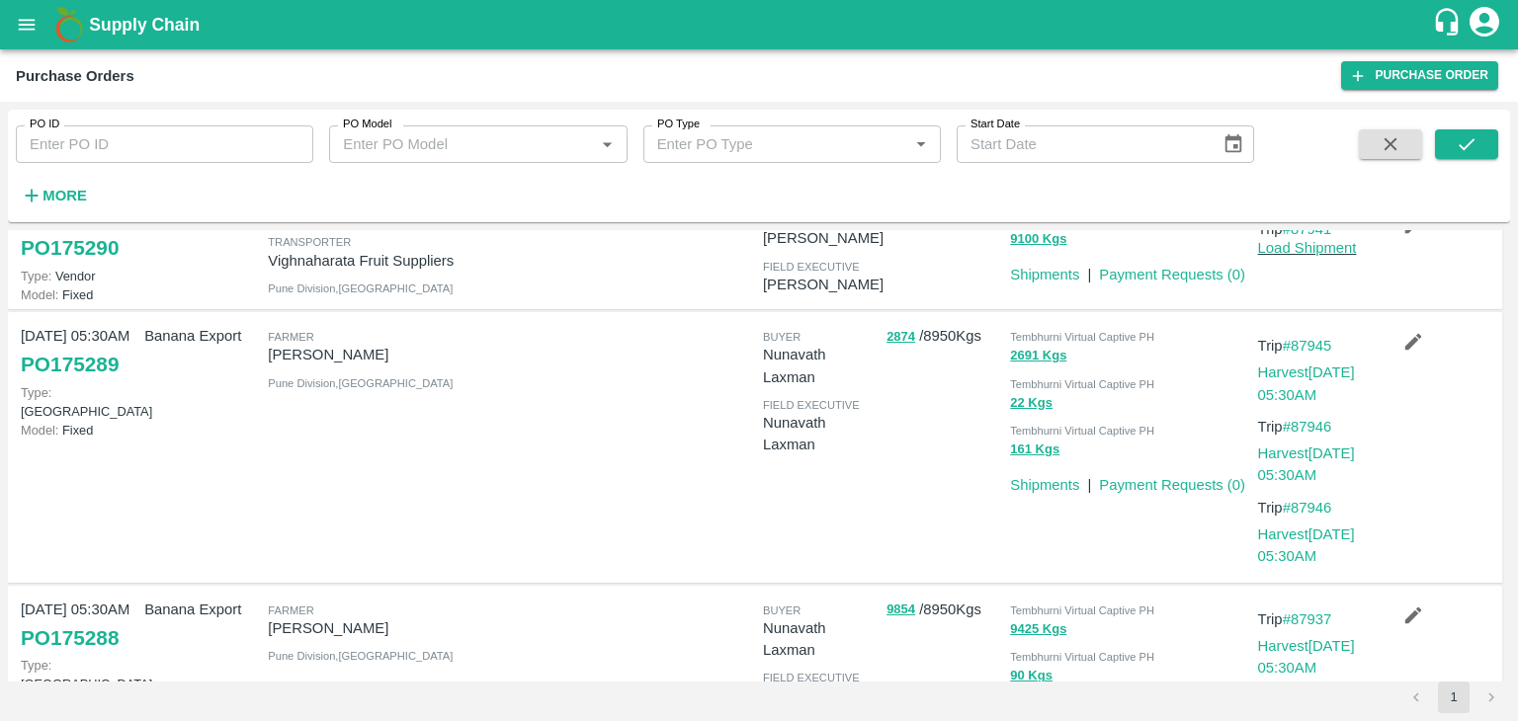
scroll to position [272, 0]
